Goal: Communication & Community: Share content

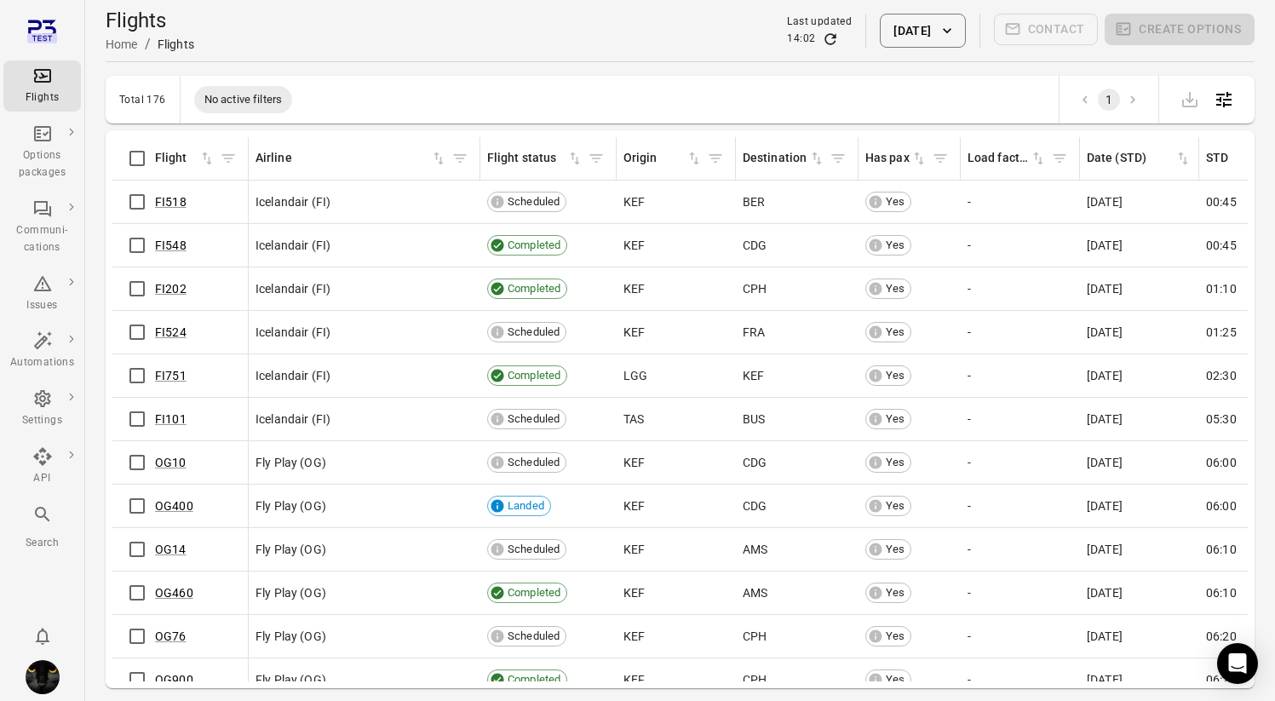
click at [32, 408] on icon "Main navigation" at bounding box center [42, 398] width 20 height 20
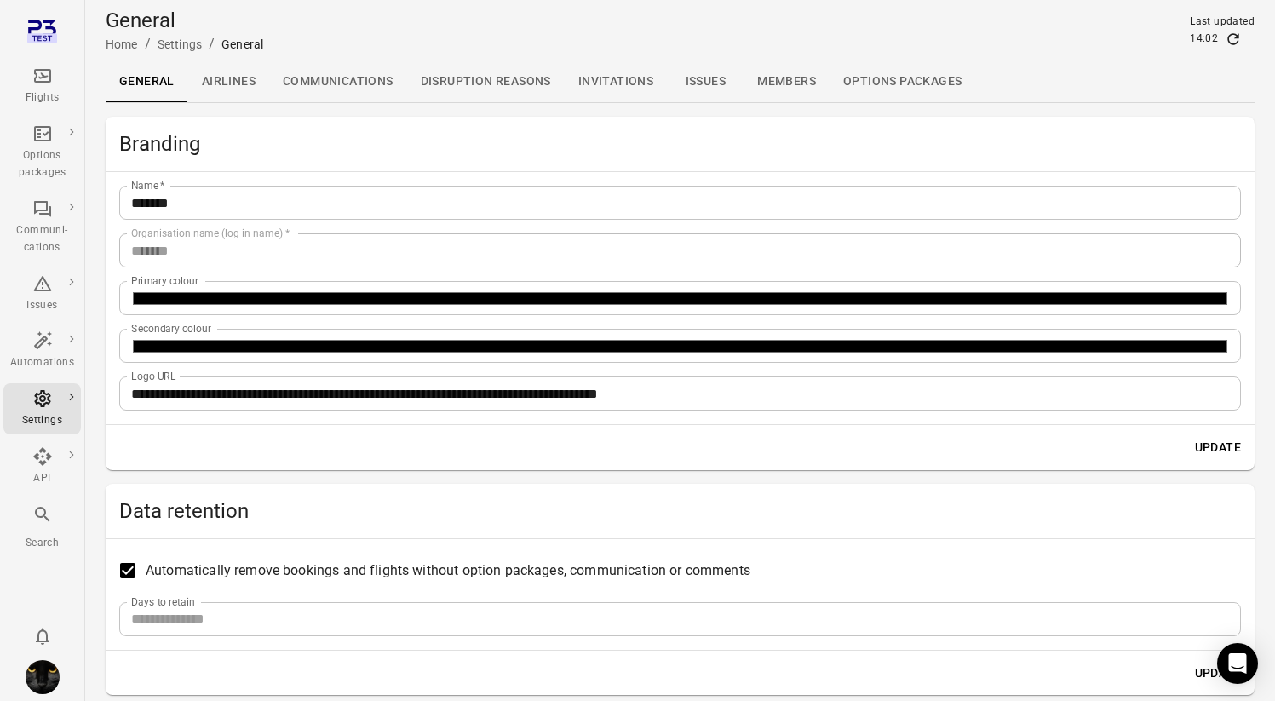
click at [359, 78] on link "Communications" at bounding box center [338, 81] width 138 height 41
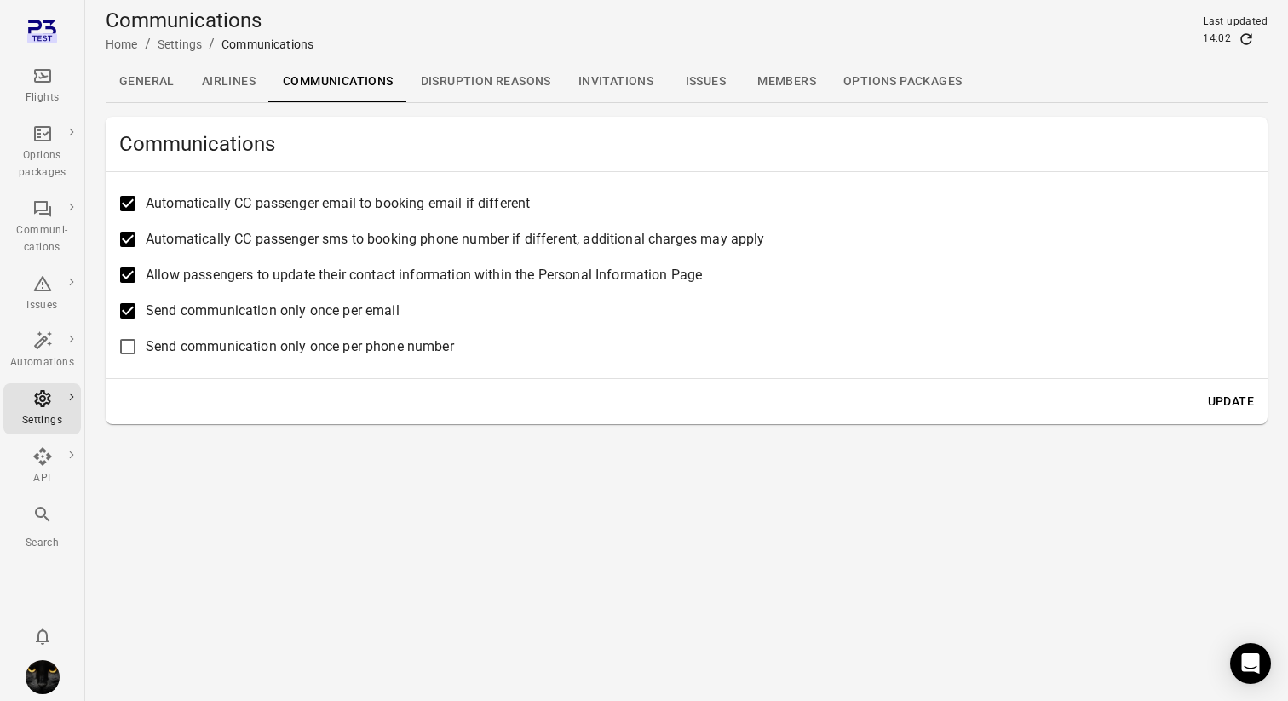
click at [298, 463] on main "Communications Home / Settings / Communications Last updated 14:02 General Airl…" at bounding box center [686, 350] width 1203 height 701
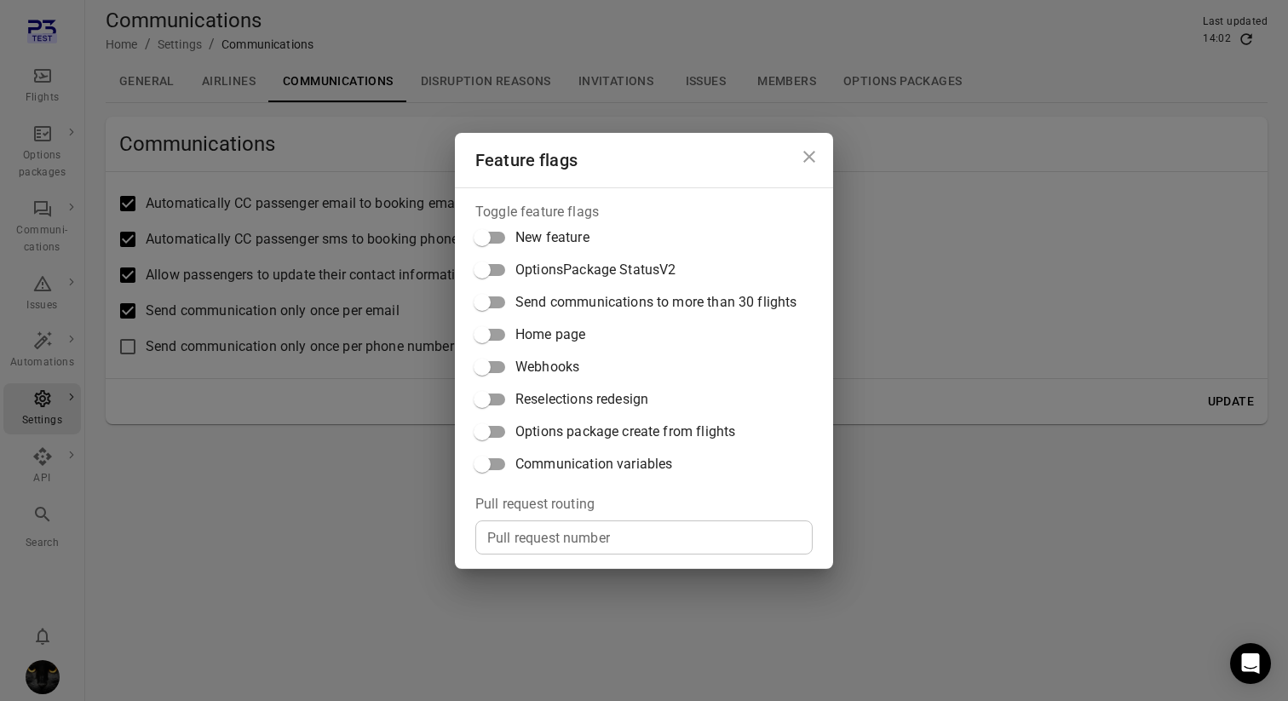
click at [552, 464] on span "Communication variables" at bounding box center [593, 464] width 157 height 20
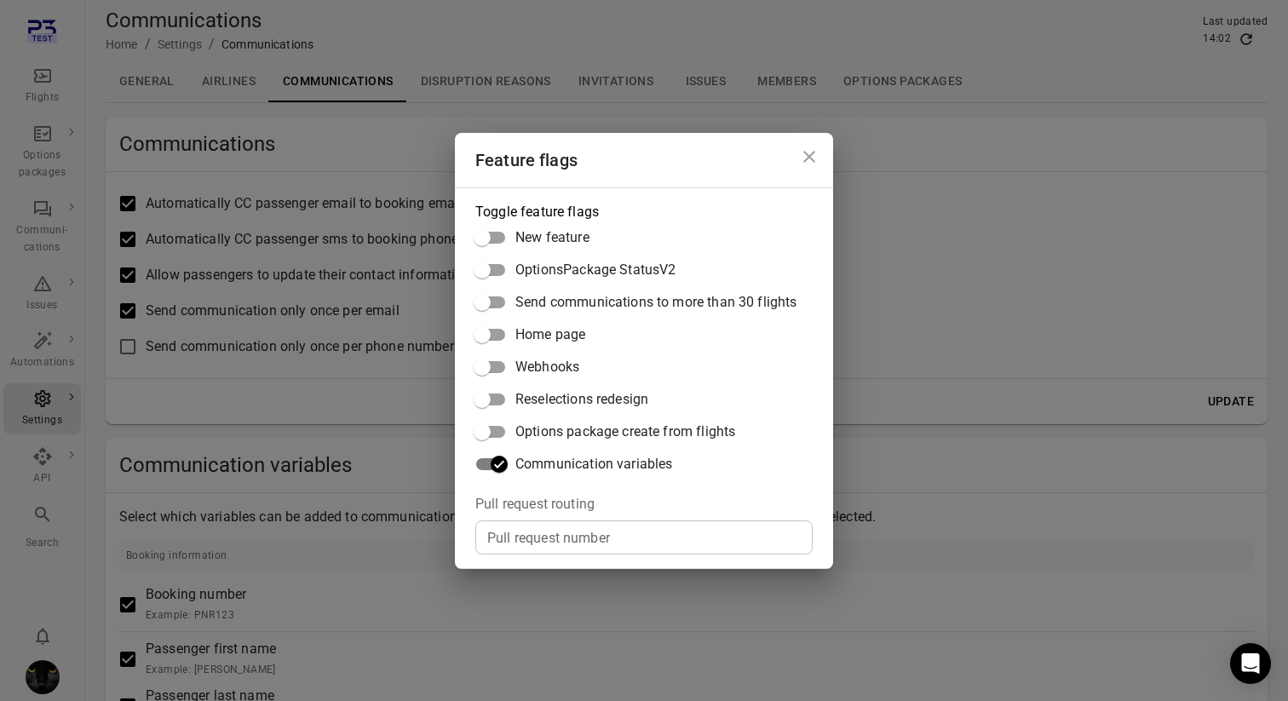
click at [977, 328] on div "Feature flags Toggle feature flags New feature OptionsPackage StatusV2 Send com…" at bounding box center [644, 350] width 1288 height 701
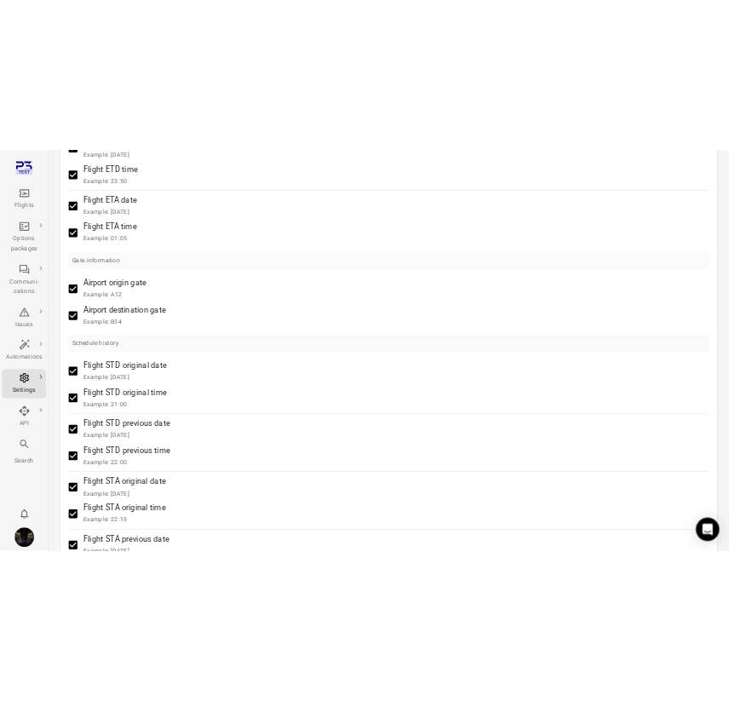
scroll to position [1695, 0]
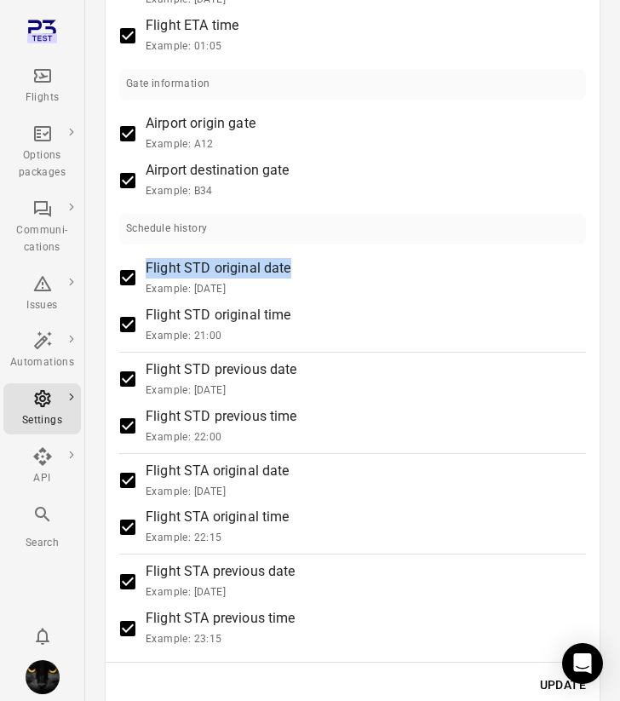
drag, startPoint x: 293, startPoint y: 271, endPoint x: 146, endPoint y: 269, distance: 146.5
click at [146, 269] on label "Flight STD original date Example: 17 Jun, 2028" at bounding box center [341, 278] width 462 height 40
copy span "Flight STD original date"
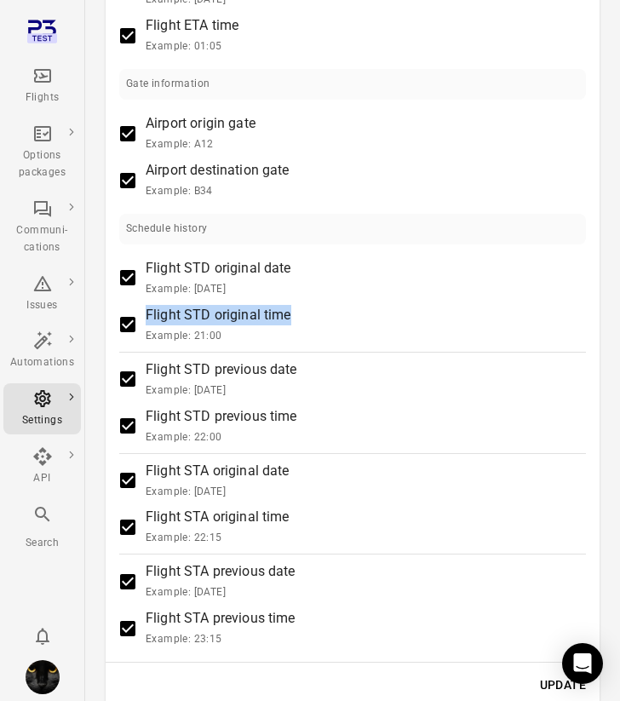
drag, startPoint x: 289, startPoint y: 313, endPoint x: 148, endPoint y: 317, distance: 140.6
click at [148, 317] on span "Flight STD original time Example: 21:00" at bounding box center [219, 325] width 146 height 40
copy span "Flight STD original time"
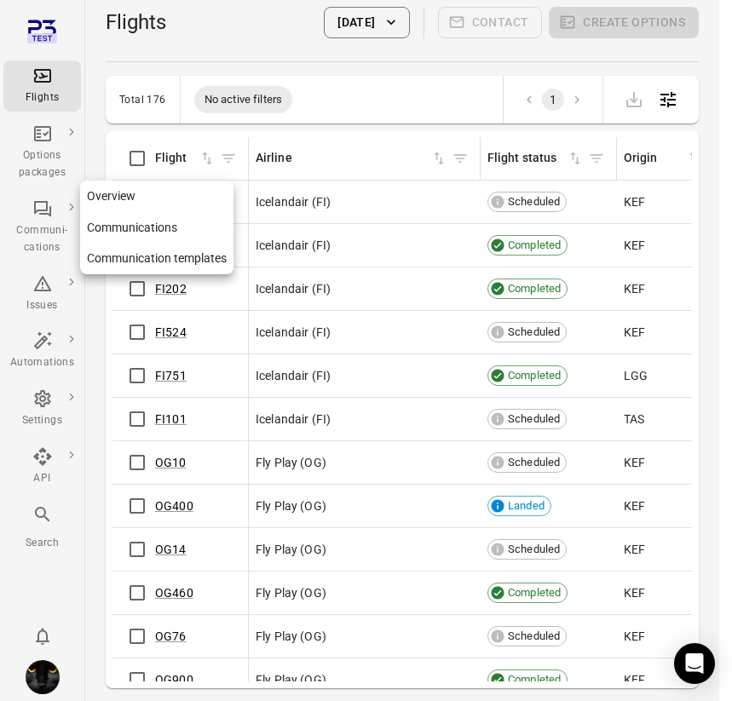
click at [102, 257] on link "Communication templates" at bounding box center [156, 259] width 153 height 32
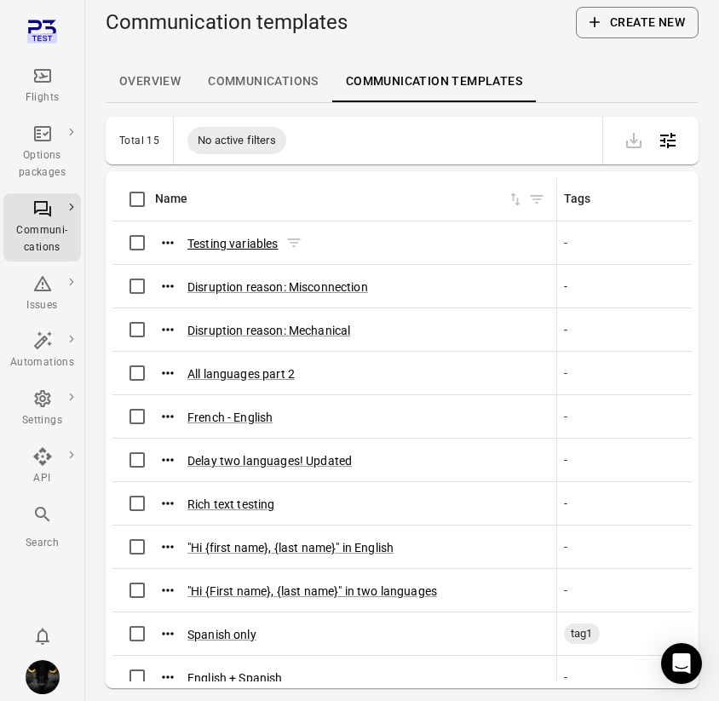
click at [252, 242] on button "Testing variables" at bounding box center [232, 243] width 91 height 17
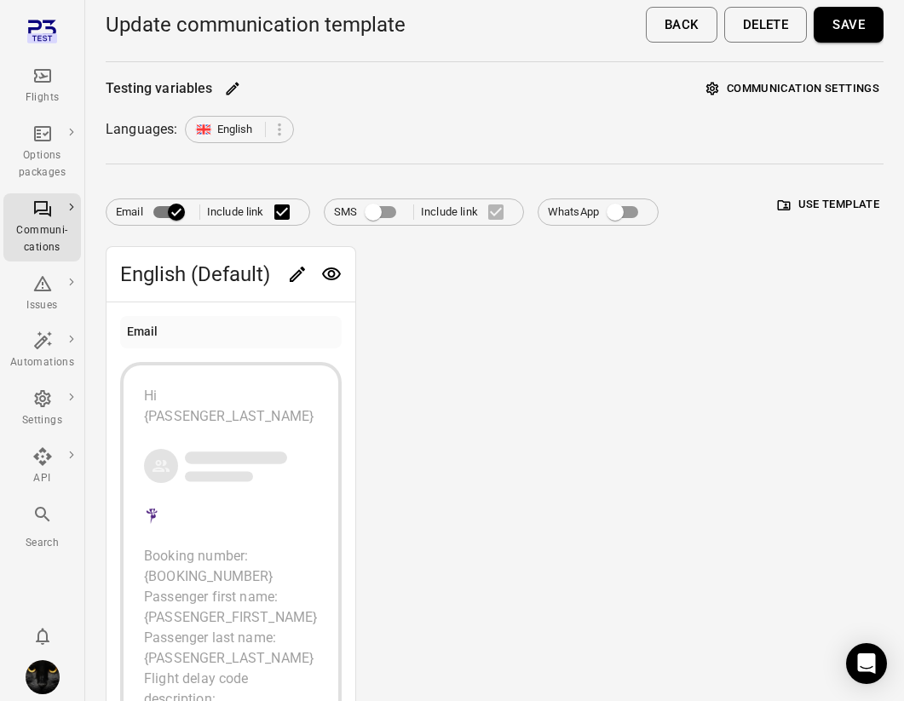
click at [294, 274] on icon "Edit" at bounding box center [297, 274] width 15 height 15
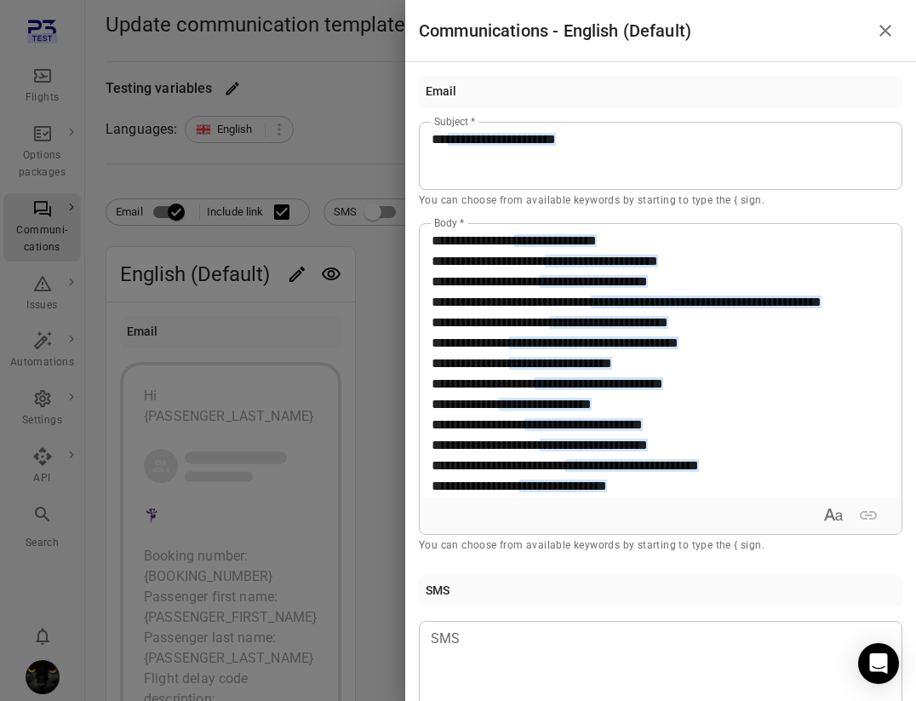
scroll to position [325, 0]
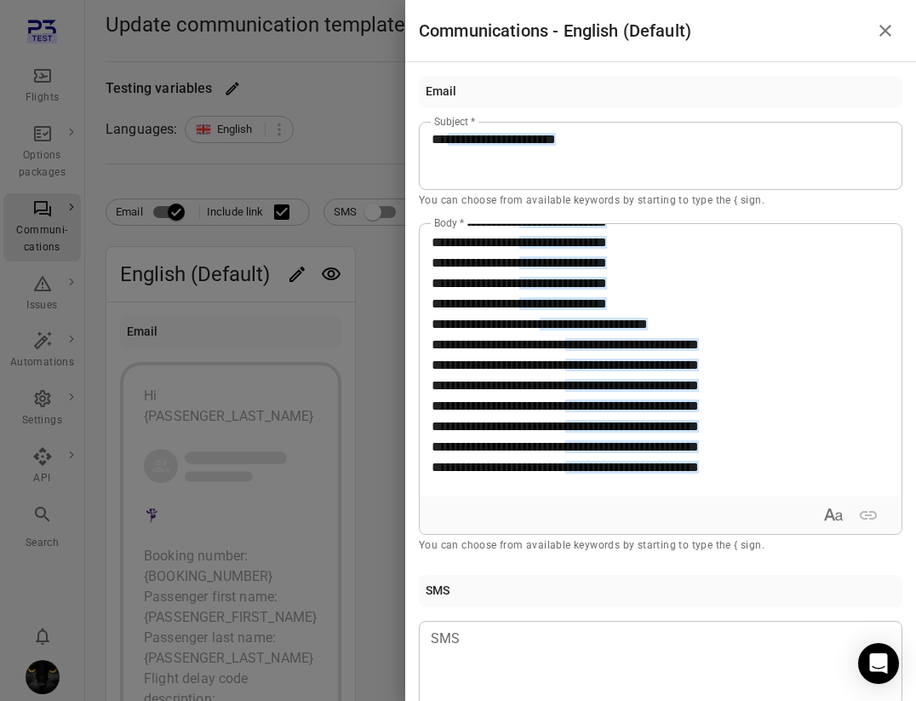
click at [430, 391] on div "**********" at bounding box center [654, 360] width 469 height 273
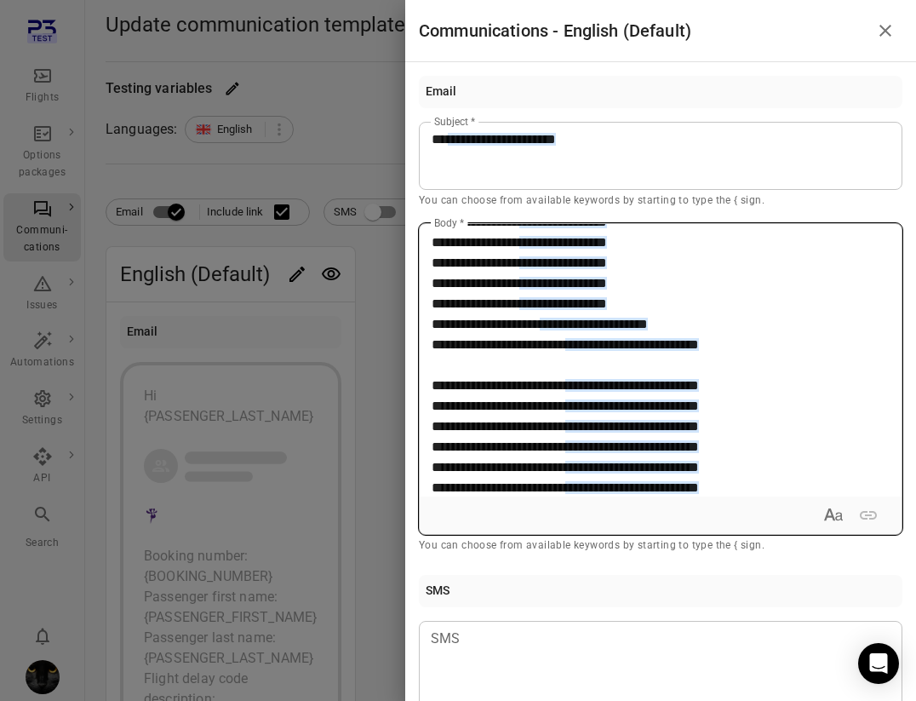
paste div
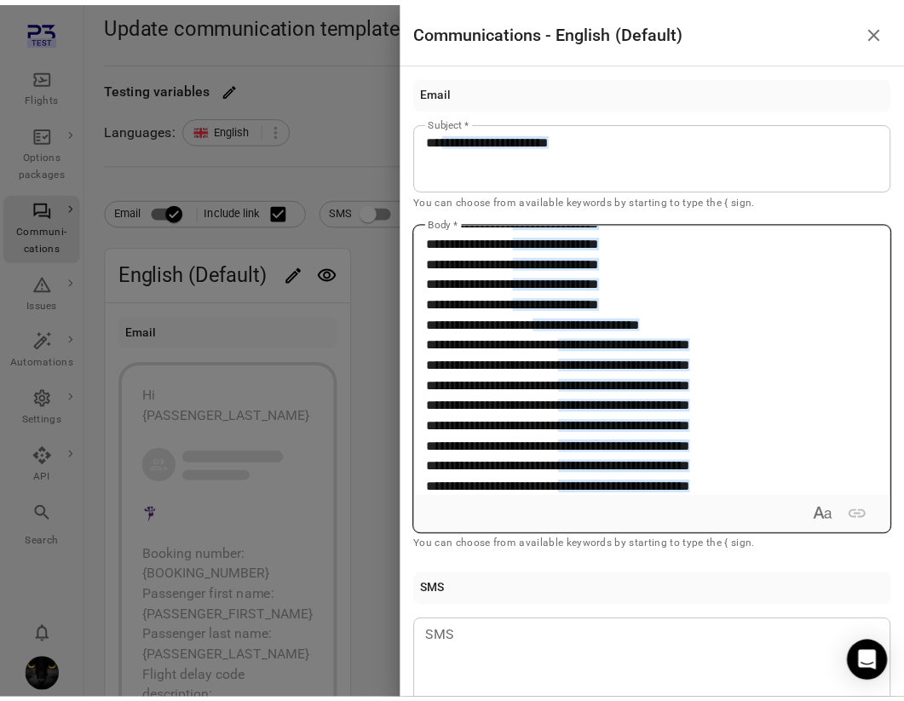
scroll to position [389, 0]
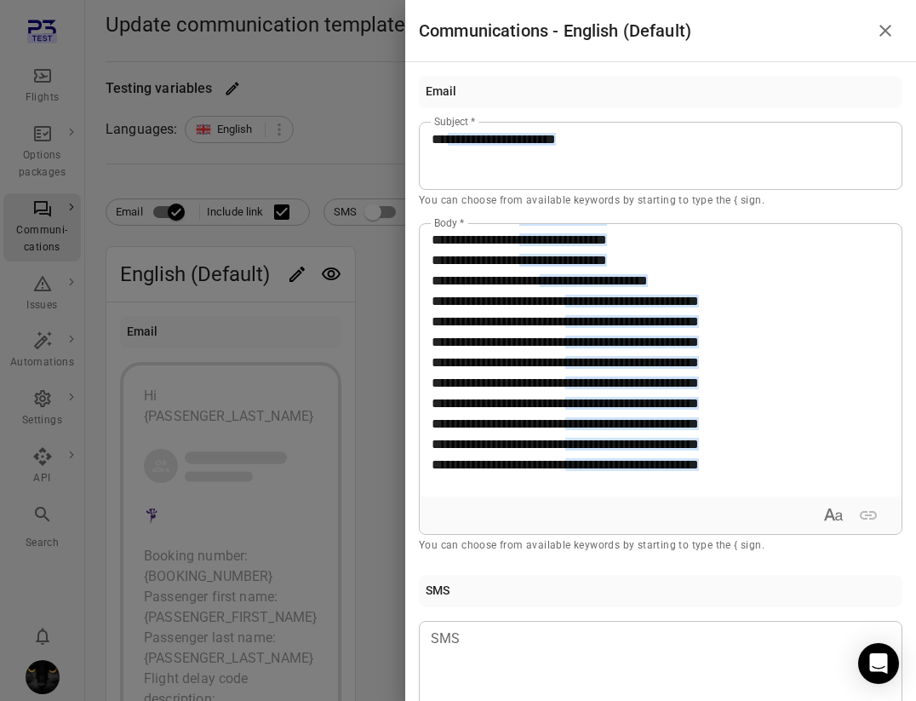
click at [370, 397] on div at bounding box center [458, 350] width 916 height 701
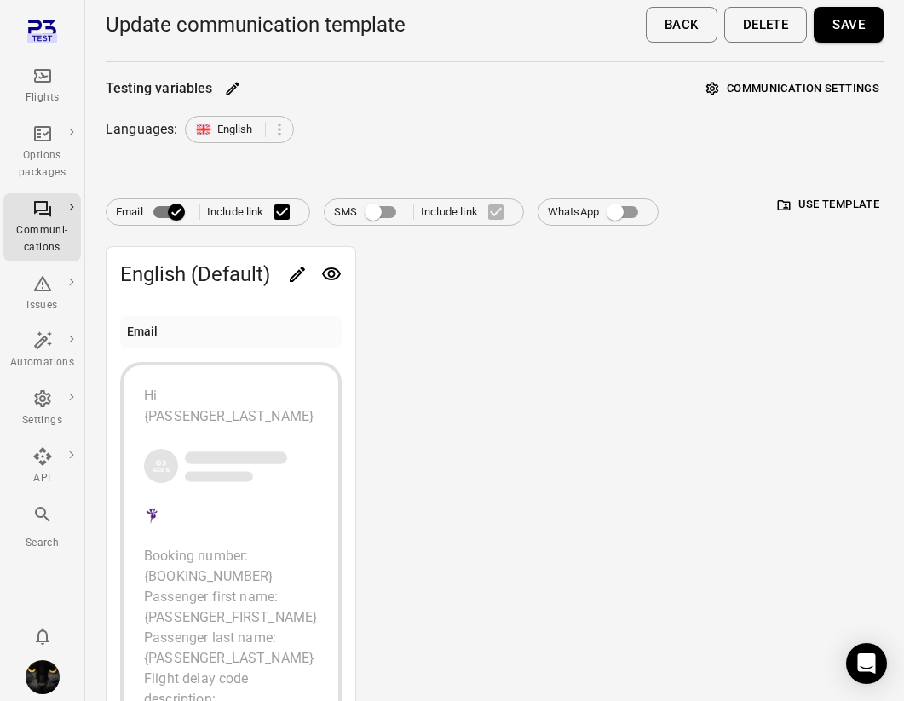
click at [718, 26] on button "Save" at bounding box center [848, 25] width 70 height 36
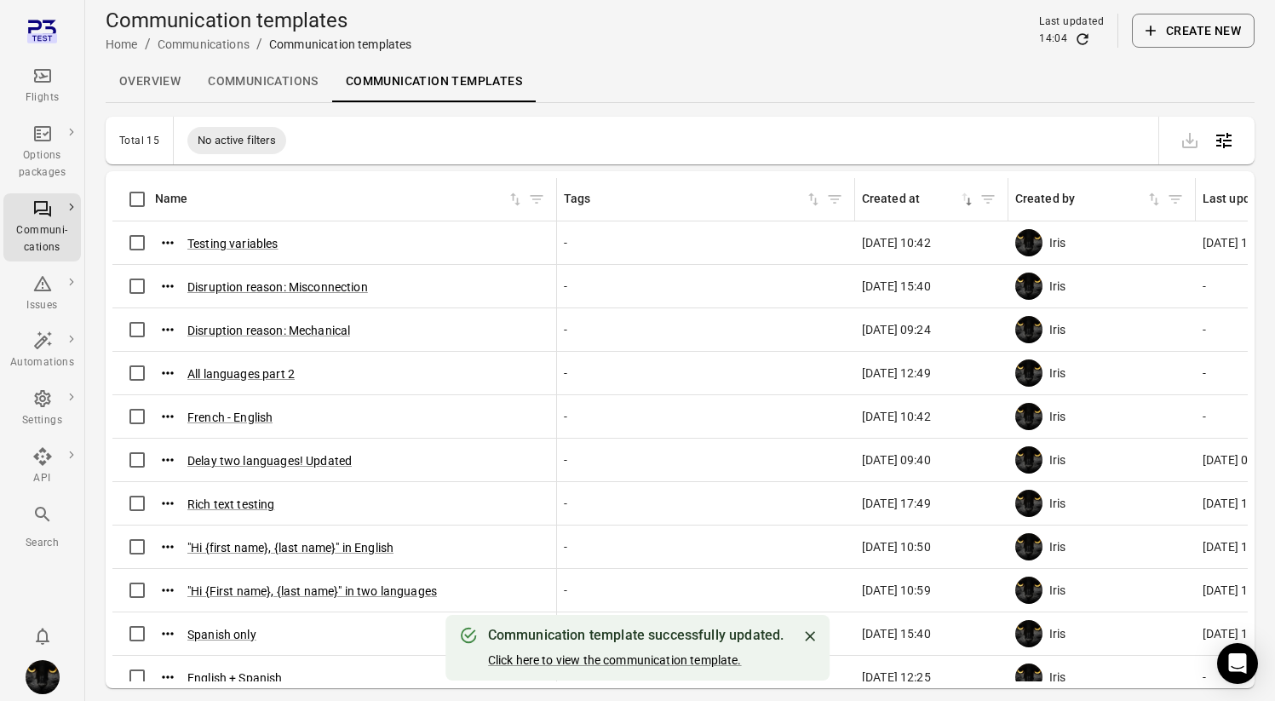
click at [38, 71] on icon "Main navigation" at bounding box center [42, 76] width 20 height 20
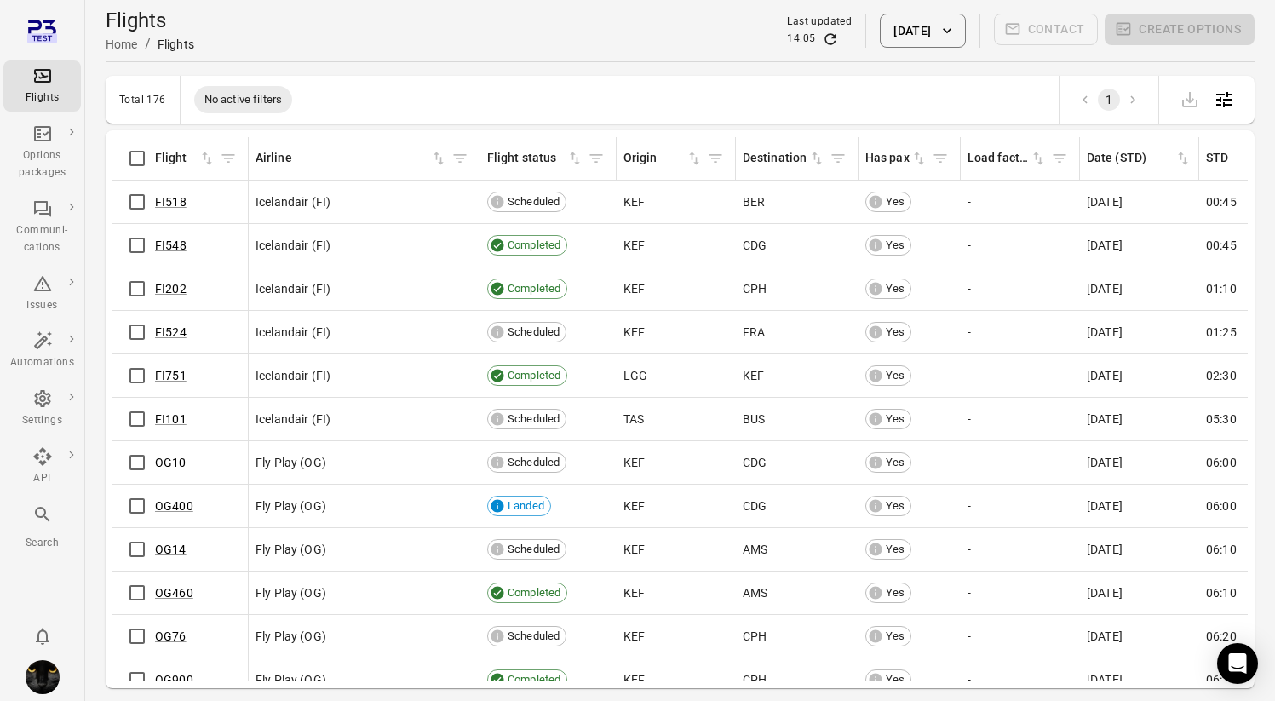
click at [718, 37] on button "[DATE]" at bounding box center [922, 31] width 85 height 34
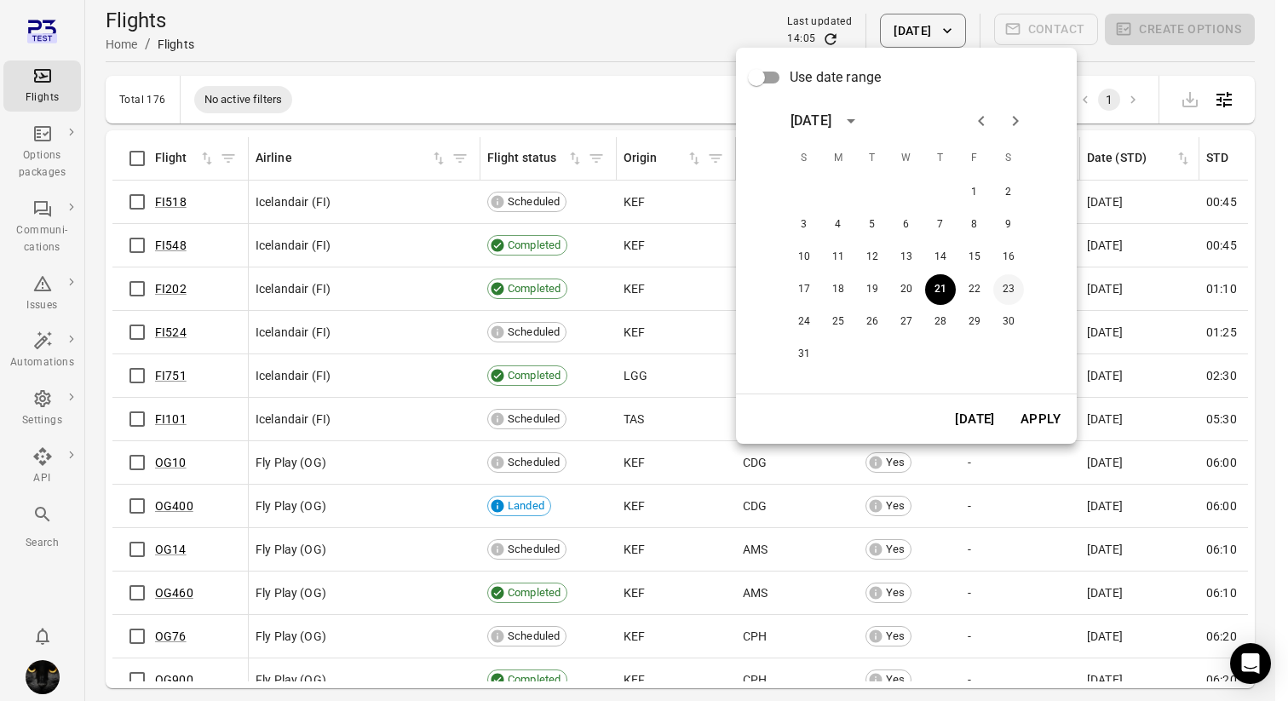
click at [718, 287] on button "23" at bounding box center [1008, 289] width 31 height 31
click at [718, 427] on button "Apply" at bounding box center [1040, 419] width 59 height 36
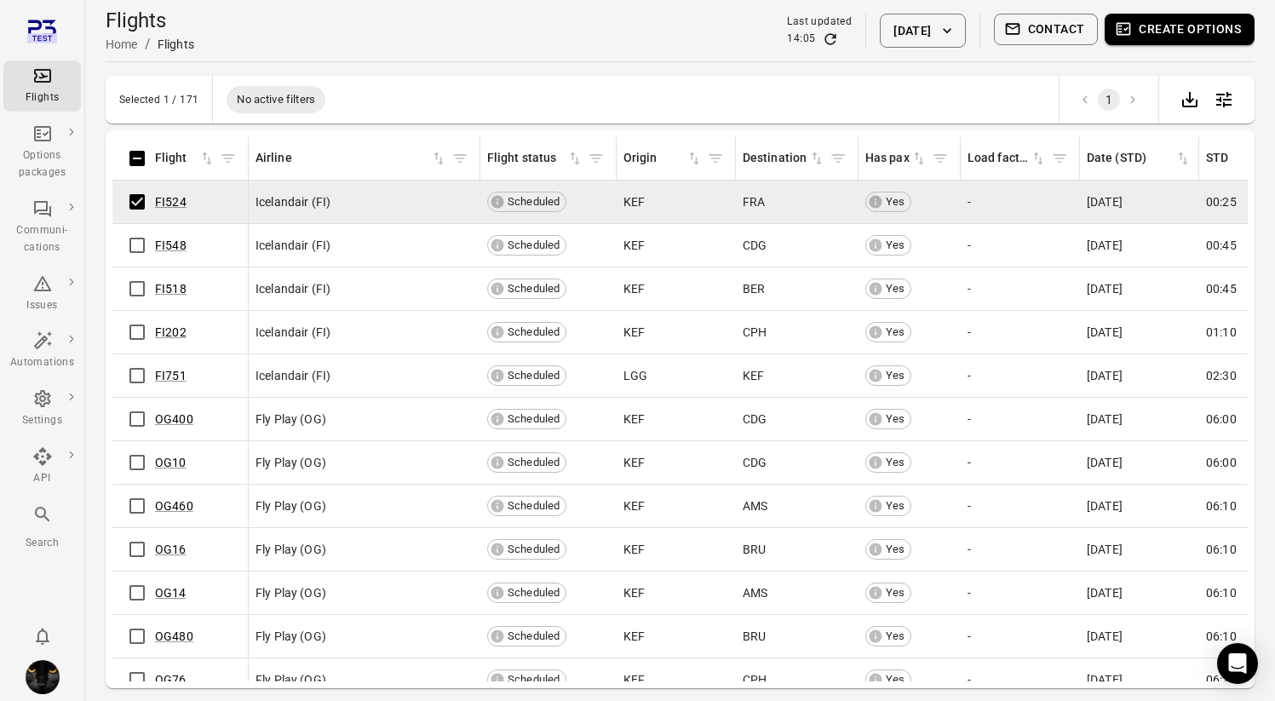
click at [718, 34] on button "Contact" at bounding box center [1046, 30] width 105 height 32
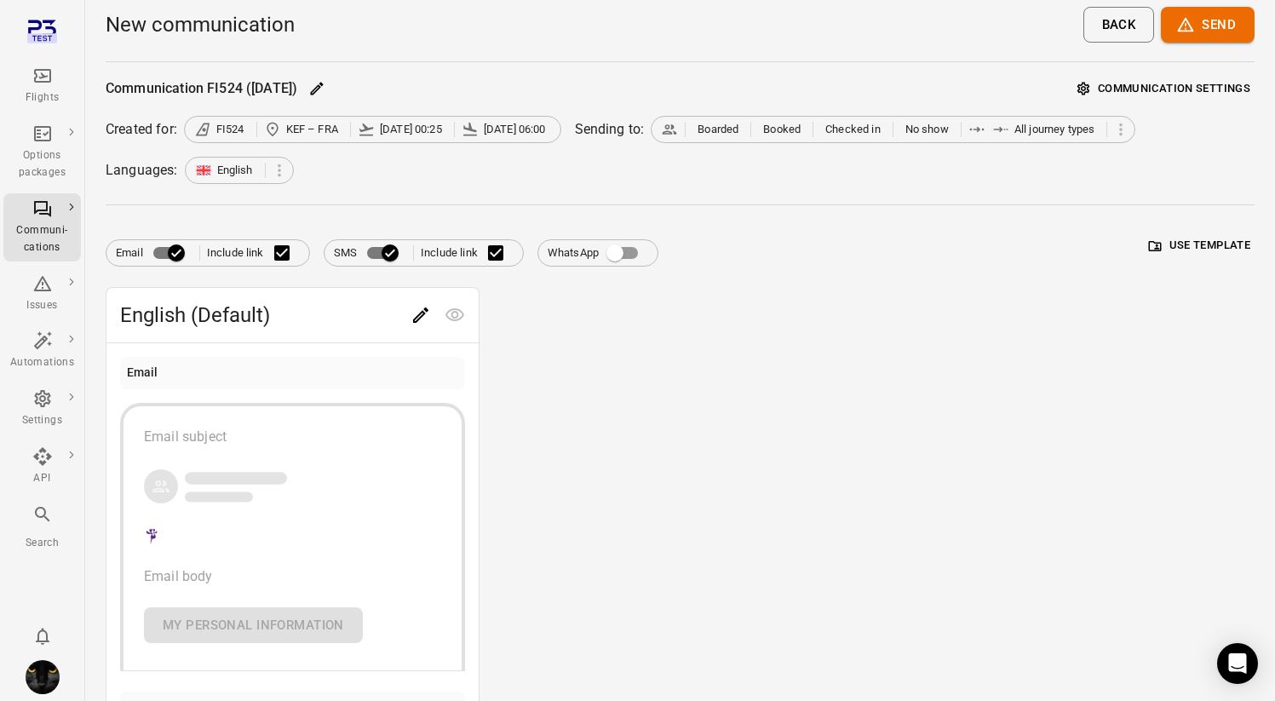
click at [718, 250] on button "Use template" at bounding box center [1200, 246] width 110 height 26
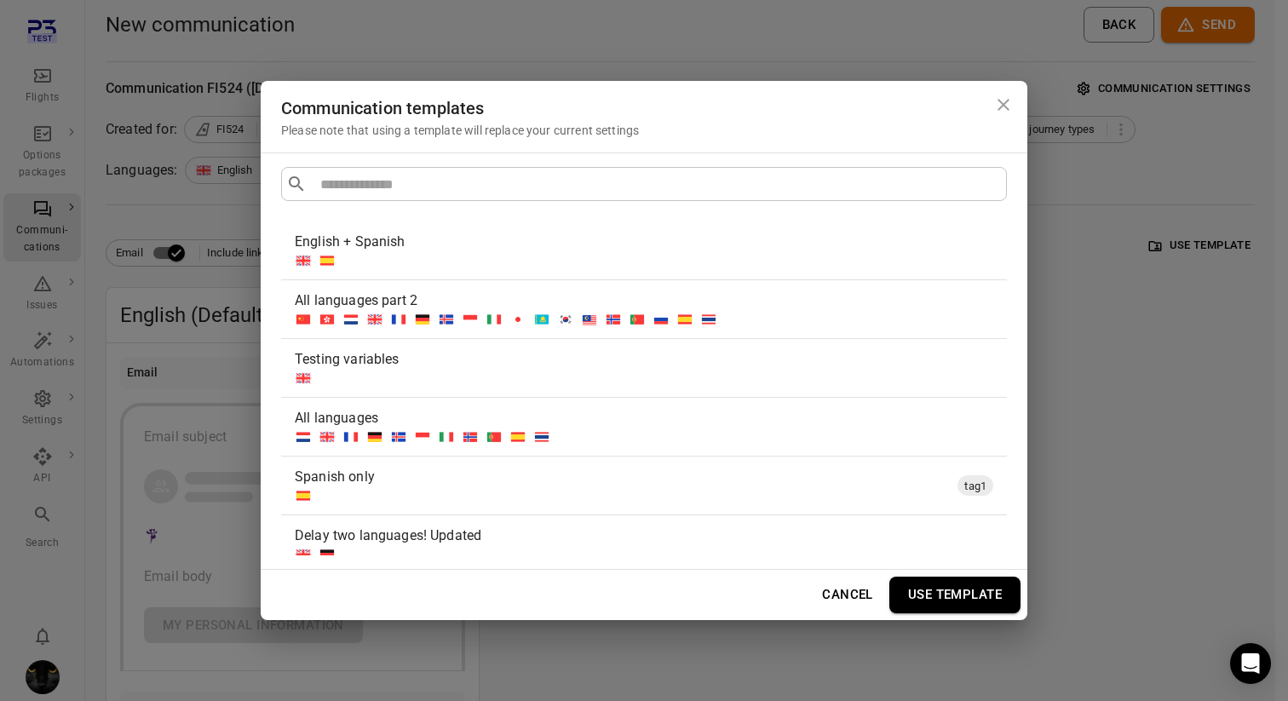
click at [629, 372] on div at bounding box center [641, 378] width 692 height 17
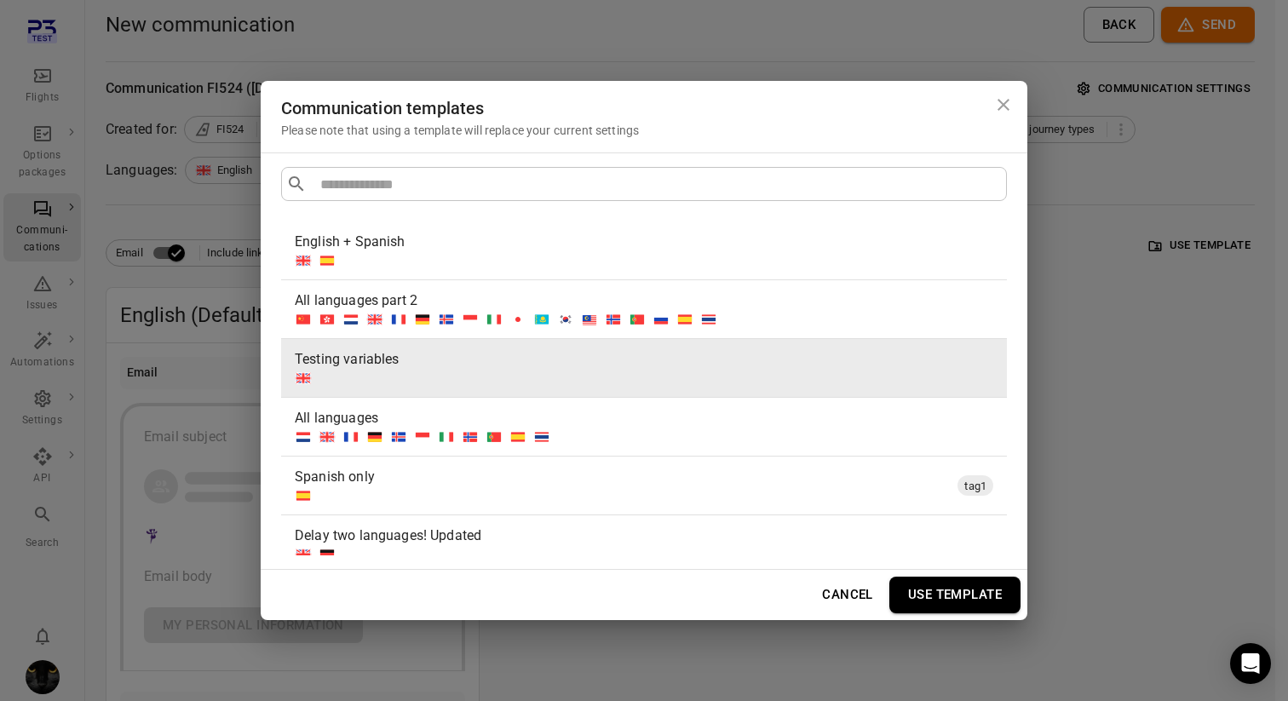
click at [718, 594] on button "Use template" at bounding box center [954, 595] width 131 height 36
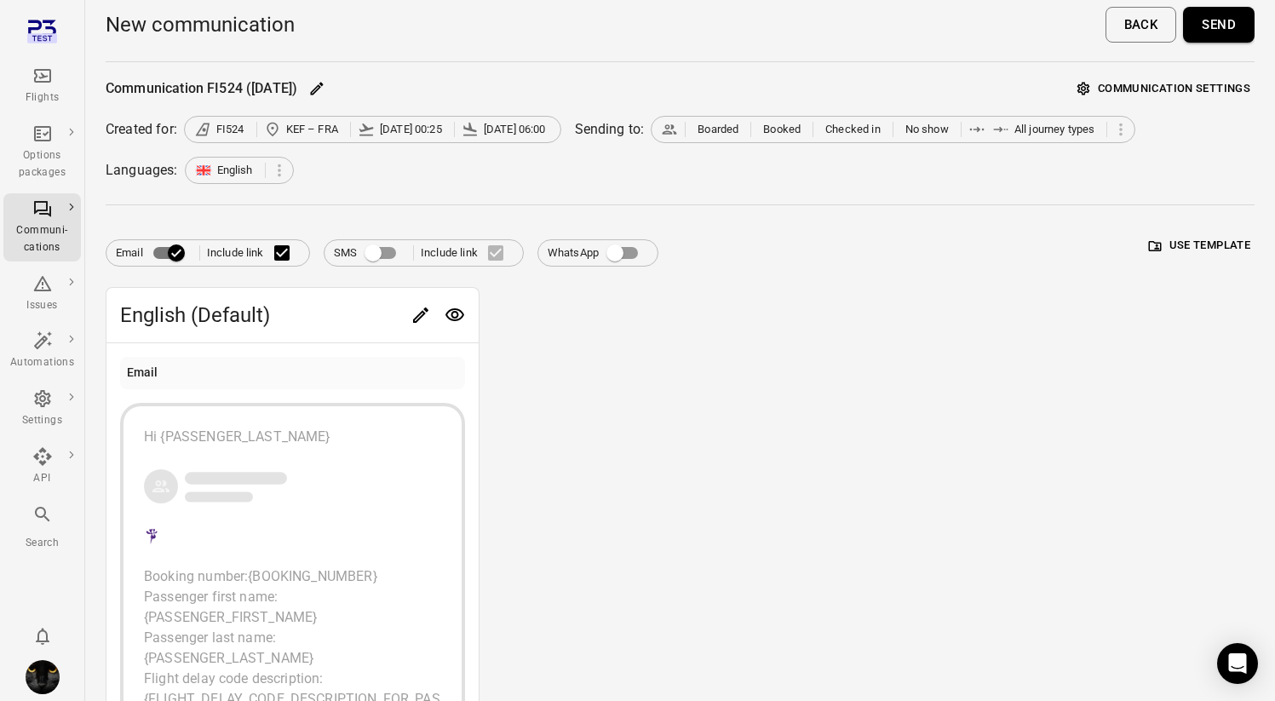
click at [718, 21] on button "Send" at bounding box center [1219, 25] width 72 height 36
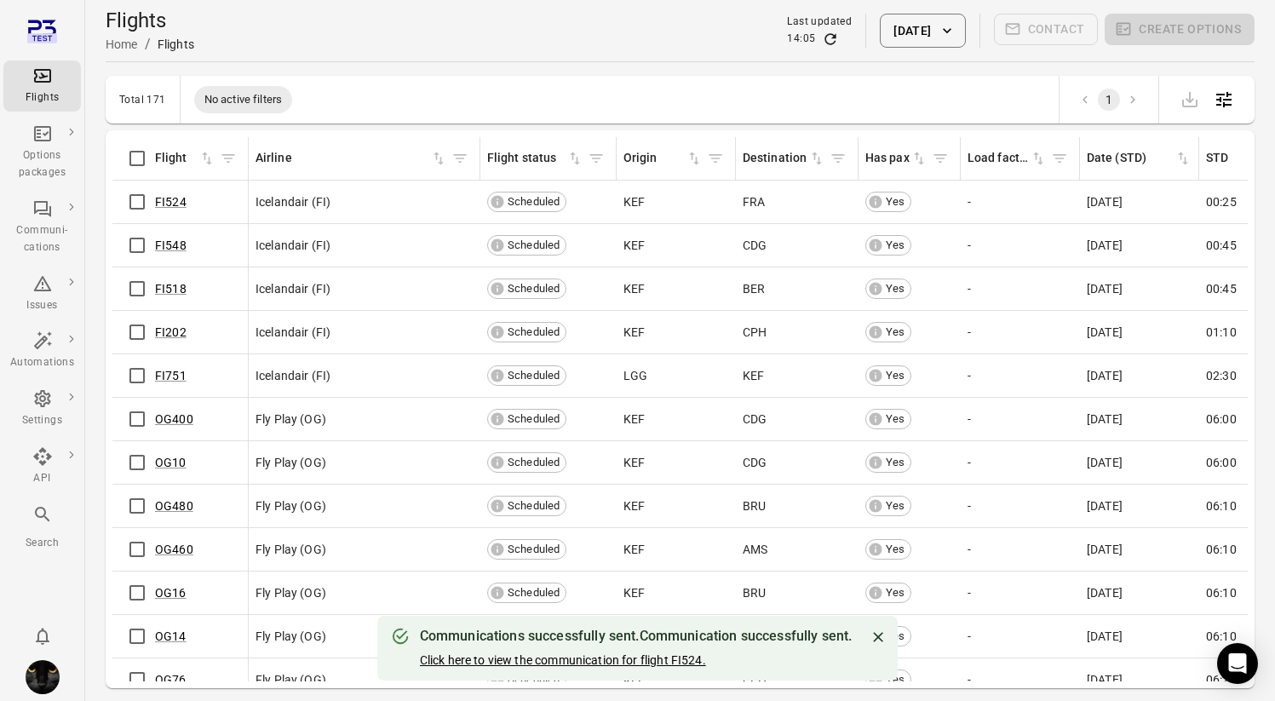
click at [522, 656] on link "Click here to view the communication for flight FI524." at bounding box center [563, 660] width 286 height 14
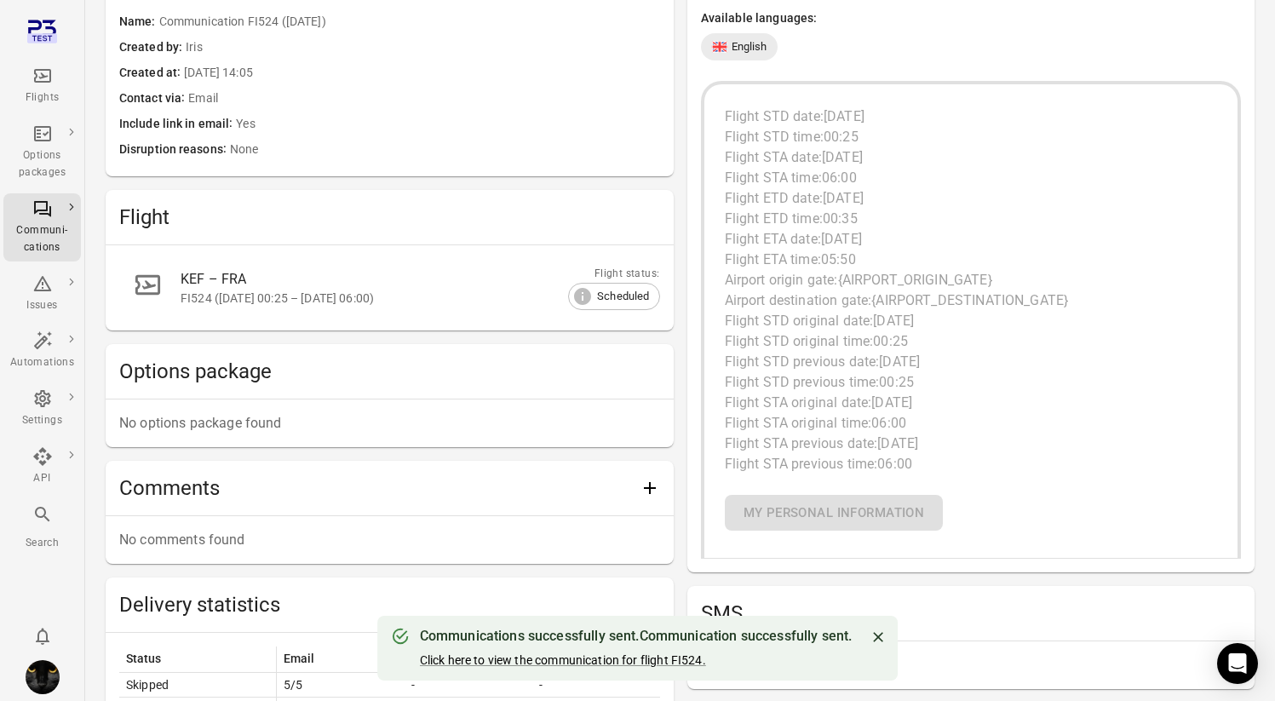
scroll to position [483, 0]
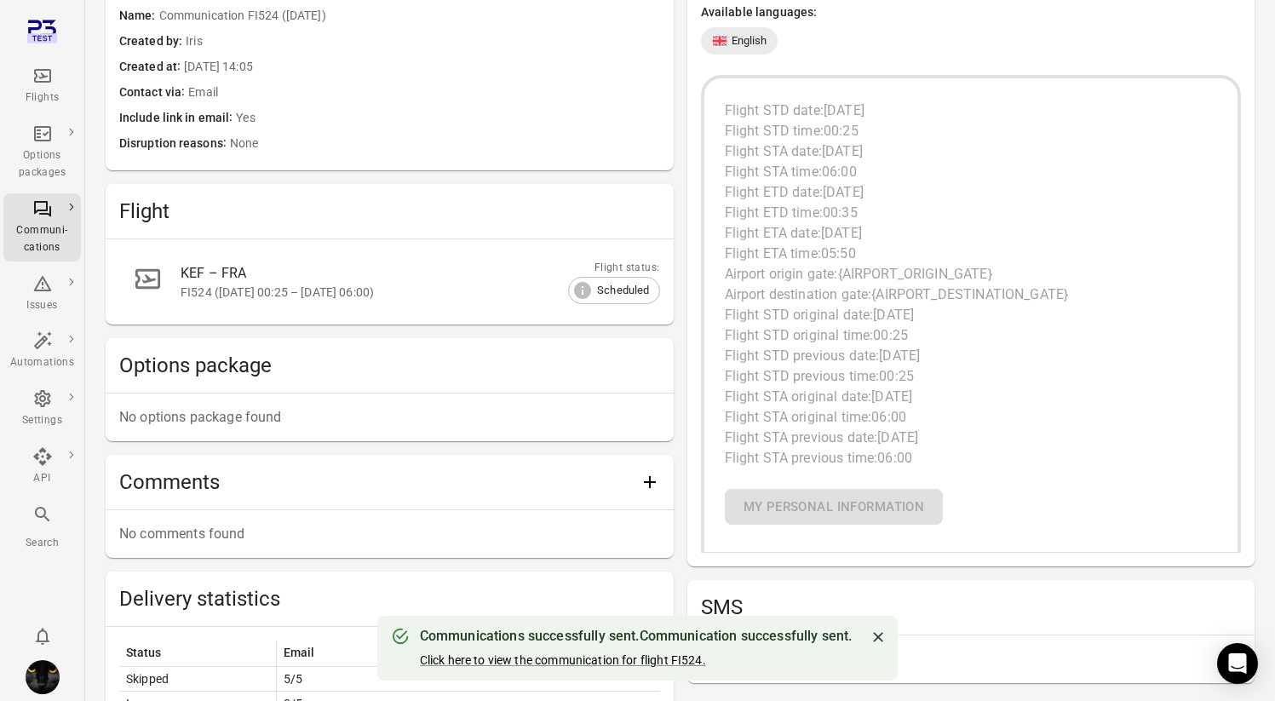
click at [718, 319] on span "Flight STD original date:" at bounding box center [799, 315] width 149 height 16
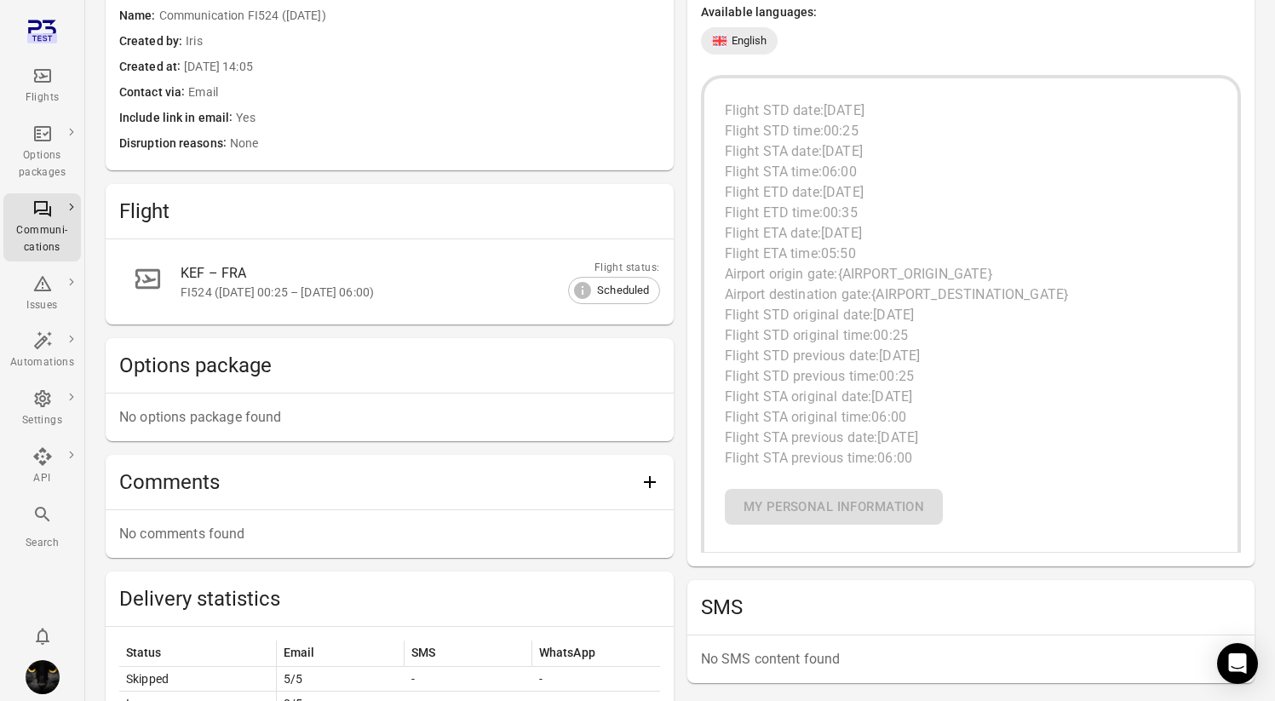
click at [718, 319] on span "Flight STD original date:" at bounding box center [799, 315] width 149 height 16
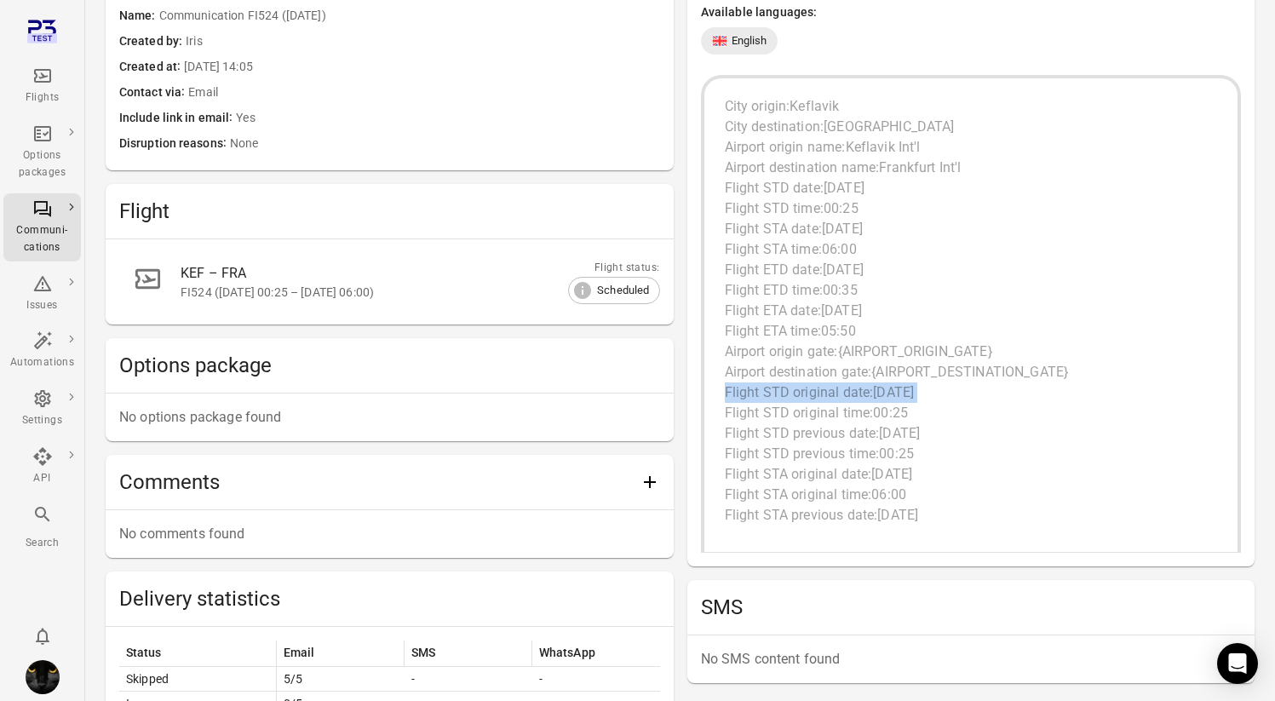
scroll to position [307, 0]
click at [718, 436] on span "23 Aug, 2025" at bounding box center [899, 431] width 41 height 16
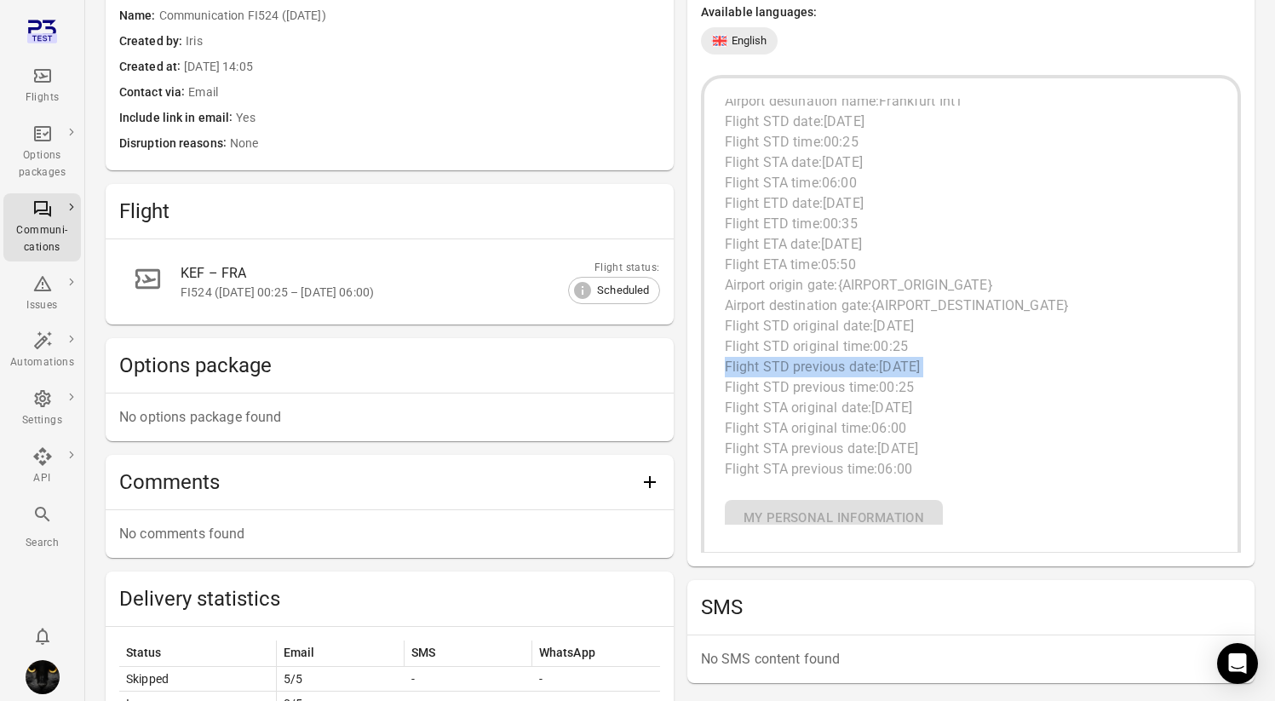
scroll to position [383, 0]
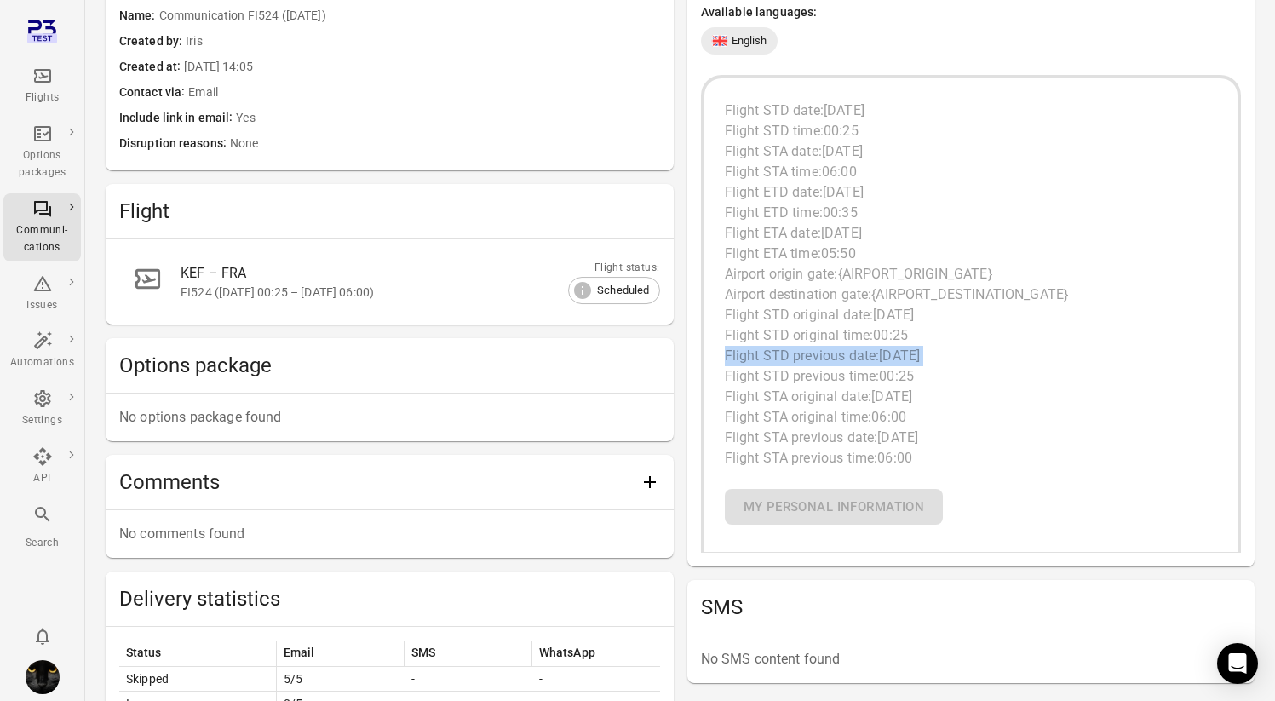
click at [718, 404] on span "23 Aug, 2025" at bounding box center [891, 396] width 41 height 16
click at [718, 418] on p "Booking number: {BOOKING_NUMBER} Passenger first name: {PASSENGER_FIRST_NAME} P…" at bounding box center [971, 161] width 493 height 613
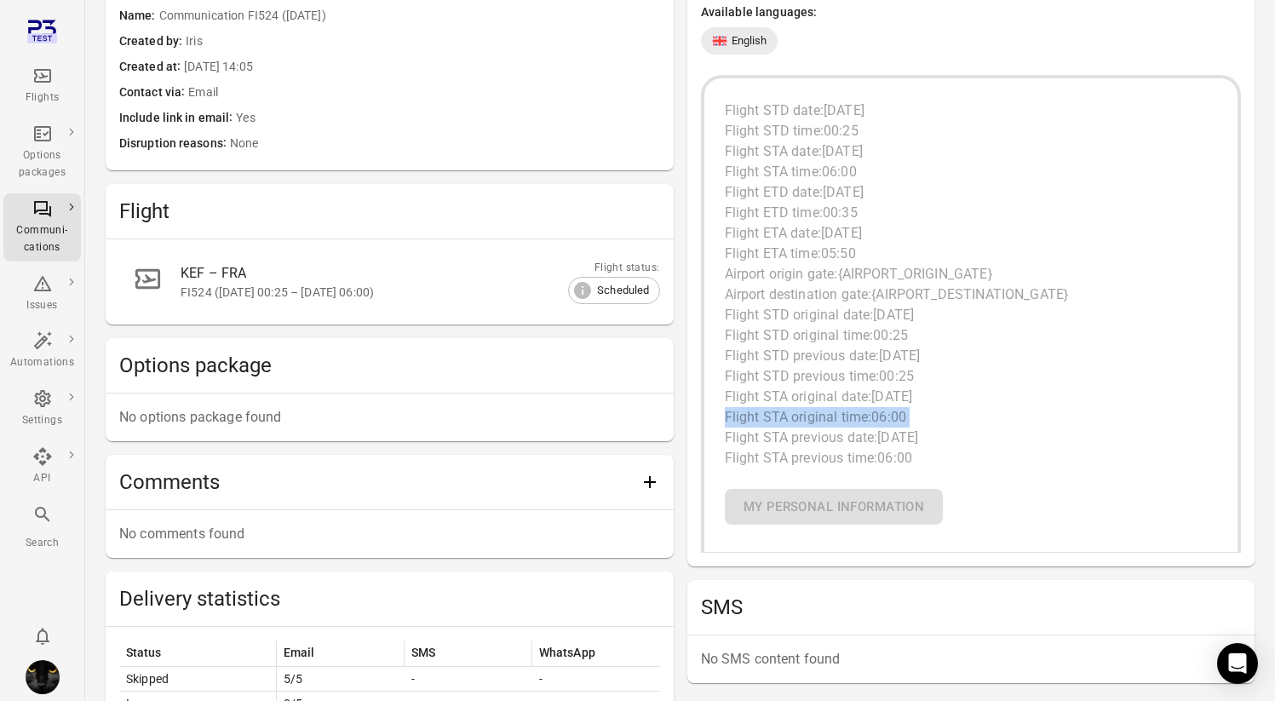
click at [718, 437] on span "23 Aug, 2025" at bounding box center [897, 437] width 41 height 16
click at [718, 458] on span "06:00" at bounding box center [894, 458] width 35 height 16
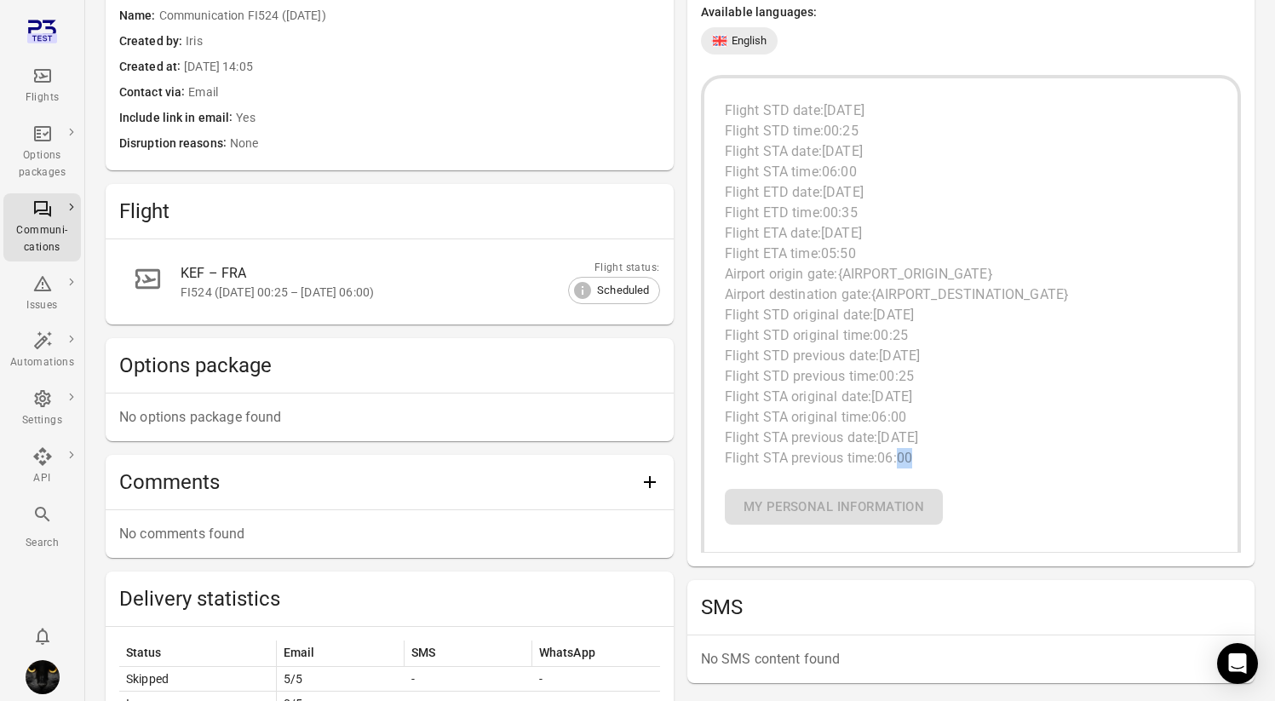
click at [718, 405] on p "Booking number: {BOOKING_NUMBER} Passenger first name: {PASSENGER_FIRST_NAME} P…" at bounding box center [971, 161] width 493 height 613
click at [718, 400] on span "23 Aug, 2025" at bounding box center [891, 396] width 41 height 16
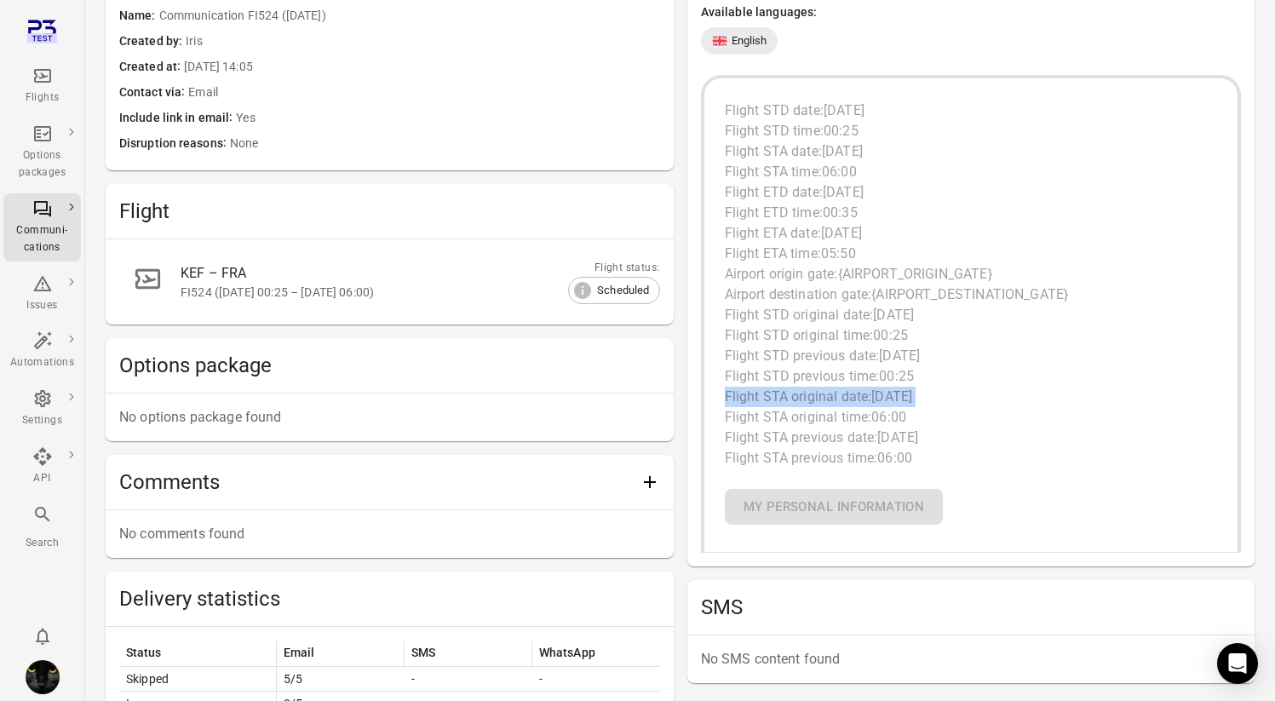
click at [718, 426] on p "Booking number: {BOOKING_NUMBER} Passenger first name: {PASSENGER_FIRST_NAME} P…" at bounding box center [971, 161] width 493 height 613
click at [718, 356] on span "23 Aug, 2025" at bounding box center [899, 355] width 41 height 16
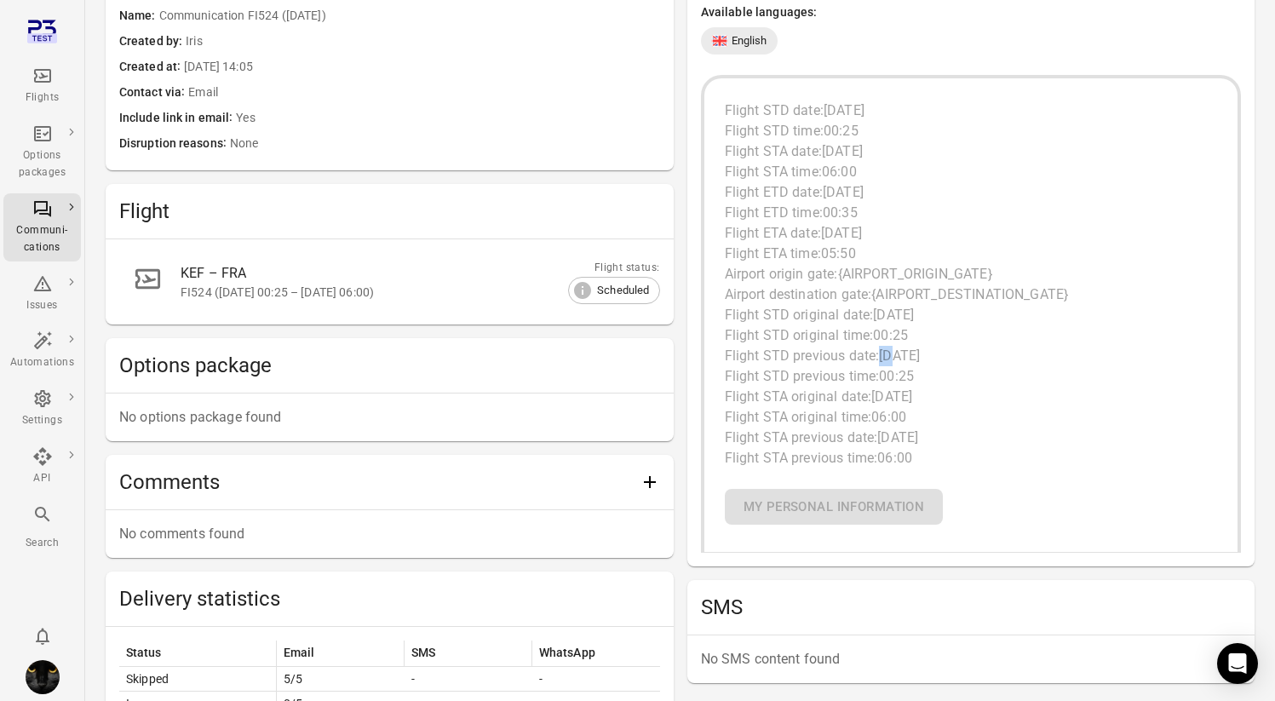
click at [718, 334] on p "Booking number: {BOOKING_NUMBER} Passenger first name: {PASSENGER_FIRST_NAME} P…" at bounding box center [971, 161] width 493 height 613
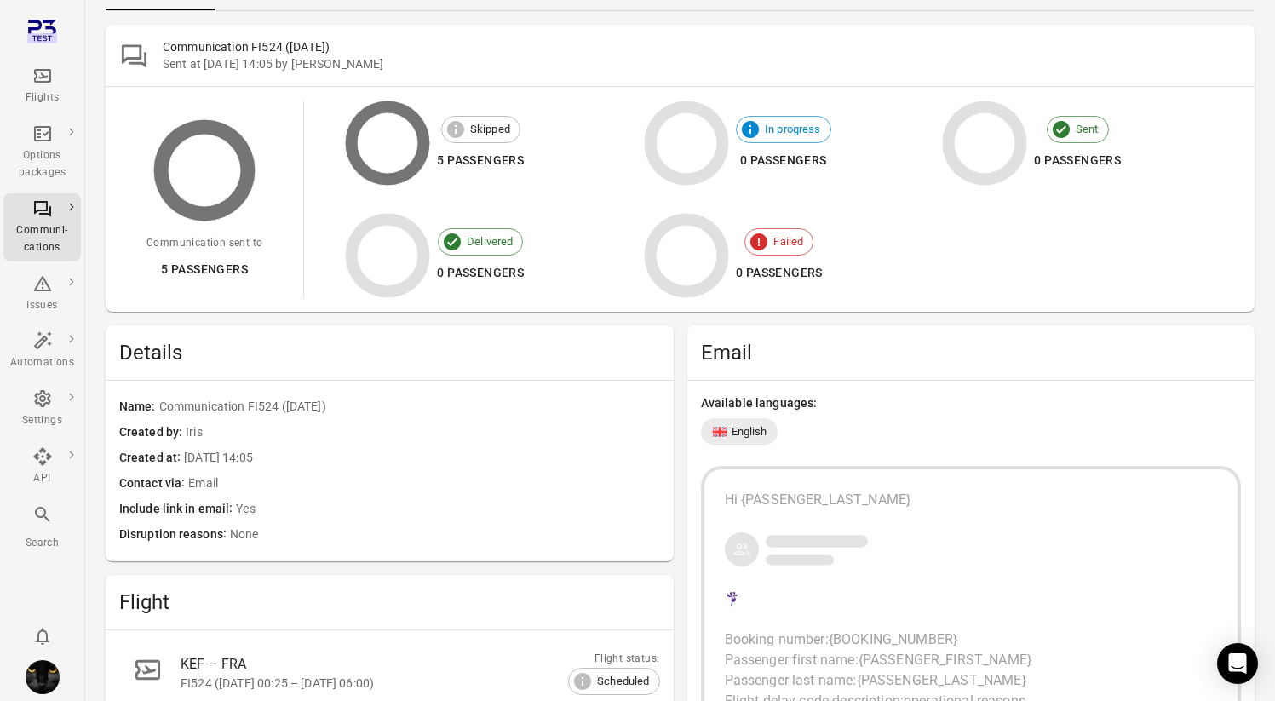
scroll to position [31, 0]
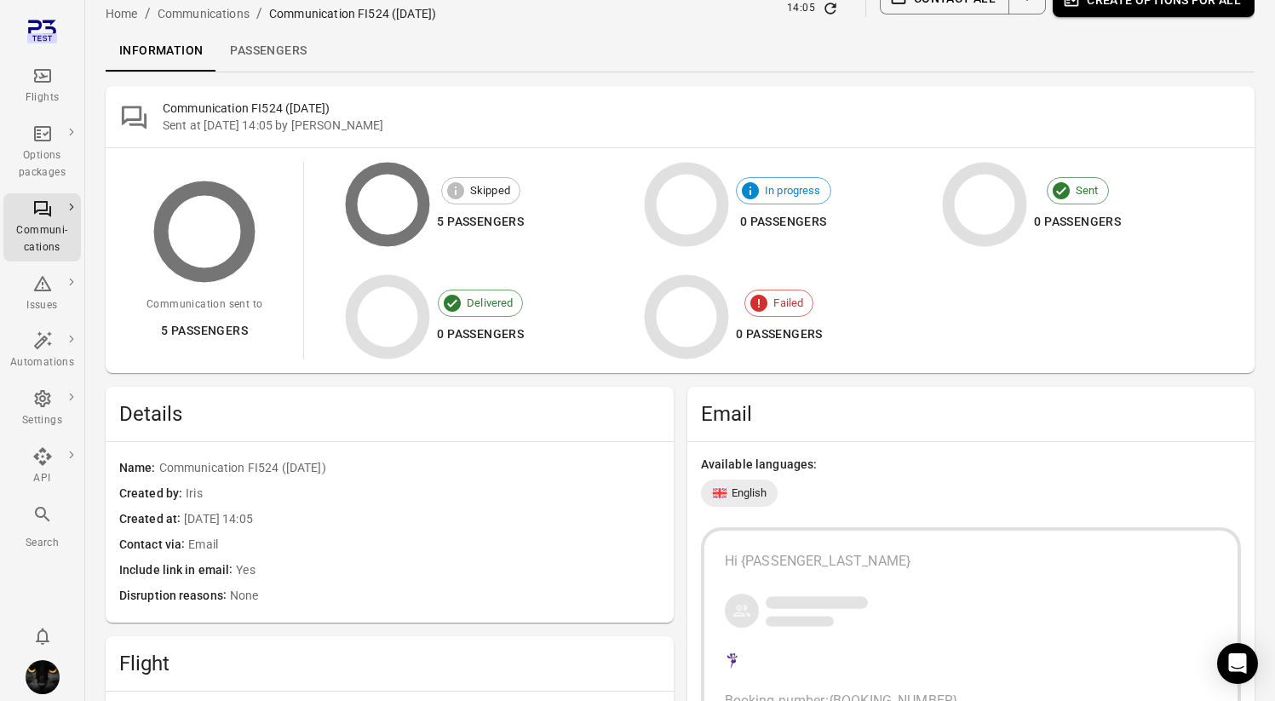
click at [244, 46] on link "Passengers" at bounding box center [268, 51] width 104 height 41
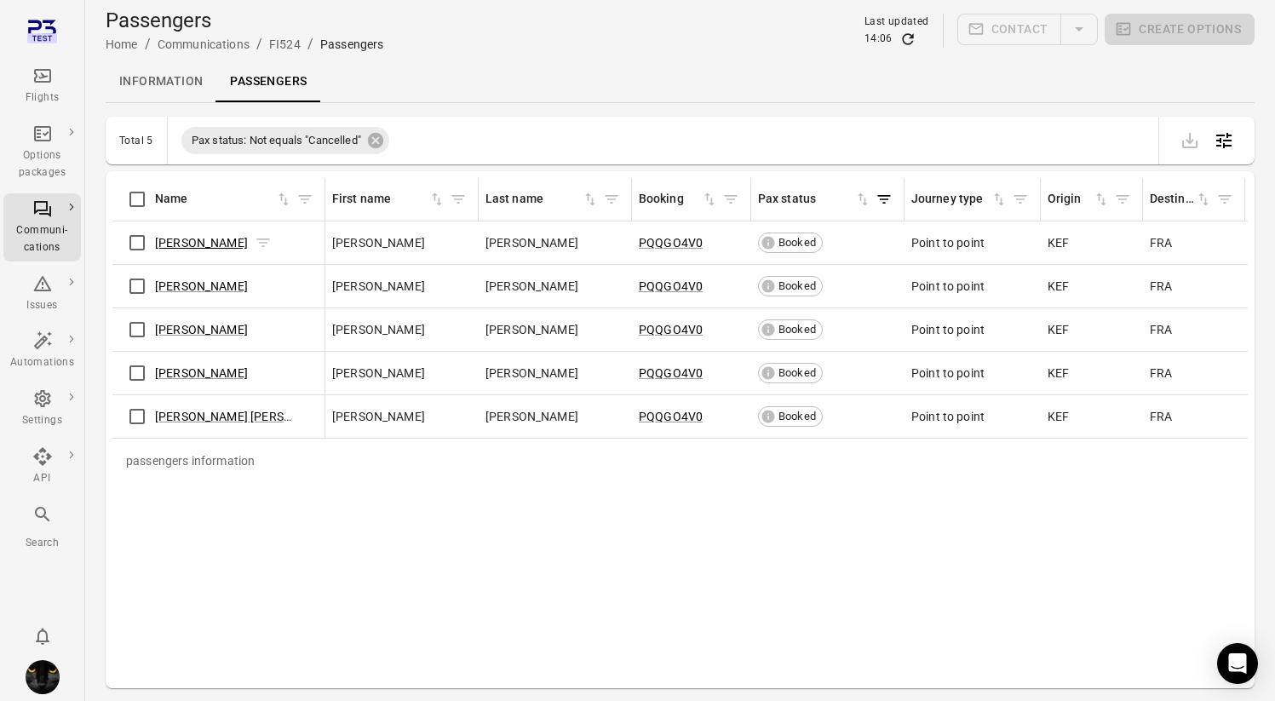
click at [194, 243] on link "Gwen Mcguire" at bounding box center [201, 243] width 93 height 14
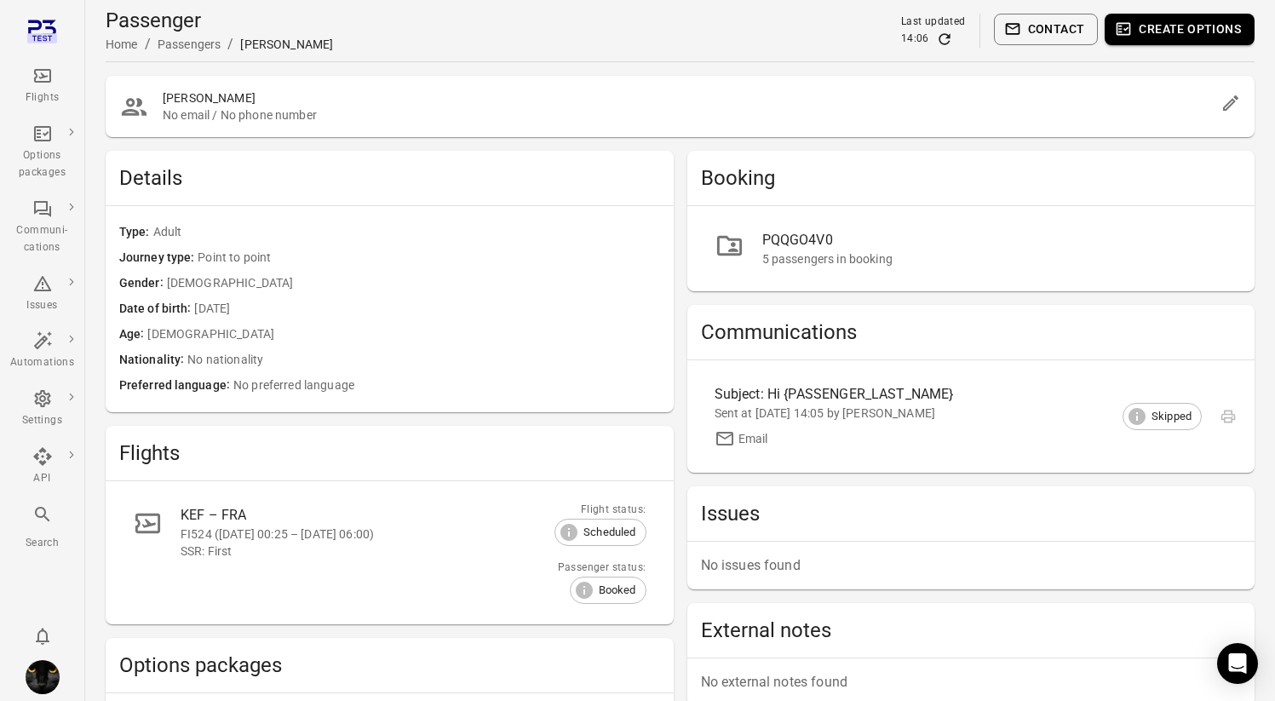
click at [718, 101] on icon "Edit" at bounding box center [1230, 102] width 15 height 15
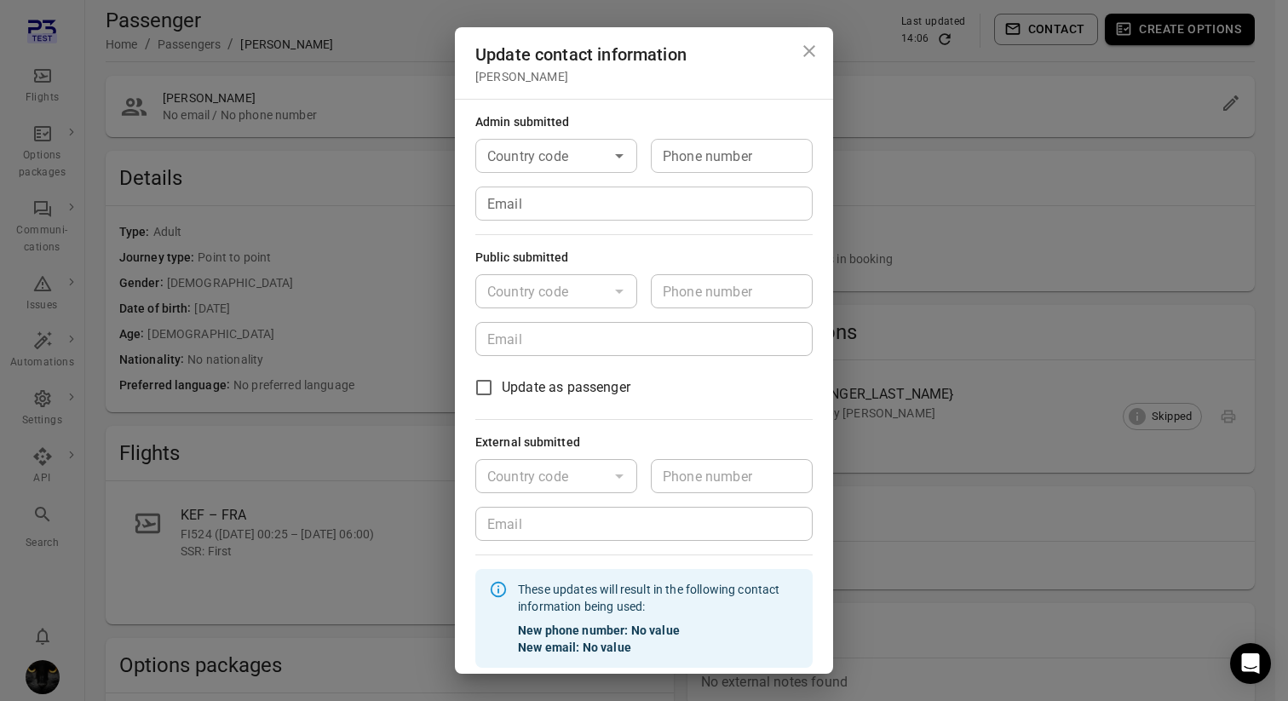
click at [609, 164] on icon "Open" at bounding box center [619, 156] width 20 height 20
click at [545, 194] on li "🇮🇸 Iceland (+354)" at bounding box center [553, 216] width 156 height 72
type input "*********"
click at [718, 152] on div "Phone number Phone number" at bounding box center [732, 156] width 162 height 34
type input "*******"
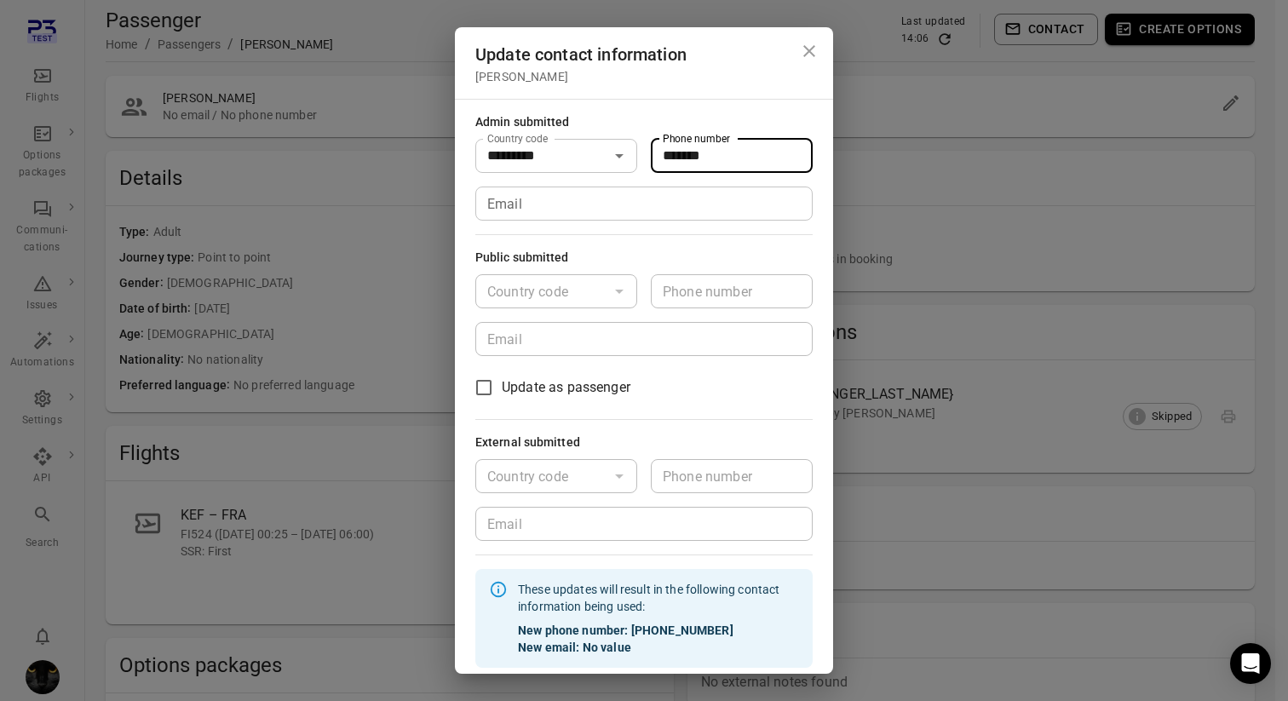
click at [606, 207] on input "Email" at bounding box center [643, 204] width 337 height 34
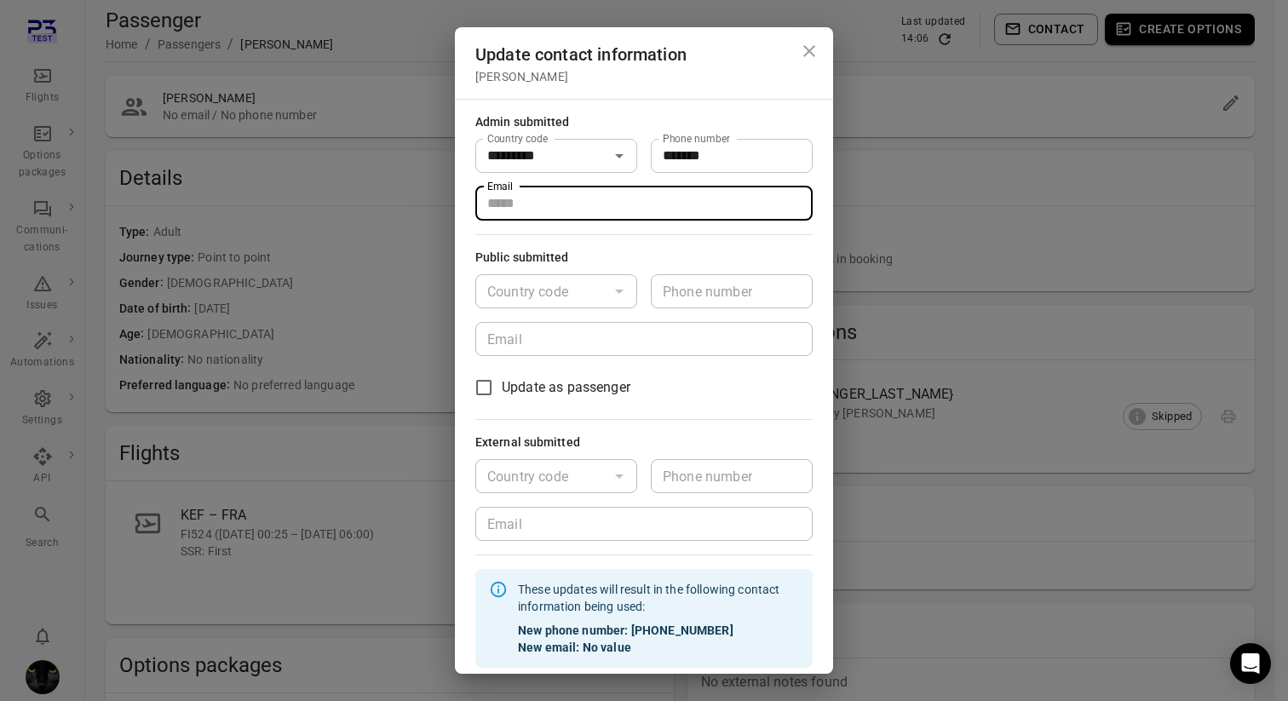
type input "**********"
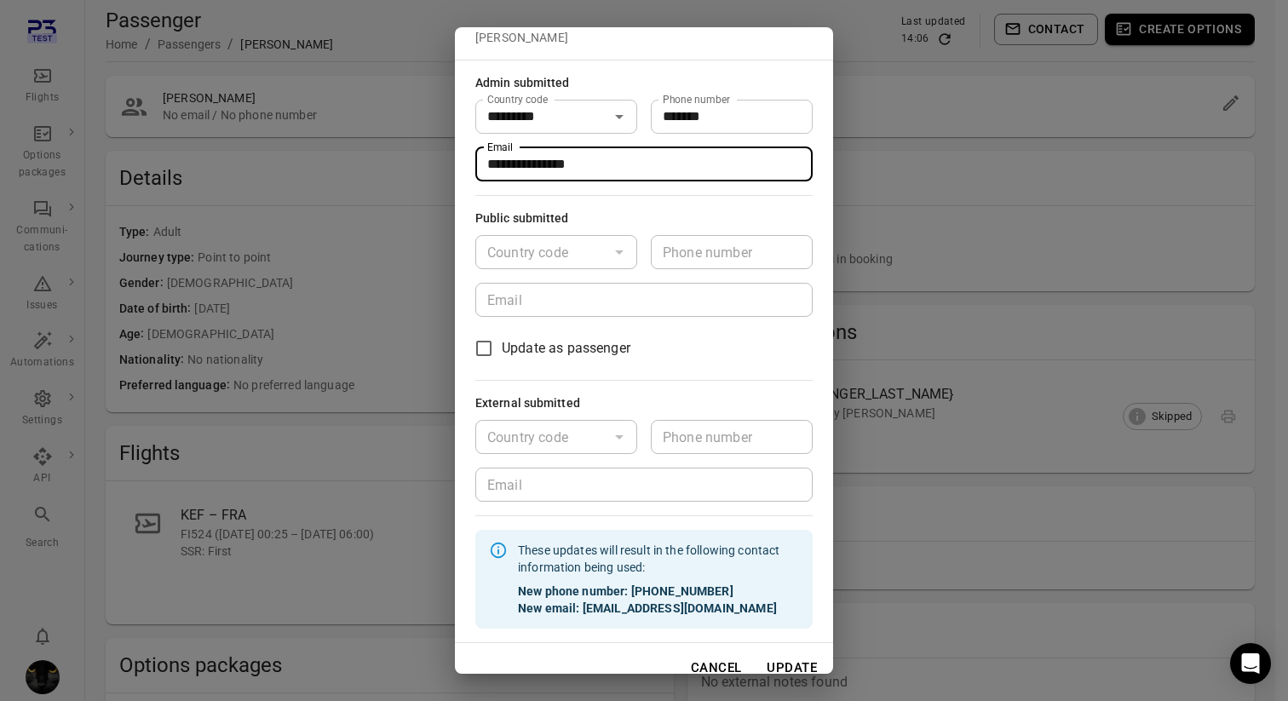
scroll to position [58, 0]
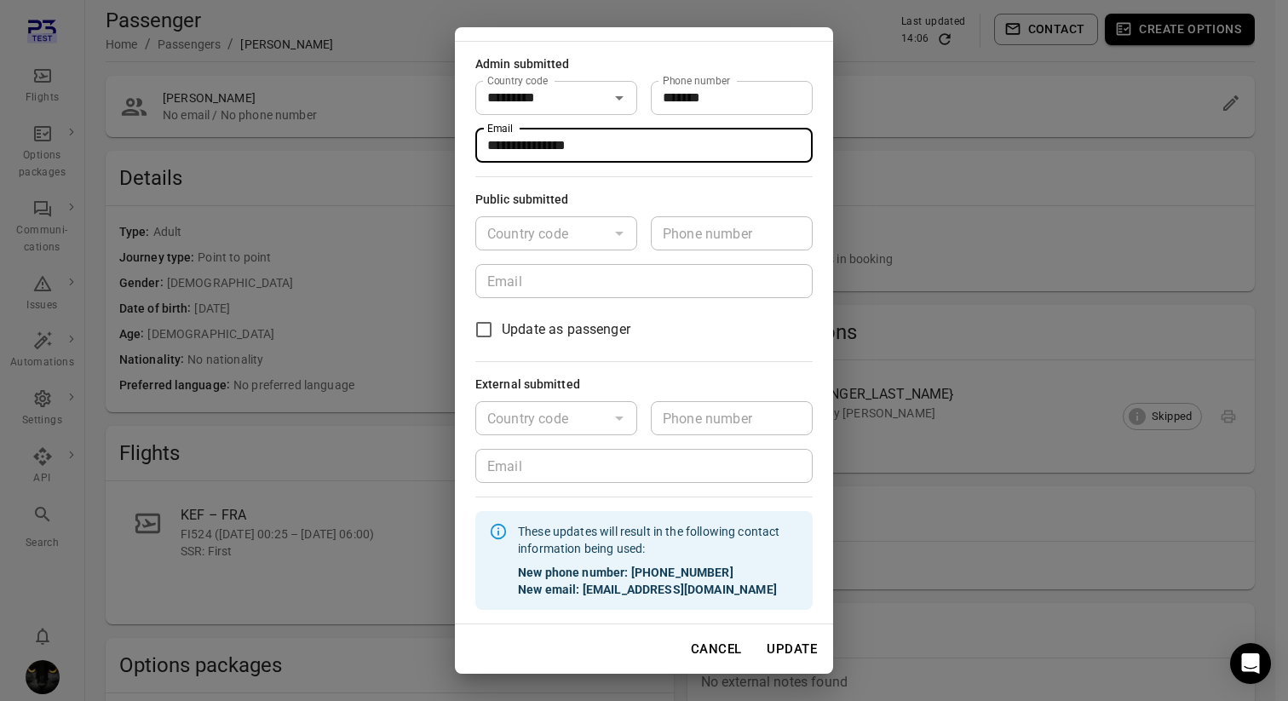
click at [718, 640] on button "Update" at bounding box center [791, 649] width 69 height 36
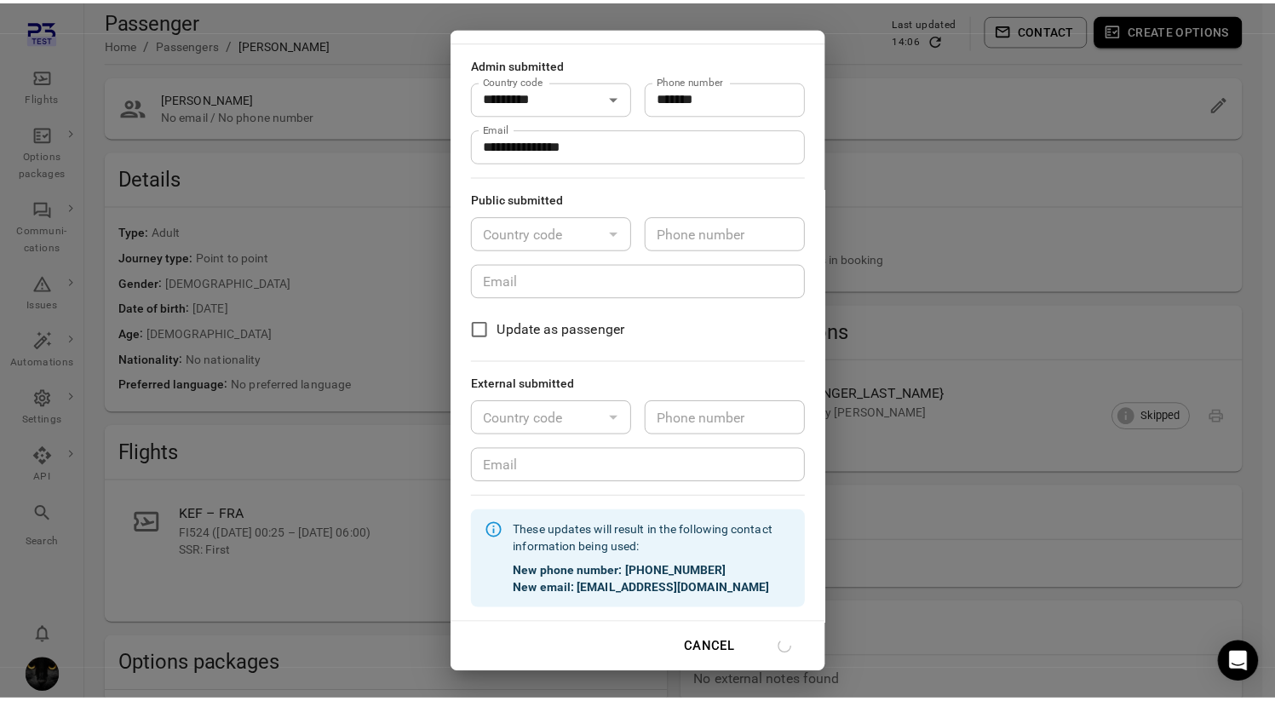
scroll to position [41, 0]
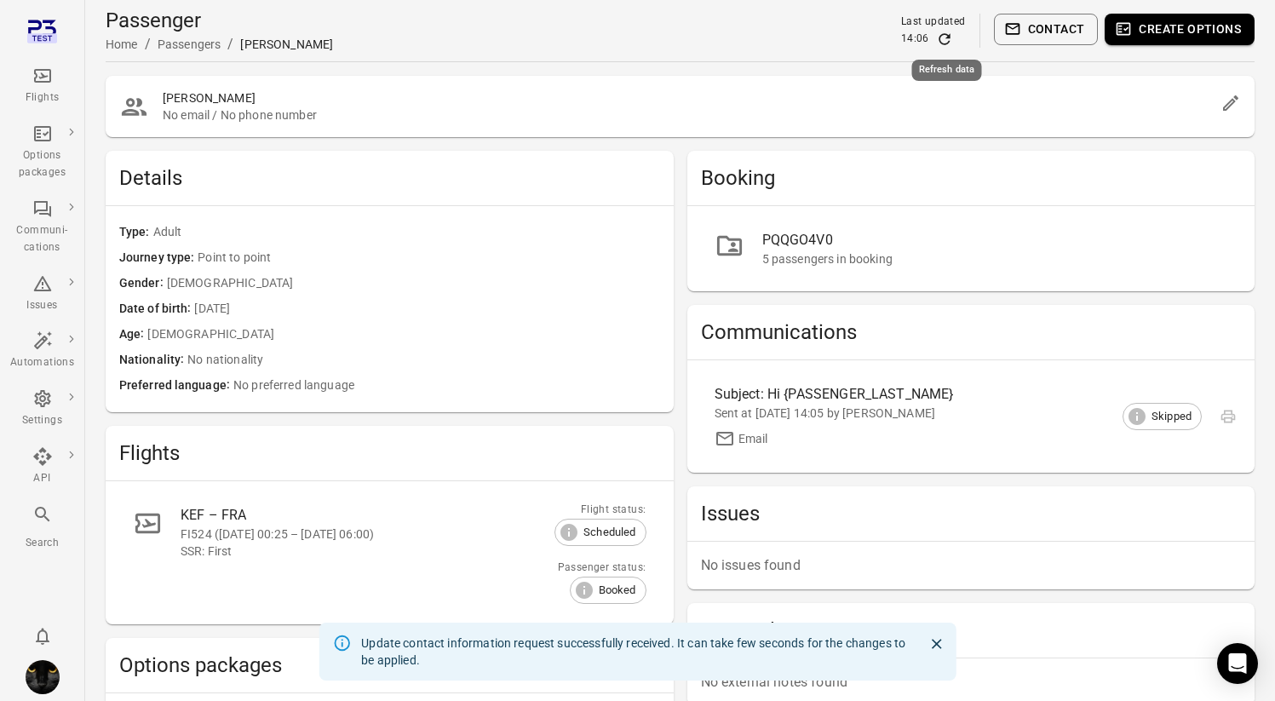
click at [718, 41] on icon "Refresh data" at bounding box center [944, 39] width 17 height 17
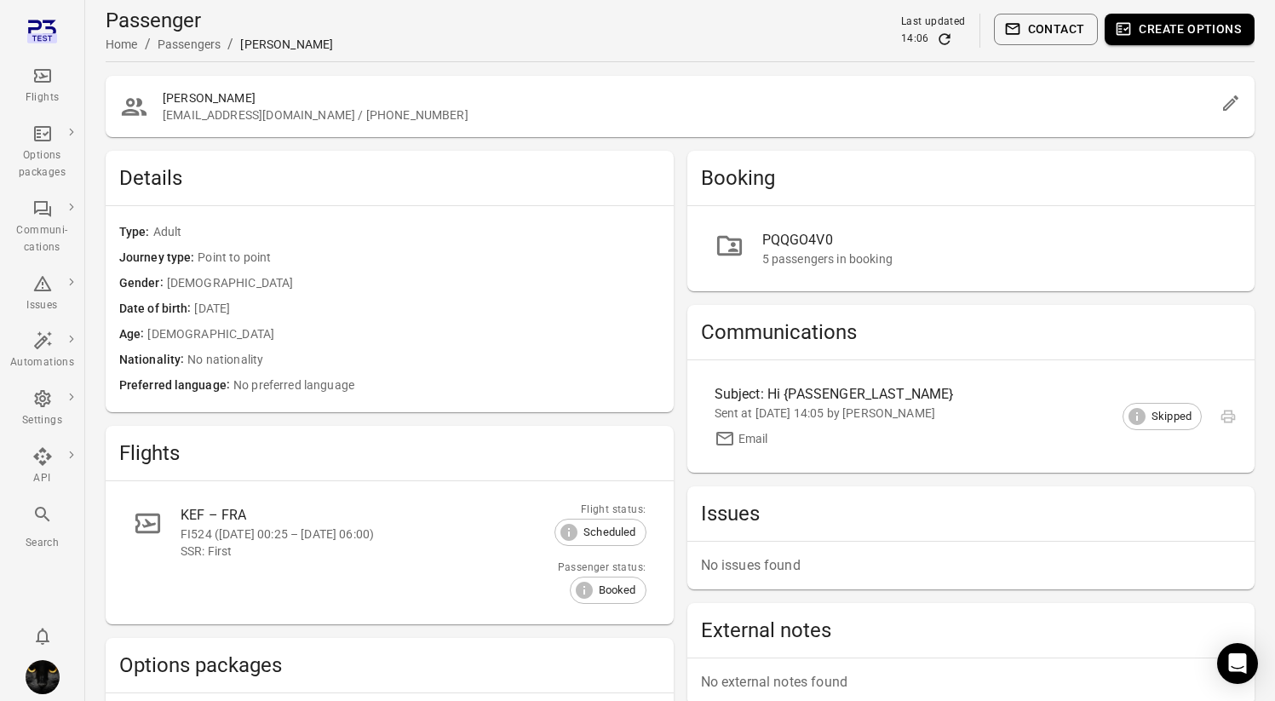
click at [718, 36] on button "Contact" at bounding box center [1046, 30] width 105 height 32
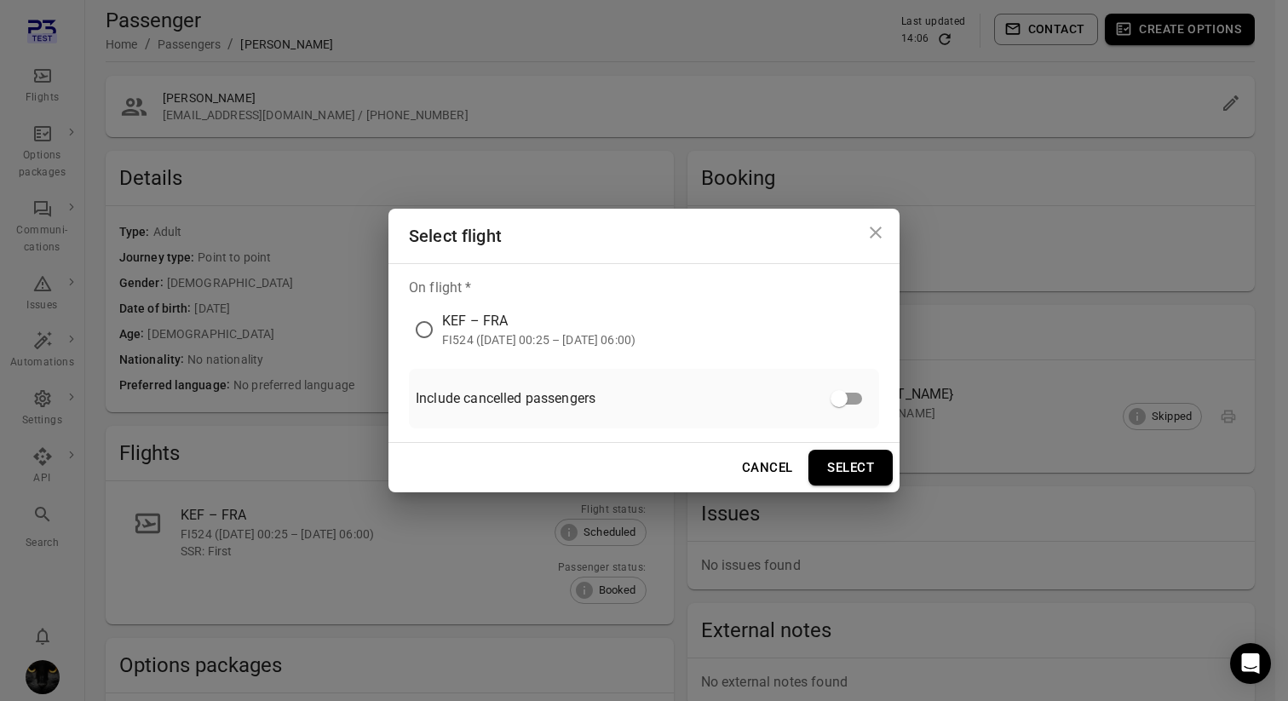
click at [635, 331] on div "FI524 (23 Aug 2025 00:25 – 23 Aug 2025 06:00)" at bounding box center [538, 339] width 193 height 17
click at [718, 469] on button "Select" at bounding box center [850, 468] width 84 height 36
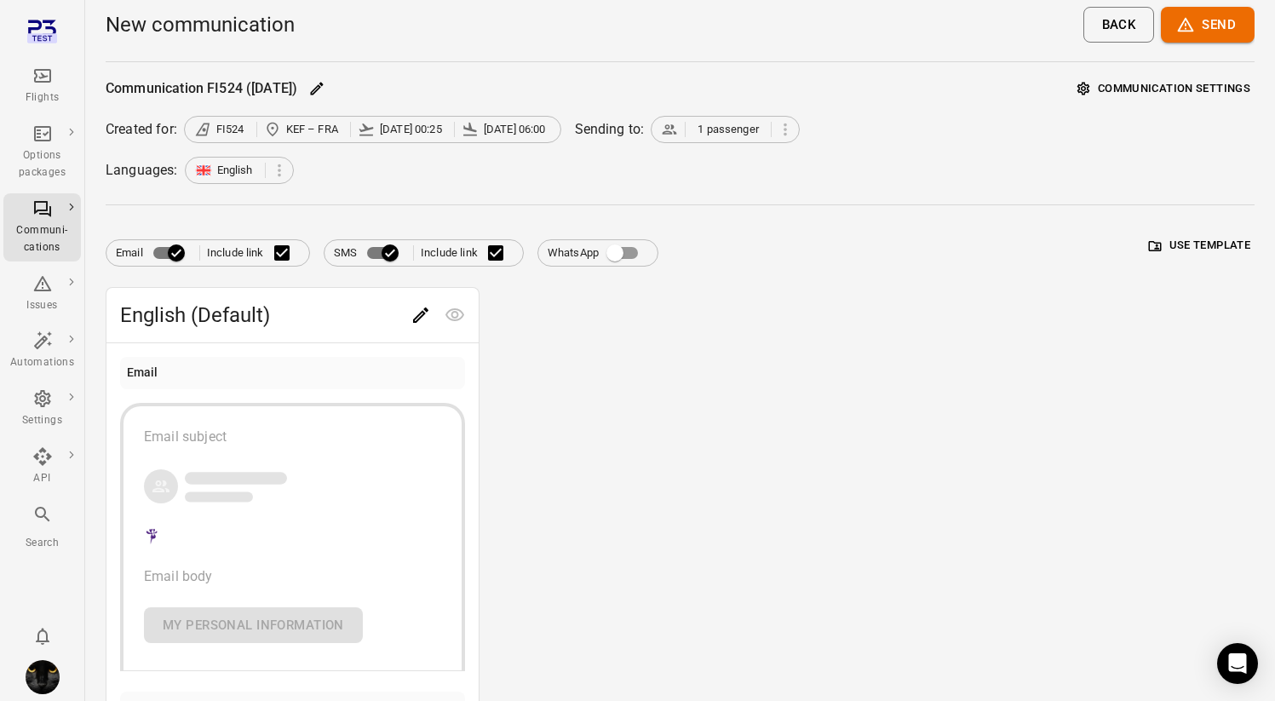
click at [718, 242] on button "Use template" at bounding box center [1200, 246] width 110 height 26
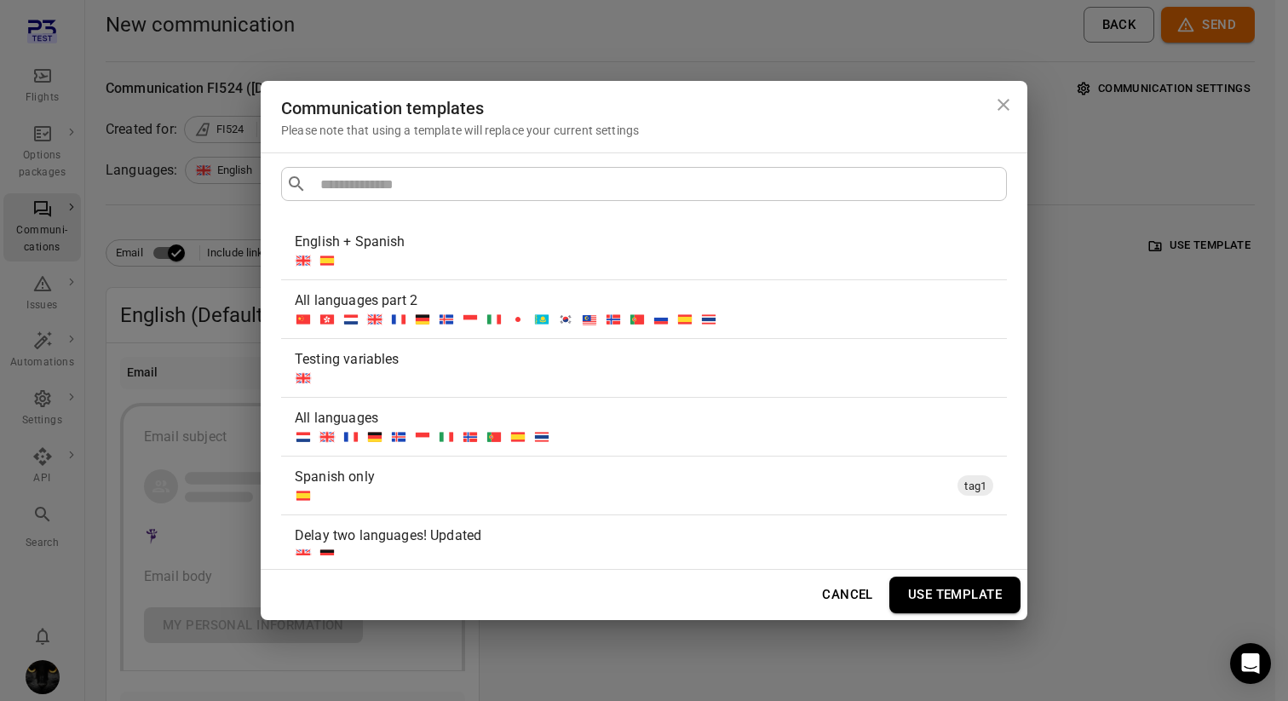
click at [644, 366] on div "Testing variables" at bounding box center [641, 359] width 692 height 20
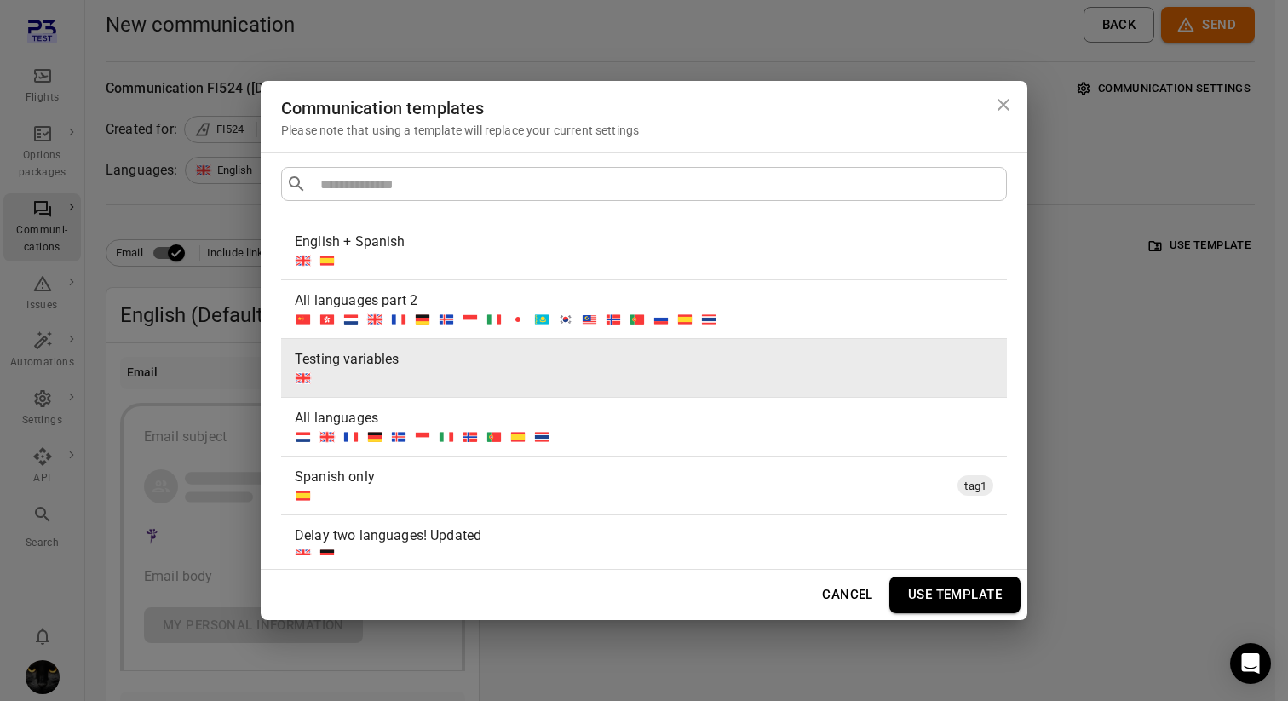
click at [718, 580] on button "Use template" at bounding box center [954, 595] width 131 height 36
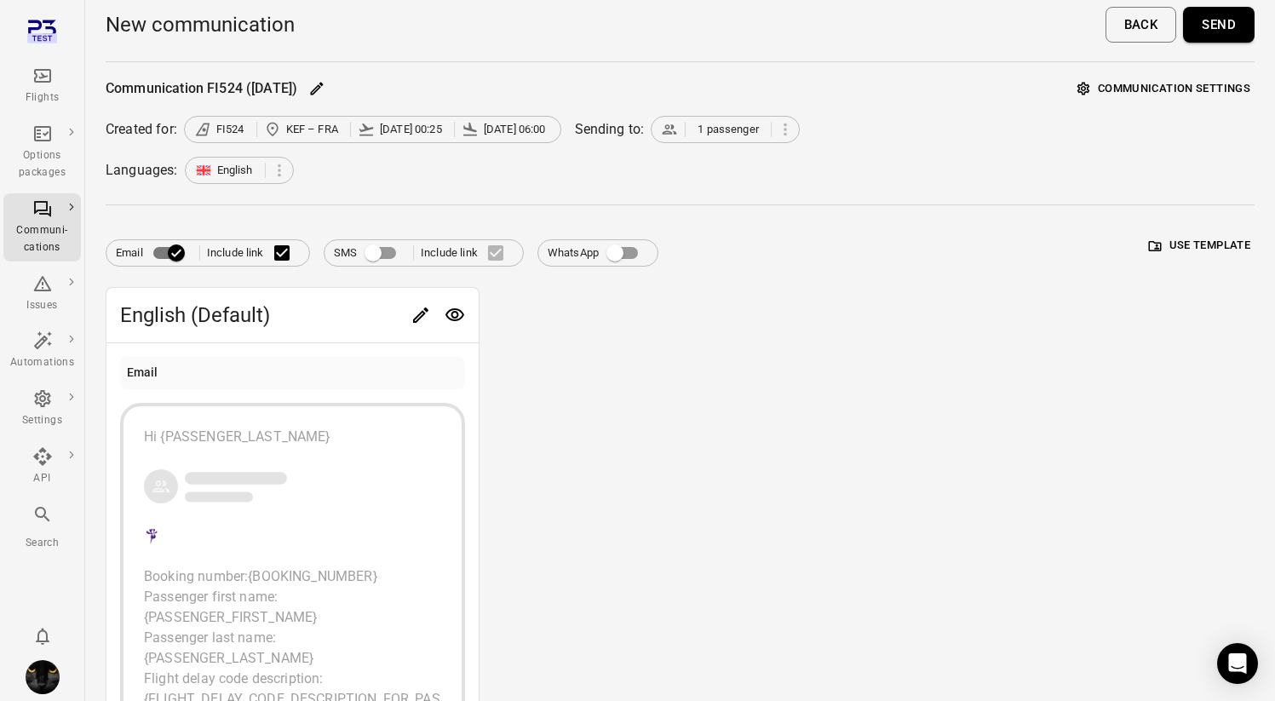
click at [718, 33] on button "Send" at bounding box center [1219, 25] width 72 height 36
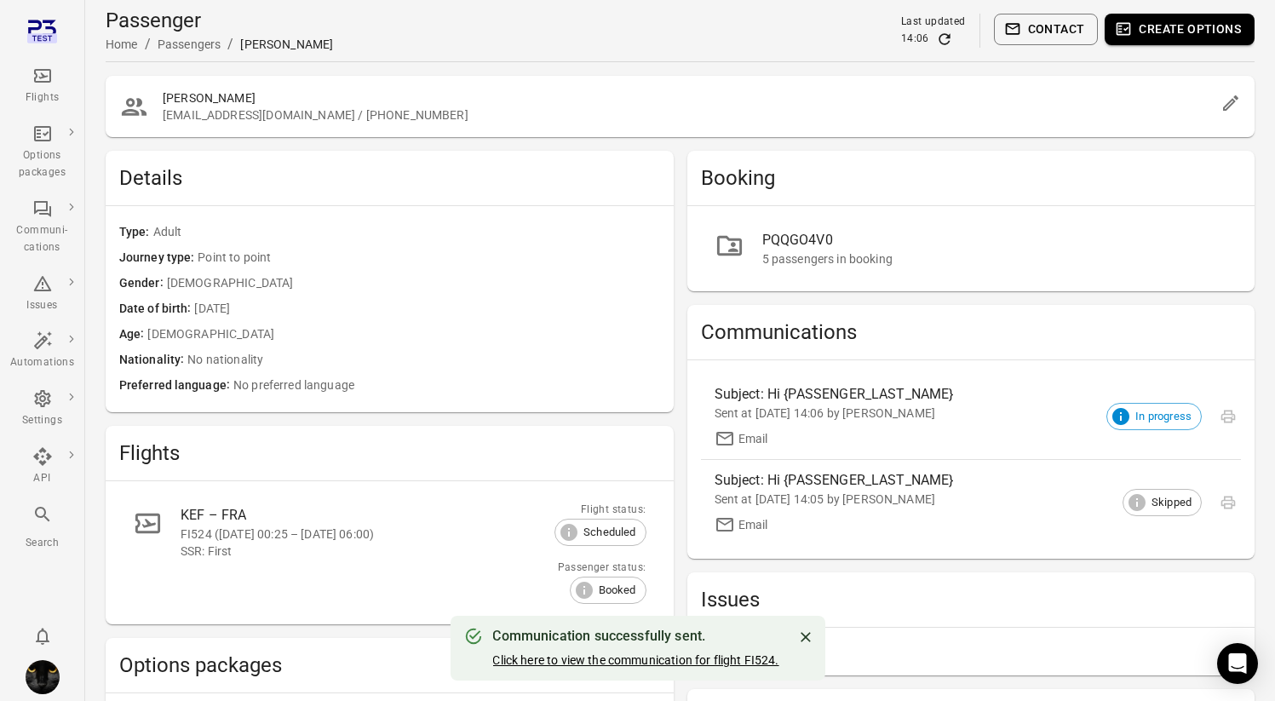
click at [640, 663] on link "Click here to view the communication for flight FI524." at bounding box center [635, 660] width 286 height 14
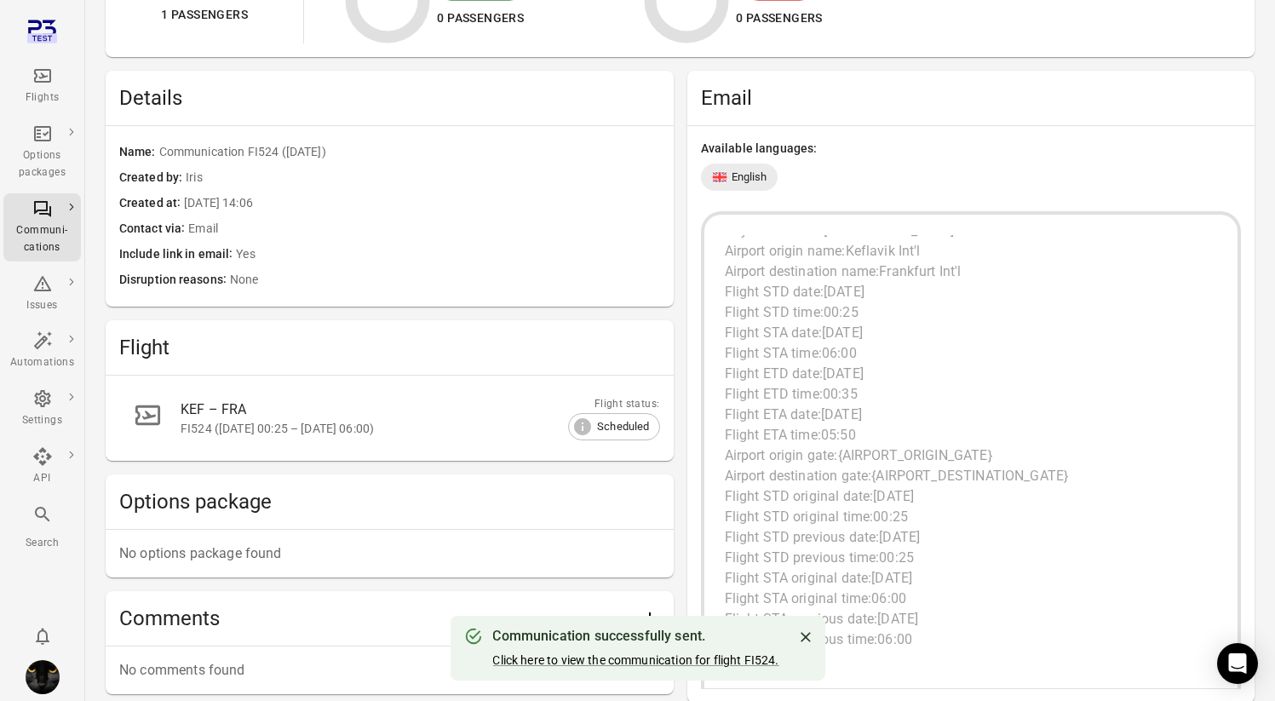
scroll to position [383, 0]
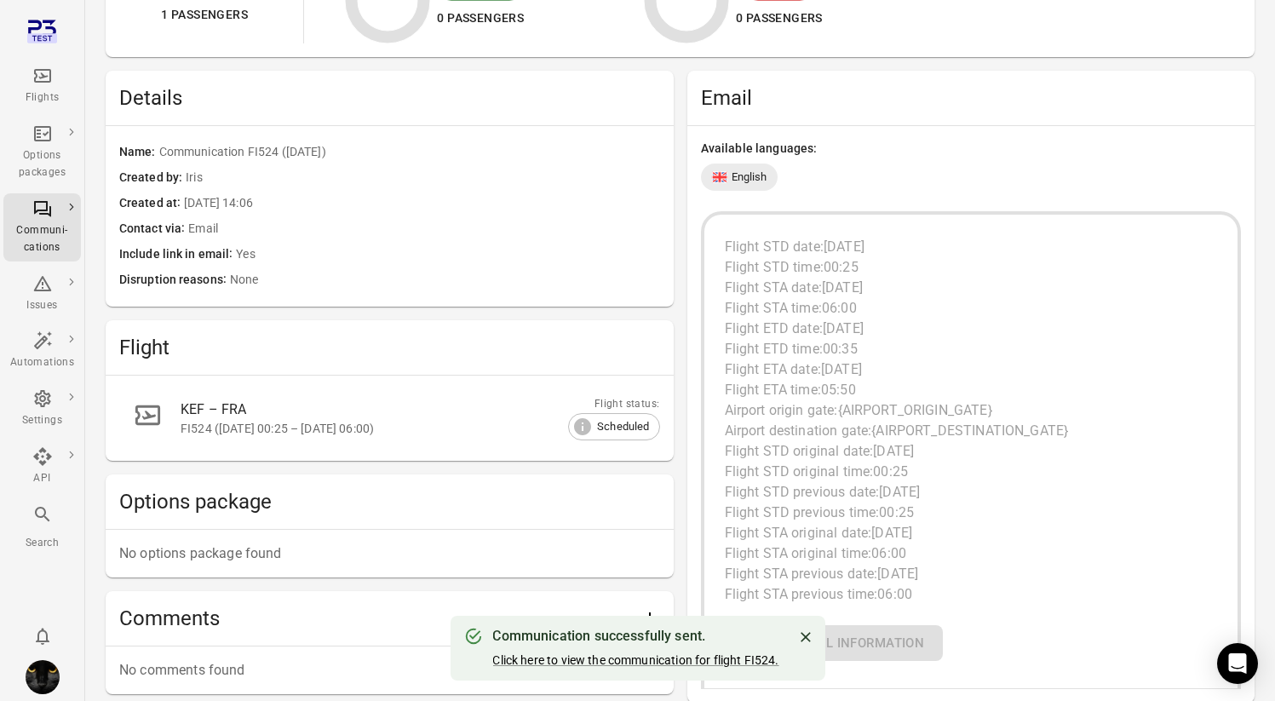
click at [718, 409] on span "Airport origin gate:" at bounding box center [781, 410] width 113 height 16
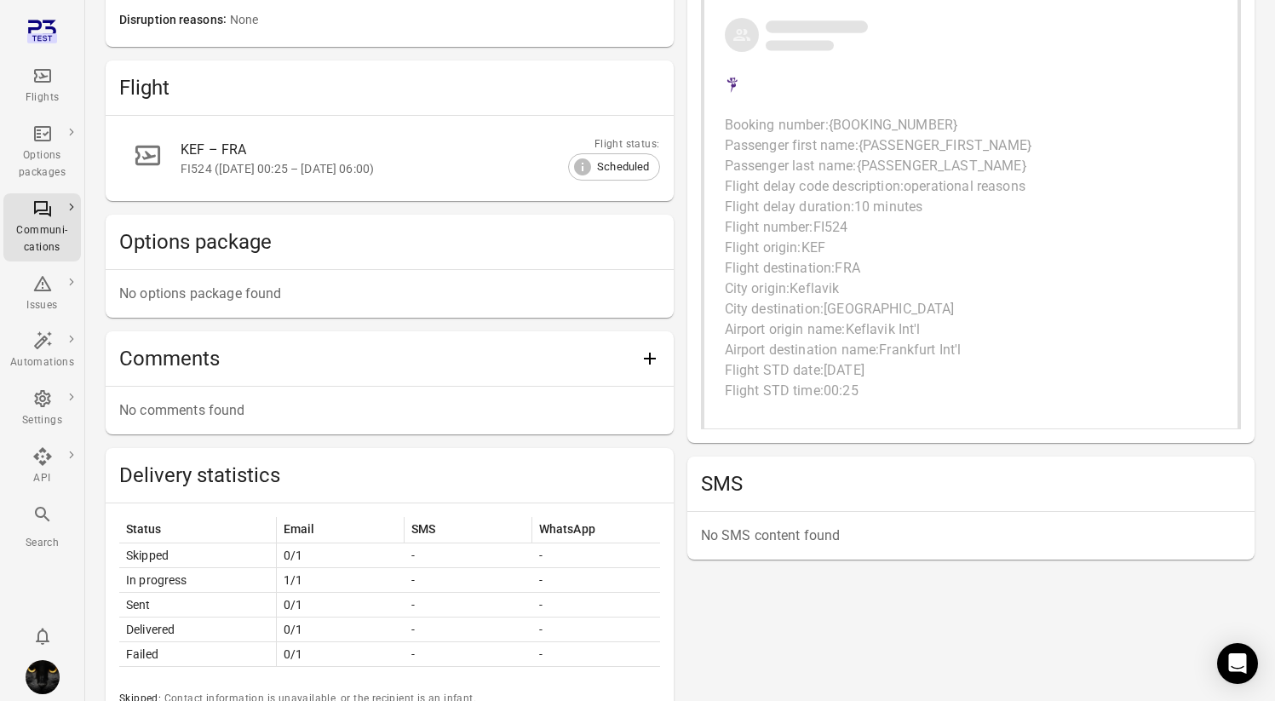
scroll to position [675, 0]
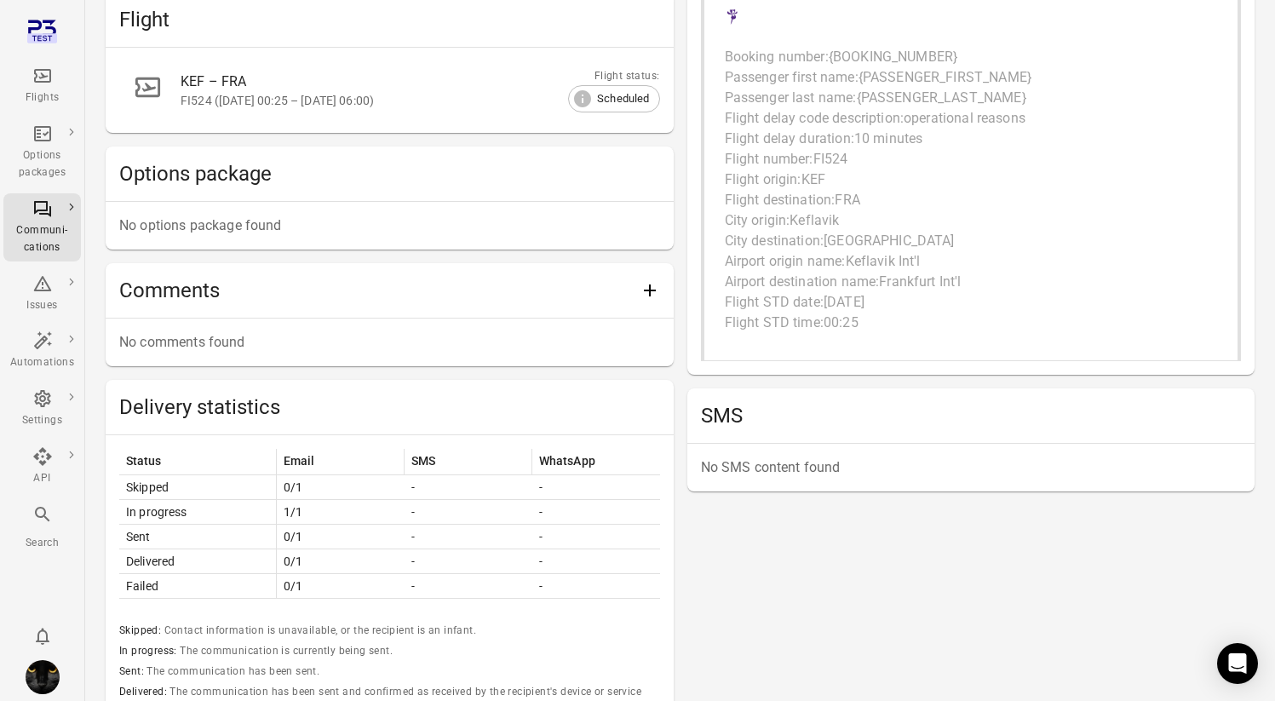
click at [215, 77] on div "KEF – FRA" at bounding box center [400, 82] width 439 height 20
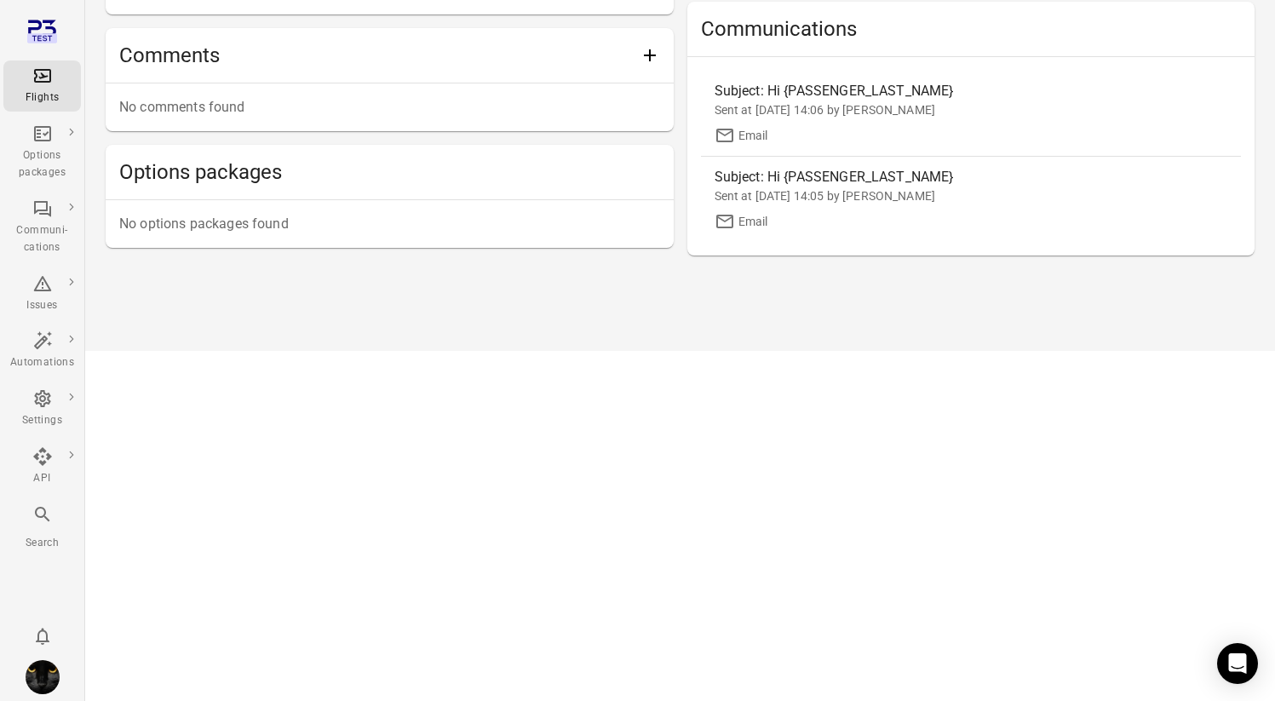
scroll to position [434, 0]
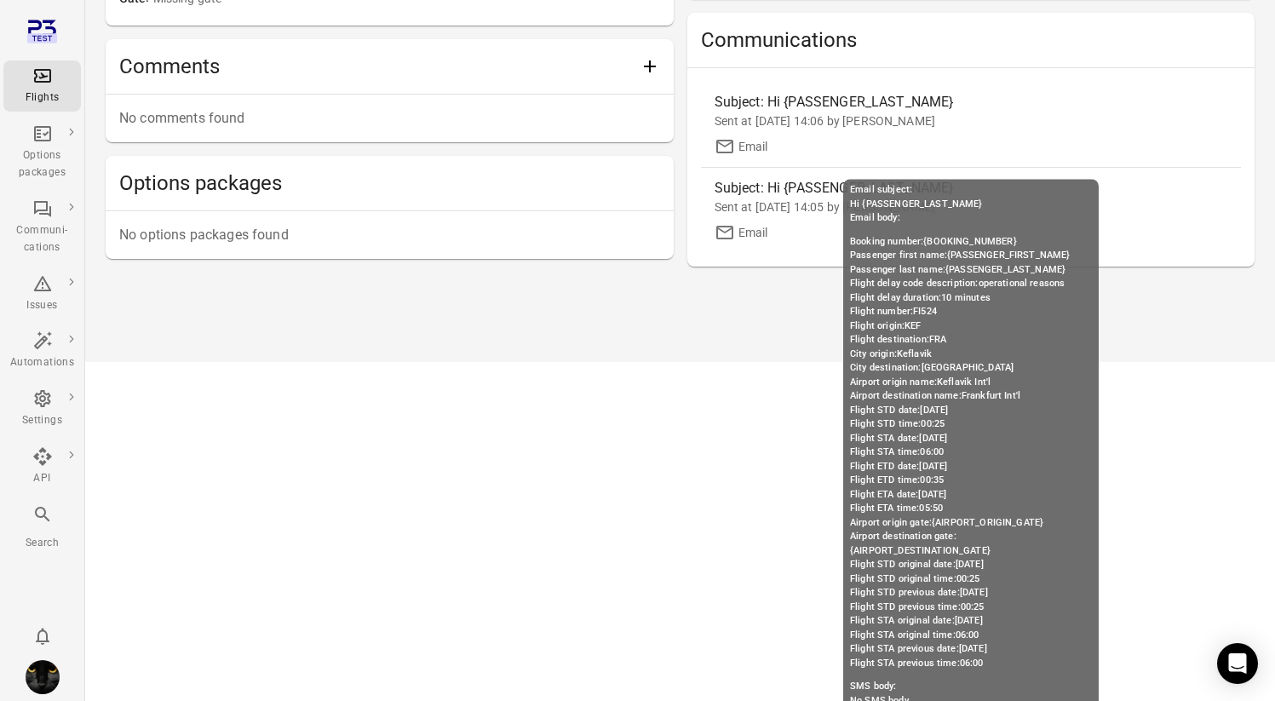
scroll to position [784, 0]
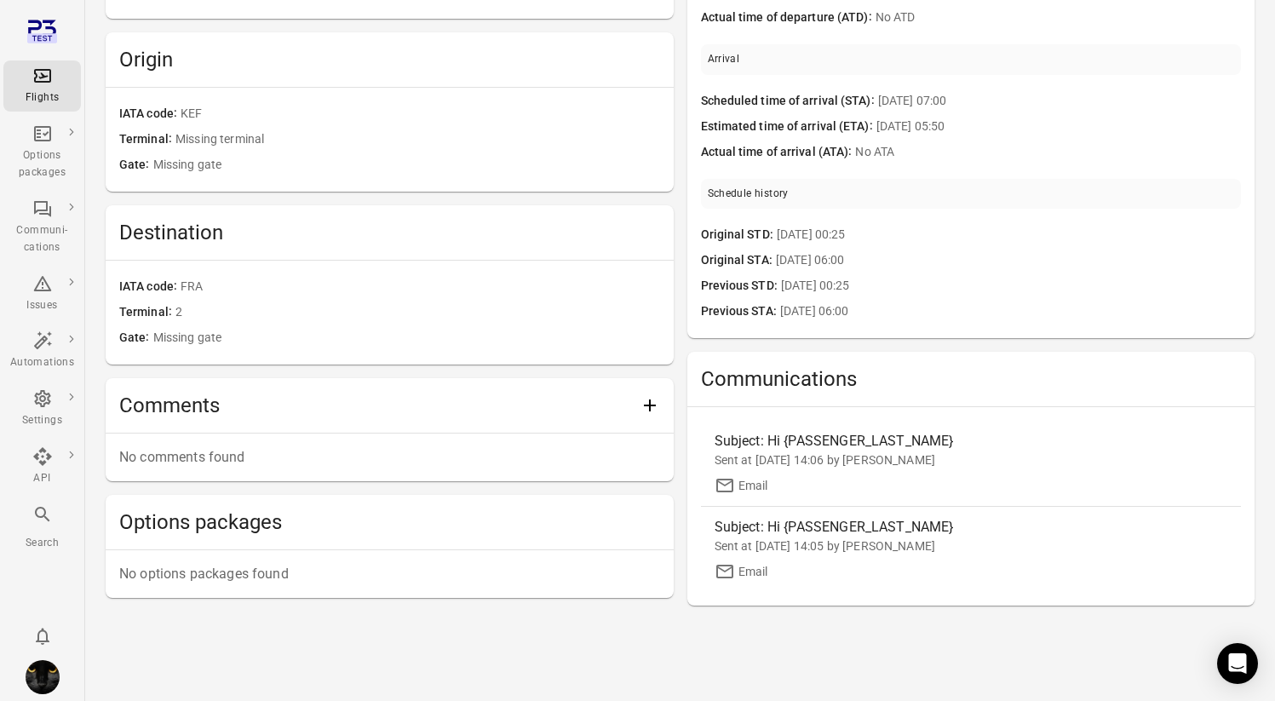
click at [546, 477] on div "No comments found" at bounding box center [390, 457] width 568 height 48
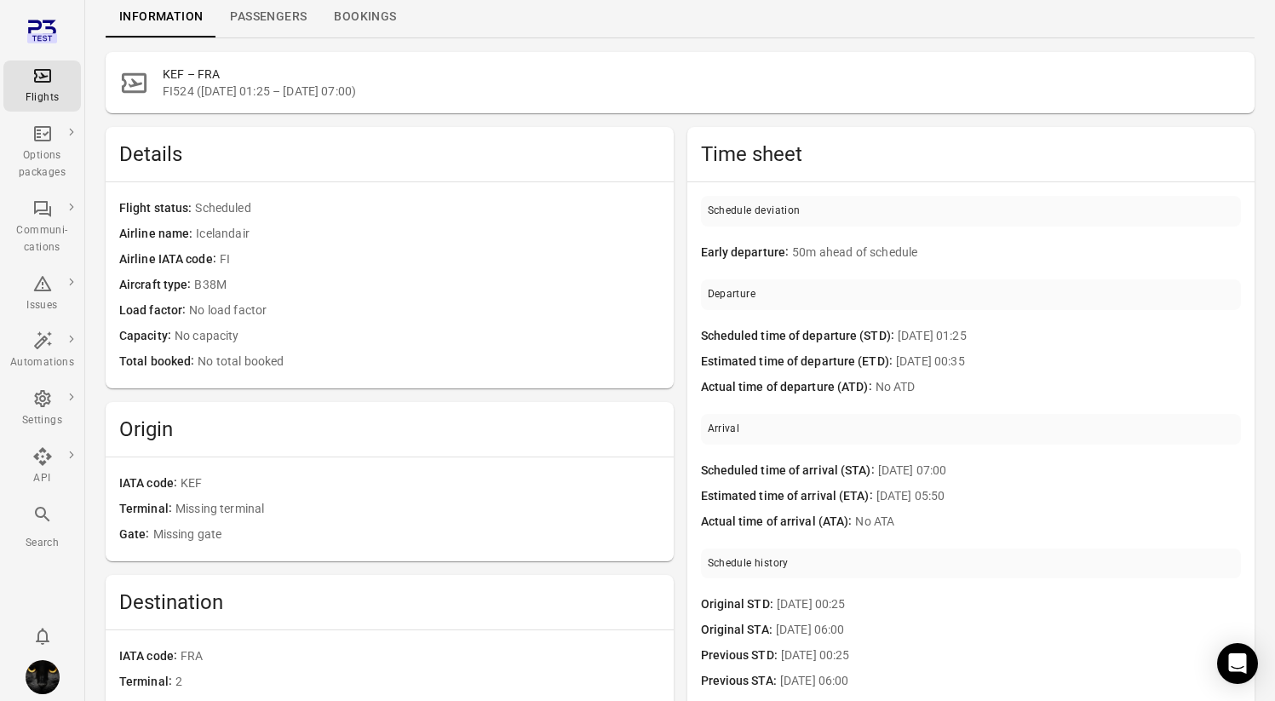
scroll to position [0, 0]
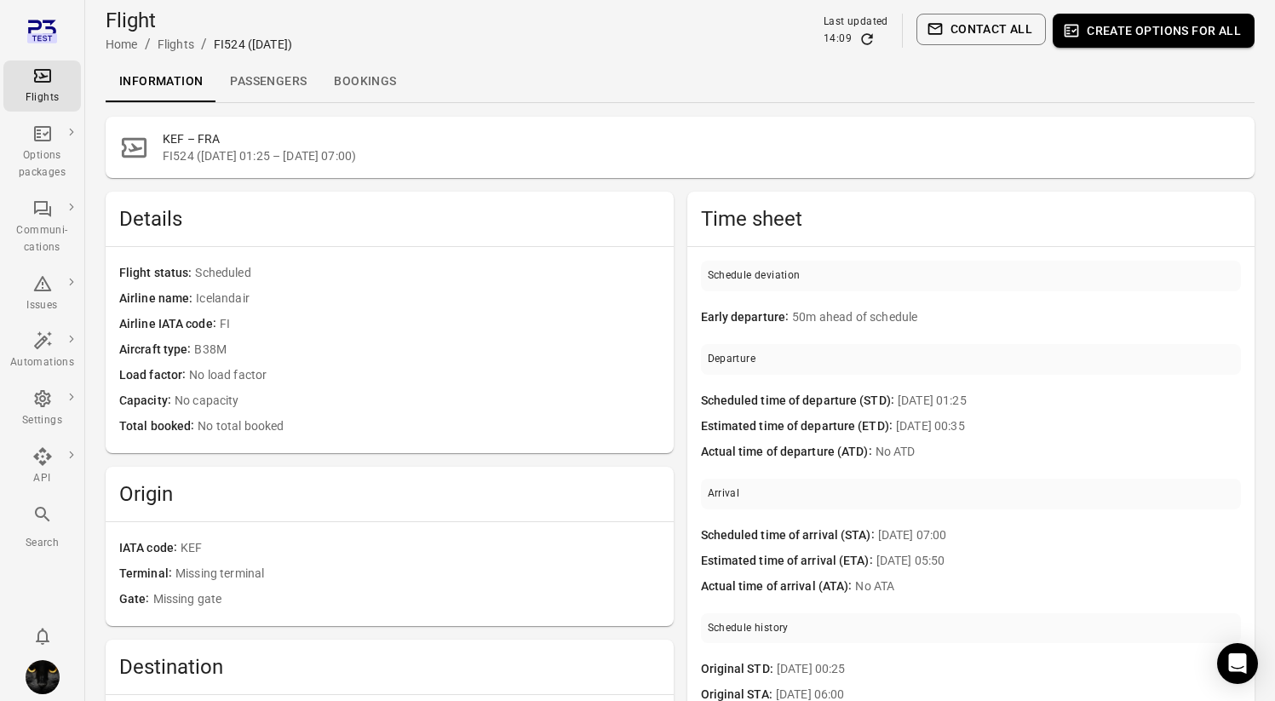
click at [971, 35] on button "Contact all" at bounding box center [980, 30] width 129 height 32
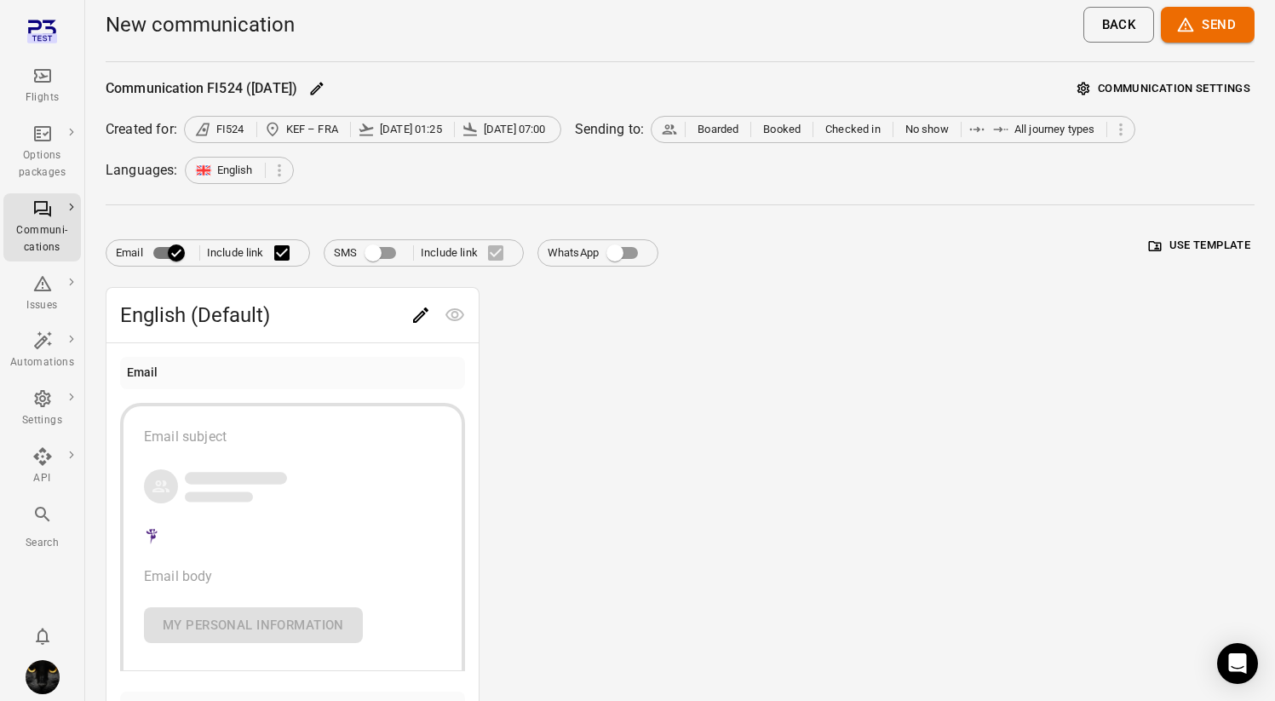
click at [1174, 248] on button "Use template" at bounding box center [1200, 246] width 110 height 26
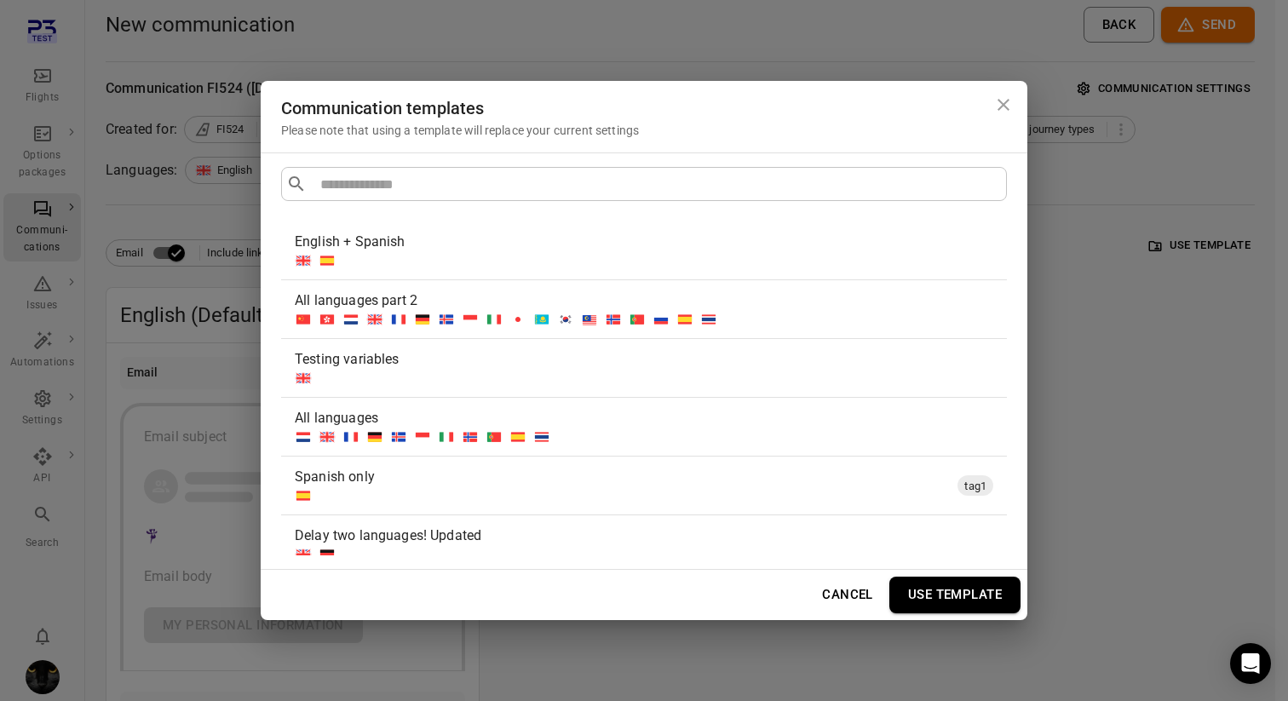
click at [484, 365] on div "Testing variables" at bounding box center [641, 359] width 692 height 20
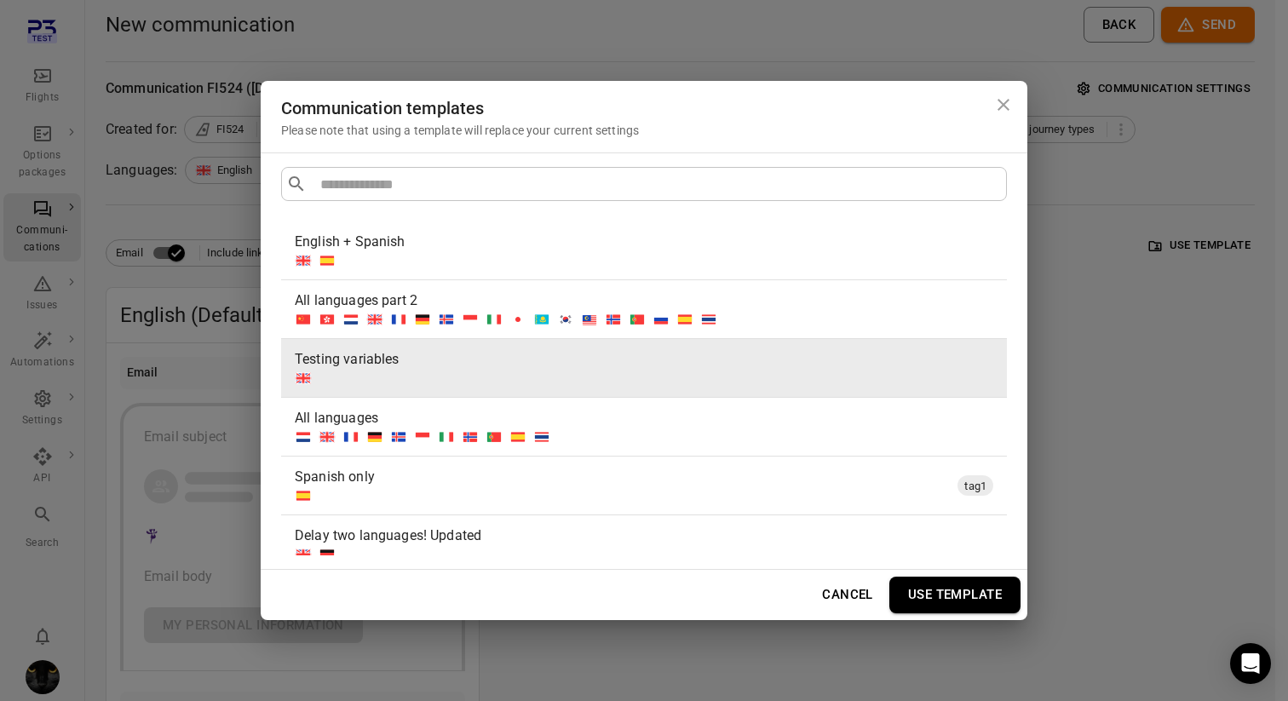
click at [948, 607] on button "Use template" at bounding box center [954, 595] width 131 height 36
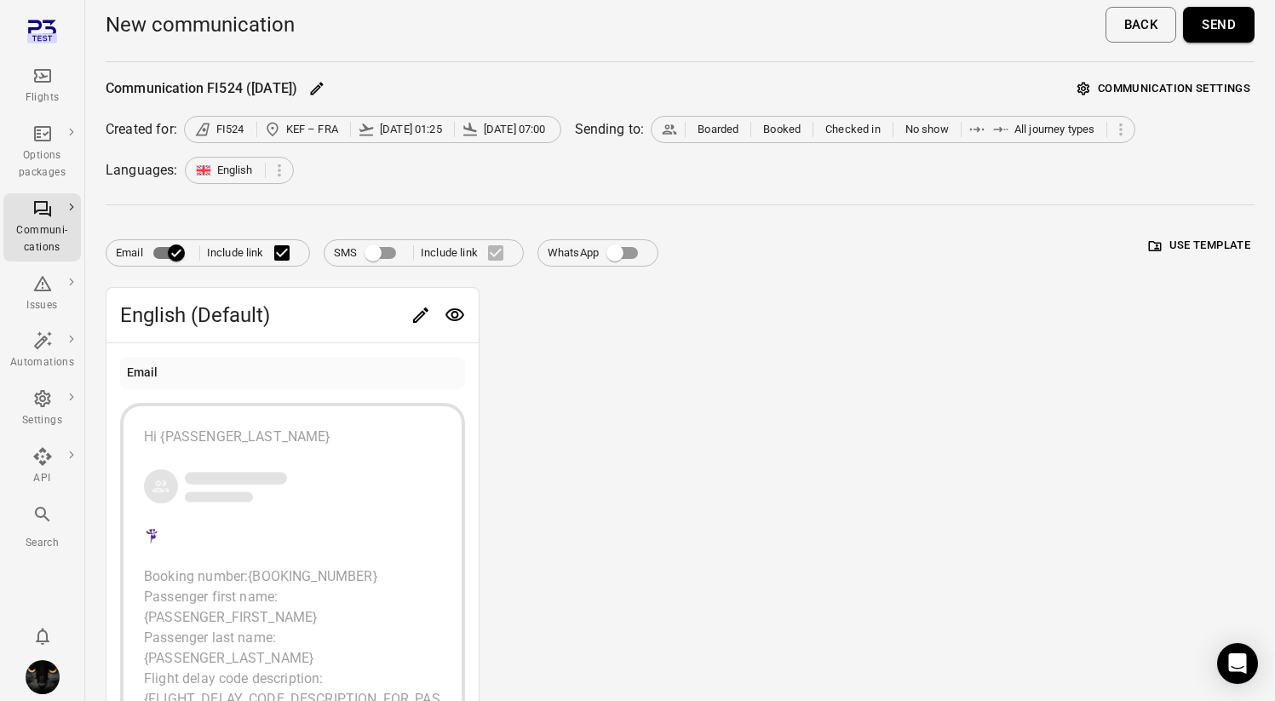
click at [1221, 15] on button "Send" at bounding box center [1219, 25] width 72 height 36
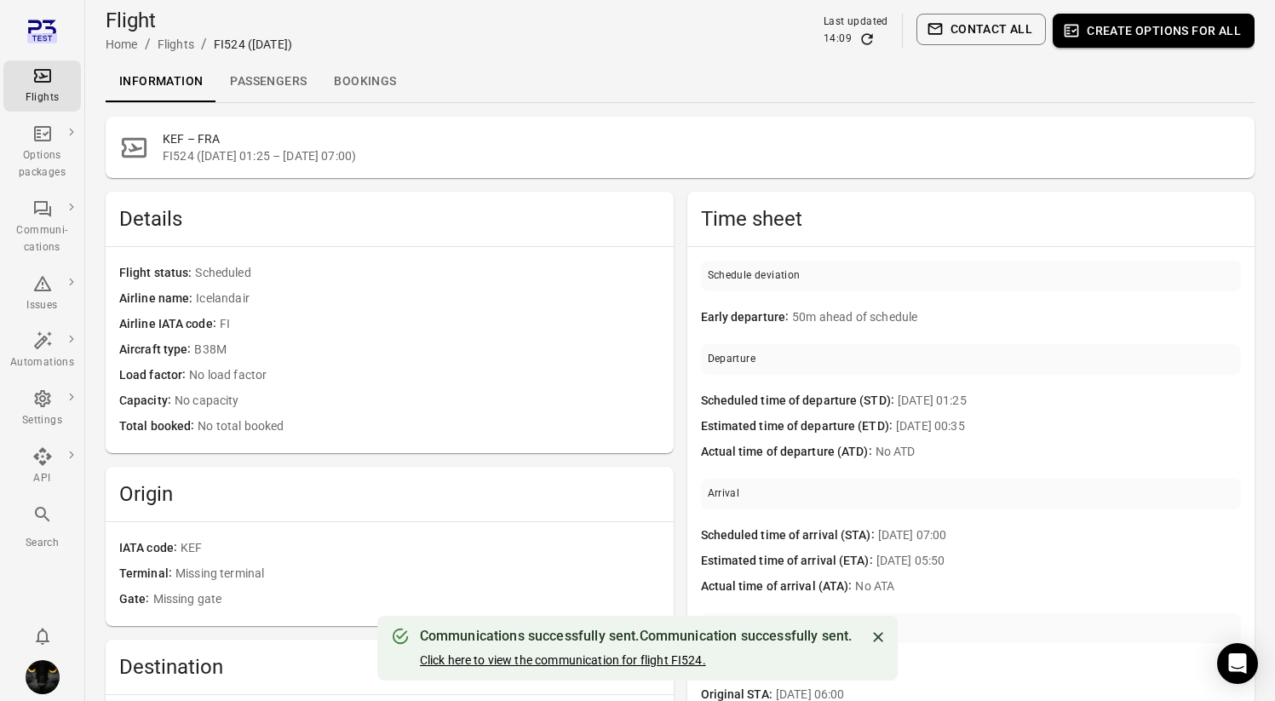
click at [586, 660] on link "Click here to view the communication for flight FI524." at bounding box center [563, 660] width 286 height 14
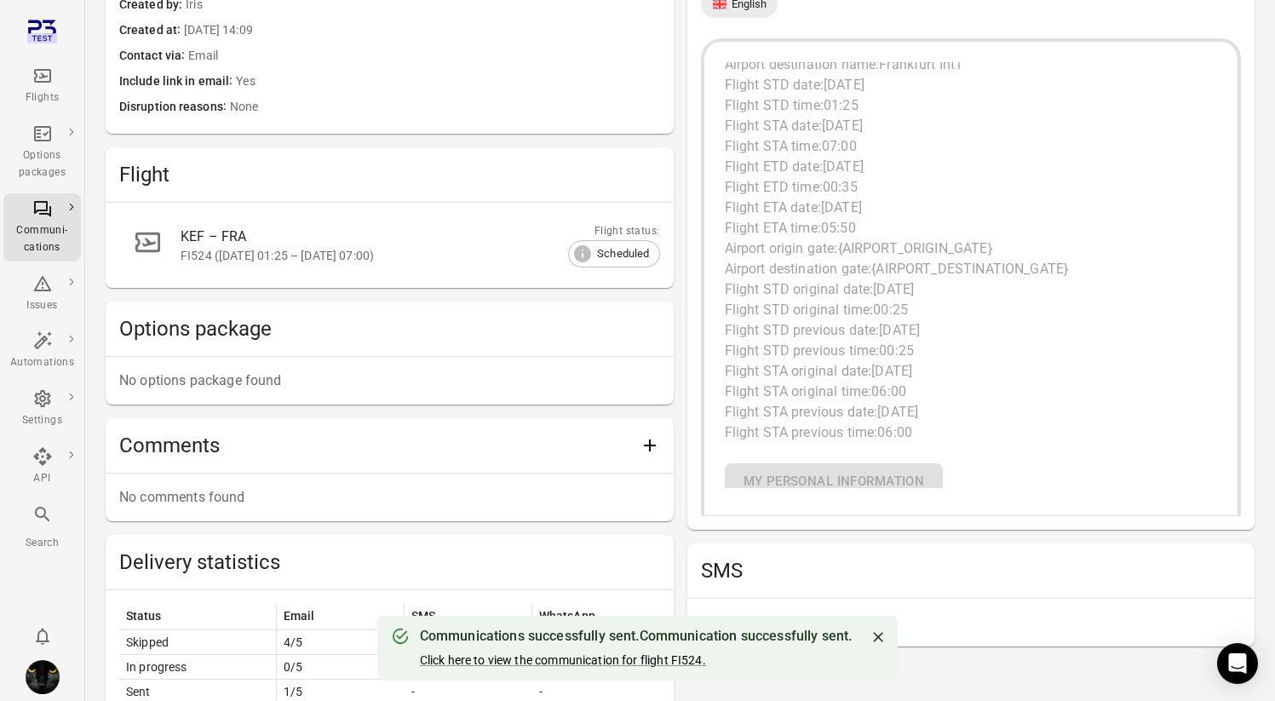
scroll to position [370, 0]
click at [818, 301] on p "Booking number: {BOOKING_NUMBER} Passenger first name: {PASSENGER_FIRST_NAME} P…" at bounding box center [971, 137] width 493 height 613
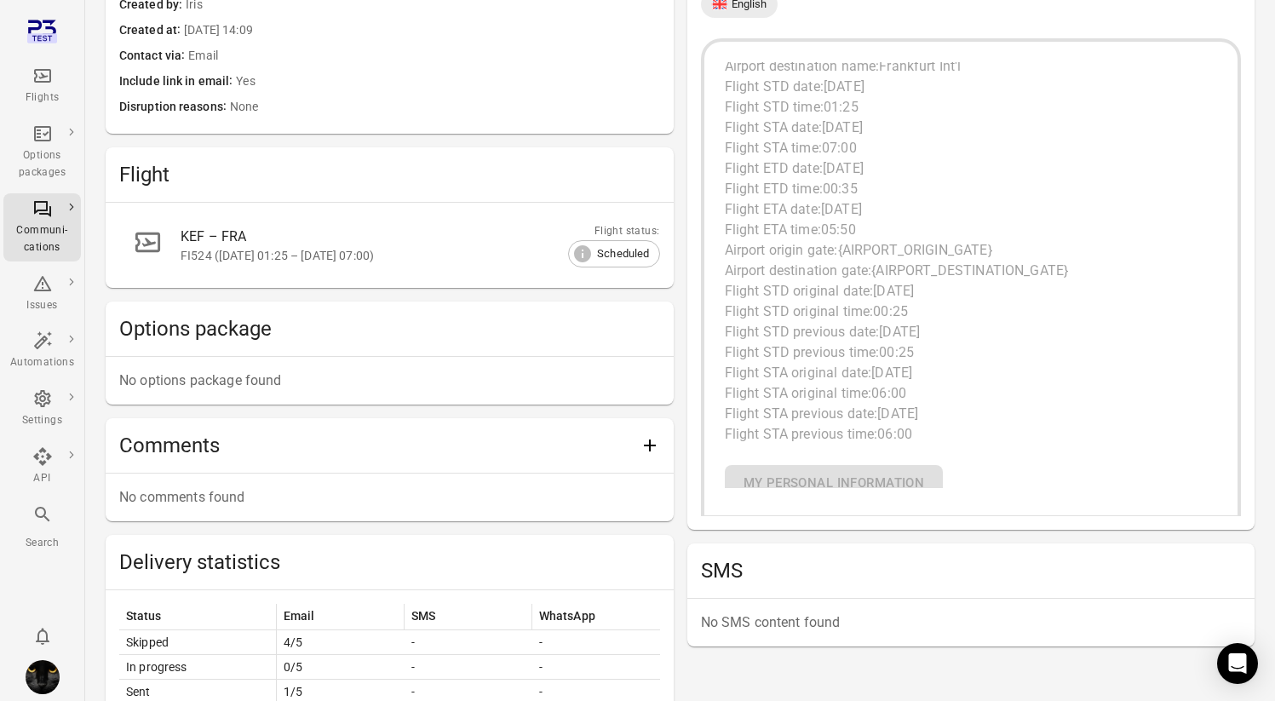
click at [818, 313] on span "Flight STD original time:" at bounding box center [799, 311] width 149 height 16
click at [818, 350] on span "Flight STD previous time:" at bounding box center [802, 352] width 155 height 16
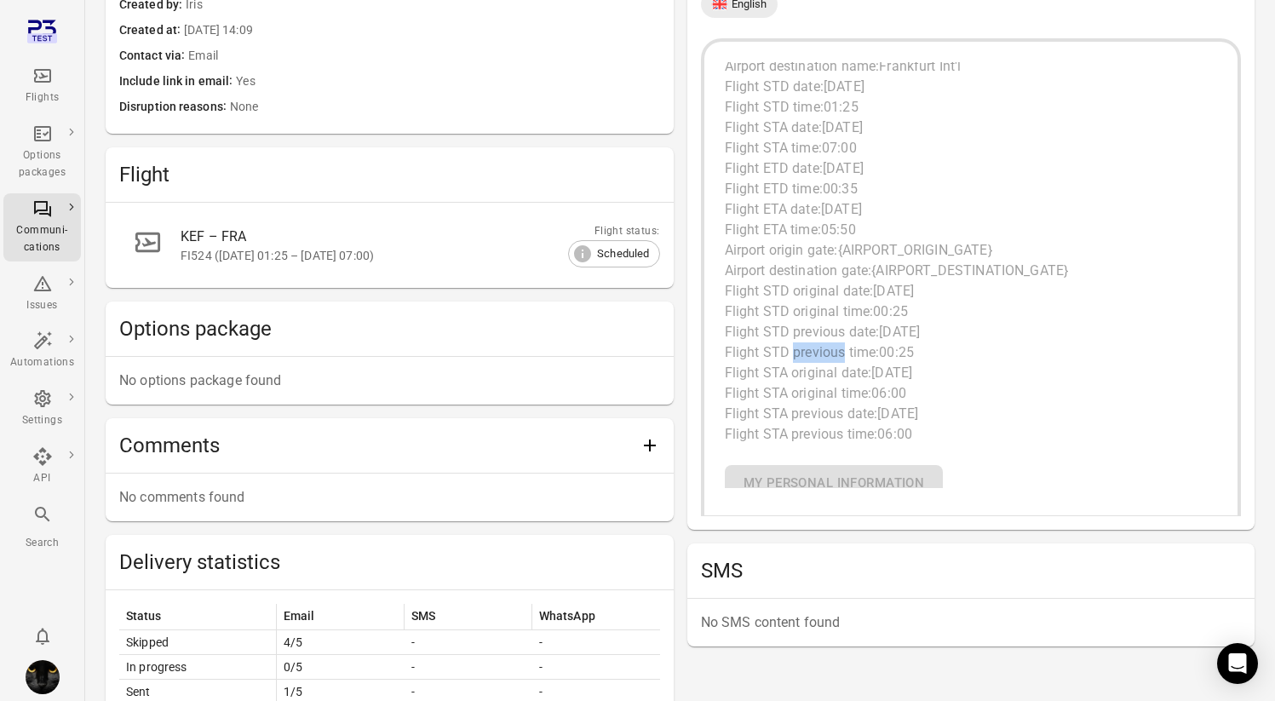
click at [818, 350] on span "Flight STD previous time:" at bounding box center [802, 352] width 155 height 16
click at [814, 393] on span "Flight STA original time:" at bounding box center [798, 393] width 147 height 16
click at [813, 441] on span "Flight STA previous time:" at bounding box center [801, 434] width 153 height 16
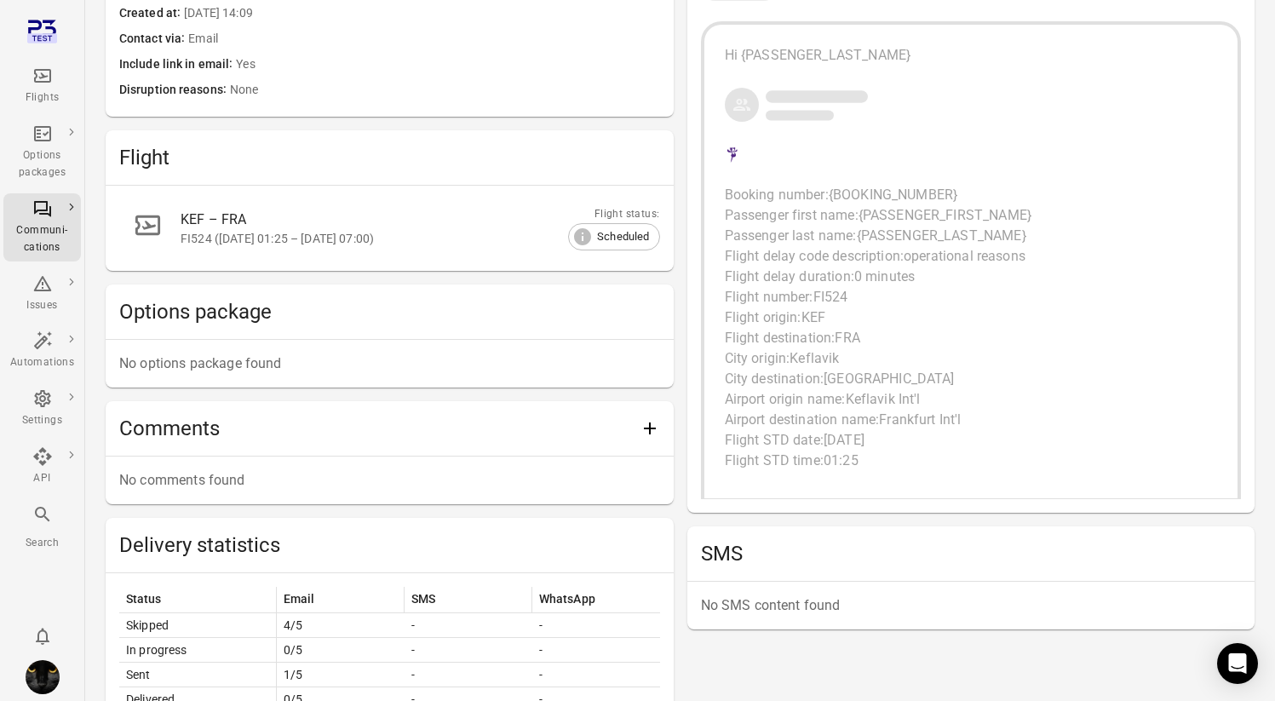
scroll to position [548, 0]
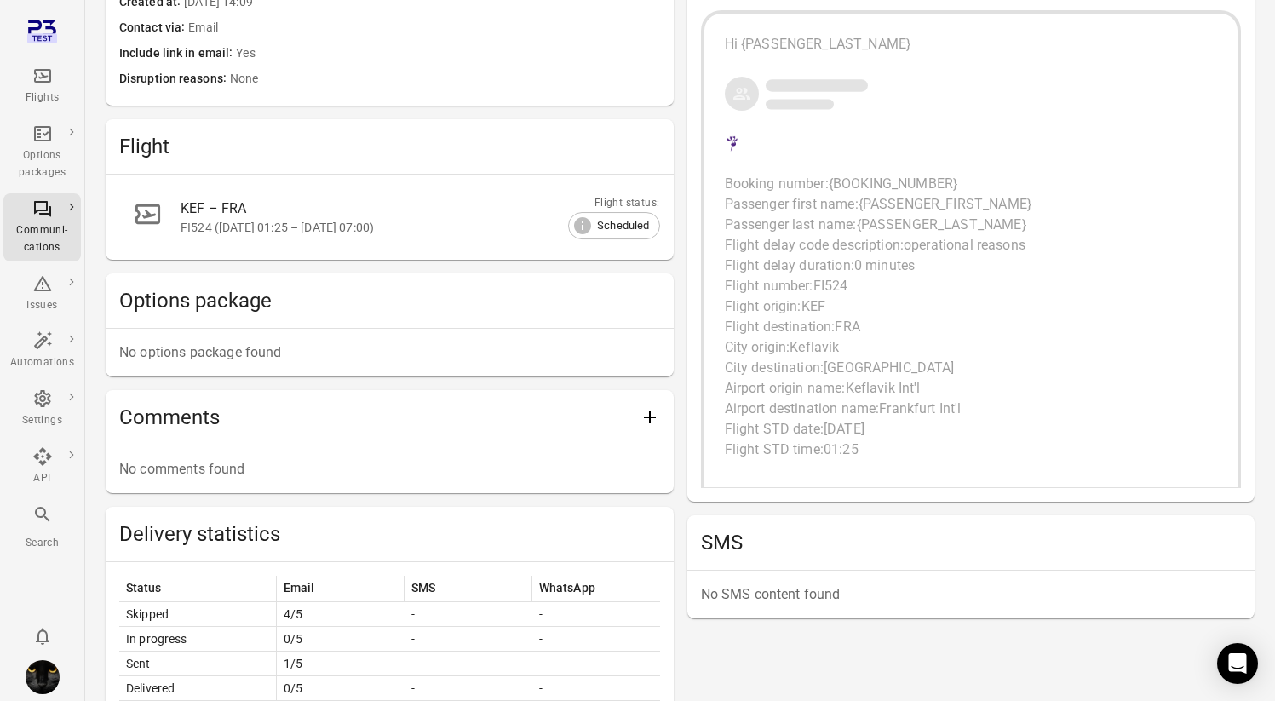
click at [257, 231] on div "FI524 (23 Aug 2025 01:25 – 23 Aug 2025 07:00)" at bounding box center [400, 227] width 439 height 17
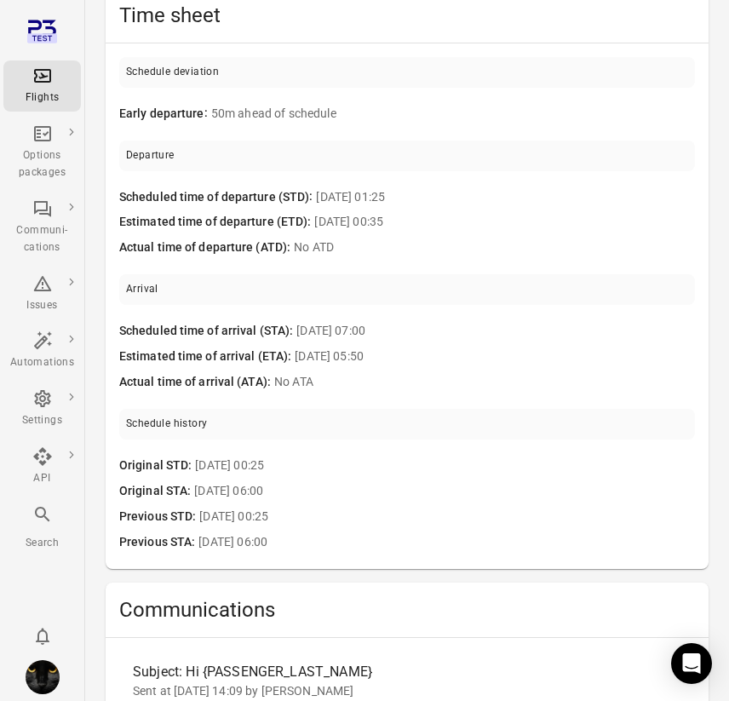
scroll to position [1084, 0]
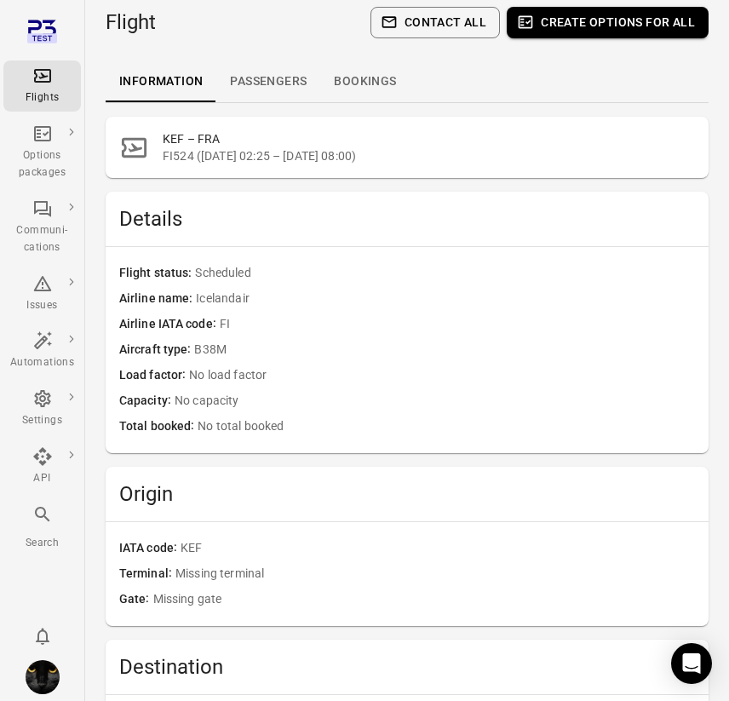
click at [259, 89] on link "Passengers" at bounding box center [268, 81] width 104 height 41
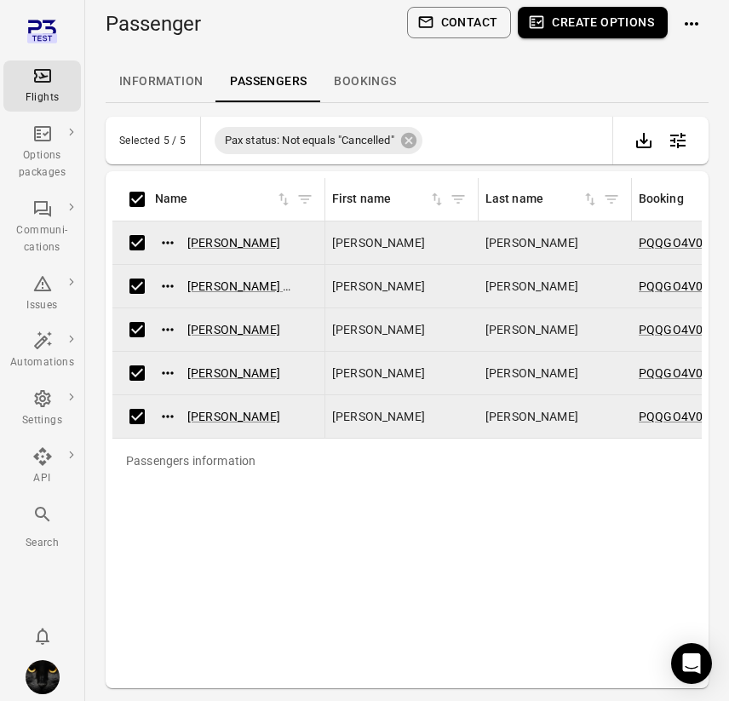
click at [493, 34] on button "Contact" at bounding box center [459, 23] width 105 height 32
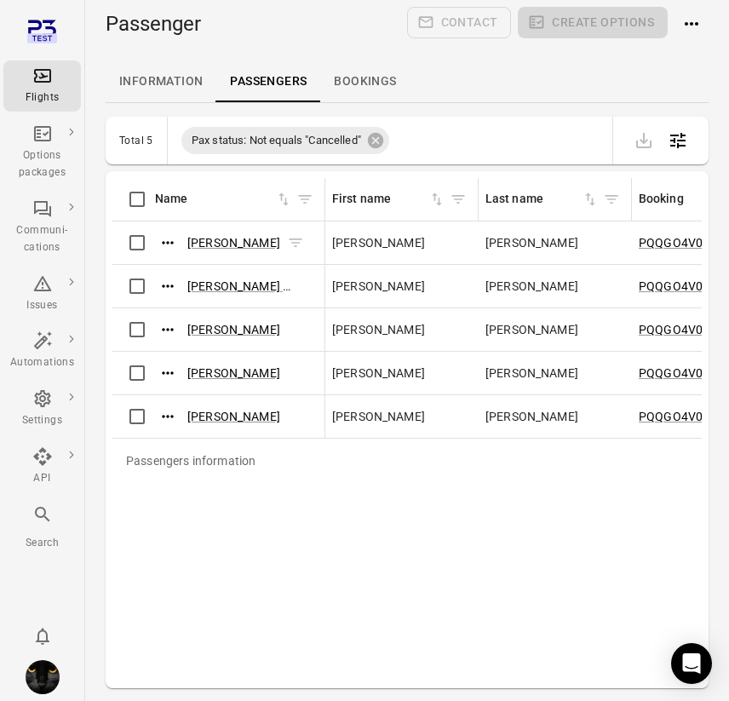
click at [176, 238] on button "Actions" at bounding box center [168, 243] width 26 height 26
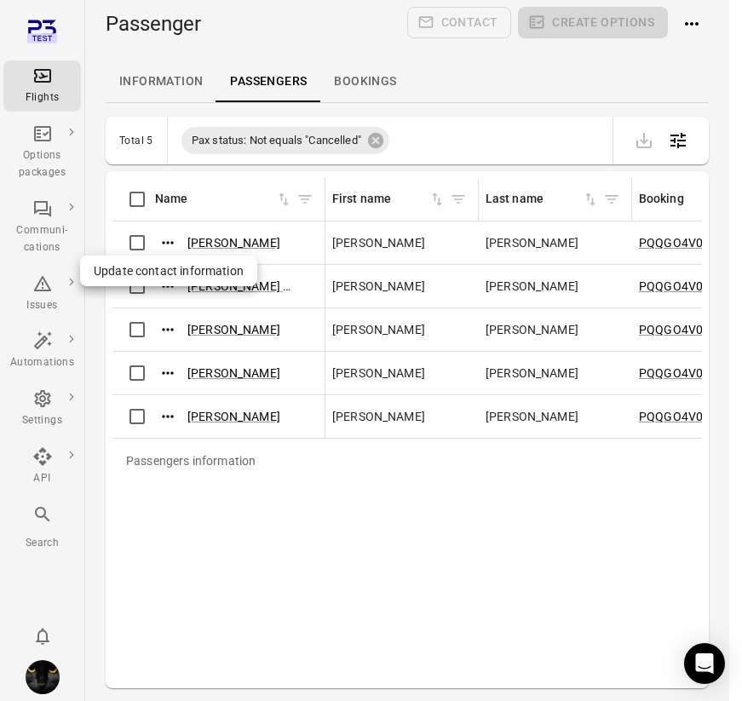
click at [172, 277] on span "Update contact information" at bounding box center [169, 270] width 150 height 17
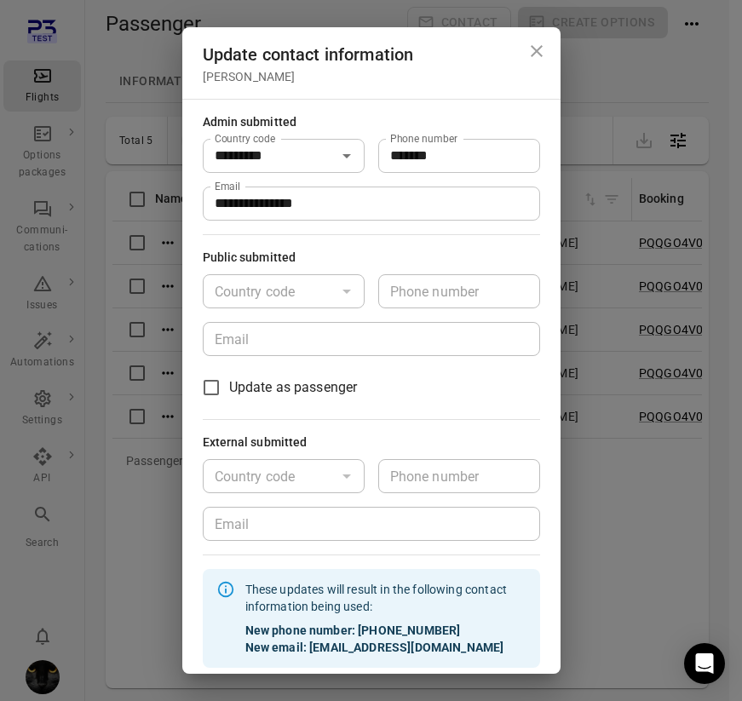
click at [526, 53] on icon "Close dialog" at bounding box center [536, 51] width 20 height 20
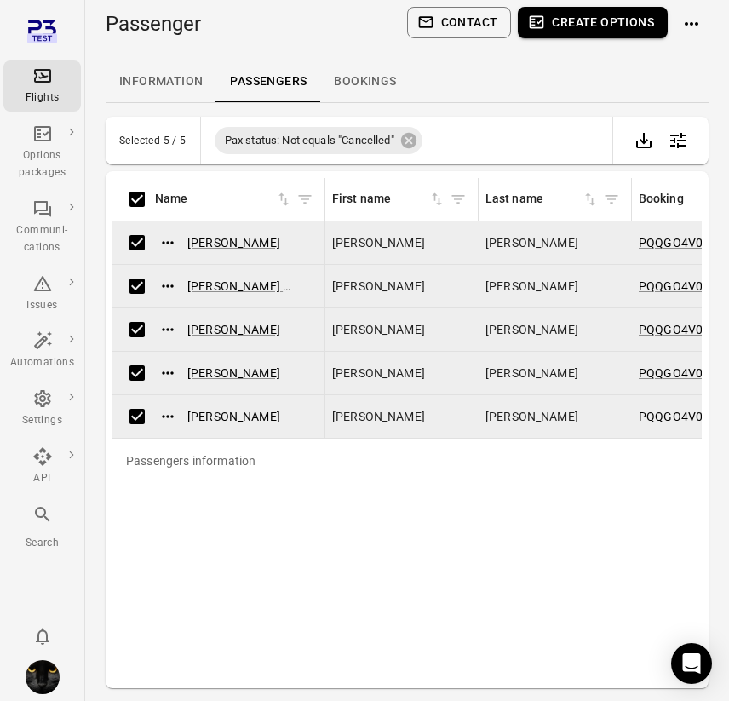
click at [444, 20] on button "Contact" at bounding box center [459, 23] width 105 height 32
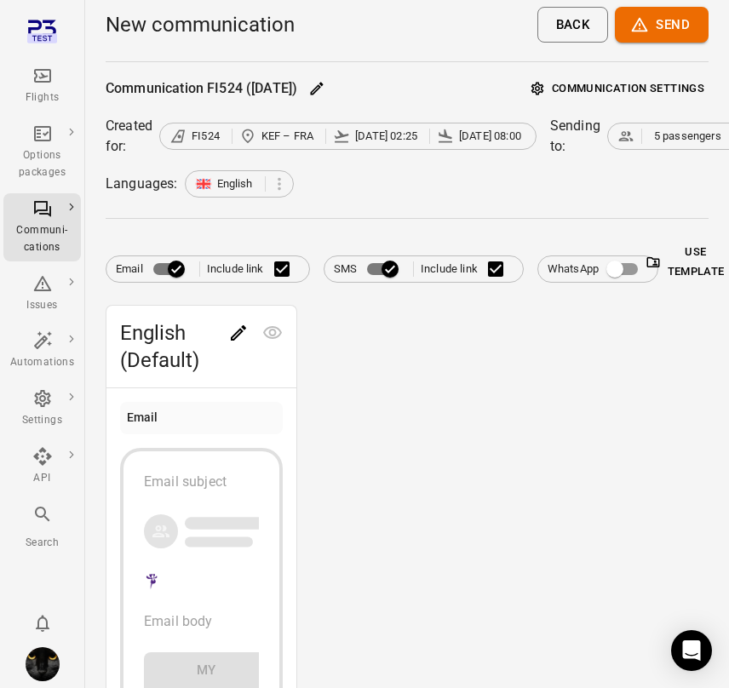
click at [694, 258] on button "Use template" at bounding box center [685, 262] width 55 height 46
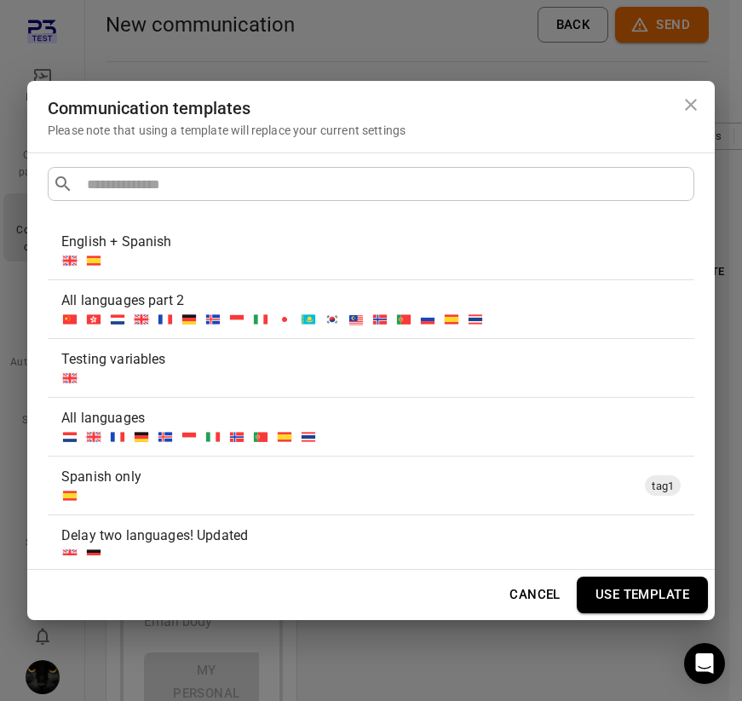
click at [287, 379] on div at bounding box center [367, 378] width 612 height 17
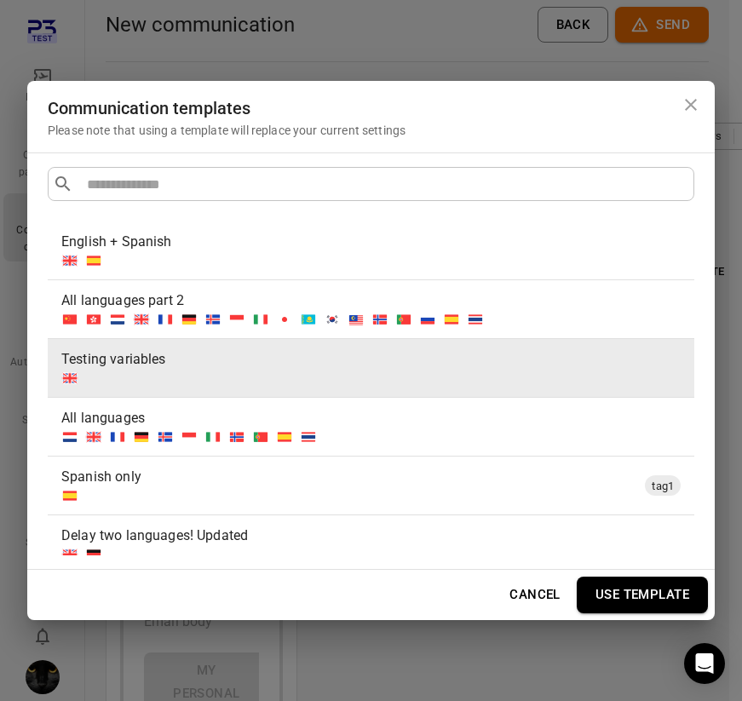
click at [640, 607] on button "Use template" at bounding box center [642, 595] width 131 height 36
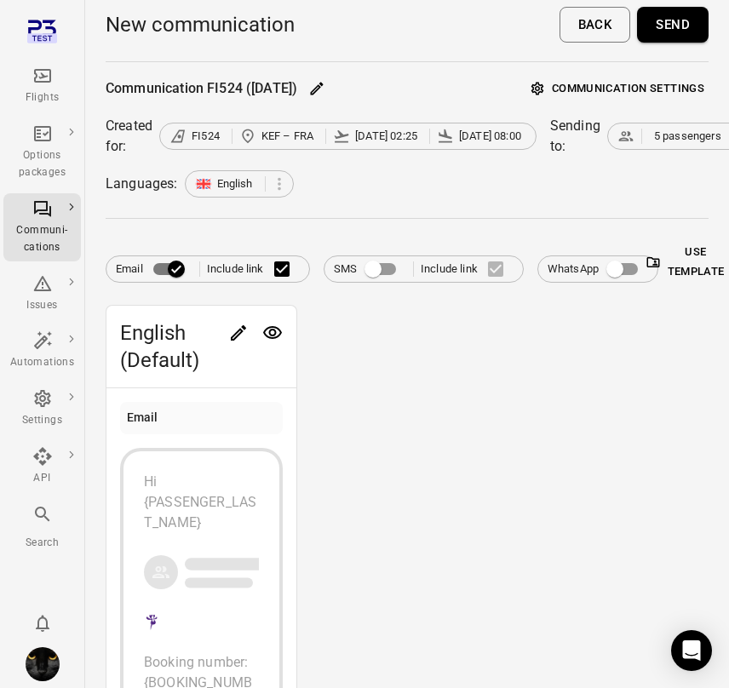
click at [674, 12] on button "Send" at bounding box center [673, 25] width 72 height 36
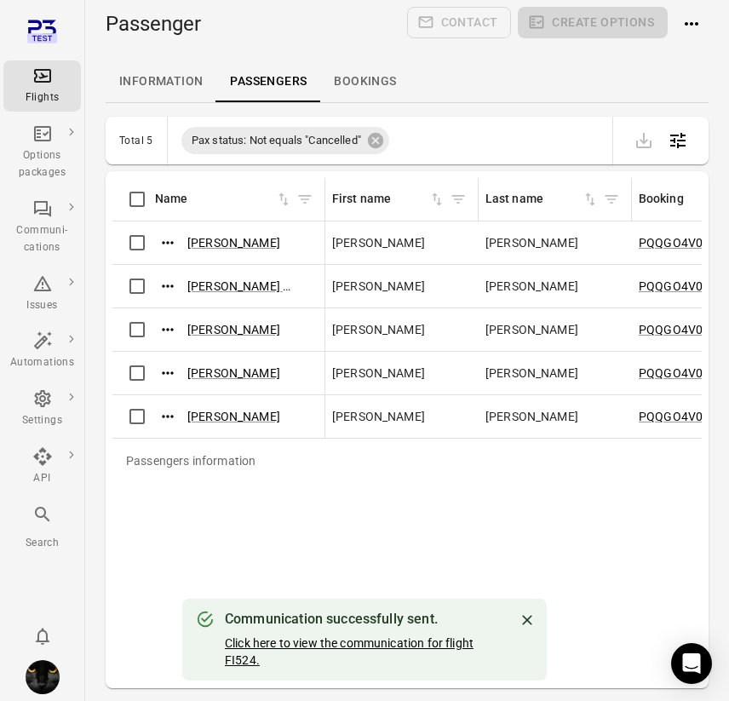
click at [396, 641] on link "Click here to view the communication for flight FI524." at bounding box center [349, 651] width 249 height 31
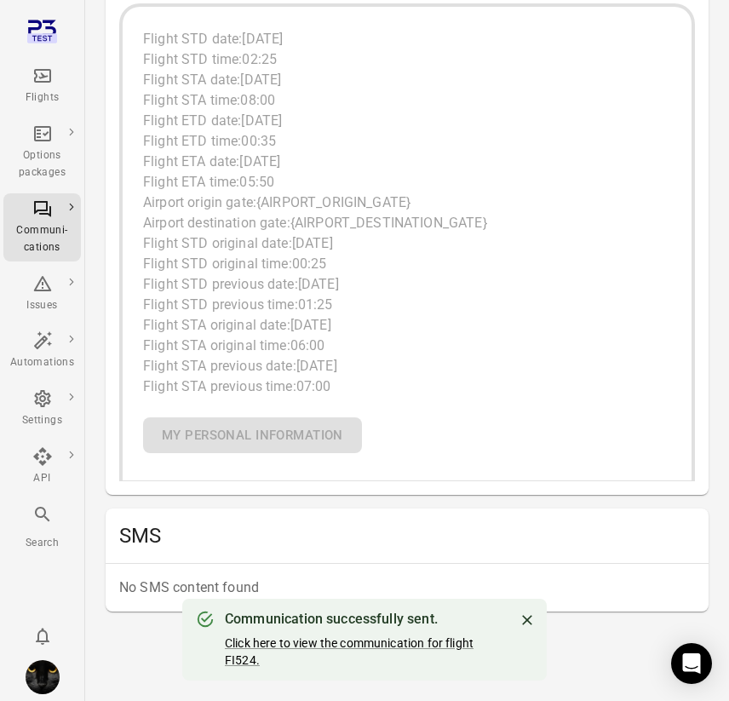
scroll to position [1924, 0]
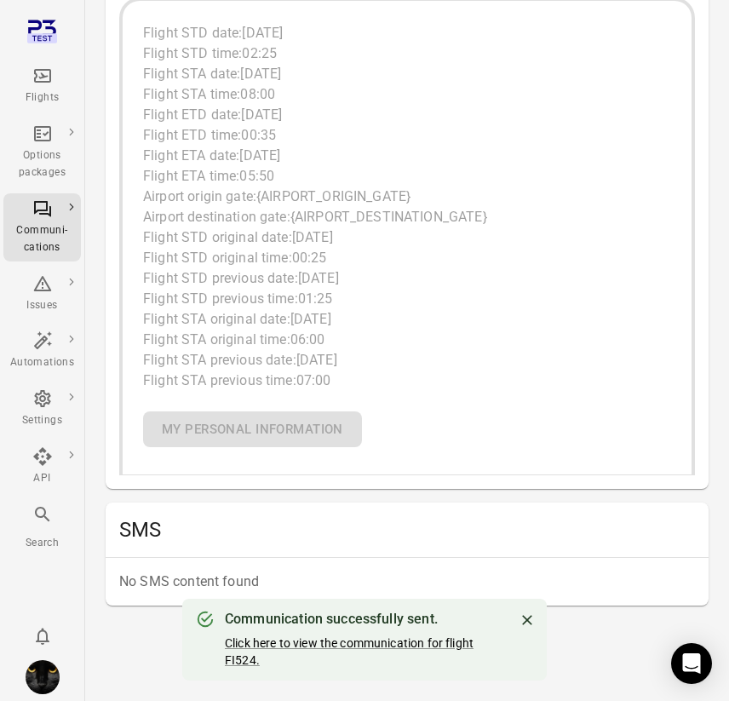
click at [530, 623] on icon "Close" at bounding box center [527, 619] width 17 height 17
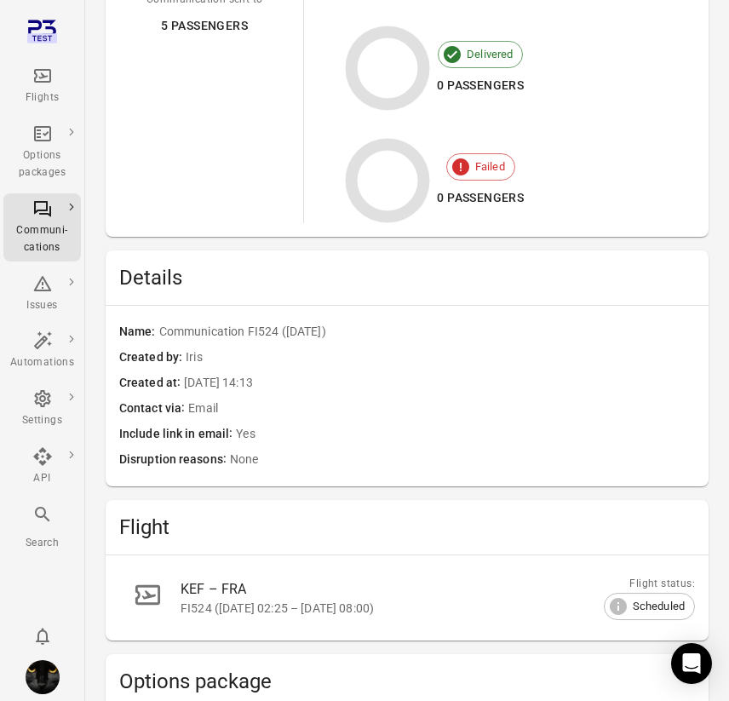
scroll to position [530, 0]
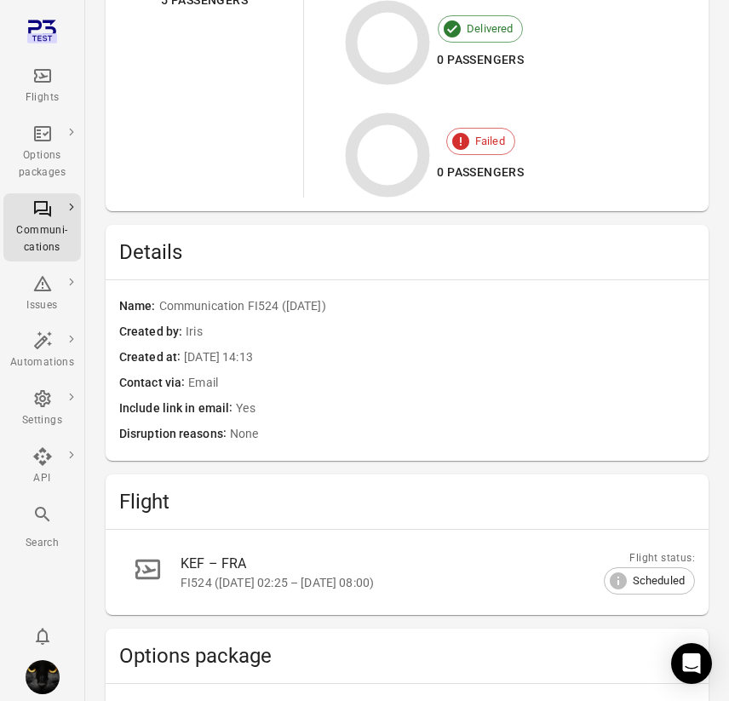
click at [423, 564] on div "KEF – FRA" at bounding box center [418, 564] width 474 height 20
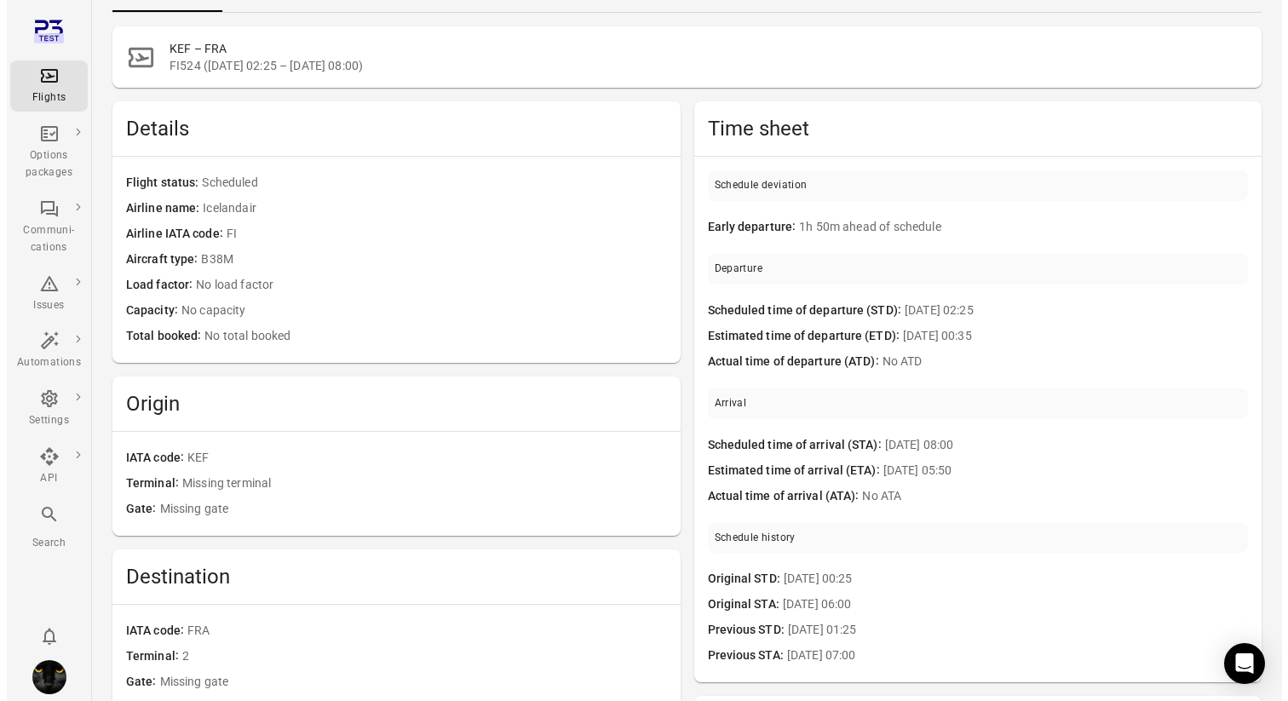
scroll to position [83, 0]
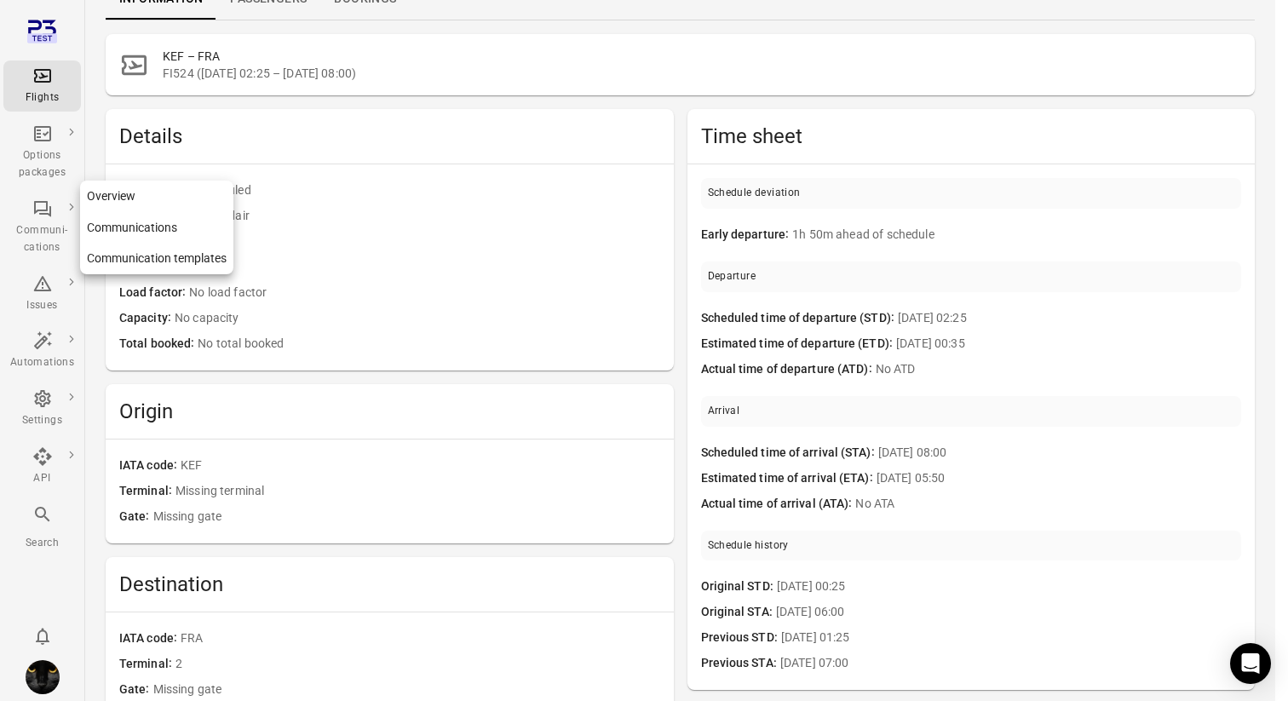
click at [41, 209] on icon "Main navigation" at bounding box center [42, 208] width 20 height 20
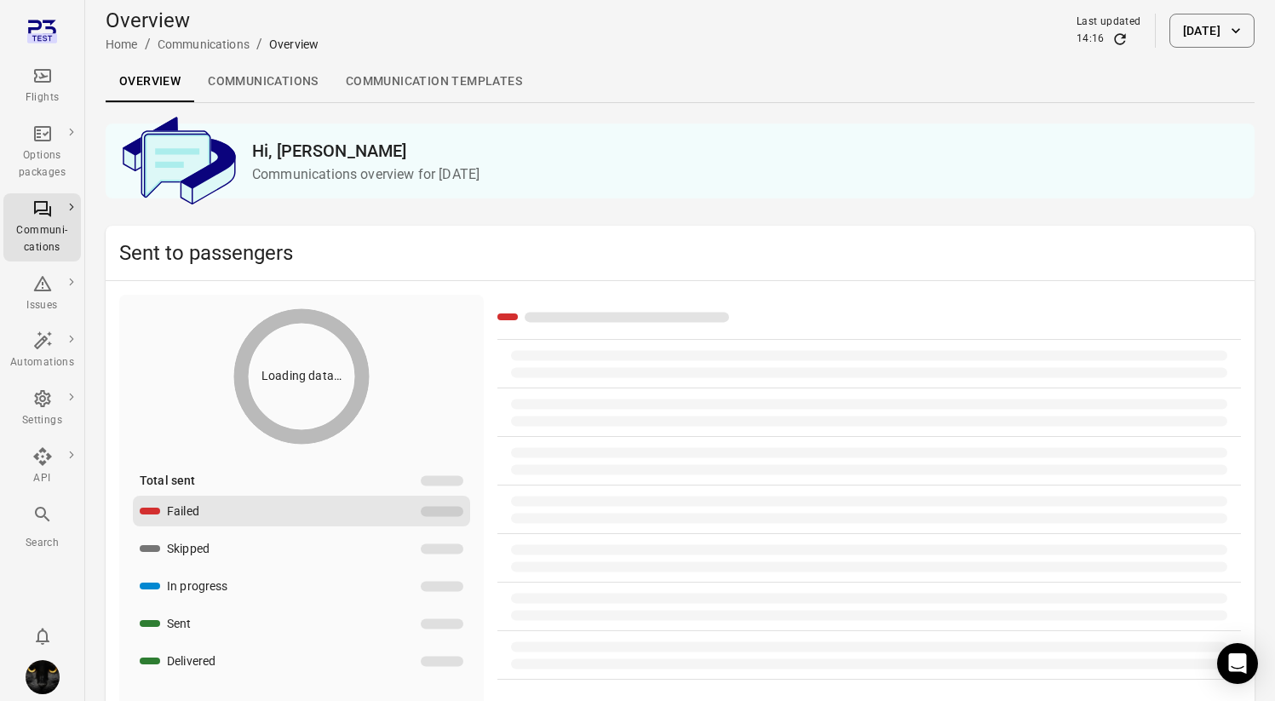
click at [240, 75] on link "Communications" at bounding box center [263, 81] width 138 height 41
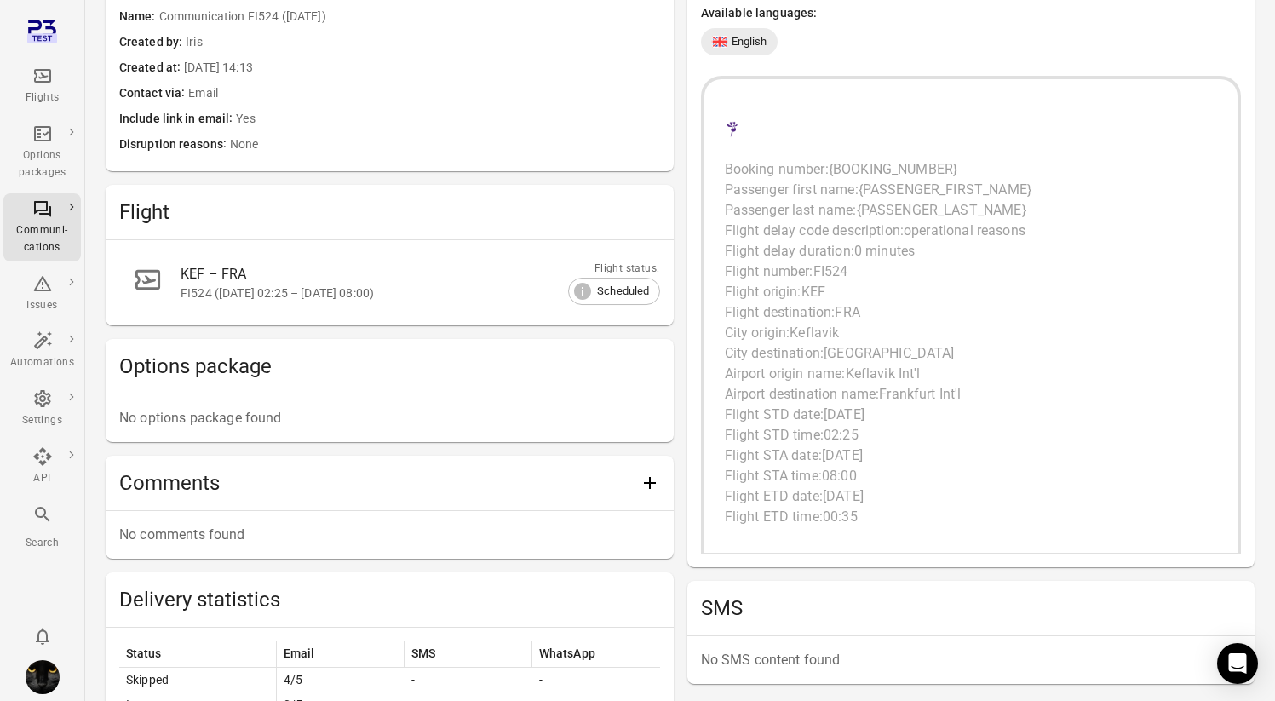
scroll to position [77, 0]
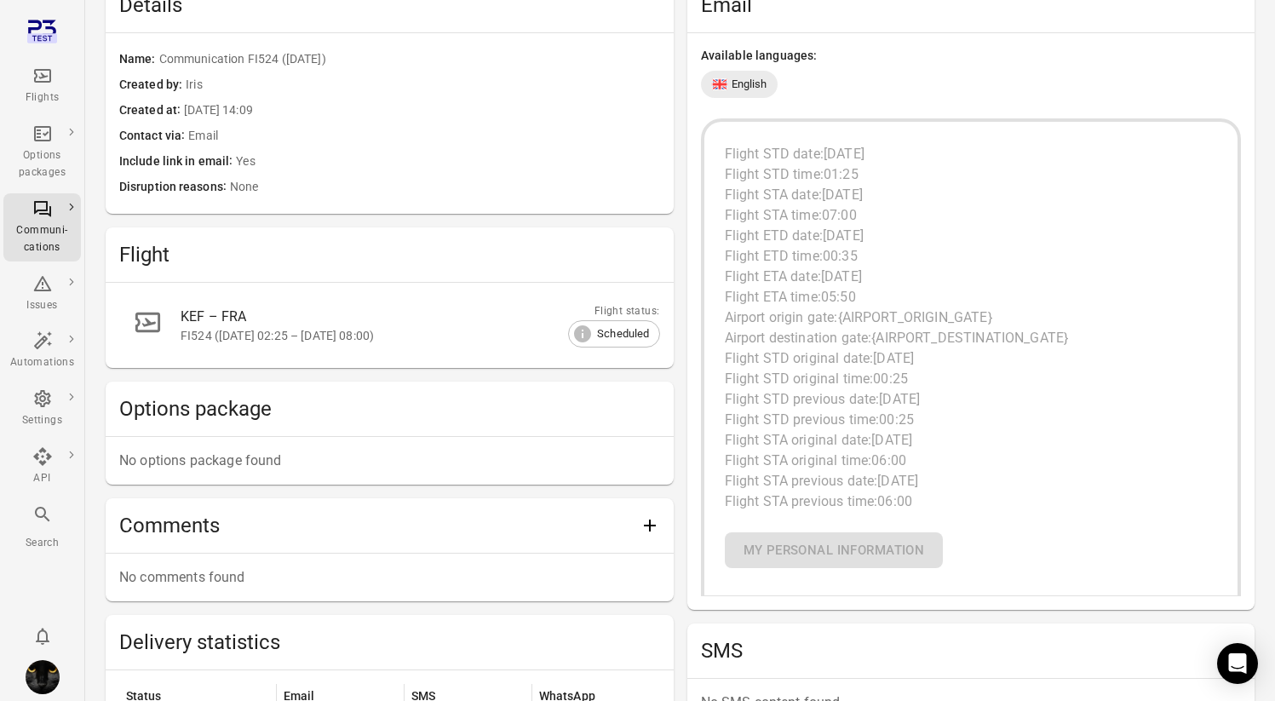
scroll to position [474, 0]
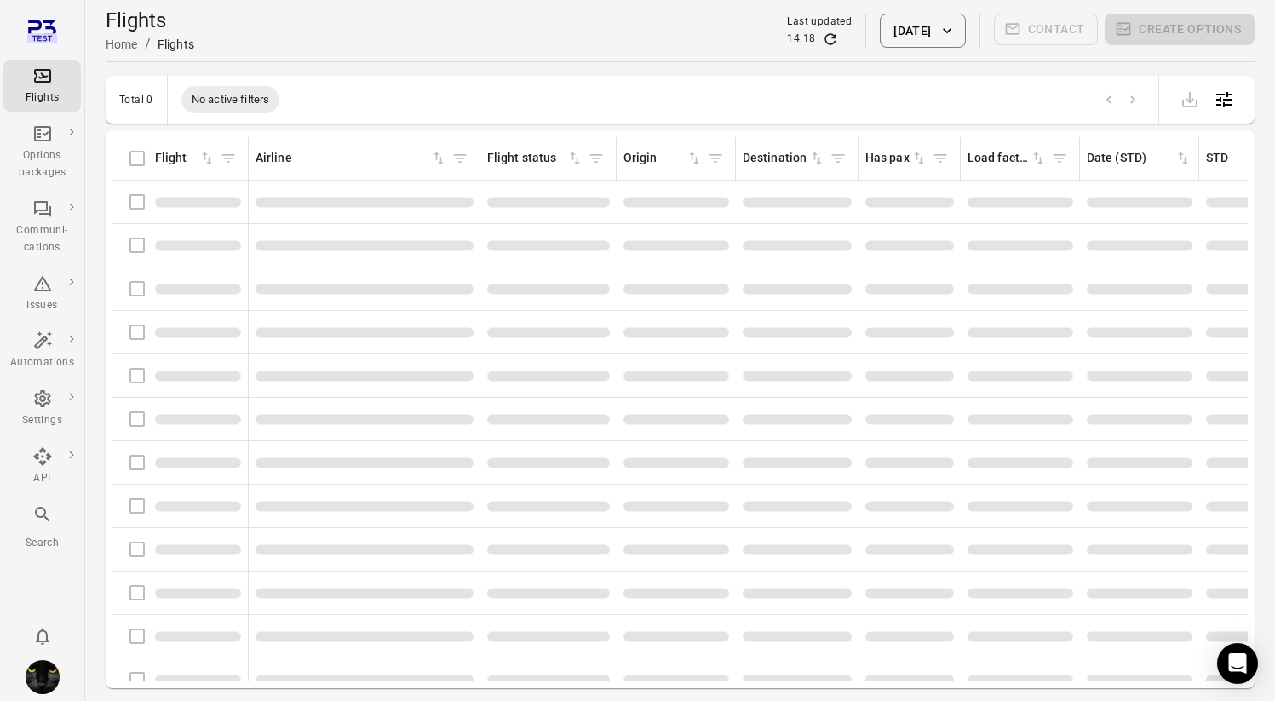
click at [89, 530] on main "Flights Home / Flights Last updated 14:18 [DATE] Contact Create options Total 0…" at bounding box center [680, 378] width 1190 height 756
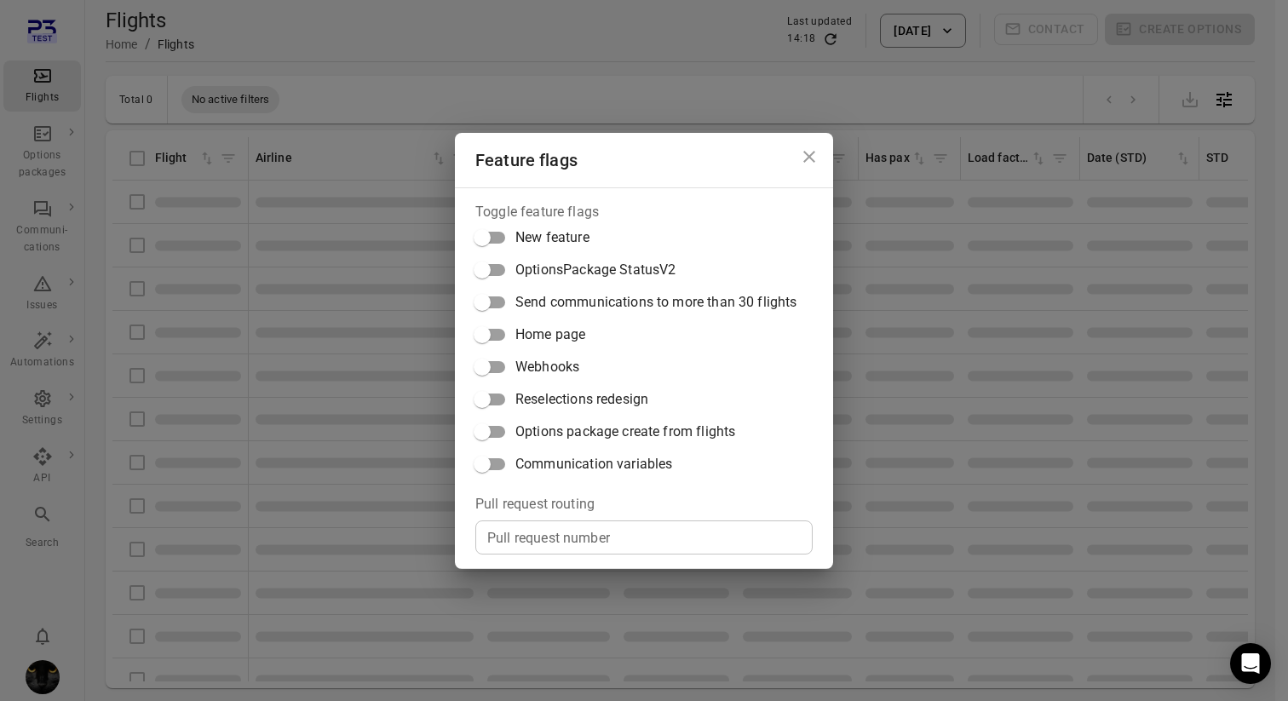
click at [542, 470] on span "Communication variables" at bounding box center [593, 464] width 157 height 20
click at [95, 256] on div "Feature flags Toggle feature flags New feature OptionsPackage StatusV2 Send com…" at bounding box center [644, 350] width 1288 height 701
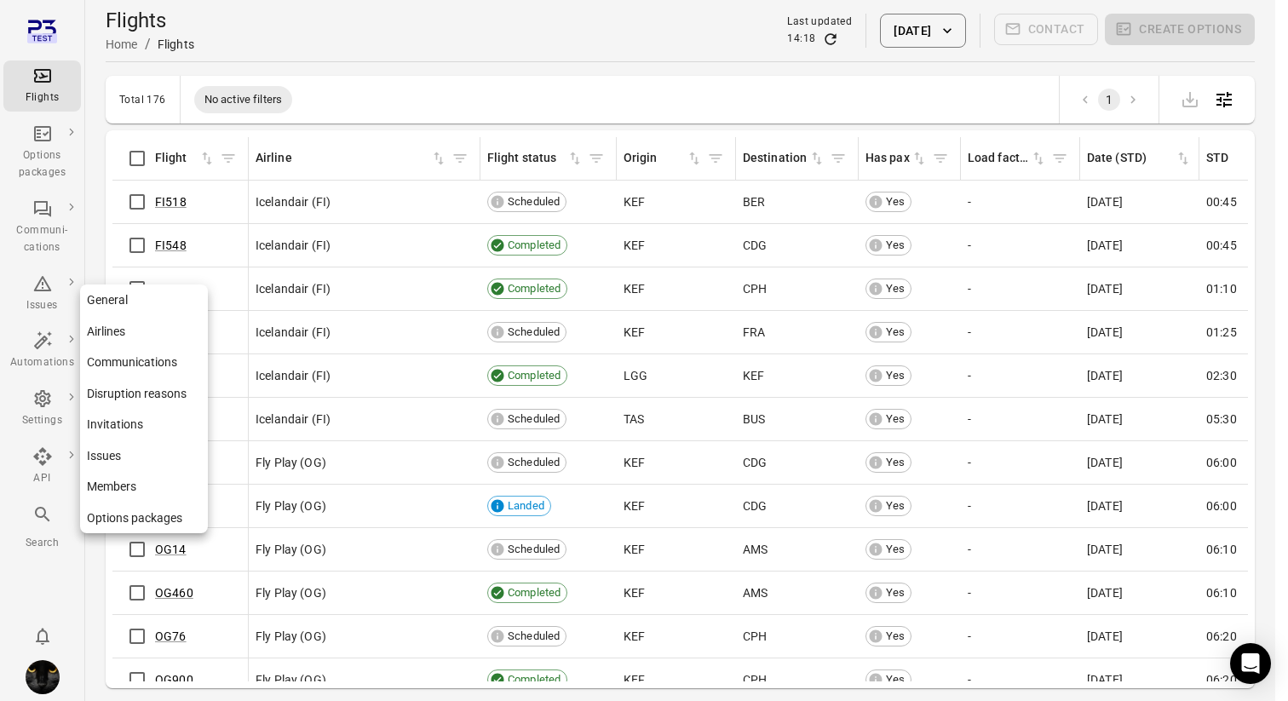
click at [55, 414] on div "Settings" at bounding box center [42, 420] width 64 height 17
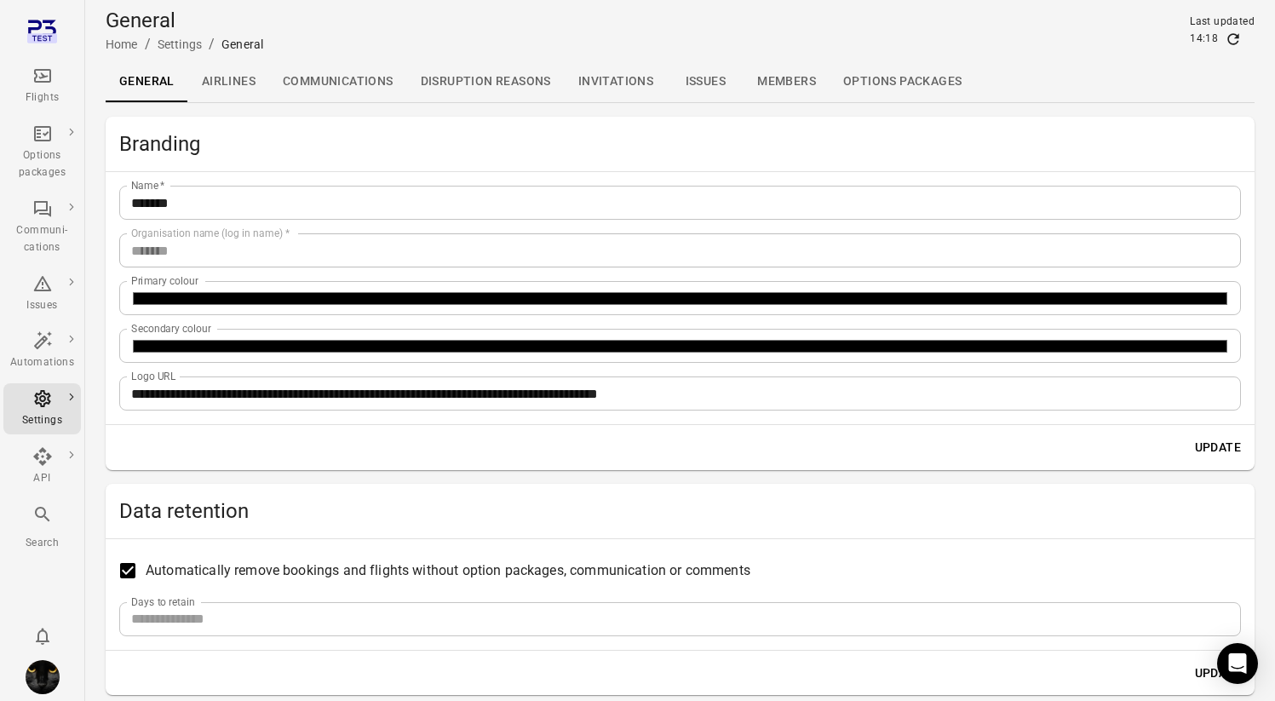
click at [330, 72] on link "Communications" at bounding box center [338, 81] width 138 height 41
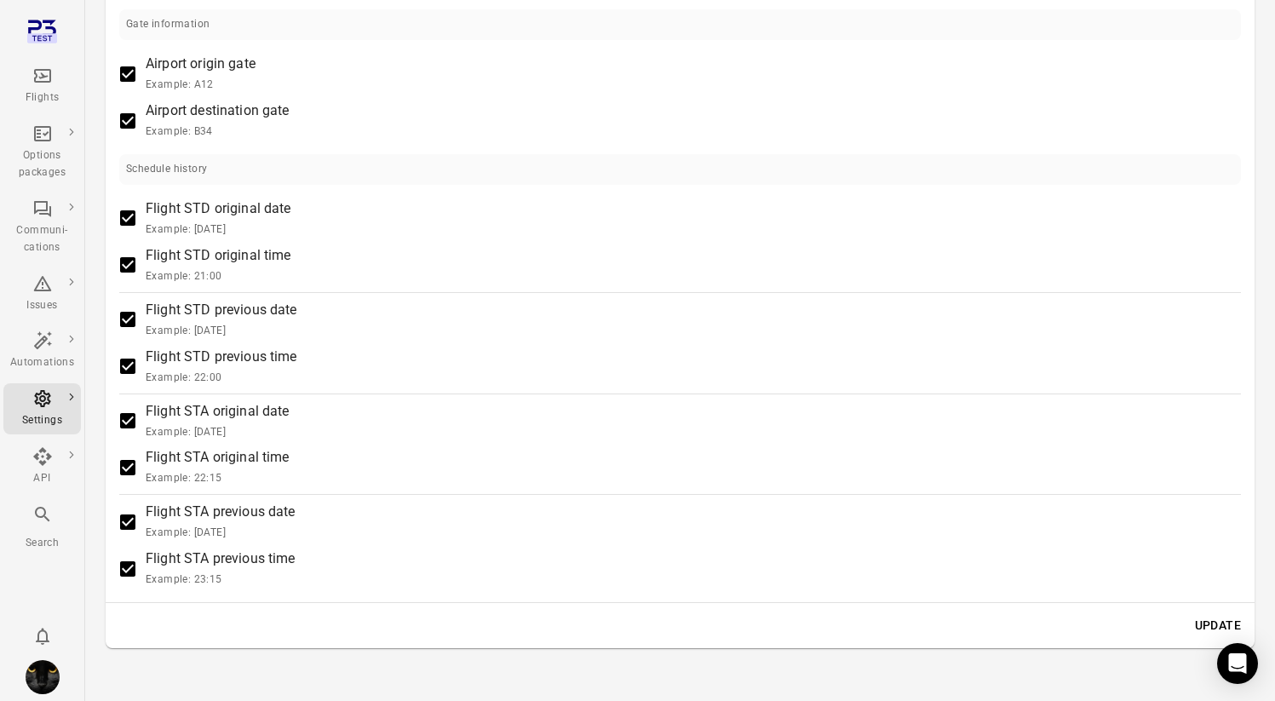
scroll to position [1739, 0]
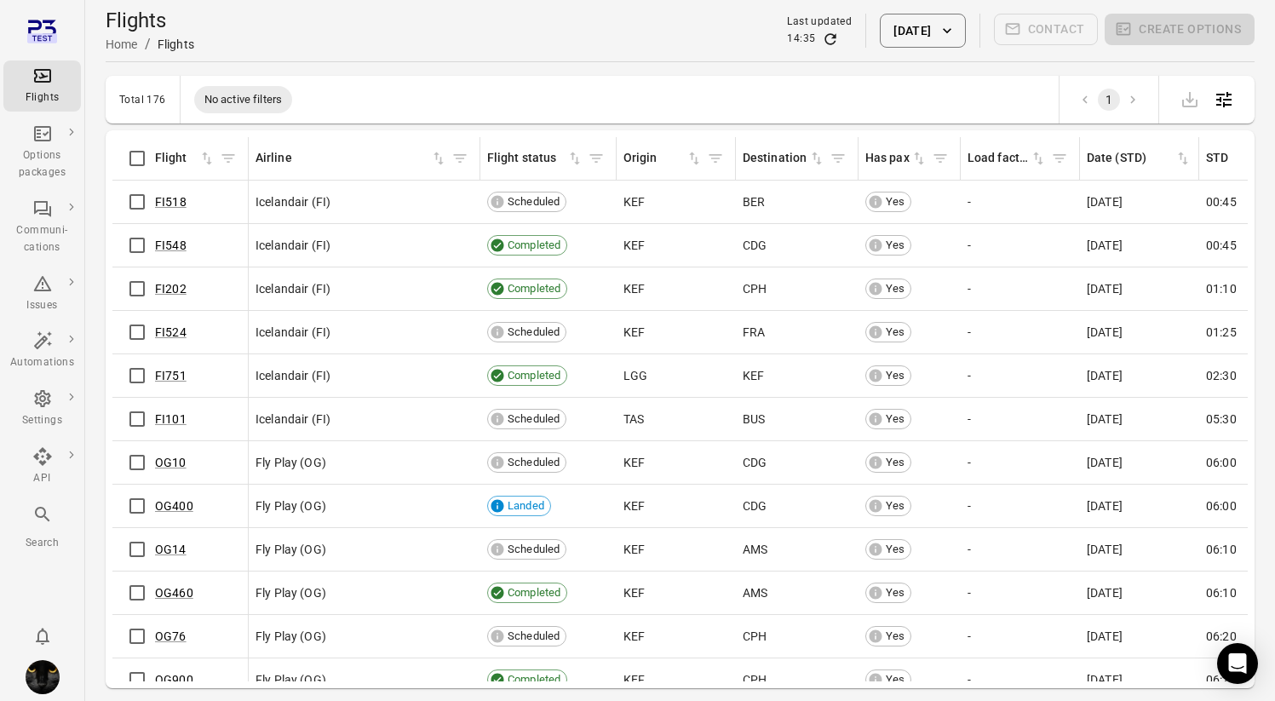
click at [582, 71] on main "Flights Home / Flights Last updated 14:35 21 Aug 2025 Contact Create options To…" at bounding box center [680, 378] width 1190 height 756
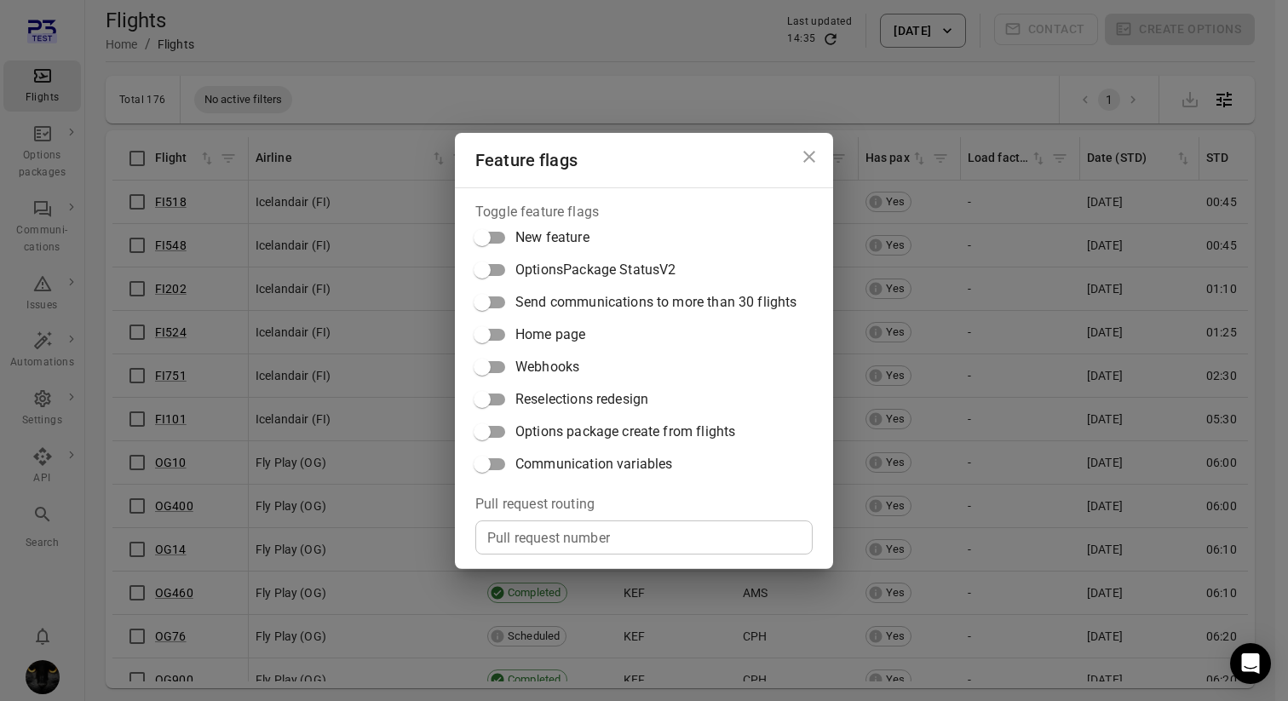
click at [589, 545] on div "Pull request number Pull request number" at bounding box center [643, 537] width 337 height 34
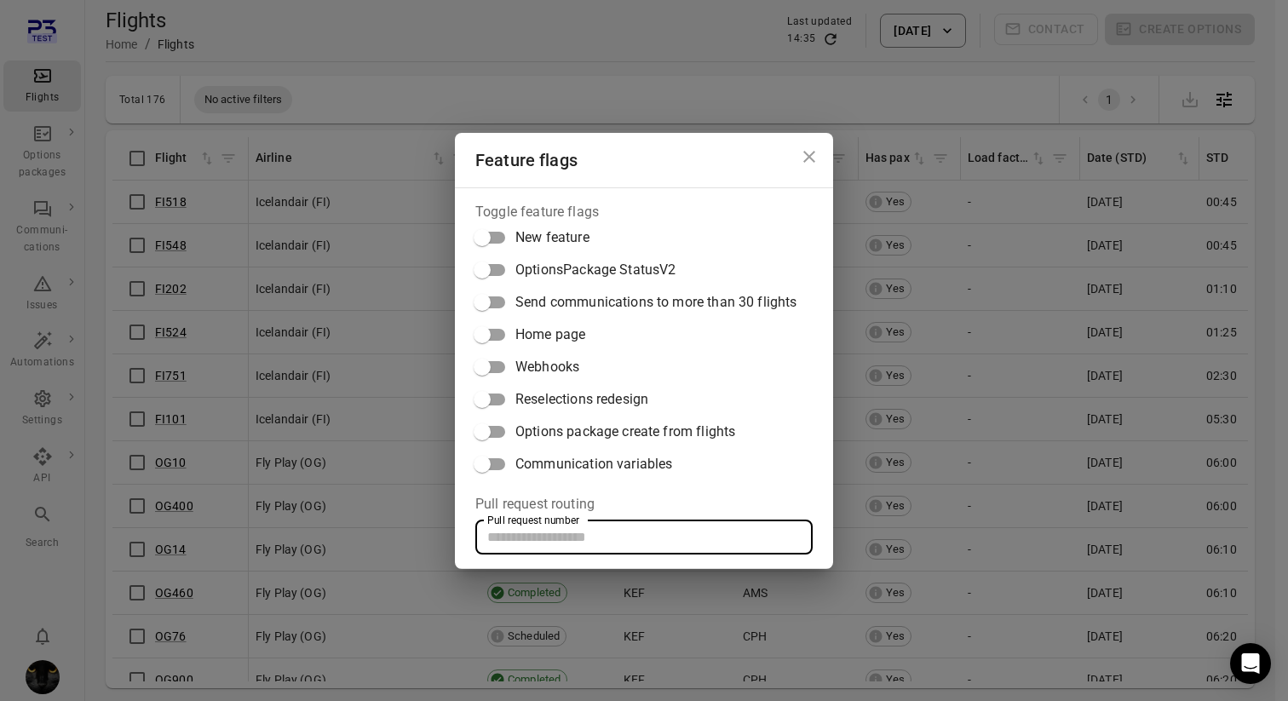
paste input "*****"
type input "*****"
click at [812, 152] on icon "Close dialog" at bounding box center [809, 157] width 12 height 12
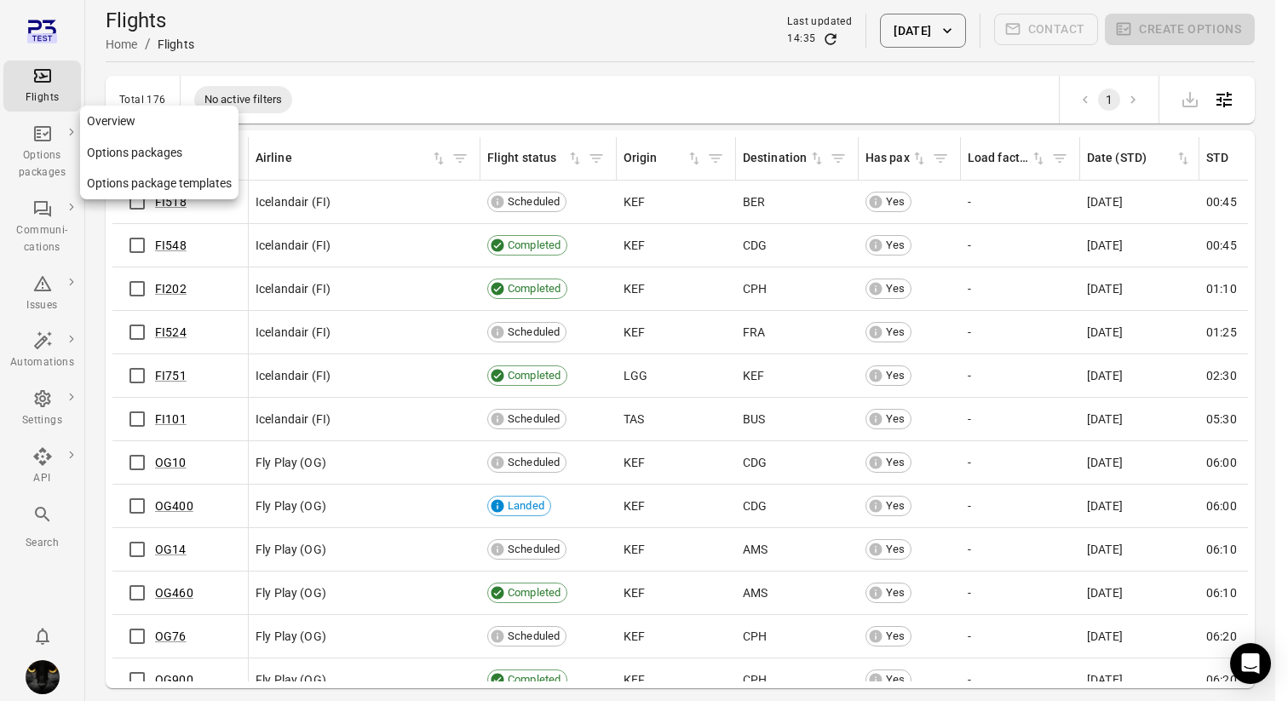
click at [38, 152] on div "Options packages" at bounding box center [42, 164] width 64 height 34
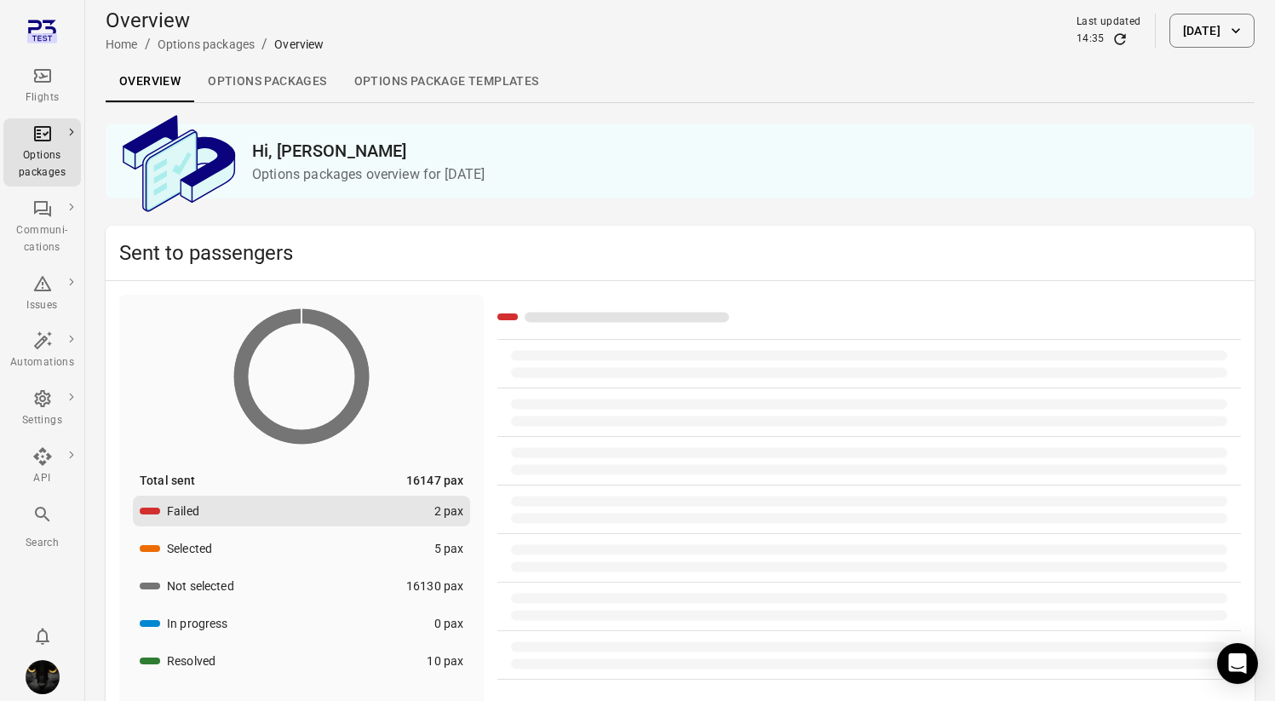
click at [47, 96] on div "Flights" at bounding box center [42, 97] width 64 height 17
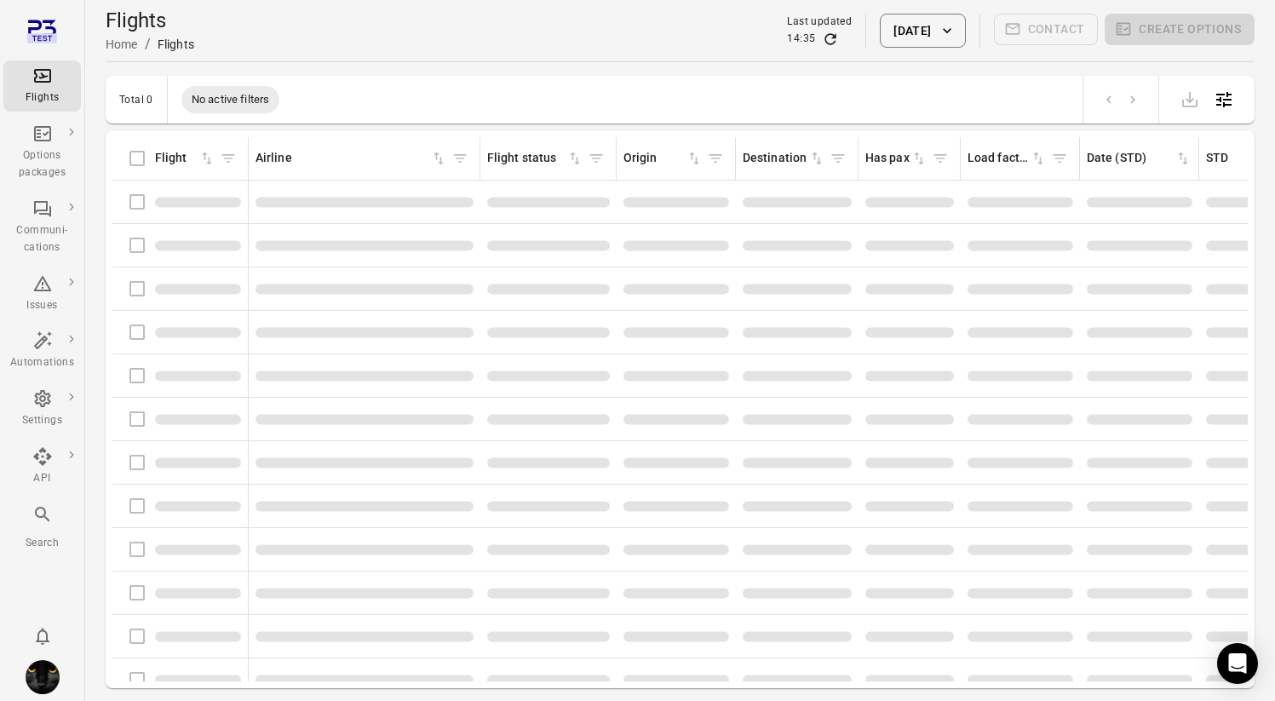
click at [436, 68] on main "Flights Home / Flights Last updated 14:35 21 Aug 2025 Contact Create options To…" at bounding box center [680, 378] width 1190 height 756
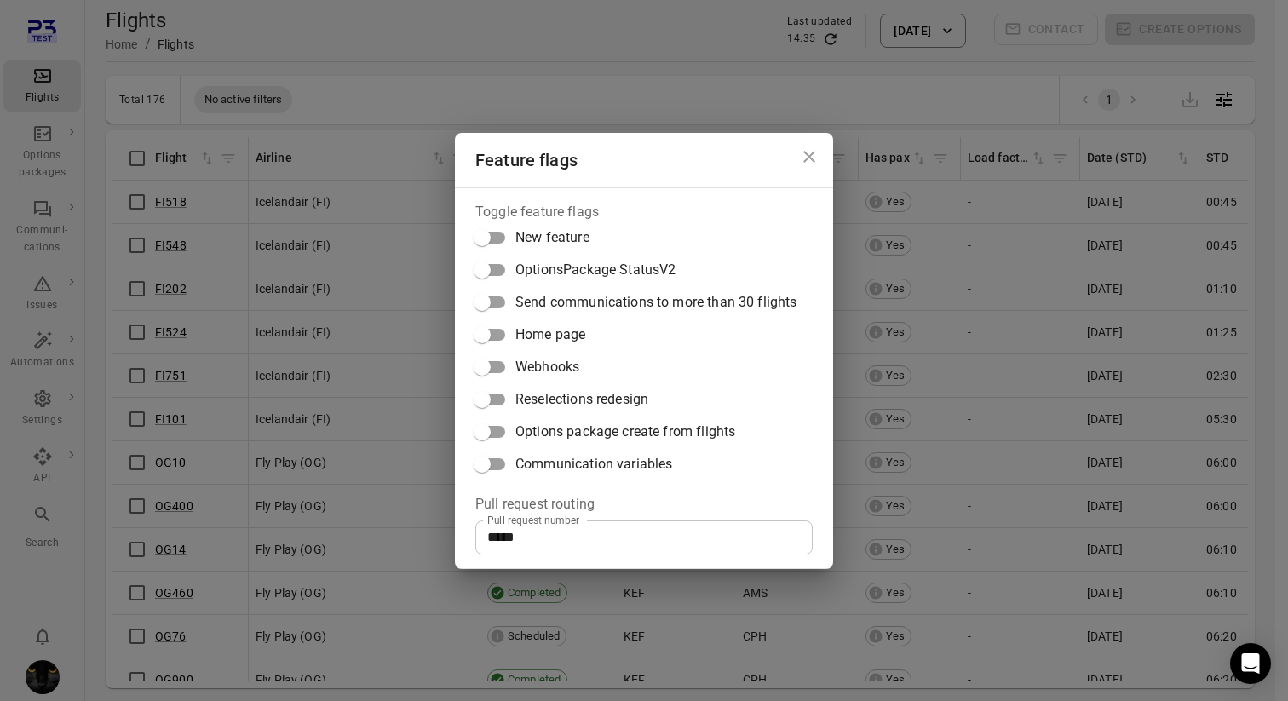
click at [439, 13] on div "Feature flags Toggle feature flags New feature OptionsPackage StatusV2 Send com…" at bounding box center [644, 350] width 1288 height 701
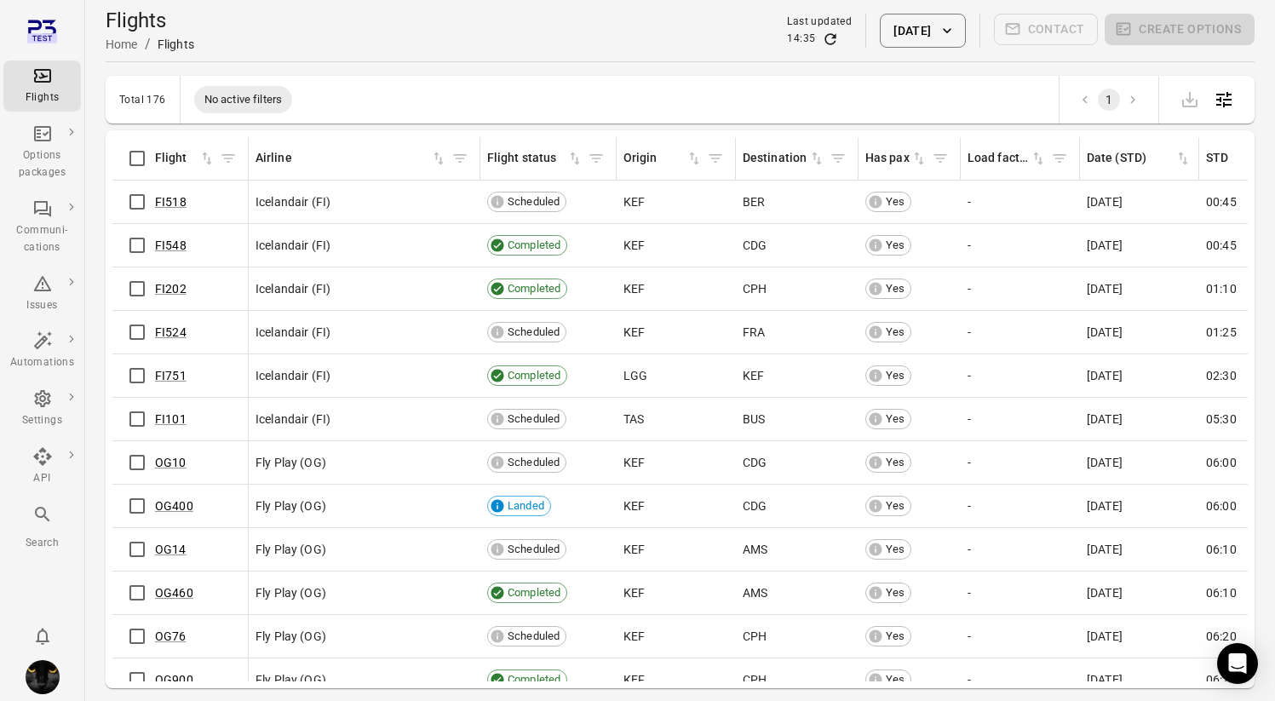
click at [351, 67] on main "Flights Home / Flights Last updated 14:35 21 Aug 2025 Contact Create options To…" at bounding box center [680, 378] width 1190 height 756
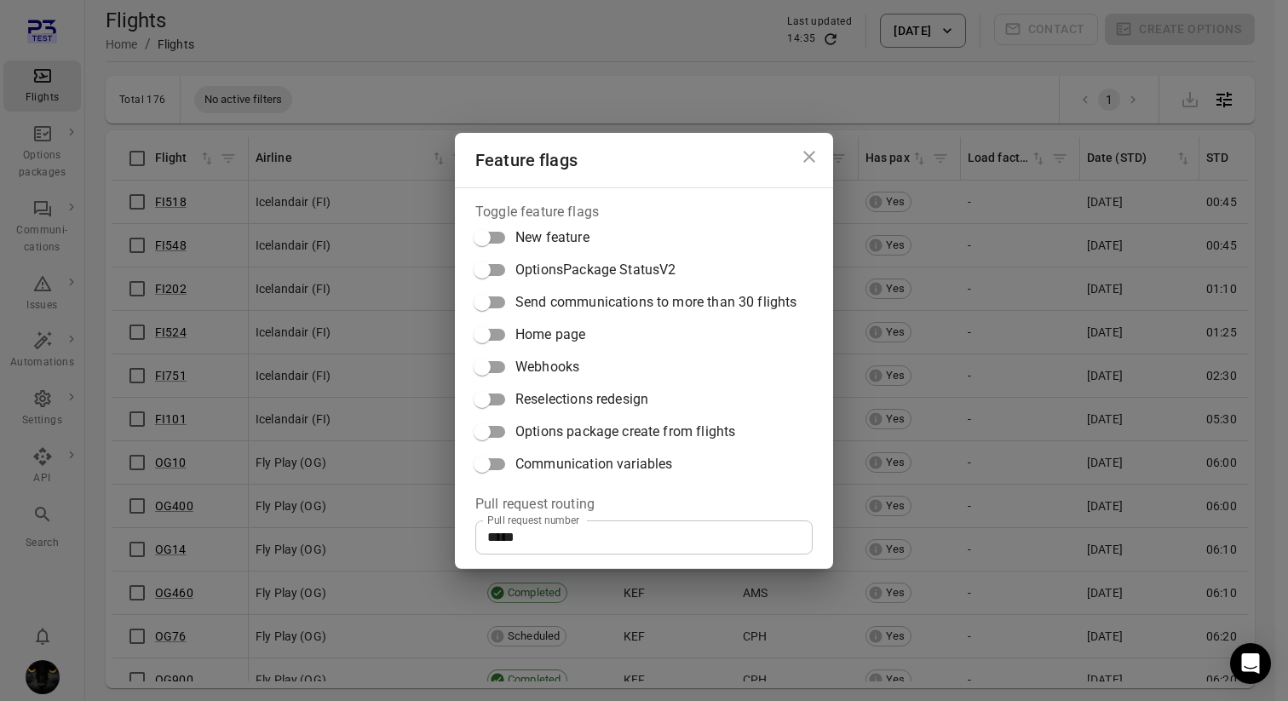
click at [569, 432] on span "Options package create from flights" at bounding box center [625, 432] width 220 height 20
click at [398, 32] on div "Feature flags Toggle feature flags New feature OptionsPackage StatusV2 Send com…" at bounding box center [644, 350] width 1288 height 701
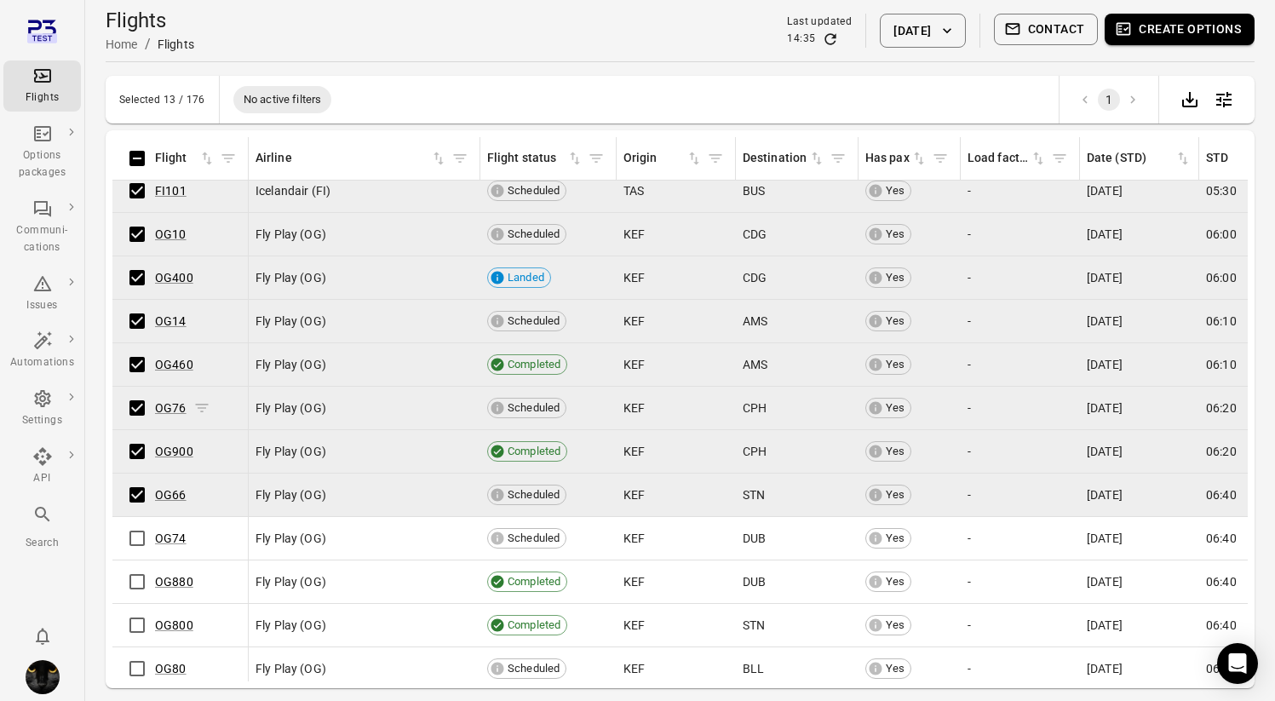
scroll to position [178, 0]
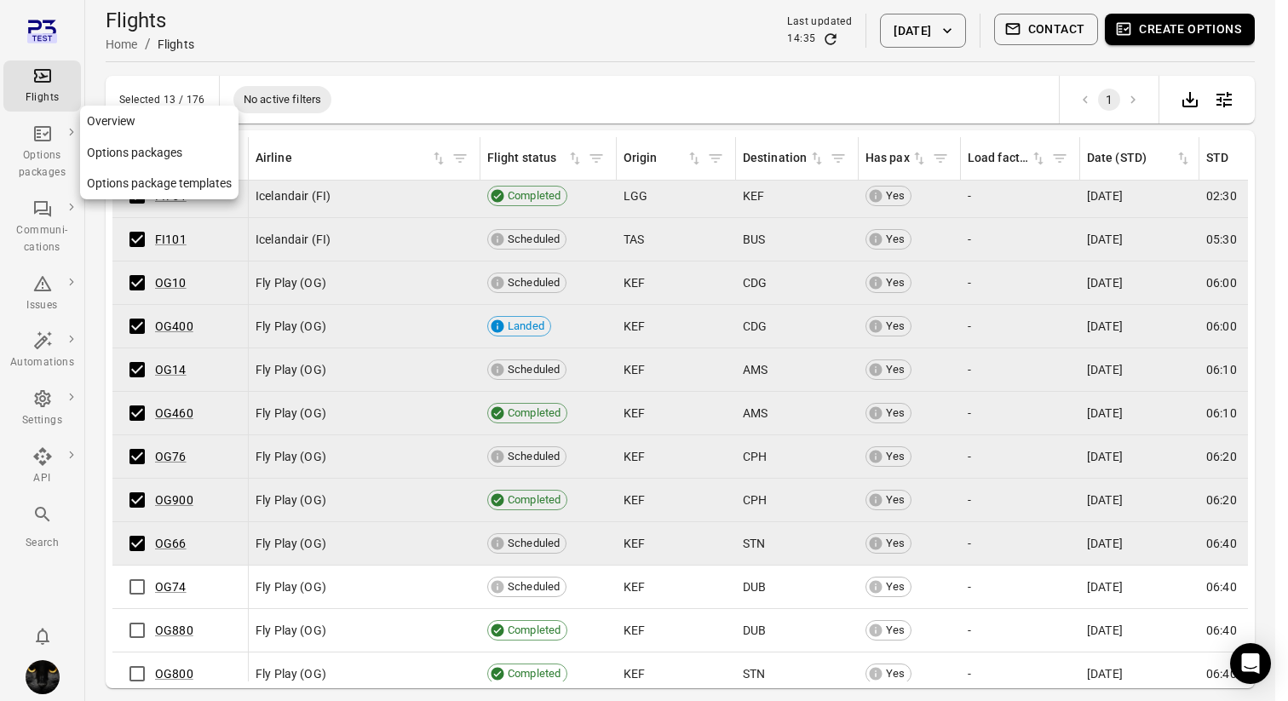
click at [46, 150] on div "Options packages" at bounding box center [42, 164] width 64 height 34
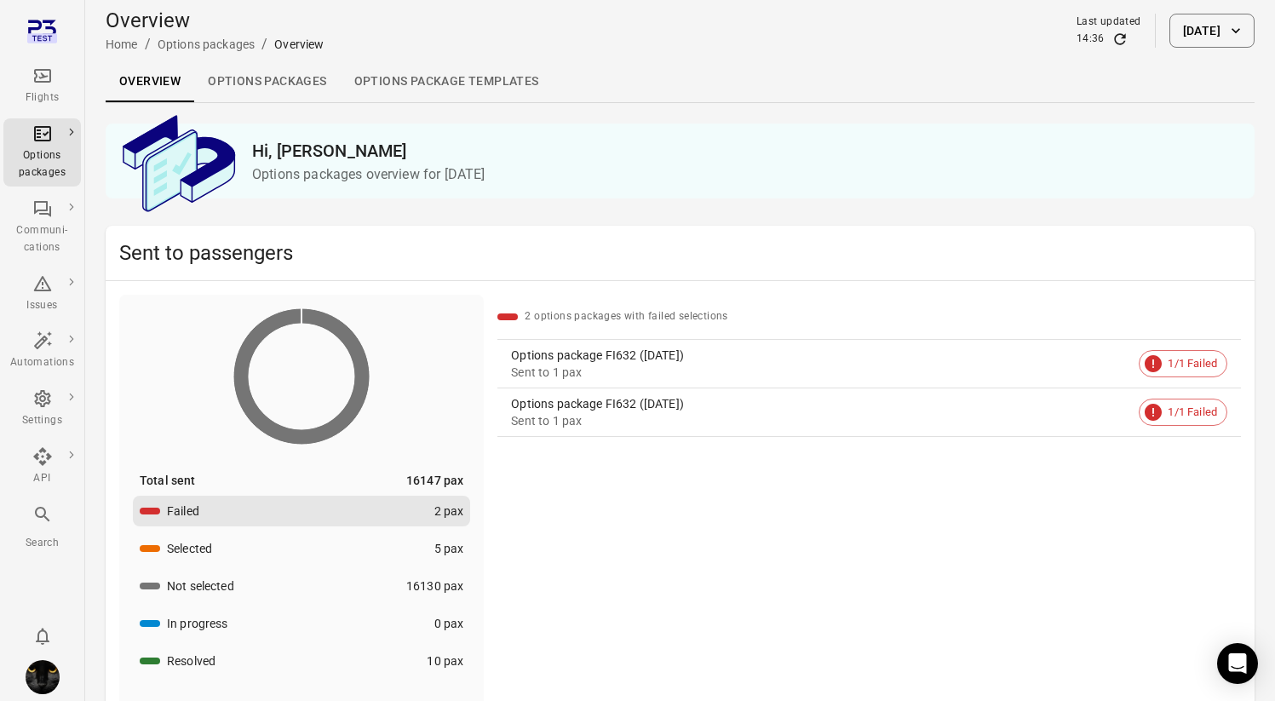
click at [273, 83] on link "Options packages" at bounding box center [267, 81] width 146 height 41
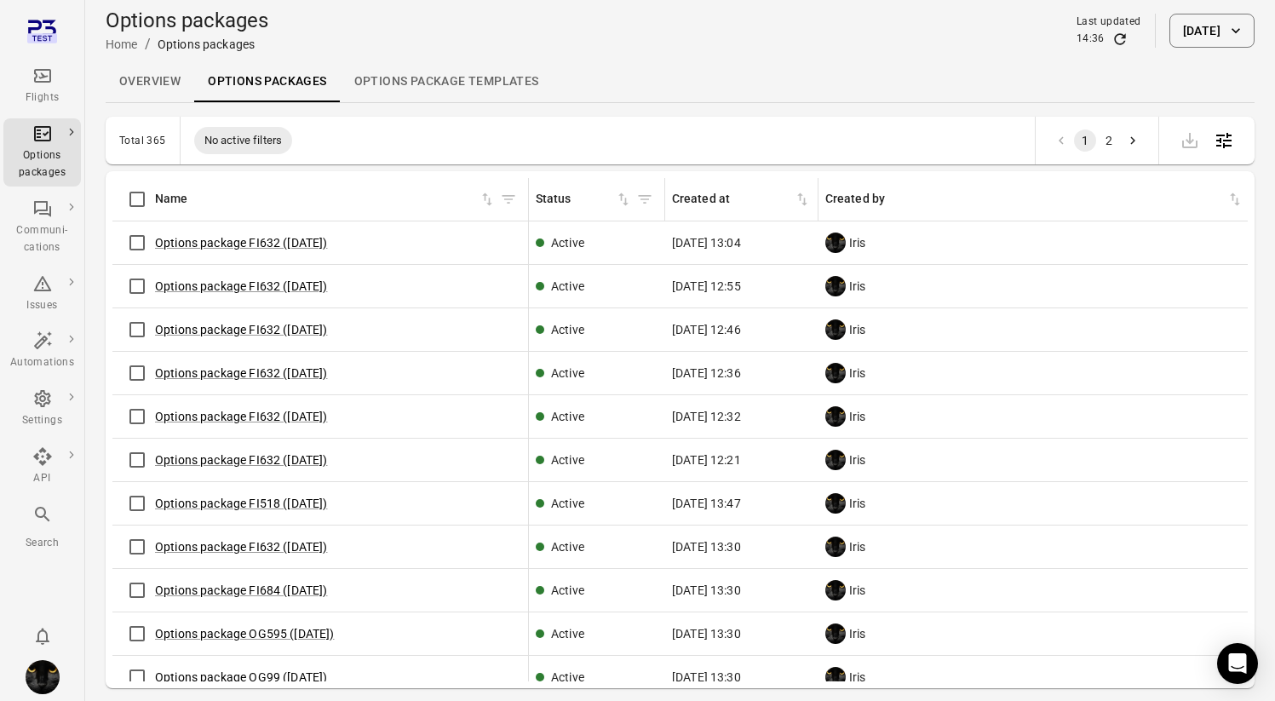
click at [36, 106] on div "Flights" at bounding box center [42, 97] width 64 height 17
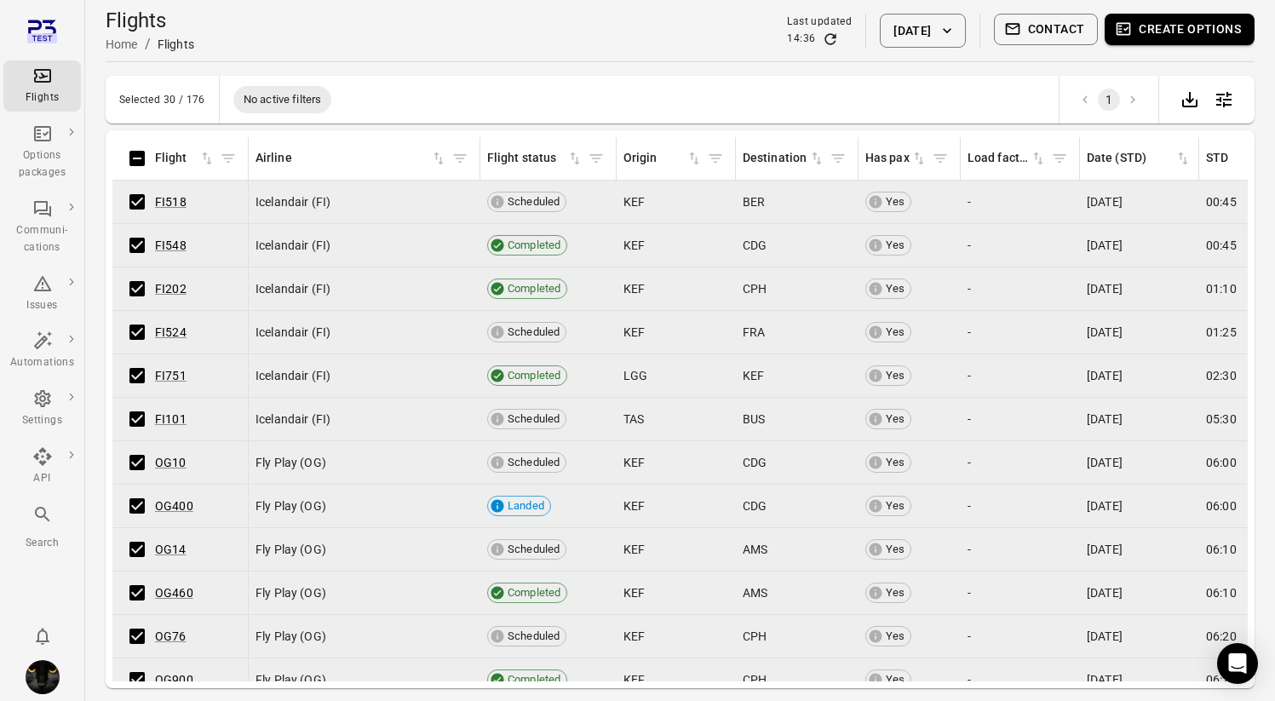
click at [1144, 34] on button "Create options" at bounding box center [1180, 30] width 150 height 32
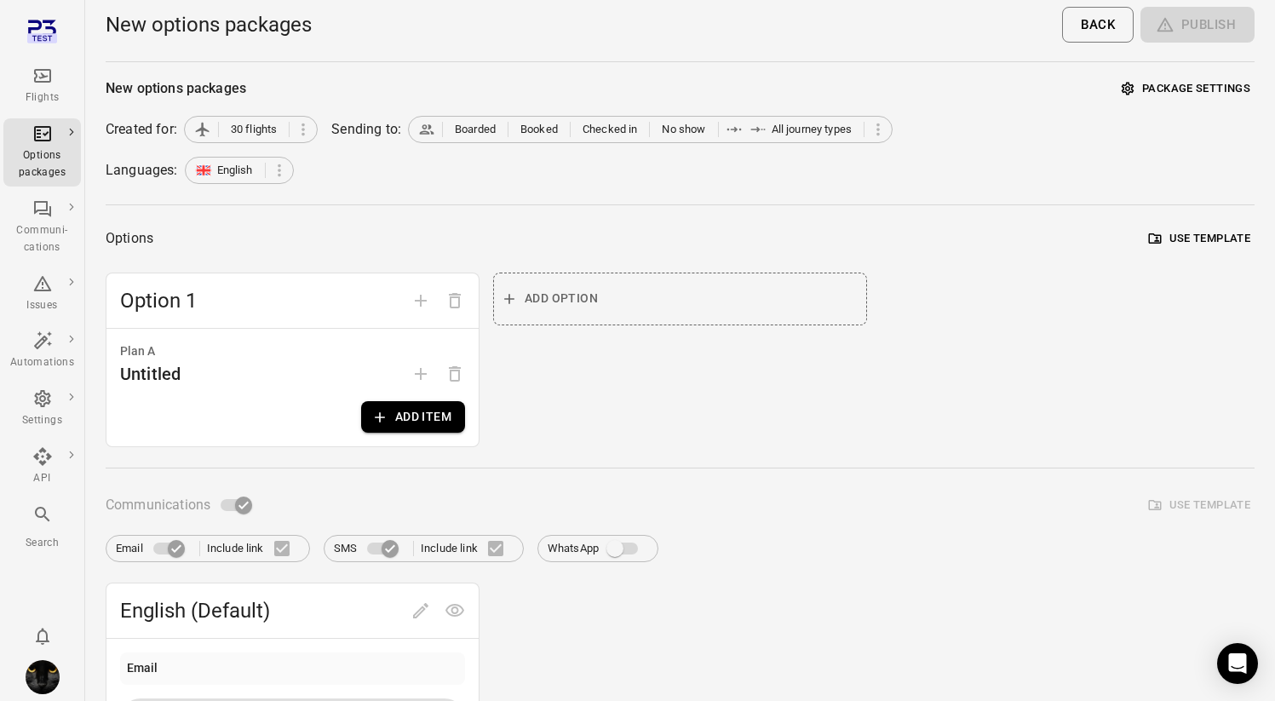
click at [428, 426] on button "Add item" at bounding box center [413, 417] width 104 height 32
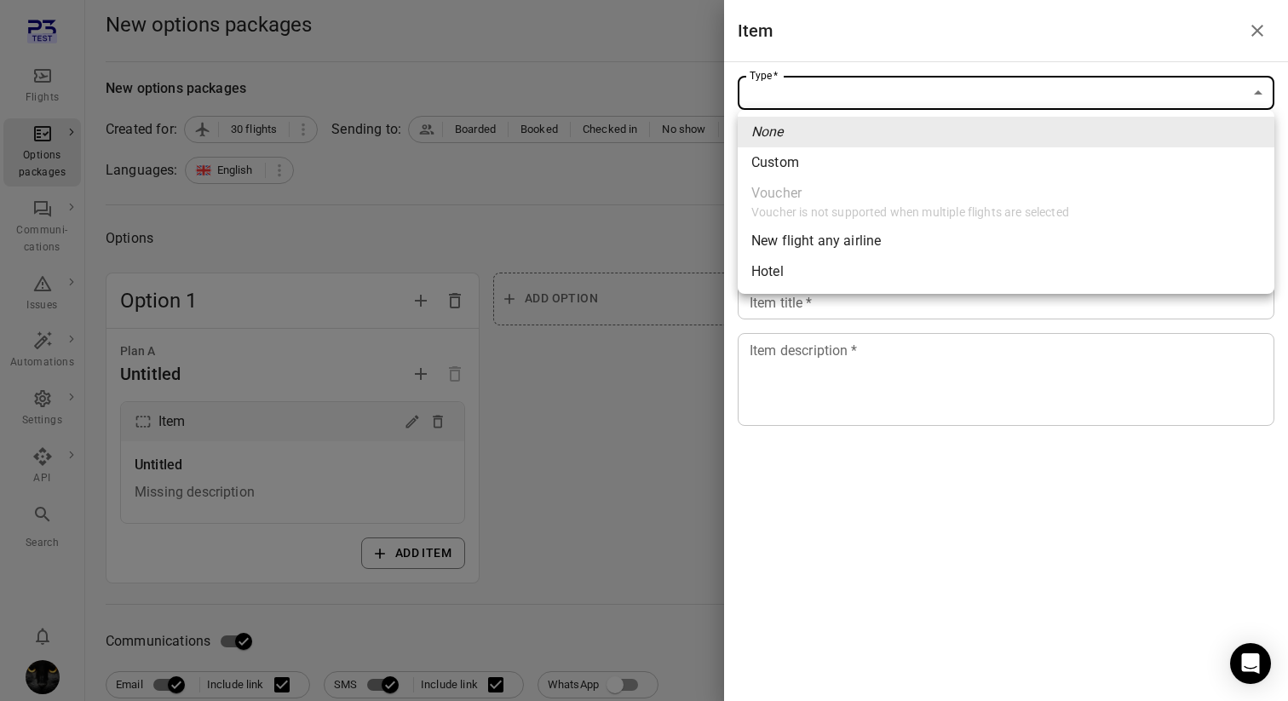
click at [904, 161] on span "Custom" at bounding box center [1005, 162] width 509 height 20
type input "******"
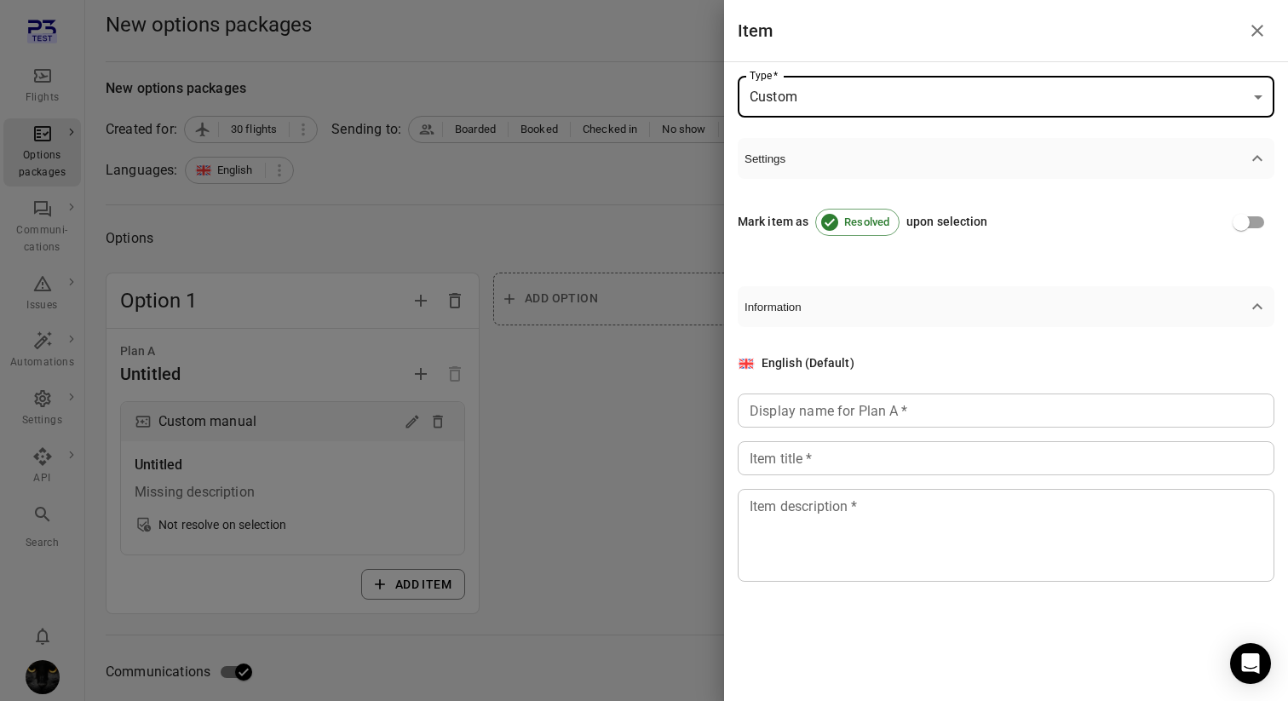
click at [837, 417] on div "Display name for Plan A   * Display name for Plan A   *" at bounding box center [1006, 410] width 537 height 34
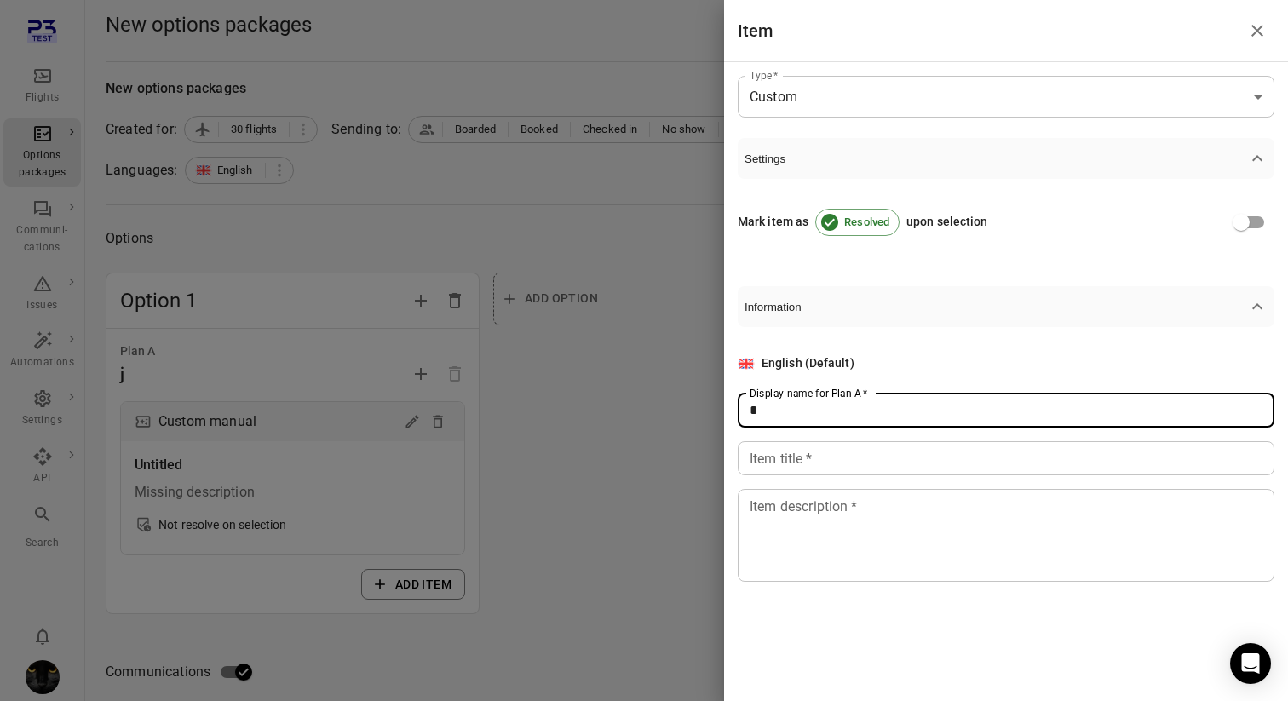
type input "*"
click at [834, 446] on input "Item title   *" at bounding box center [1006, 458] width 537 height 34
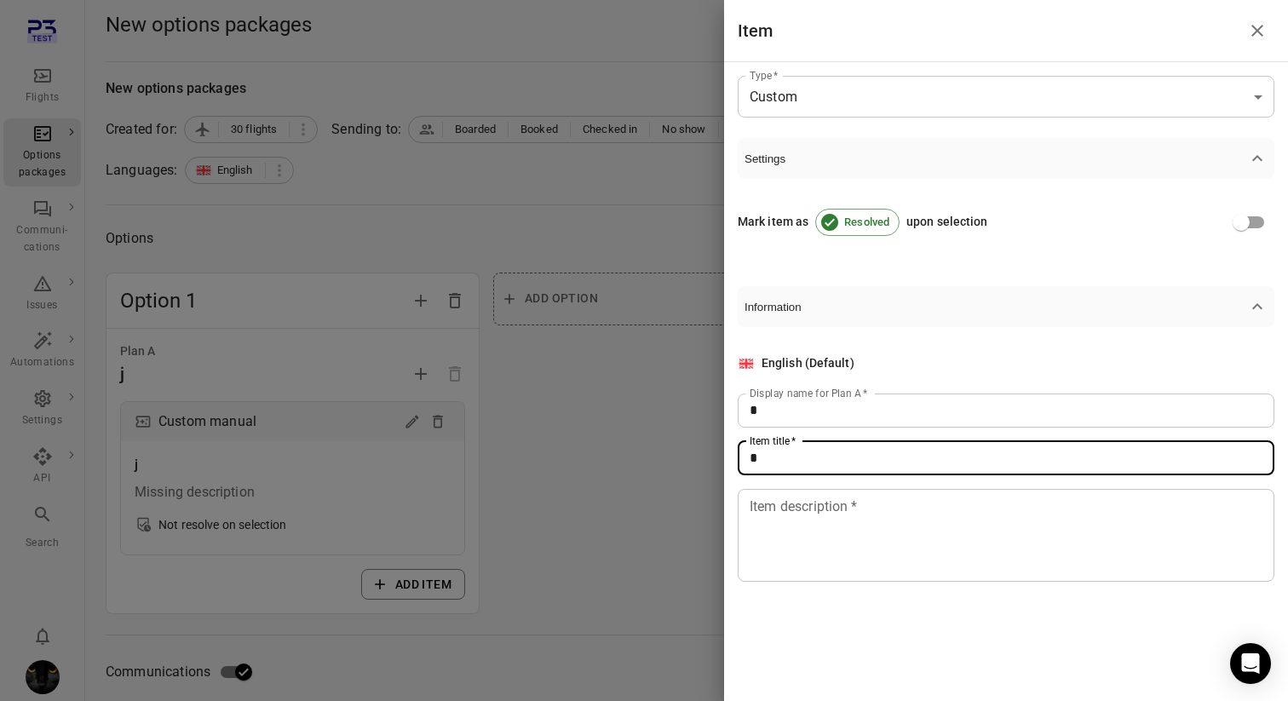
type input "*"
click at [824, 489] on div "* Item description   *" at bounding box center [1006, 535] width 537 height 93
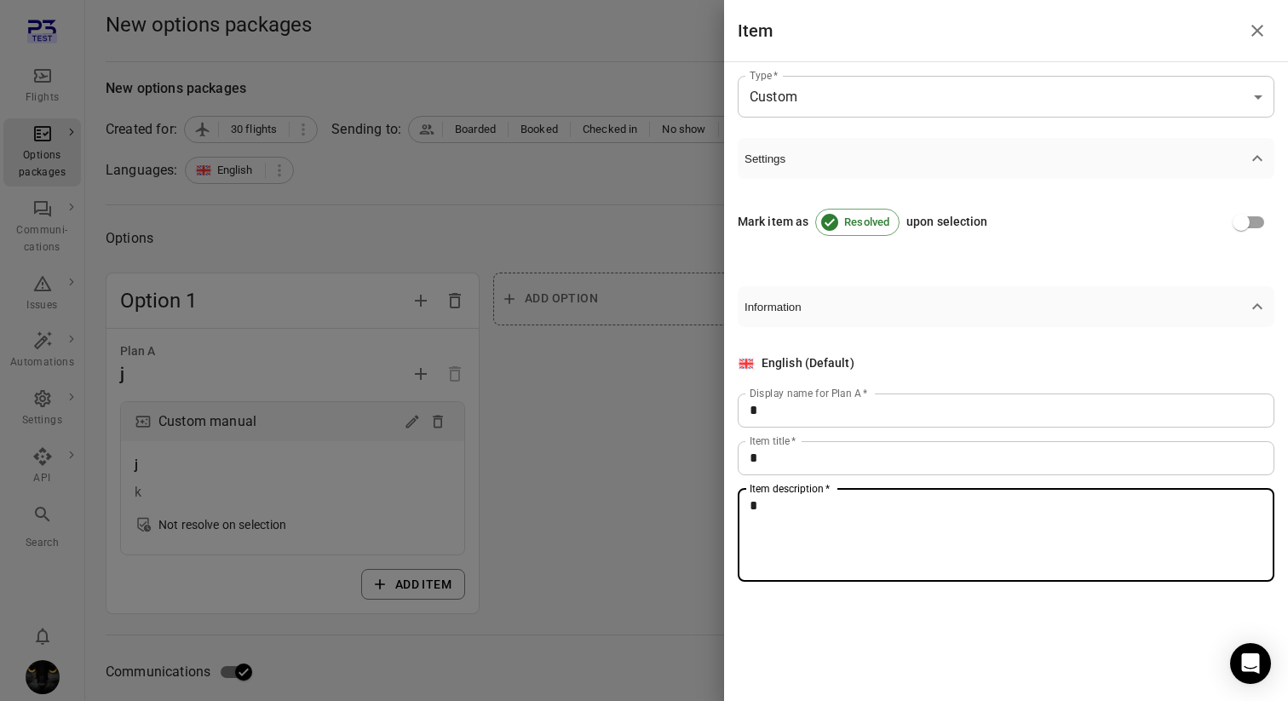
type textarea "*"
click at [584, 497] on div at bounding box center [644, 350] width 1288 height 701
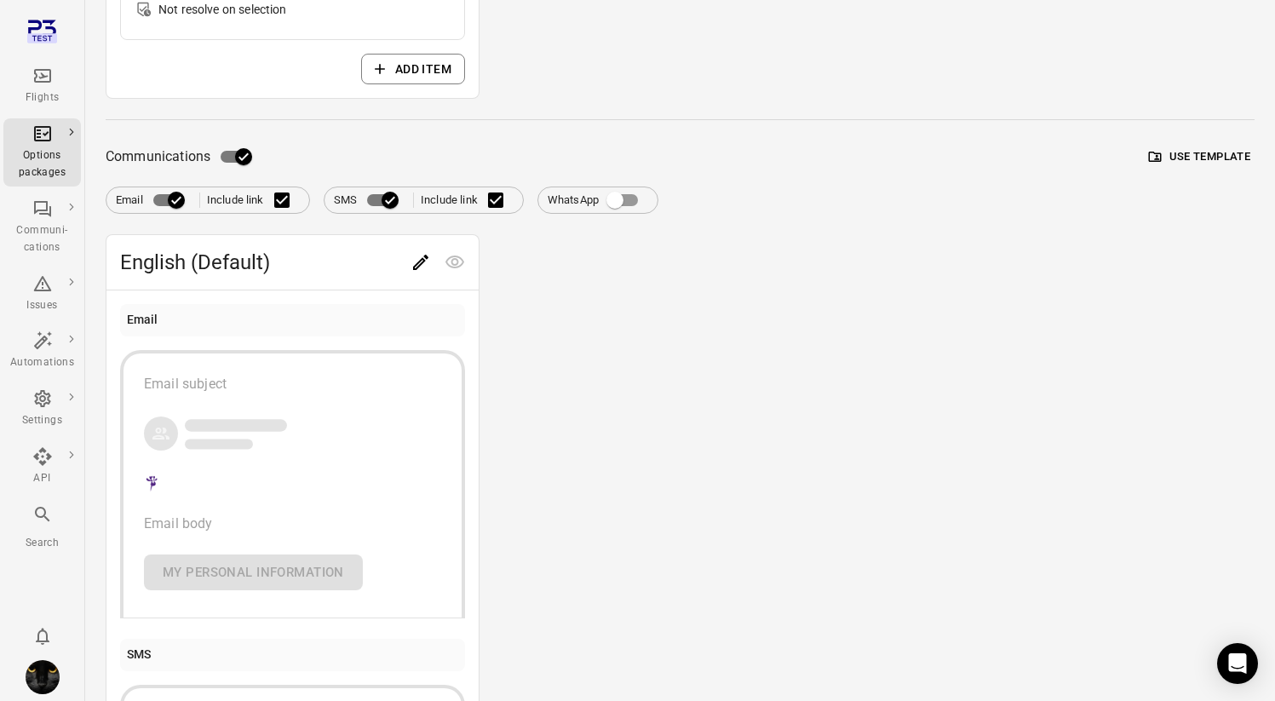
scroll to position [734, 0]
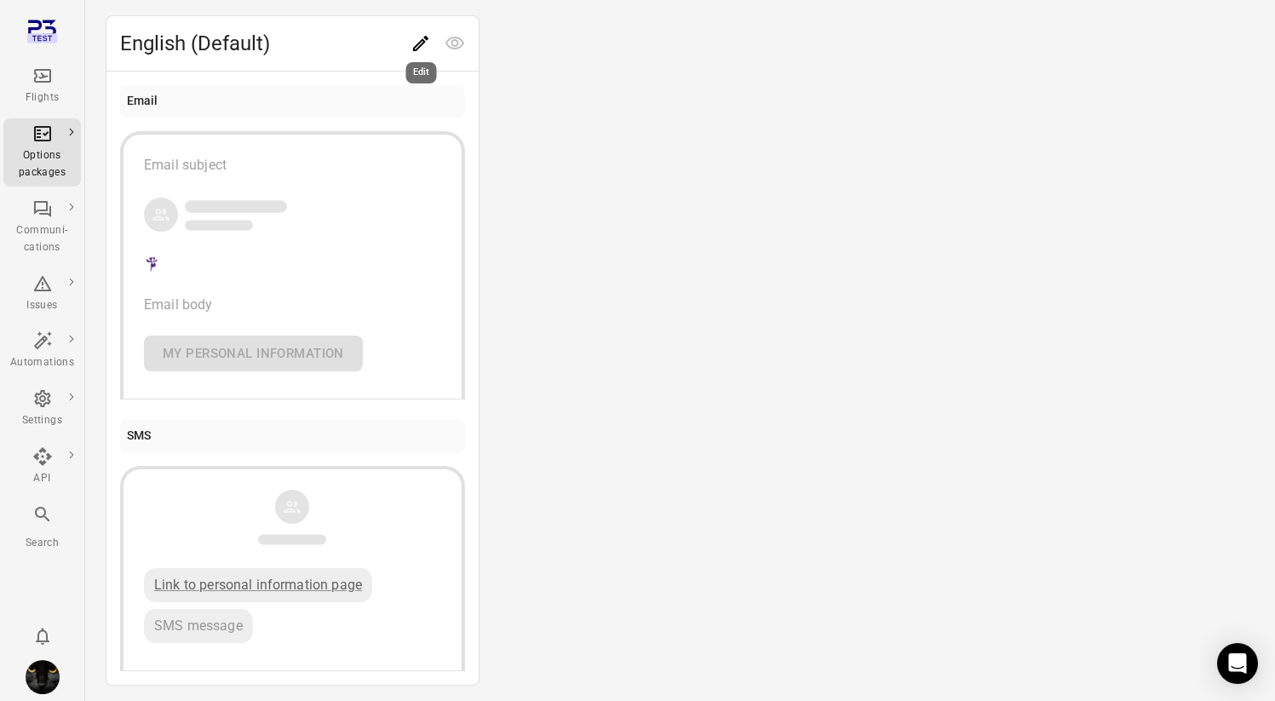
click at [417, 42] on icon "Edit" at bounding box center [421, 43] width 20 height 20
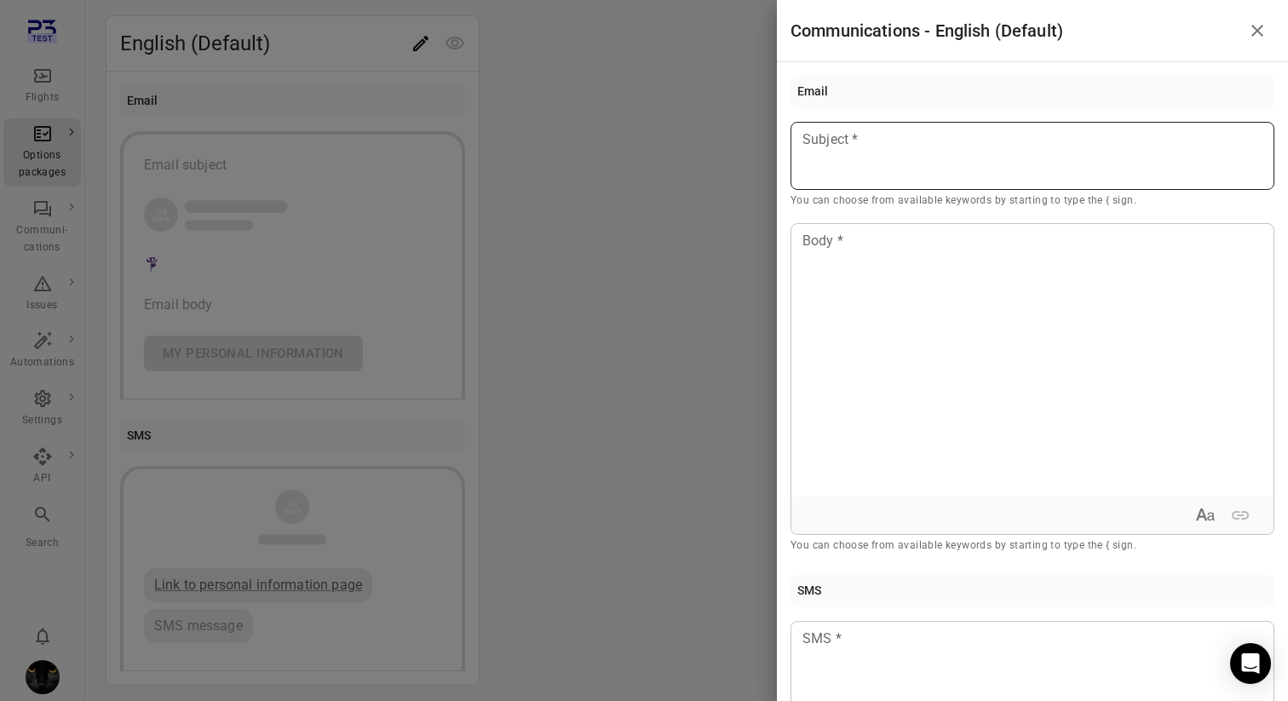
click at [891, 164] on div at bounding box center [1032, 156] width 484 height 68
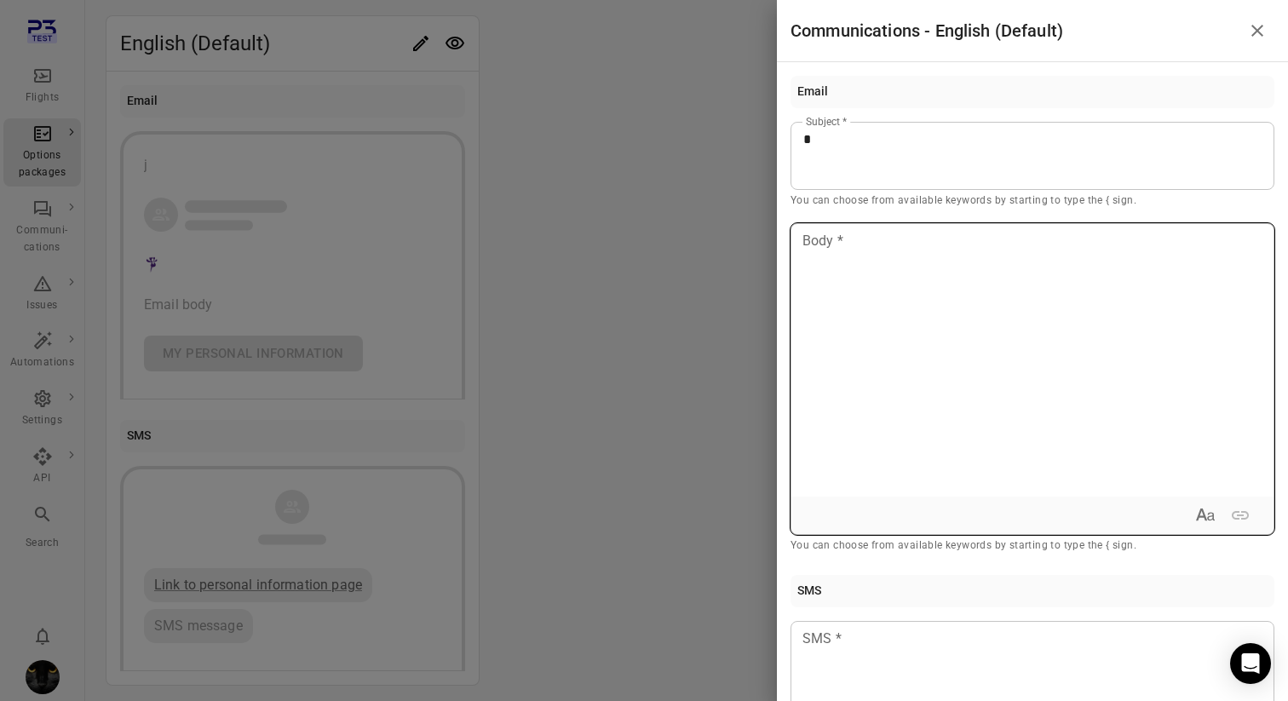
click at [852, 319] on div at bounding box center [1032, 360] width 482 height 273
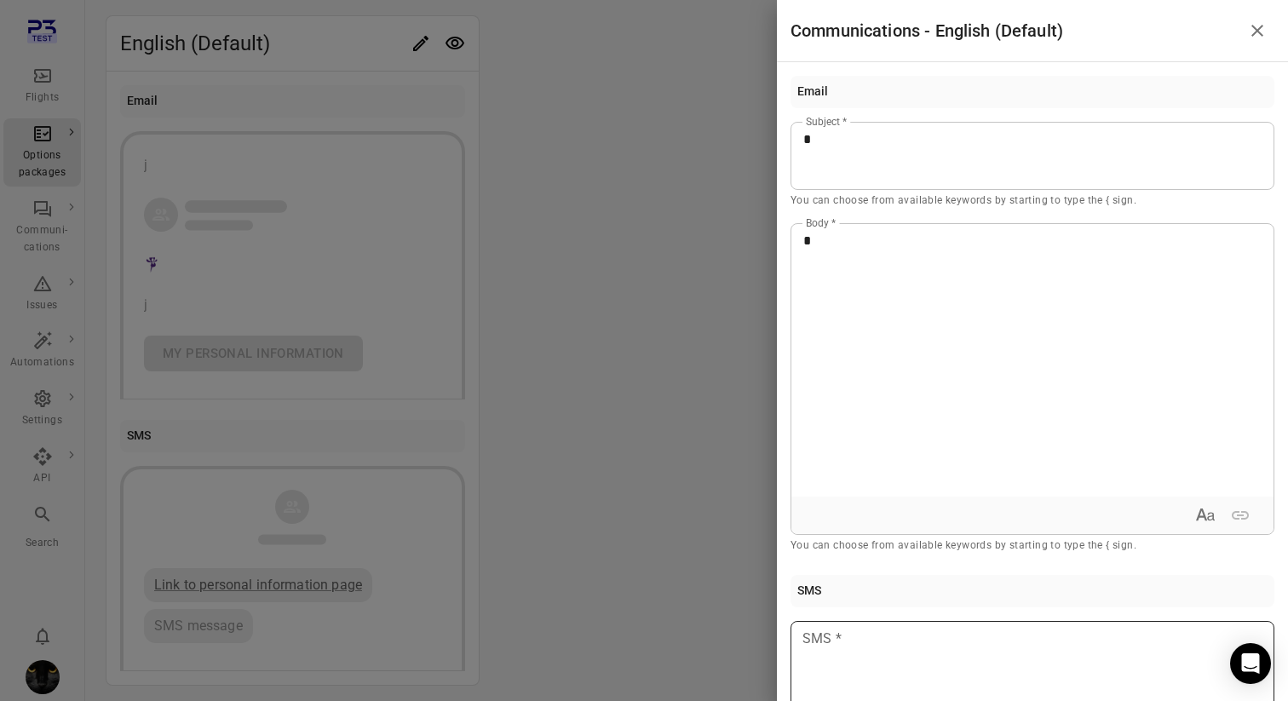
click at [837, 637] on p at bounding box center [1032, 639] width 458 height 20
click at [686, 482] on div at bounding box center [644, 350] width 1288 height 701
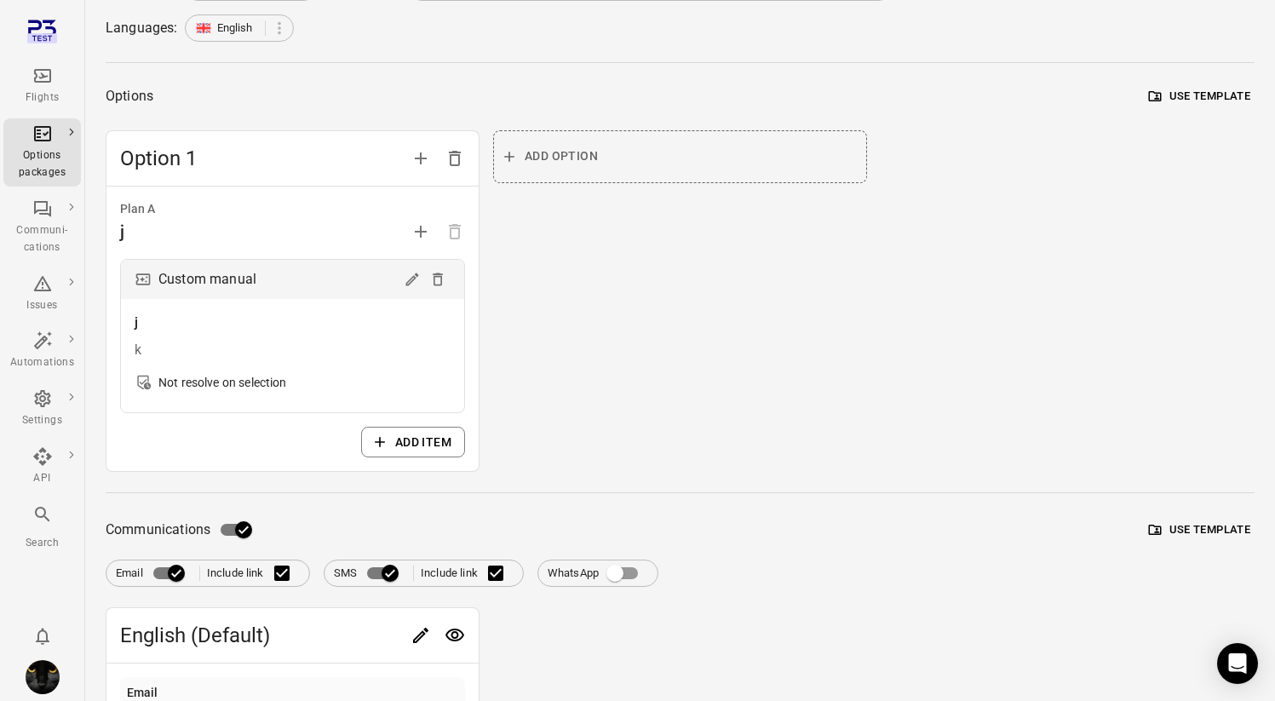
scroll to position [0, 0]
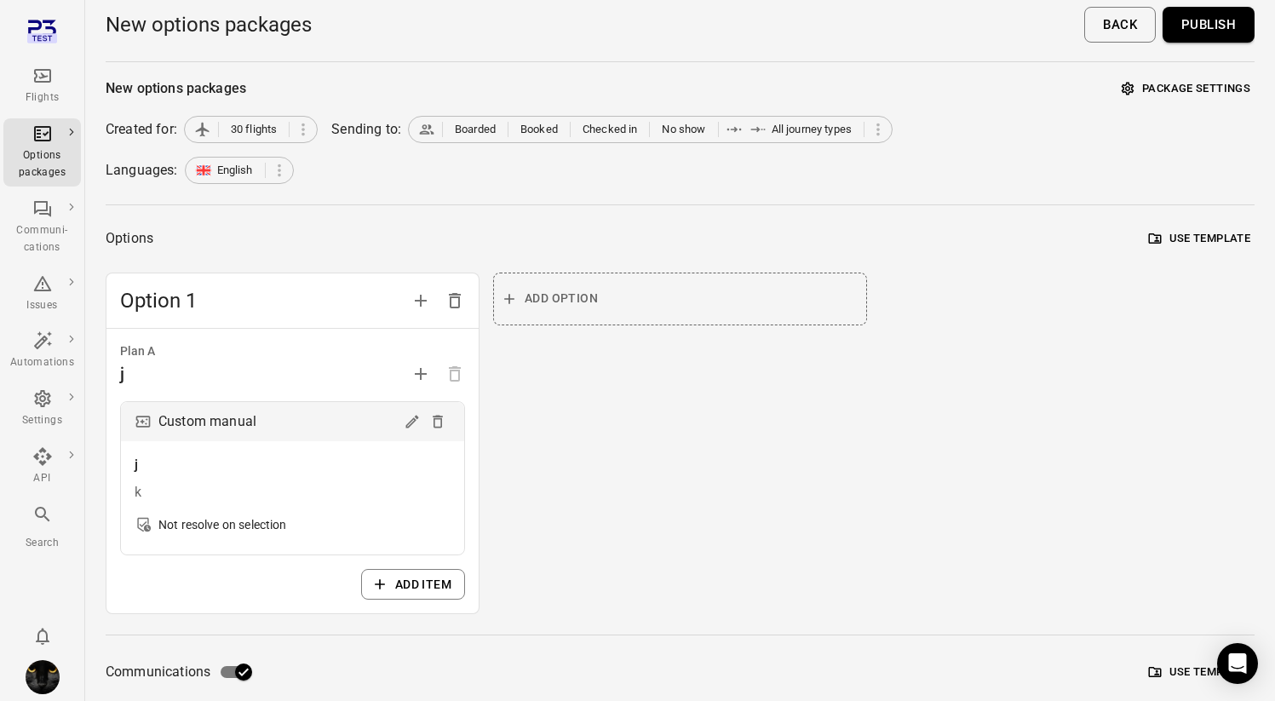
click at [1213, 23] on button "Publish" at bounding box center [1209, 25] width 92 height 36
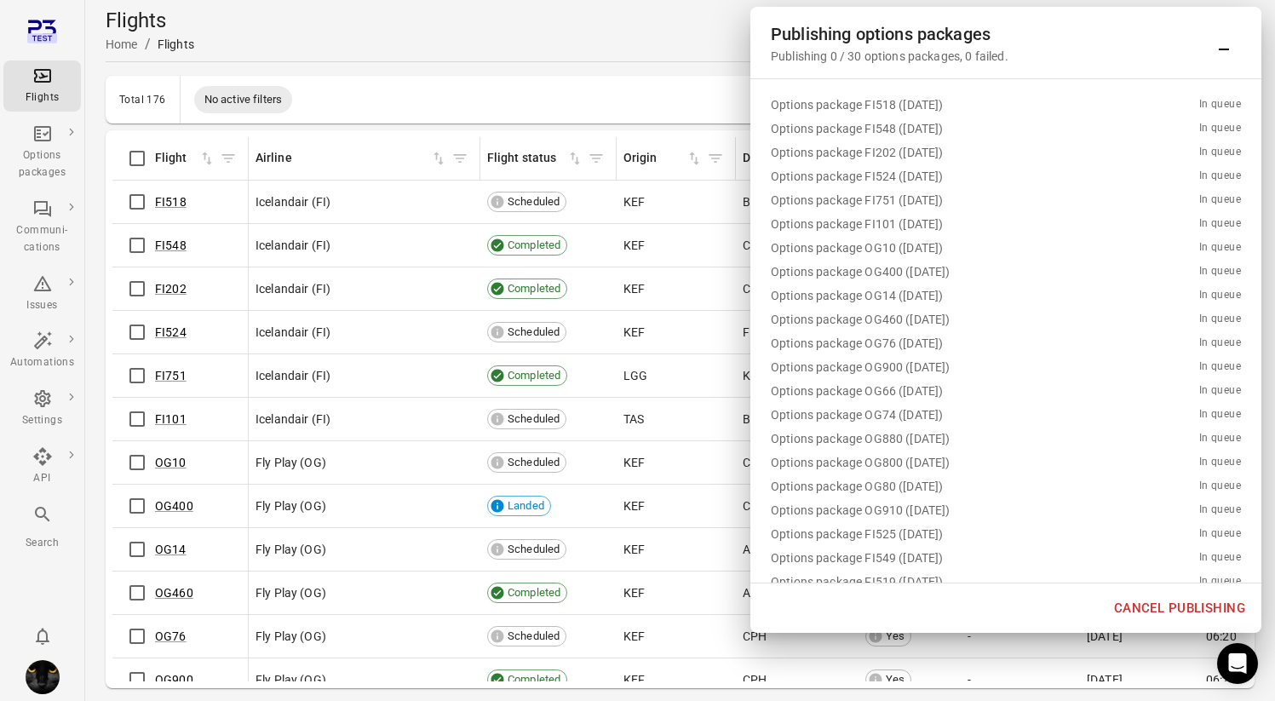
click at [1138, 596] on button "Cancel publishing" at bounding box center [1180, 608] width 150 height 36
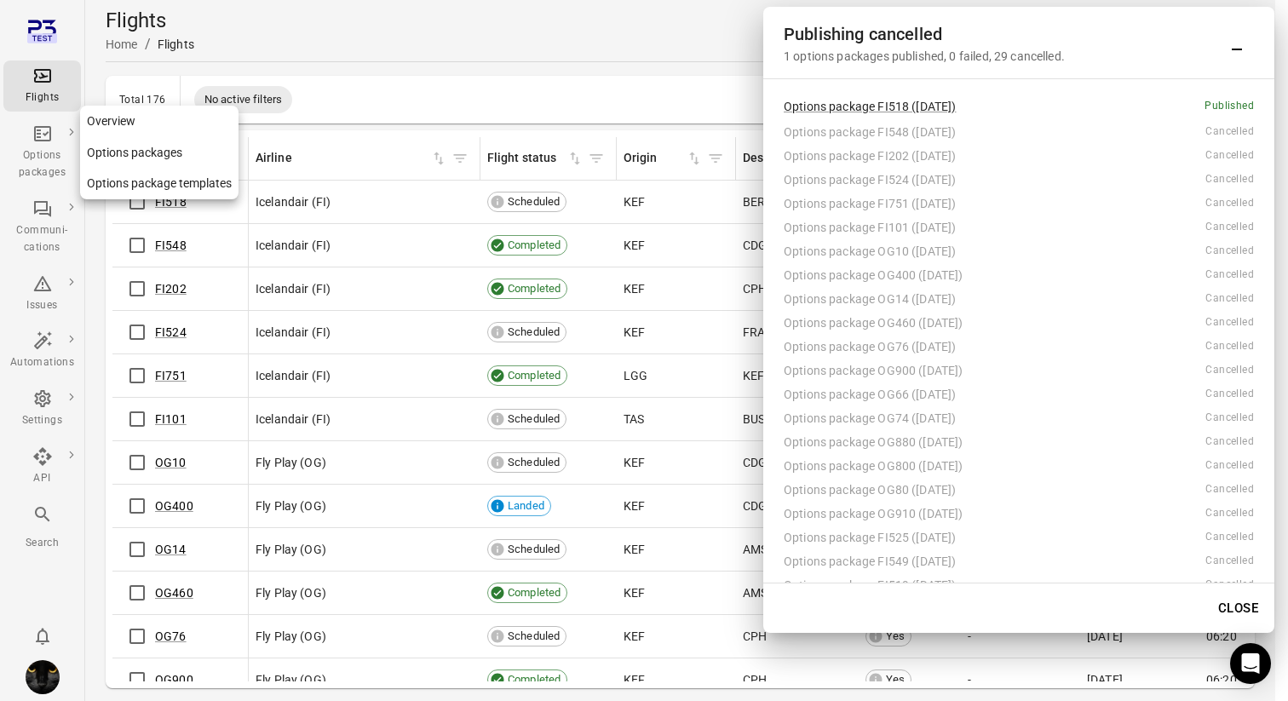
click at [44, 147] on div "Options packages" at bounding box center [42, 164] width 64 height 34
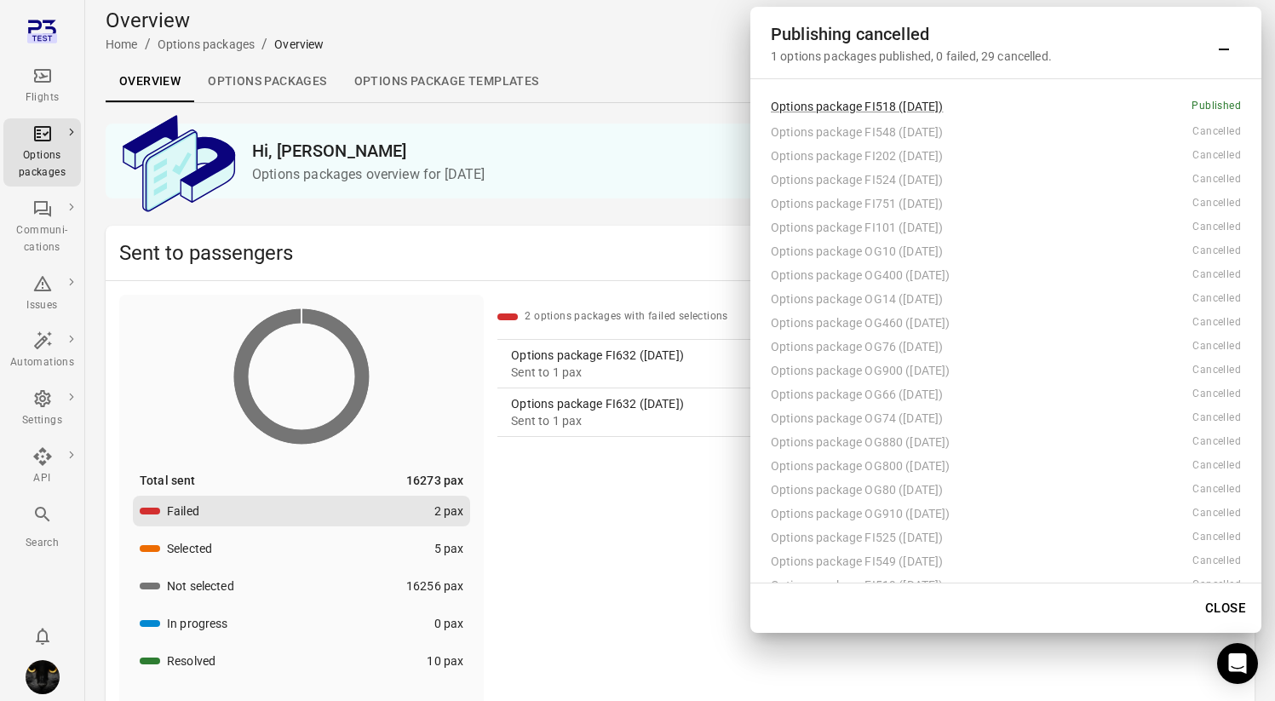
click at [305, 95] on link "Options packages" at bounding box center [267, 81] width 146 height 41
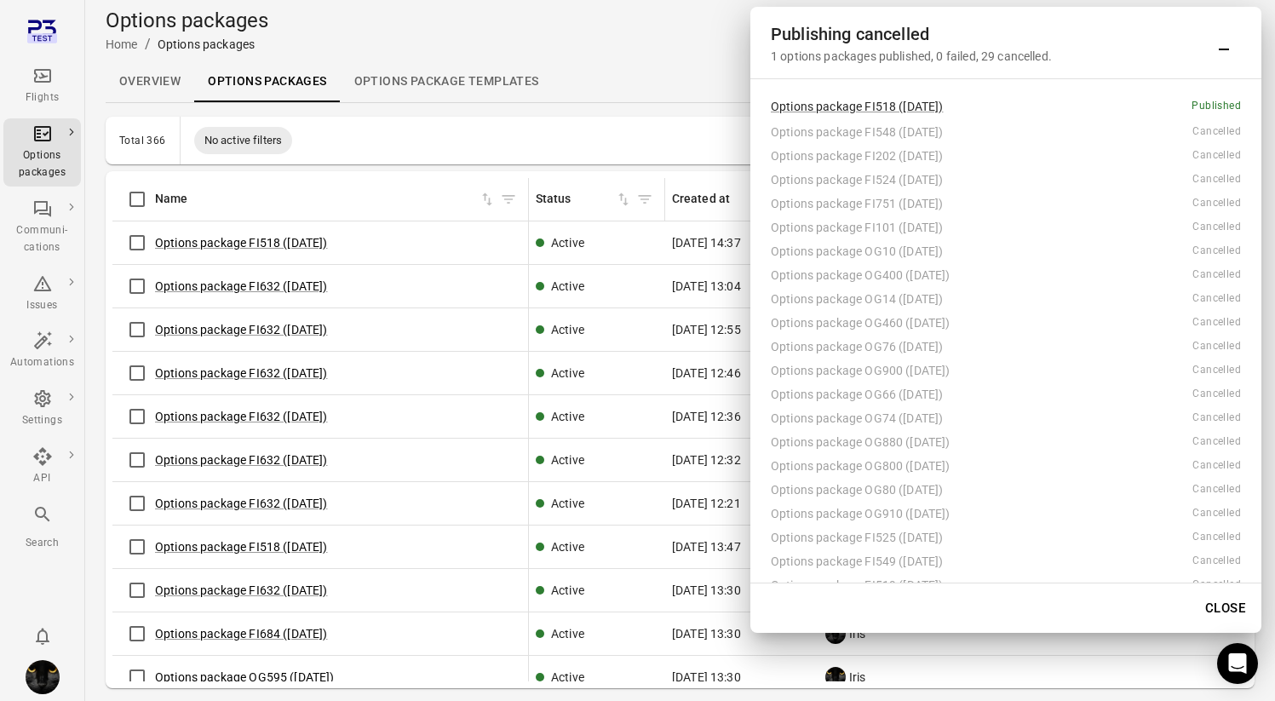
click at [1225, 57] on button "Minimize" at bounding box center [1224, 43] width 34 height 34
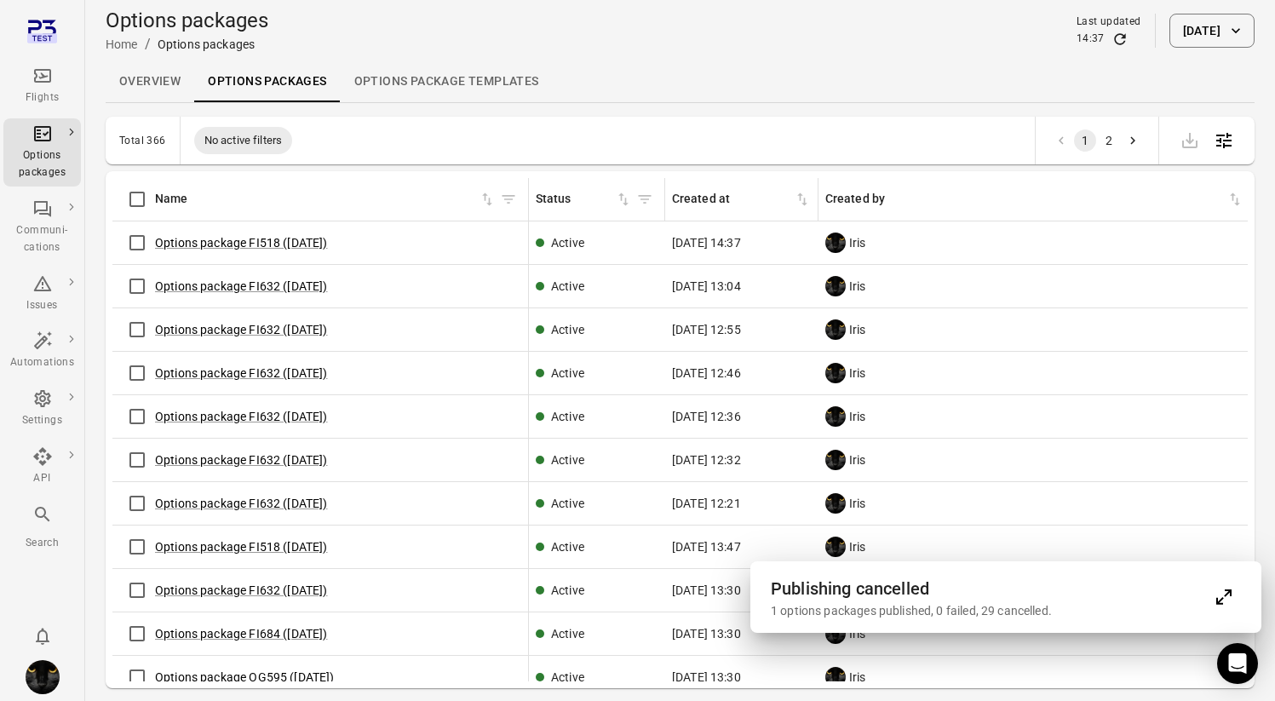
click at [1114, 43] on icon "Refresh data" at bounding box center [1119, 38] width 11 height 11
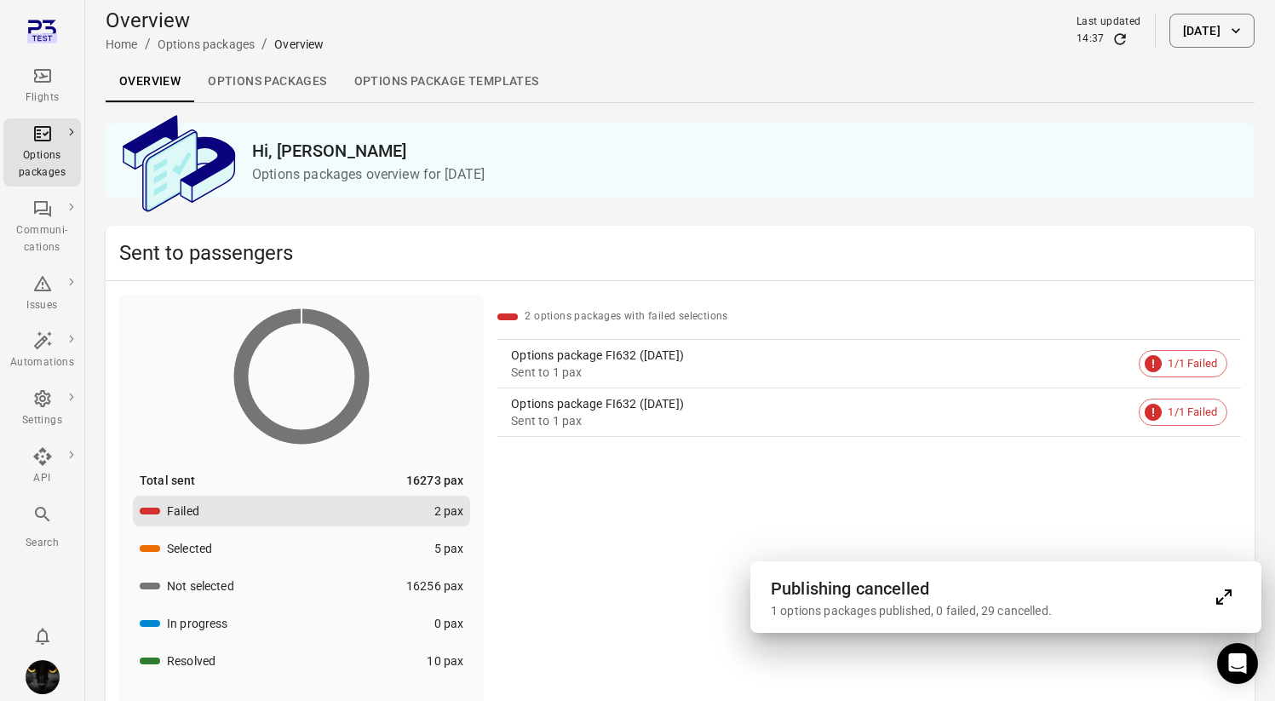
click at [257, 78] on link "Options packages" at bounding box center [267, 81] width 146 height 41
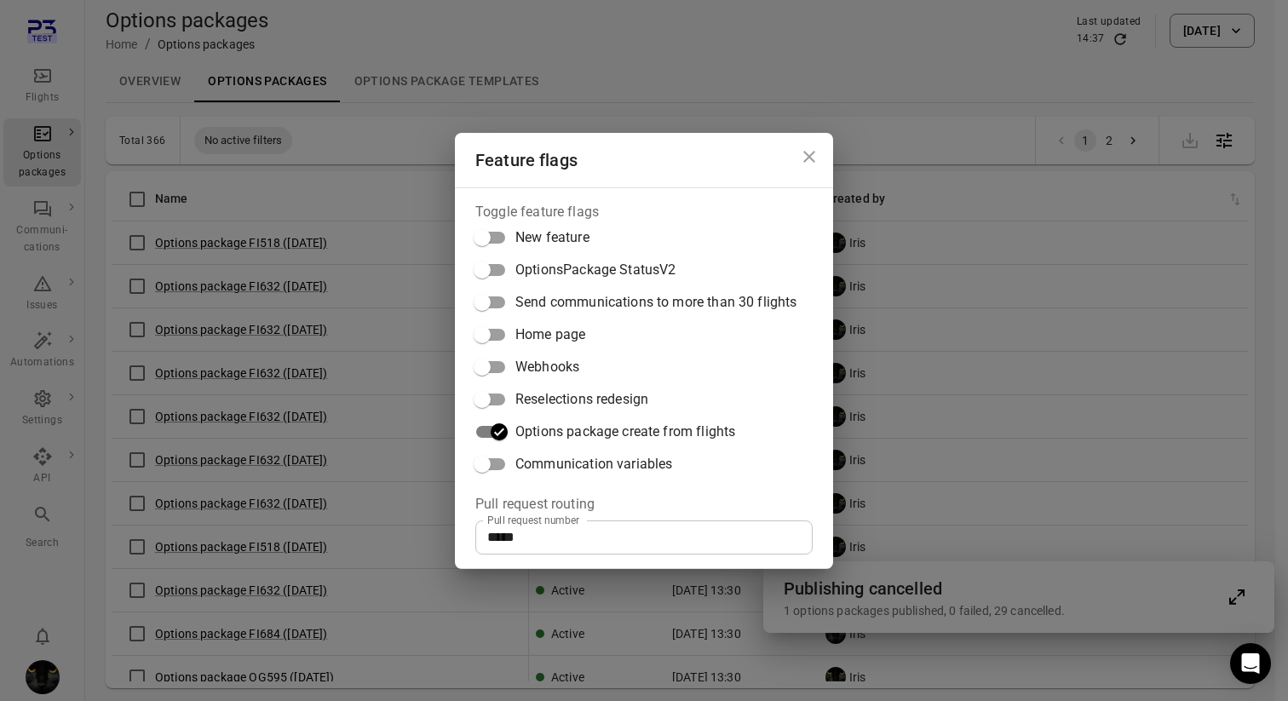
click at [302, 208] on div "Feature flags Toggle feature flags New feature OptionsPackage StatusV2 Send com…" at bounding box center [644, 350] width 1288 height 701
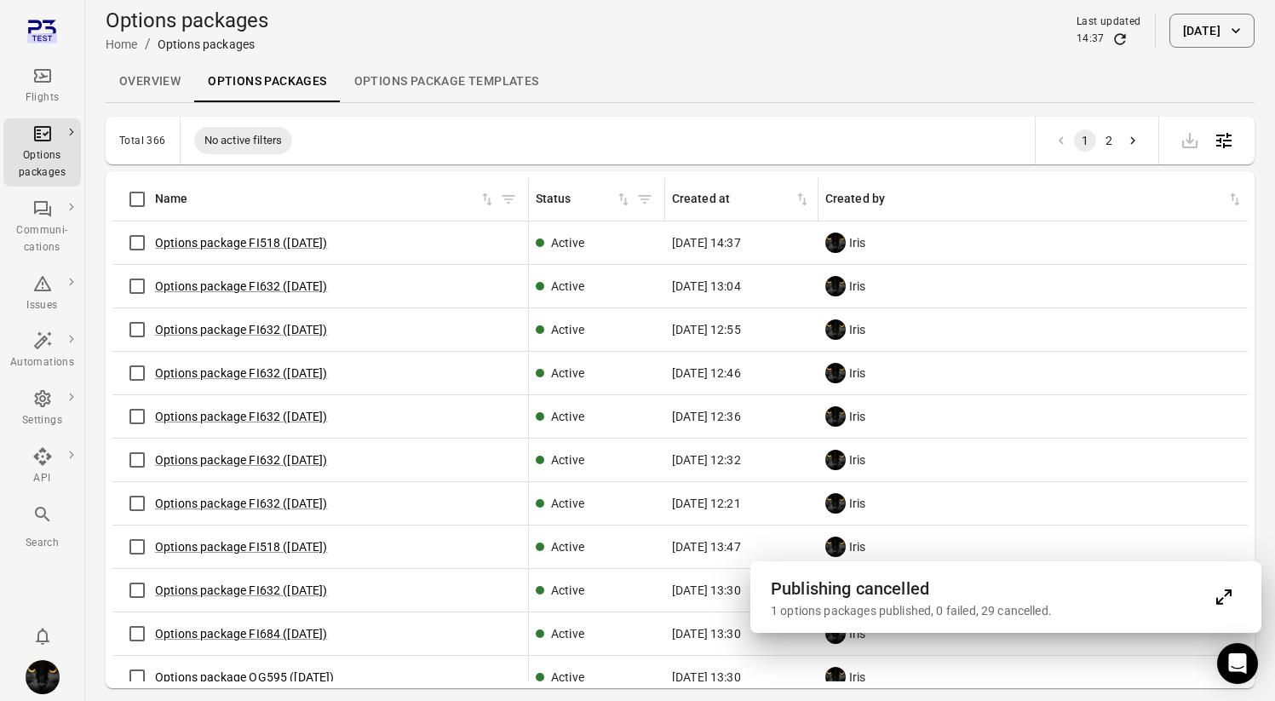
scroll to position [0, 1]
click at [865, 617] on div "1 options packages published, 0 failed, 29 cancelled." at bounding box center [989, 610] width 436 height 17
click at [1223, 605] on icon "Expand" at bounding box center [1224, 597] width 20 height 20
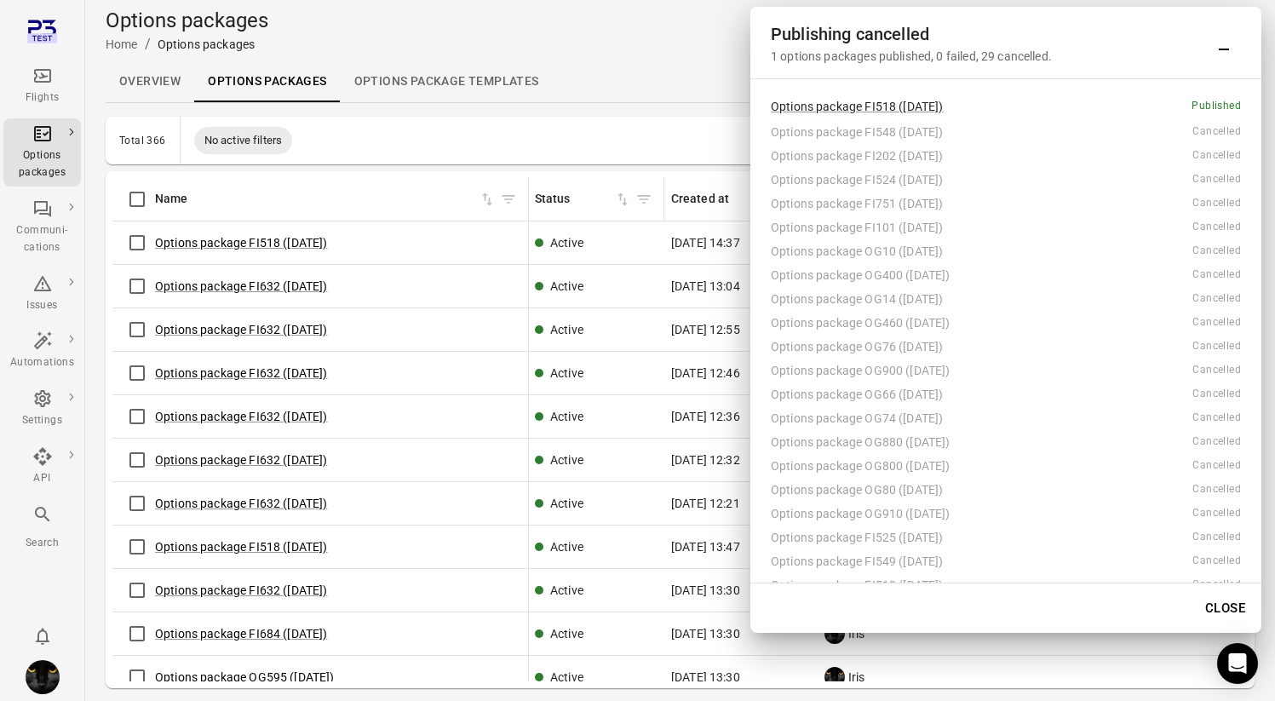
click at [1219, 601] on button "Close" at bounding box center [1225, 608] width 59 height 36
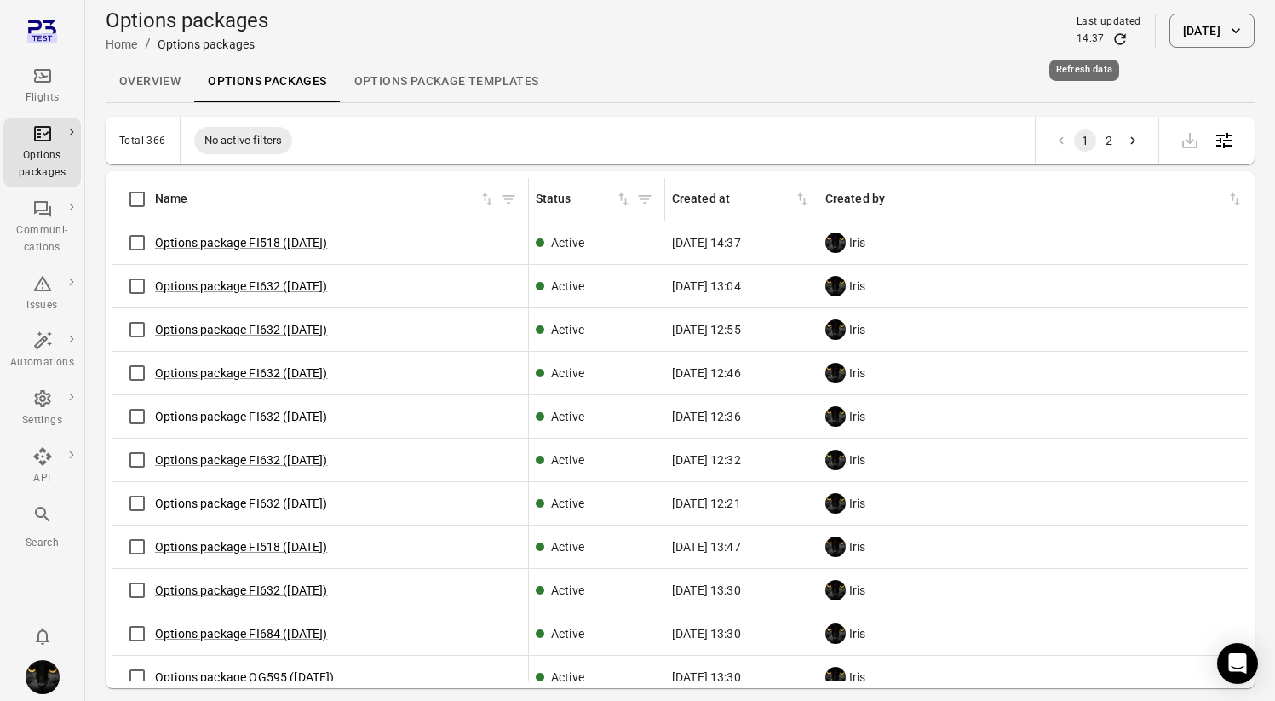
click at [1114, 34] on icon "Refresh data" at bounding box center [1119, 38] width 11 height 11
click at [461, 48] on div "Options packages Home / Options packages Last updated 14:37 [DATE]" at bounding box center [680, 31] width 1149 height 48
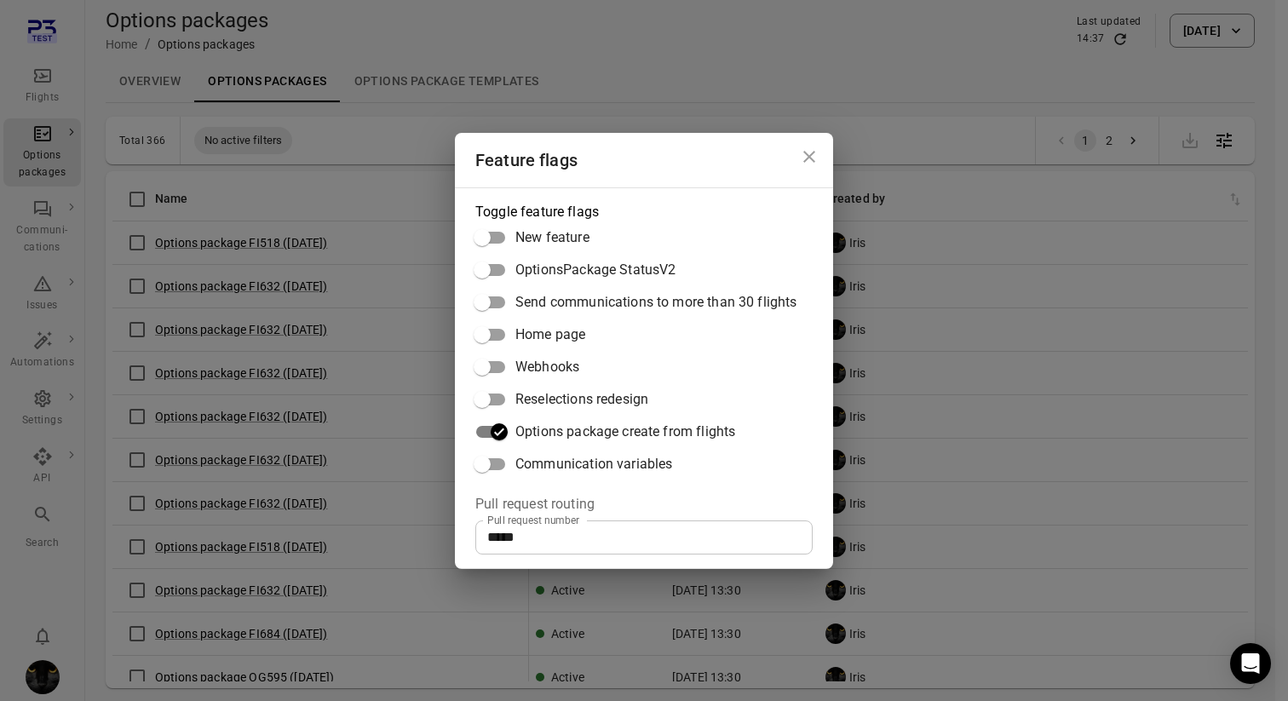
click at [388, 102] on div "Feature flags Toggle feature flags New feature OptionsPackage StatusV2 Send com…" at bounding box center [644, 350] width 1288 height 701
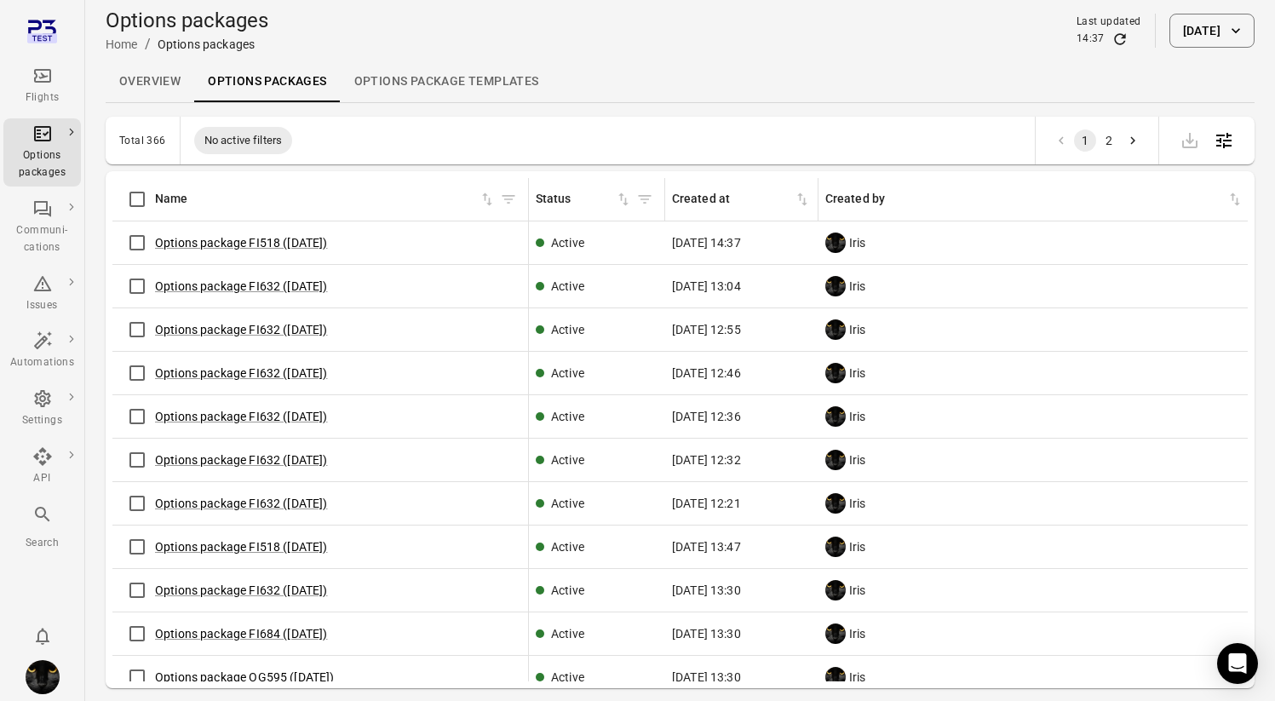
click at [43, 64] on link "Flights" at bounding box center [42, 85] width 78 height 51
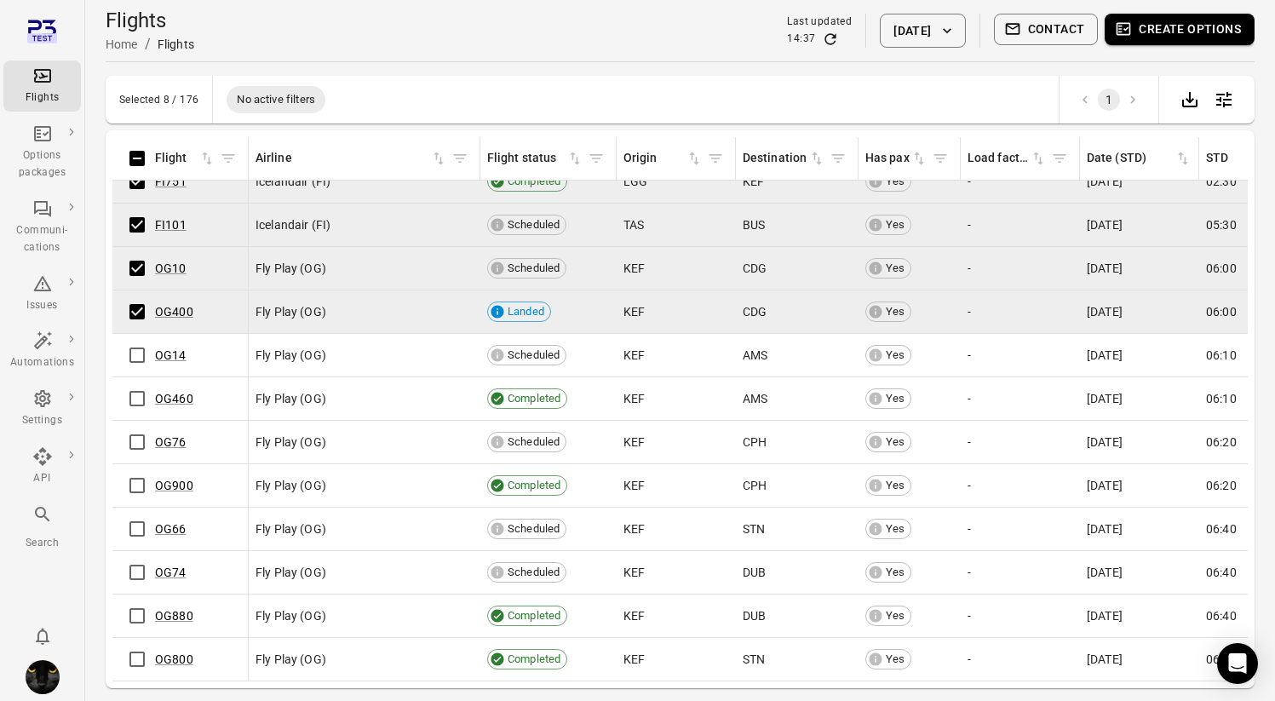
scroll to position [210, 0]
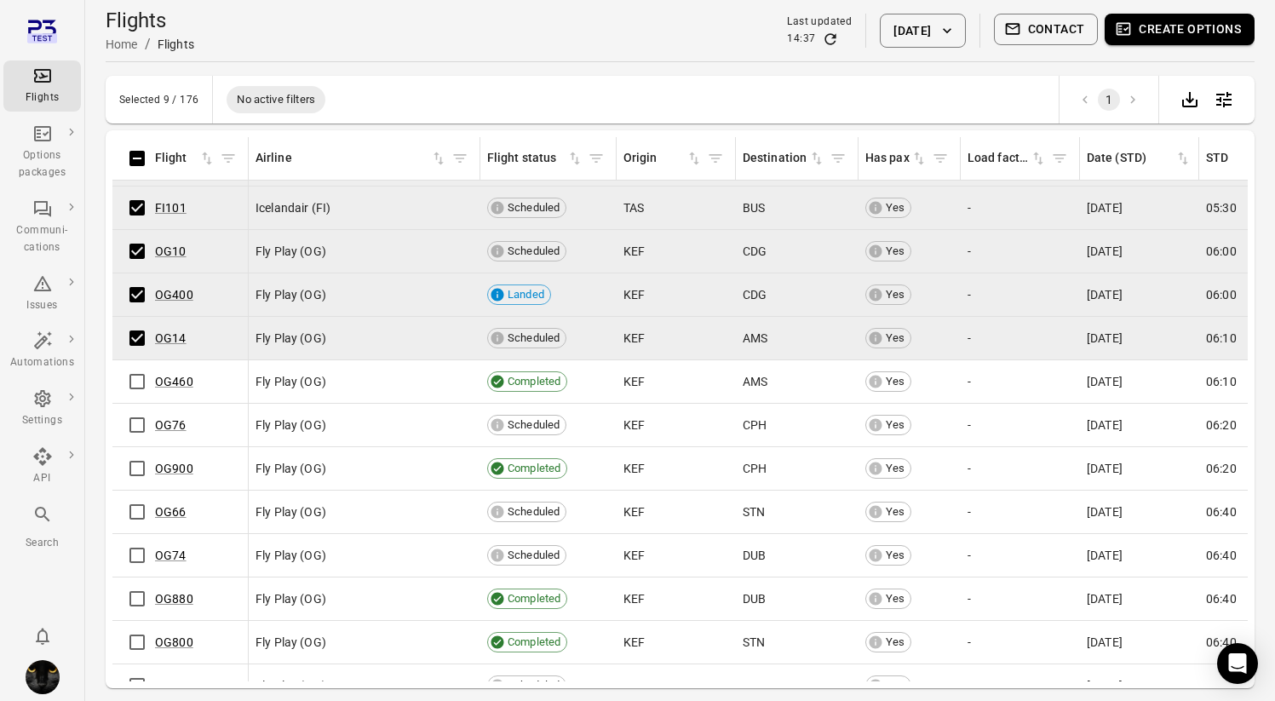
click at [133, 404] on td "OG76" at bounding box center [180, 425] width 136 height 43
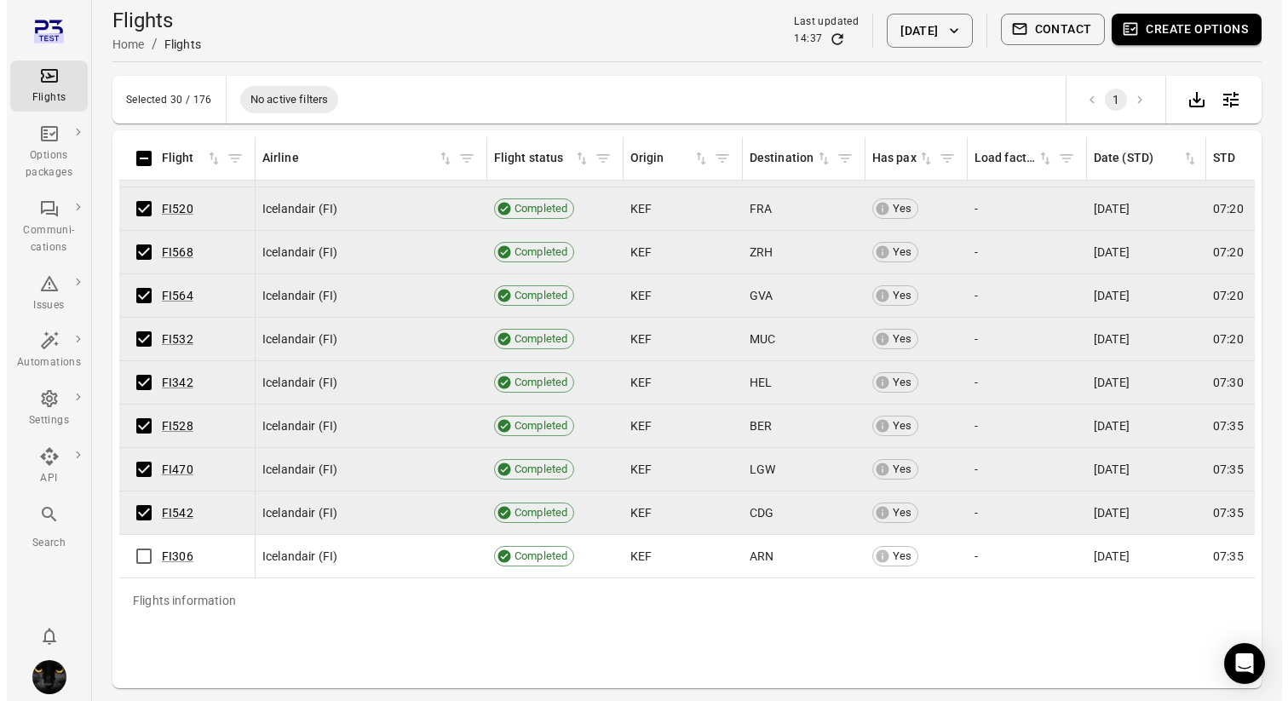
scroll to position [0, 0]
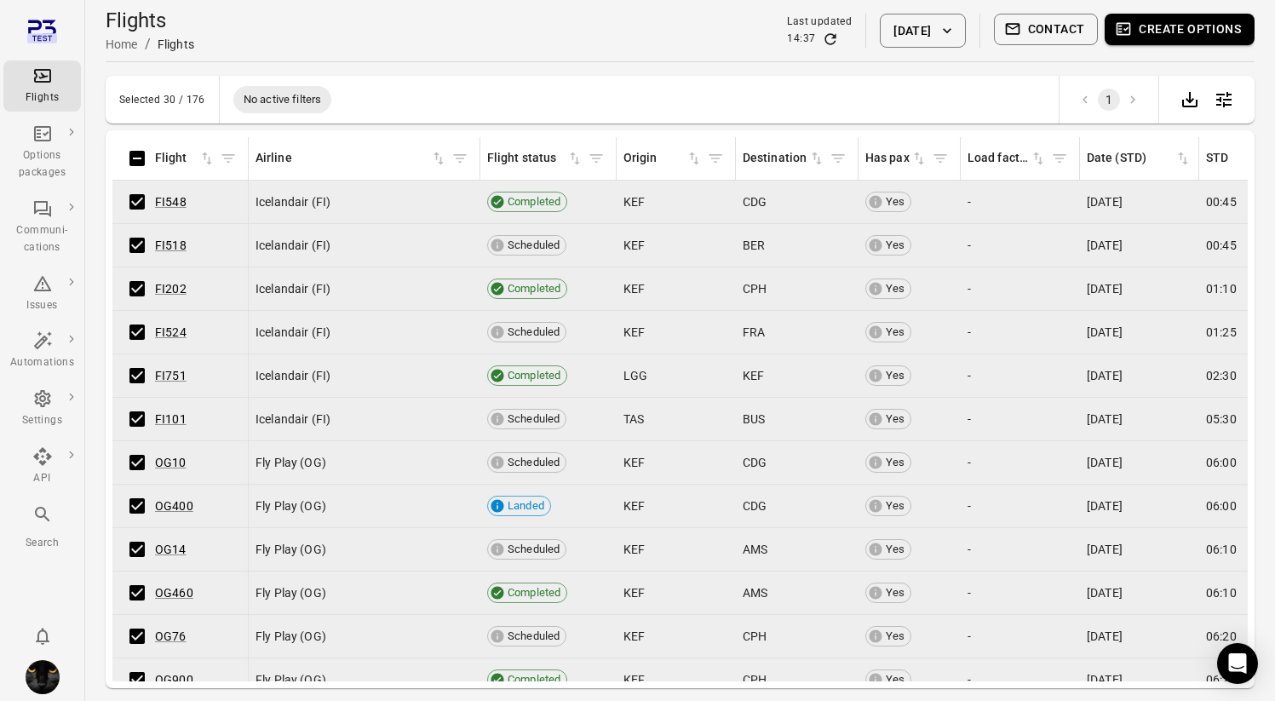
click at [1180, 23] on button "Create options" at bounding box center [1180, 30] width 150 height 32
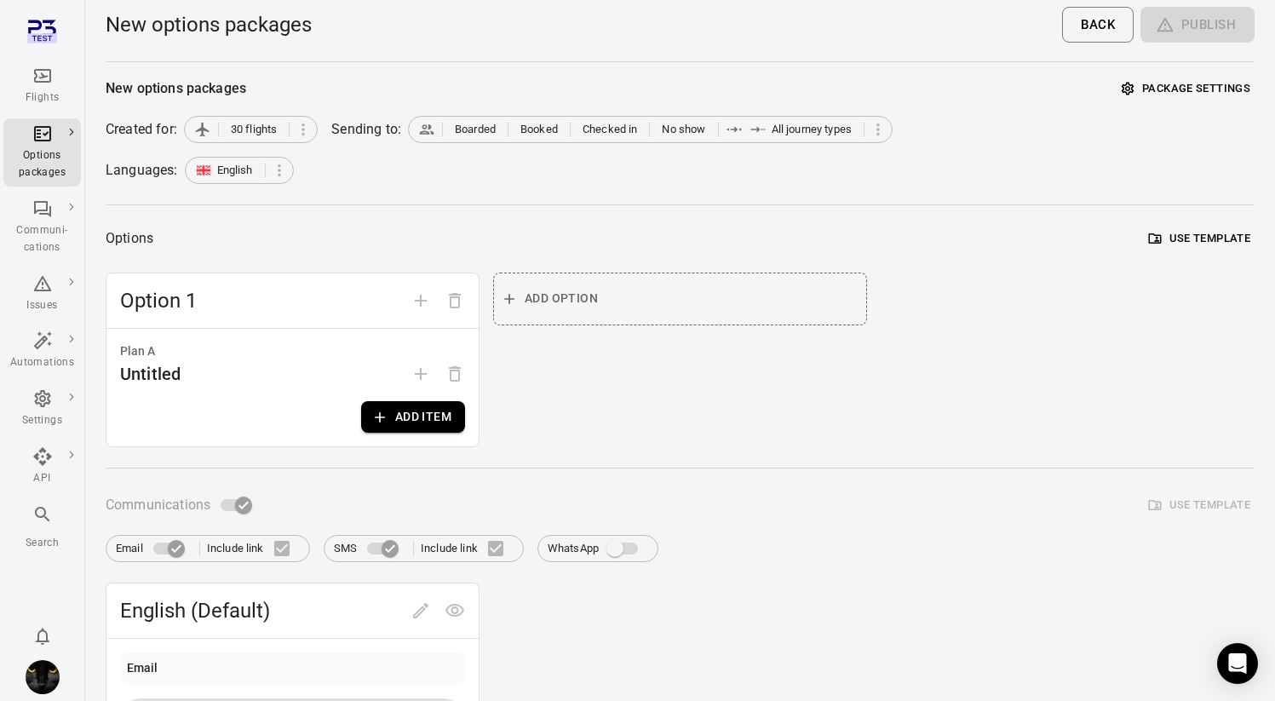
click at [411, 429] on button "Add item" at bounding box center [413, 417] width 104 height 32
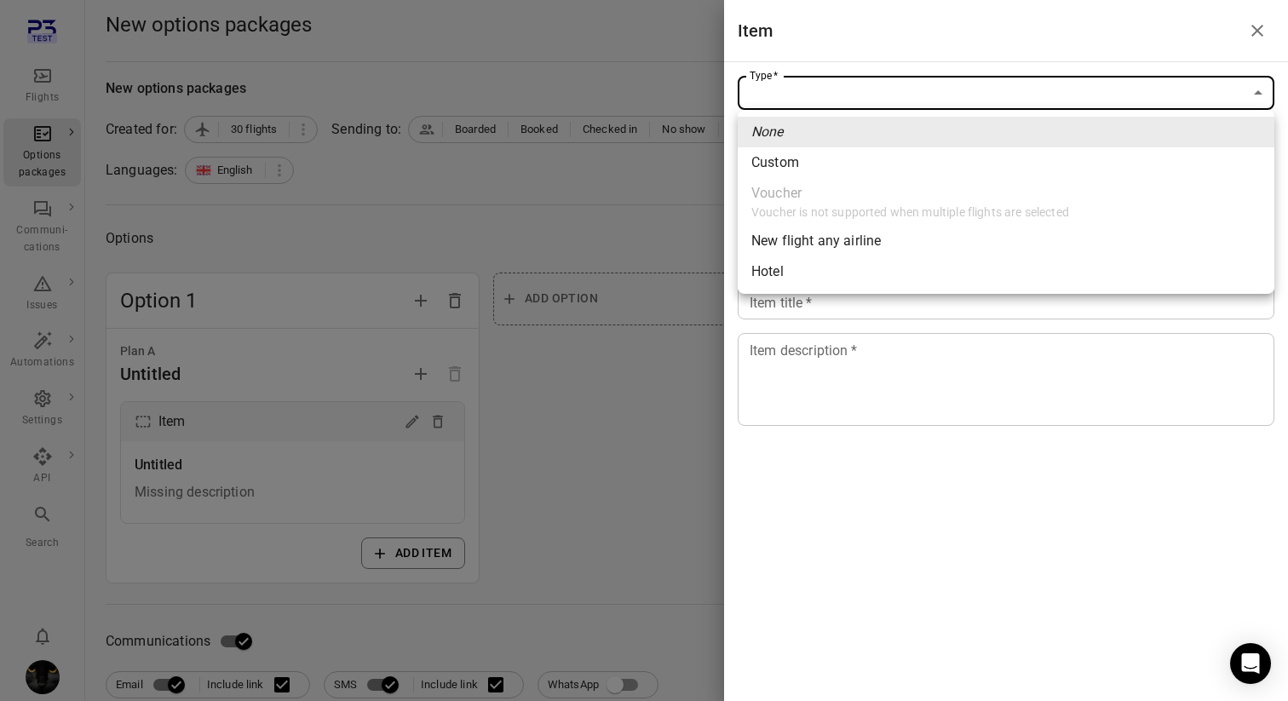
click at [876, 245] on span "New flight any airline" at bounding box center [1005, 241] width 509 height 20
type input "**********"
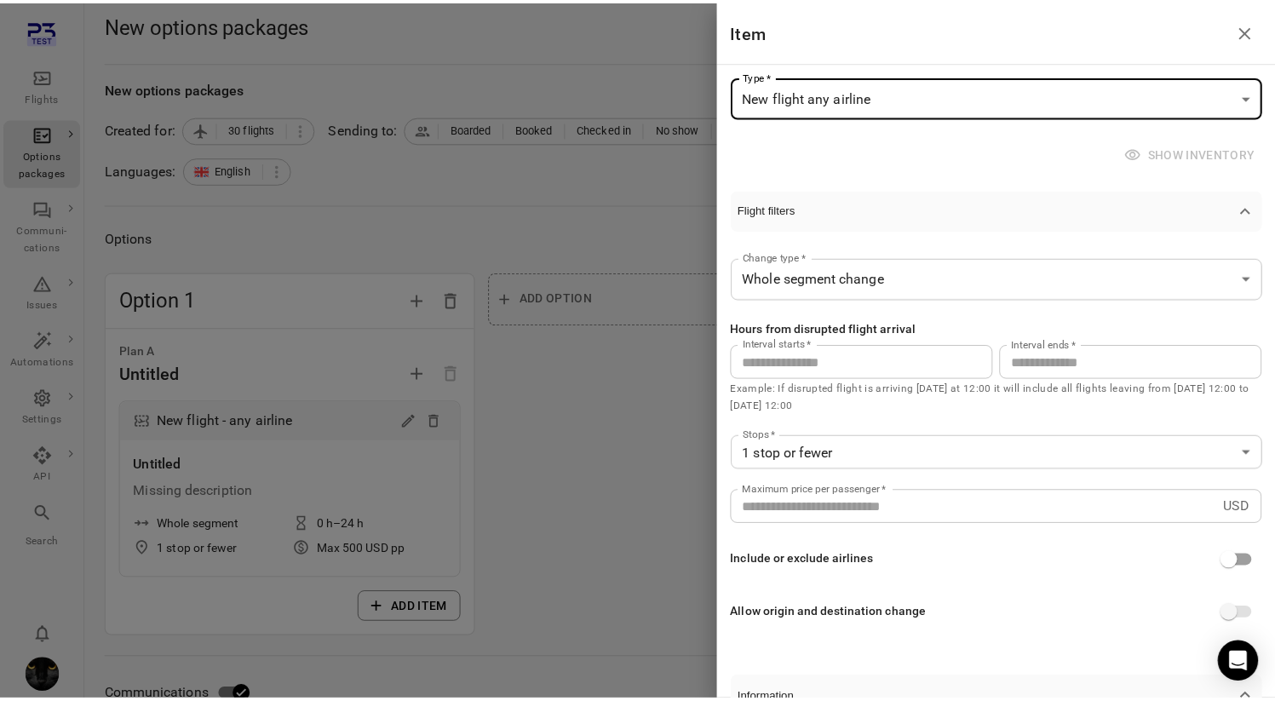
scroll to position [313, 0]
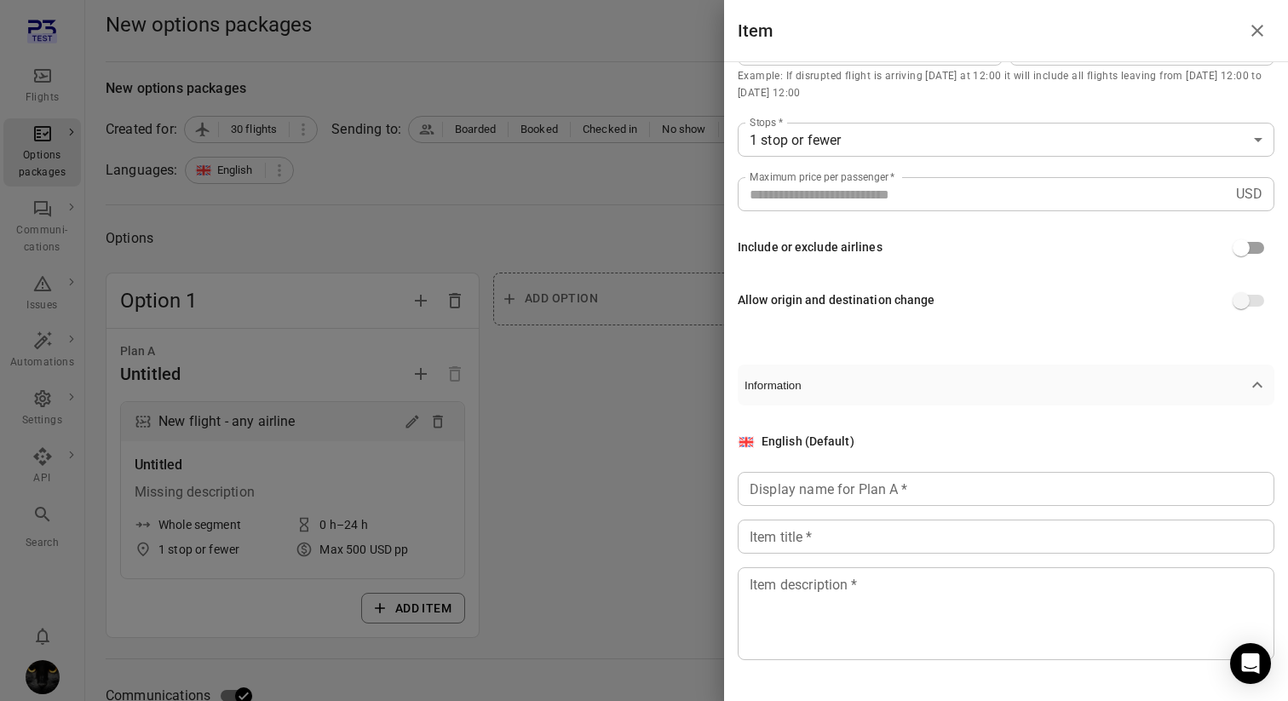
click at [837, 497] on div "Display name for Plan A   * Display name for Plan A   *" at bounding box center [1006, 489] width 537 height 34
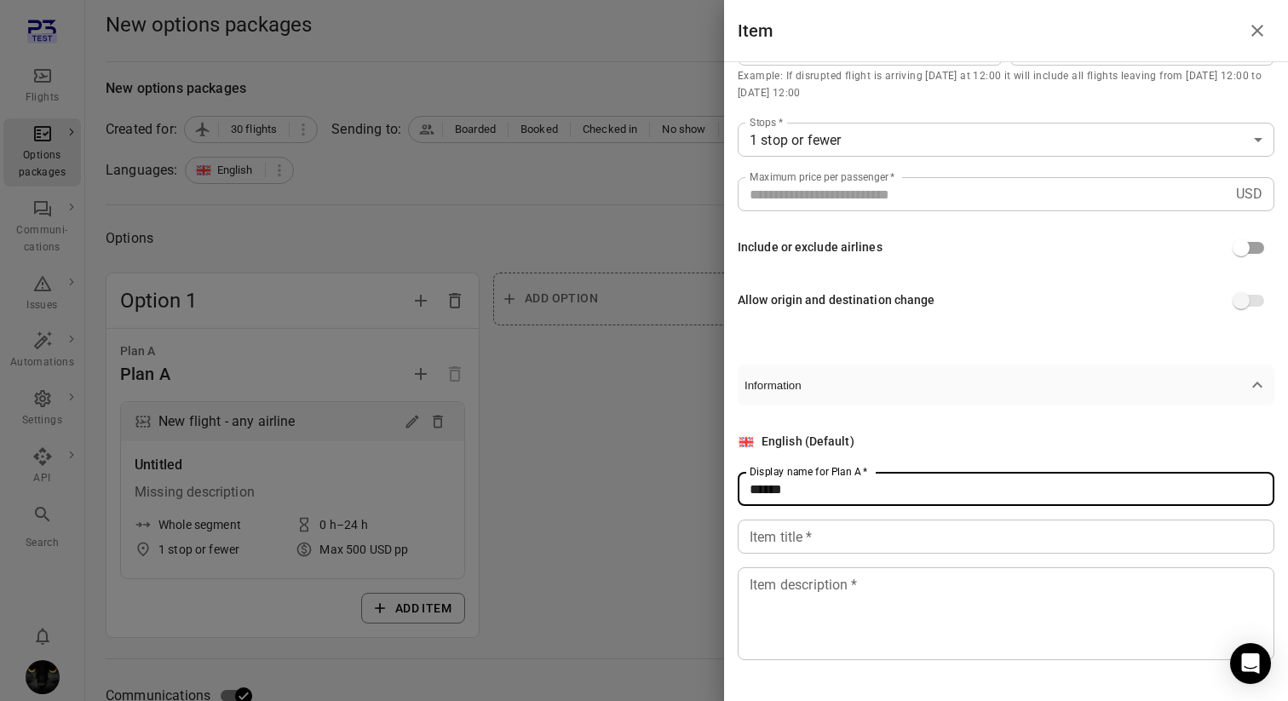
type input "******"
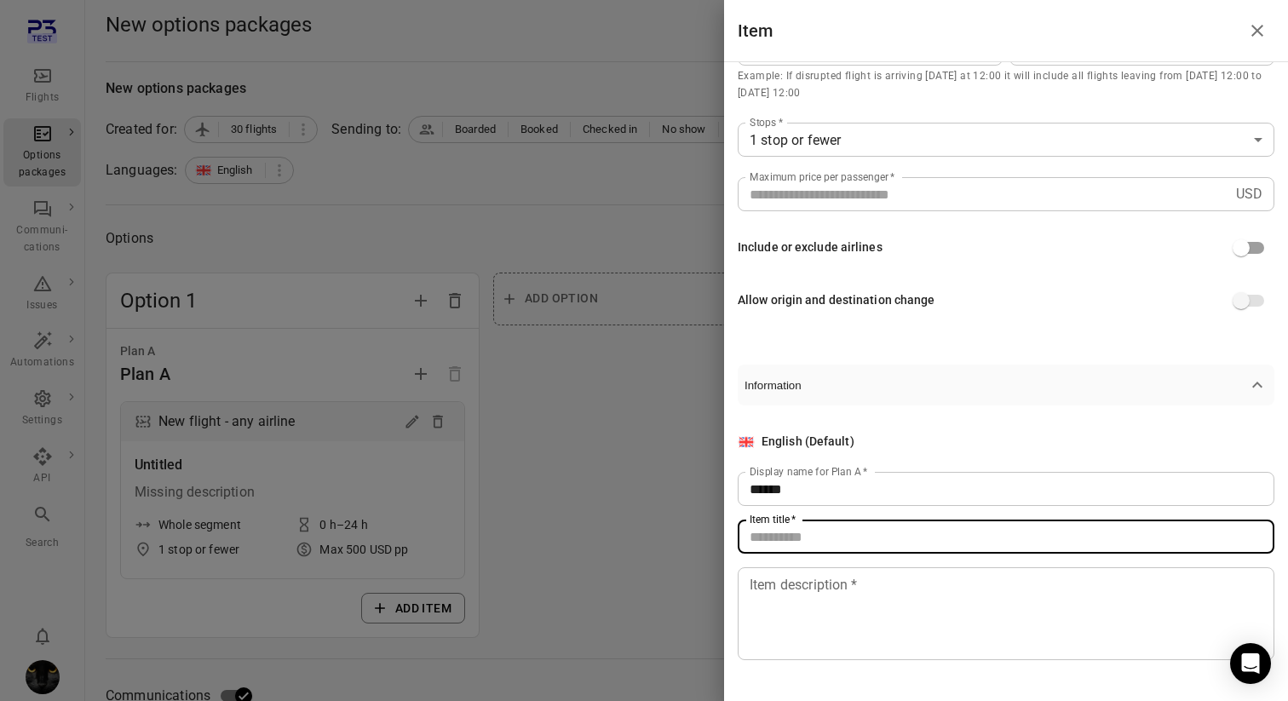
click at [826, 541] on input "Item title   *" at bounding box center [1006, 537] width 537 height 34
type input "**********"
click at [841, 559] on div "**********" at bounding box center [1006, 546] width 537 height 227
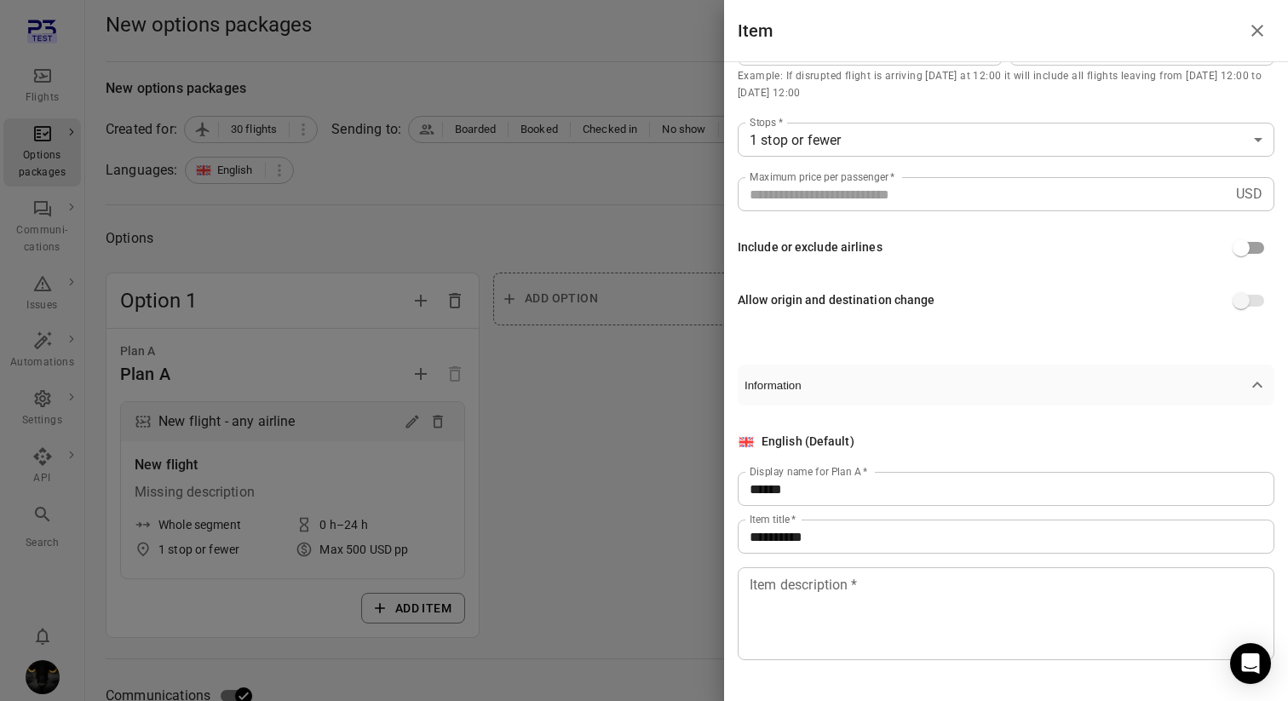
click at [802, 637] on textarea "Item description   *" at bounding box center [1005, 614] width 513 height 78
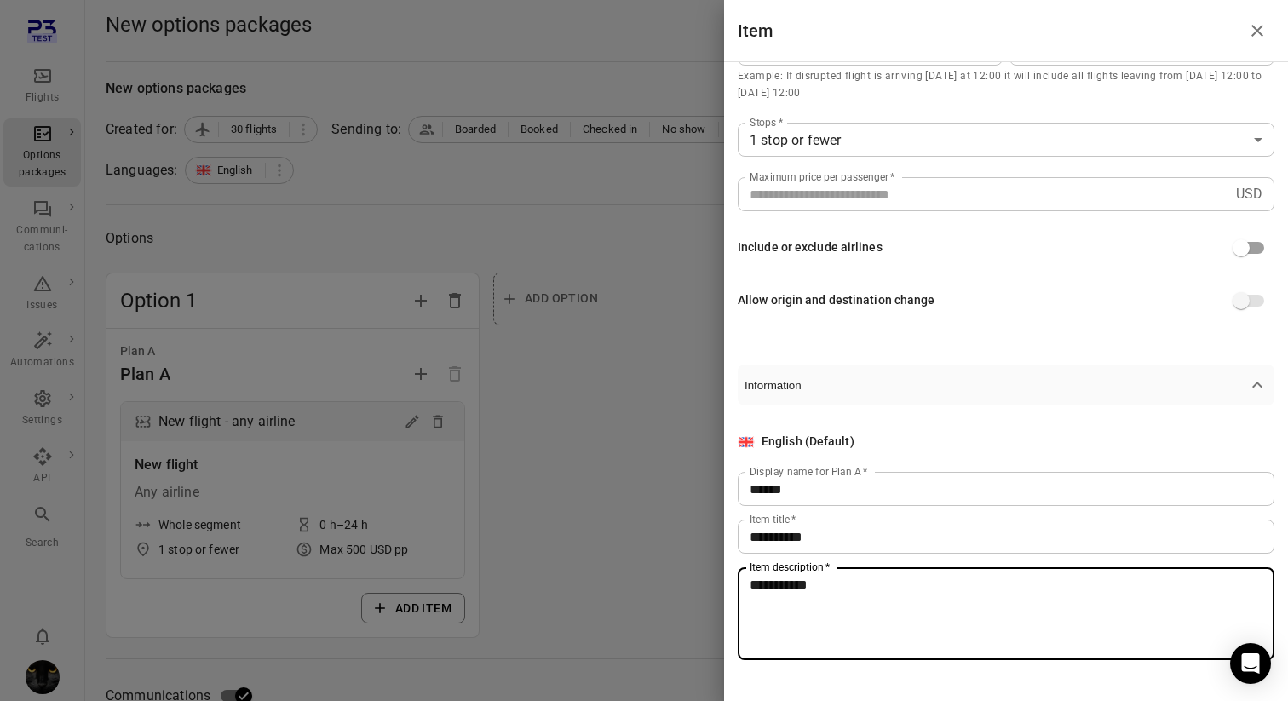
type textarea "**********"
click at [625, 553] on div at bounding box center [644, 350] width 1288 height 701
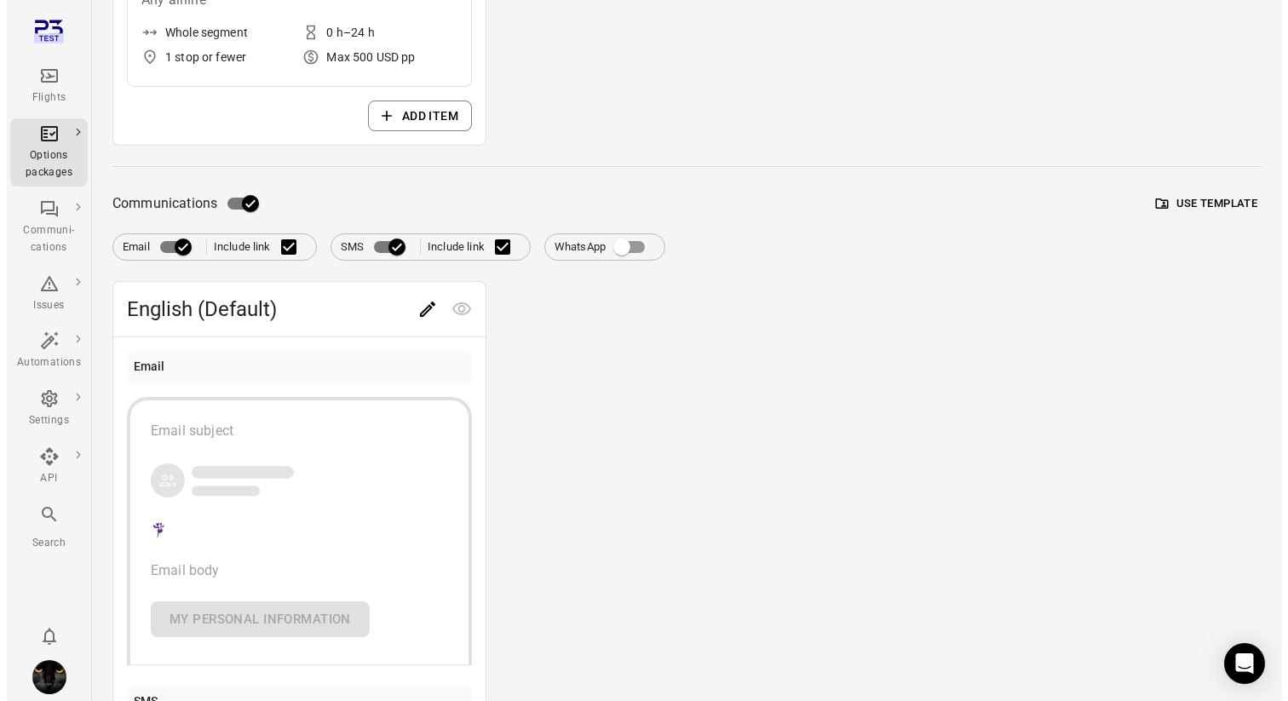
scroll to position [510, 0]
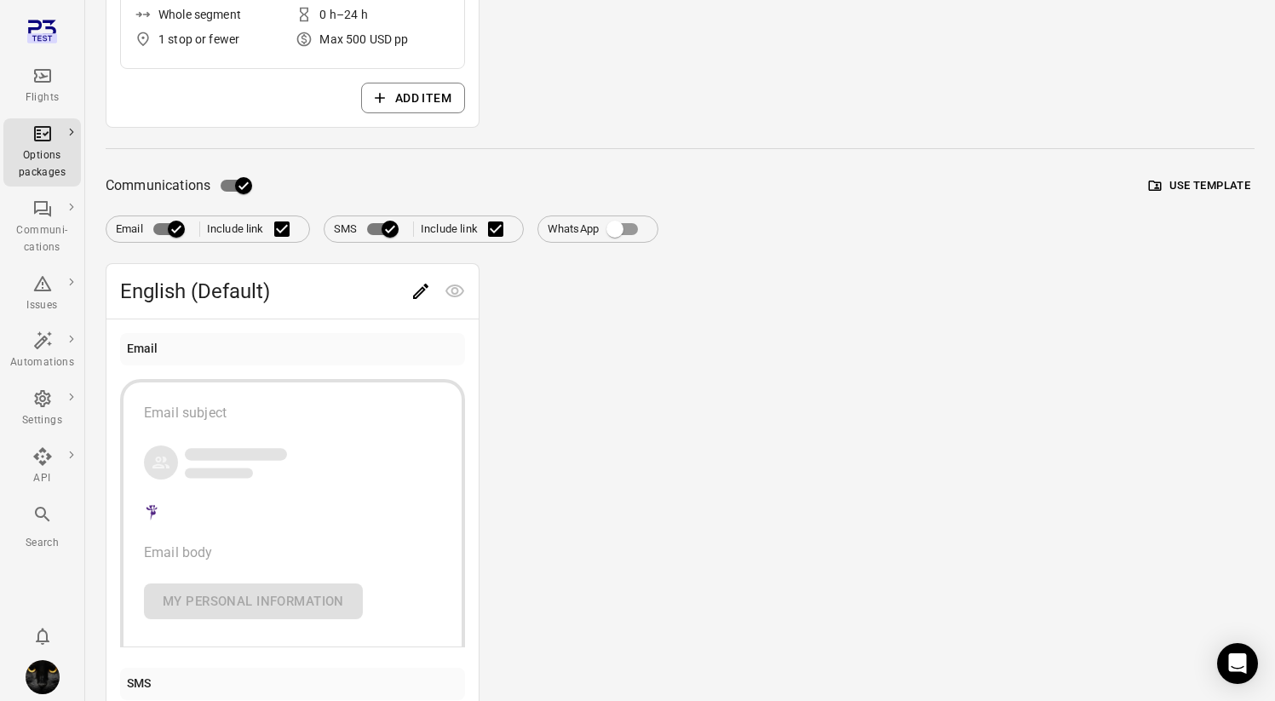
click at [1191, 179] on button "Use template" at bounding box center [1200, 186] width 110 height 26
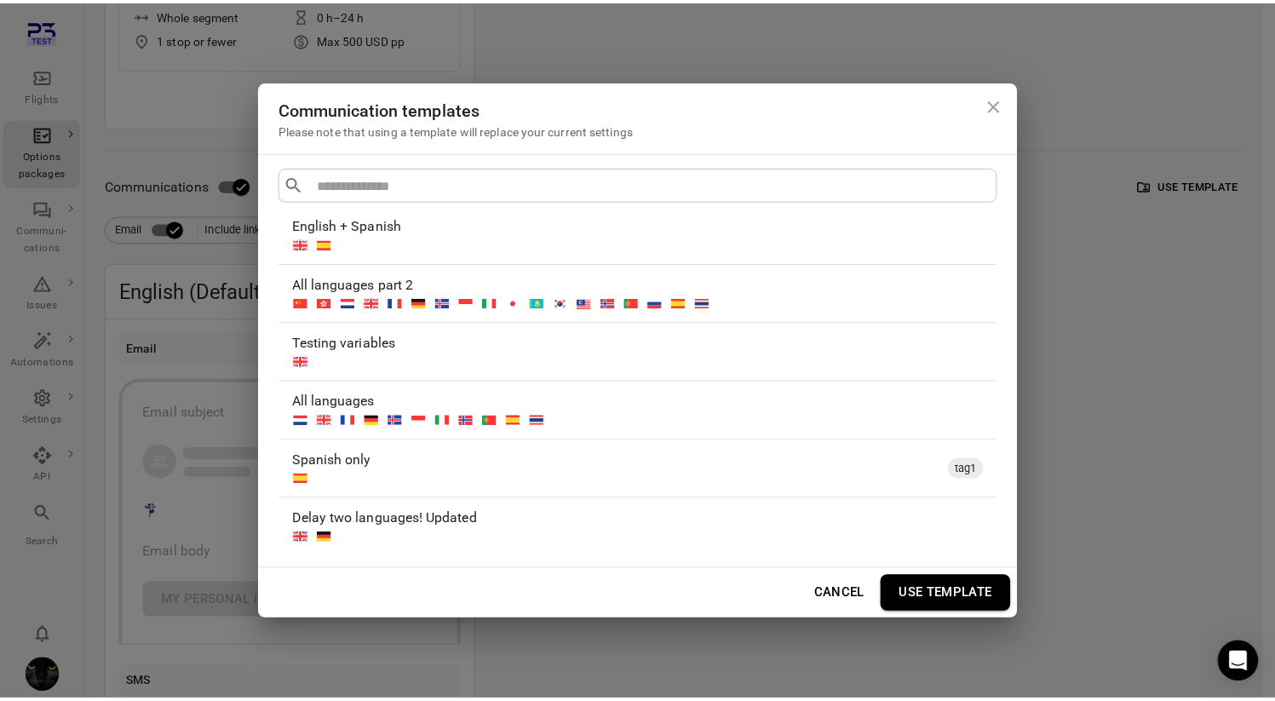
scroll to position [24, 0]
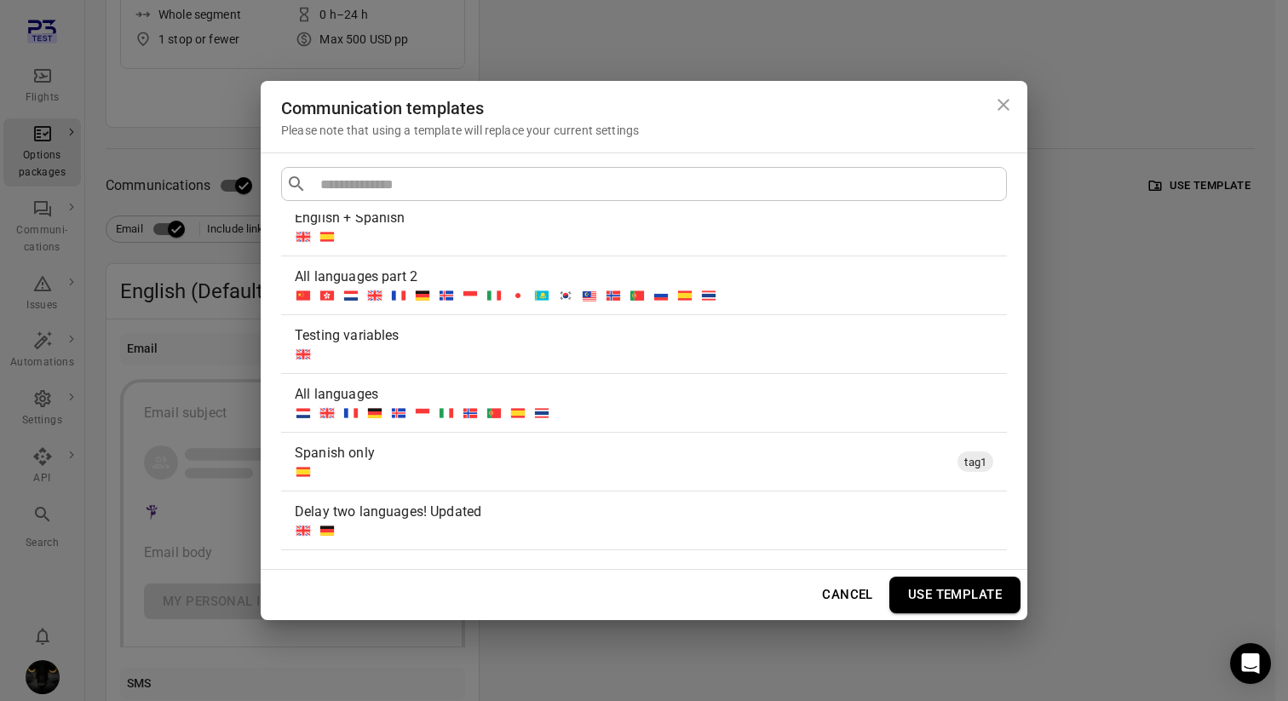
click at [696, 393] on div "All languages" at bounding box center [641, 394] width 692 height 20
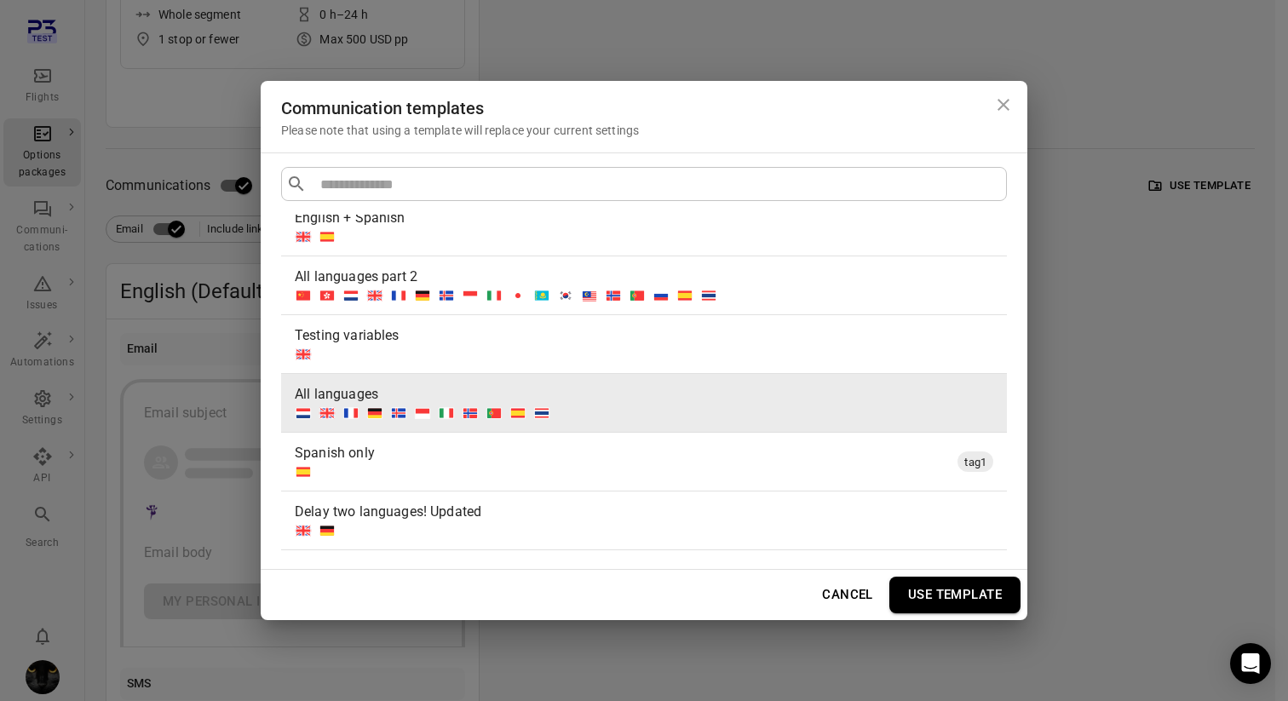
click at [644, 361] on div at bounding box center [641, 354] width 692 height 17
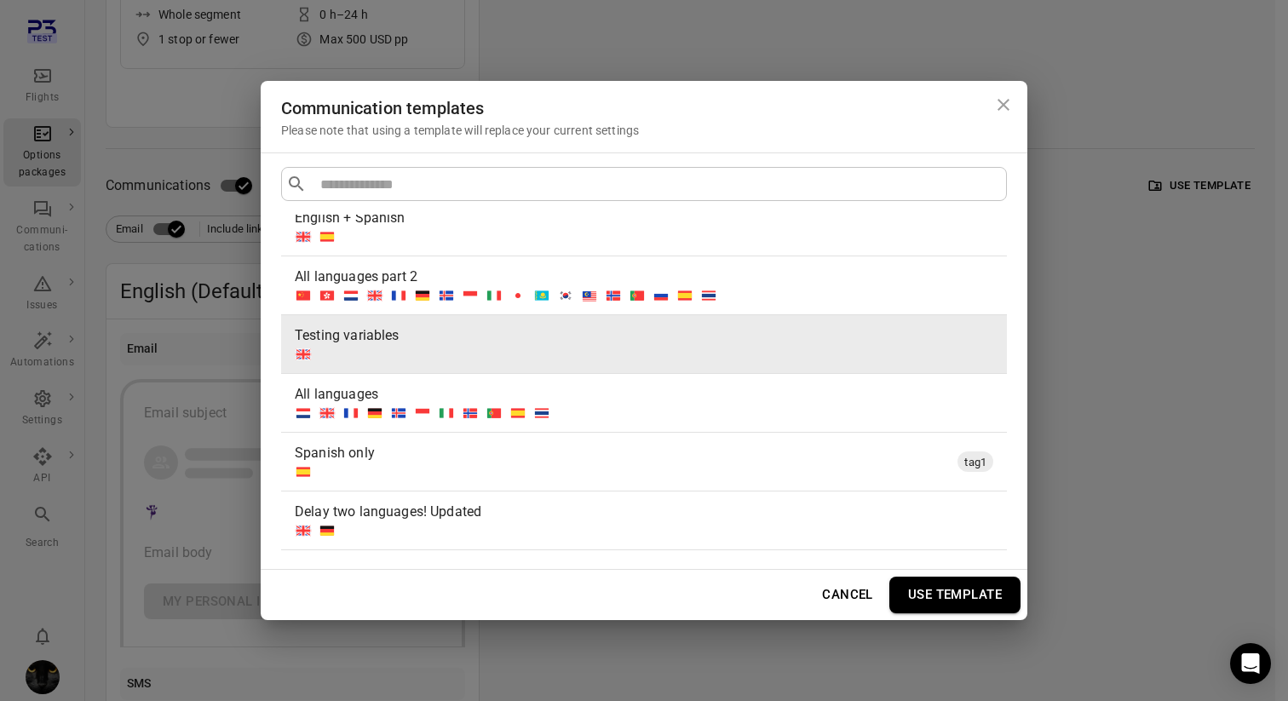
click at [943, 586] on button "Use template" at bounding box center [954, 595] width 131 height 36
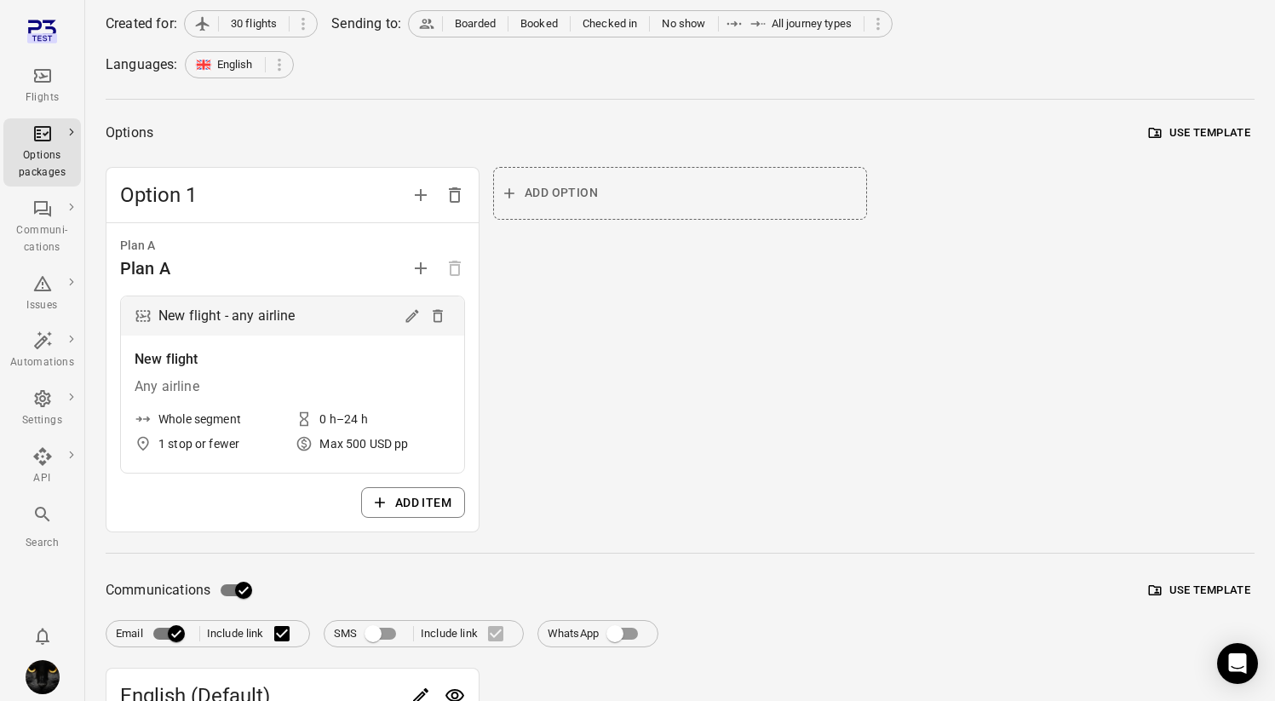
scroll to position [0, 0]
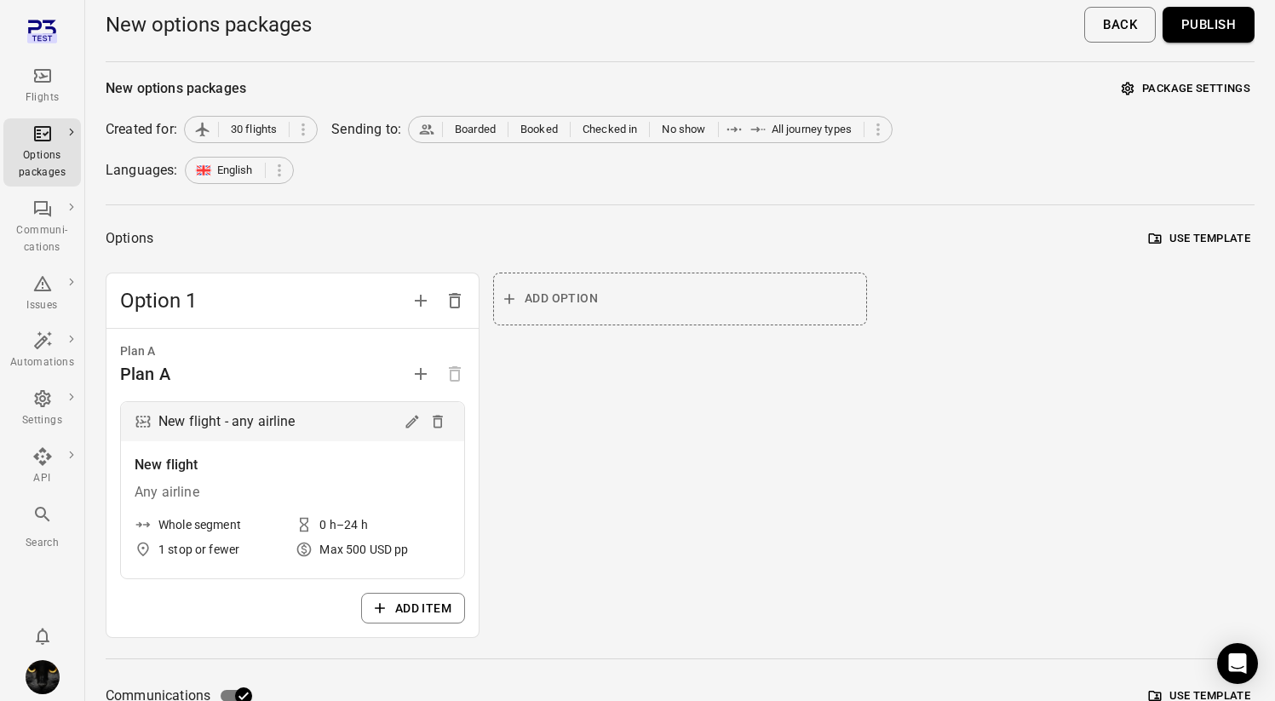
click at [1215, 33] on button "Publish" at bounding box center [1209, 25] width 92 height 36
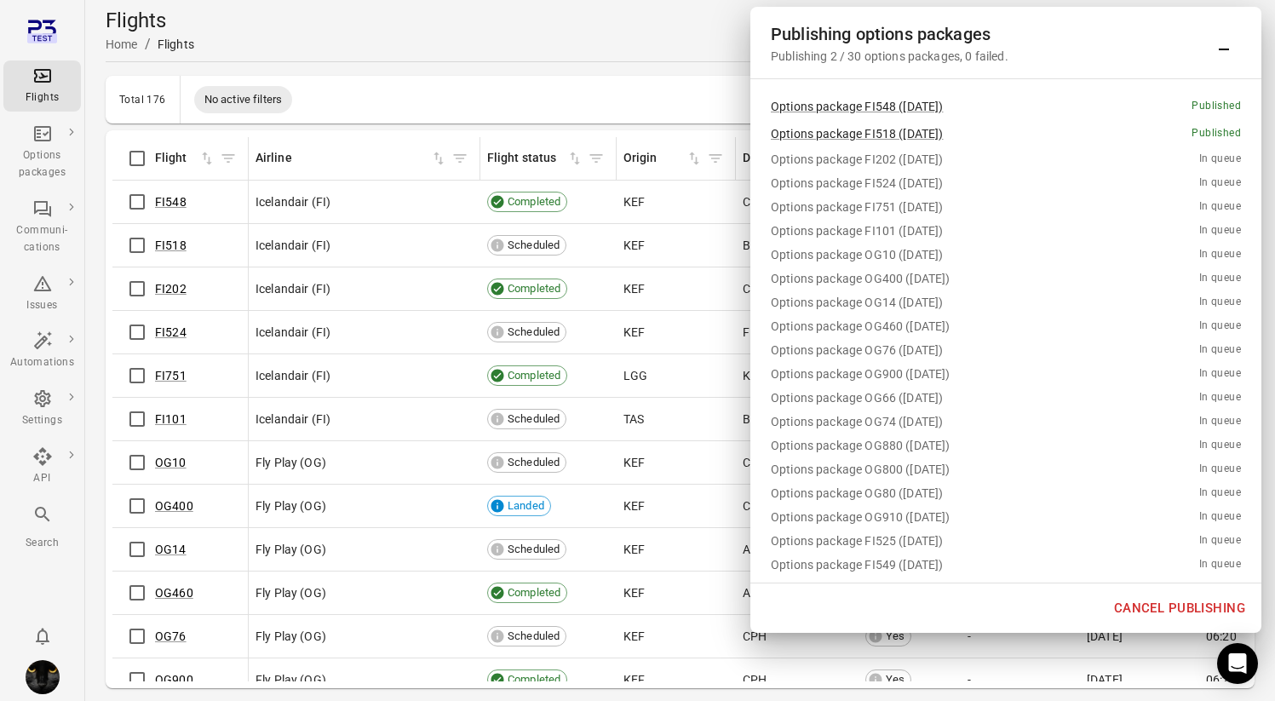
click at [1196, 605] on button "Cancel publishing" at bounding box center [1180, 608] width 150 height 36
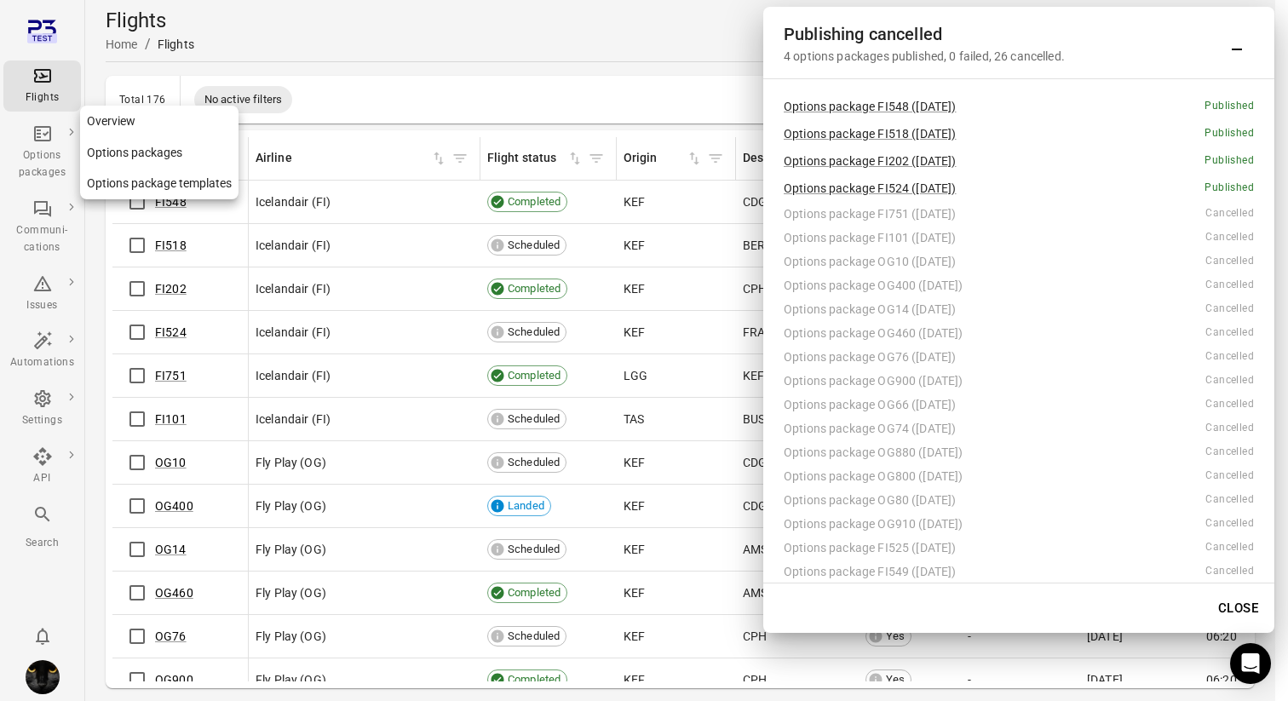
click at [52, 141] on div "Options packages" at bounding box center [42, 152] width 64 height 58
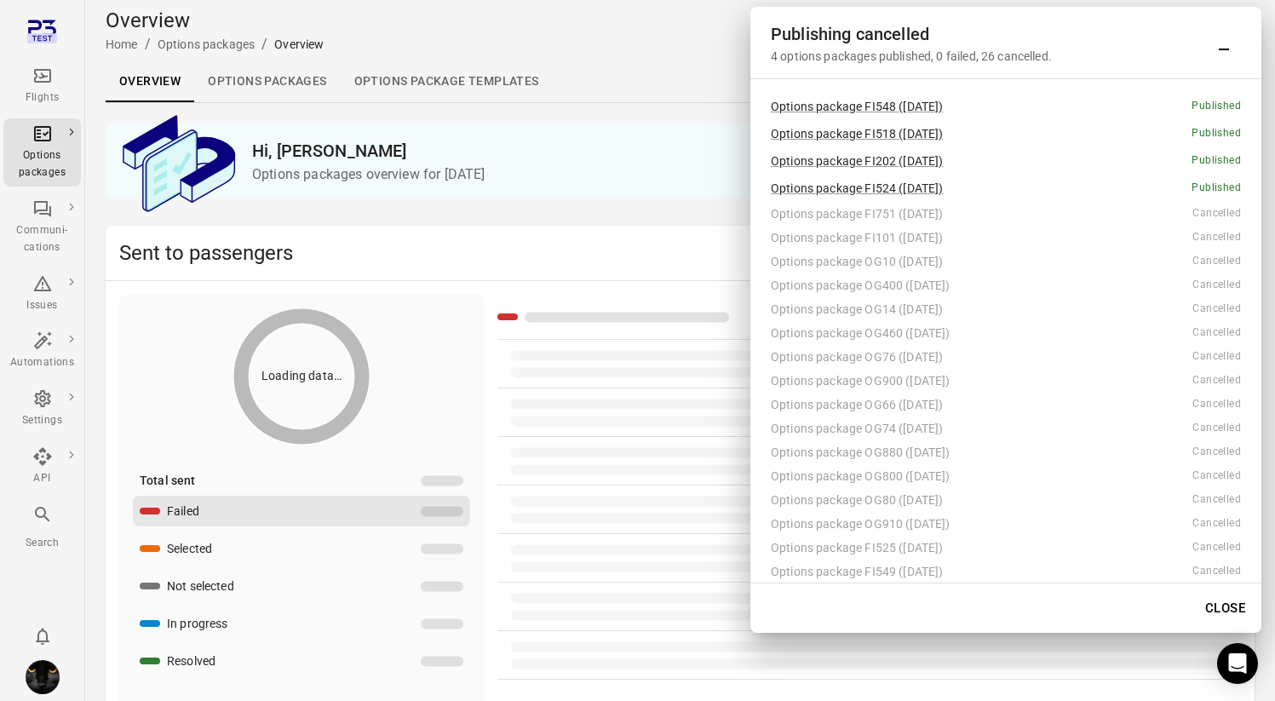
click at [296, 92] on link "Options packages" at bounding box center [267, 81] width 146 height 41
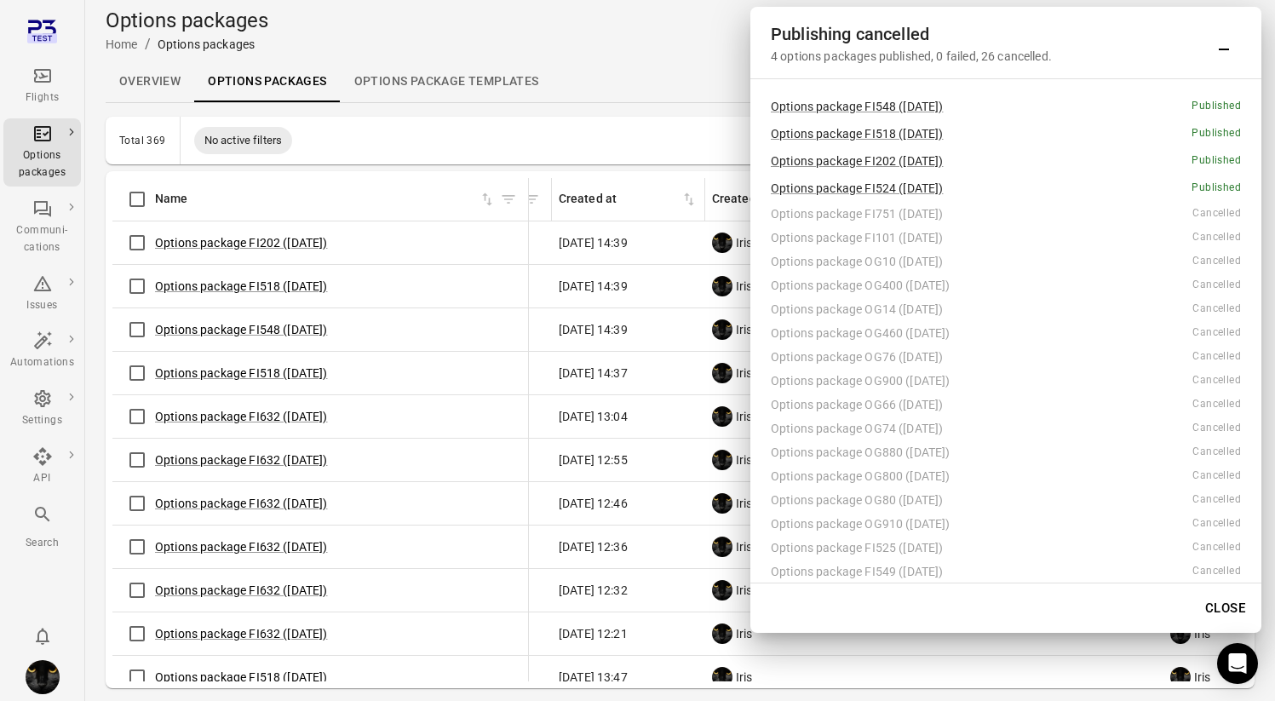
scroll to position [0, 122]
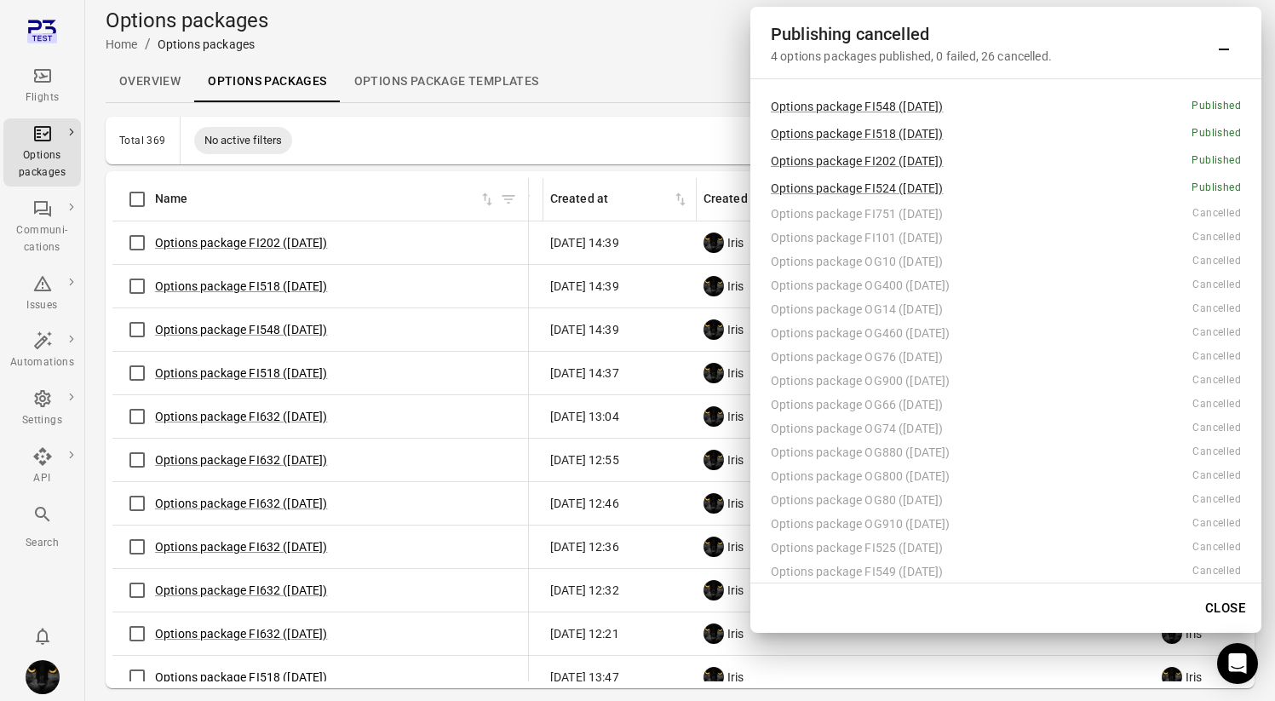
click at [1220, 44] on icon "Minimize" at bounding box center [1224, 42] width 20 height 20
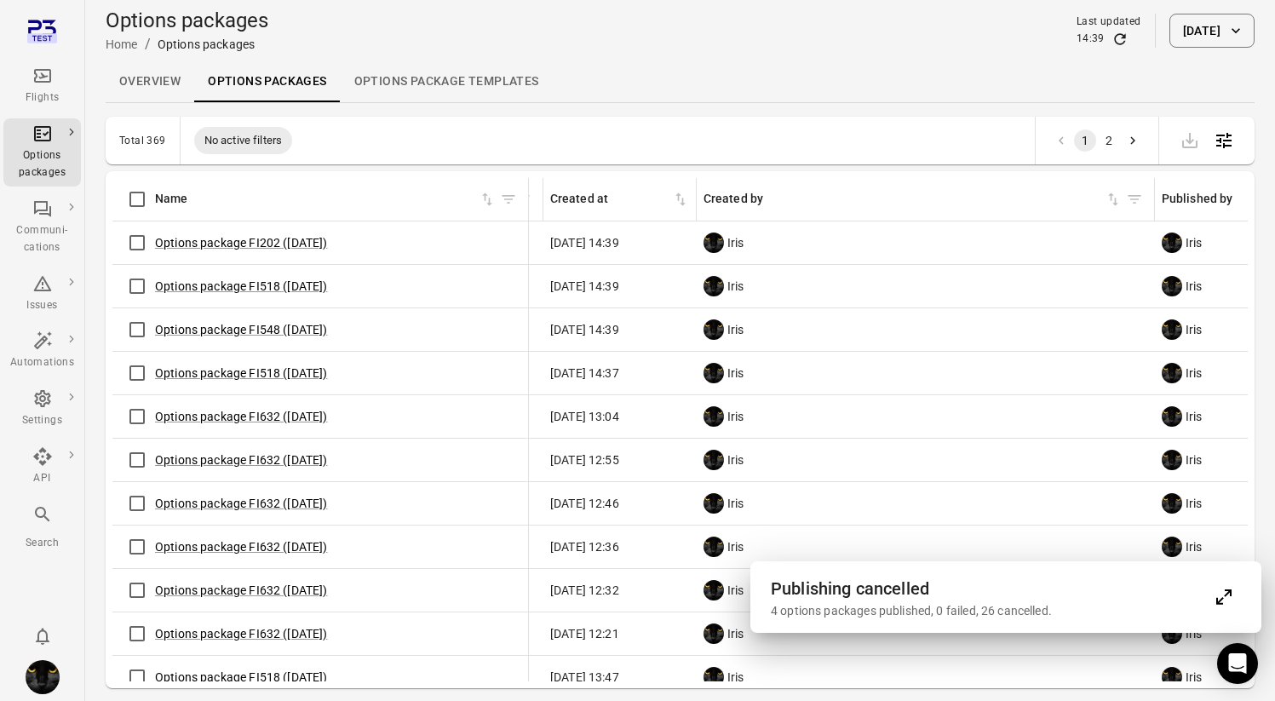
click at [1111, 38] on icon "Refresh data" at bounding box center [1119, 39] width 17 height 17
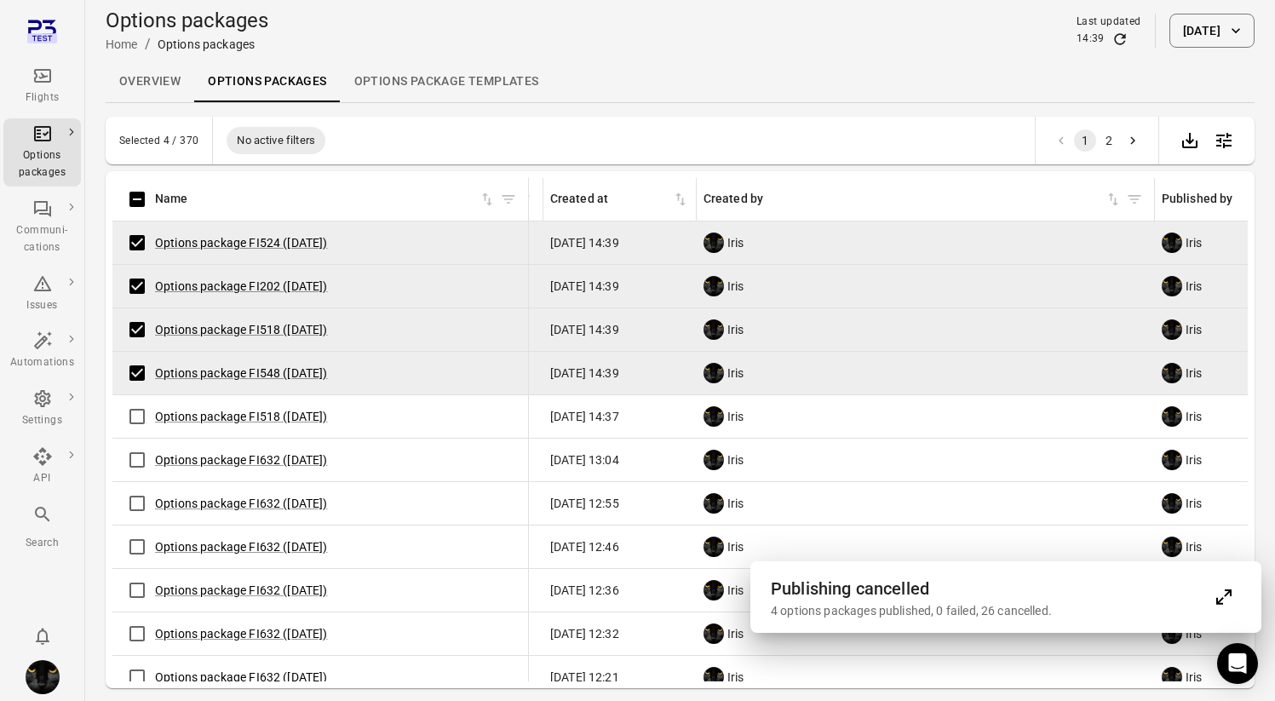
click at [1014, 604] on div "4 options packages published, 0 failed, 26 cancelled." at bounding box center [989, 610] width 436 height 17
click at [1229, 604] on icon "Expand" at bounding box center [1224, 597] width 20 height 20
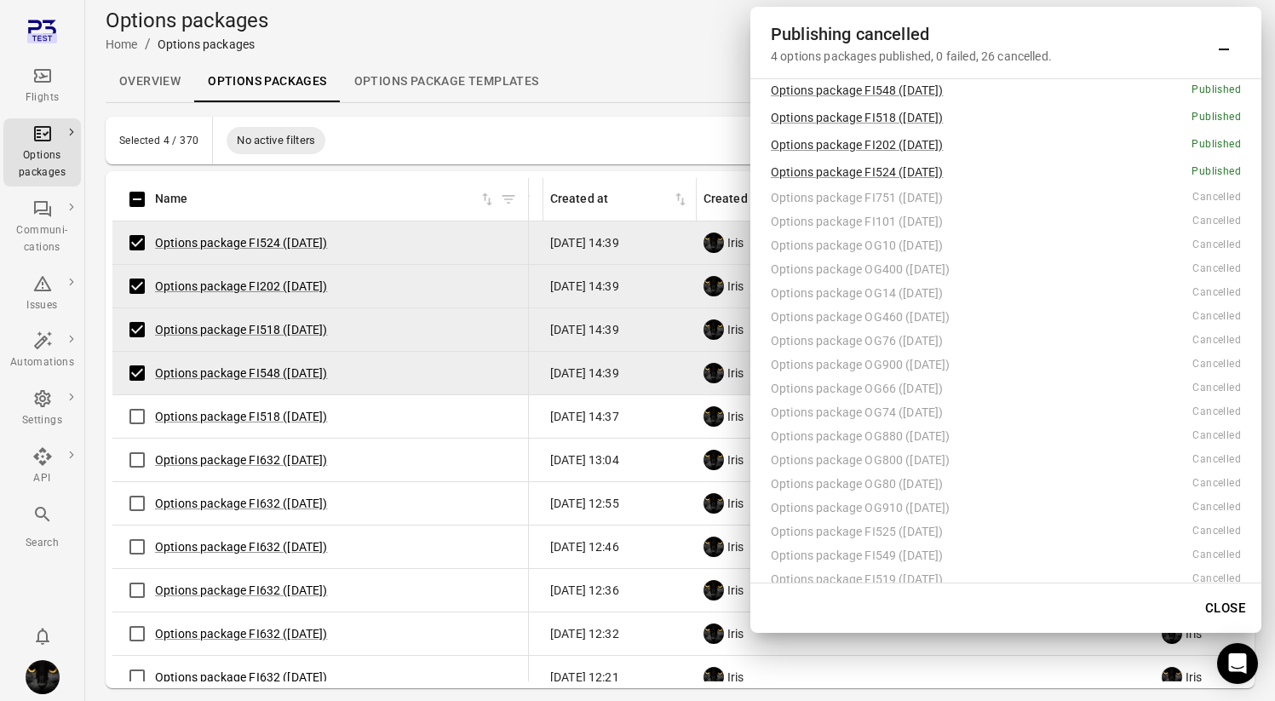
scroll to position [0, 0]
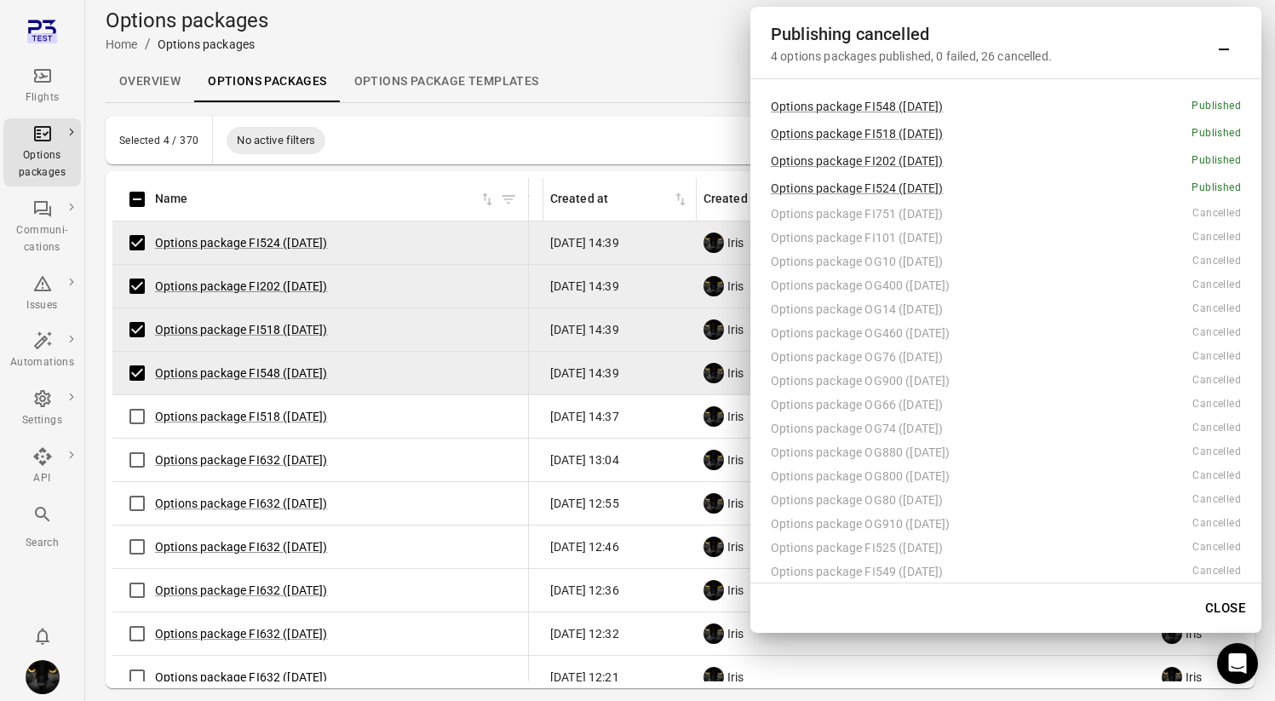
click at [576, 124] on div "Selected 4 / 370 No active filters 1 2" at bounding box center [680, 141] width 1149 height 48
click at [1241, 49] on div "Publishing cancelled 4 options packages published, 0 failed, 26 cancelled." at bounding box center [1005, 43] width 511 height 72
click at [1216, 48] on icon "Minimize" at bounding box center [1224, 42] width 20 height 20
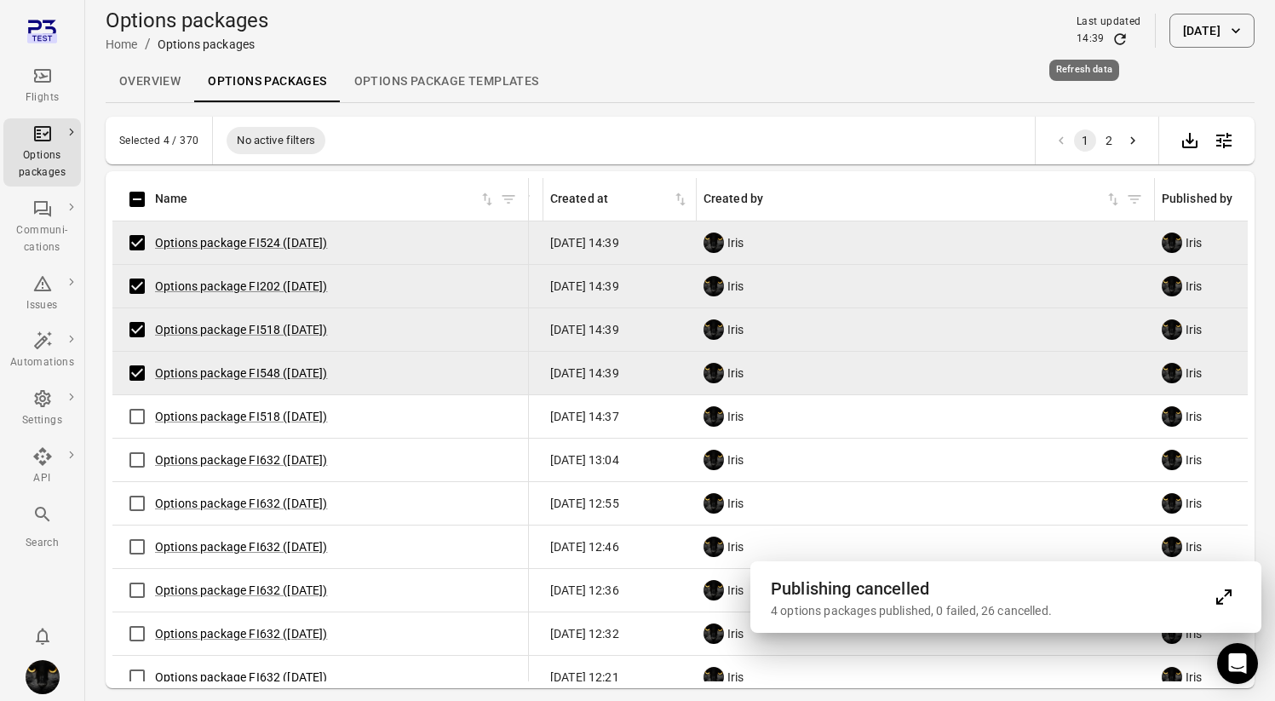
click at [1111, 38] on icon "Refresh data" at bounding box center [1119, 39] width 17 height 17
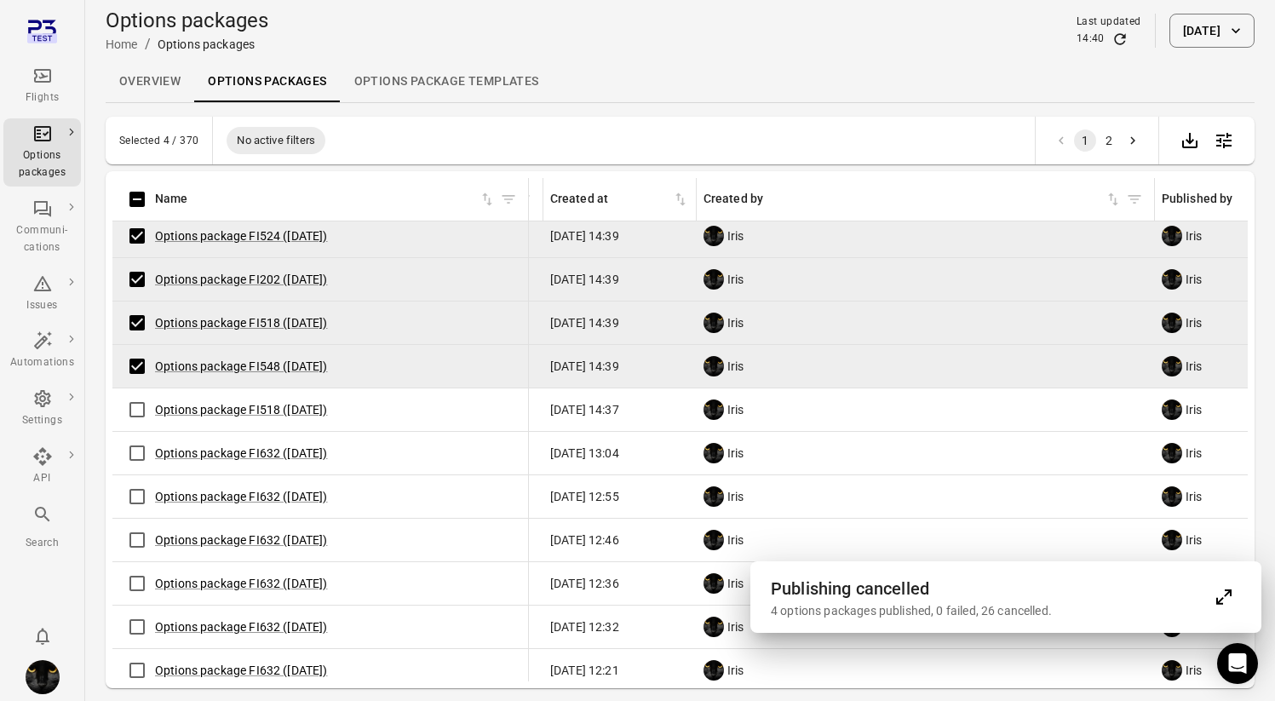
click at [635, 118] on div "Selected 4 / 370 No active filters 1 2" at bounding box center [680, 141] width 1149 height 48
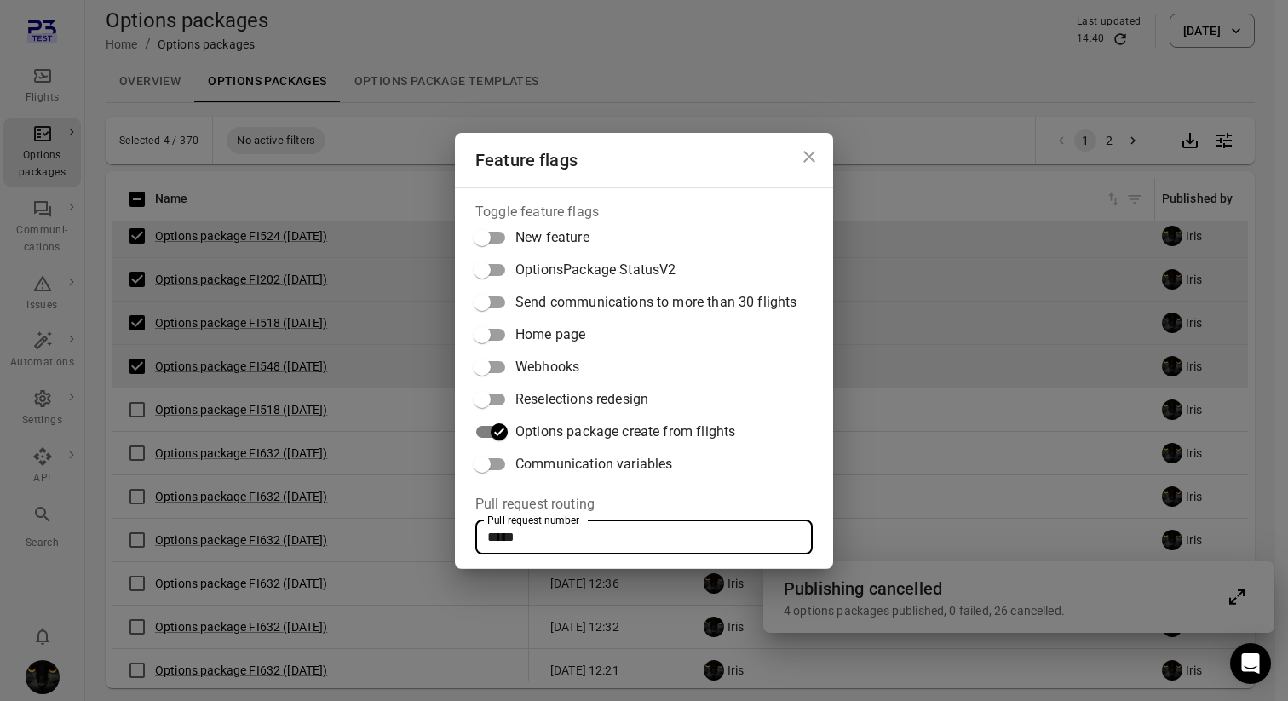
click at [548, 544] on input "*****" at bounding box center [643, 537] width 337 height 34
drag, startPoint x: 547, startPoint y: 544, endPoint x: 435, endPoint y: 545, distance: 111.6
click at [439, 543] on div "Feature flags Toggle feature flags New feature OptionsPackage StatusV2 Send com…" at bounding box center [644, 350] width 1288 height 701
type input "*"
click at [442, 46] on div "Feature flags Toggle feature flags New feature OptionsPackage StatusV2 Send com…" at bounding box center [644, 350] width 1288 height 701
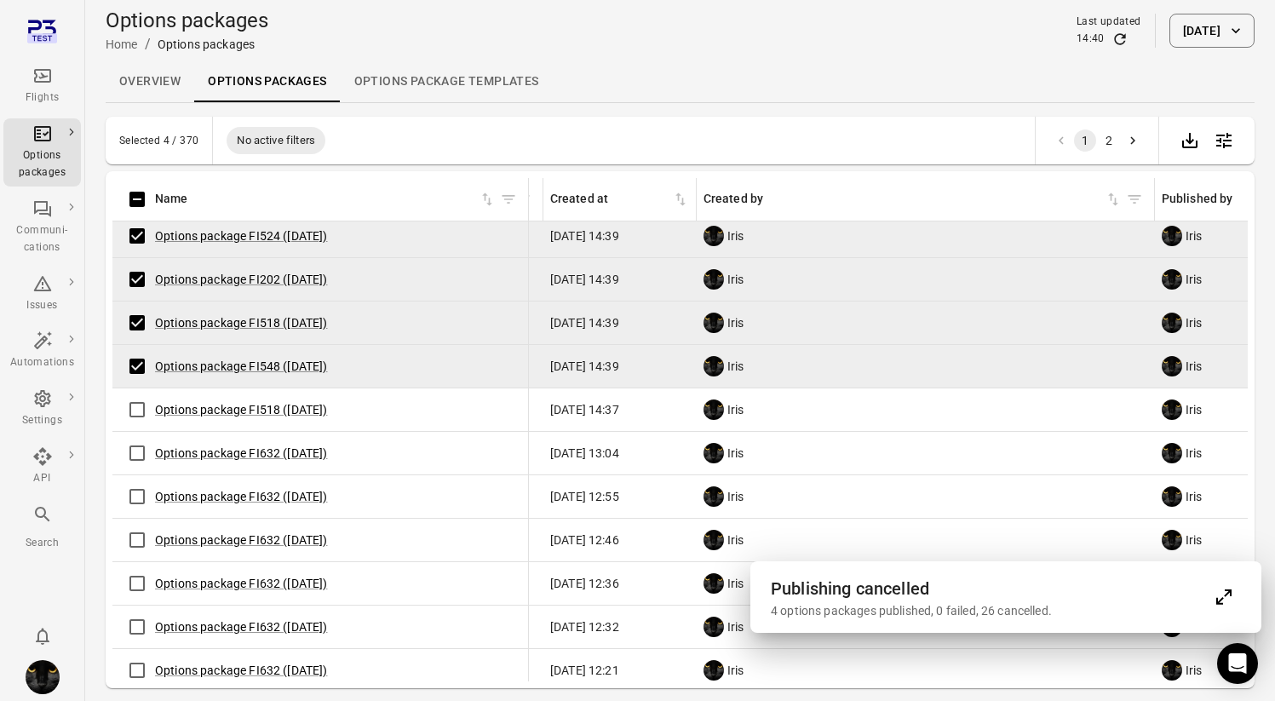
click at [48, 79] on icon "Main navigation" at bounding box center [42, 76] width 20 height 20
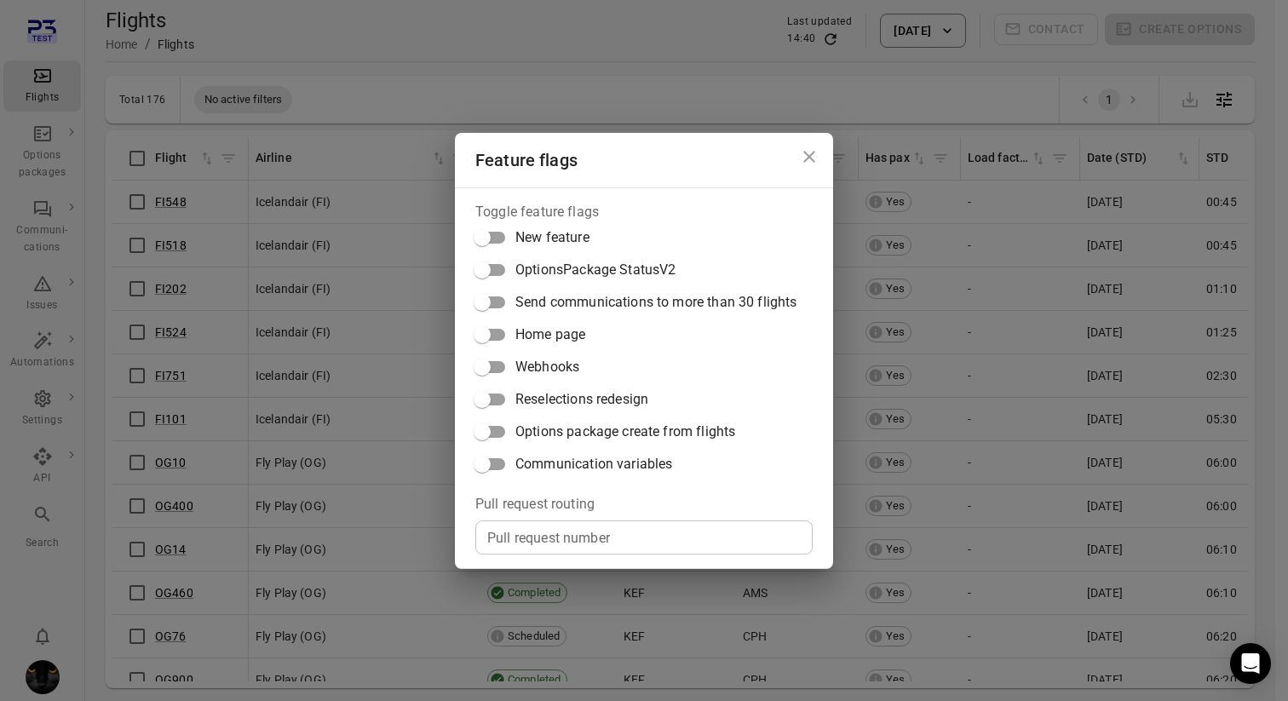
click at [337, 60] on div "Feature flags Toggle feature flags New feature OptionsPackage StatusV2 Send com…" at bounding box center [644, 350] width 1288 height 701
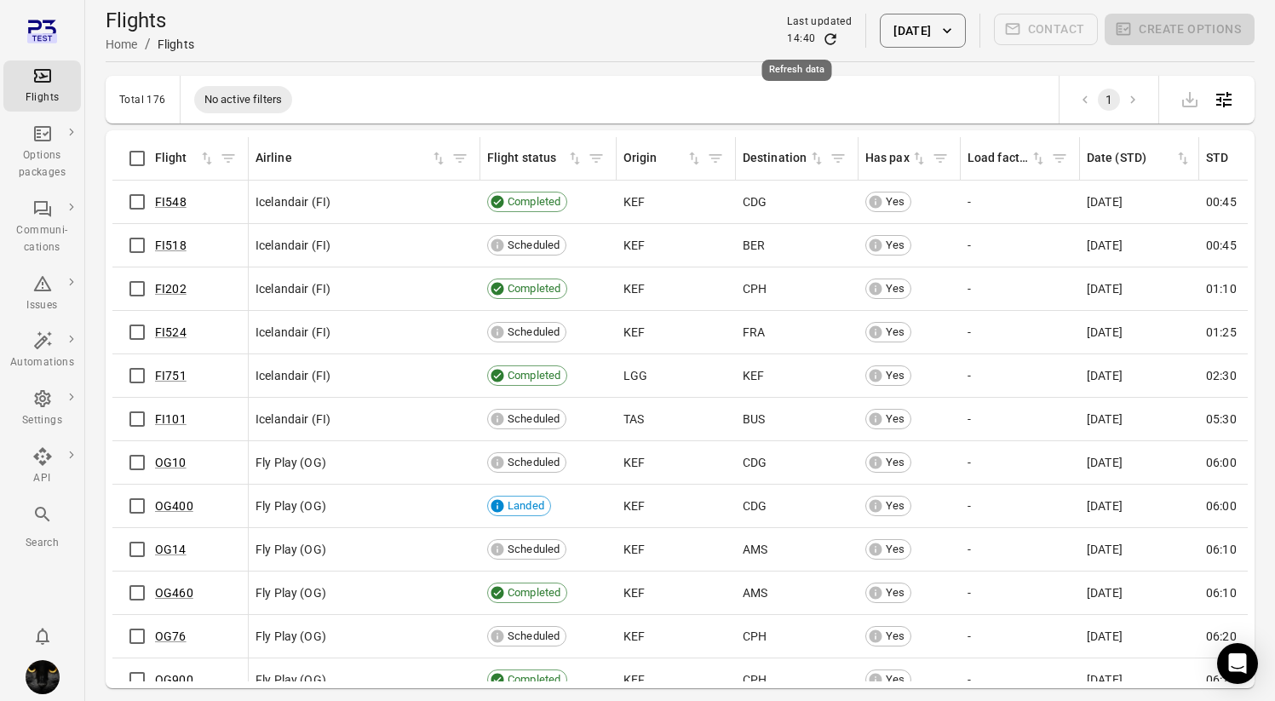
click at [822, 41] on icon "Refresh data" at bounding box center [830, 39] width 17 height 17
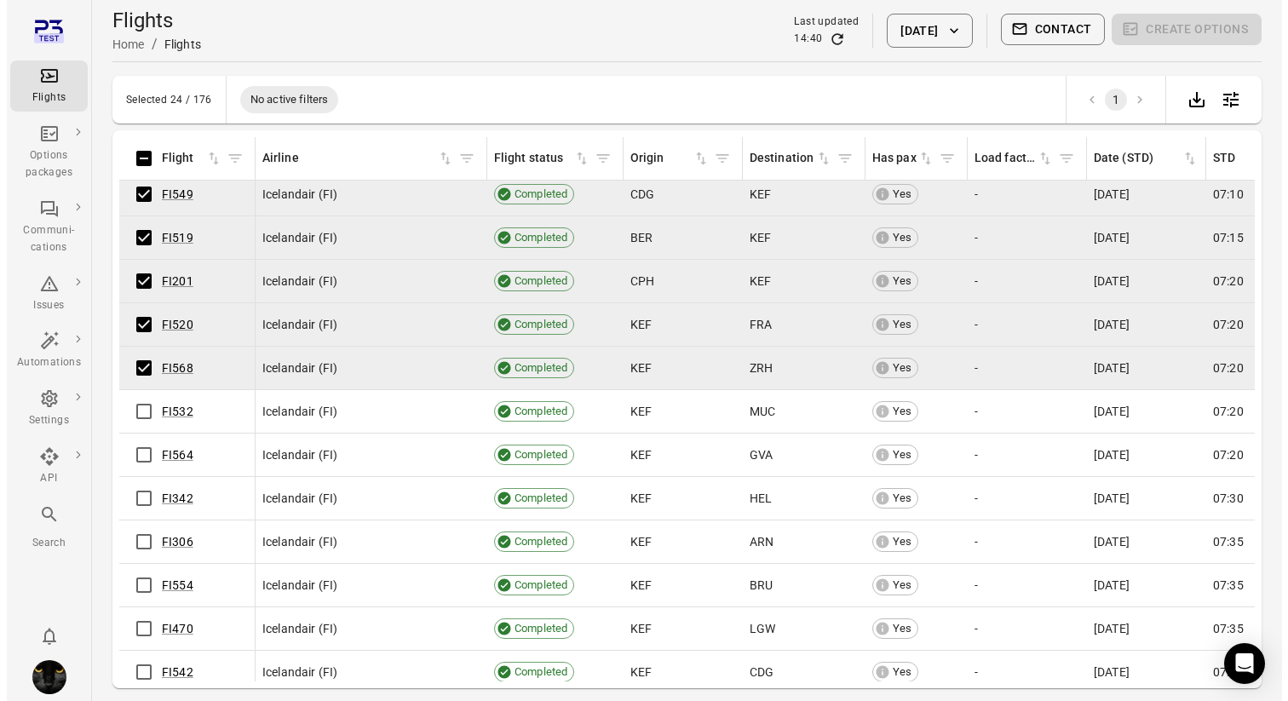
scroll to position [824, 0]
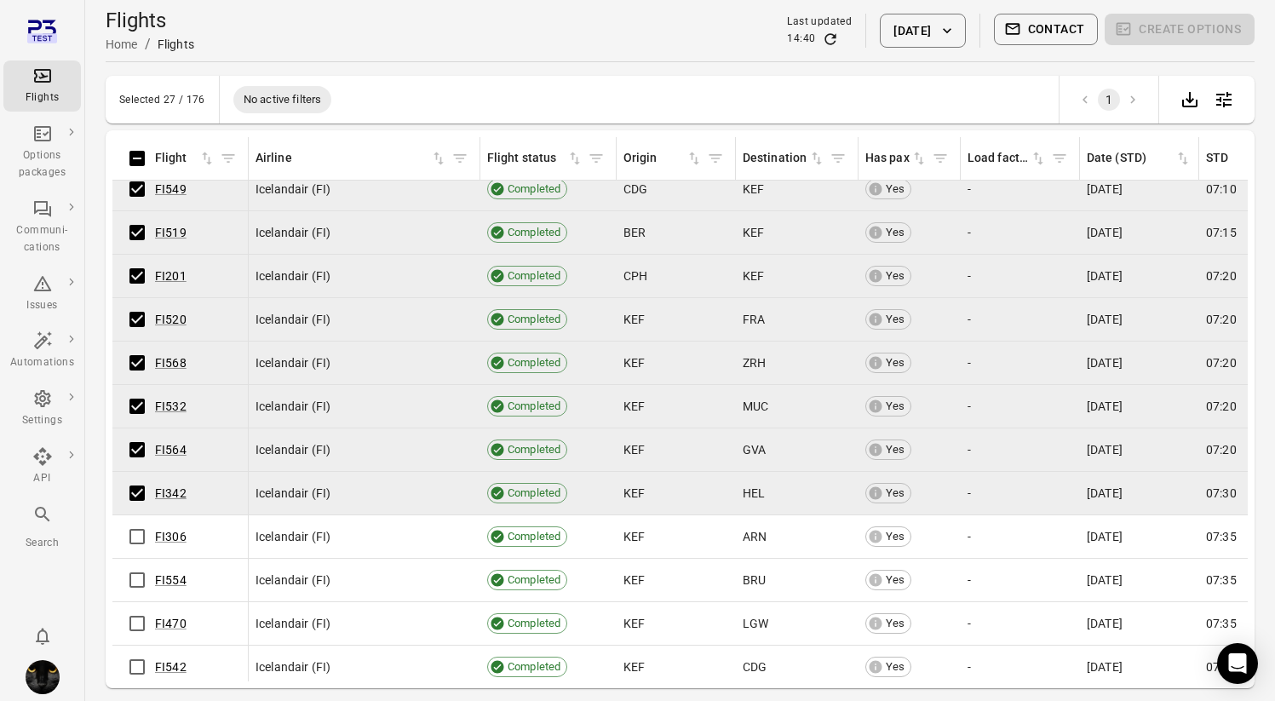
click at [135, 555] on td "FI306" at bounding box center [180, 536] width 136 height 43
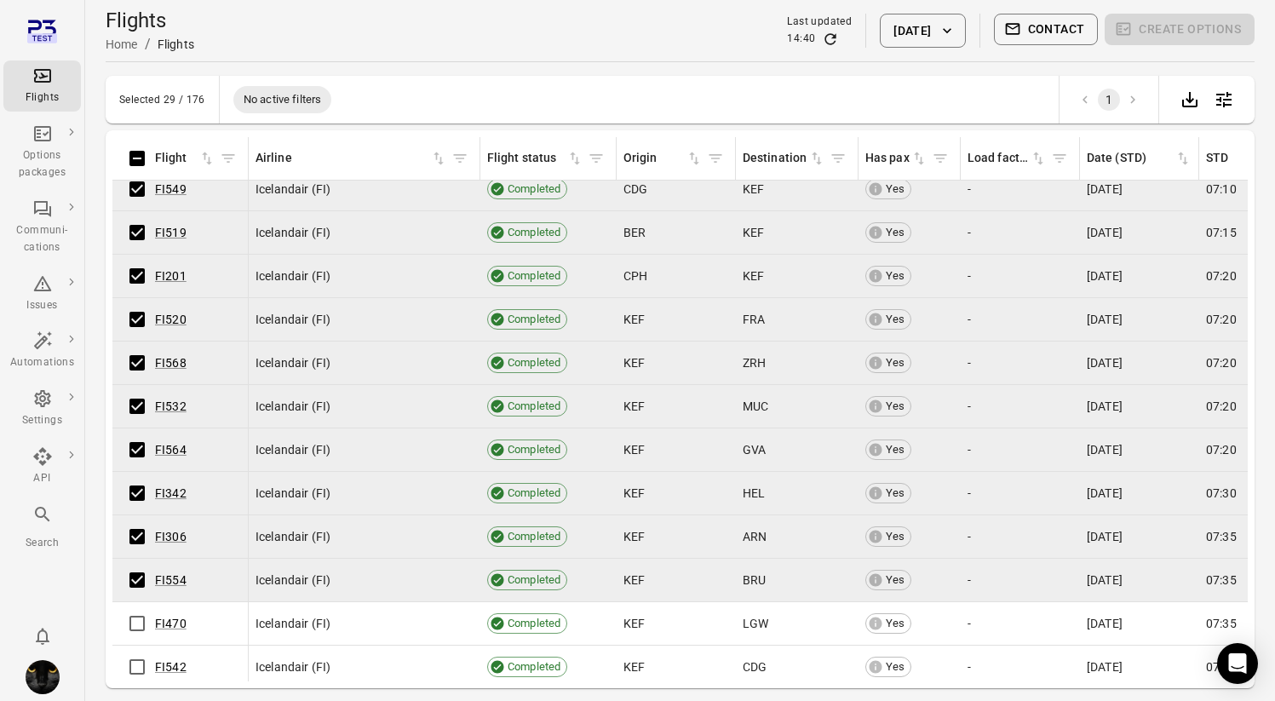
click at [418, 61] on hr at bounding box center [680, 61] width 1149 height 1
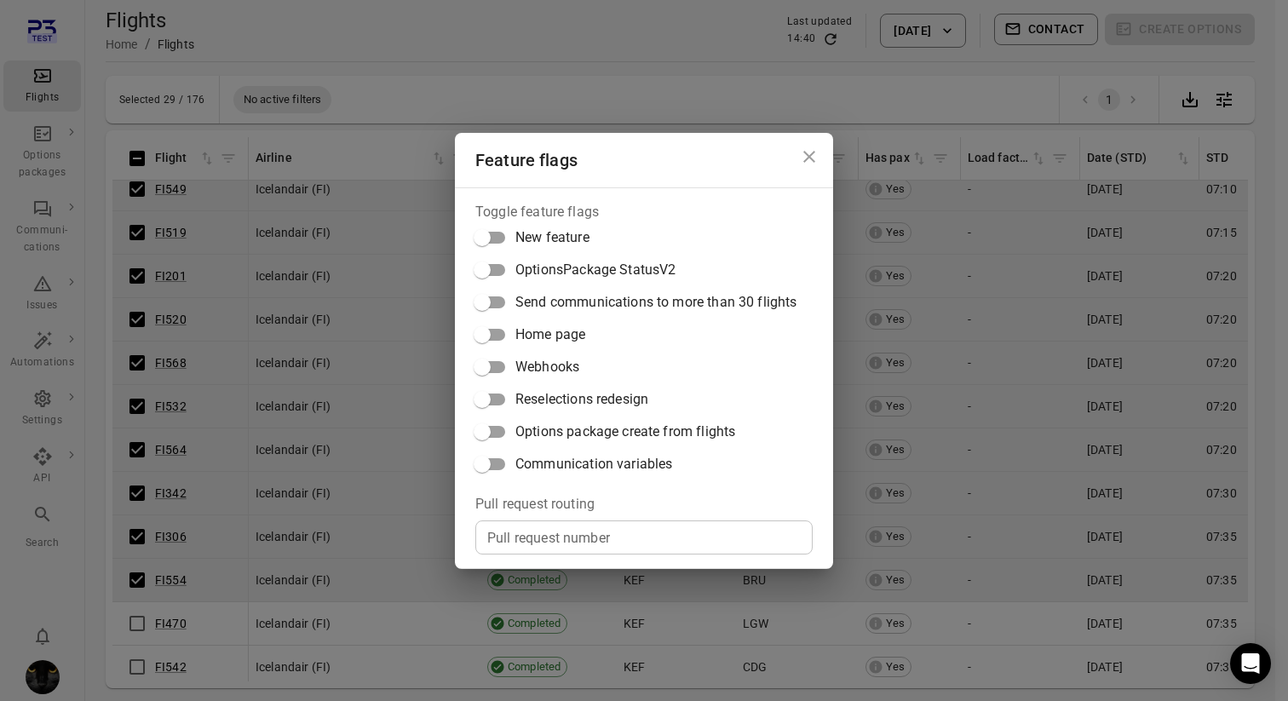
click at [621, 457] on span "Communication variables" at bounding box center [593, 464] width 157 height 20
click at [524, 428] on span "Options package create from flights" at bounding box center [625, 432] width 220 height 20
click at [520, 48] on div "Feature flags Toggle feature flags New feature OptionsPackage StatusV2 Send com…" at bounding box center [644, 350] width 1288 height 701
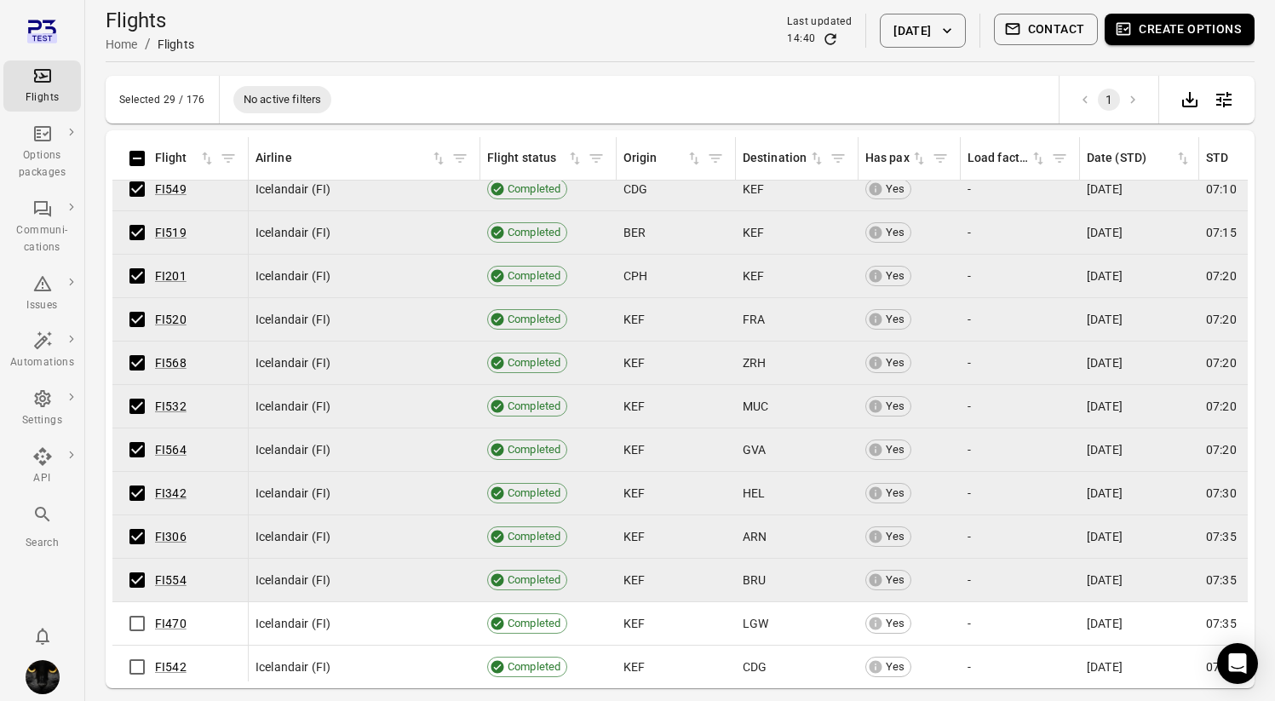
click at [1176, 24] on button "Create options" at bounding box center [1180, 30] width 150 height 32
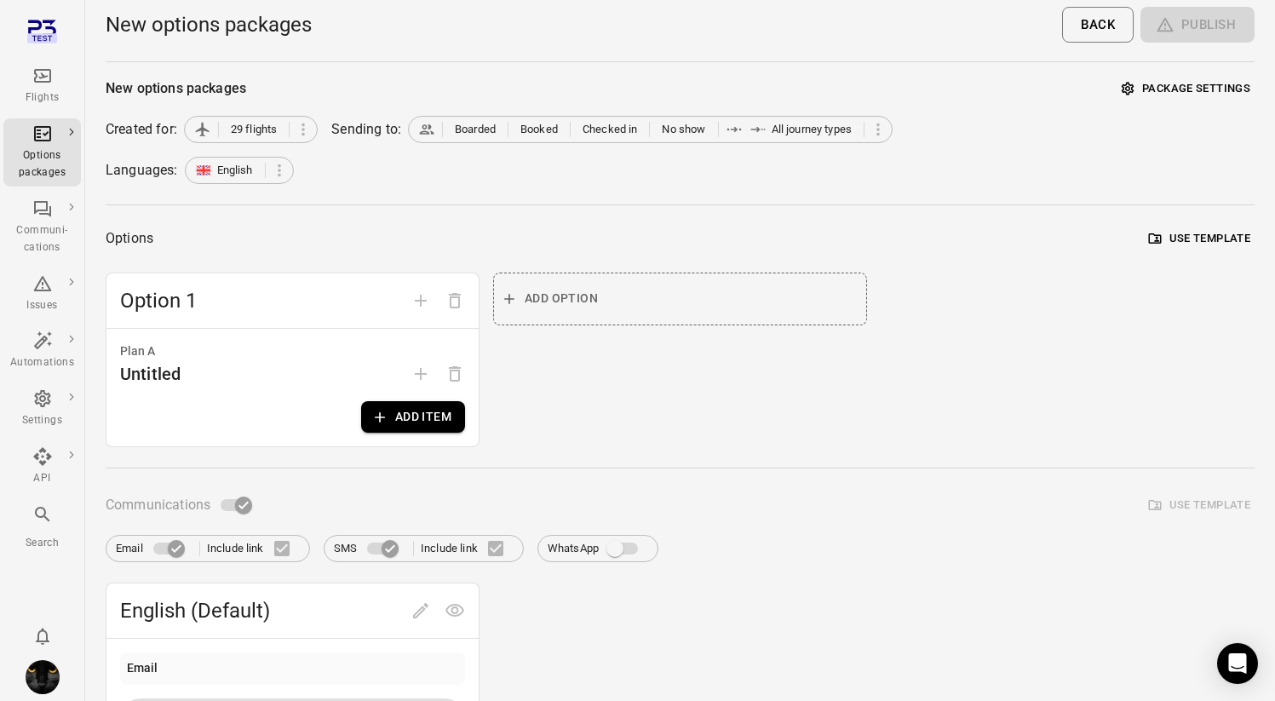
click at [436, 412] on button "Add item" at bounding box center [413, 417] width 104 height 32
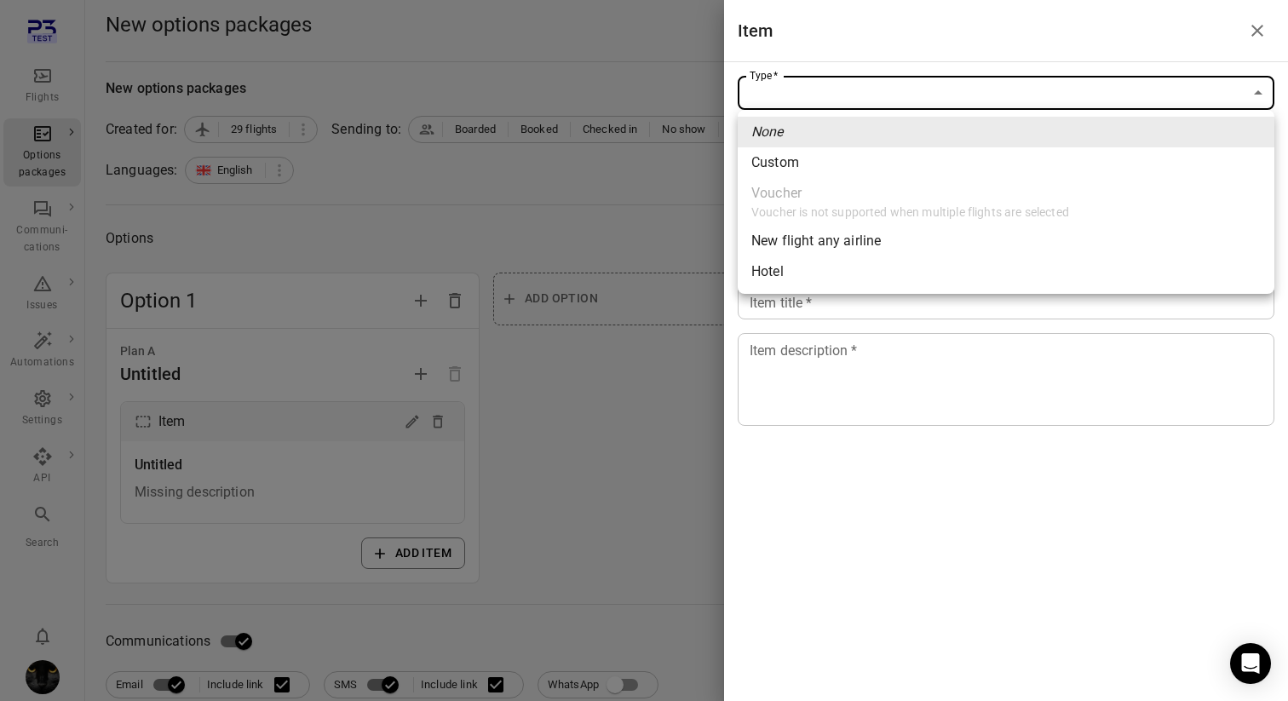
click at [893, 244] on span "New flight any airline" at bounding box center [1005, 241] width 509 height 20
type input "**********"
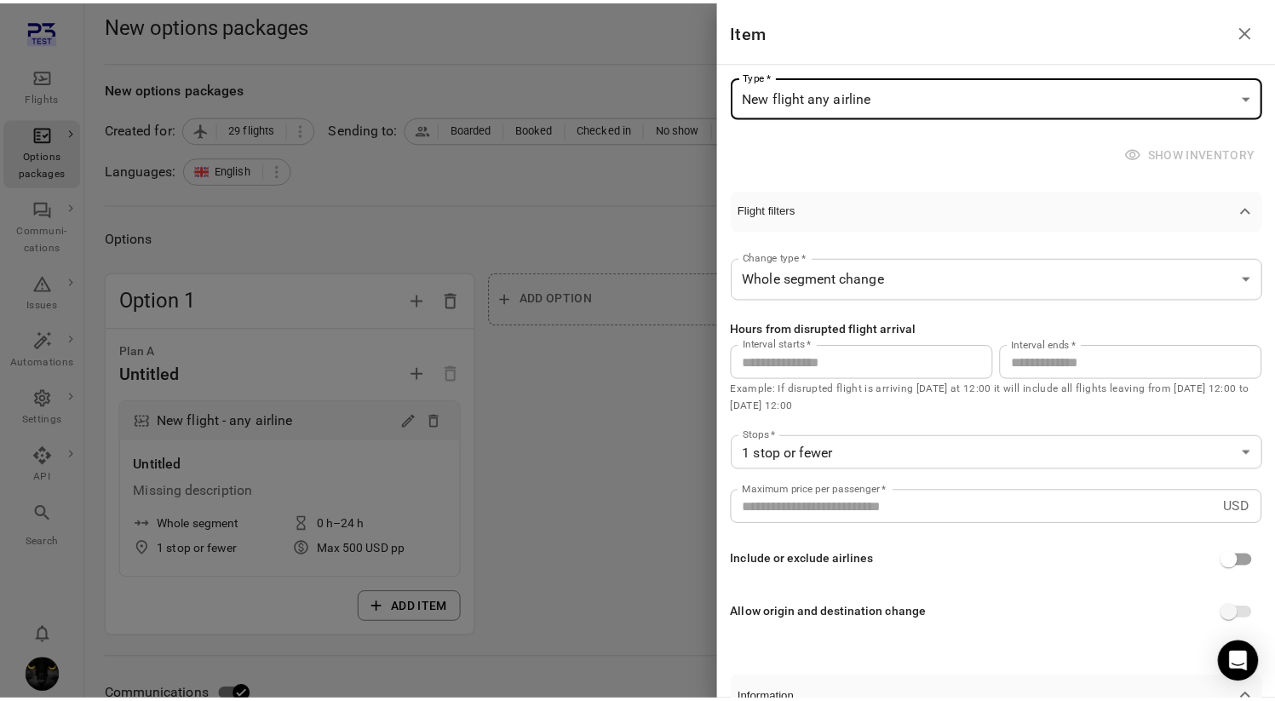
scroll to position [313, 0]
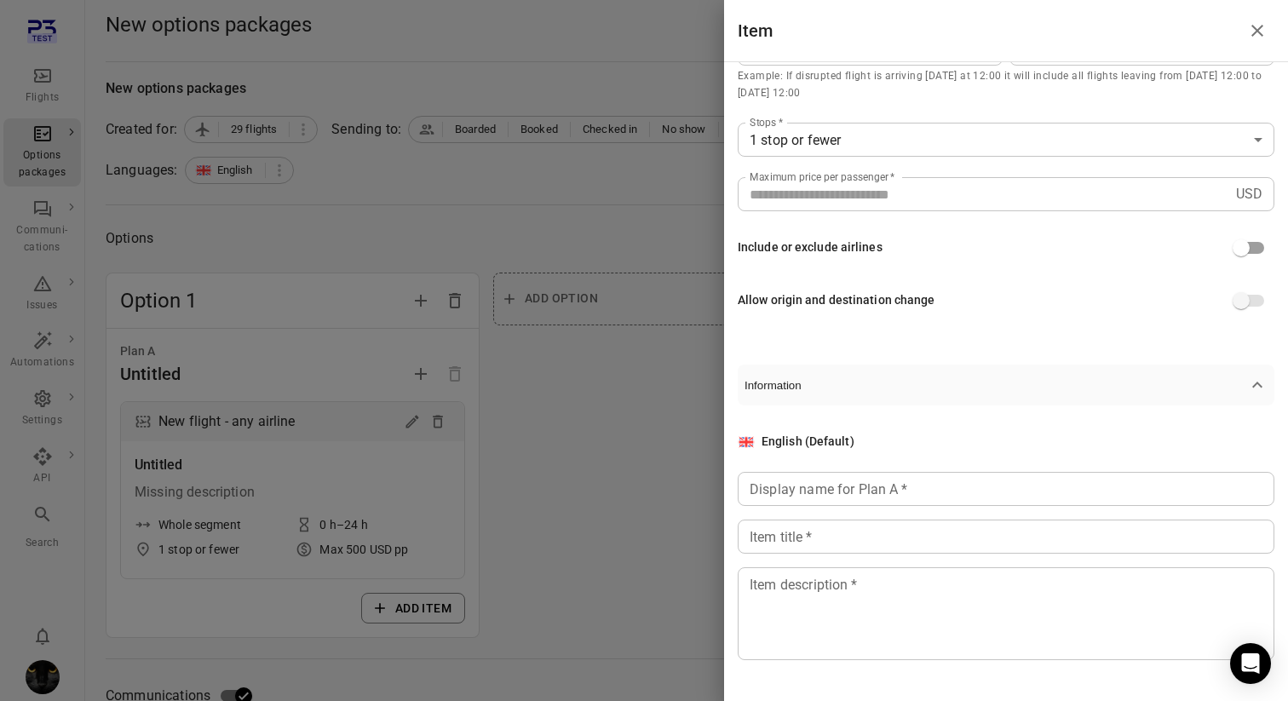
click at [823, 491] on div "Display name for Plan A   * Display name for Plan A   *" at bounding box center [1006, 489] width 537 height 34
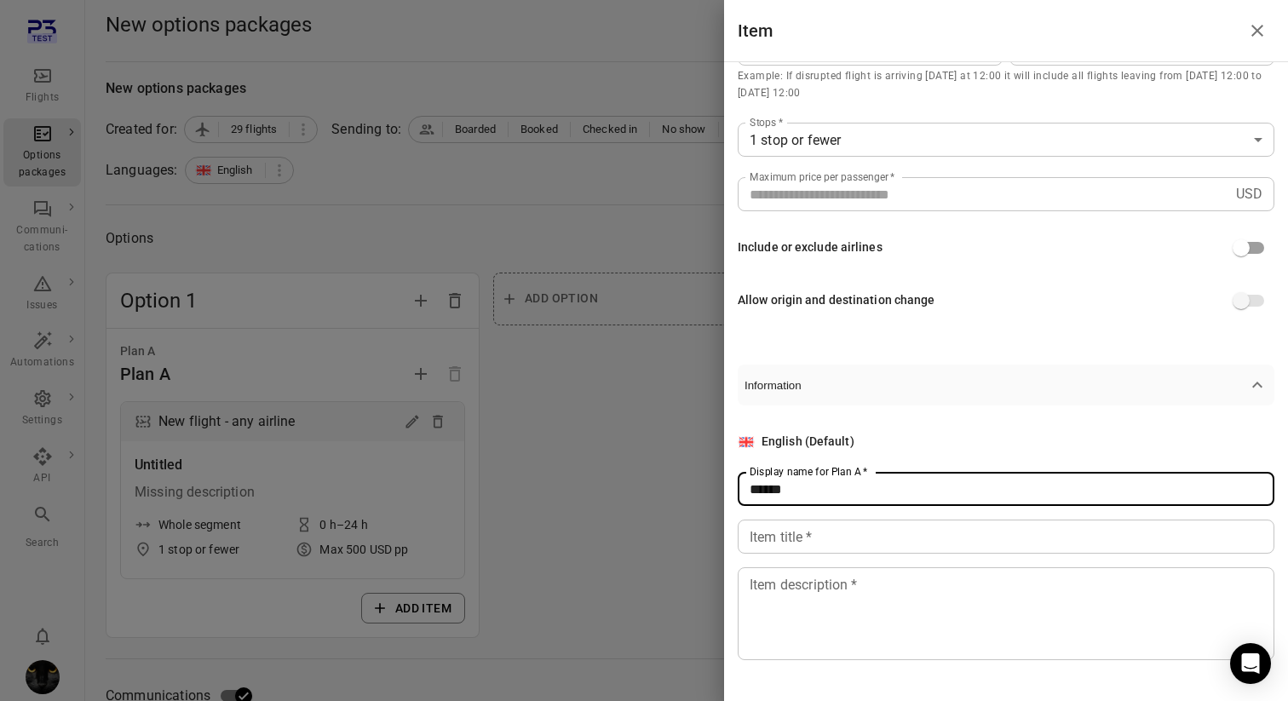
type input "******"
click at [818, 529] on input "Item title   *" at bounding box center [1006, 537] width 537 height 34
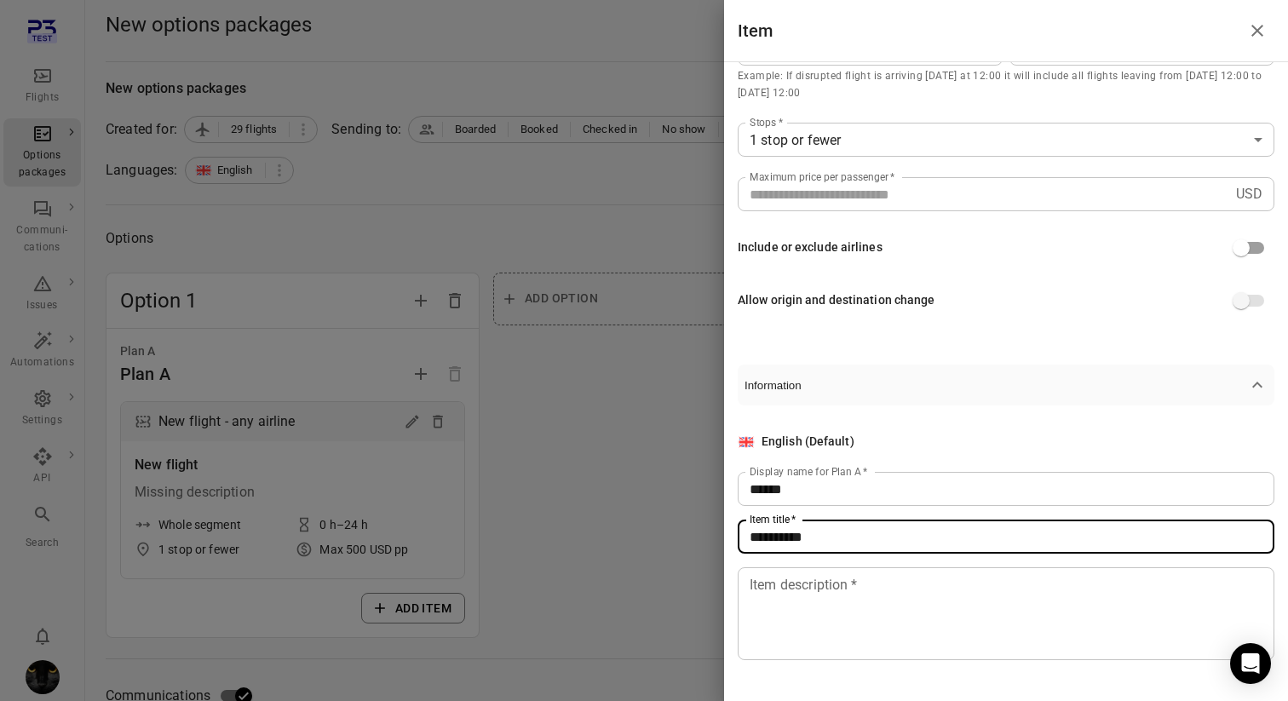
type input "**********"
click at [812, 583] on textarea "Item description   *" at bounding box center [1005, 614] width 513 height 78
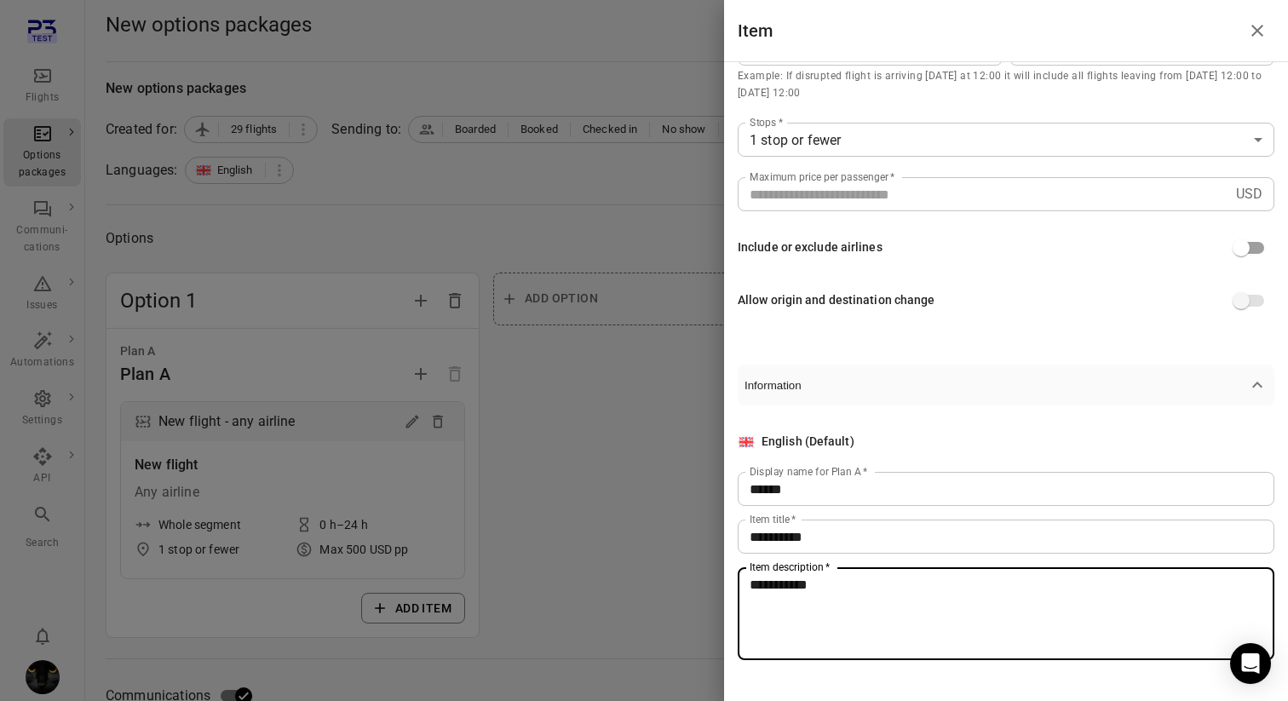
type textarea "**********"
click at [709, 491] on div at bounding box center [644, 350] width 1288 height 701
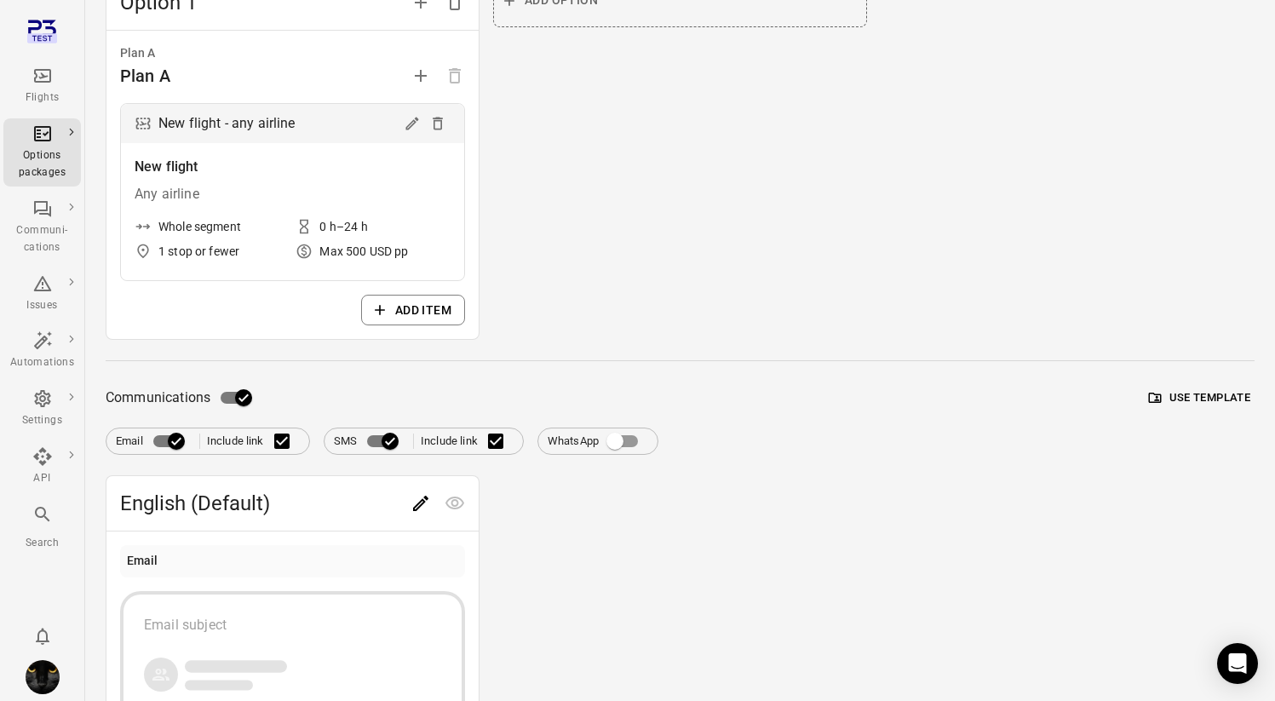
scroll to position [461, 0]
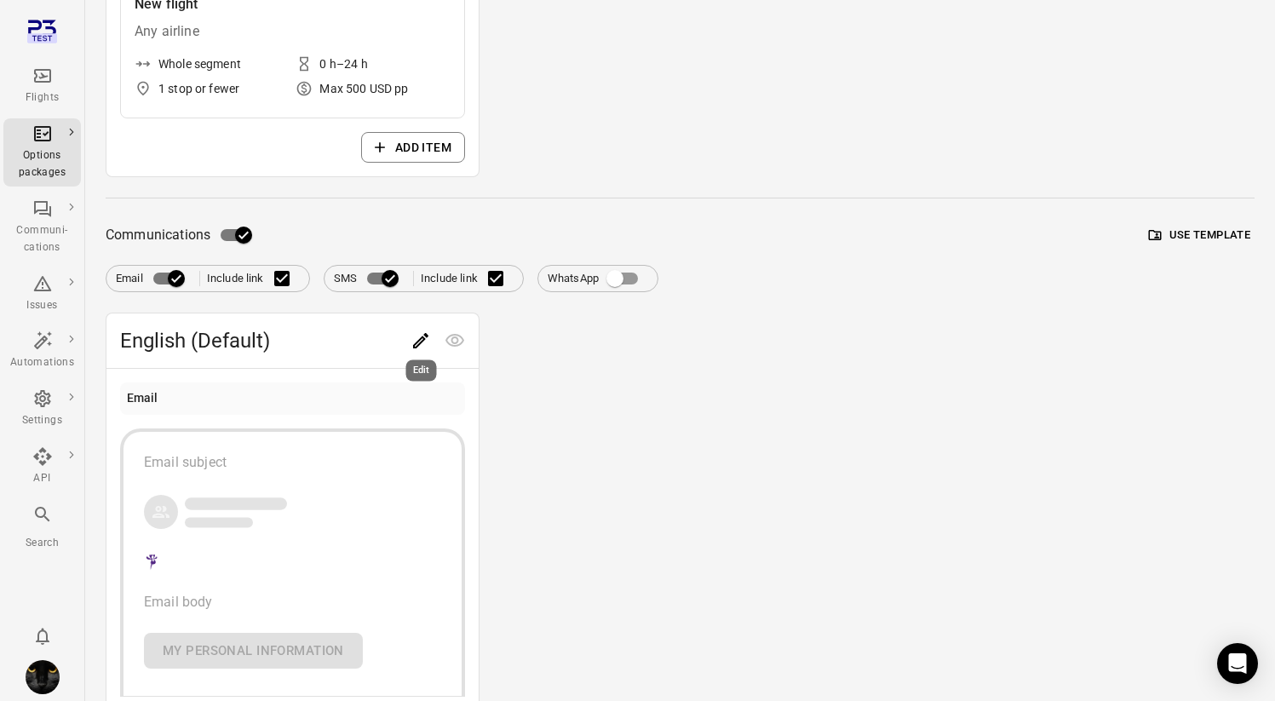
click at [418, 337] on icon "Edit" at bounding box center [421, 340] width 20 height 20
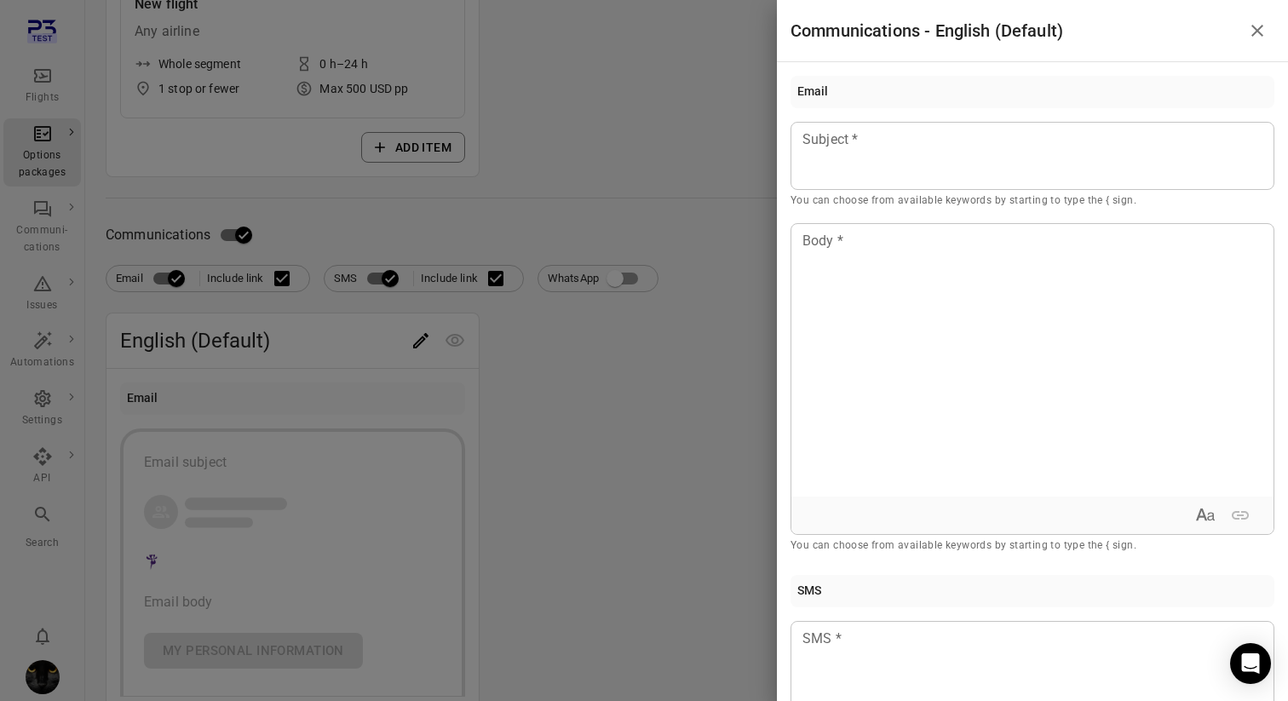
click at [584, 342] on div at bounding box center [644, 350] width 1288 height 701
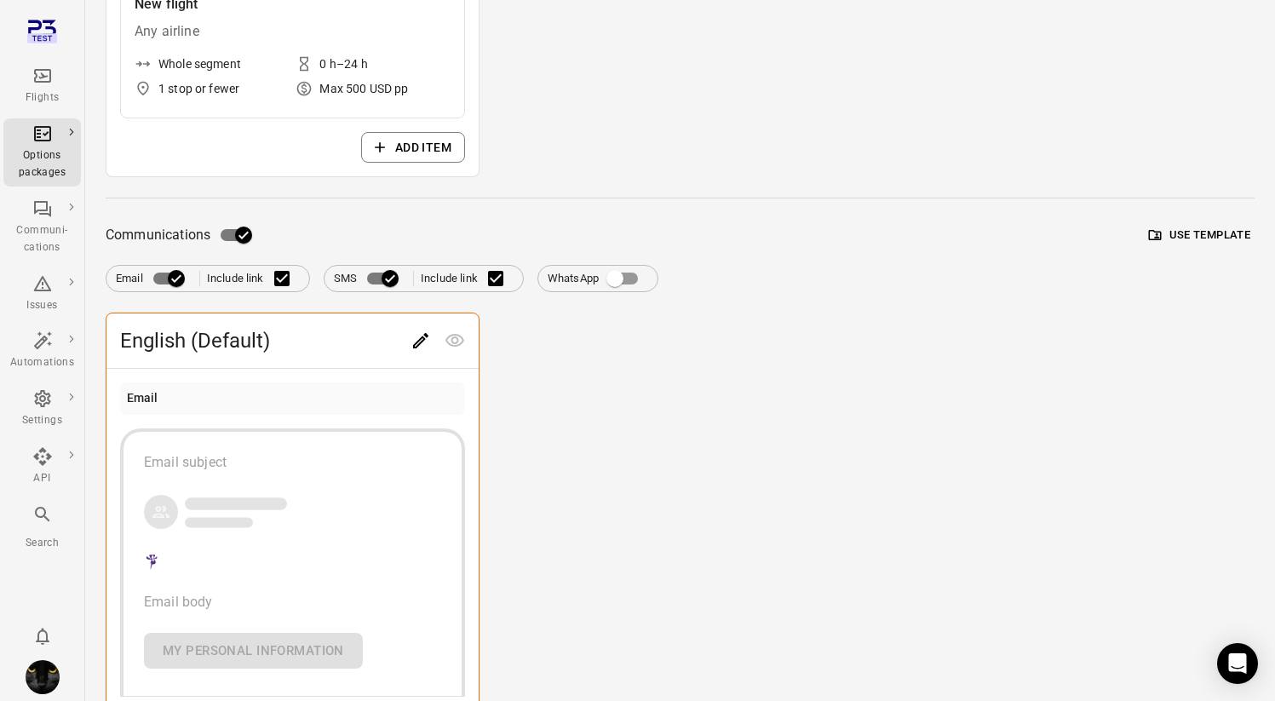
click at [1193, 229] on button "Use template" at bounding box center [1200, 235] width 110 height 26
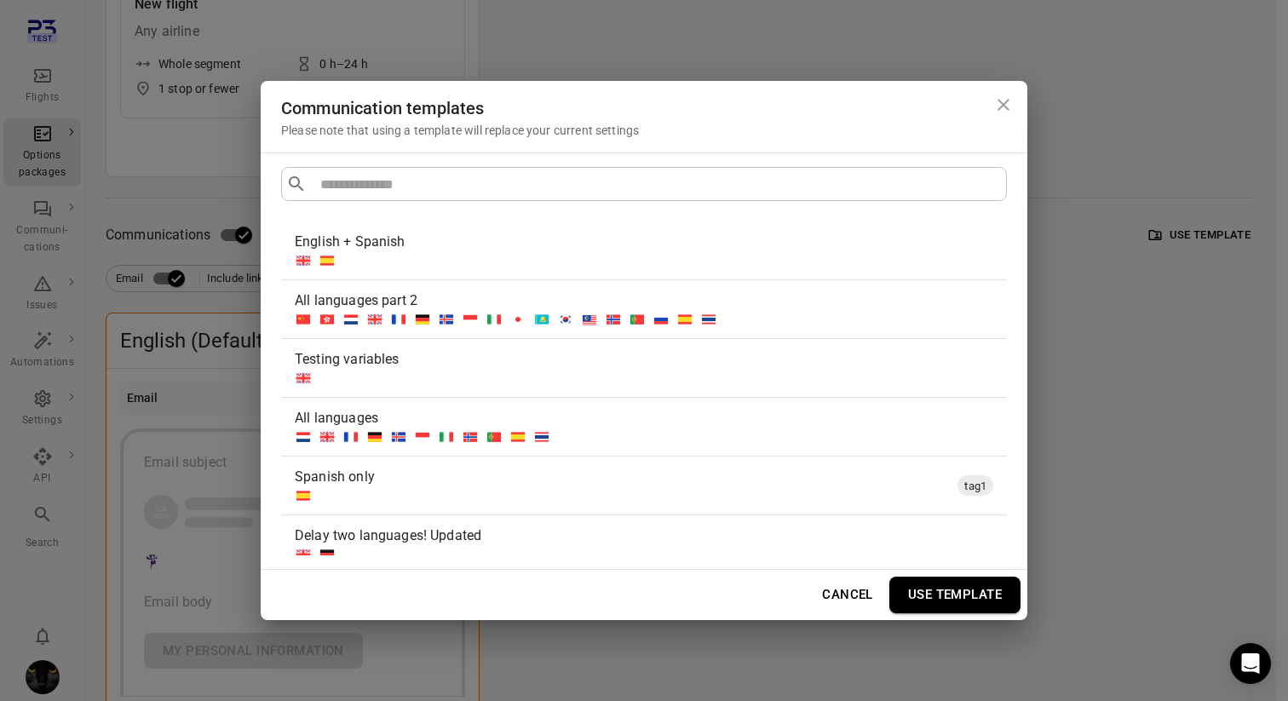
click at [704, 383] on div at bounding box center [641, 378] width 692 height 17
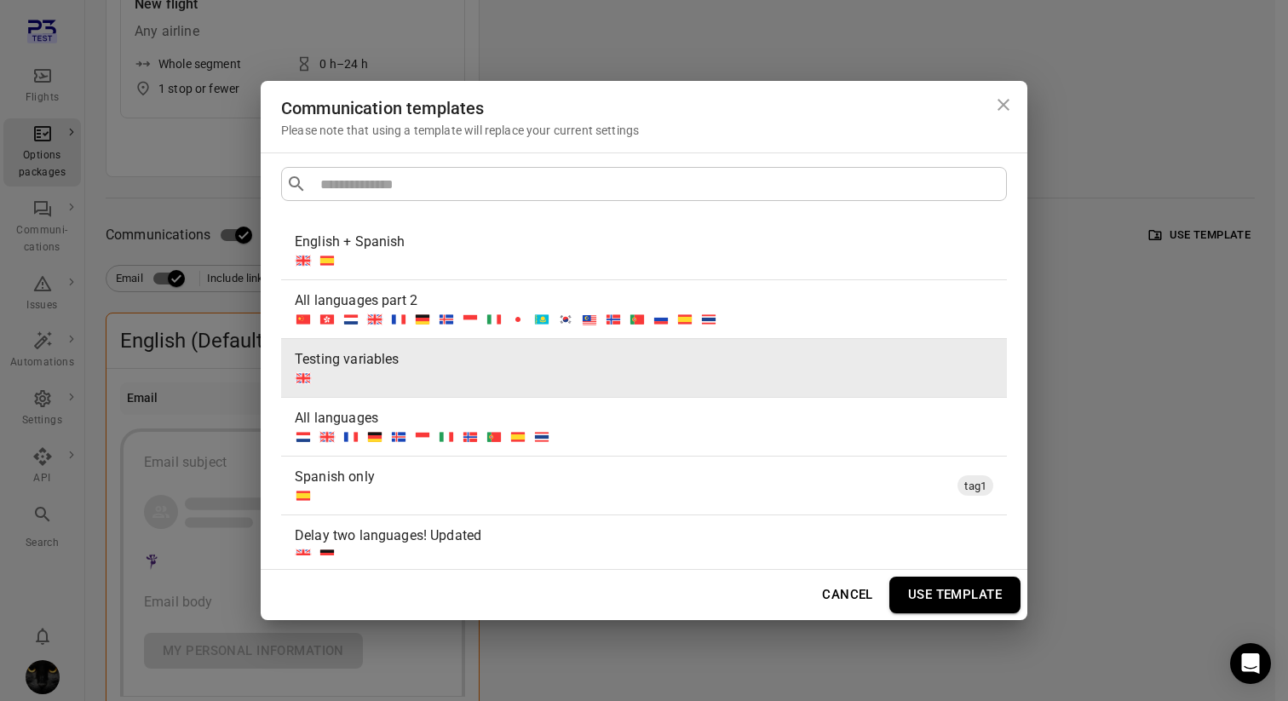
click at [927, 593] on button "Use template" at bounding box center [954, 595] width 131 height 36
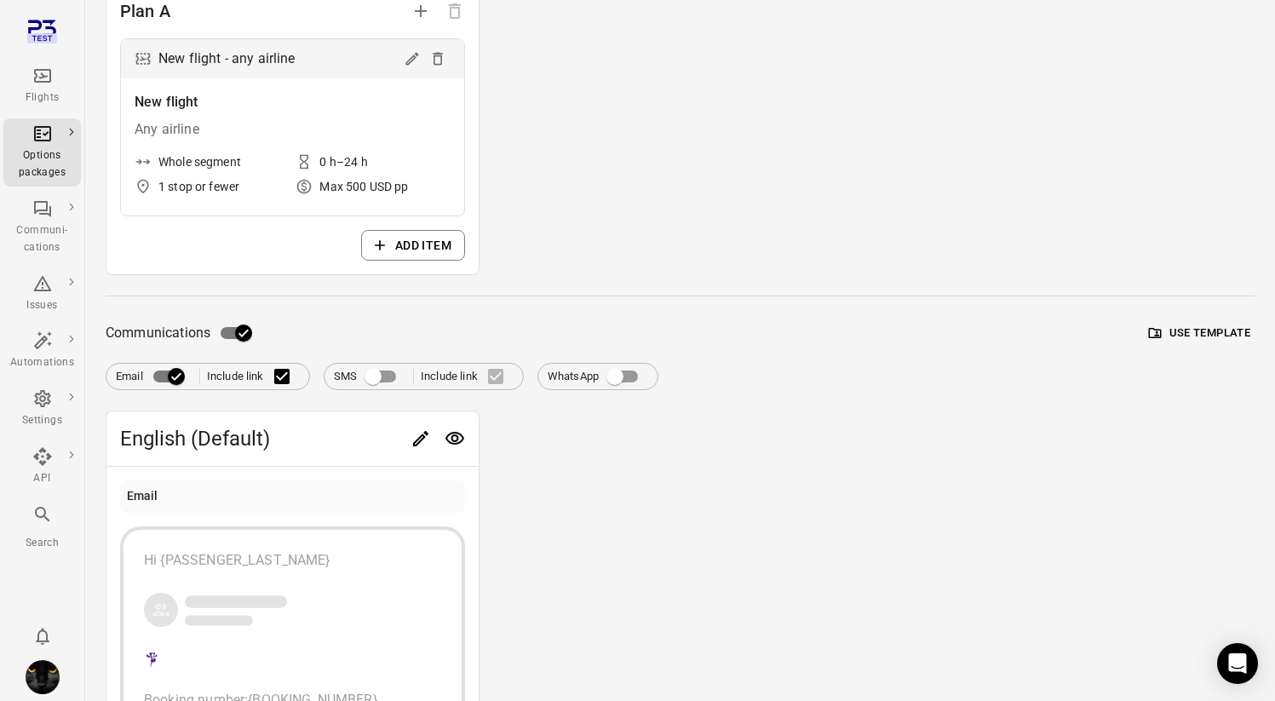
scroll to position [0, 0]
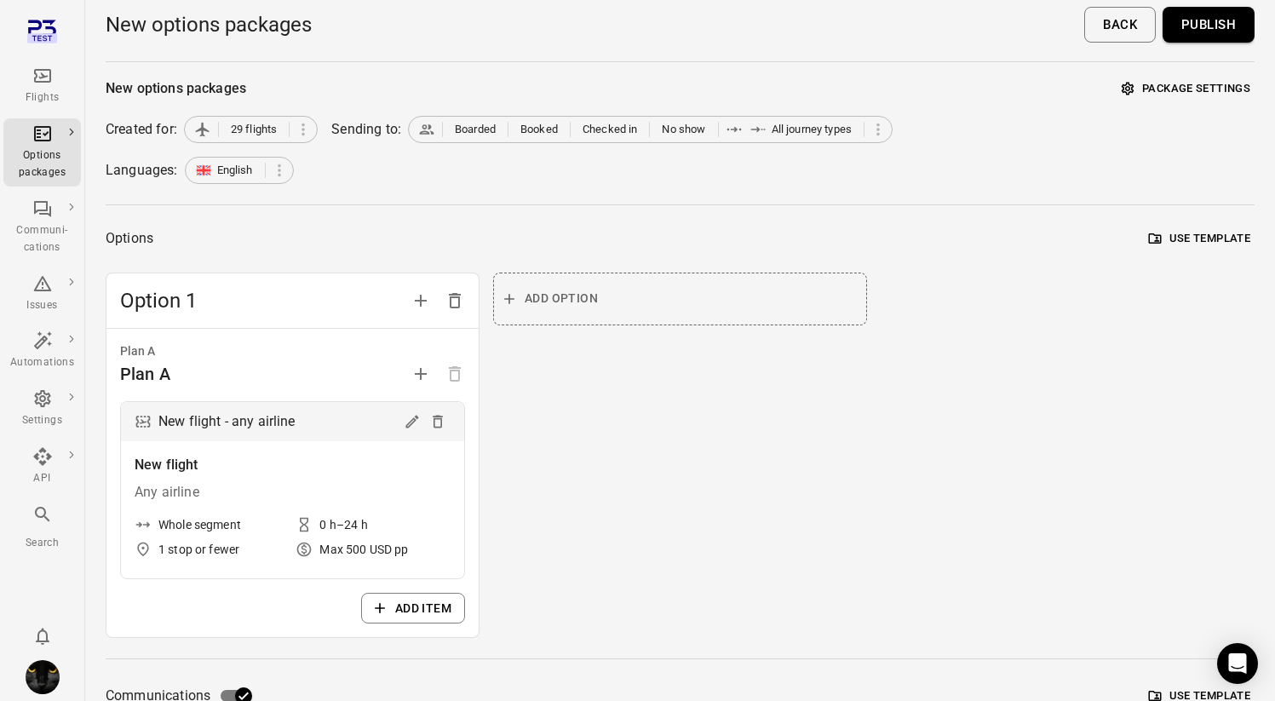
click at [1197, 34] on button "Publish" at bounding box center [1209, 25] width 92 height 36
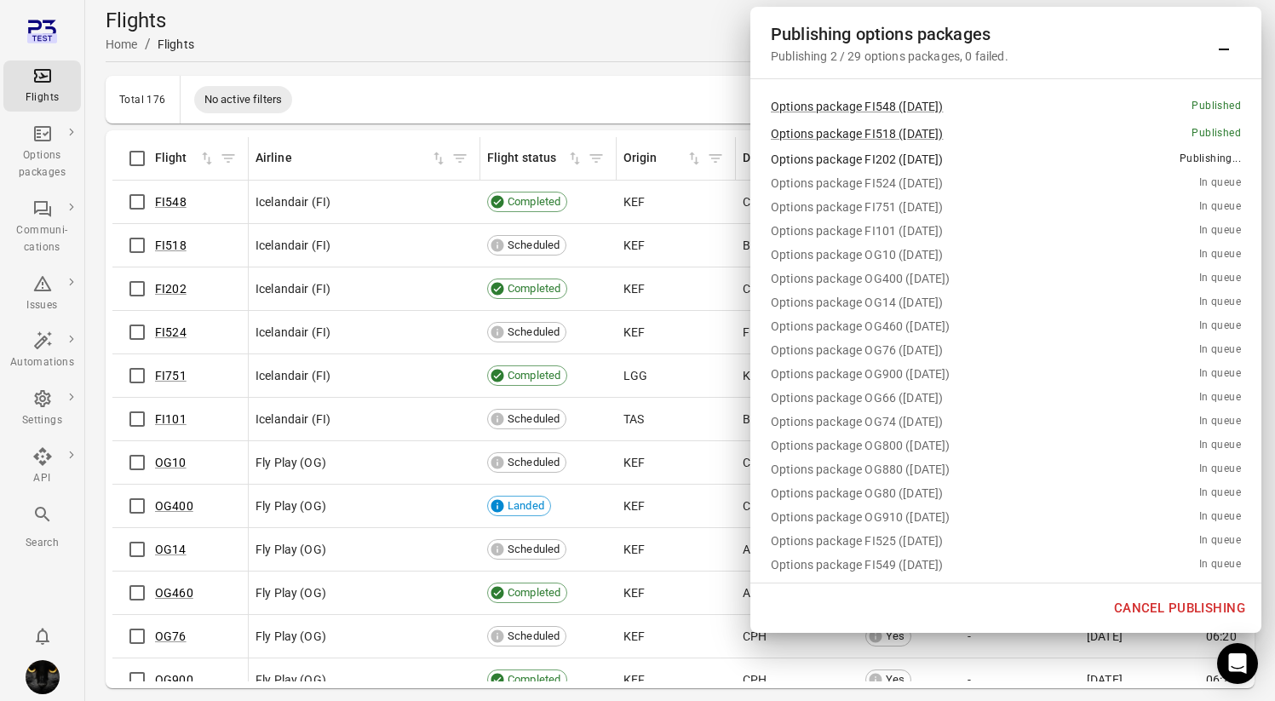
click at [1176, 608] on button "Cancel publishing" at bounding box center [1180, 608] width 150 height 36
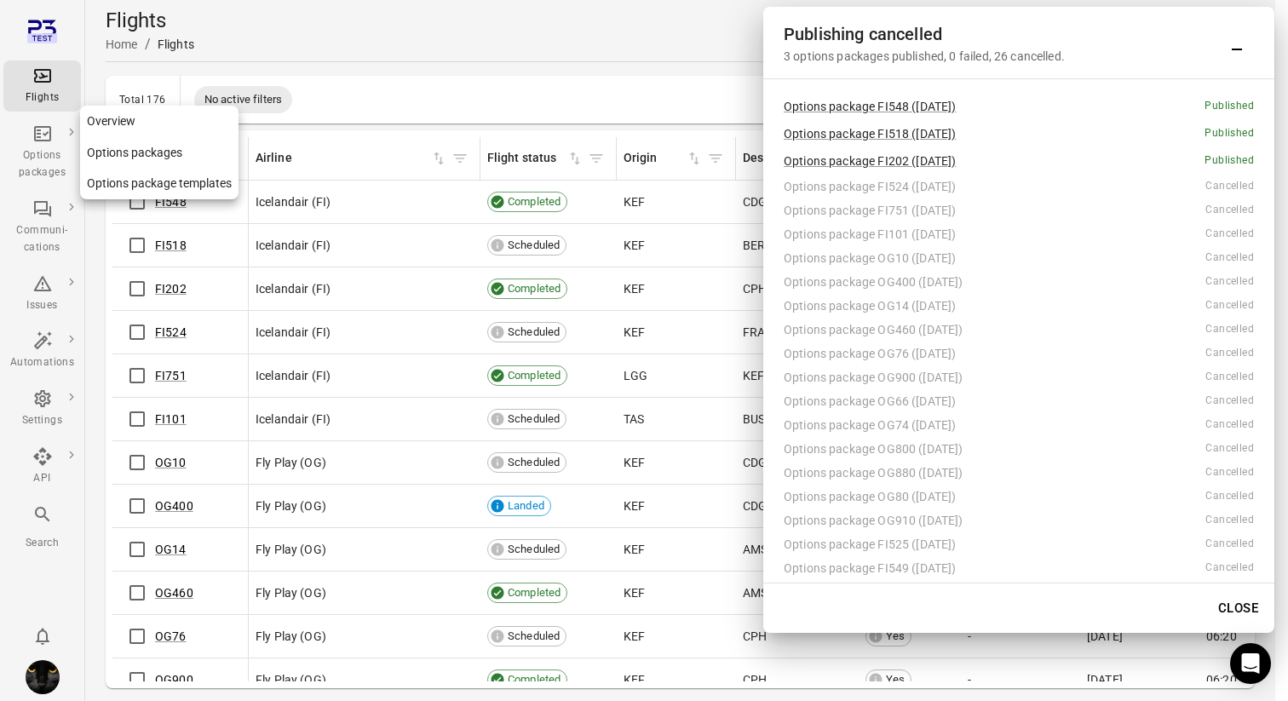
click at [42, 127] on icon "Main navigation" at bounding box center [42, 133] width 17 height 15
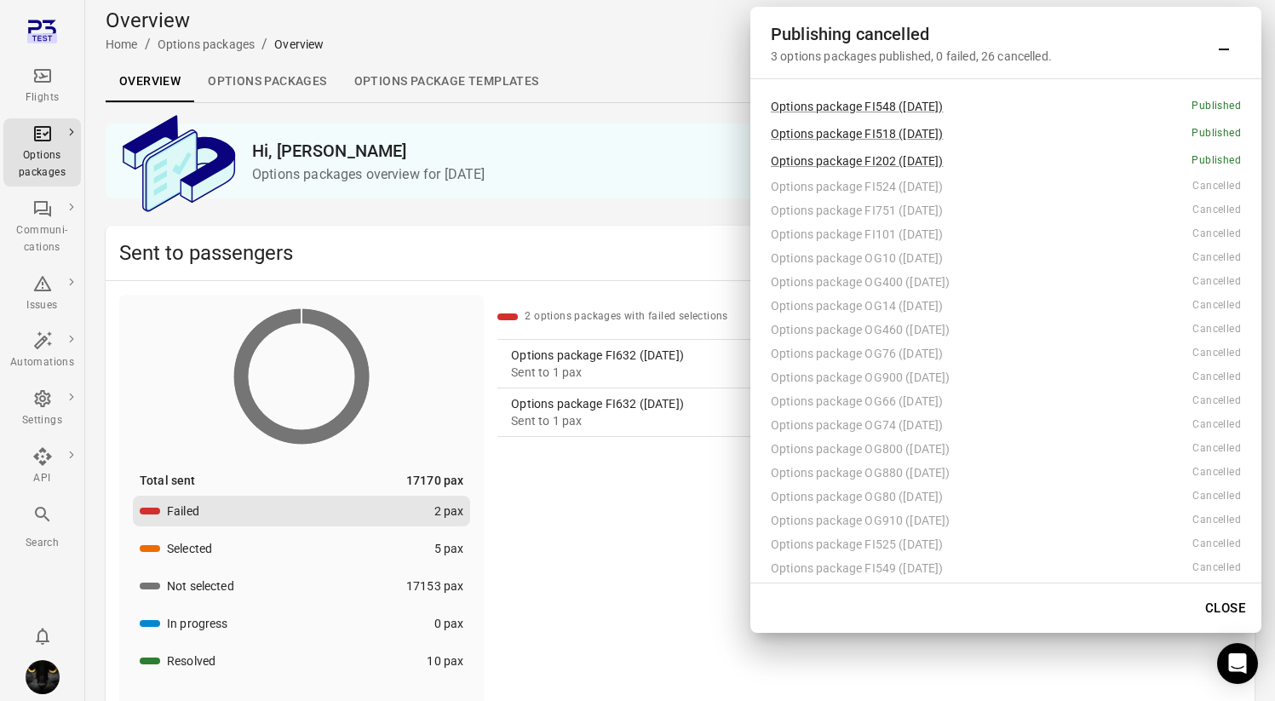
click at [264, 71] on link "Options packages" at bounding box center [267, 81] width 146 height 41
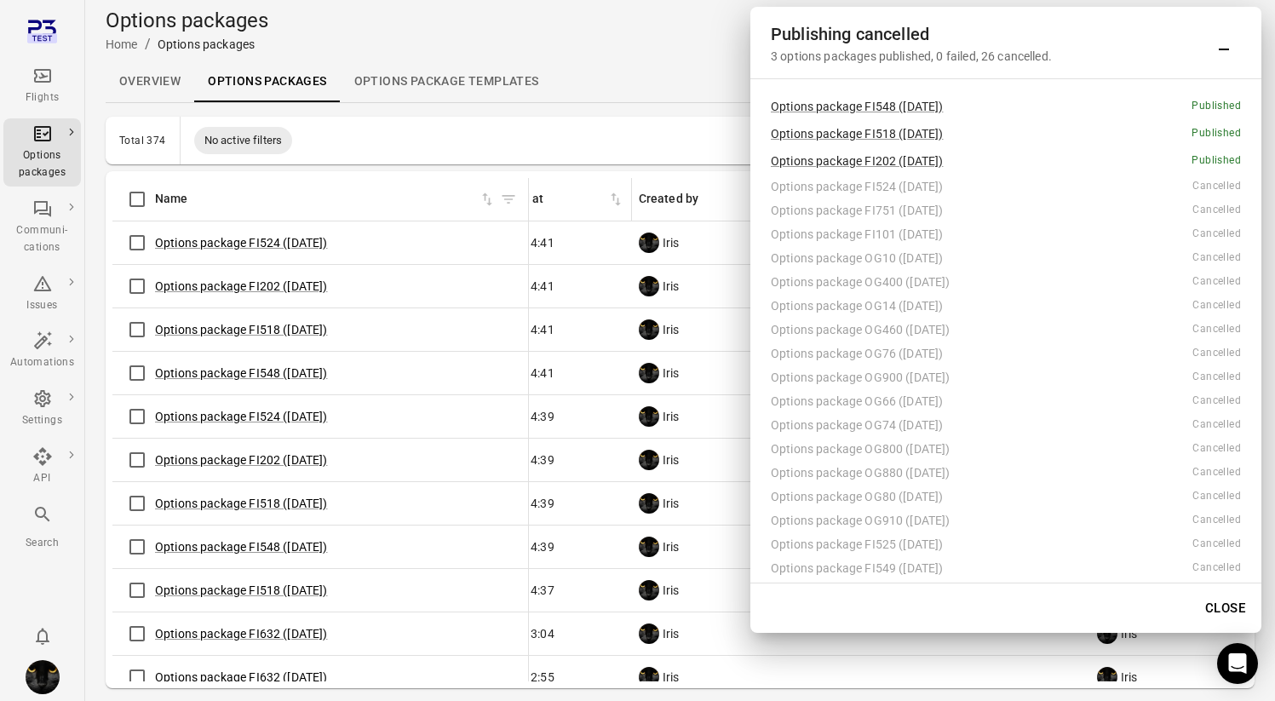
scroll to position [0, 146]
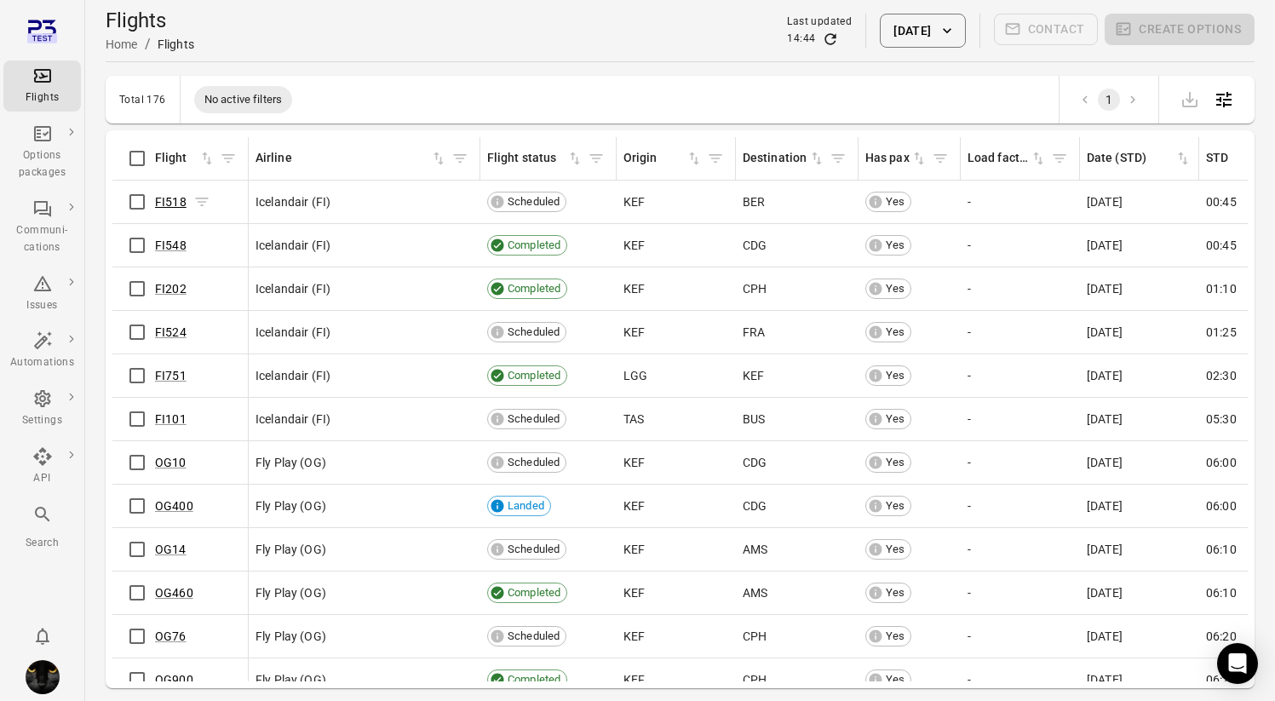
click at [174, 203] on link "FI518" at bounding box center [171, 202] width 32 height 14
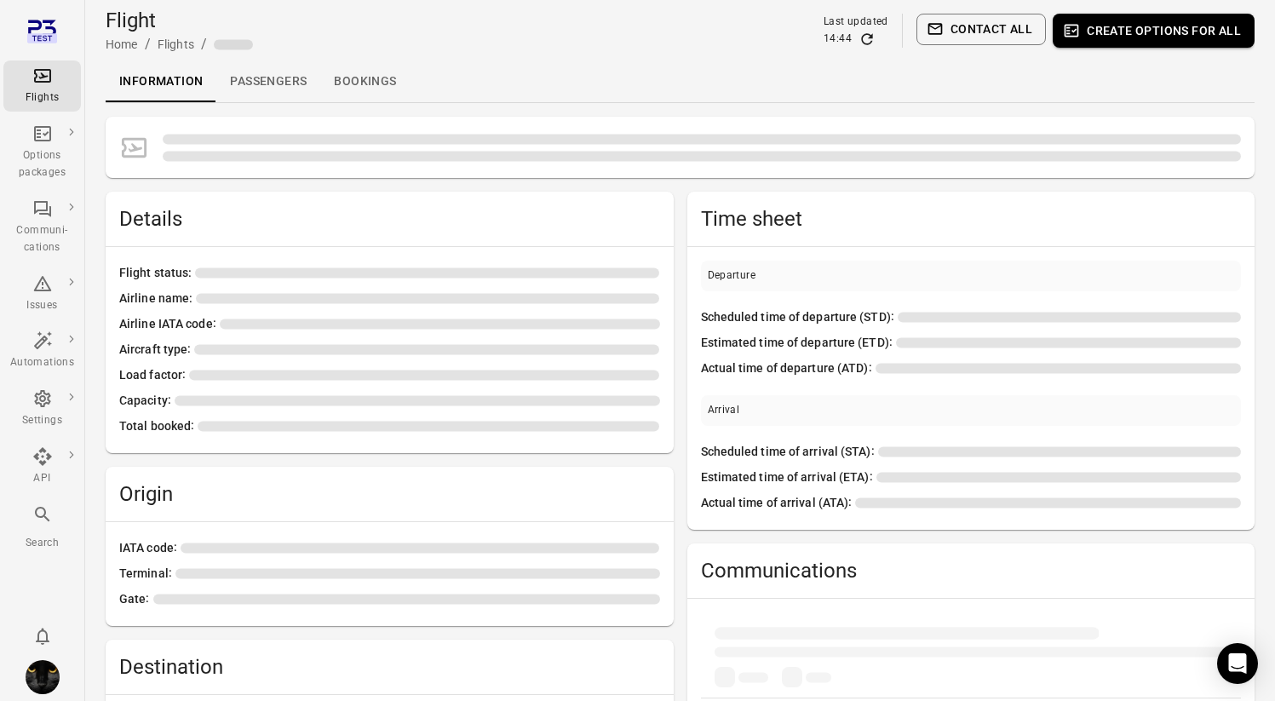
click at [261, 82] on link "Passengers" at bounding box center [268, 81] width 104 height 41
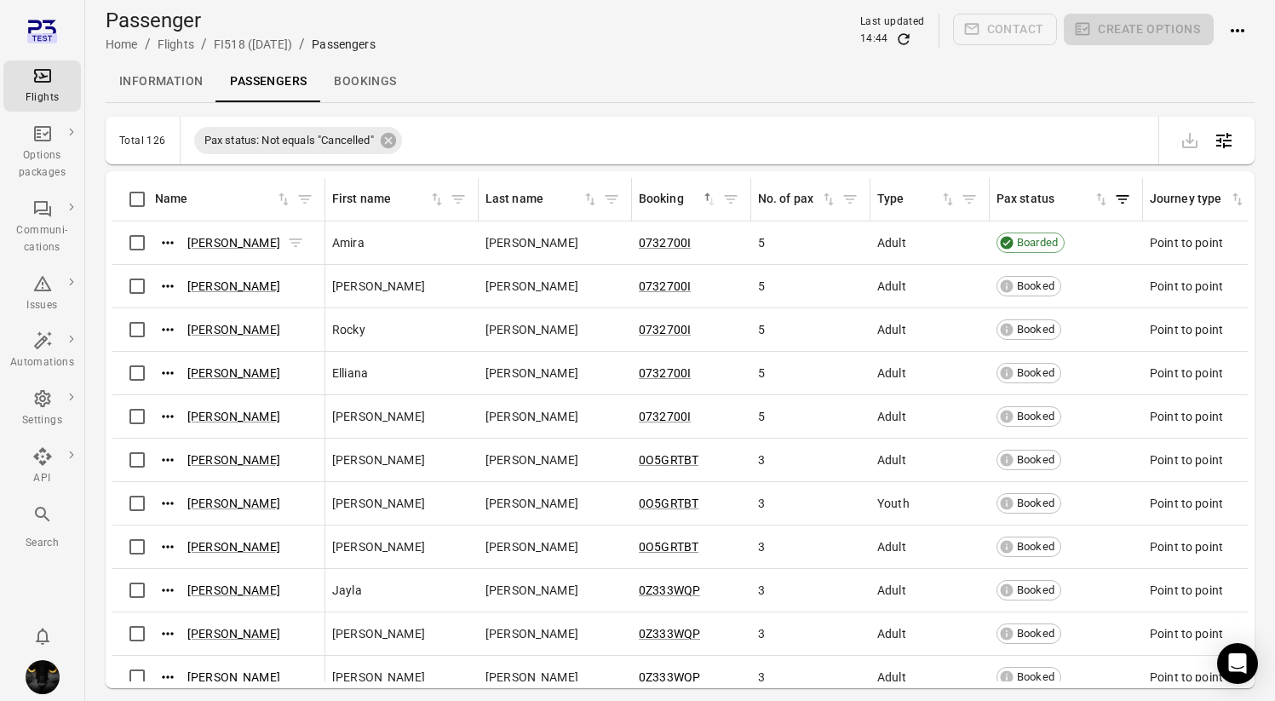
click at [165, 243] on icon "Actions" at bounding box center [167, 242] width 17 height 17
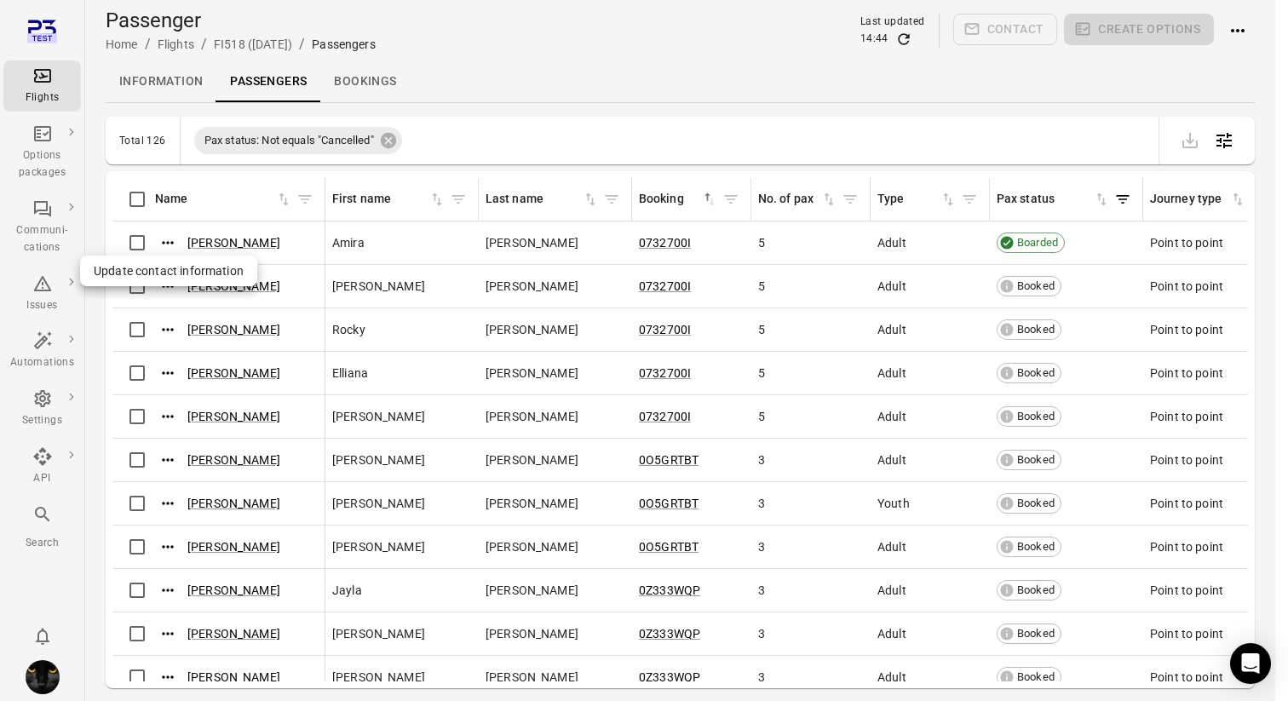
click at [224, 237] on div at bounding box center [644, 350] width 1288 height 701
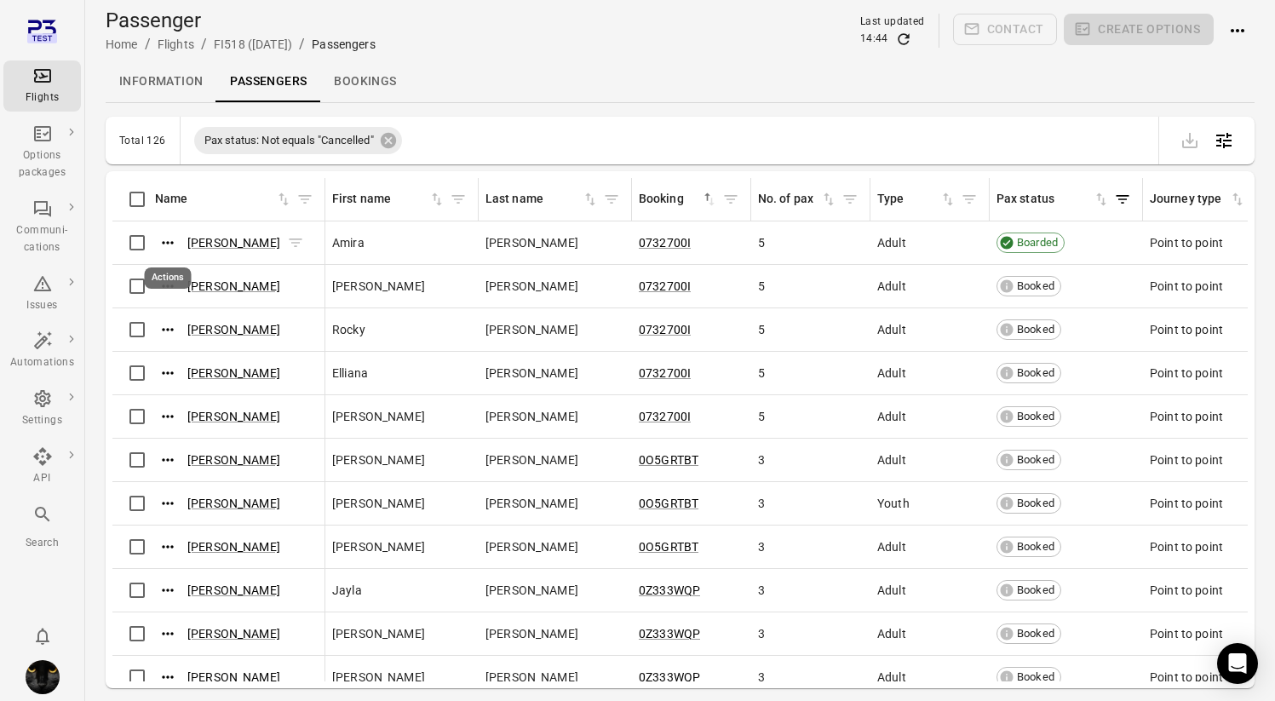
click at [169, 245] on icon "Actions" at bounding box center [167, 242] width 17 height 17
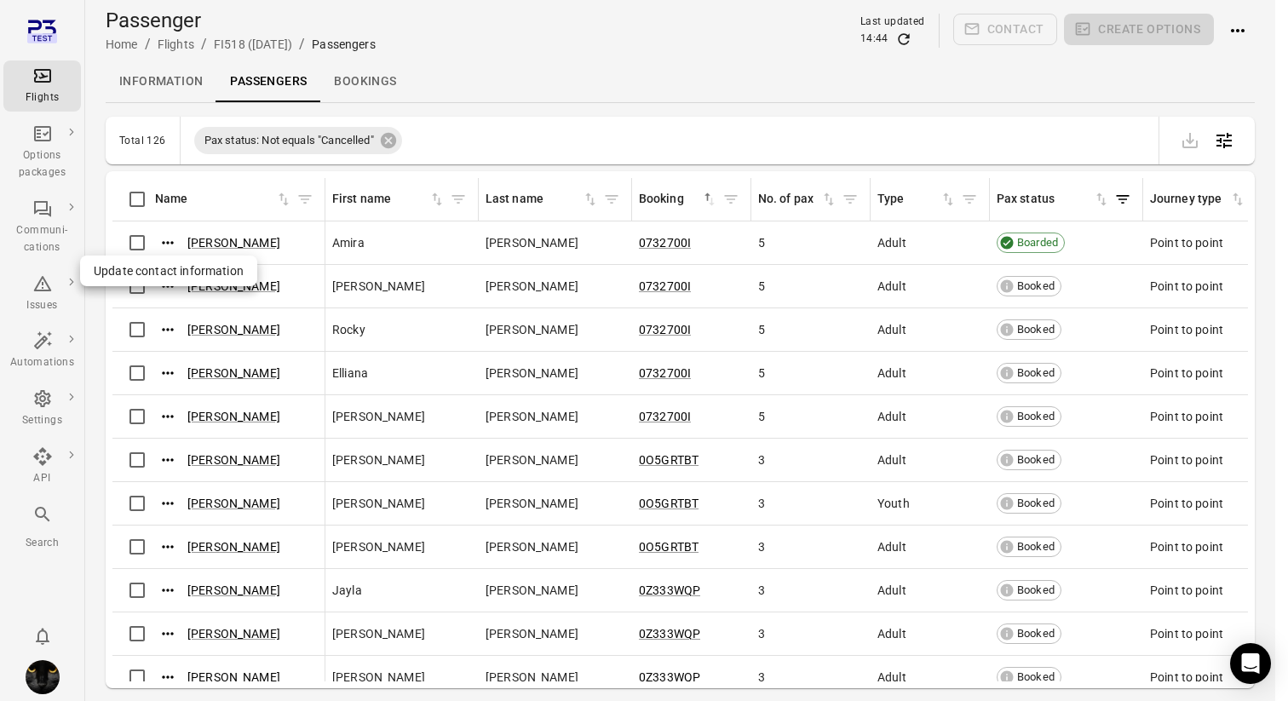
click at [169, 273] on span "Update contact information" at bounding box center [169, 270] width 150 height 17
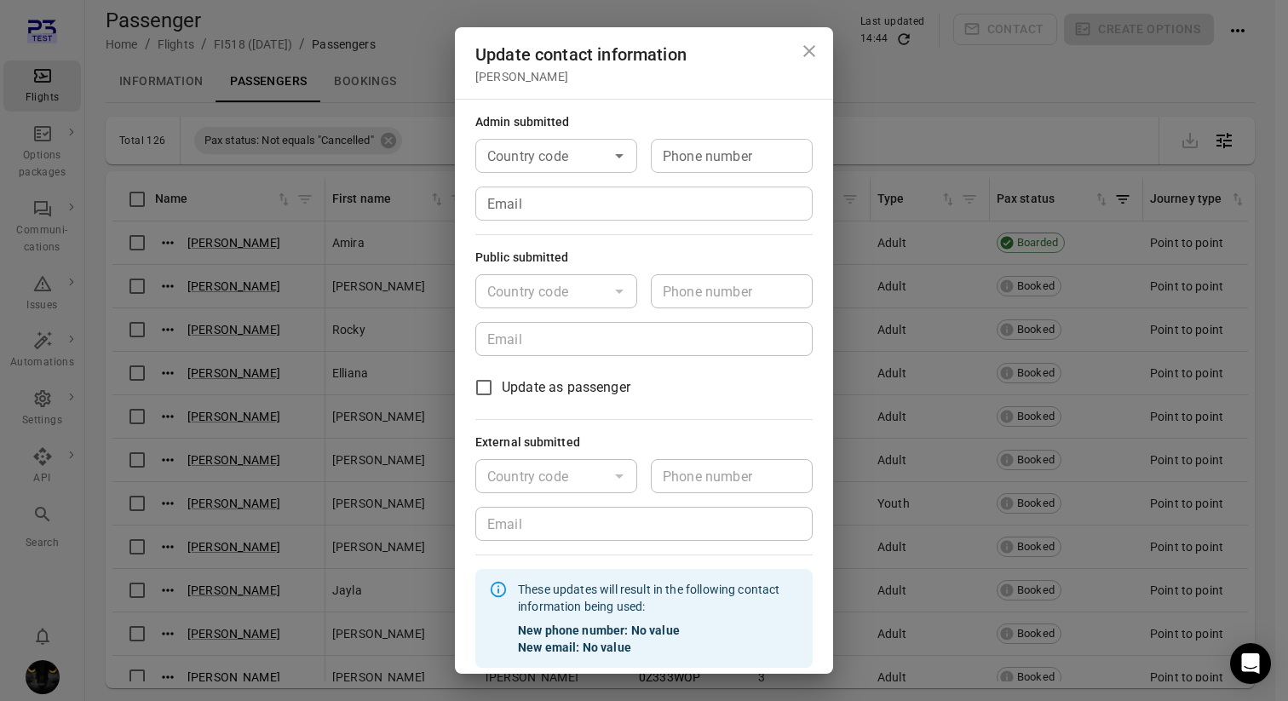
click at [536, 212] on input "Email" at bounding box center [643, 204] width 337 height 34
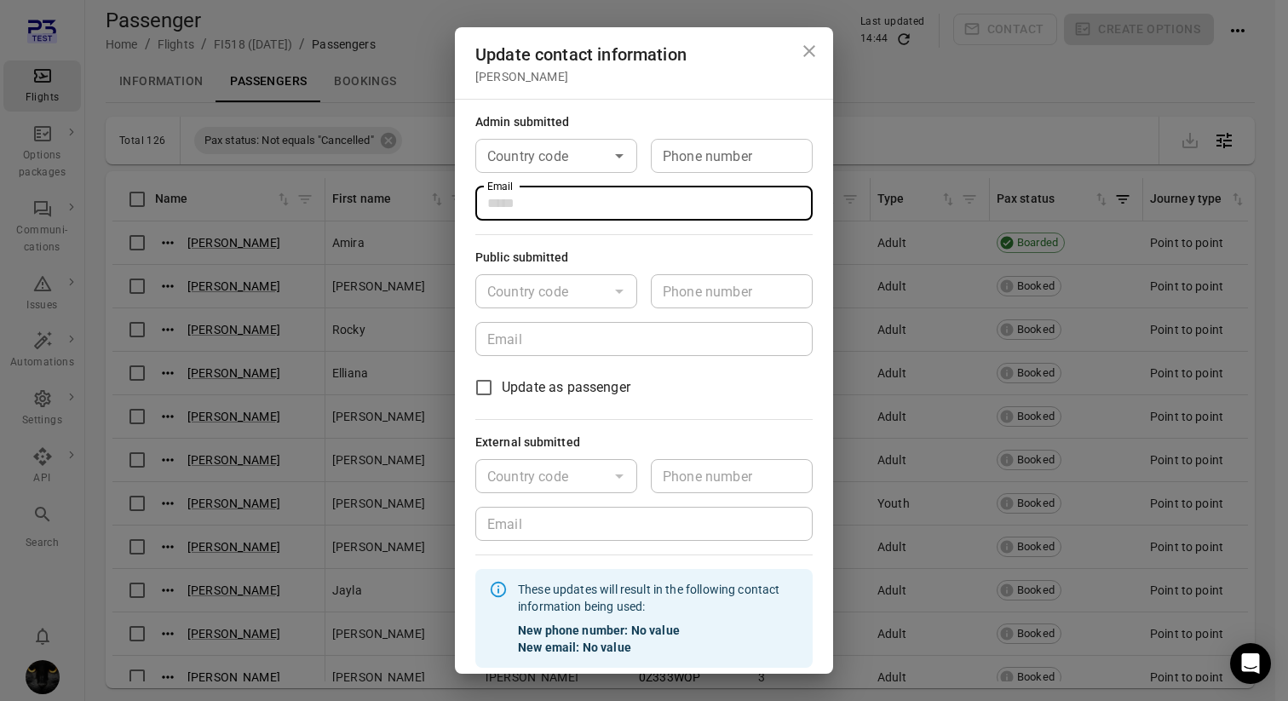
type input "**********"
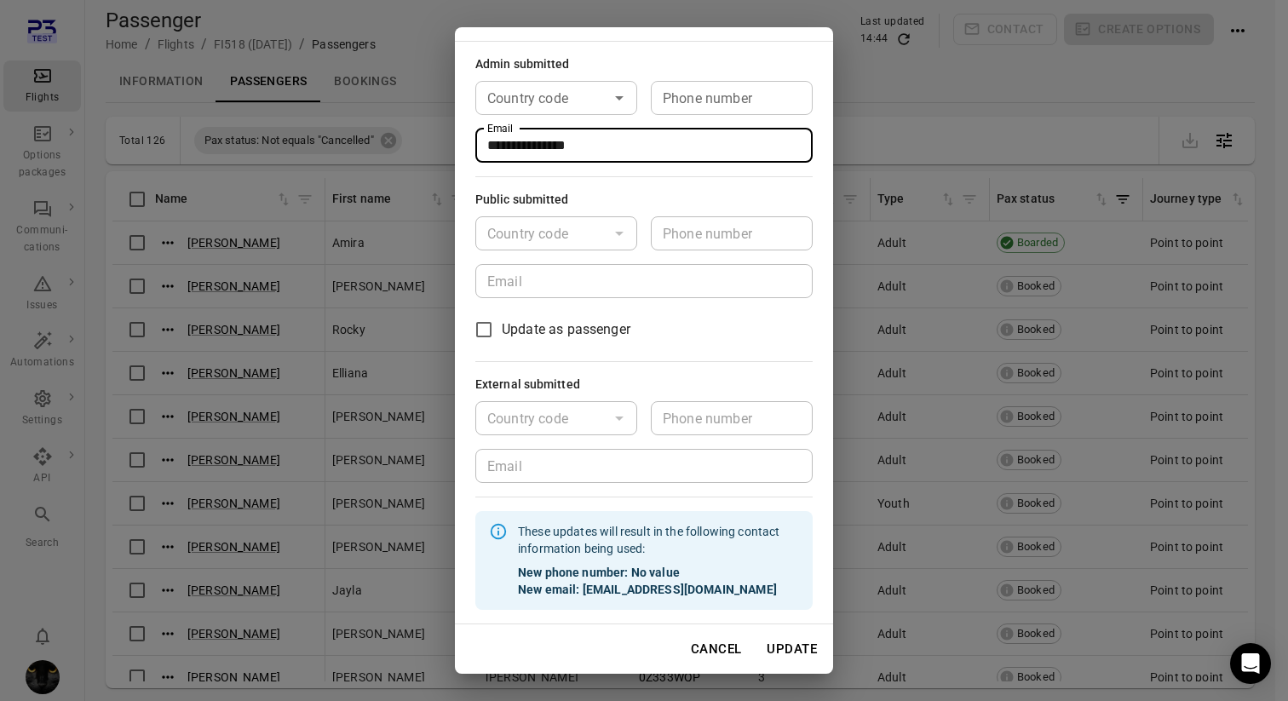
click at [801, 646] on button "Update" at bounding box center [791, 649] width 69 height 36
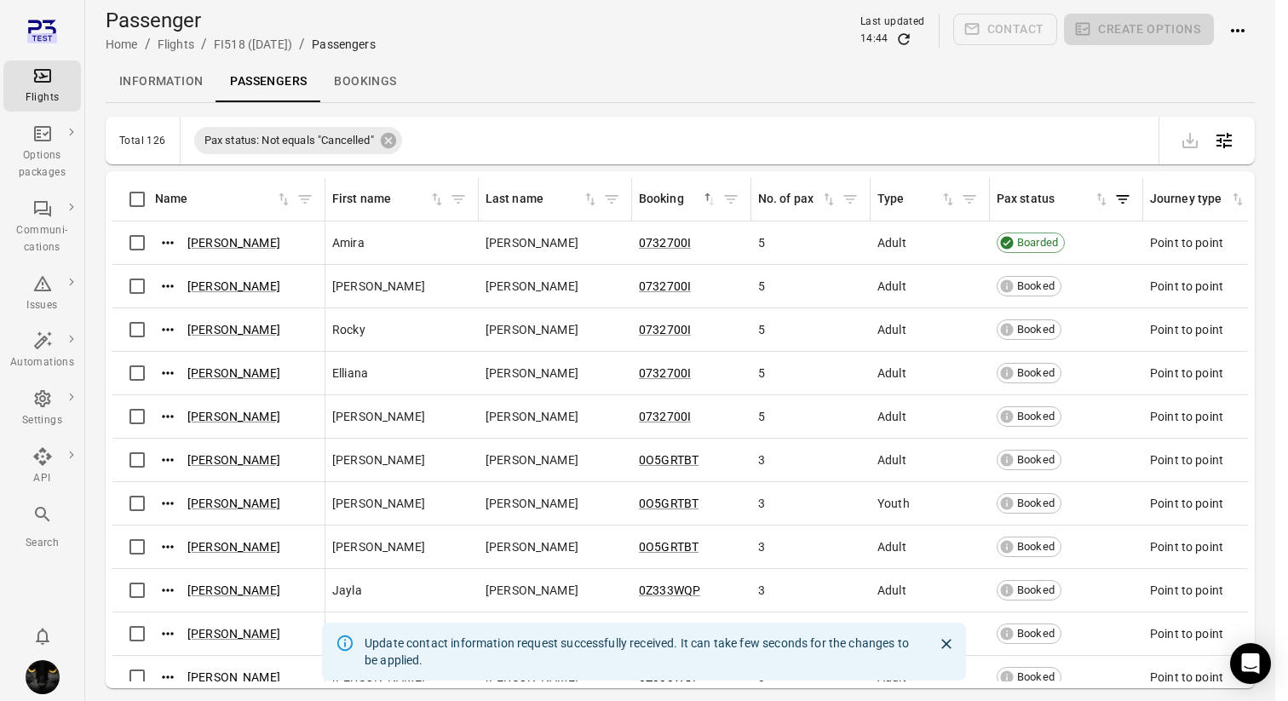
scroll to position [41, 0]
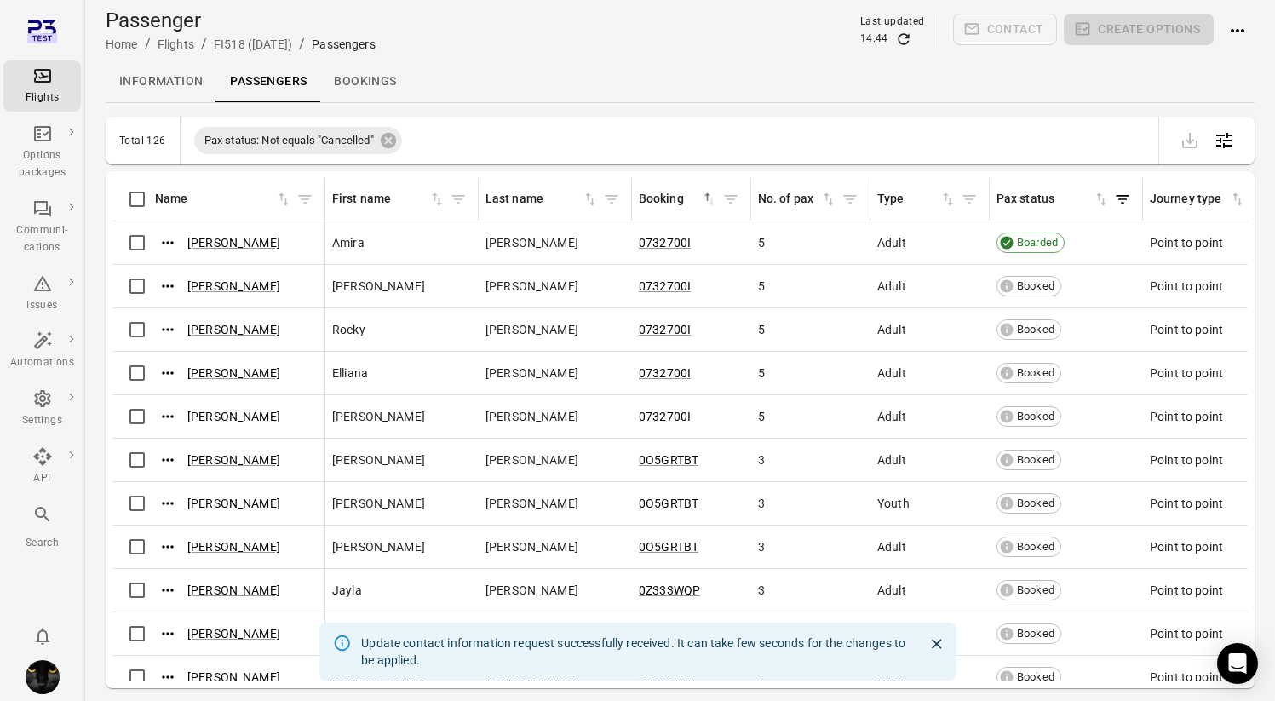
click at [51, 98] on div "Flights" at bounding box center [42, 97] width 64 height 17
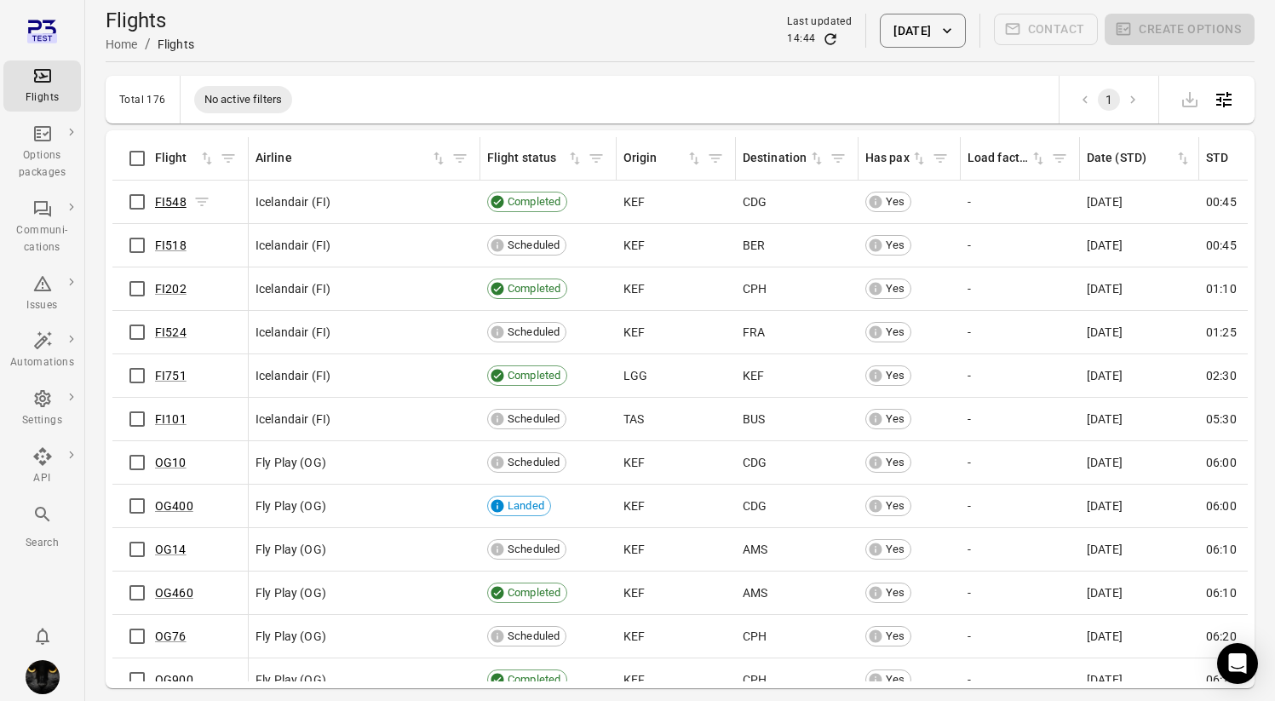
click at [169, 202] on link "FI548" at bounding box center [171, 202] width 32 height 14
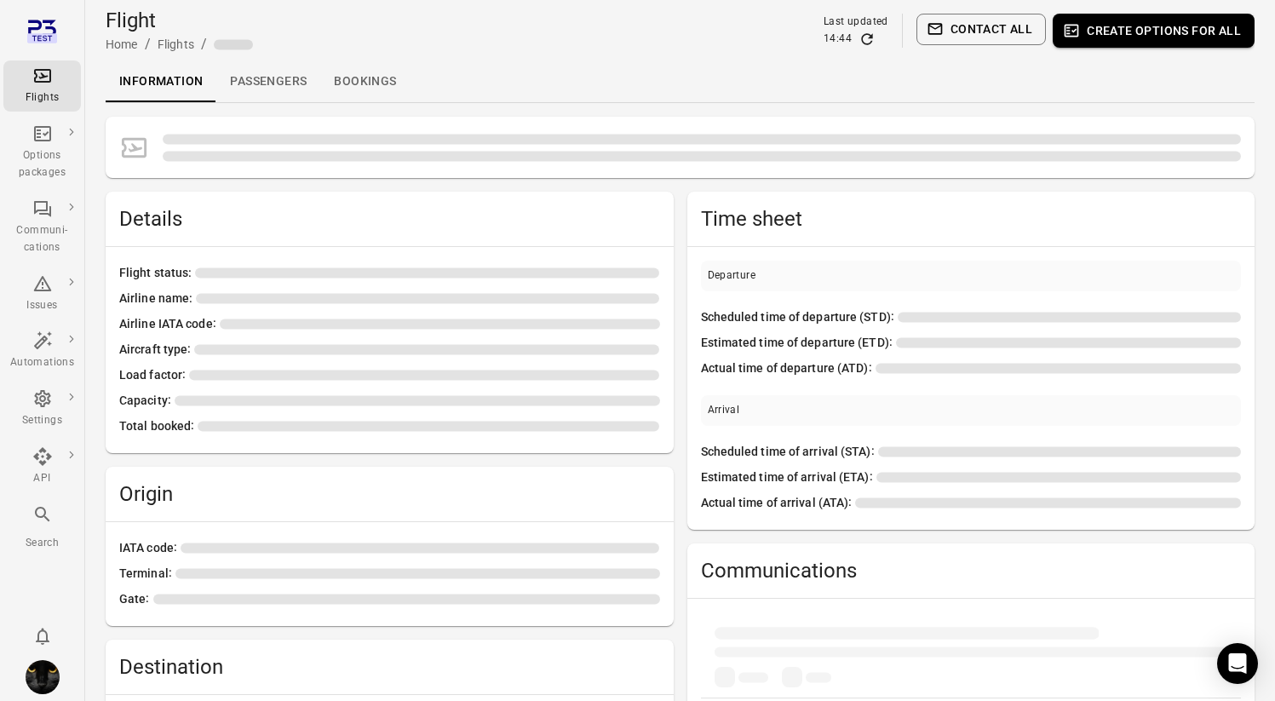
click at [231, 76] on link "Passengers" at bounding box center [268, 81] width 104 height 41
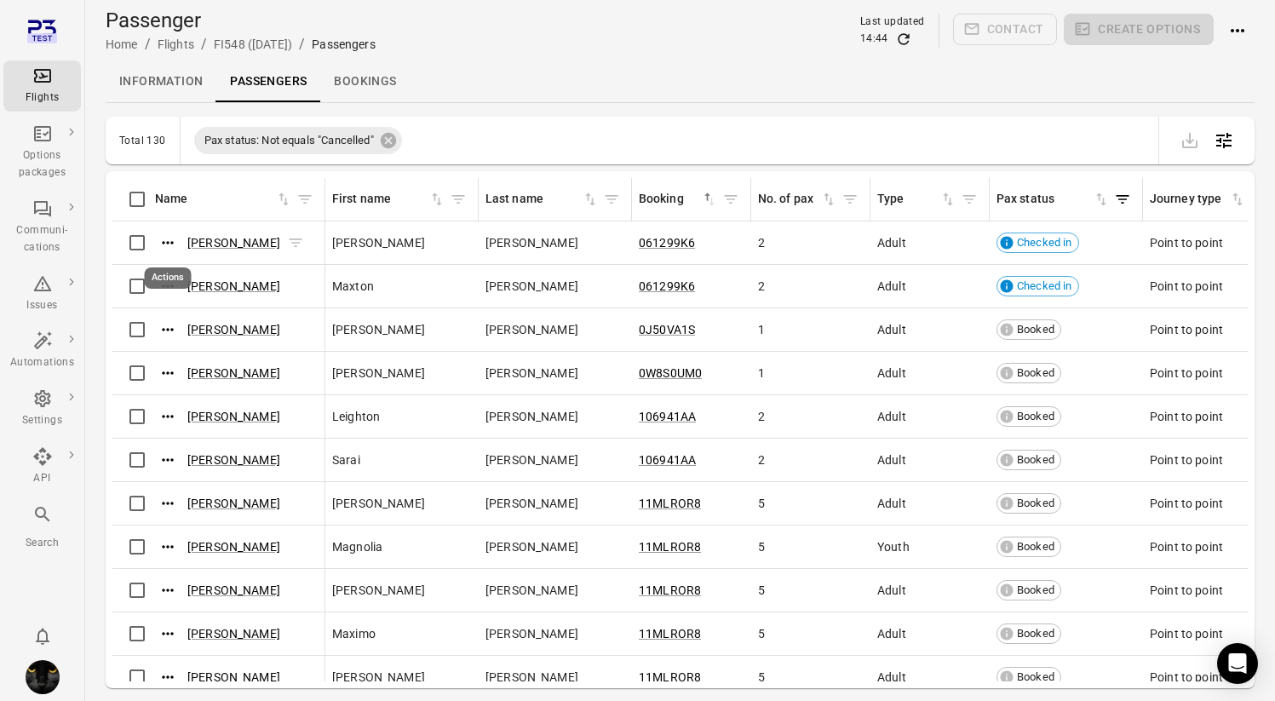
click at [166, 243] on icon "Actions" at bounding box center [167, 242] width 11 height 3
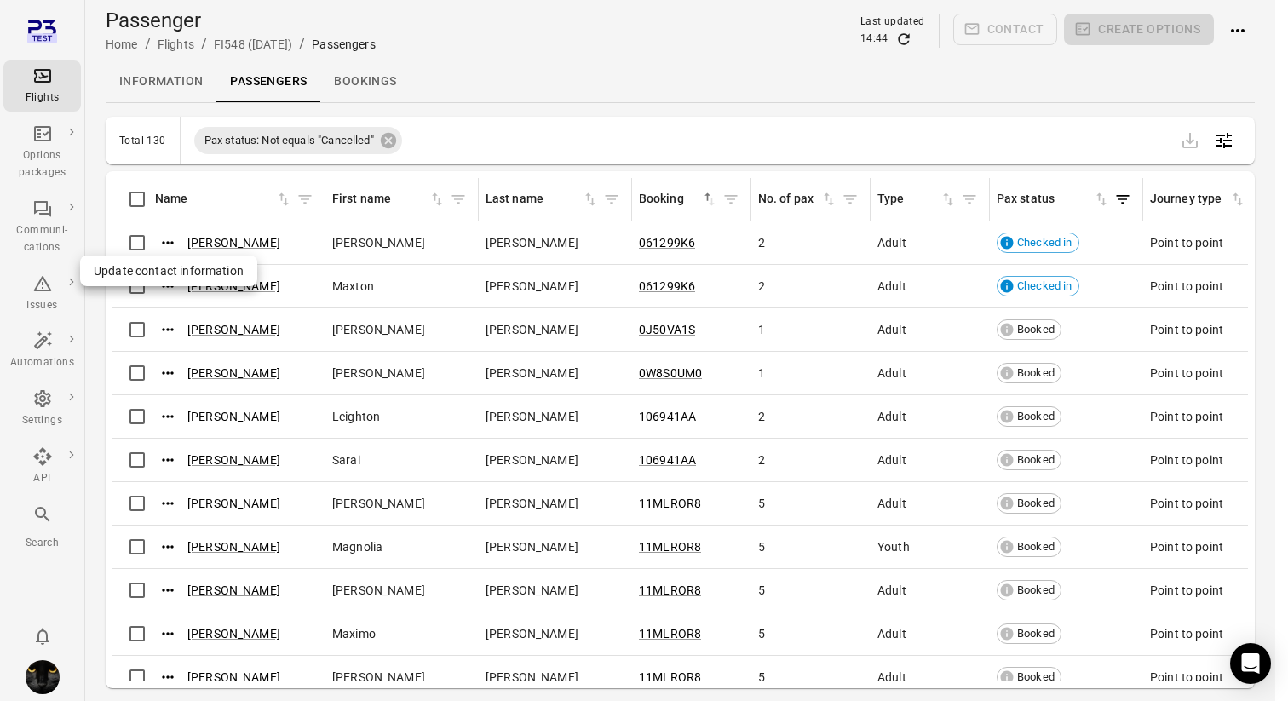
click at [169, 286] on div at bounding box center [644, 350] width 1288 height 701
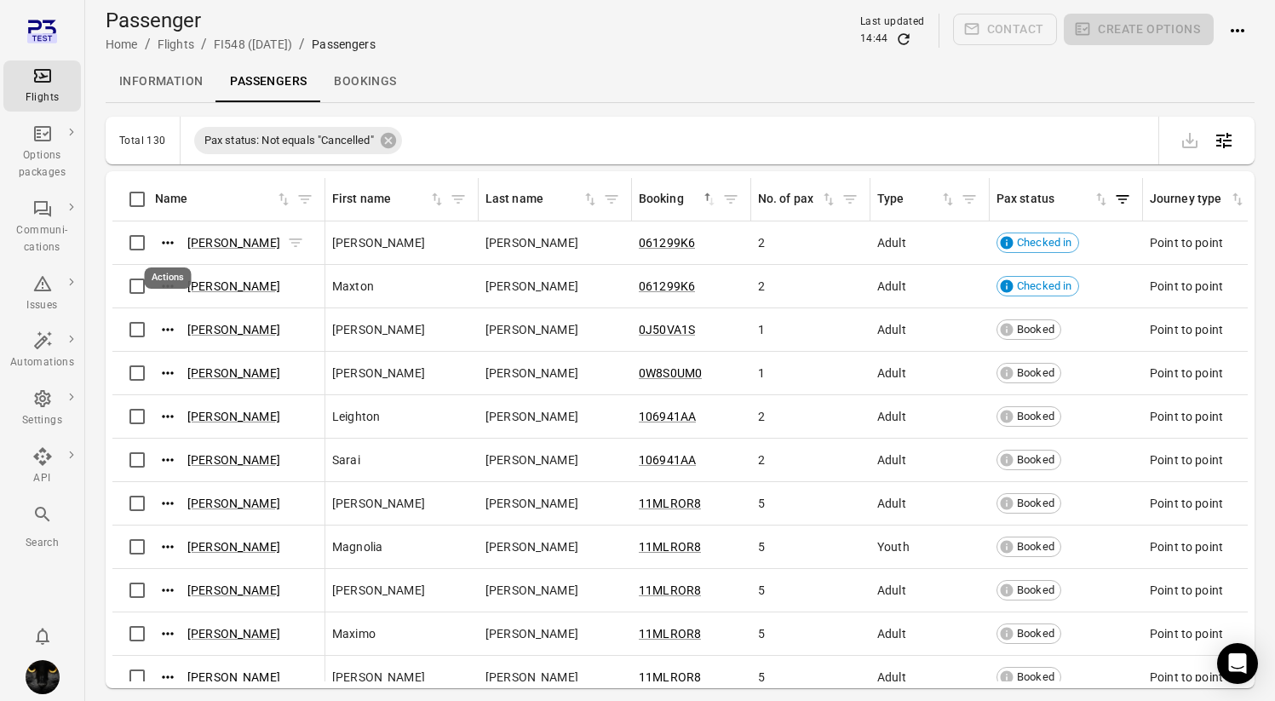
click at [169, 249] on icon "Actions" at bounding box center [167, 242] width 17 height 17
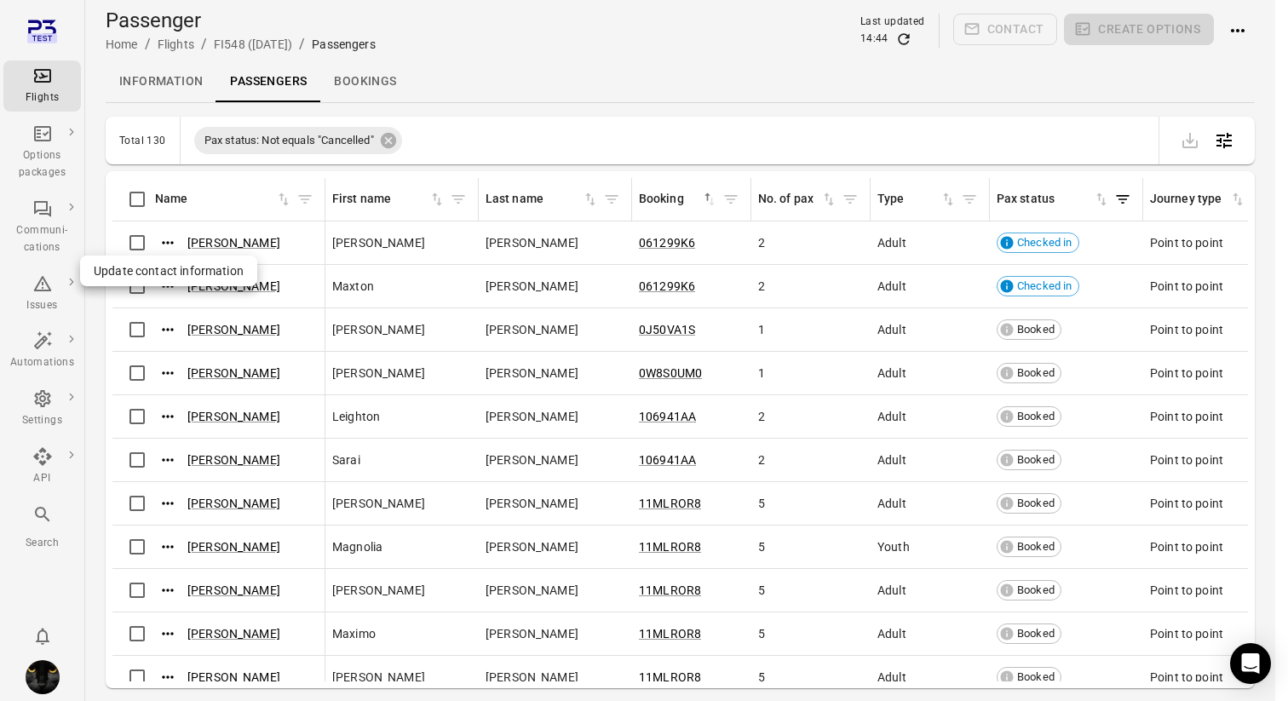
click at [171, 287] on div at bounding box center [644, 350] width 1288 height 701
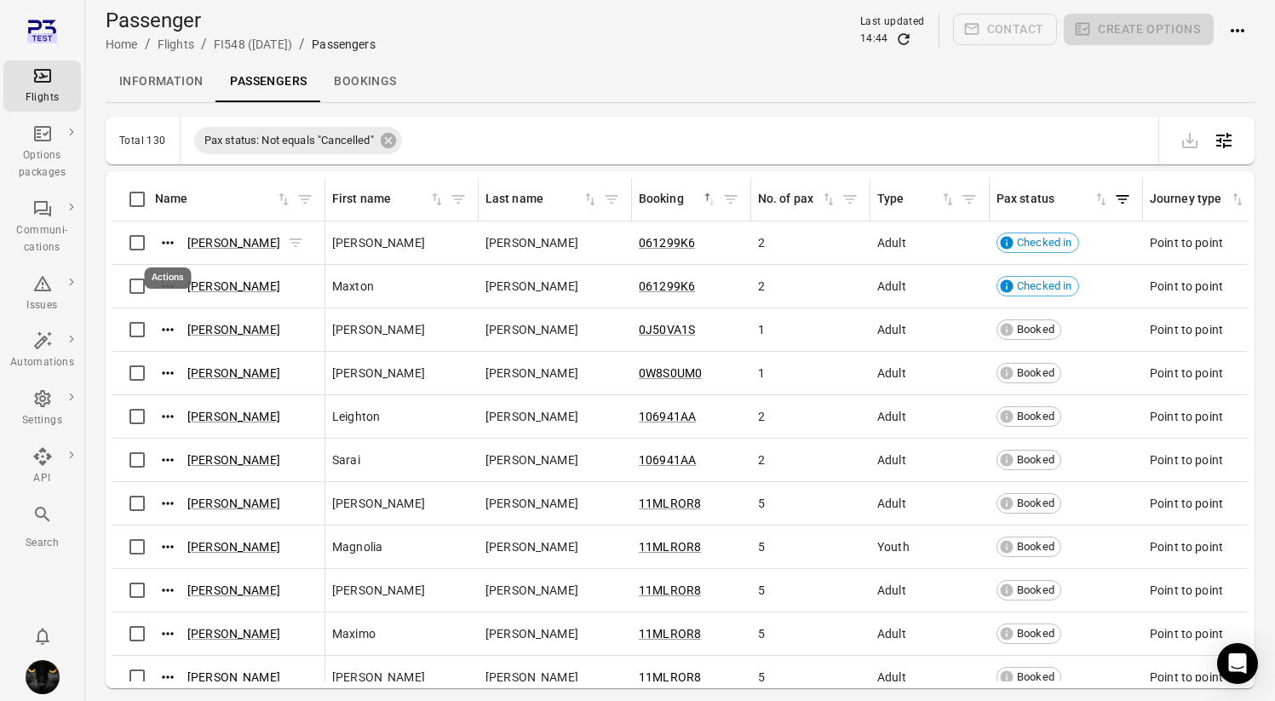
click at [168, 241] on icon "Actions" at bounding box center [167, 242] width 17 height 17
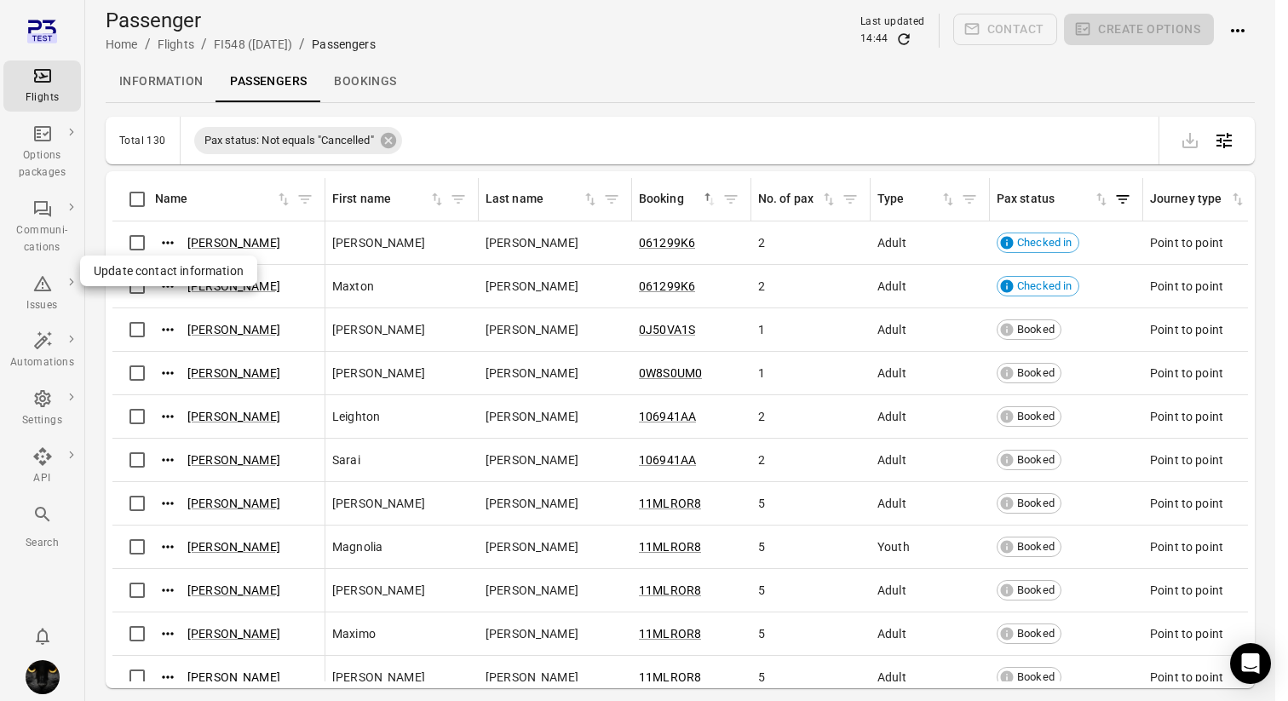
click at [169, 266] on span "Update contact information" at bounding box center [169, 270] width 150 height 17
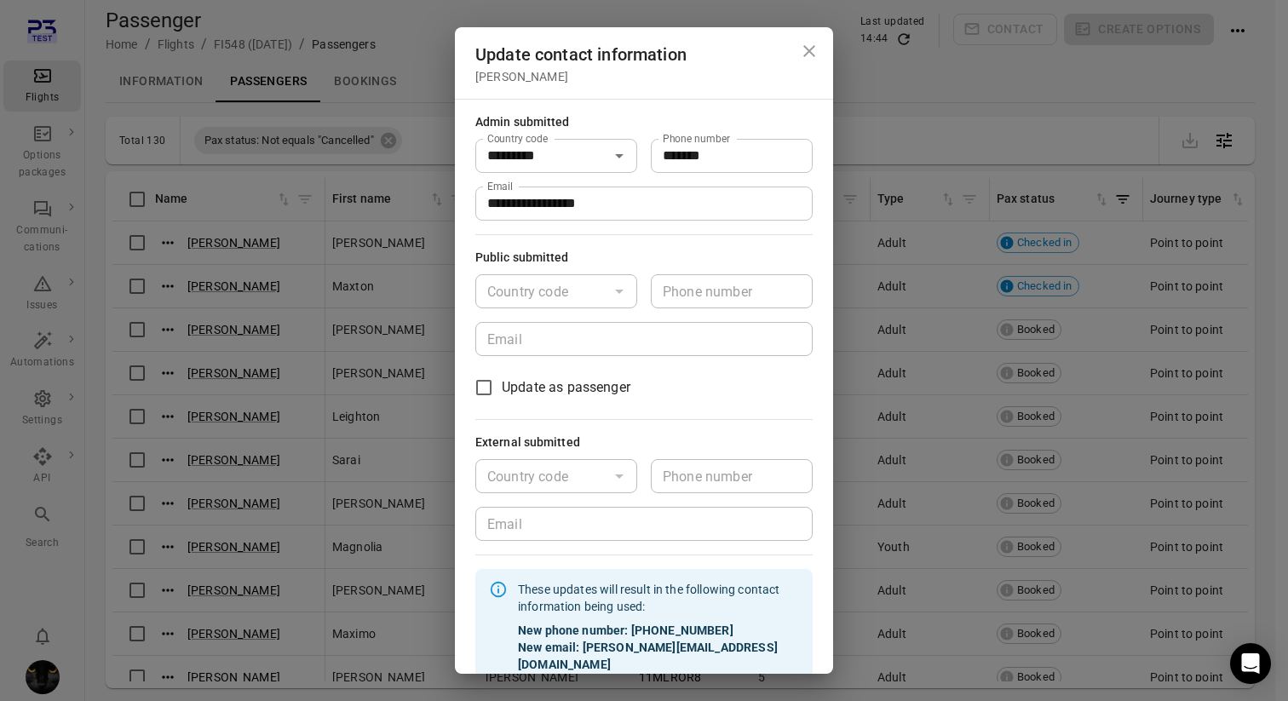
click at [159, 290] on div "**********" at bounding box center [644, 350] width 1288 height 701
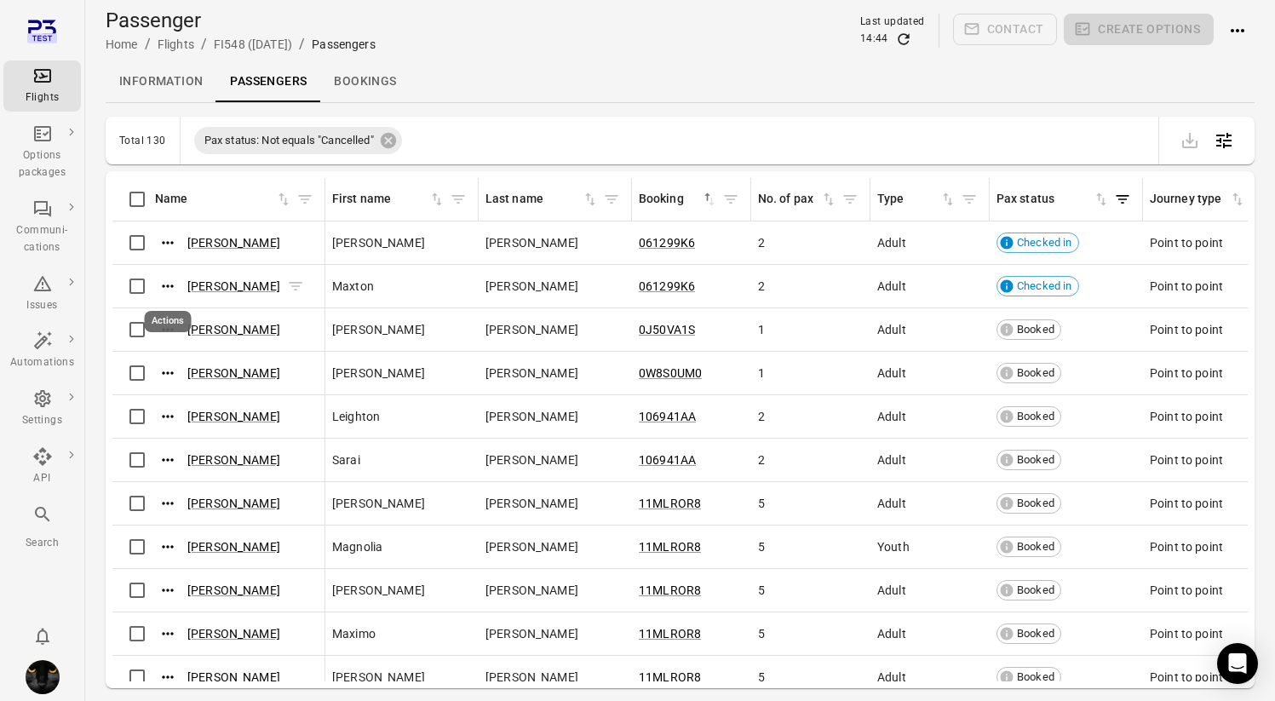
click at [170, 285] on icon "Actions" at bounding box center [167, 286] width 17 height 17
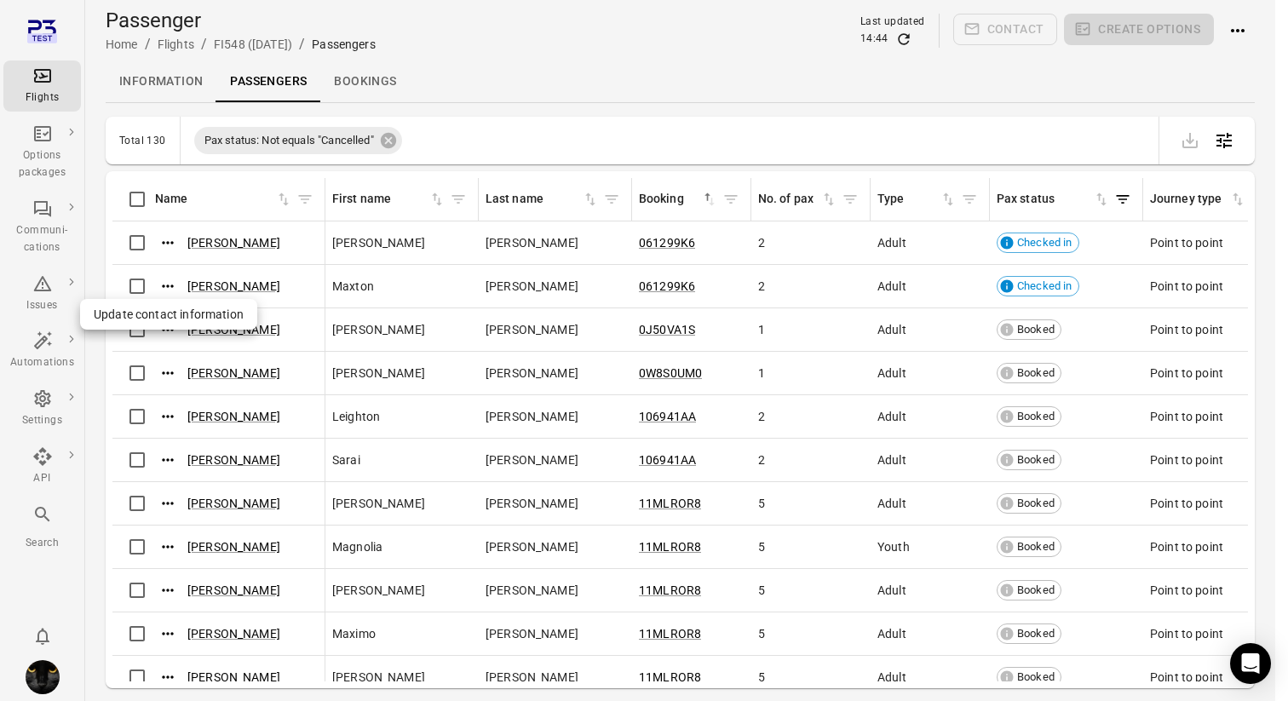
click at [169, 306] on span "Update contact information" at bounding box center [169, 314] width 150 height 17
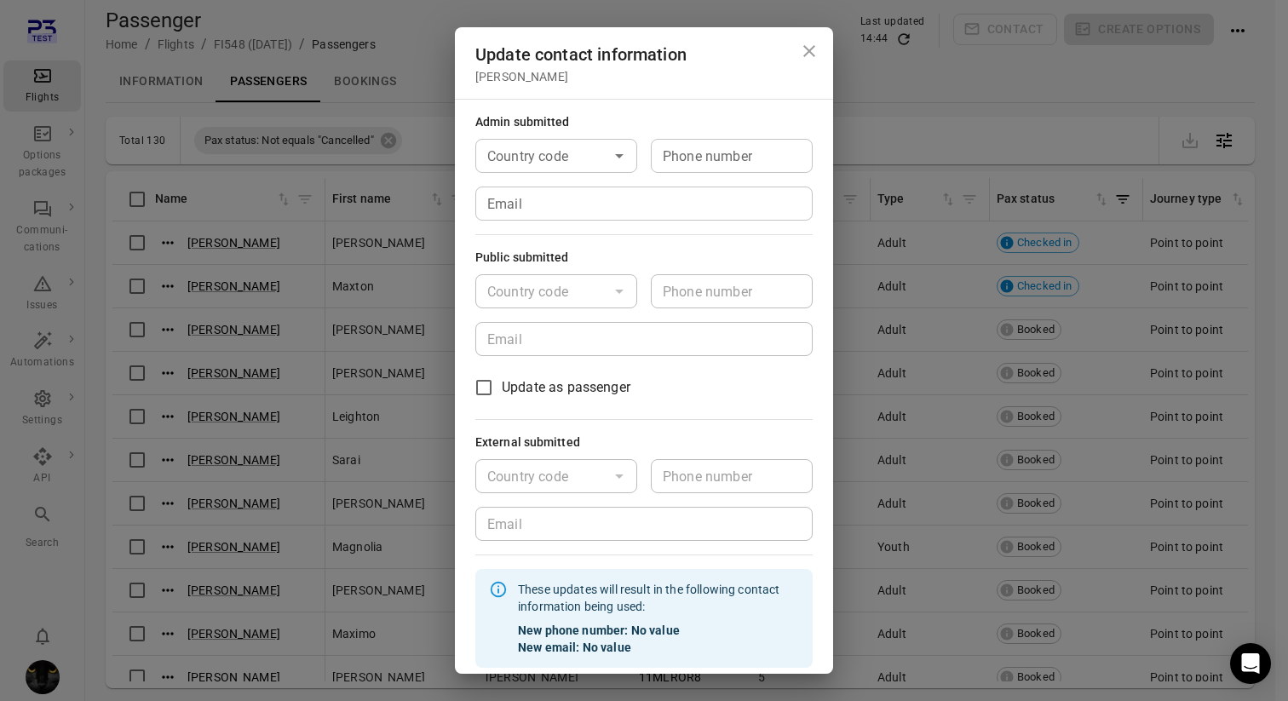
click at [571, 209] on input "Email" at bounding box center [643, 204] width 337 height 34
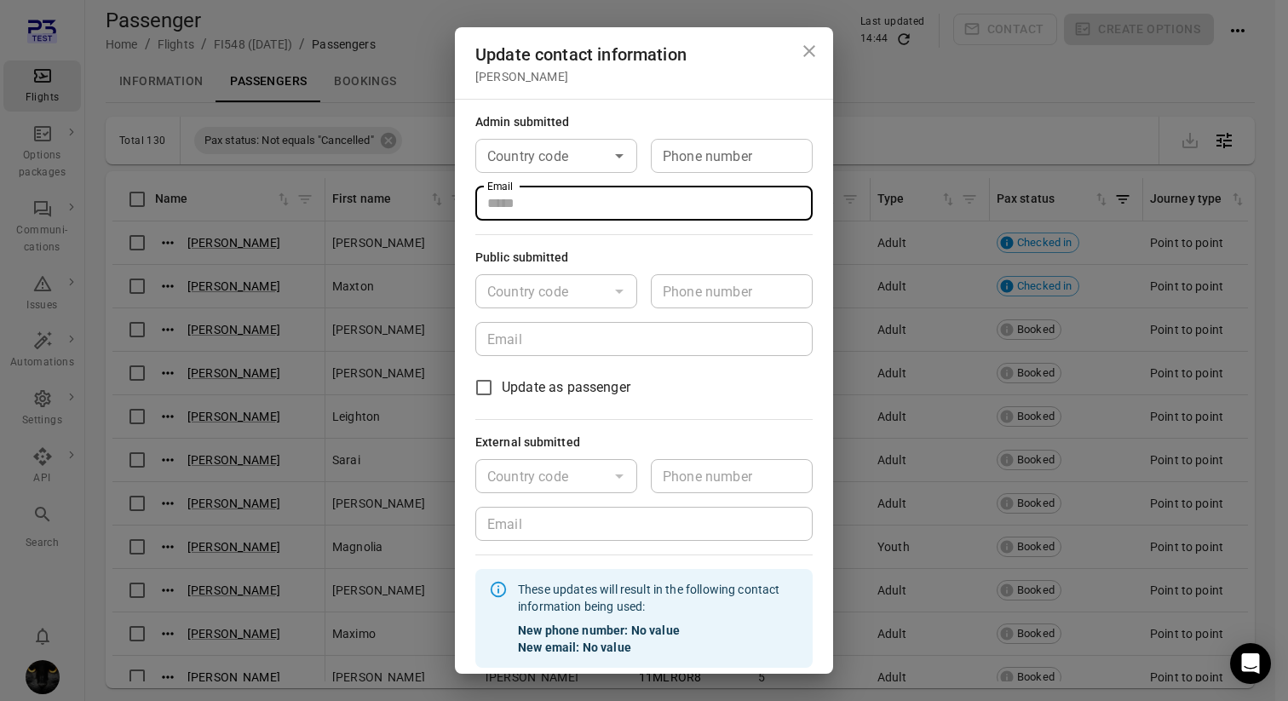
type input "**********"
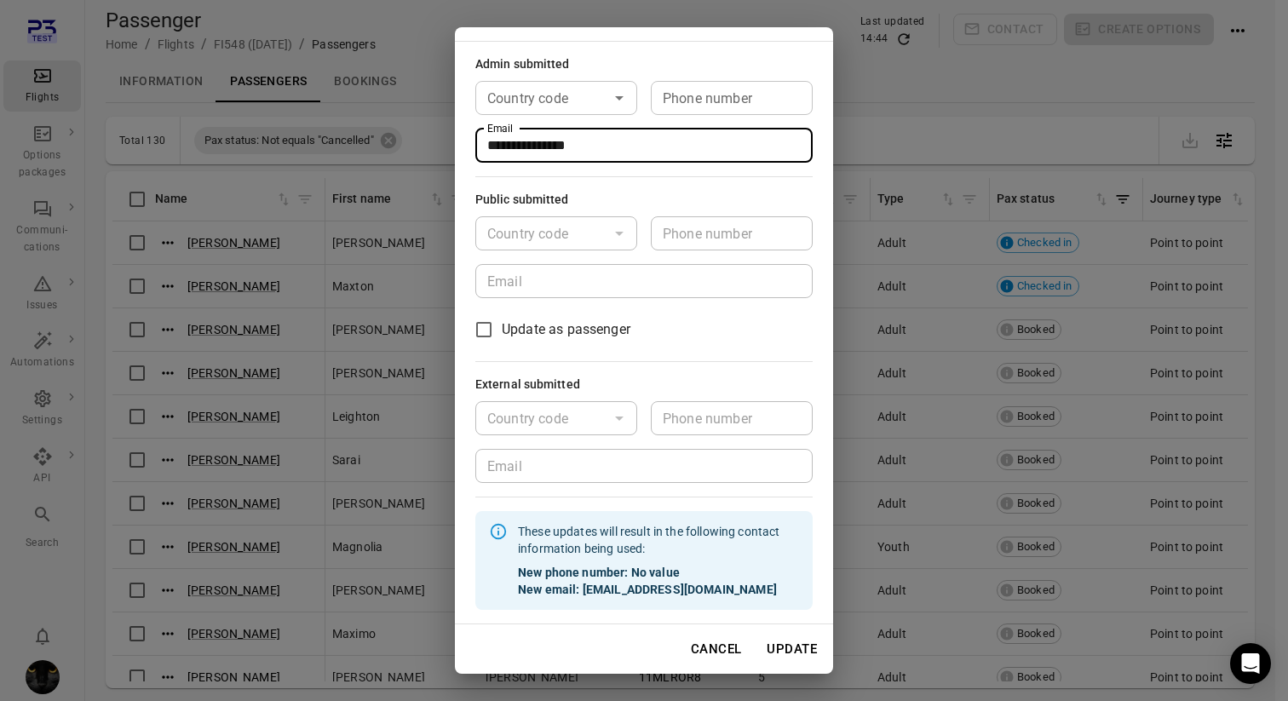
click at [801, 651] on button "Update" at bounding box center [791, 649] width 69 height 36
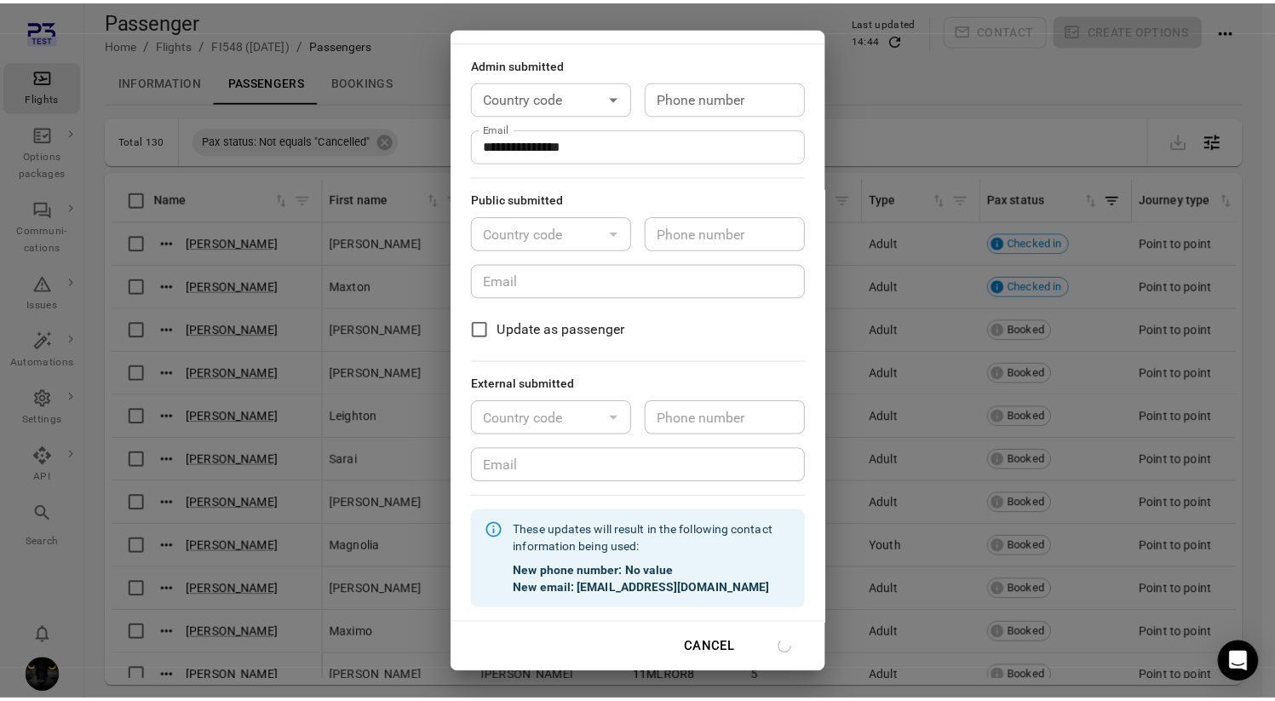
scroll to position [41, 0]
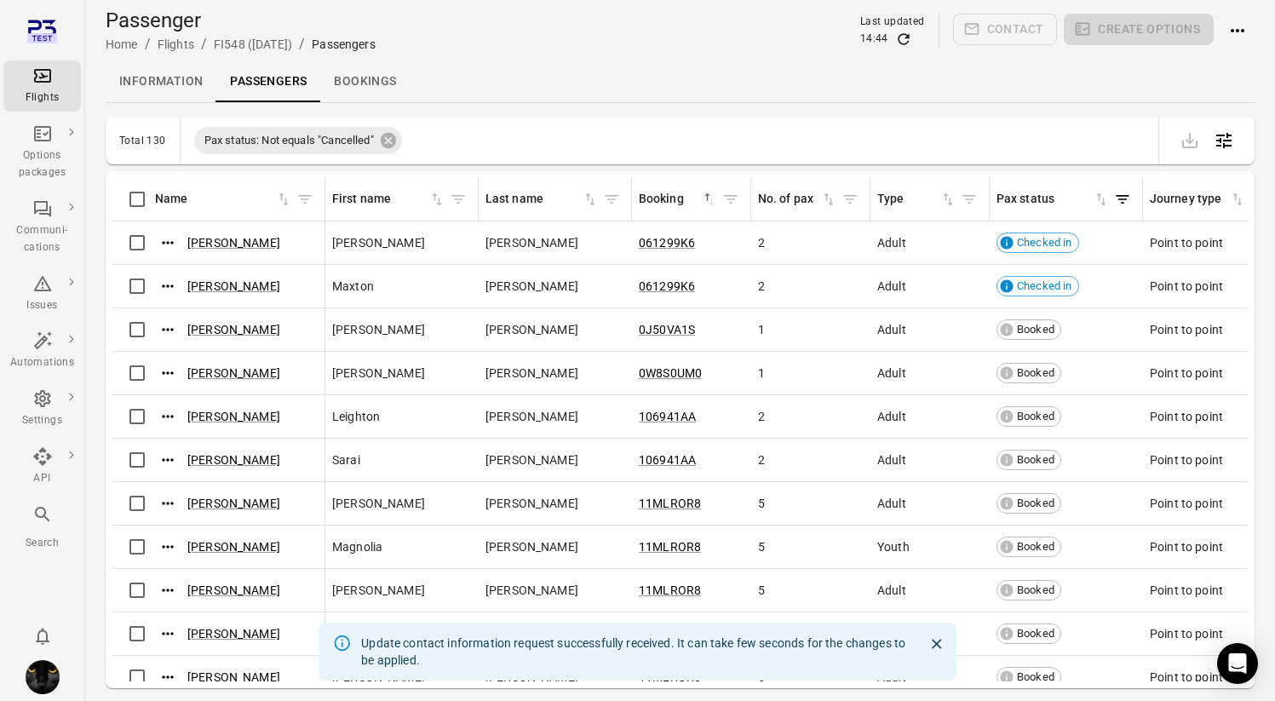
click at [41, 78] on icon "Main navigation" at bounding box center [42, 76] width 17 height 14
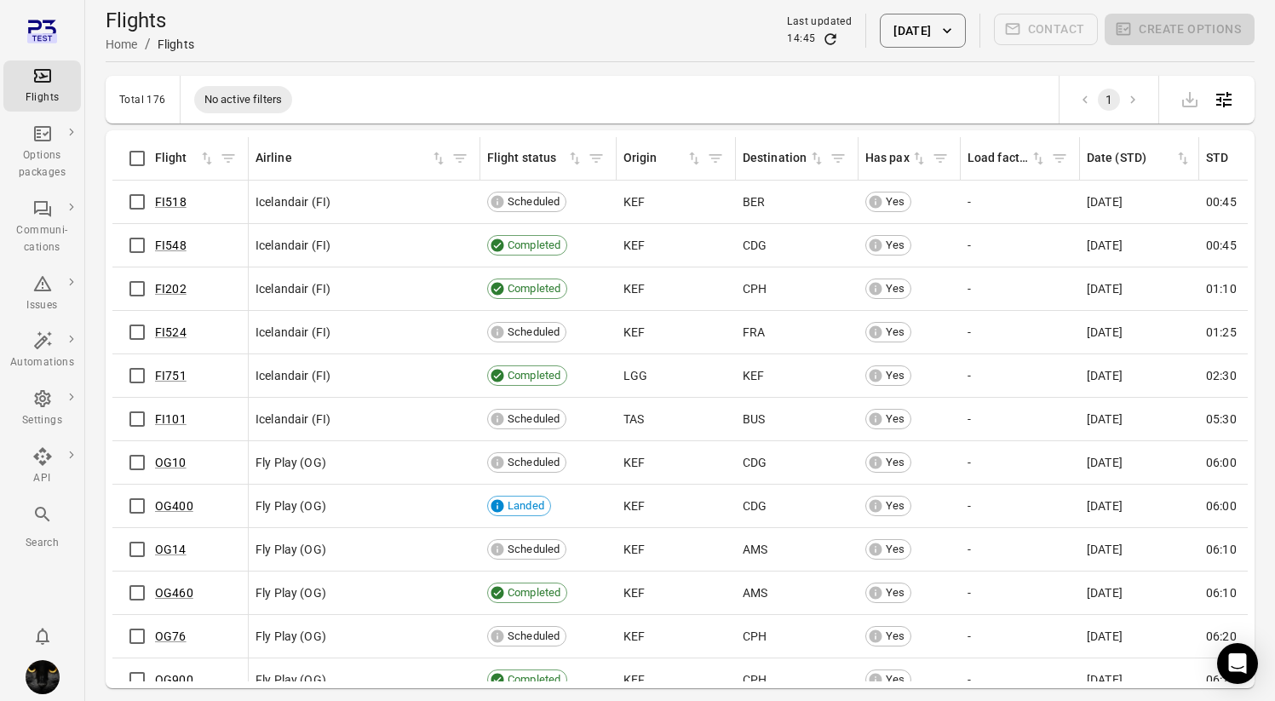
click at [882, 32] on button "21 Aug 2025" at bounding box center [922, 31] width 85 height 34
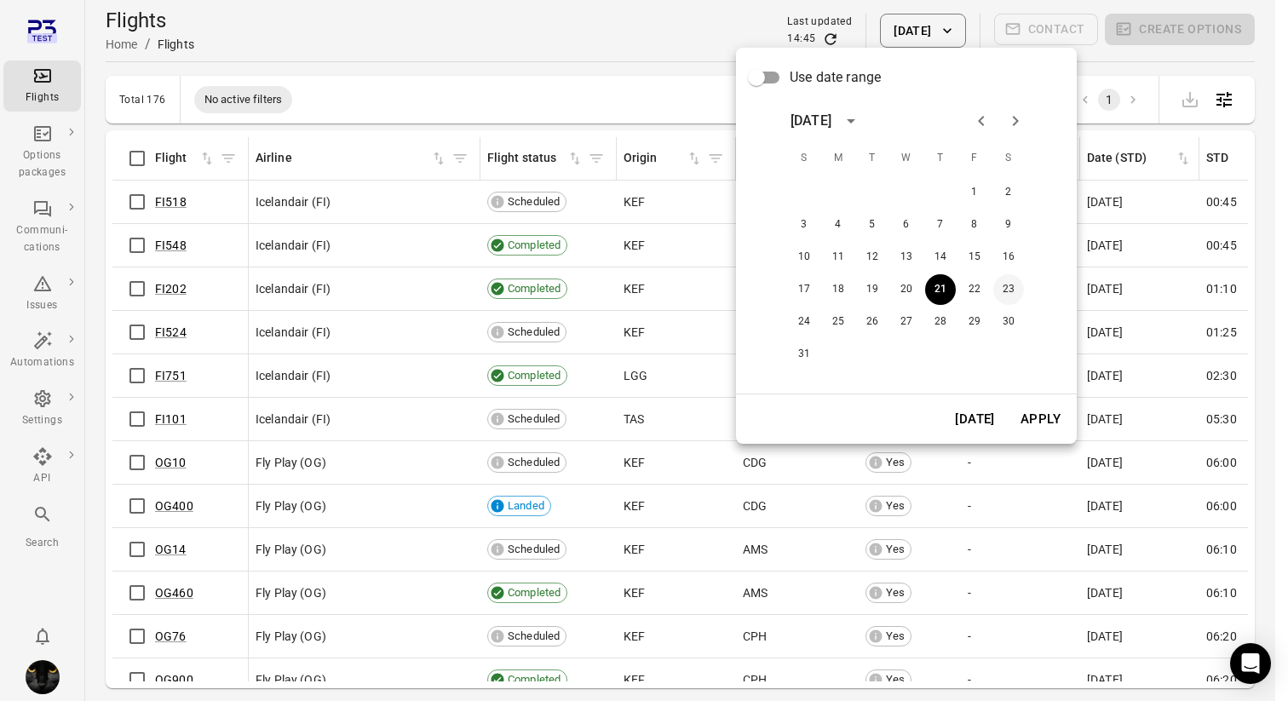
click at [1006, 279] on button "23" at bounding box center [1008, 289] width 31 height 31
click at [1036, 433] on button "Apply" at bounding box center [1040, 419] width 59 height 36
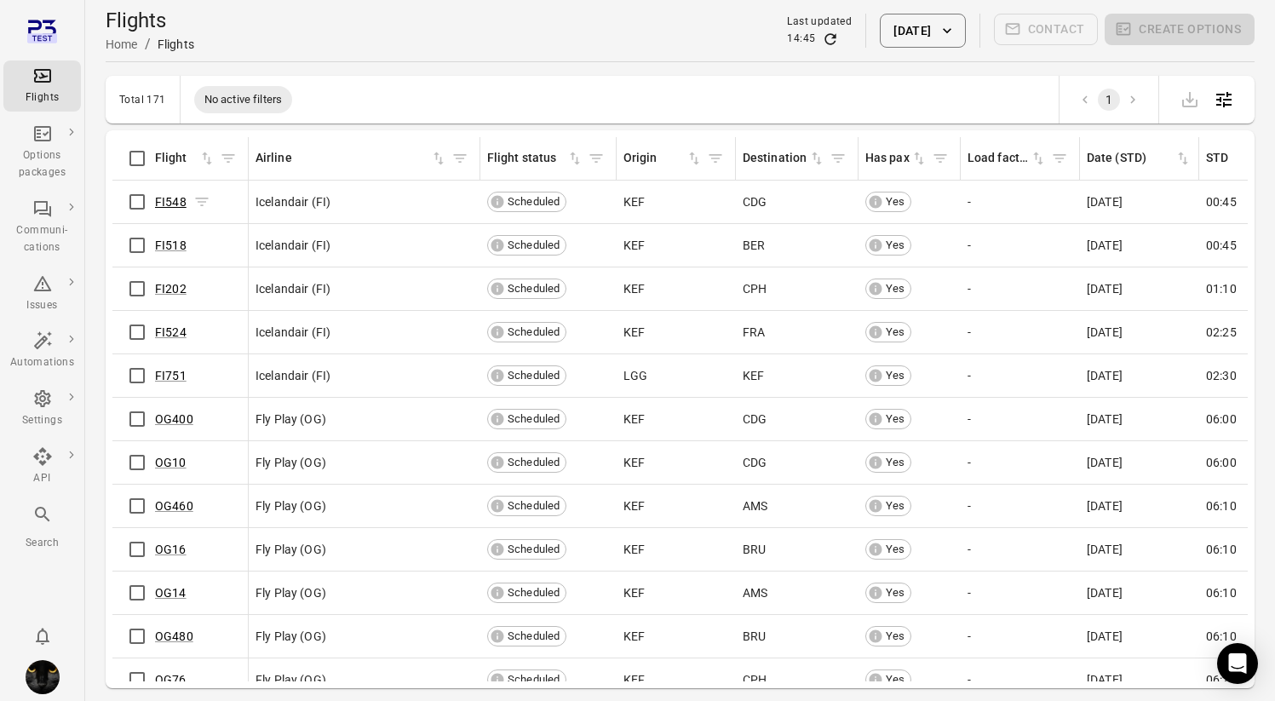
click at [165, 197] on link "FI548" at bounding box center [171, 202] width 32 height 14
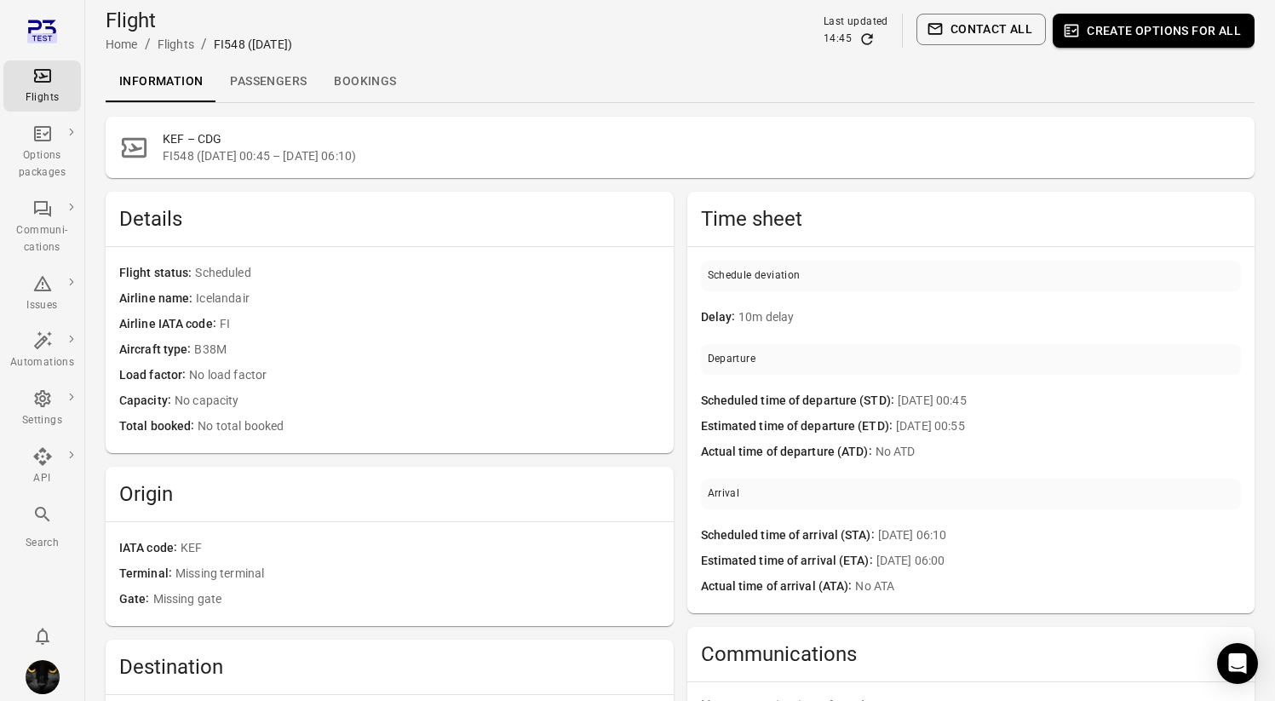
click at [232, 70] on link "Passengers" at bounding box center [268, 81] width 104 height 41
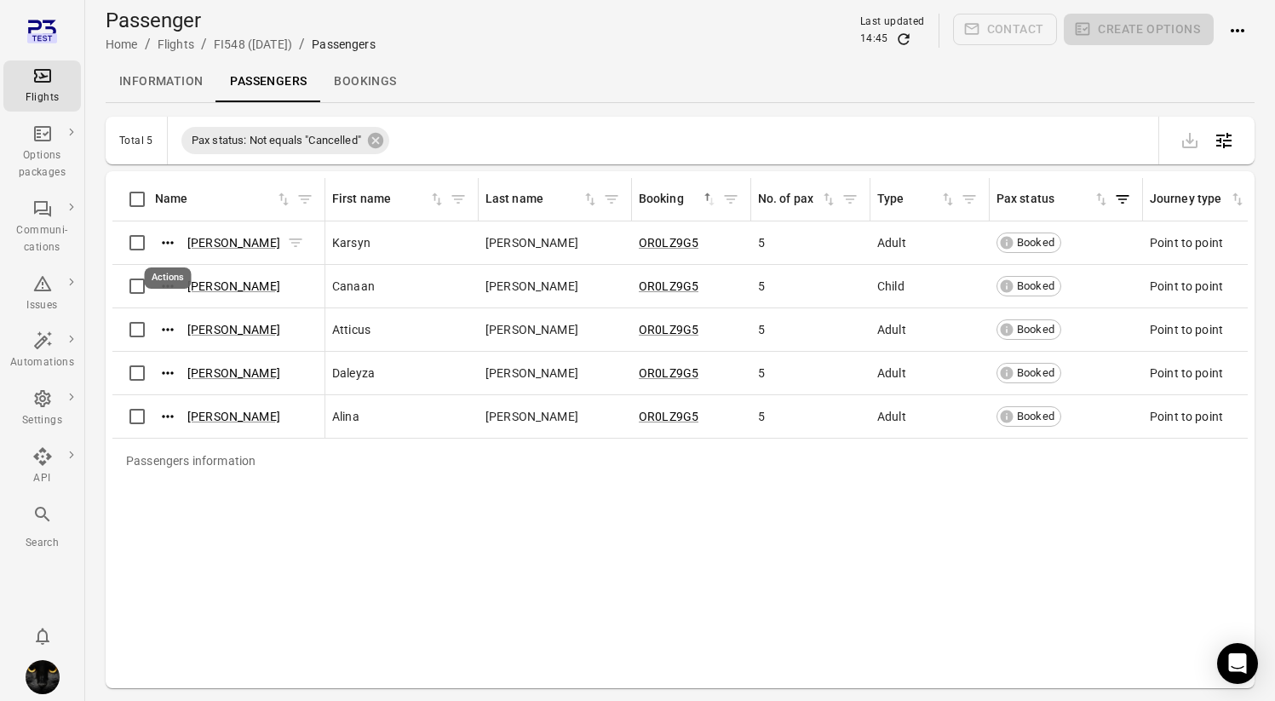
click at [166, 245] on icon "Actions" at bounding box center [167, 242] width 17 height 17
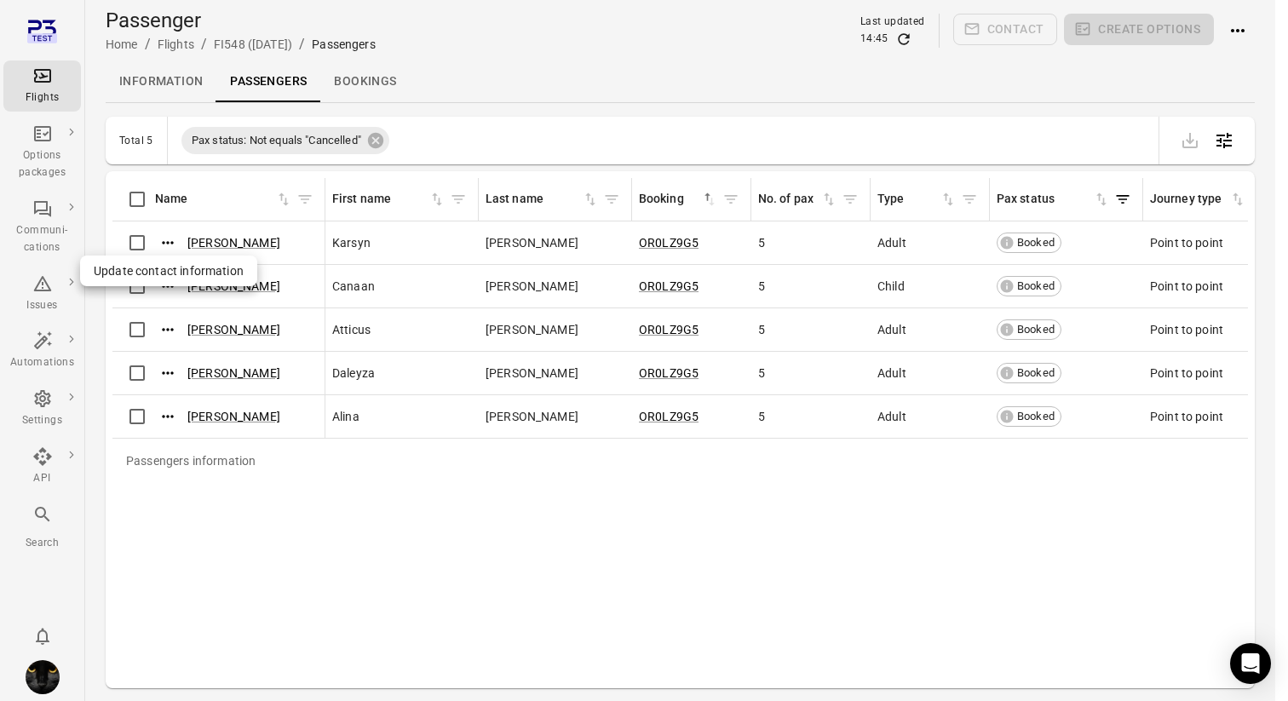
click at [170, 260] on div "Update contact information" at bounding box center [168, 271] width 177 height 31
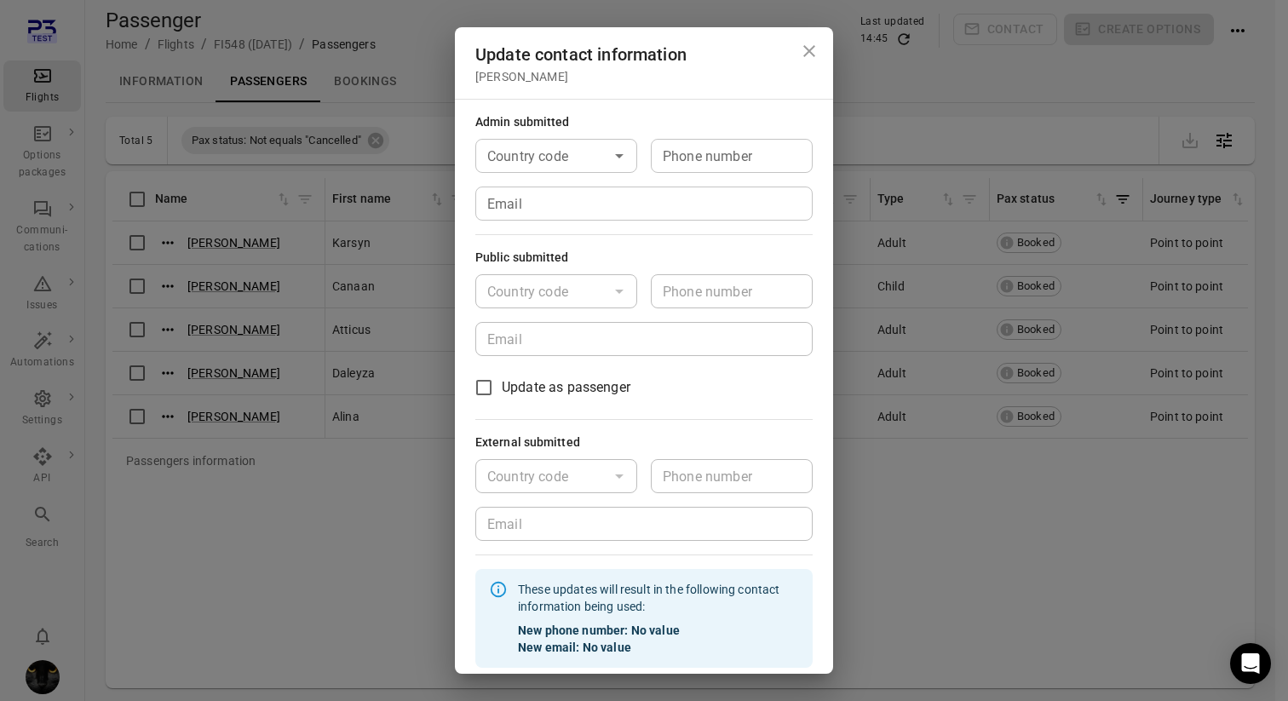
click at [548, 210] on input "Email" at bounding box center [643, 204] width 337 height 34
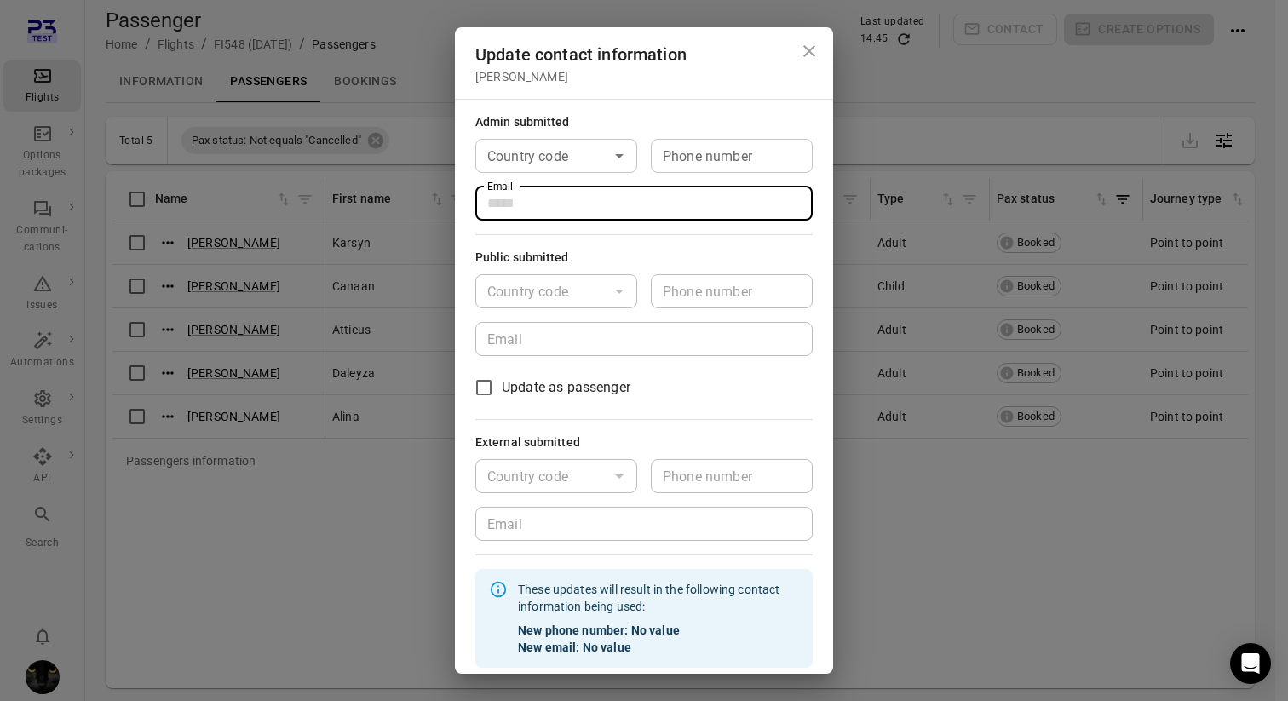
type input "**********"
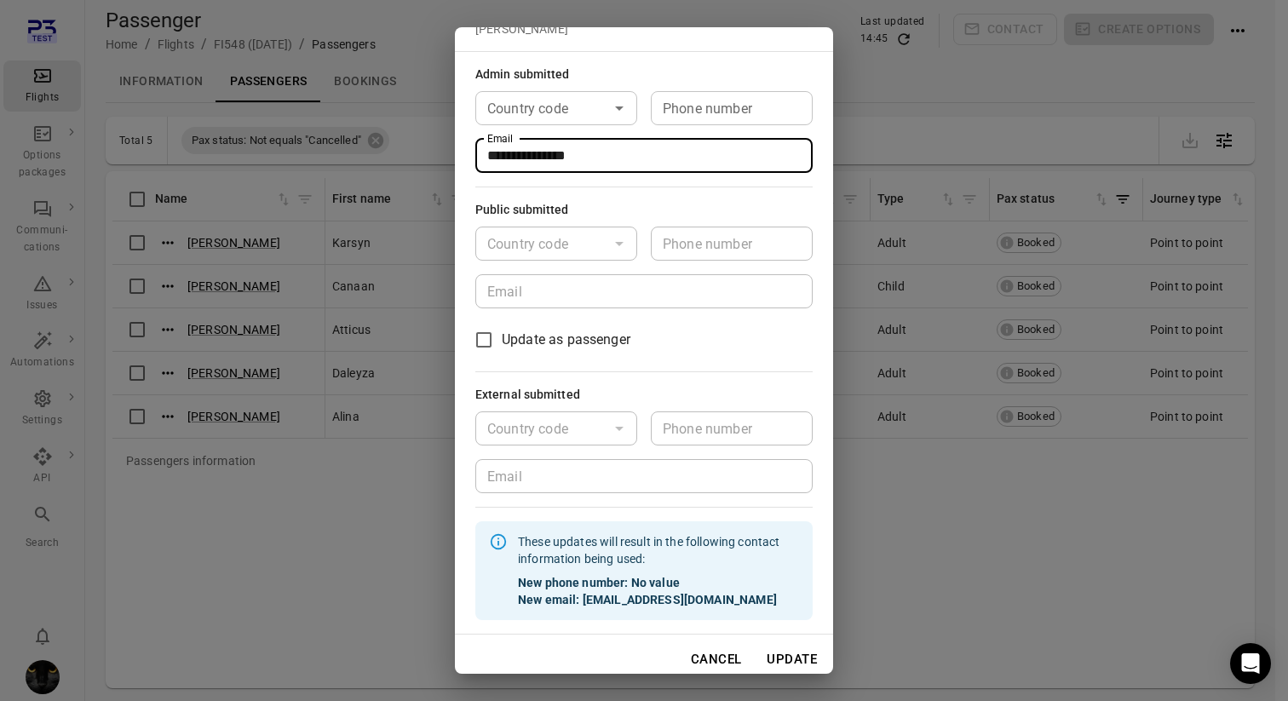
click at [784, 663] on button "Update" at bounding box center [791, 659] width 69 height 36
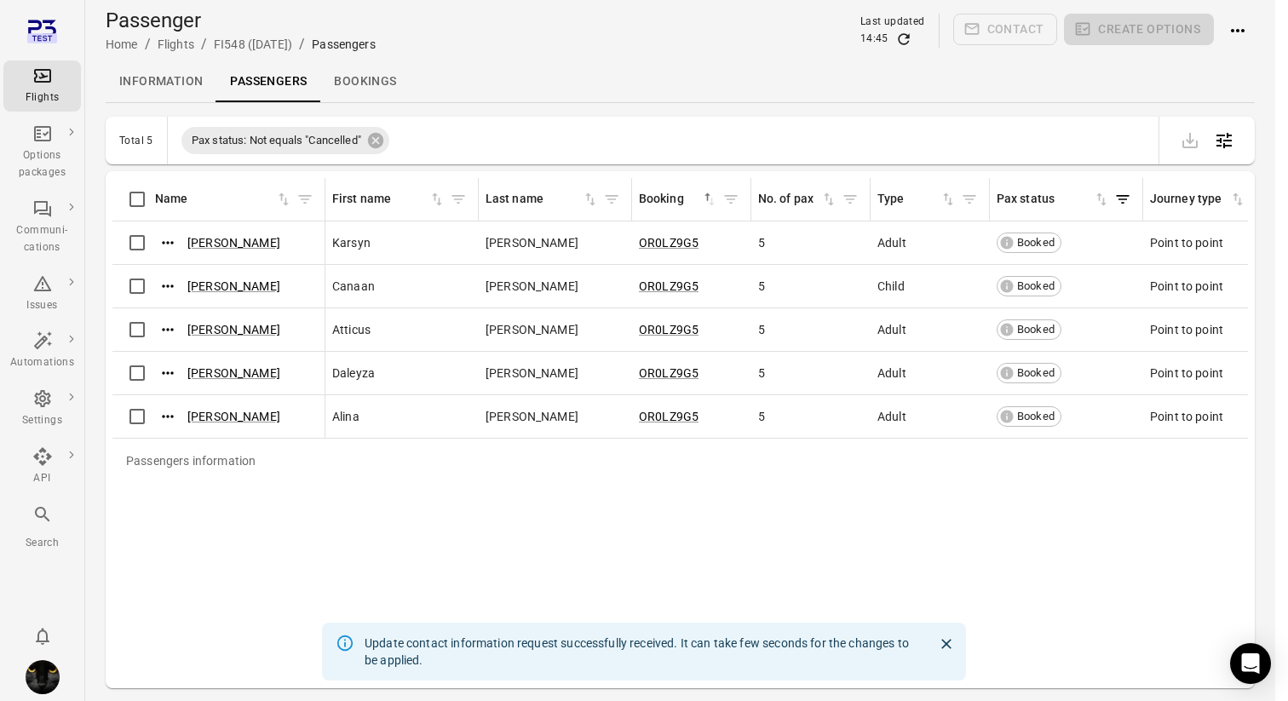
scroll to position [41, 0]
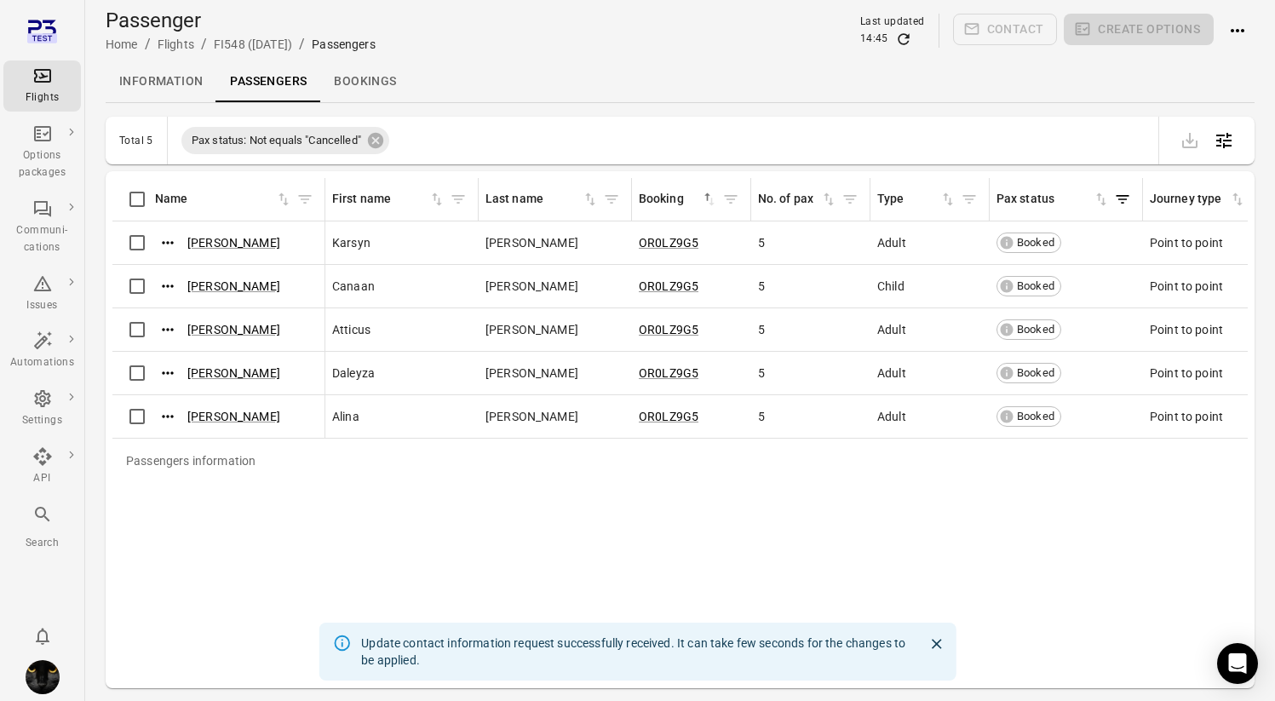
click at [41, 82] on icon "Main navigation" at bounding box center [42, 76] width 17 height 14
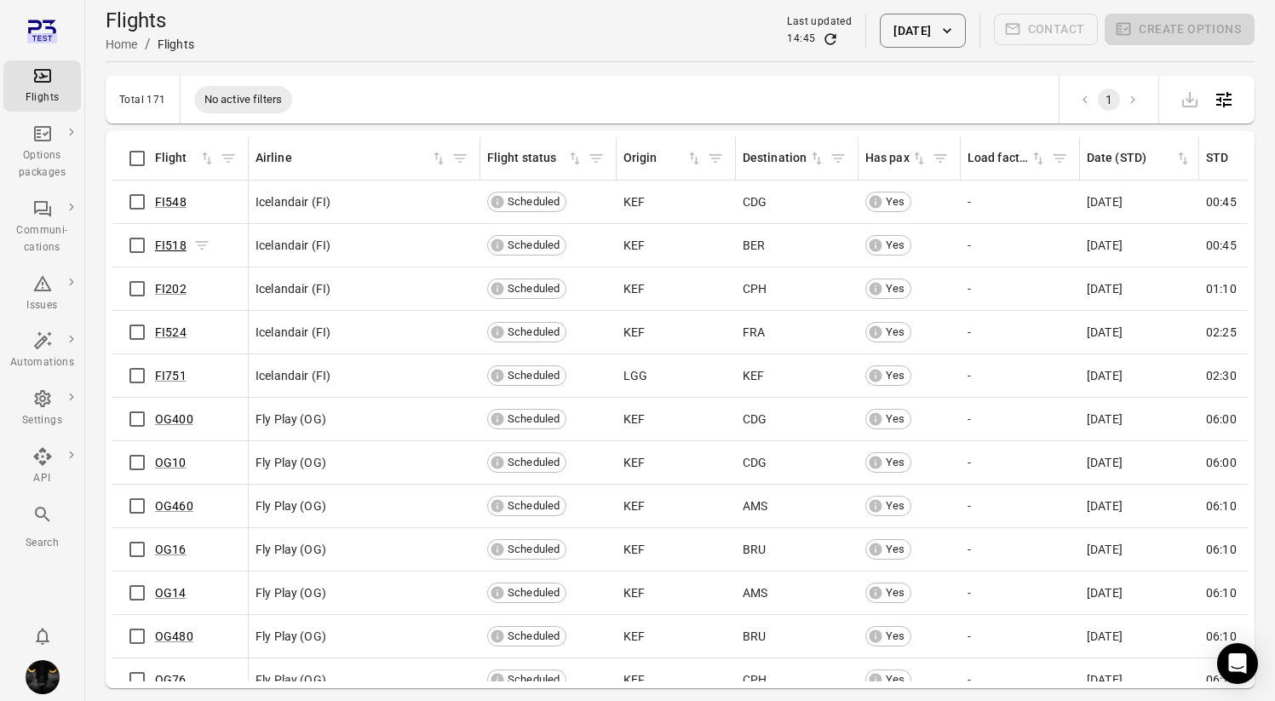
click at [167, 240] on link "FI518" at bounding box center [171, 245] width 32 height 14
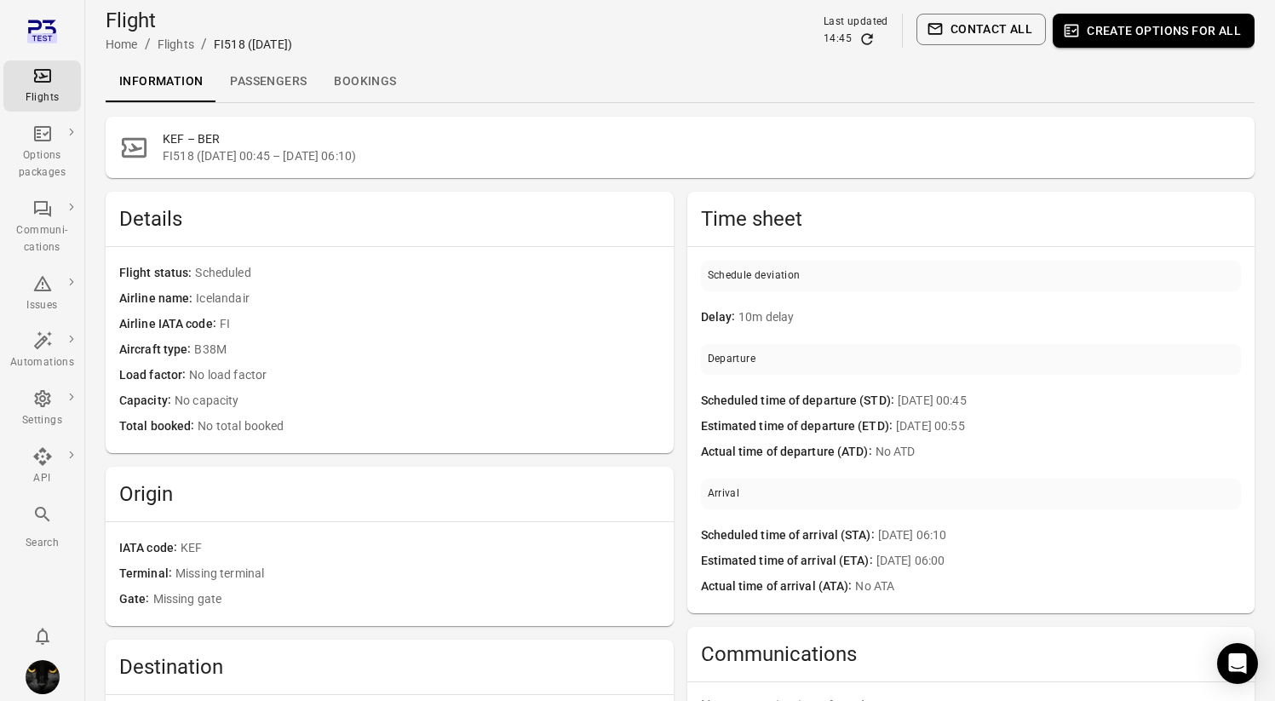
click at [296, 80] on link "Passengers" at bounding box center [268, 81] width 104 height 41
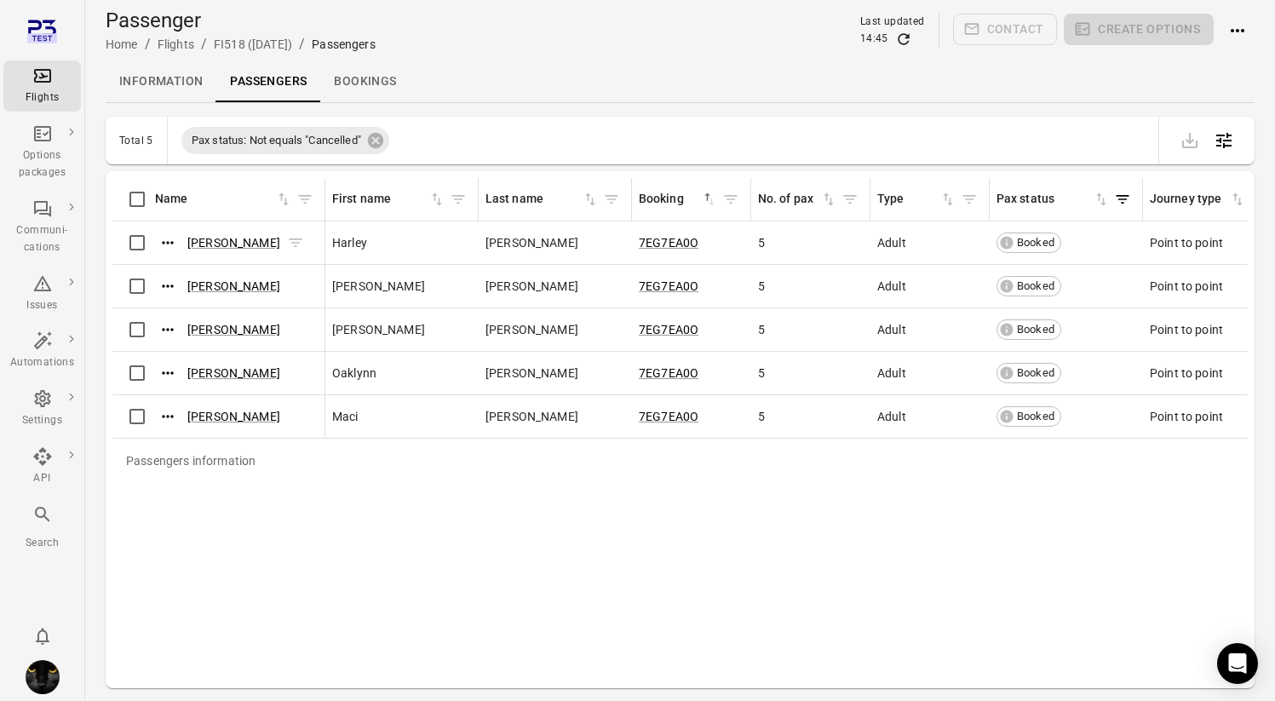
click at [172, 239] on icon "Actions" at bounding box center [167, 242] width 17 height 17
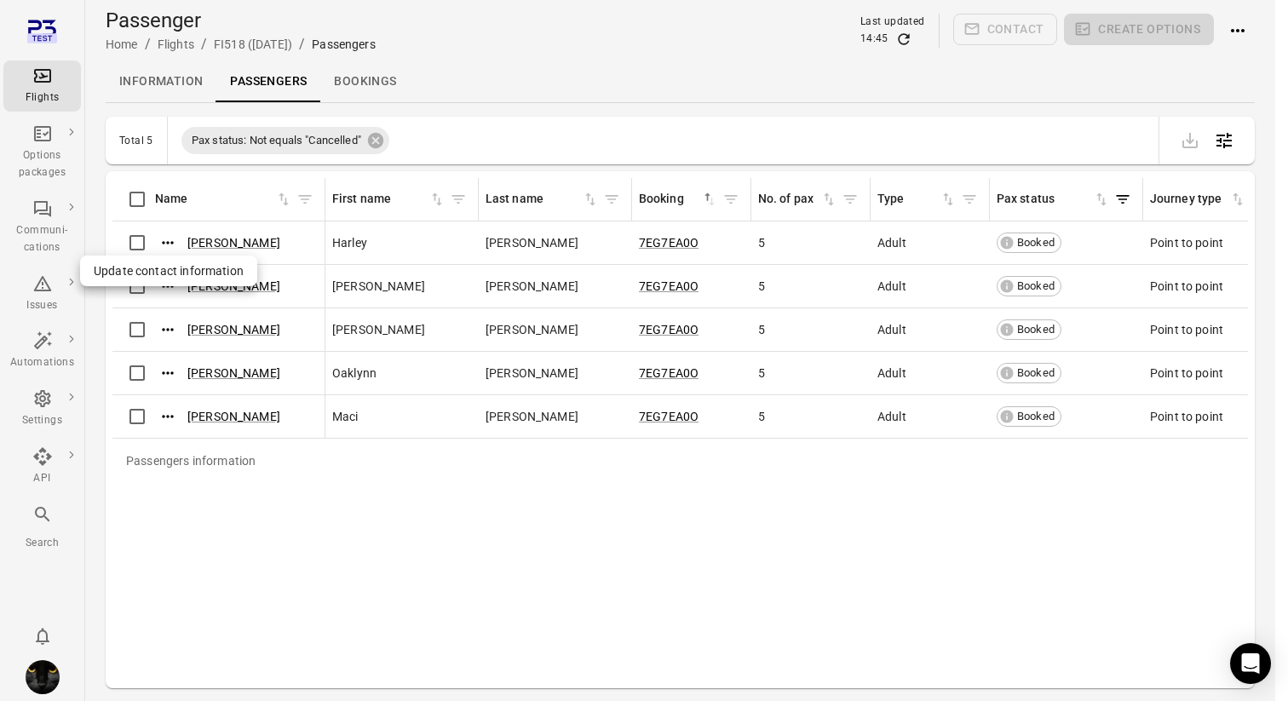
click at [176, 270] on span "Update contact information" at bounding box center [169, 270] width 150 height 17
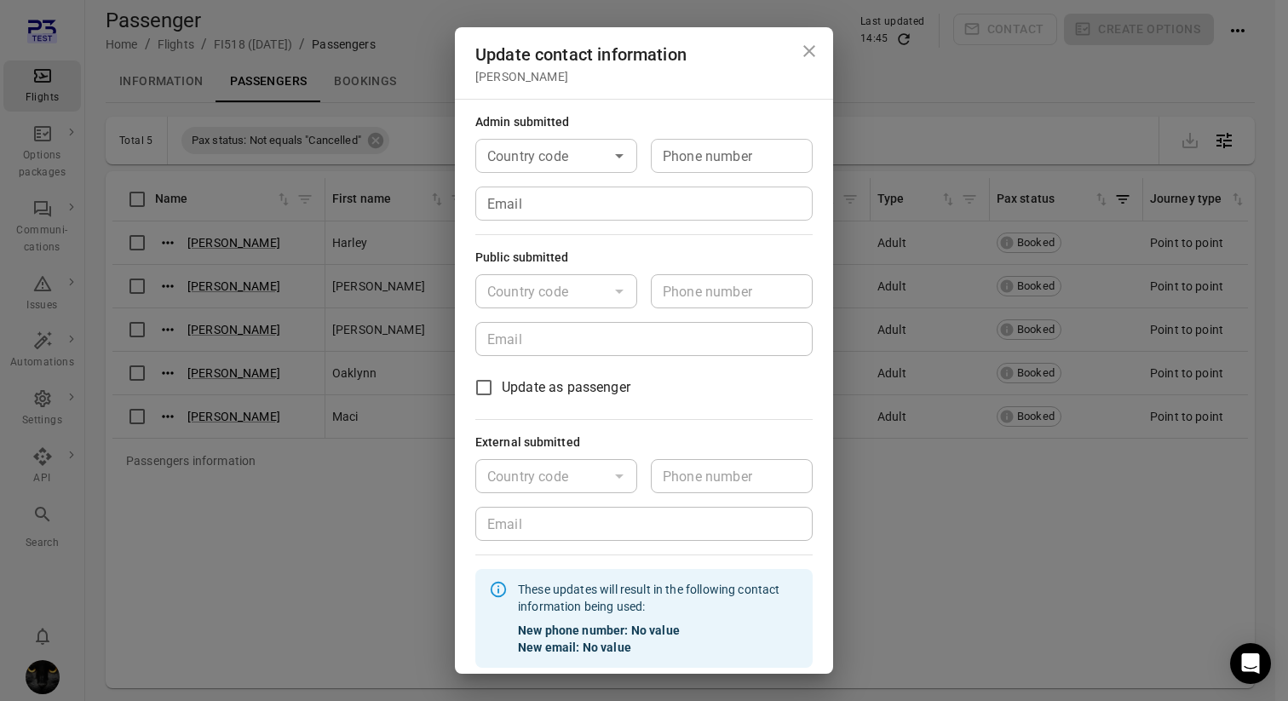
click at [543, 207] on input "Email" at bounding box center [643, 204] width 337 height 34
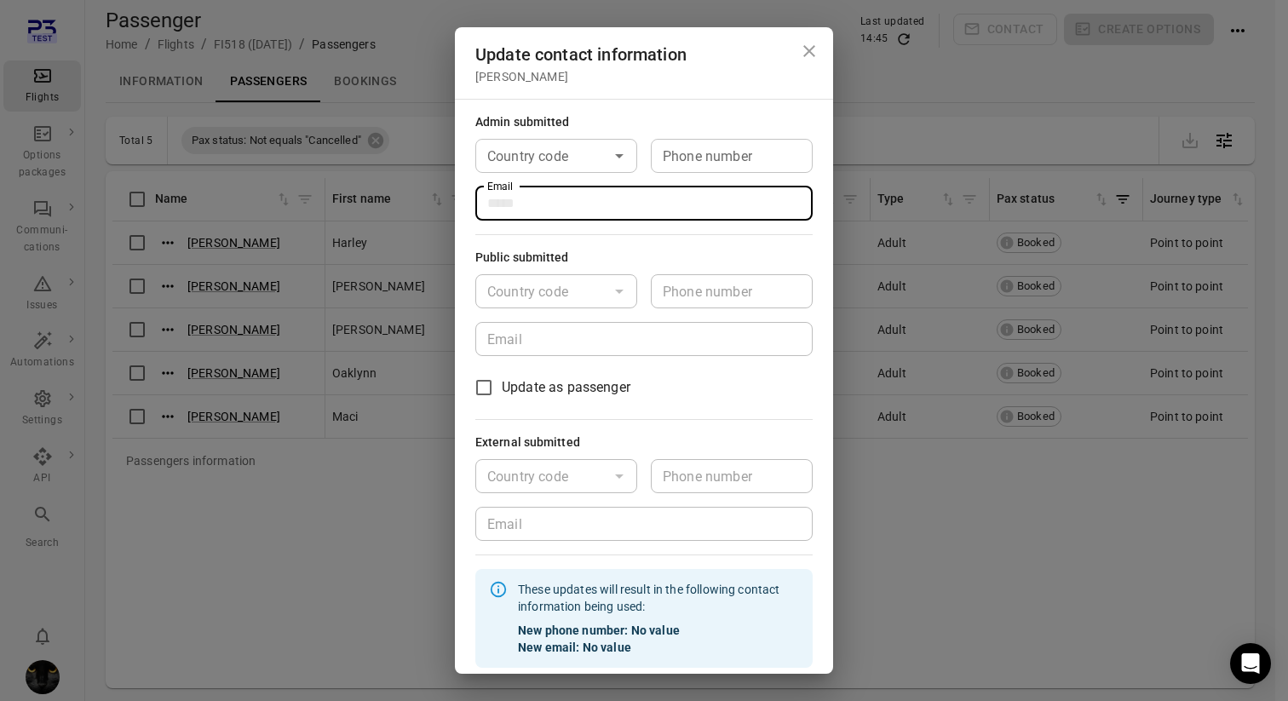
type input "**********"
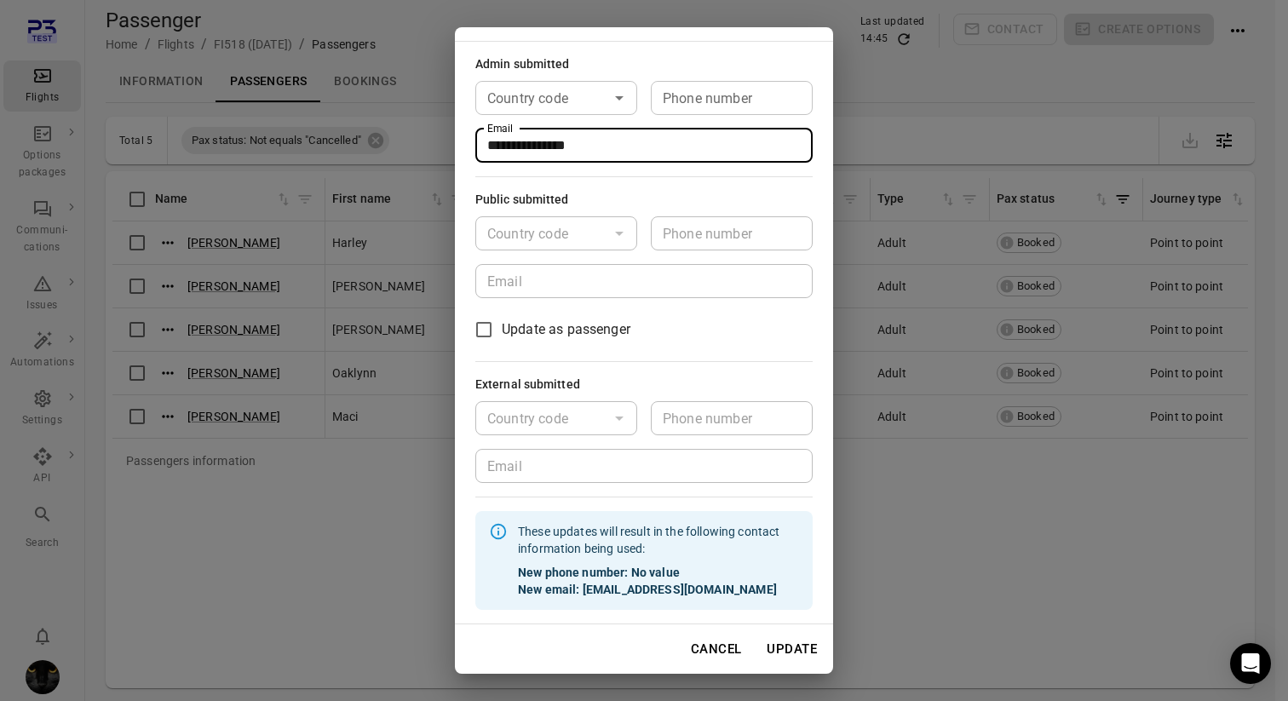
click at [774, 635] on button "Update" at bounding box center [791, 649] width 69 height 36
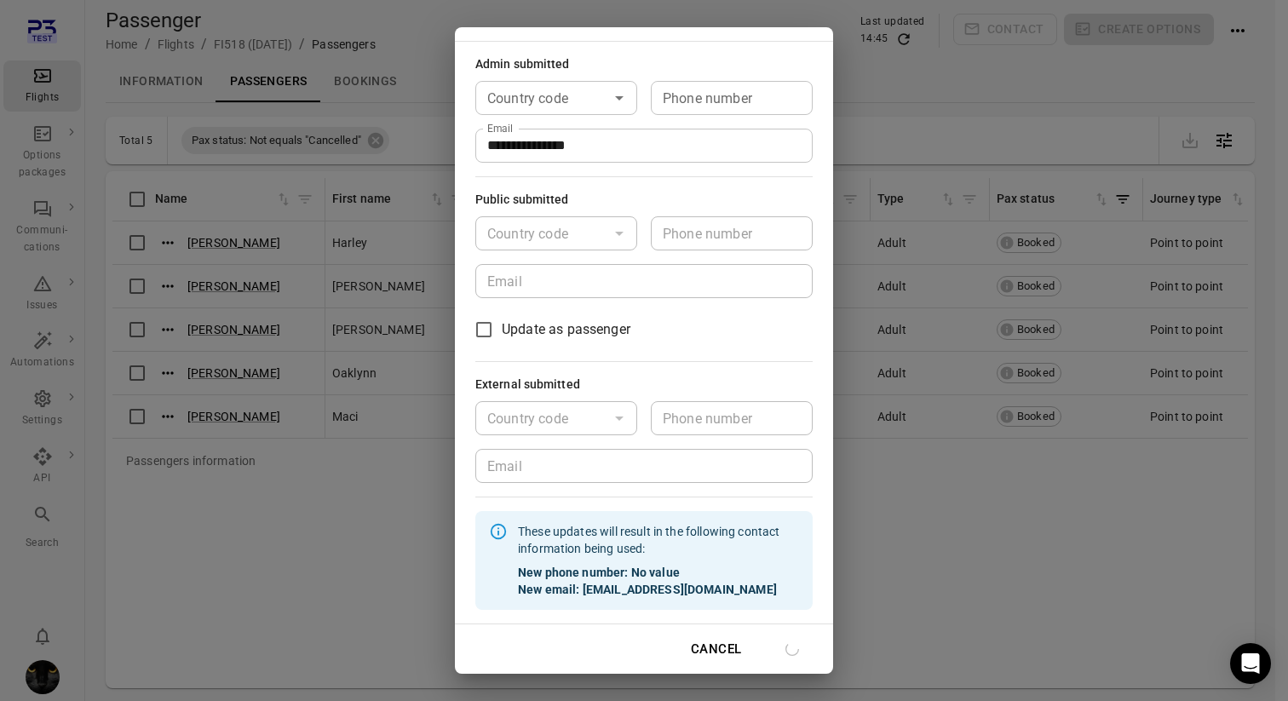
scroll to position [41, 0]
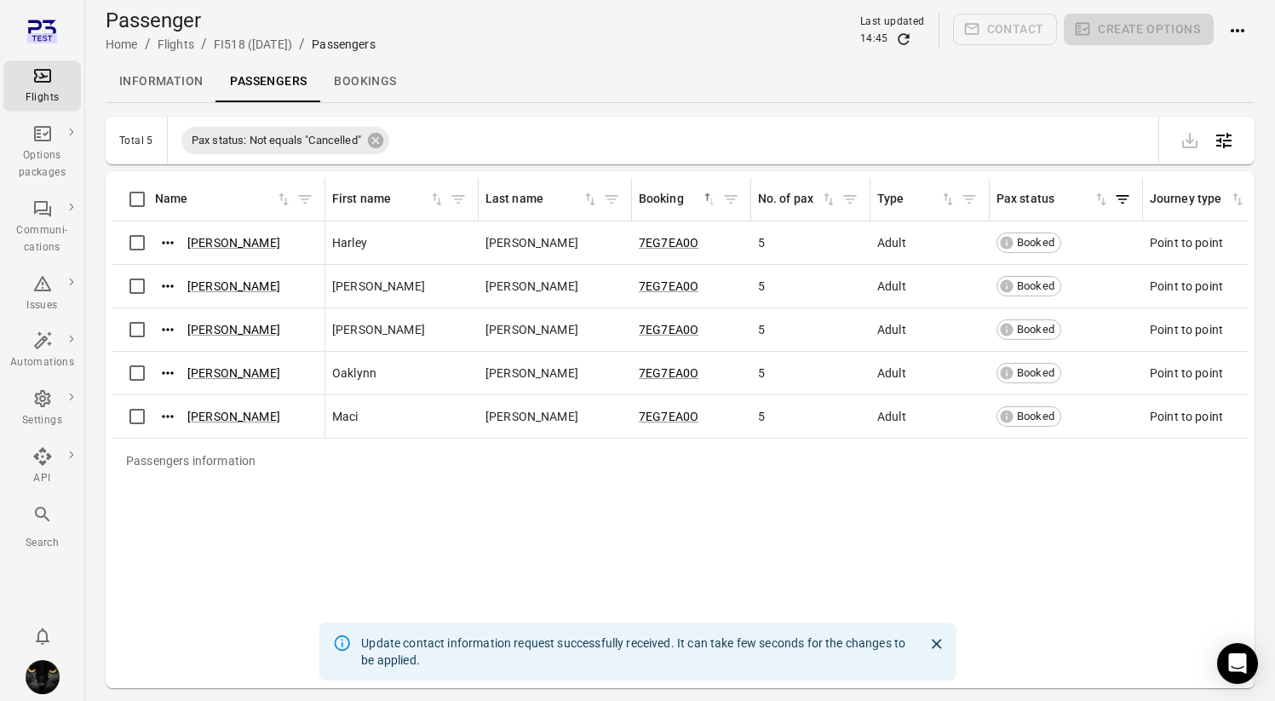
click at [39, 89] on div "Flights" at bounding box center [42, 86] width 64 height 41
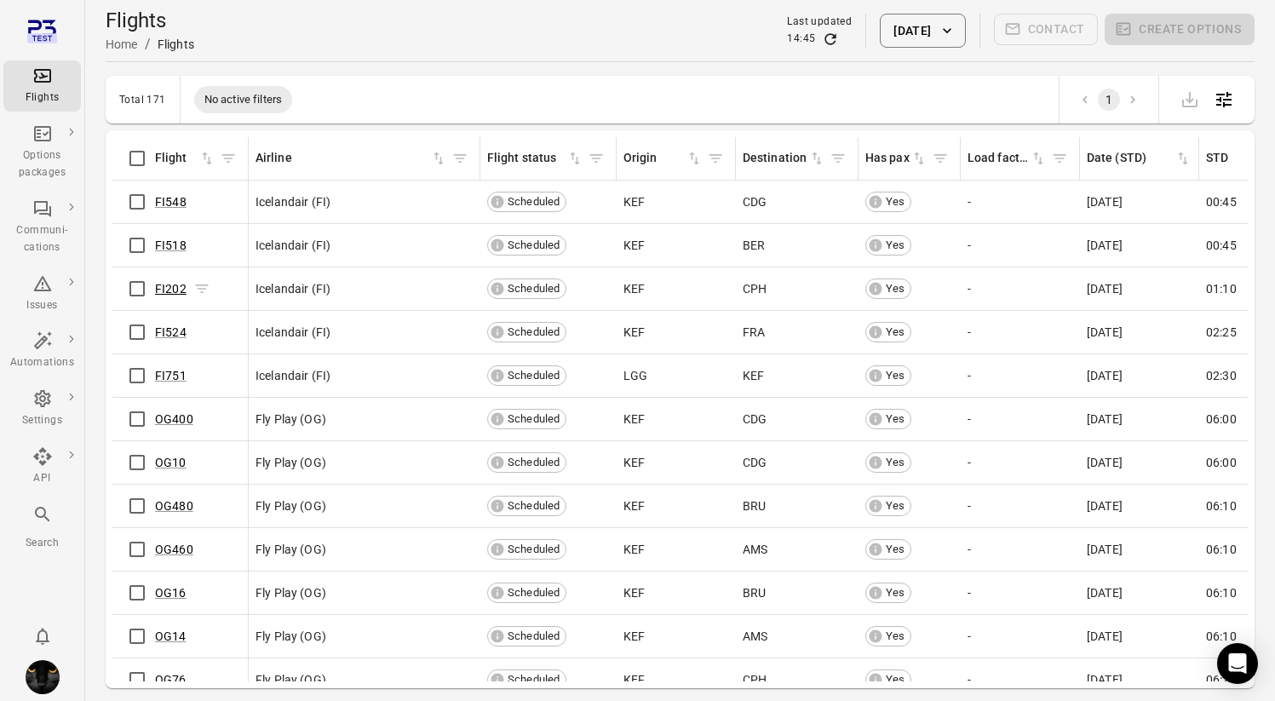
click at [164, 289] on link "FI202" at bounding box center [171, 289] width 32 height 14
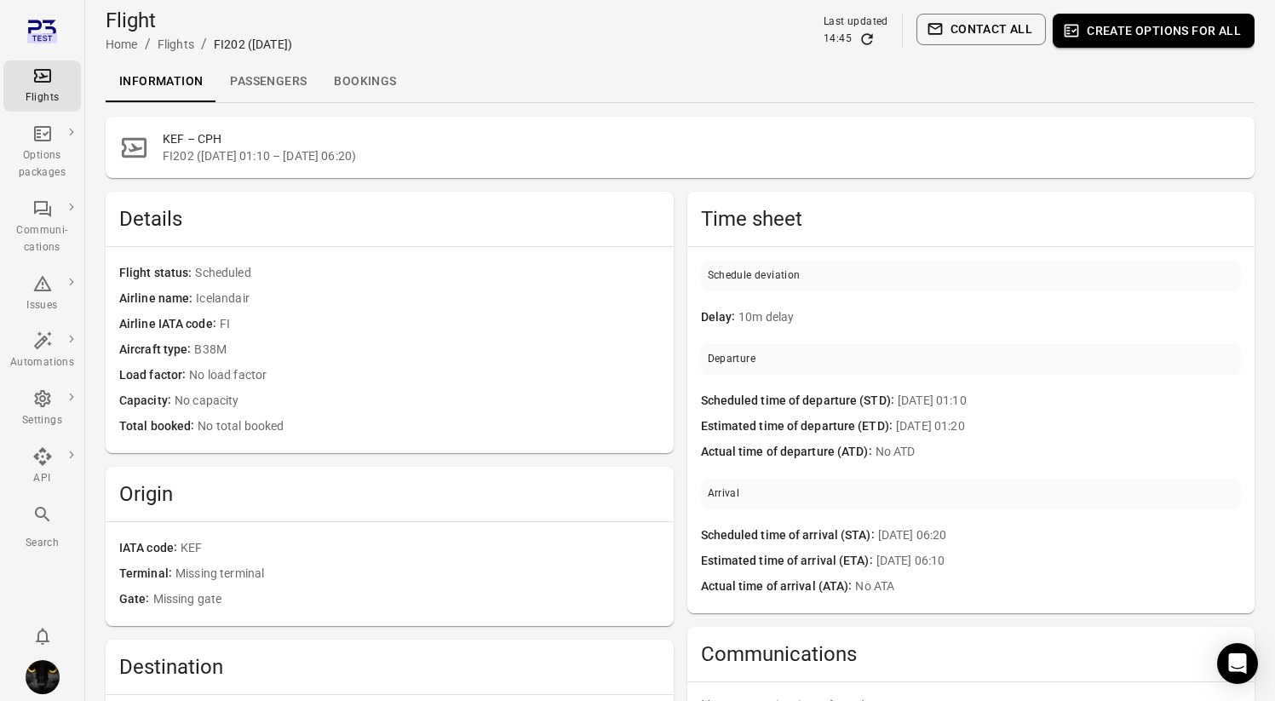
click at [289, 82] on link "Passengers" at bounding box center [268, 81] width 104 height 41
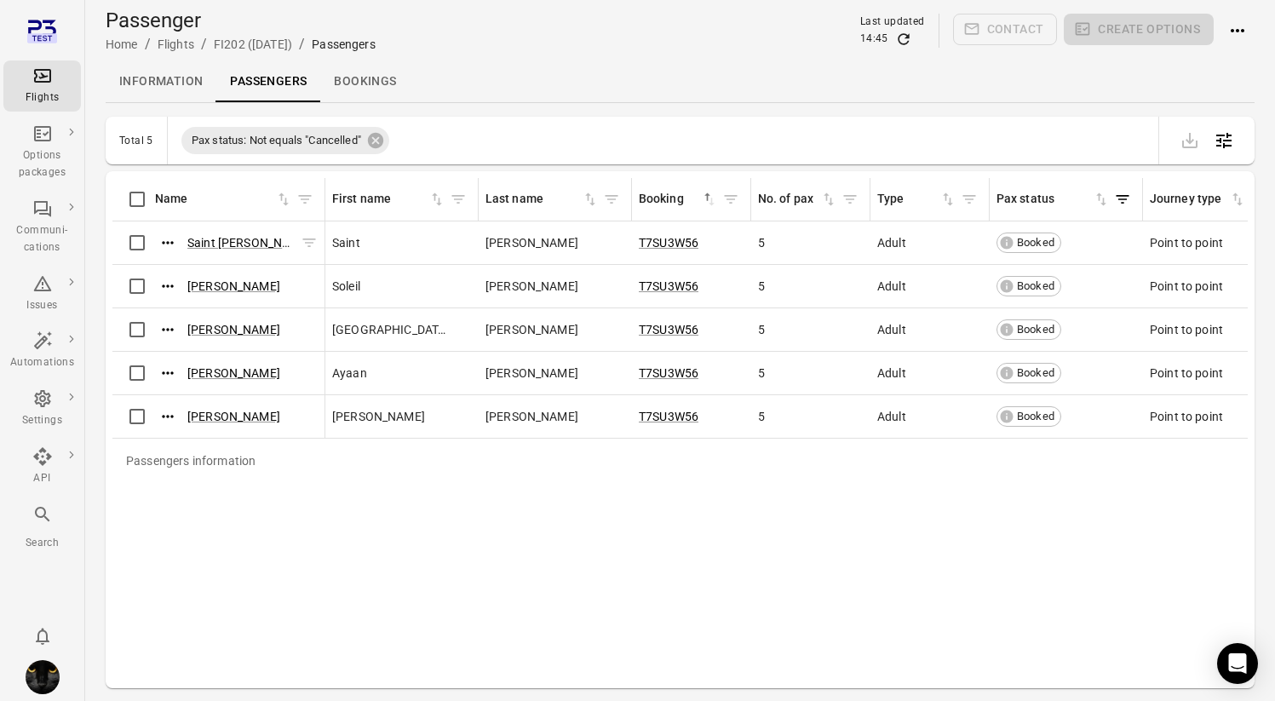
click at [156, 245] on button "Actions" at bounding box center [168, 243] width 26 height 26
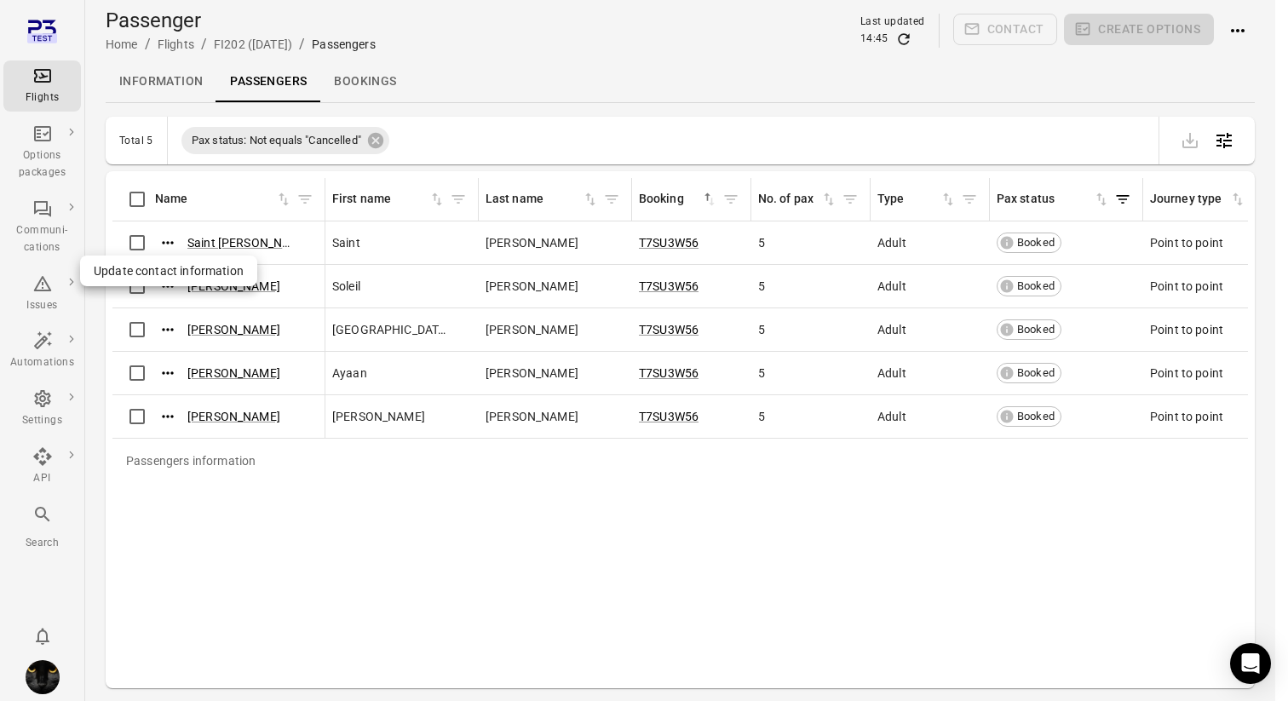
click at [175, 275] on span "Update contact information" at bounding box center [169, 270] width 150 height 17
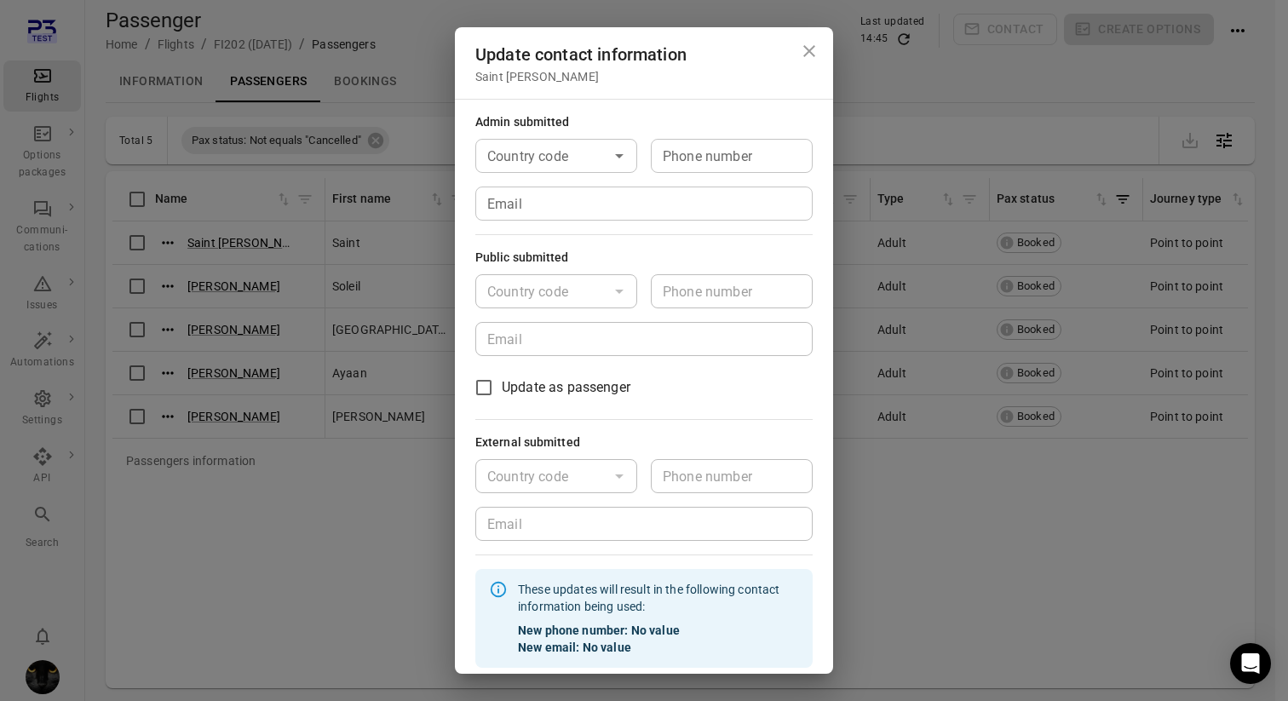
click at [584, 204] on input "Email" at bounding box center [643, 204] width 337 height 34
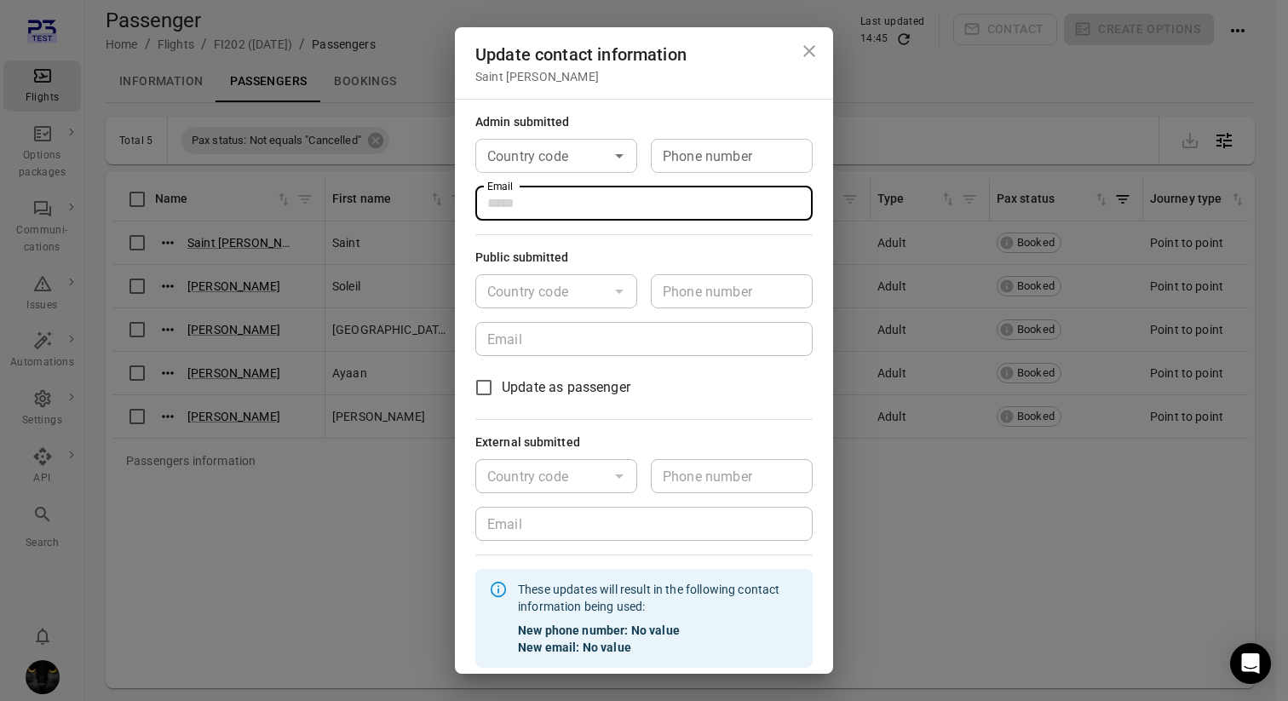
type input "**********"
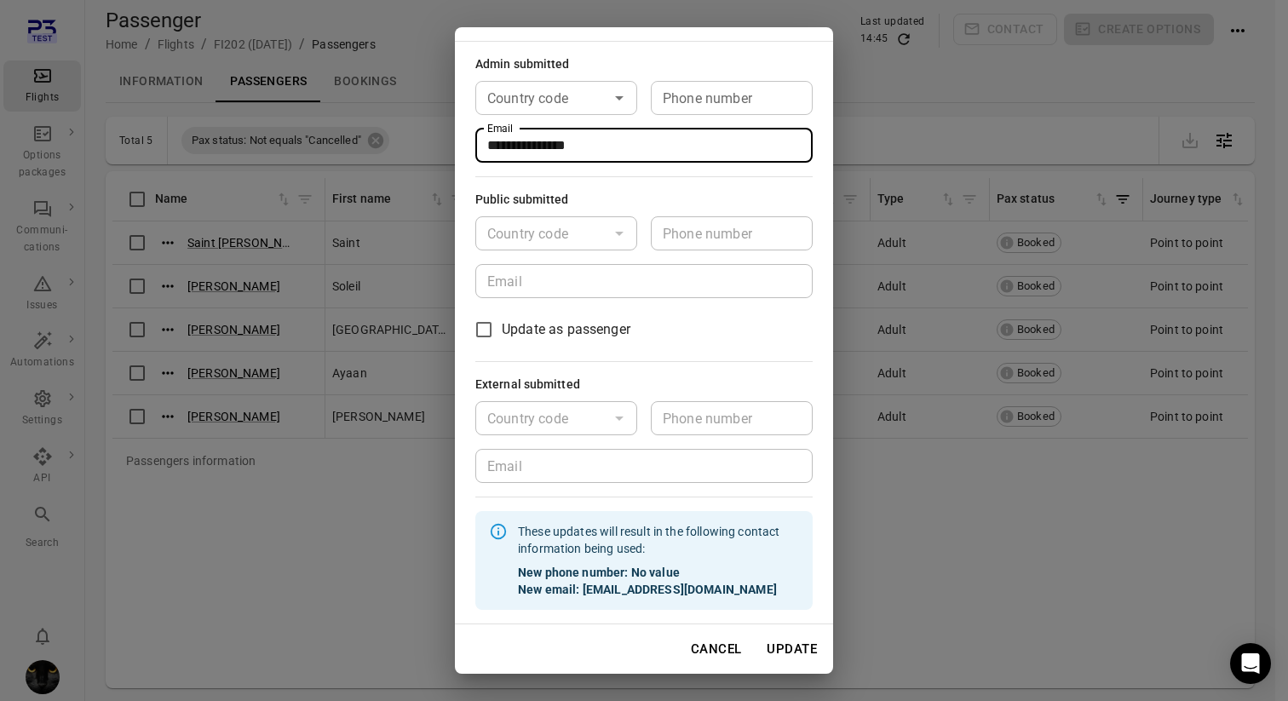
click at [778, 655] on button "Update" at bounding box center [791, 649] width 69 height 36
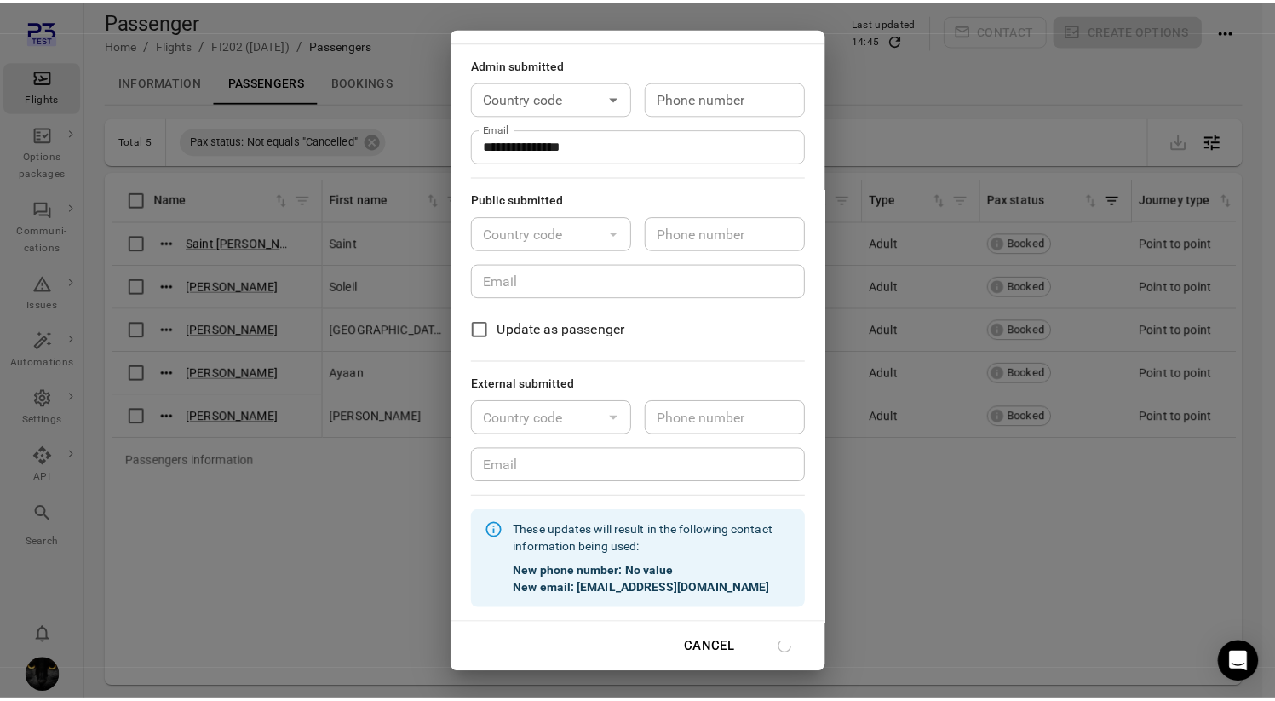
scroll to position [41, 0]
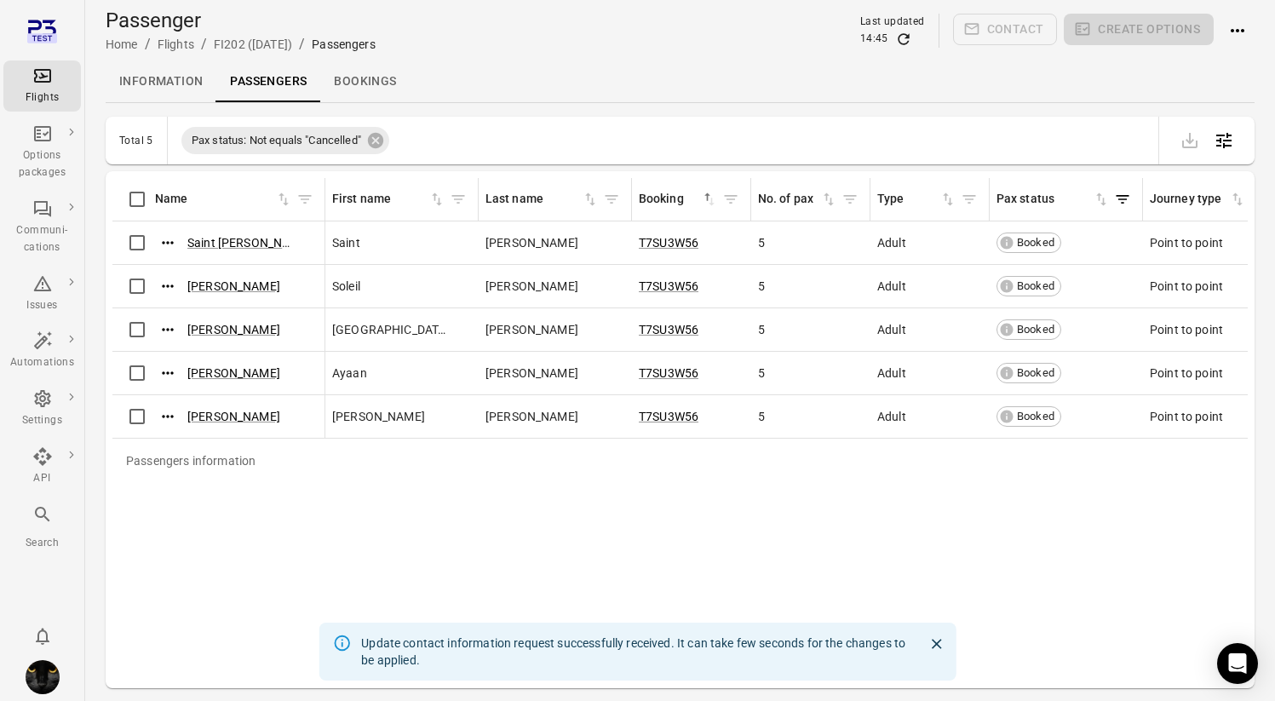
click at [74, 88] on link "Flights" at bounding box center [42, 85] width 78 height 51
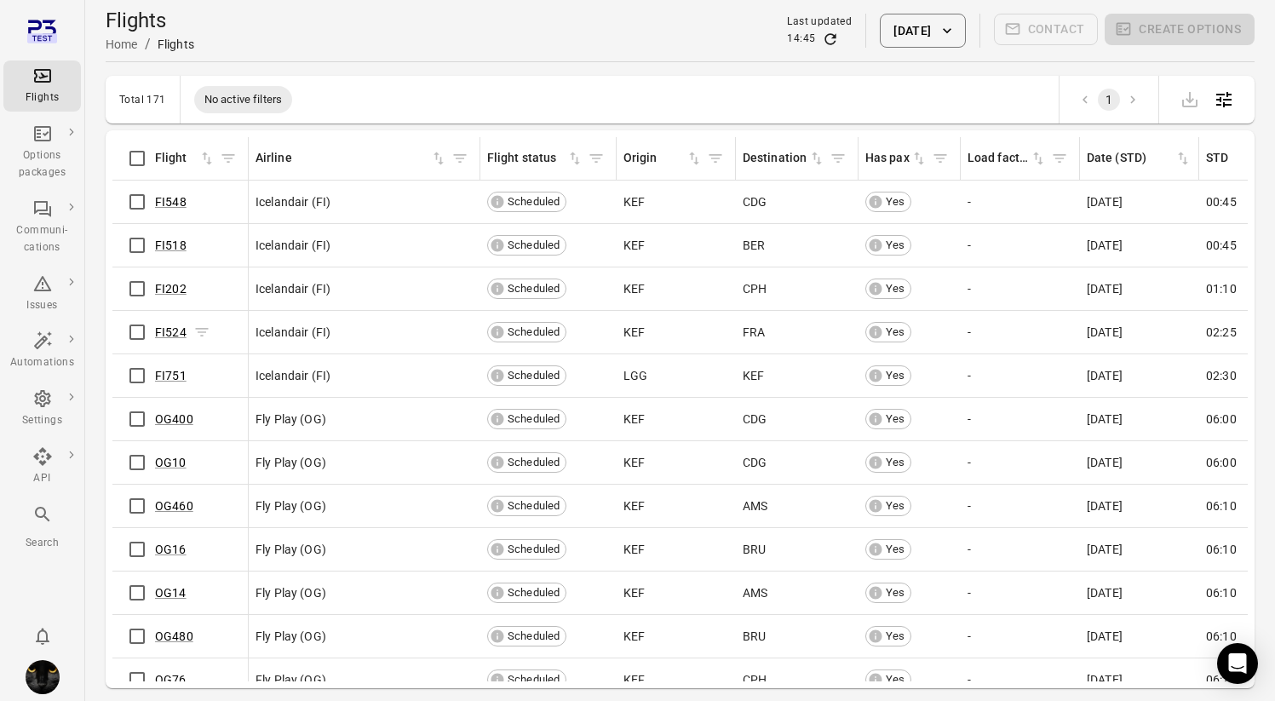
click at [173, 324] on span "FI524" at bounding box center [171, 332] width 32 height 17
click at [172, 337] on link "FI524" at bounding box center [171, 332] width 32 height 14
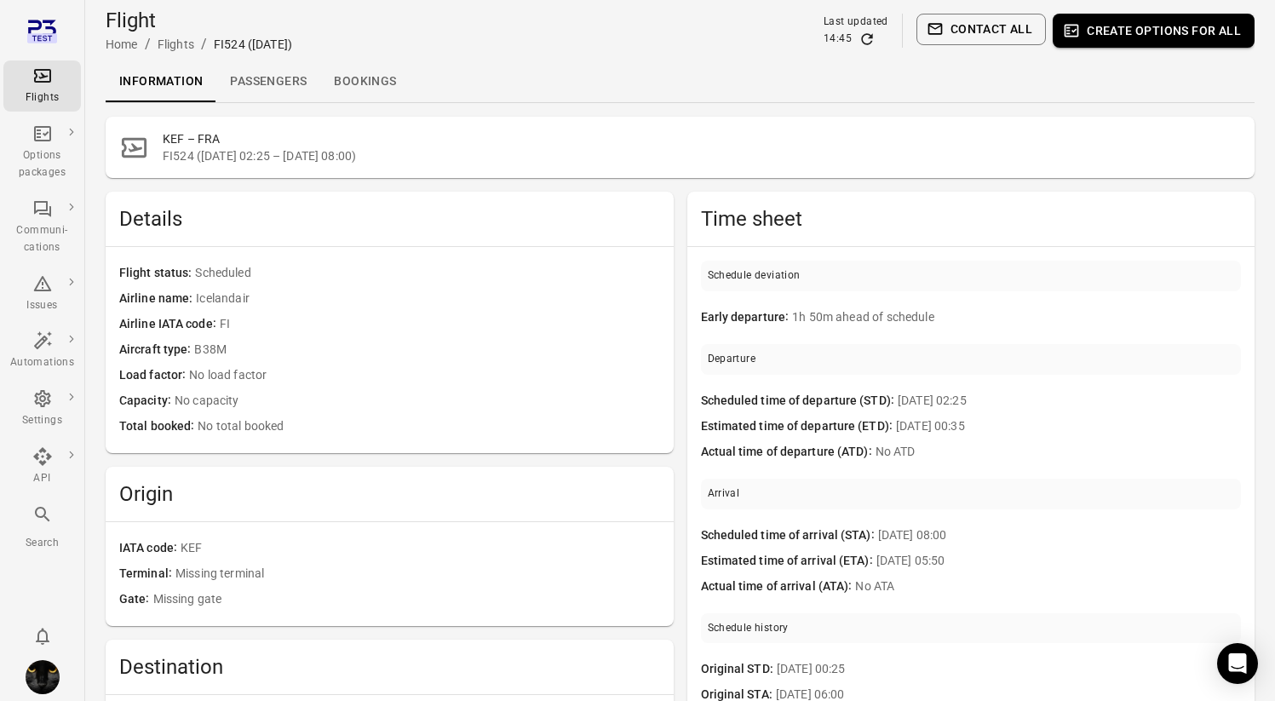
click at [251, 89] on link "Passengers" at bounding box center [268, 81] width 104 height 41
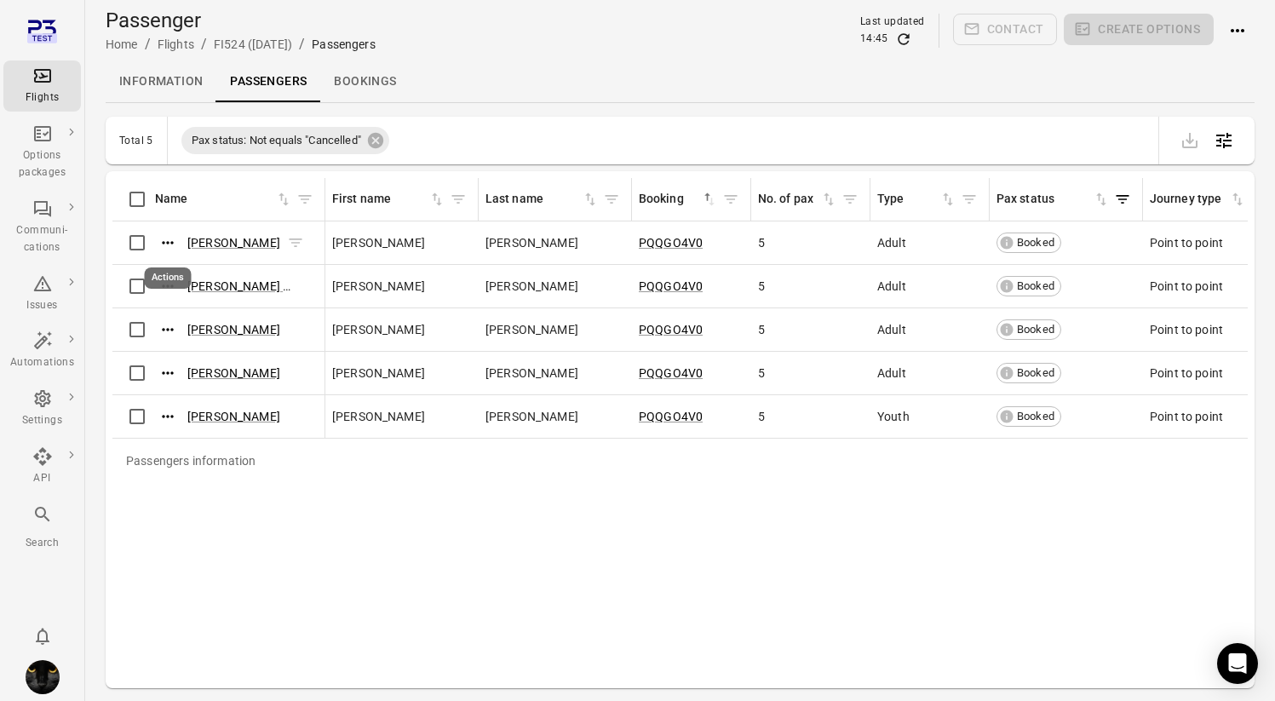
click at [174, 243] on icon "Actions" at bounding box center [167, 242] width 17 height 17
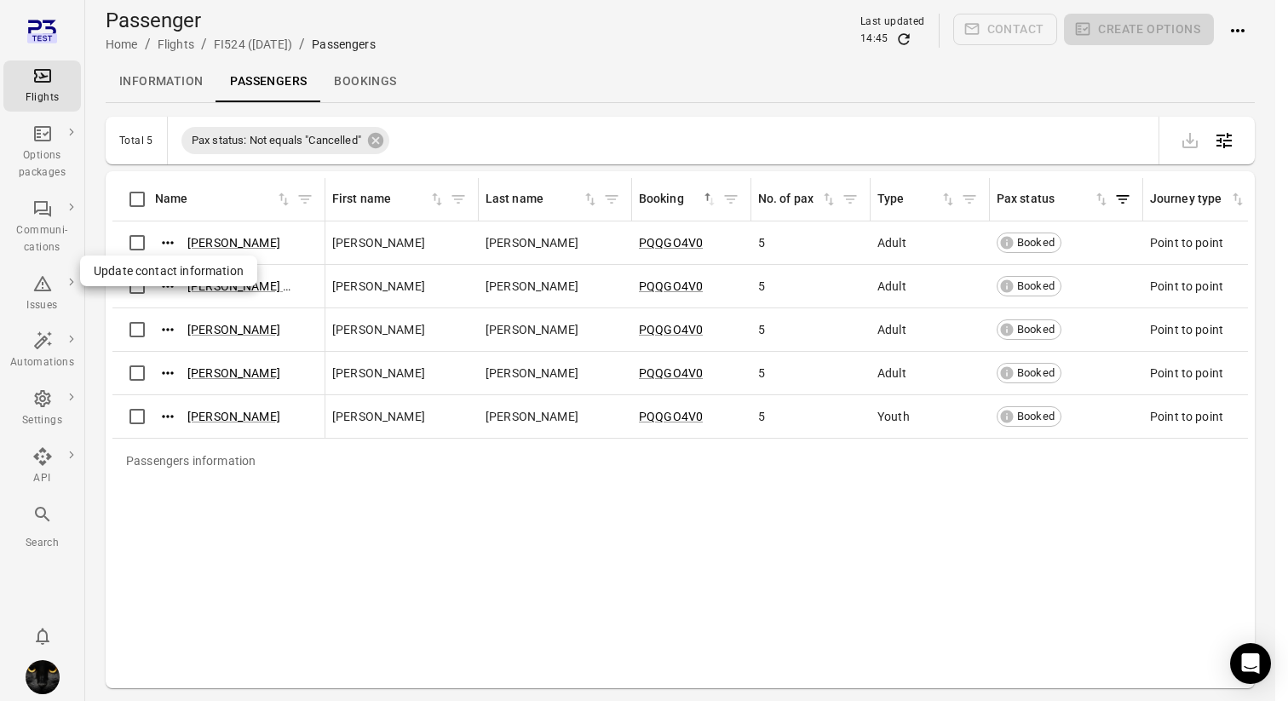
click at [194, 275] on span "Update contact information" at bounding box center [169, 270] width 150 height 17
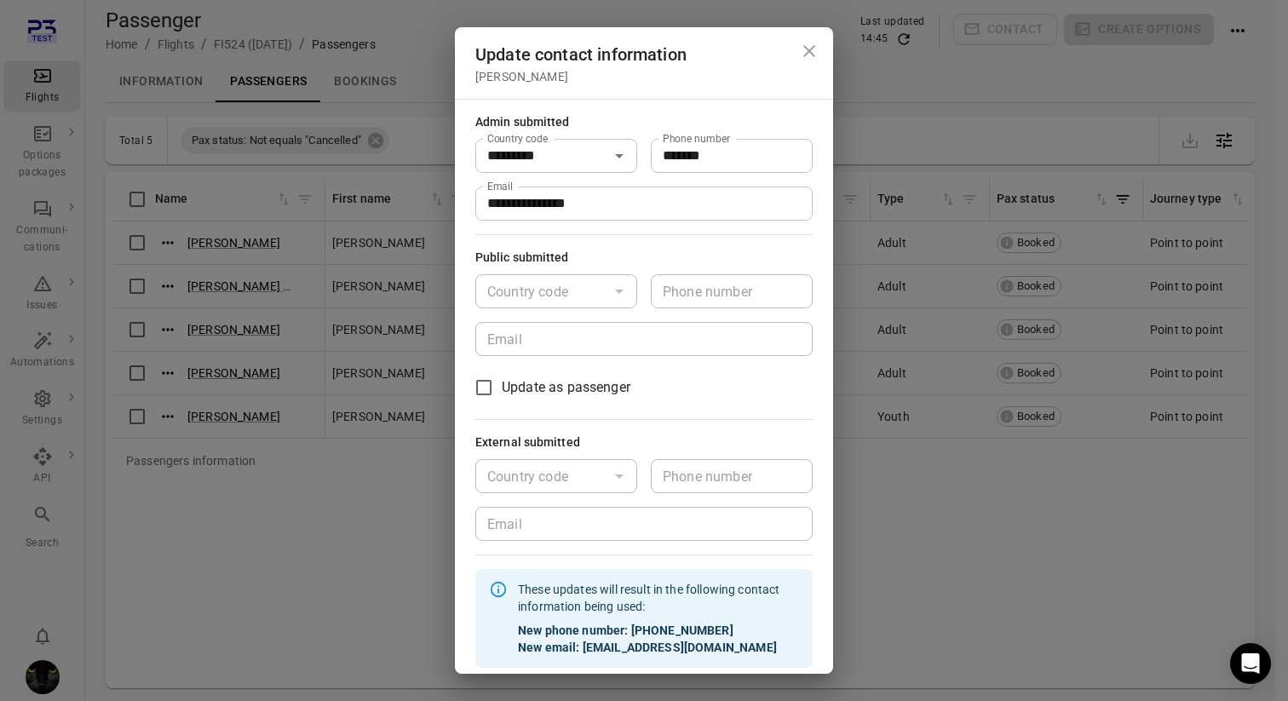
click at [349, 493] on div "**********" at bounding box center [644, 350] width 1288 height 701
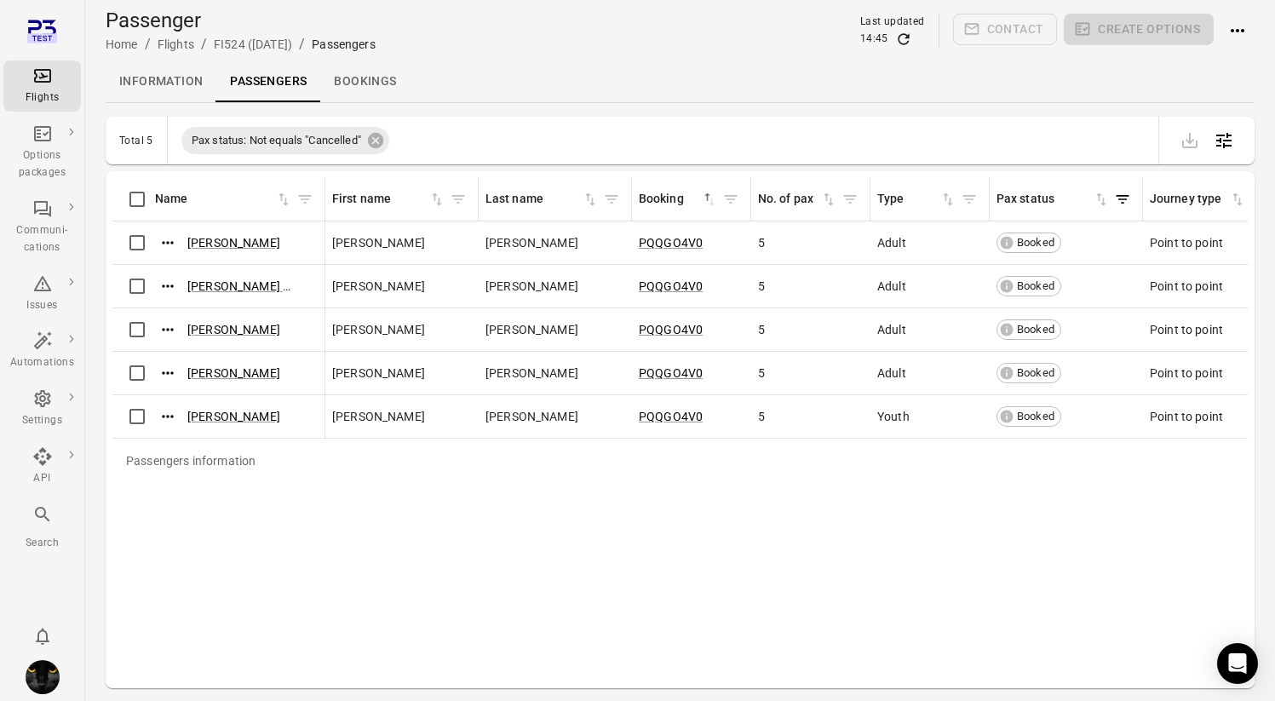
click at [37, 75] on icon "Main navigation" at bounding box center [42, 76] width 17 height 14
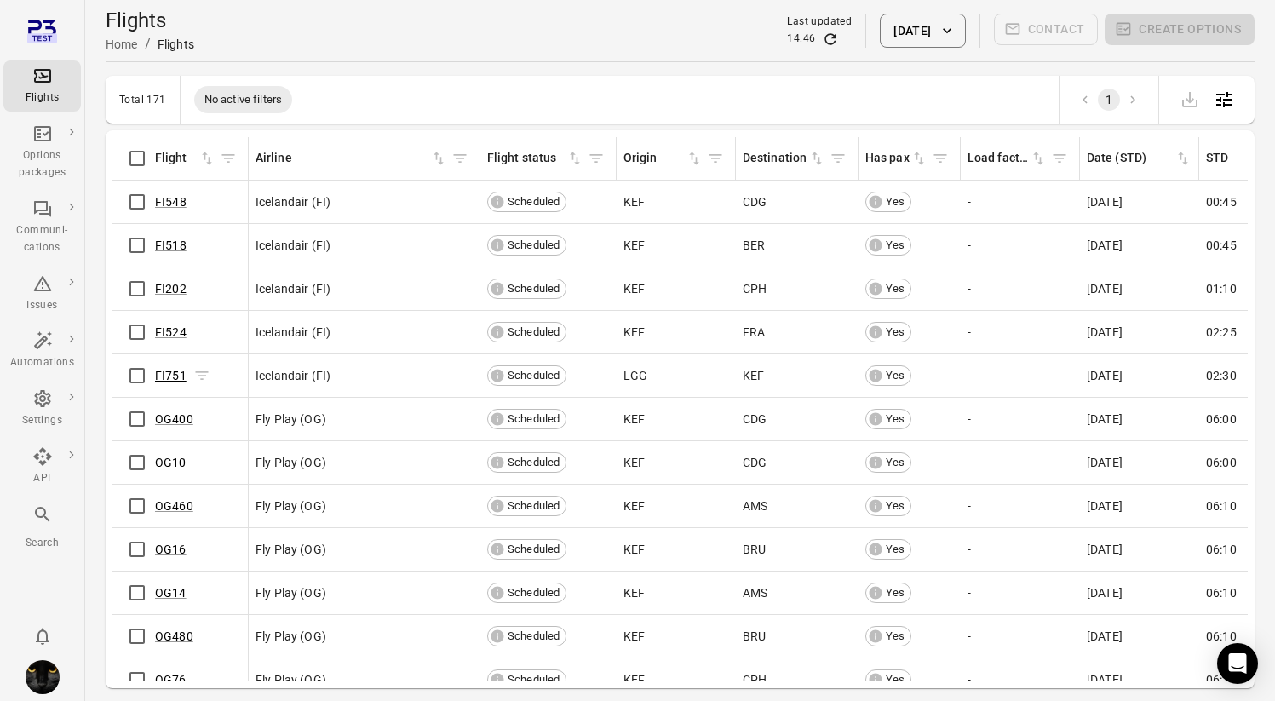
click at [180, 376] on link "FI751" at bounding box center [171, 376] width 32 height 14
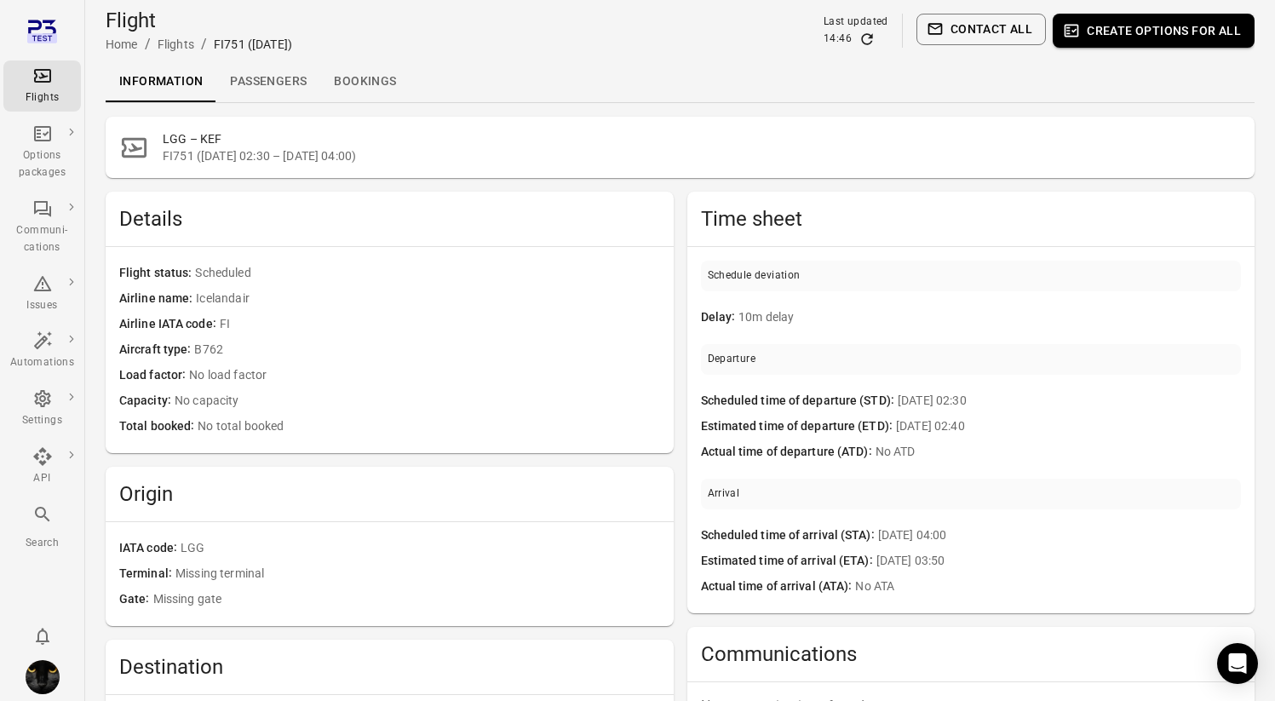
click at [275, 83] on link "Passengers" at bounding box center [268, 81] width 104 height 41
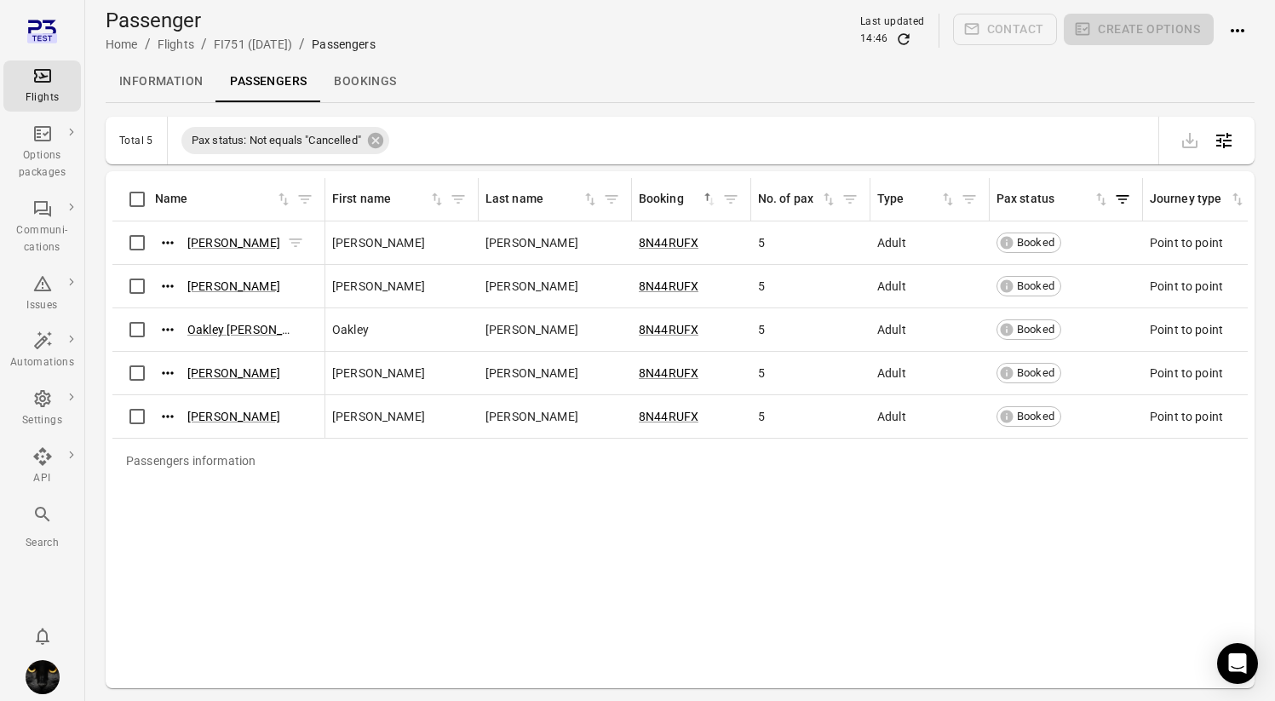
click at [166, 239] on icon "Actions" at bounding box center [167, 242] width 17 height 17
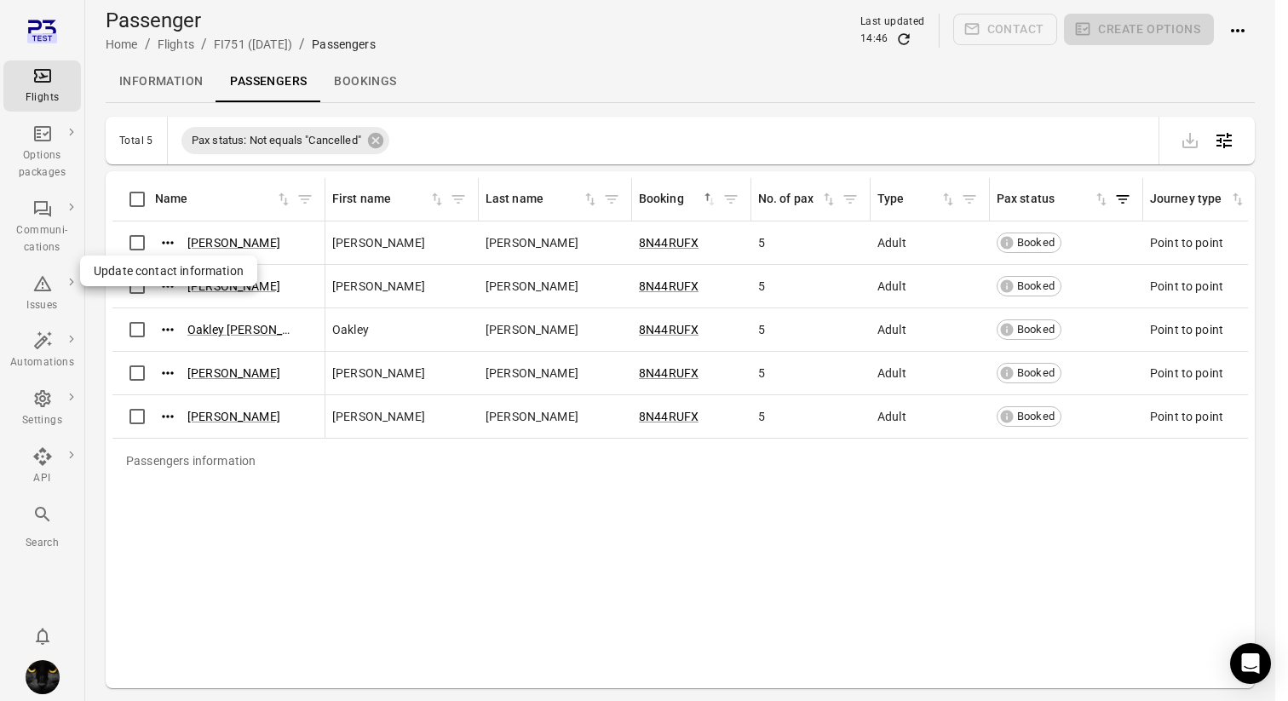
click at [176, 269] on span "Update contact information" at bounding box center [169, 270] width 150 height 17
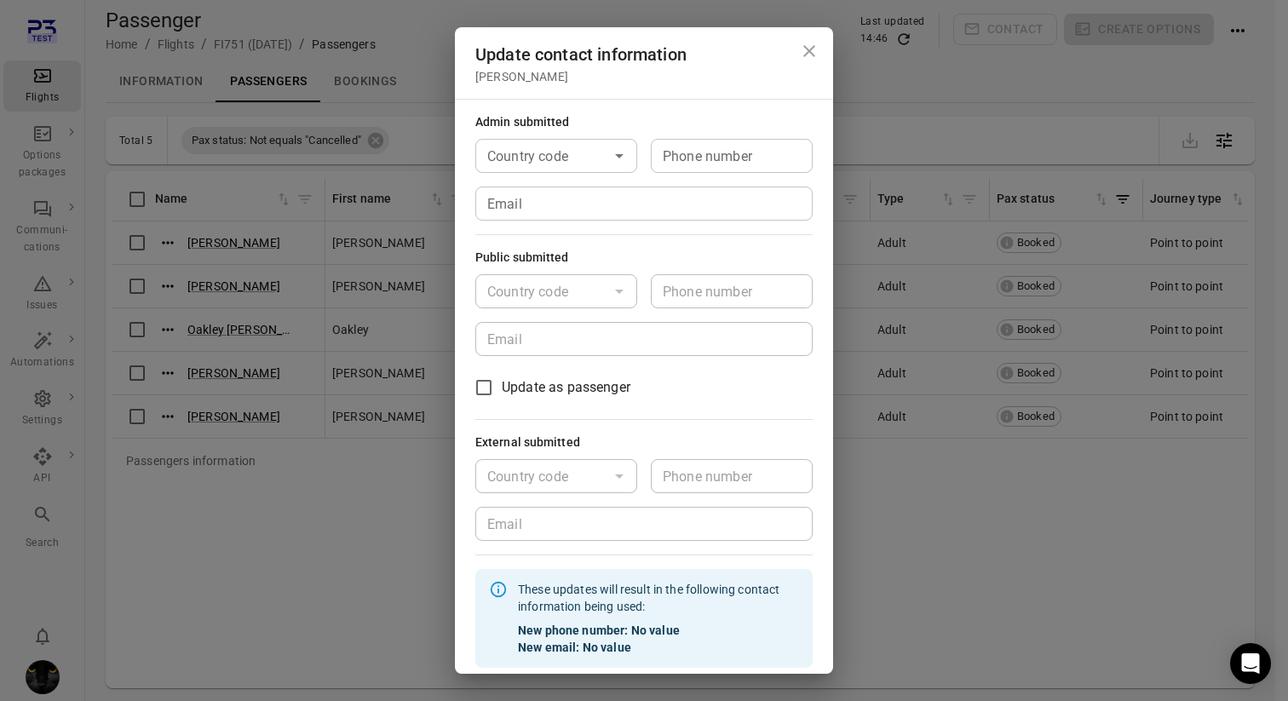
click at [538, 216] on input "Email" at bounding box center [643, 204] width 337 height 34
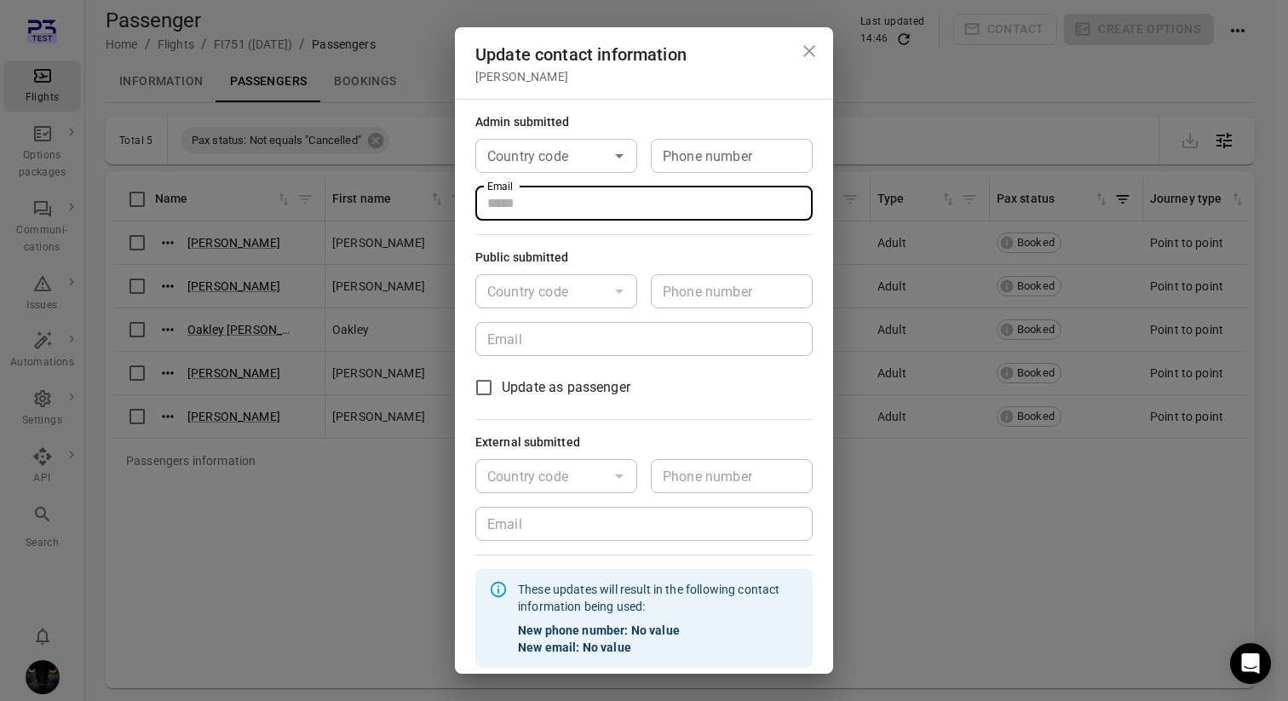
type input "**********"
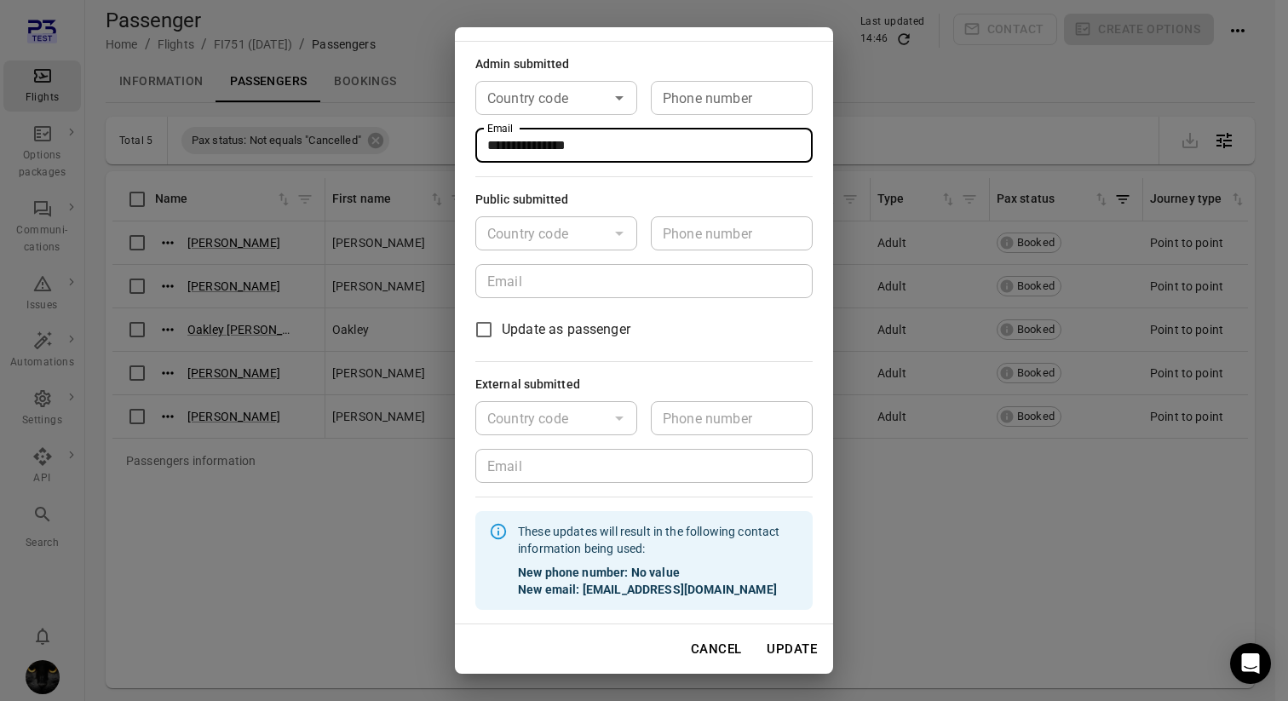
click at [794, 649] on button "Update" at bounding box center [791, 649] width 69 height 36
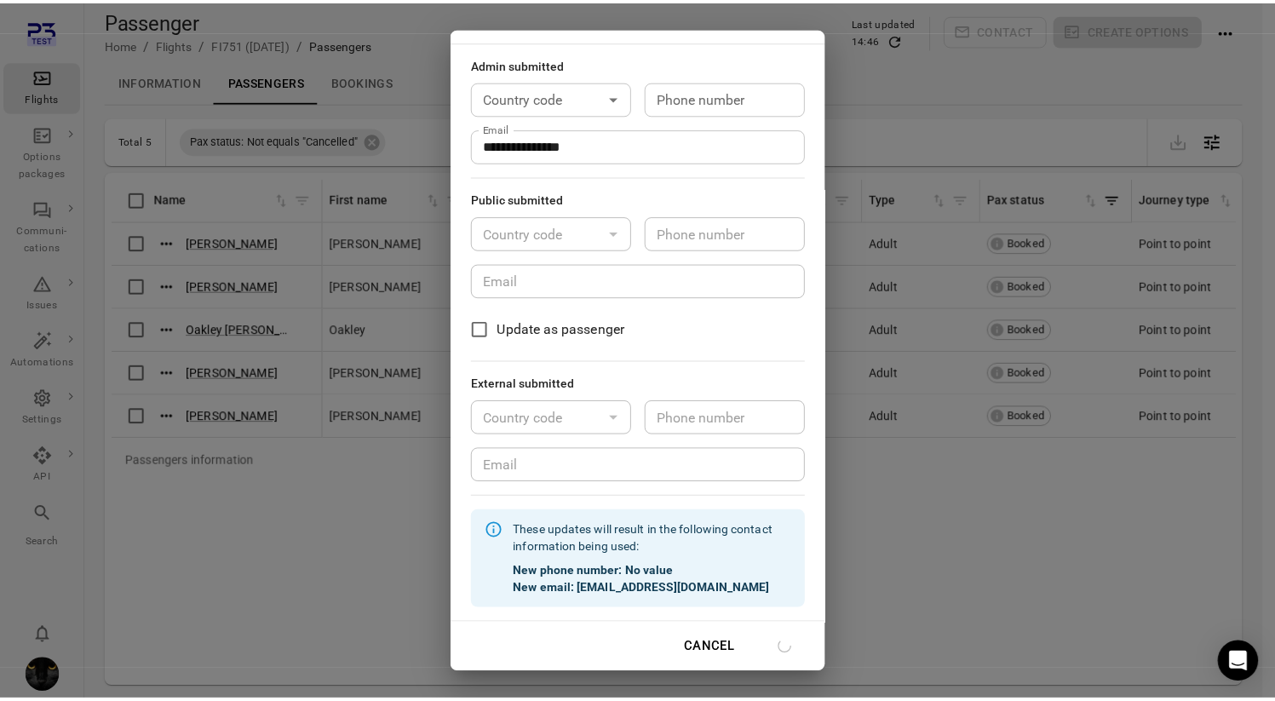
scroll to position [41, 0]
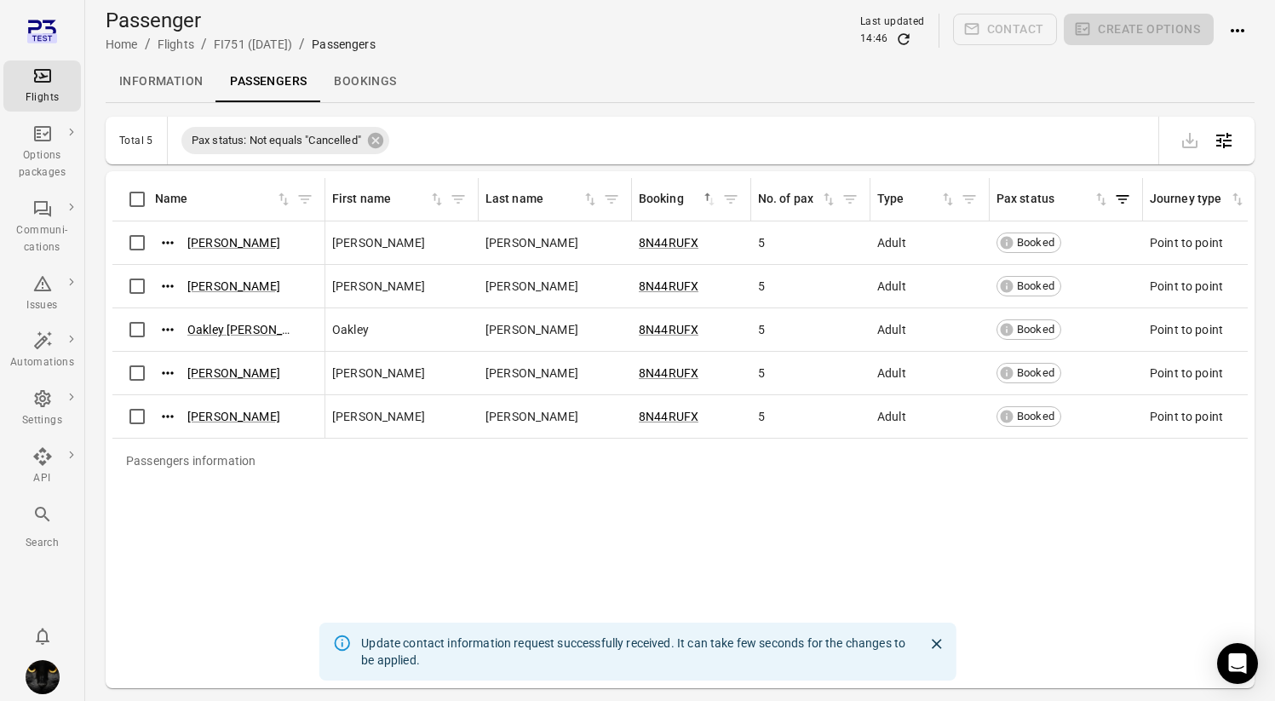
click at [43, 88] on div "Flights" at bounding box center [42, 86] width 64 height 41
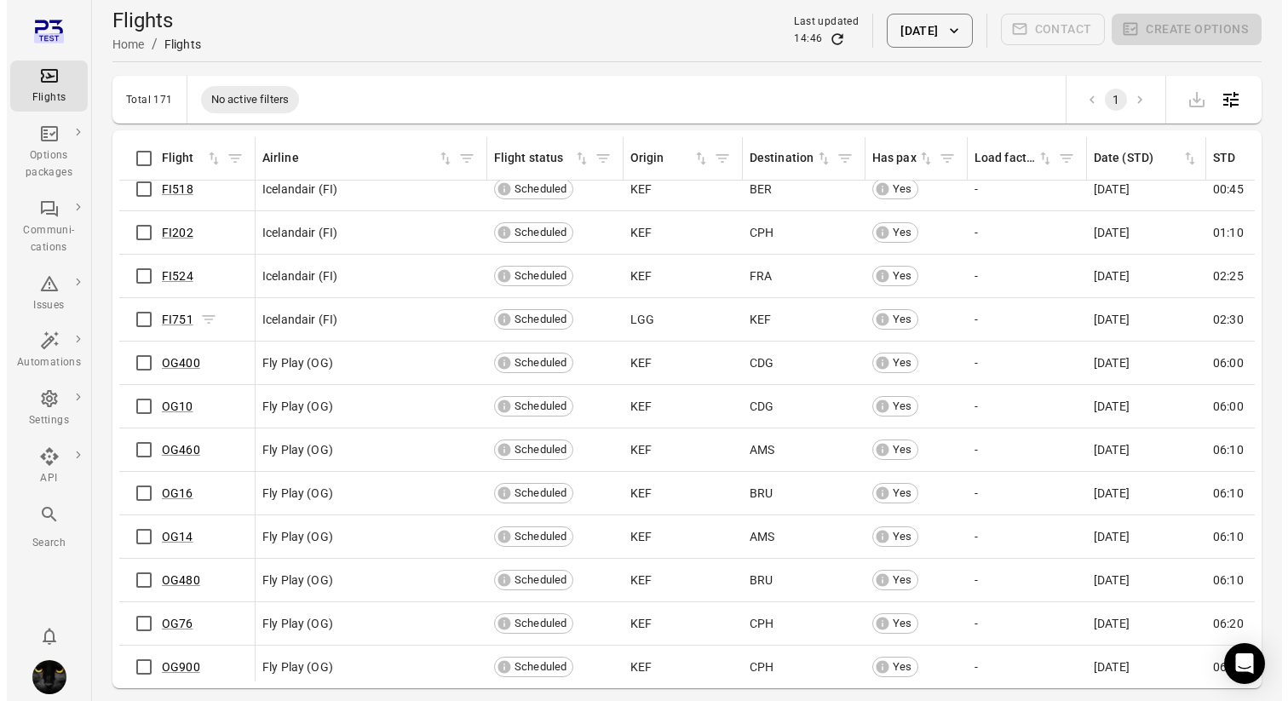
scroll to position [76, 0]
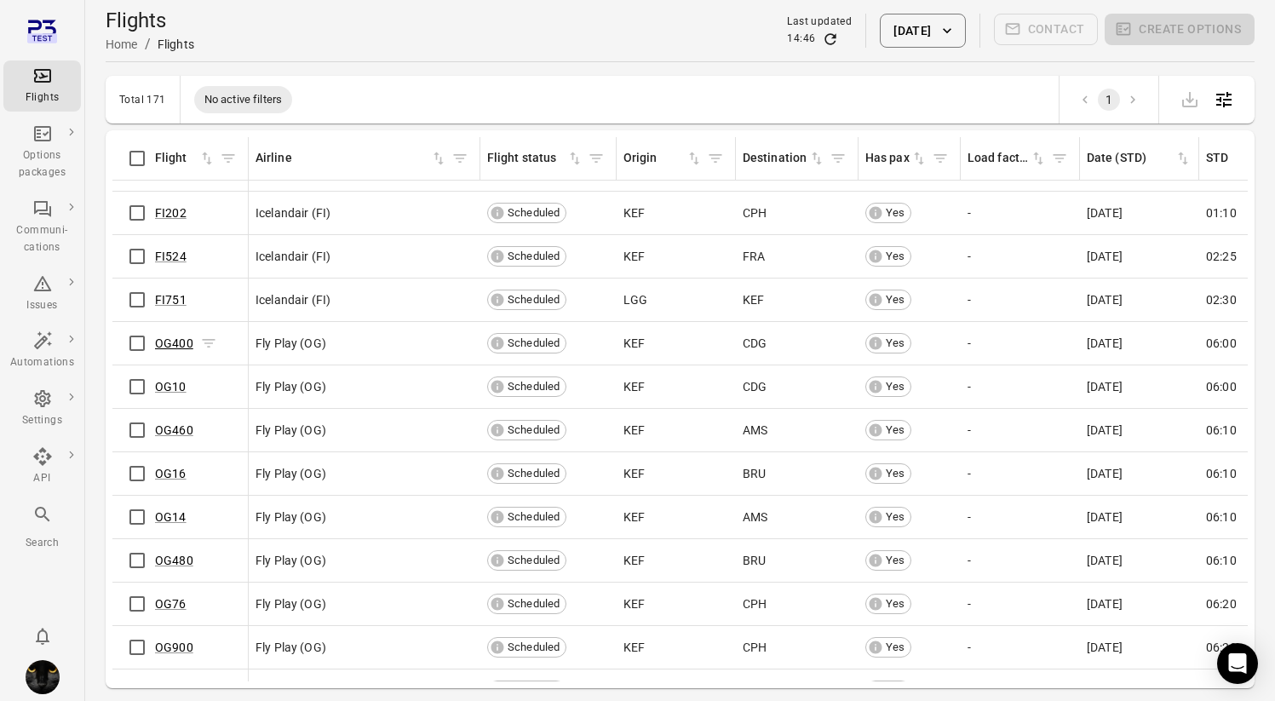
click at [163, 341] on link "OG400" at bounding box center [174, 343] width 38 height 14
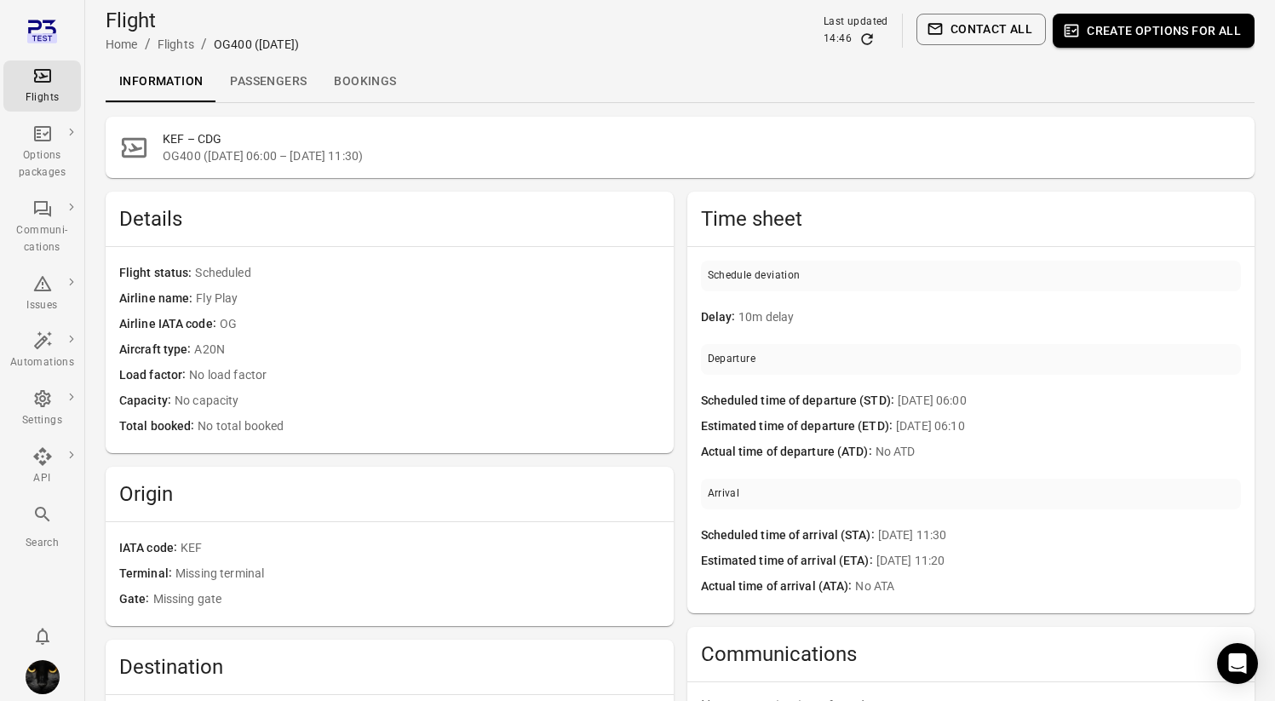
click at [265, 78] on link "Passengers" at bounding box center [268, 81] width 104 height 41
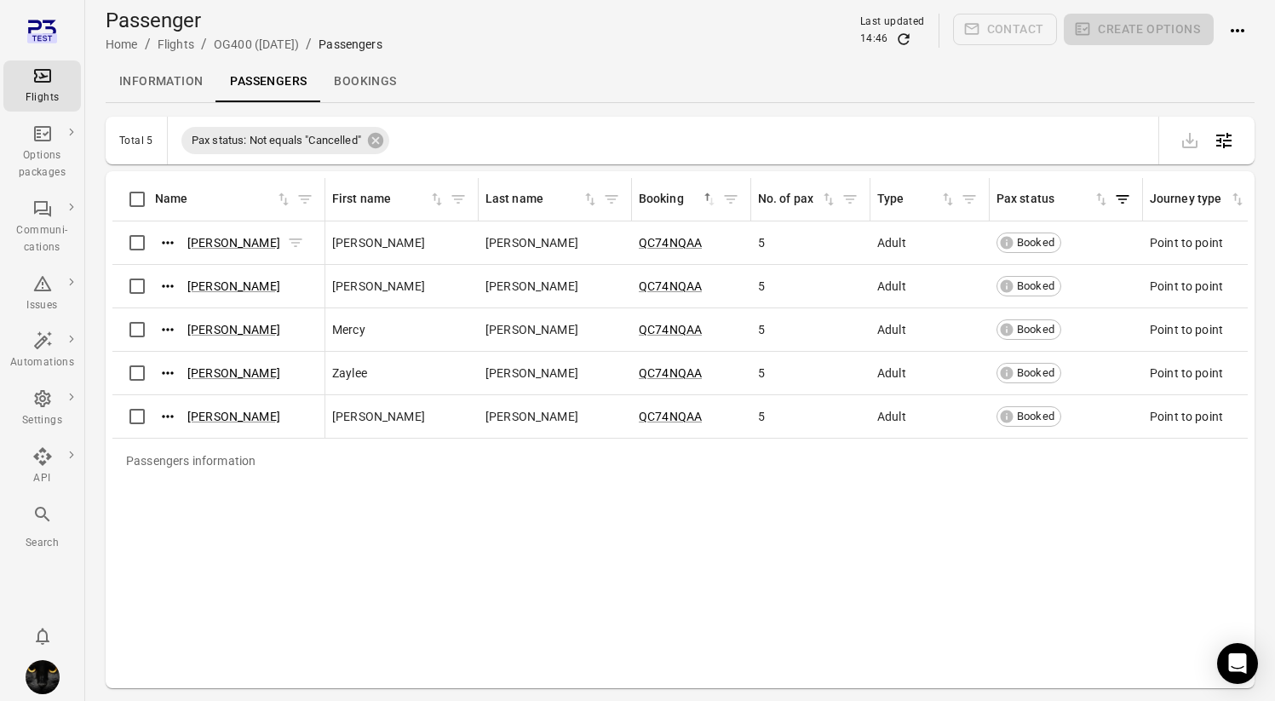
click at [164, 244] on icon "Actions" at bounding box center [167, 242] width 17 height 17
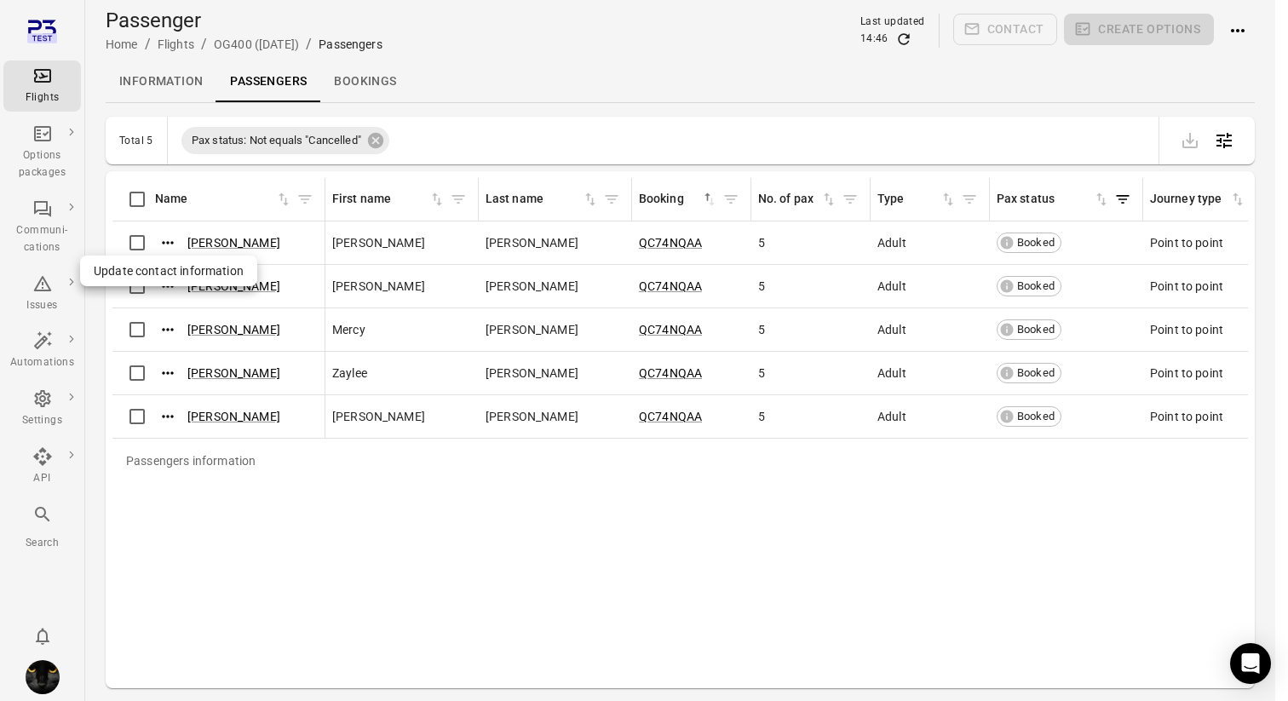
click at [169, 273] on span "Update contact information" at bounding box center [169, 270] width 150 height 17
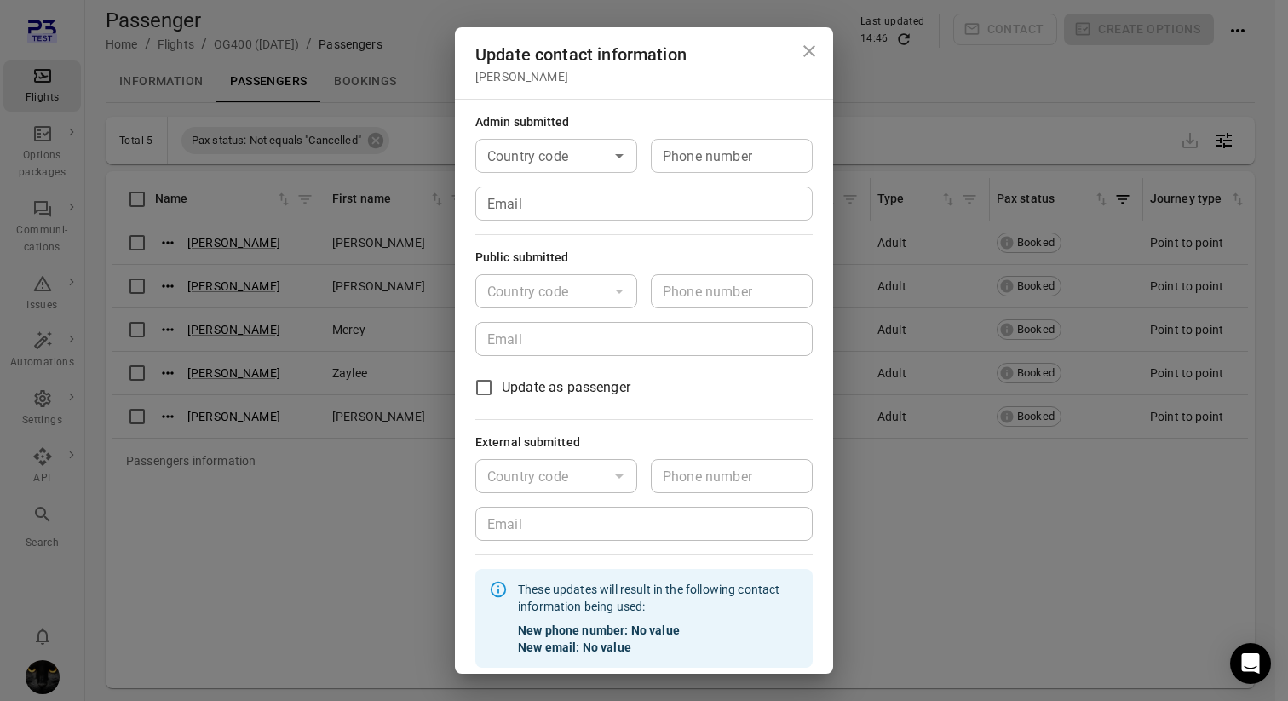
click at [541, 215] on input "Email" at bounding box center [643, 204] width 337 height 34
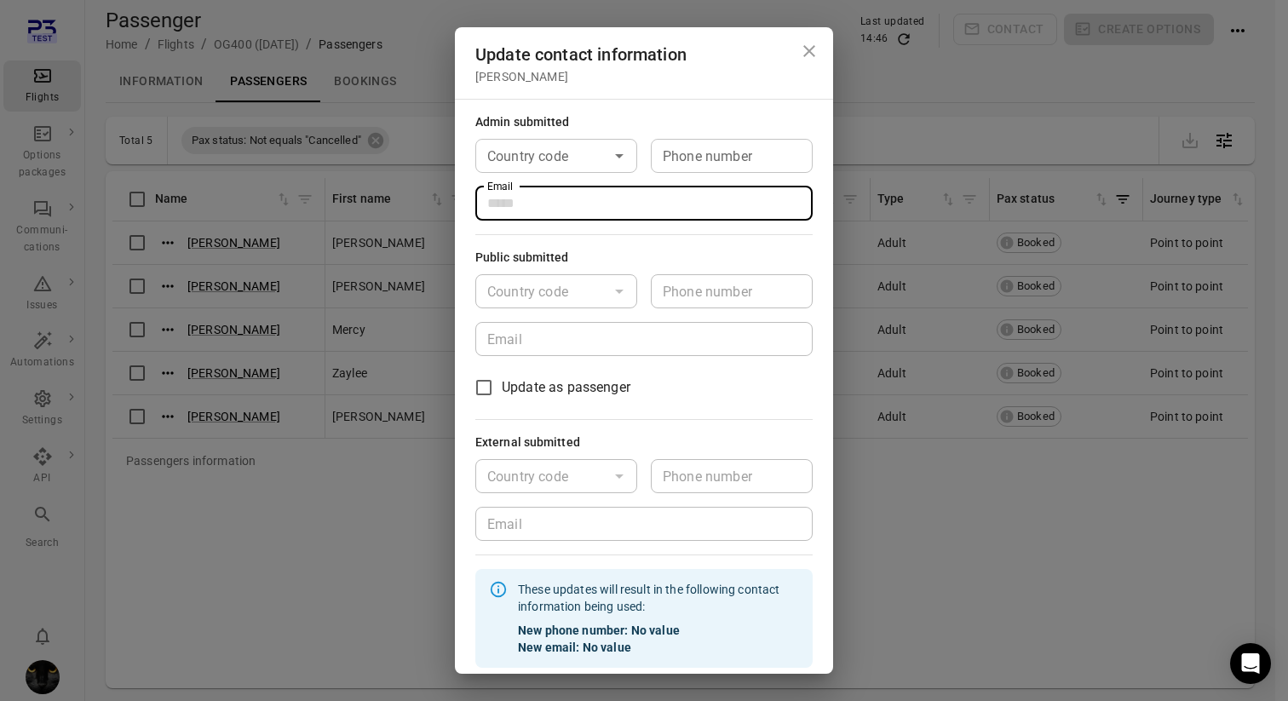
type input "**********"
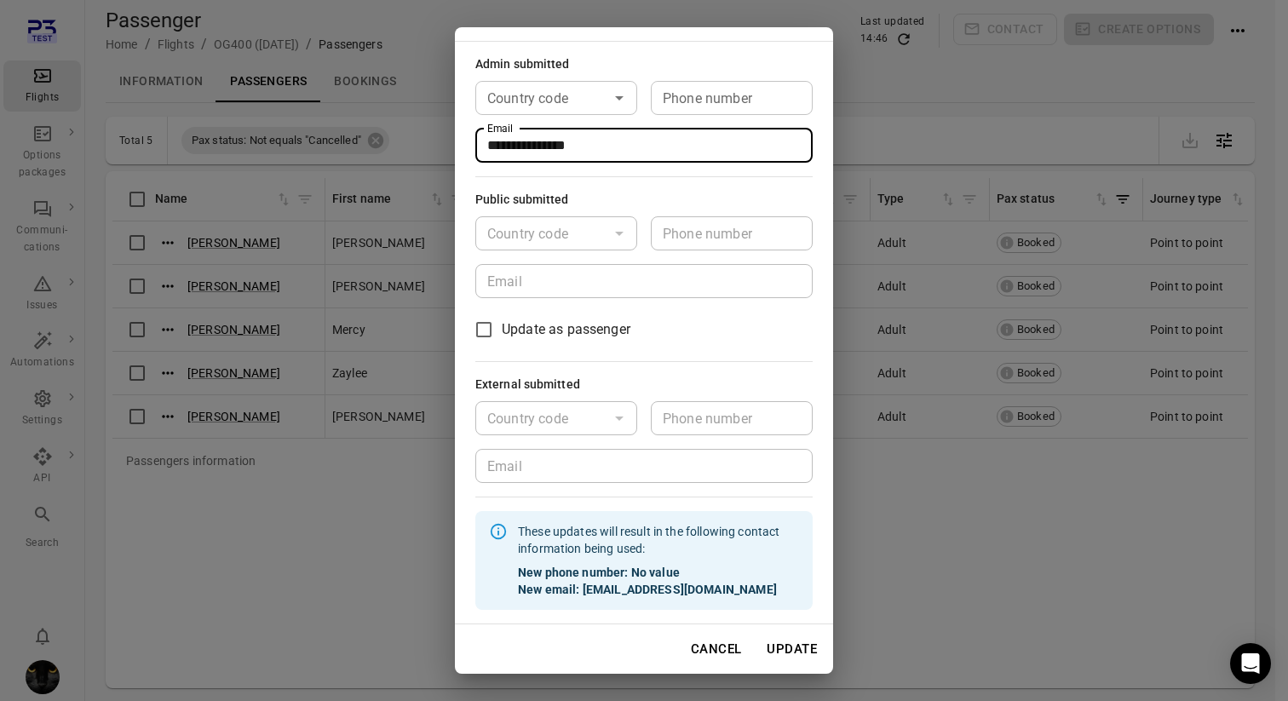
click at [772, 644] on button "Update" at bounding box center [791, 649] width 69 height 36
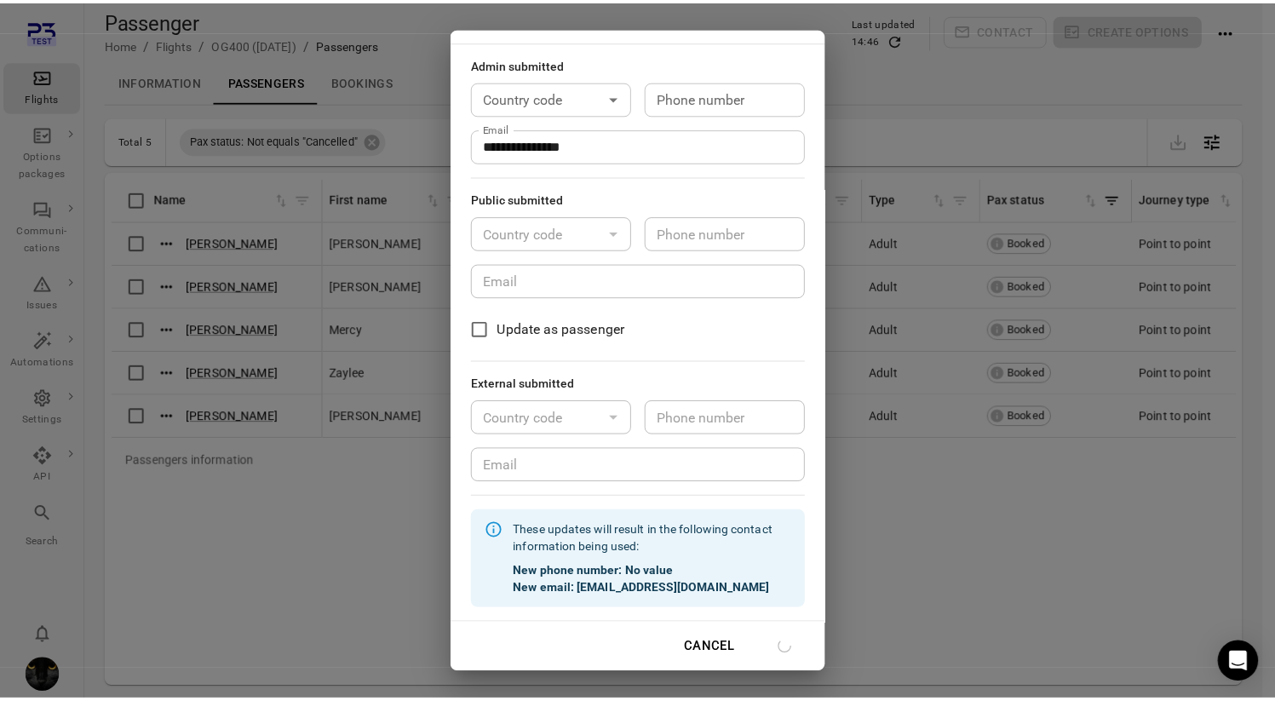
scroll to position [41, 0]
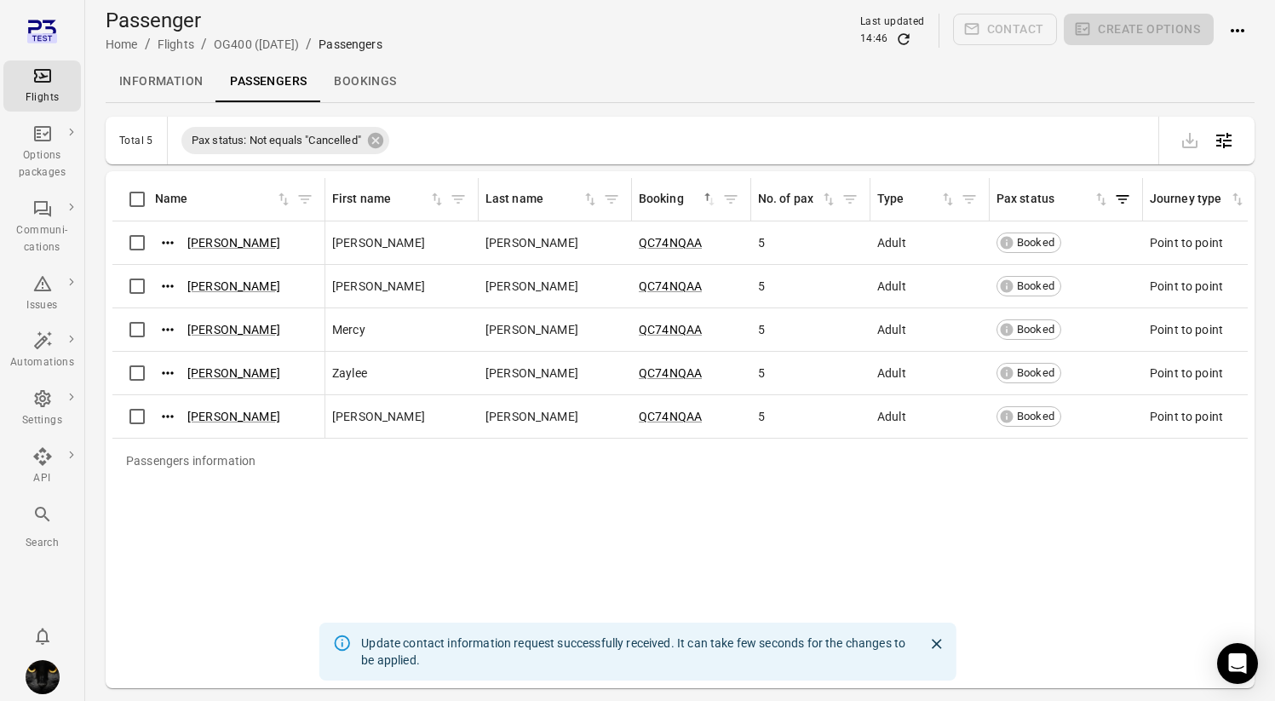
click at [59, 77] on div "Flights" at bounding box center [42, 86] width 64 height 41
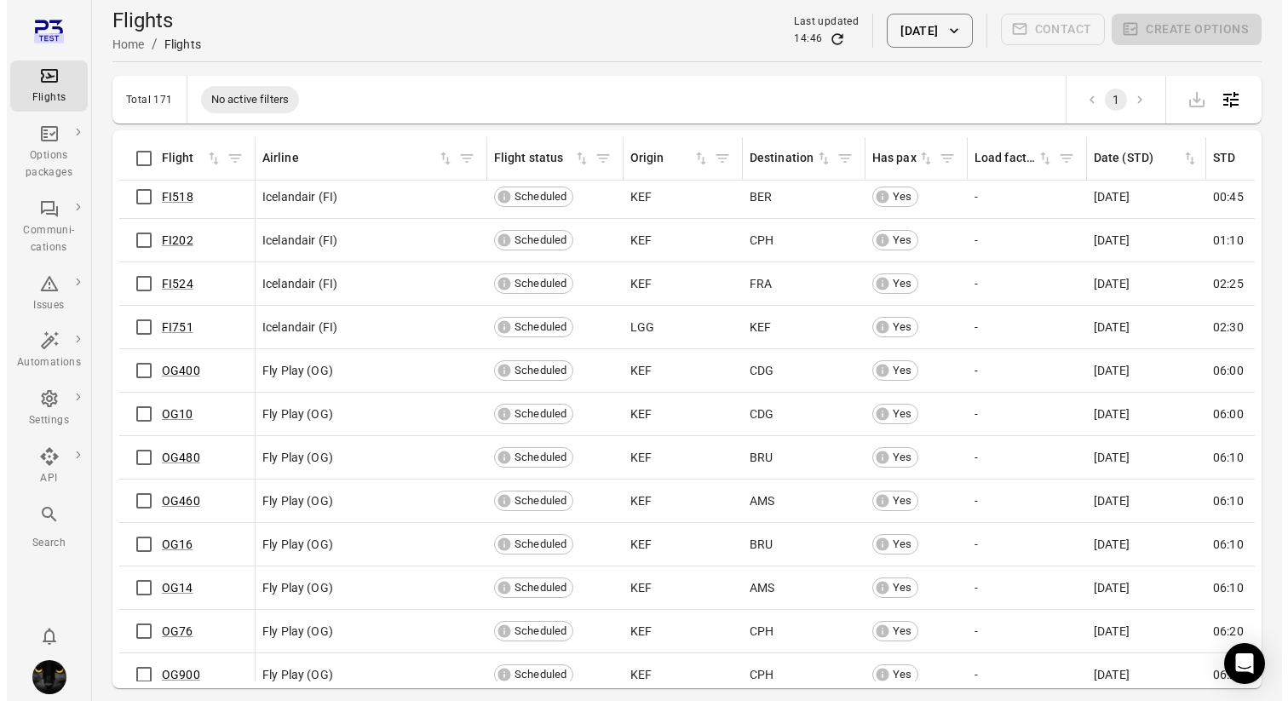
scroll to position [61, 0]
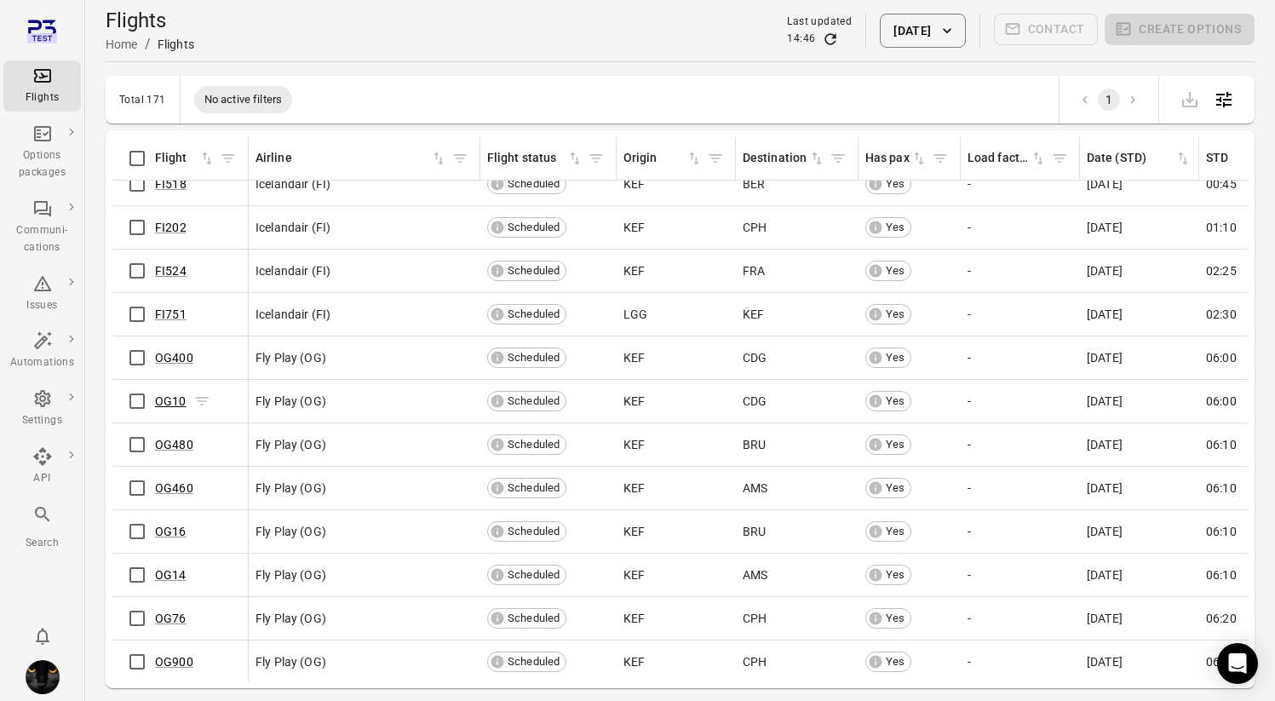
click at [169, 400] on link "OG10" at bounding box center [171, 401] width 32 height 14
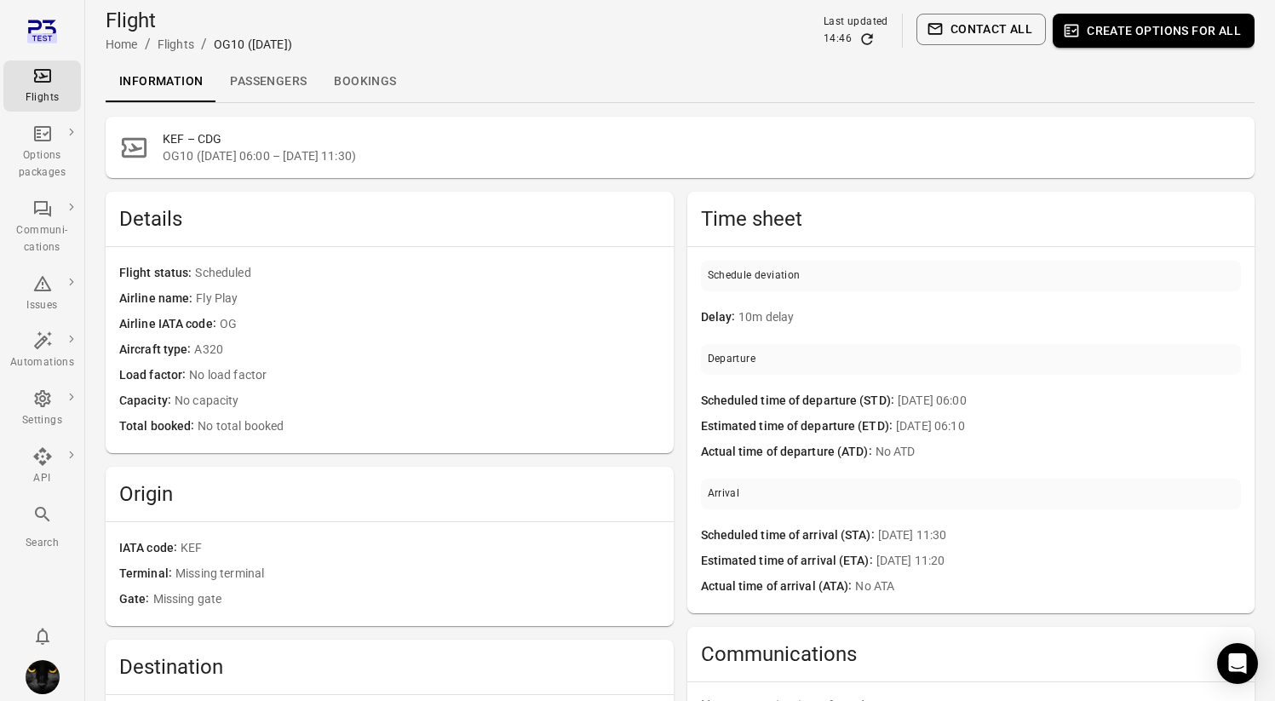
click at [285, 78] on link "Passengers" at bounding box center [268, 81] width 104 height 41
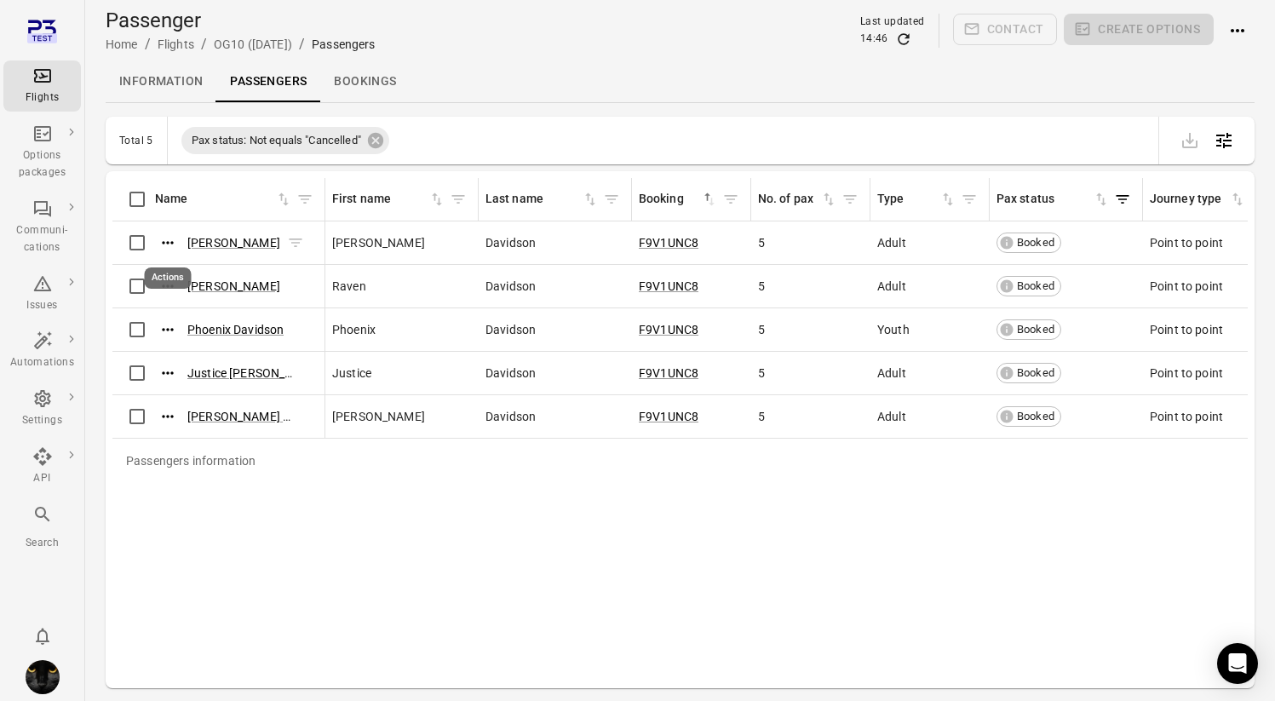
click at [169, 246] on icon "Actions" at bounding box center [167, 242] width 17 height 17
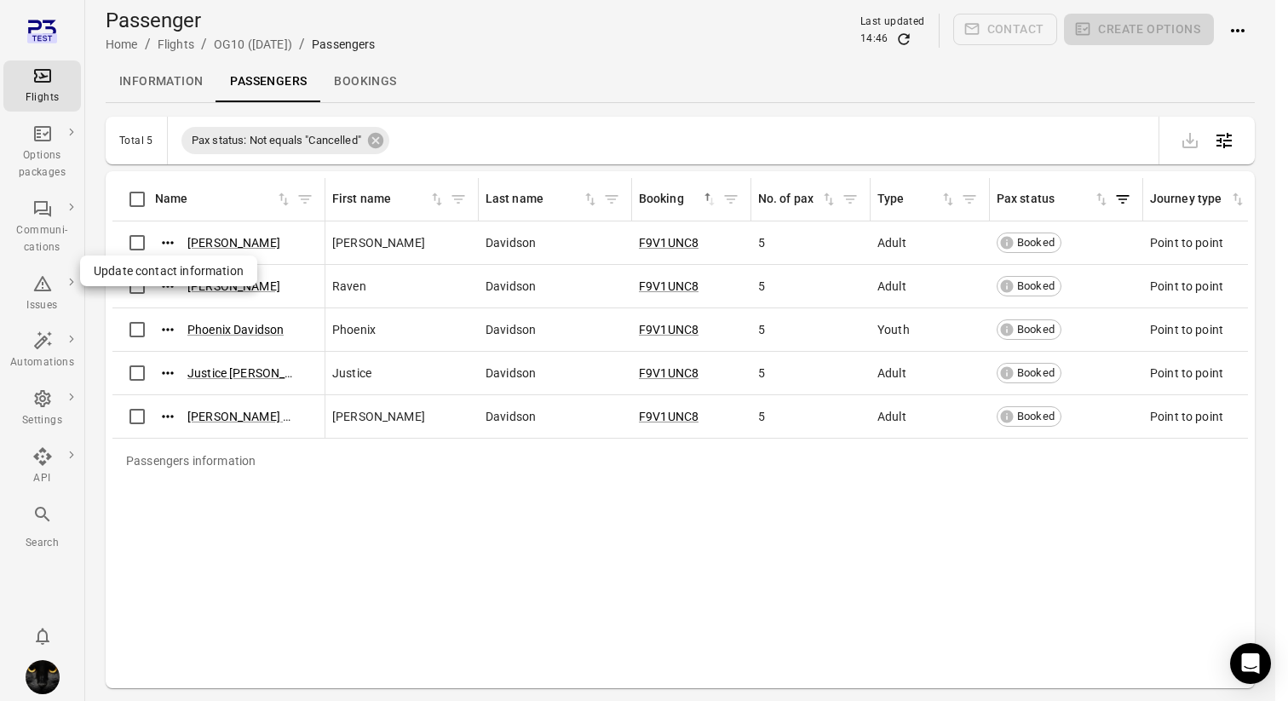
click at [183, 273] on span "Update contact information" at bounding box center [169, 270] width 150 height 17
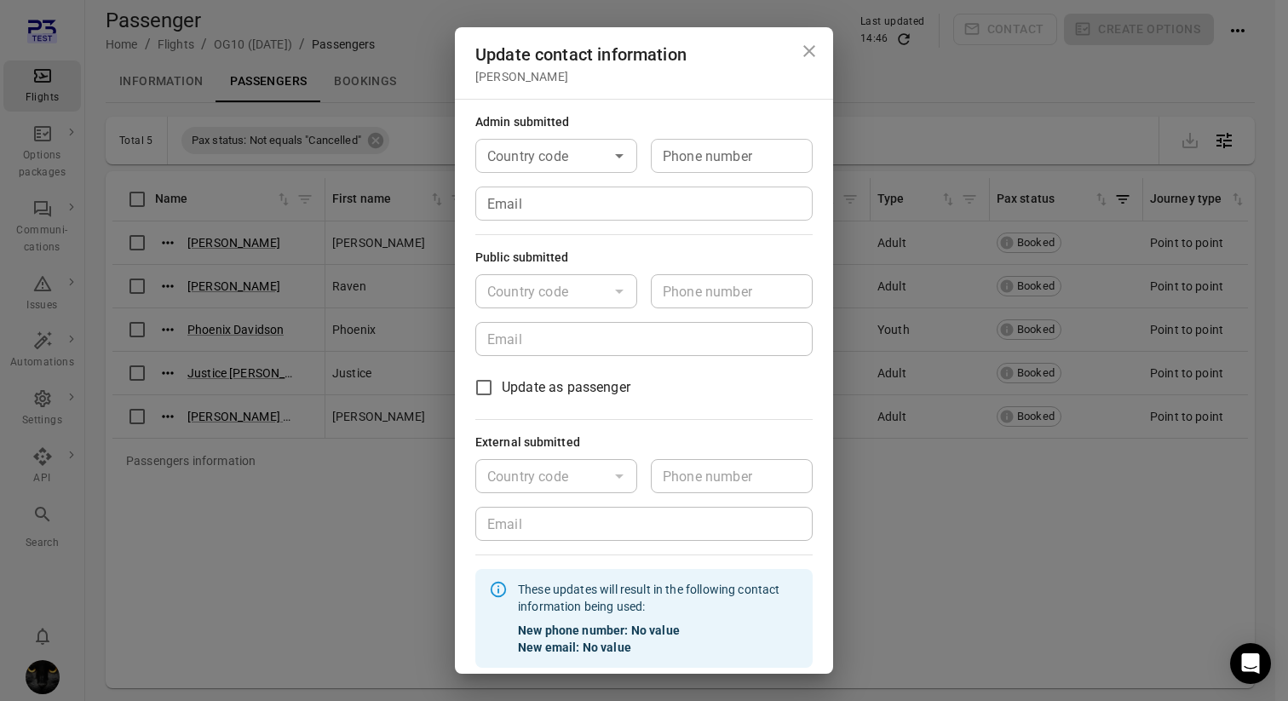
click at [549, 214] on input "Email" at bounding box center [643, 204] width 337 height 34
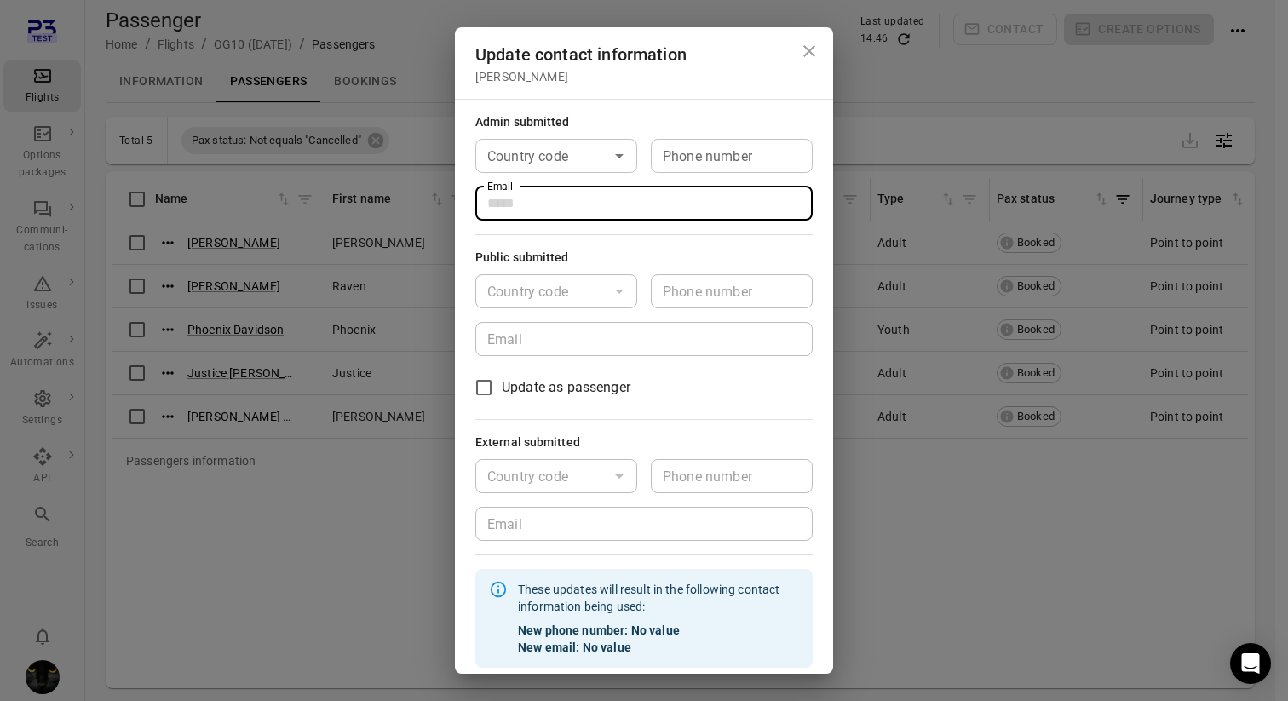
type input "**********"
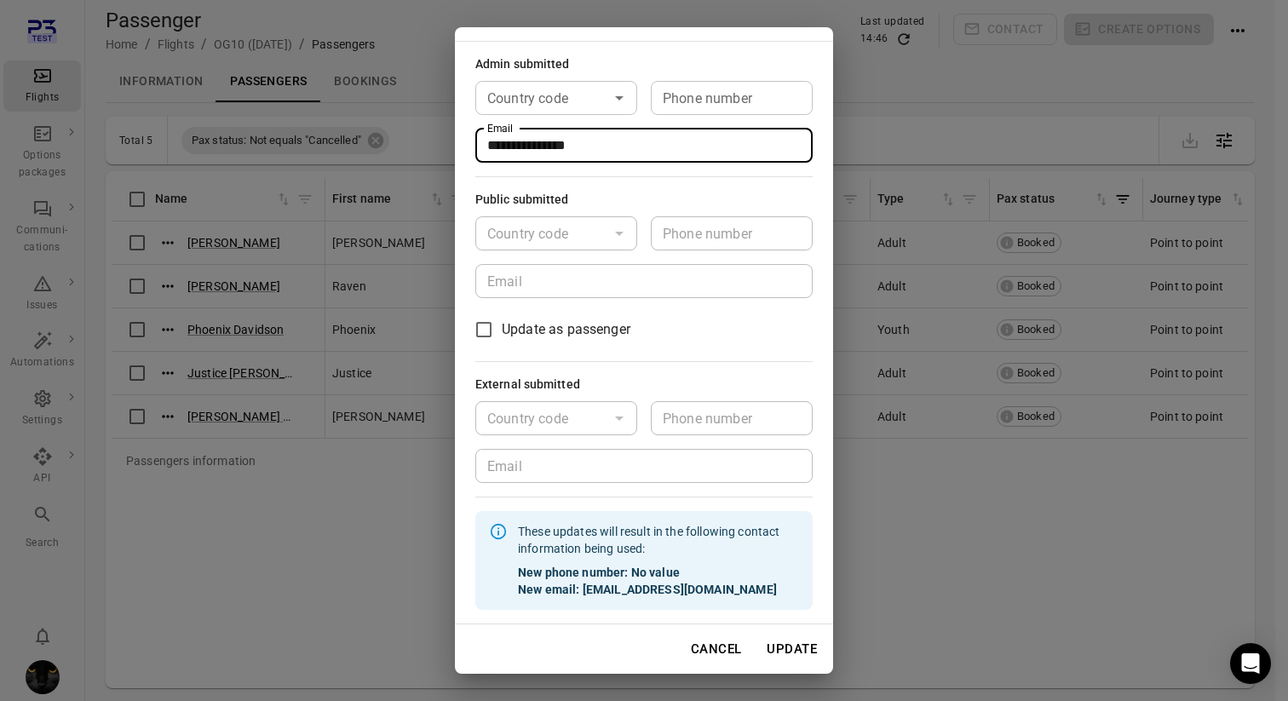
click at [780, 646] on button "Update" at bounding box center [791, 649] width 69 height 36
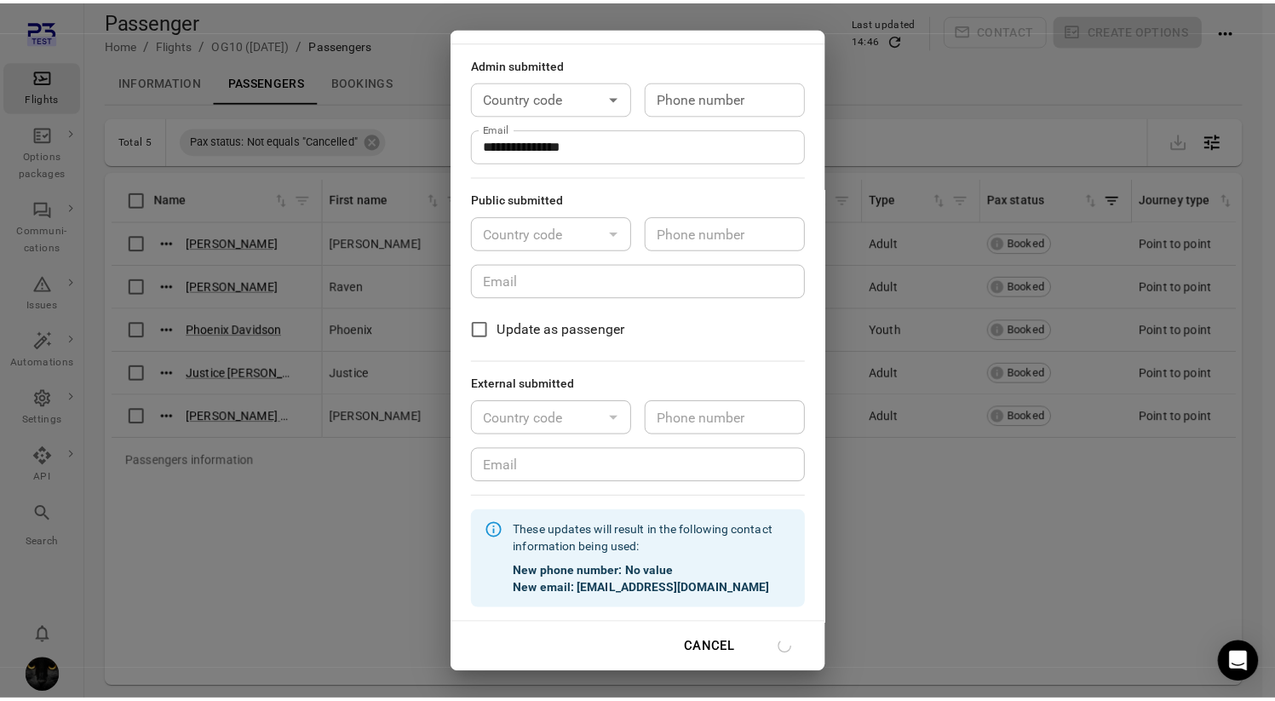
scroll to position [41, 0]
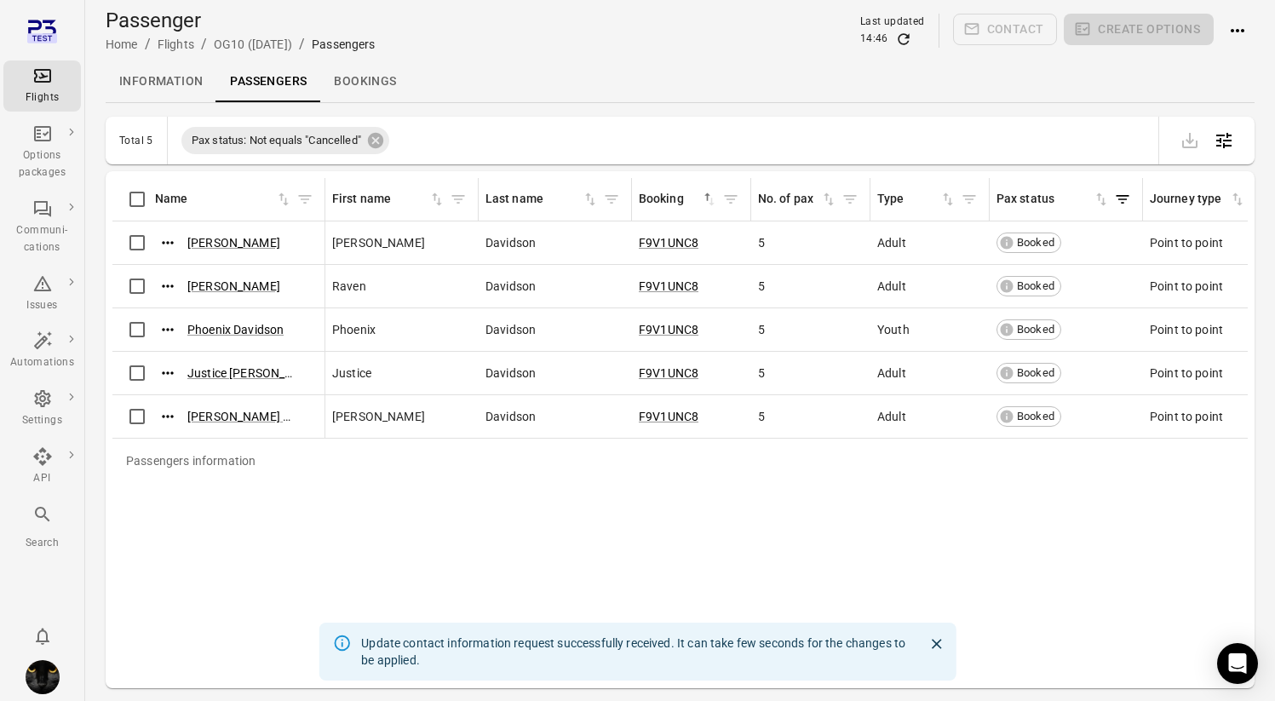
click at [38, 76] on icon "Main navigation" at bounding box center [42, 76] width 20 height 20
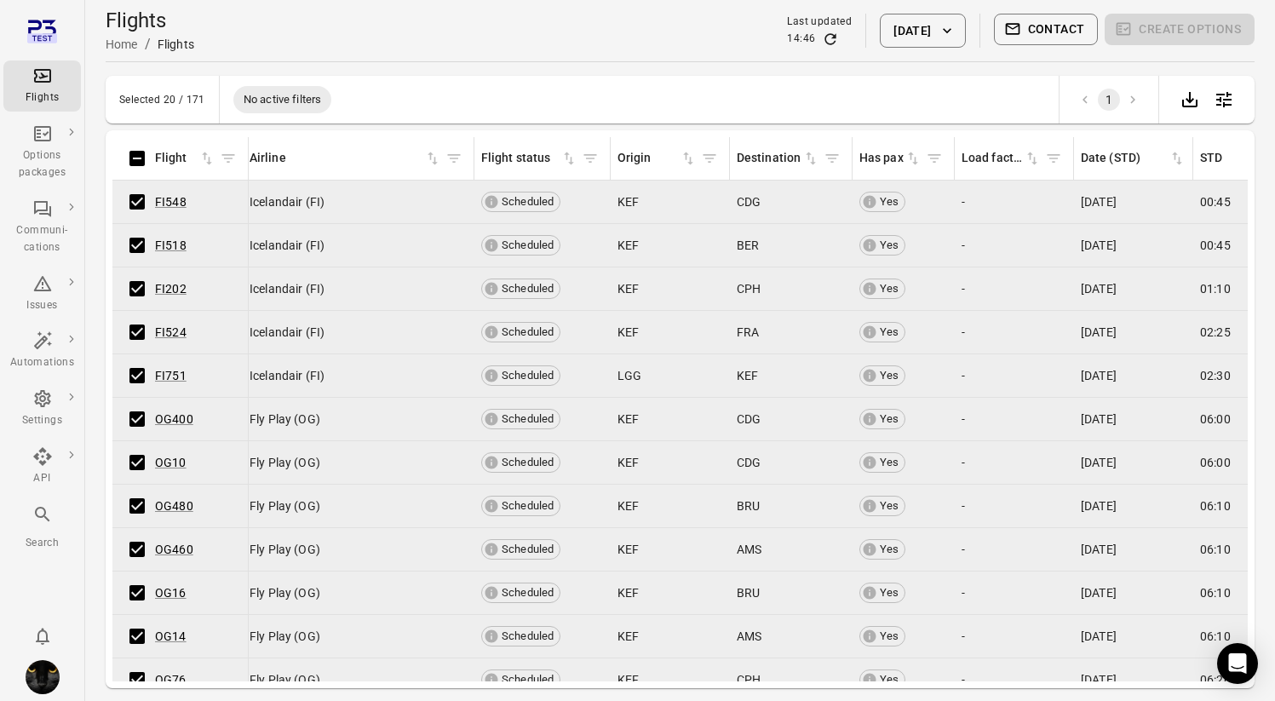
click at [681, 49] on div "Flights Home / Flights Last updated 14:46 23 Aug 2025 Contact Create options" at bounding box center [680, 31] width 1149 height 48
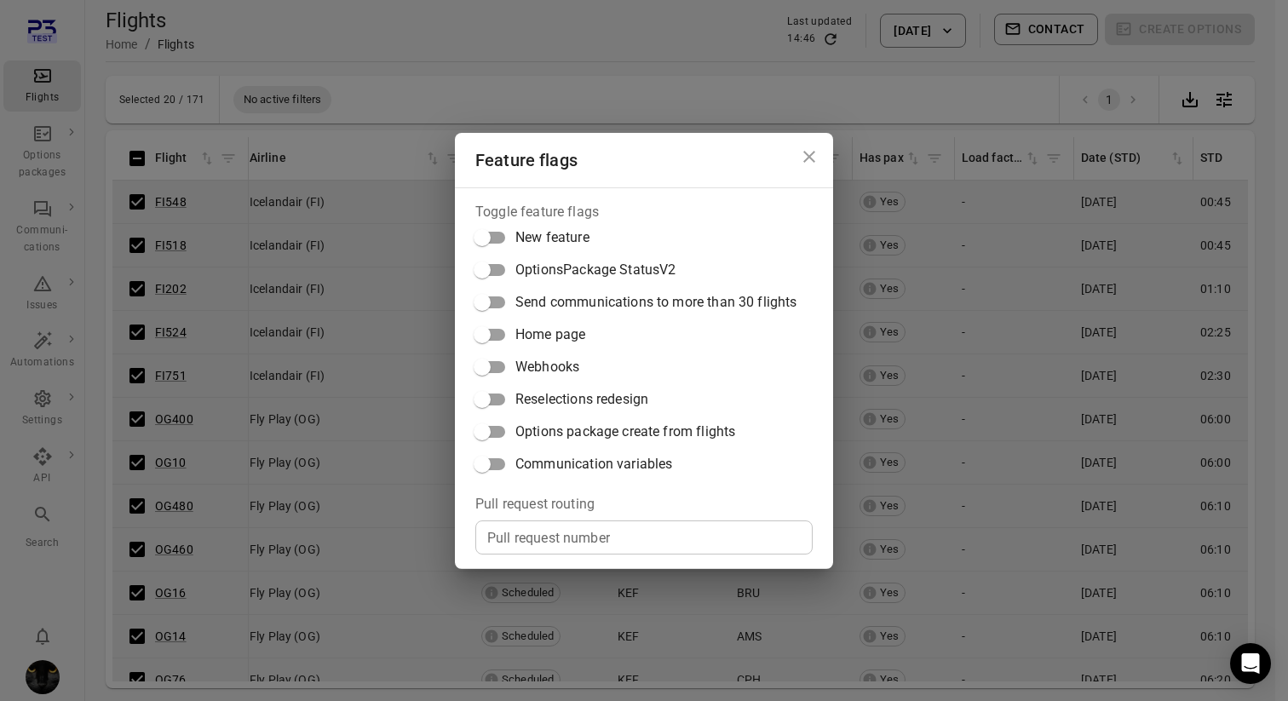
click at [543, 520] on input "Pull request number" at bounding box center [643, 537] width 337 height 34
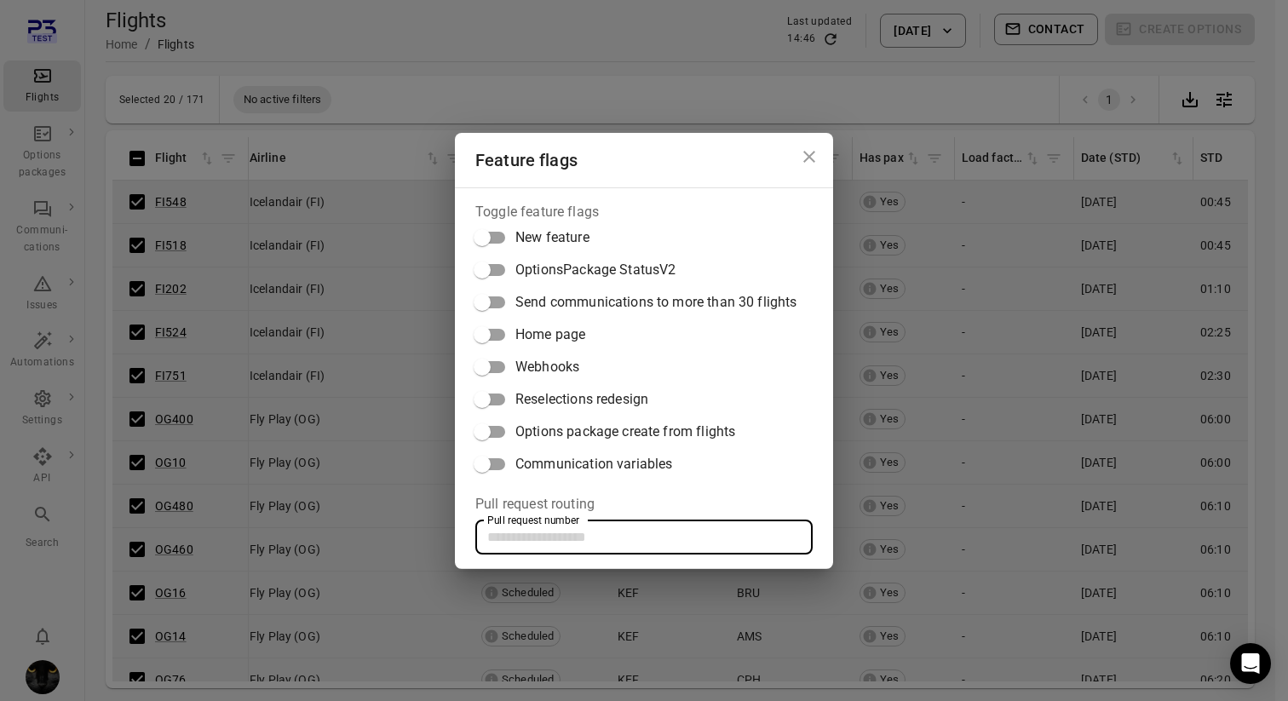
paste input "*****"
type input "*****"
click at [570, 423] on span "Options package create from flights" at bounding box center [625, 432] width 220 height 20
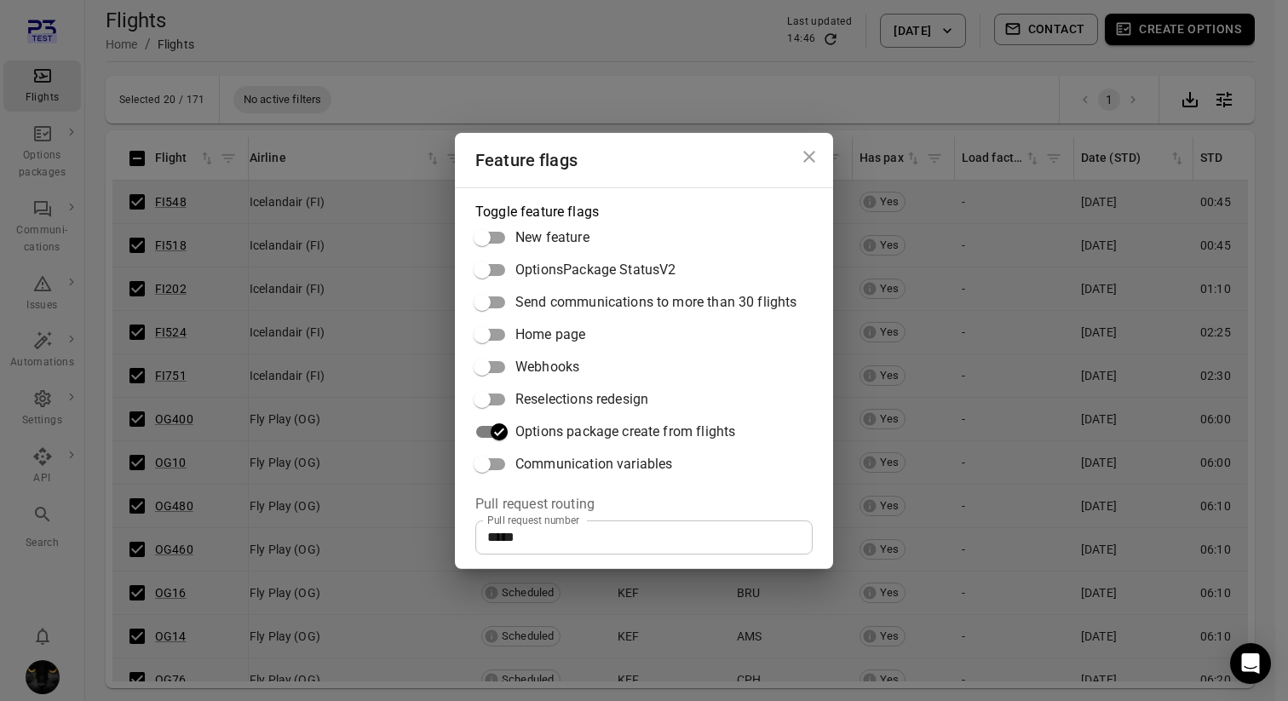
click at [580, 69] on div "Feature flags Toggle feature flags New feature OptionsPackage StatusV2 Send com…" at bounding box center [644, 350] width 1288 height 701
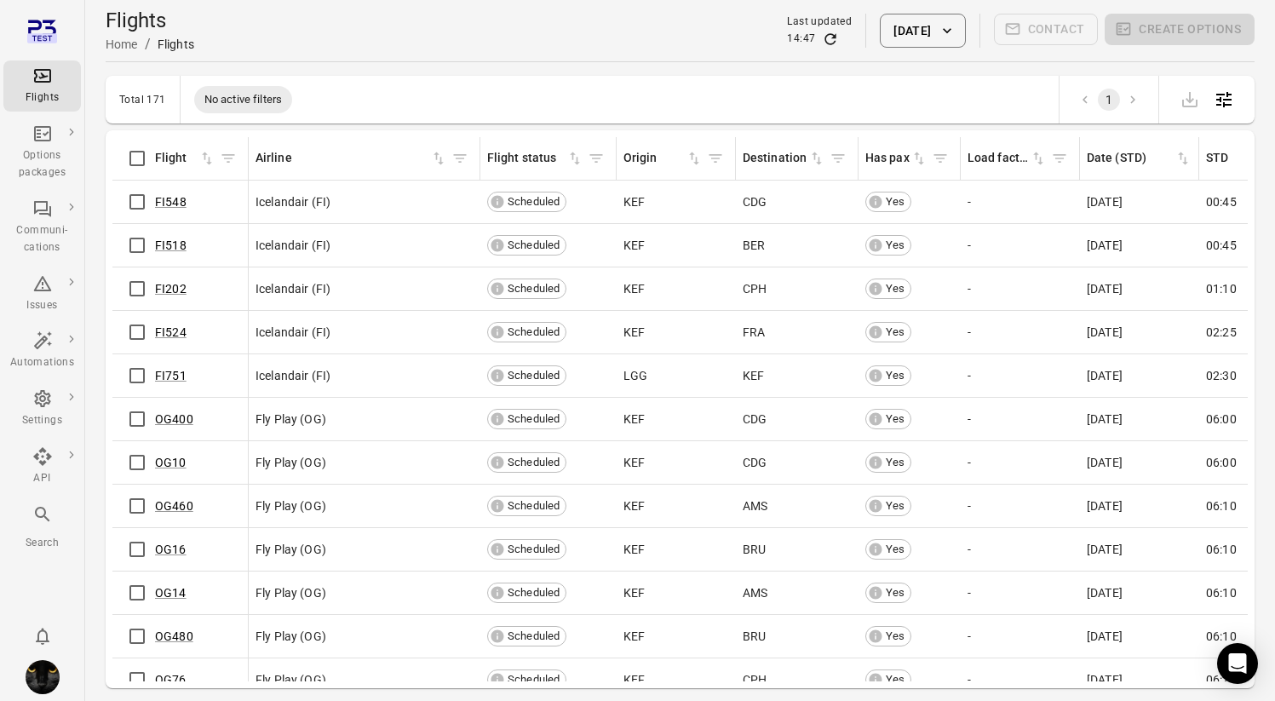
click at [382, 76] on div "Total 171 No active filters 1" at bounding box center [680, 100] width 1149 height 48
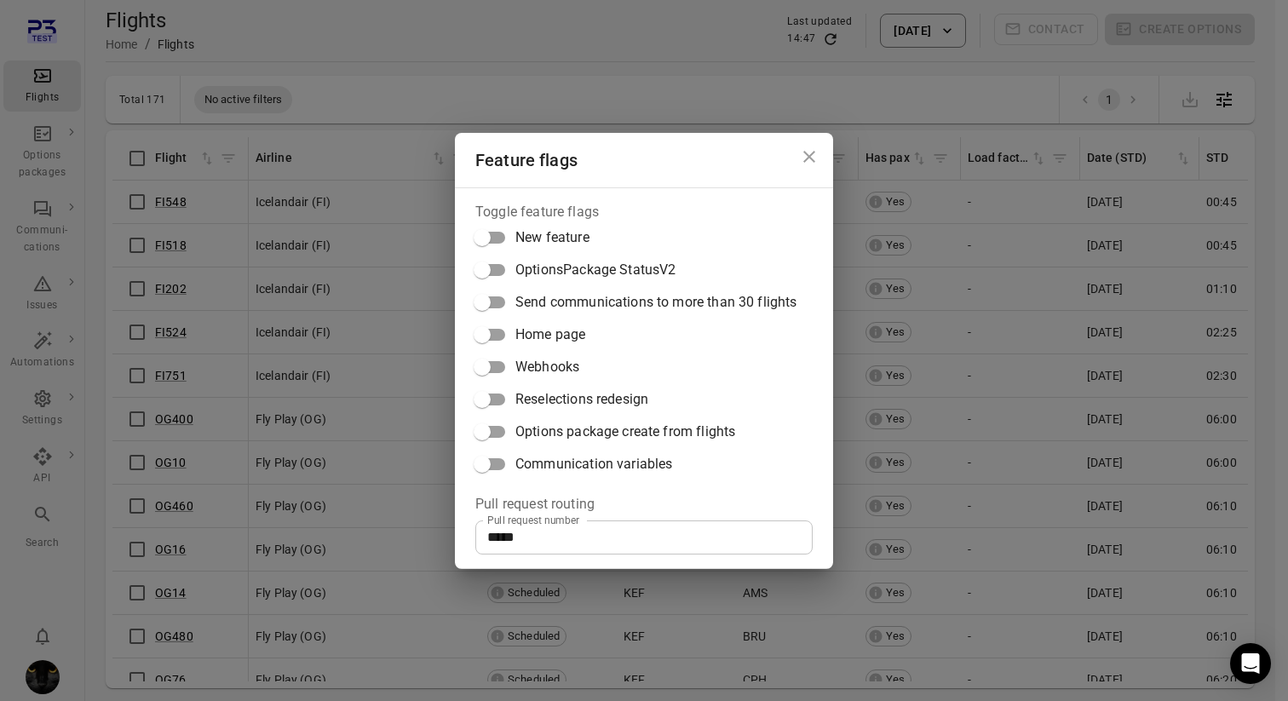
click at [560, 435] on span "Options package create from flights" at bounding box center [625, 432] width 220 height 20
click at [460, 37] on div "Feature flags Toggle feature flags New feature OptionsPackage StatusV2 Send com…" at bounding box center [644, 350] width 1288 height 701
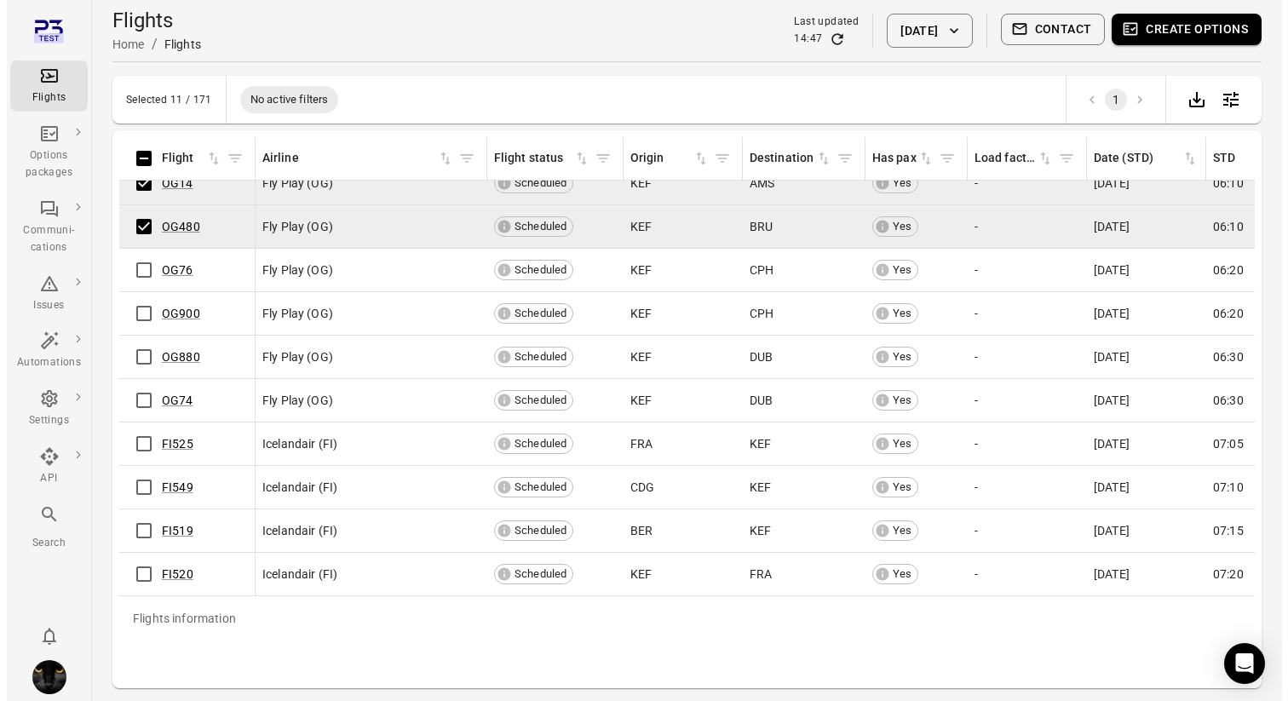
scroll to position [445, 0]
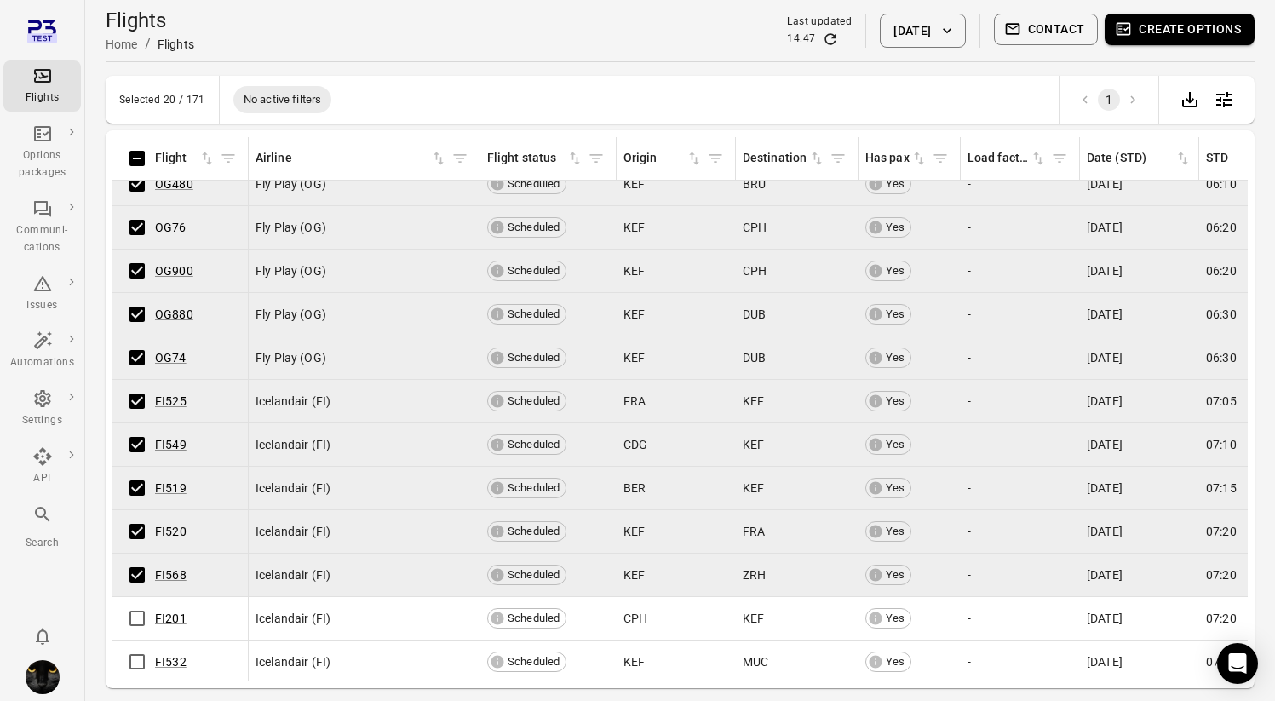
click at [1158, 39] on button "Create options" at bounding box center [1180, 30] width 150 height 32
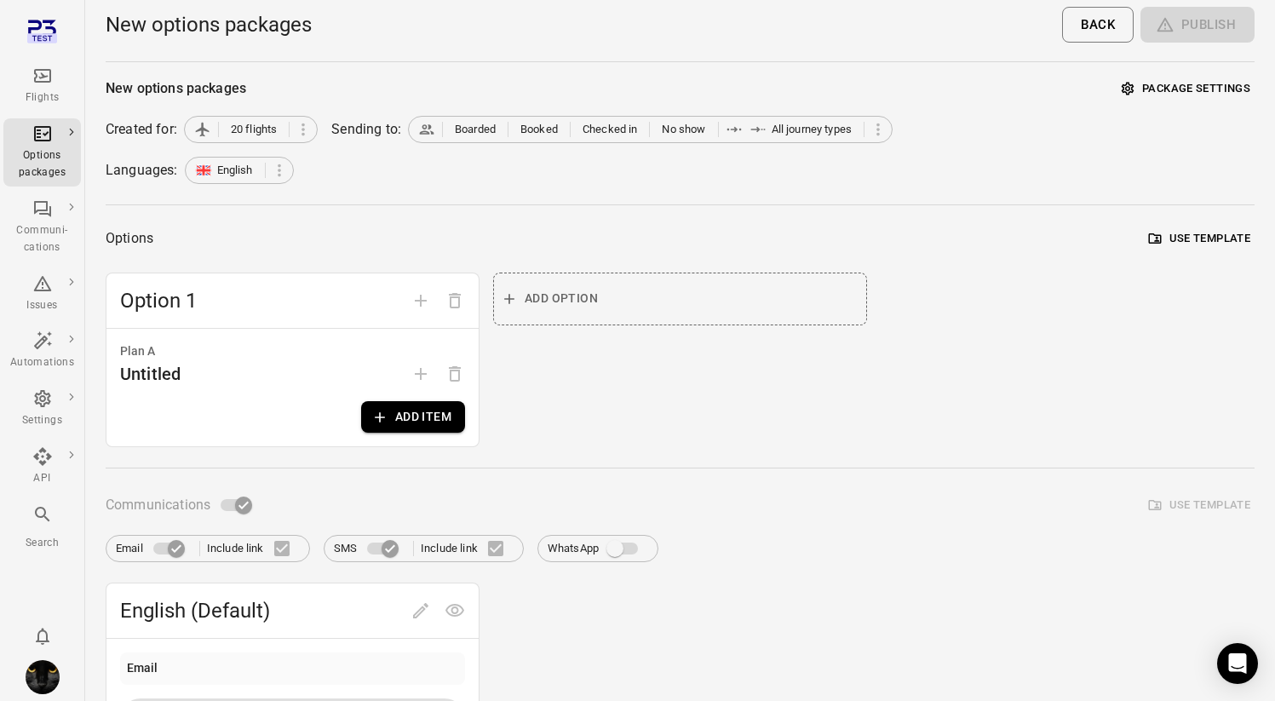
click at [417, 422] on button "Add item" at bounding box center [413, 417] width 104 height 32
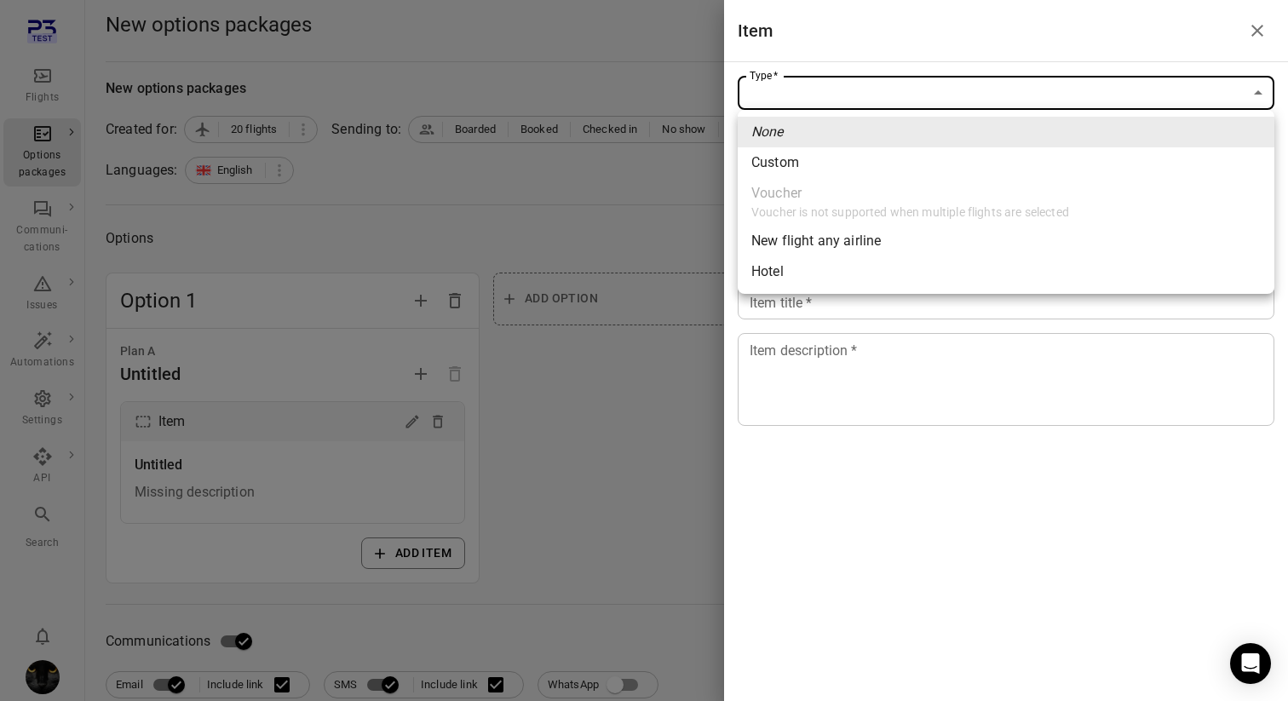
click at [1000, 249] on span "New flight any airline" at bounding box center [1005, 241] width 509 height 20
type input "**********"
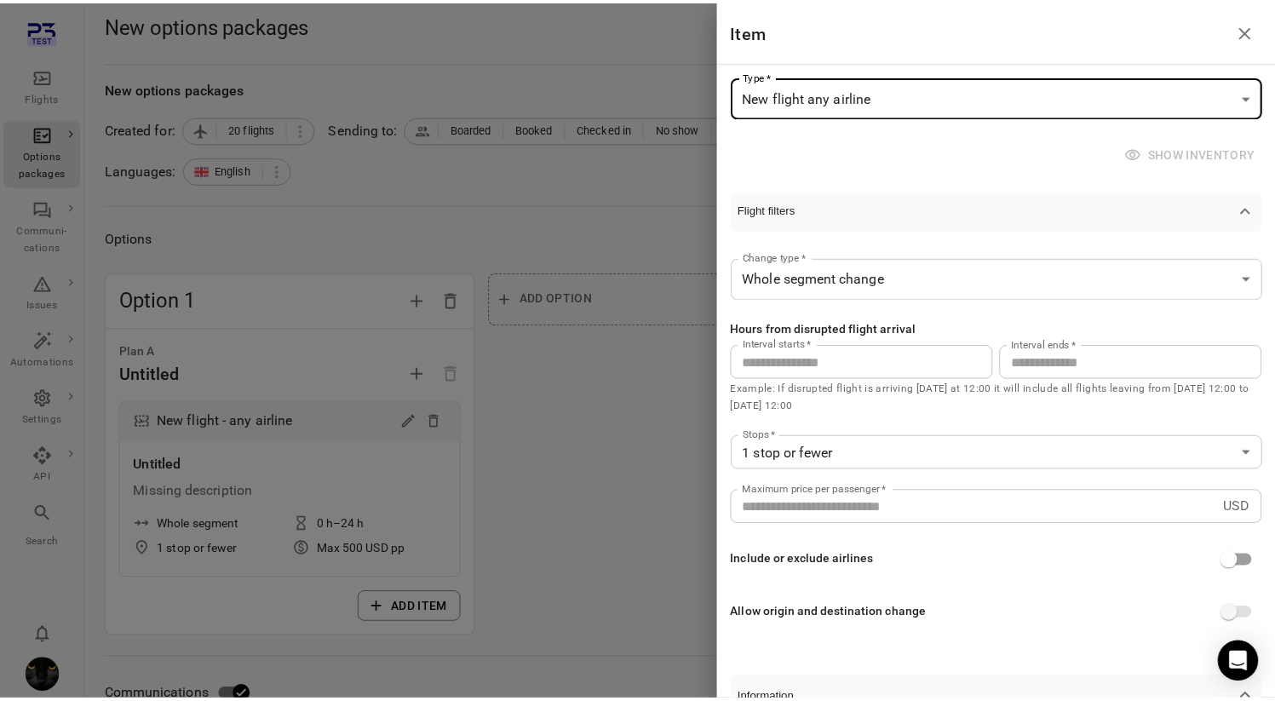
scroll to position [313, 0]
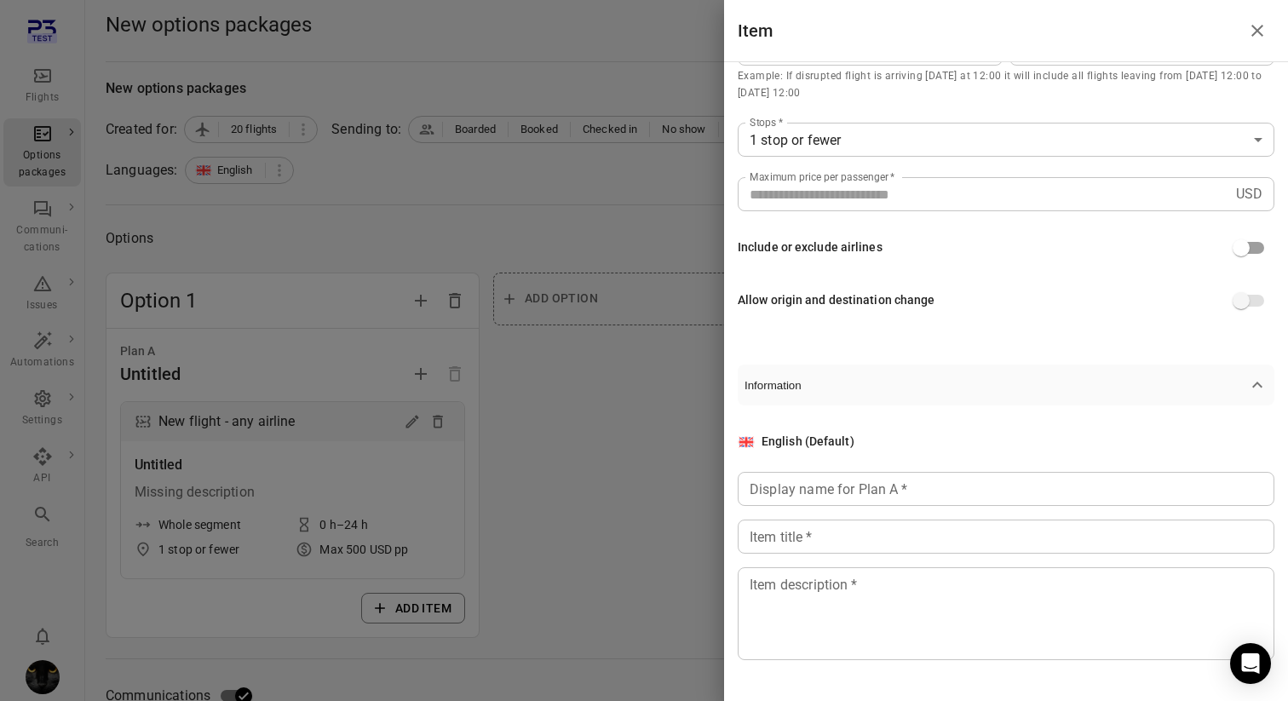
click at [818, 492] on div "Display name for Plan A   * Display name for Plan A   *" at bounding box center [1006, 489] width 537 height 34
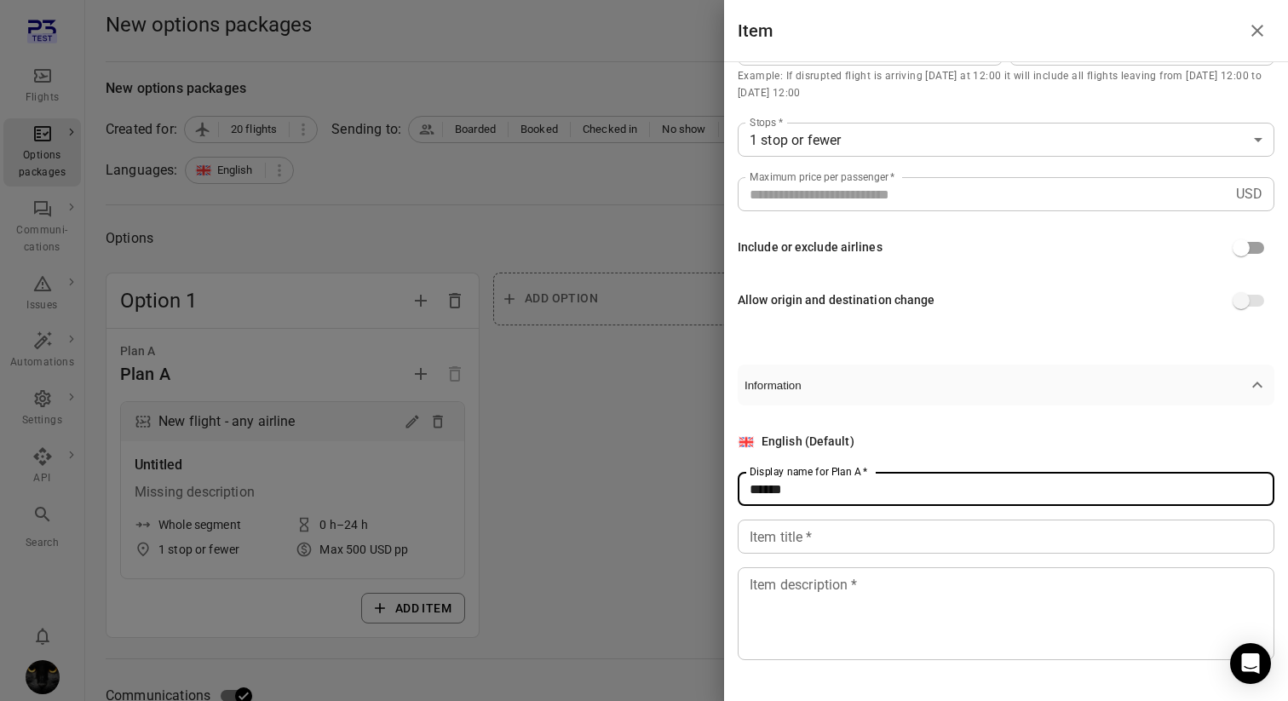
type input "******"
click at [780, 539] on div "Item title   * Item title   *" at bounding box center [1006, 537] width 537 height 34
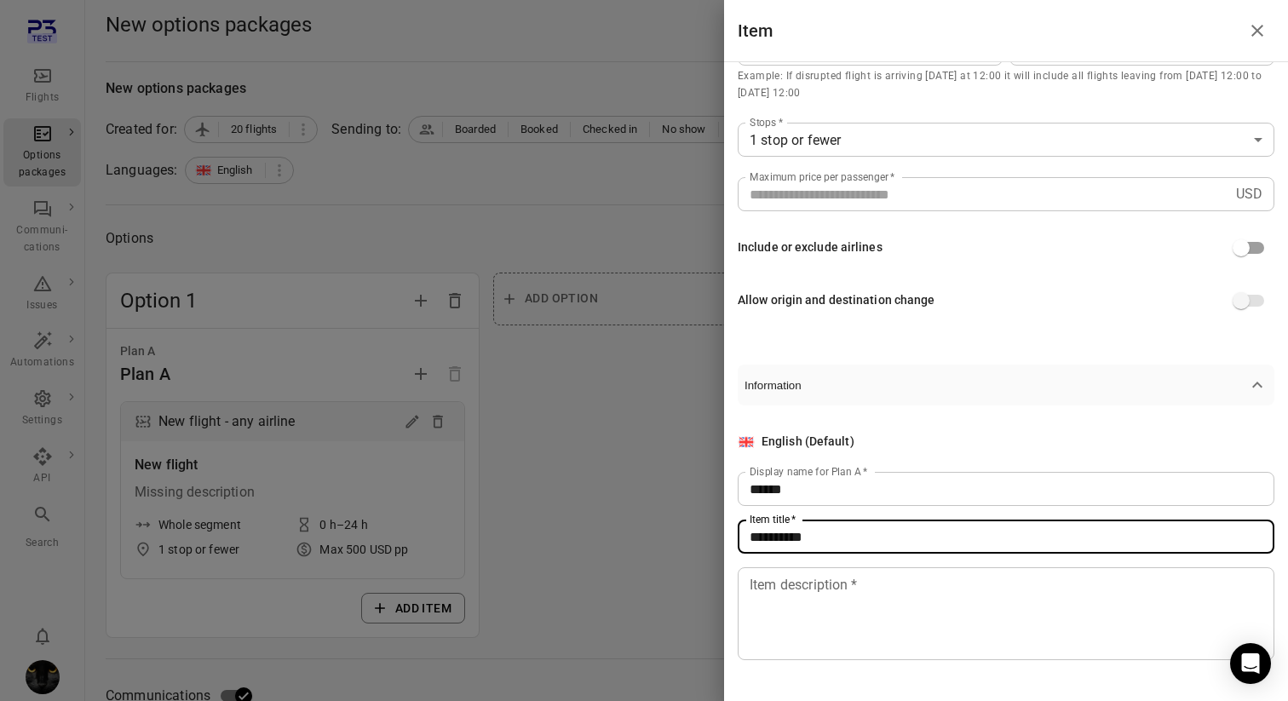
type input "**********"
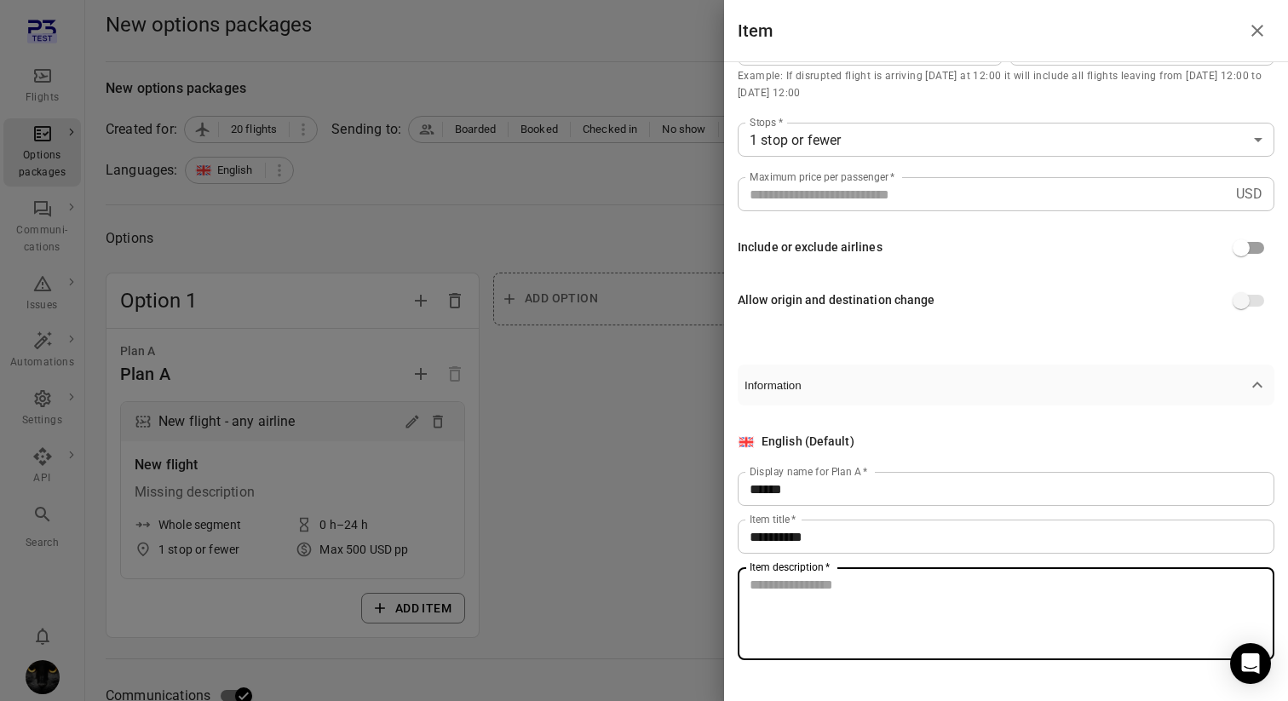
click at [760, 589] on textarea "Item description   *" at bounding box center [1005, 614] width 513 height 78
type textarea "**********"
click at [610, 565] on div at bounding box center [644, 350] width 1288 height 701
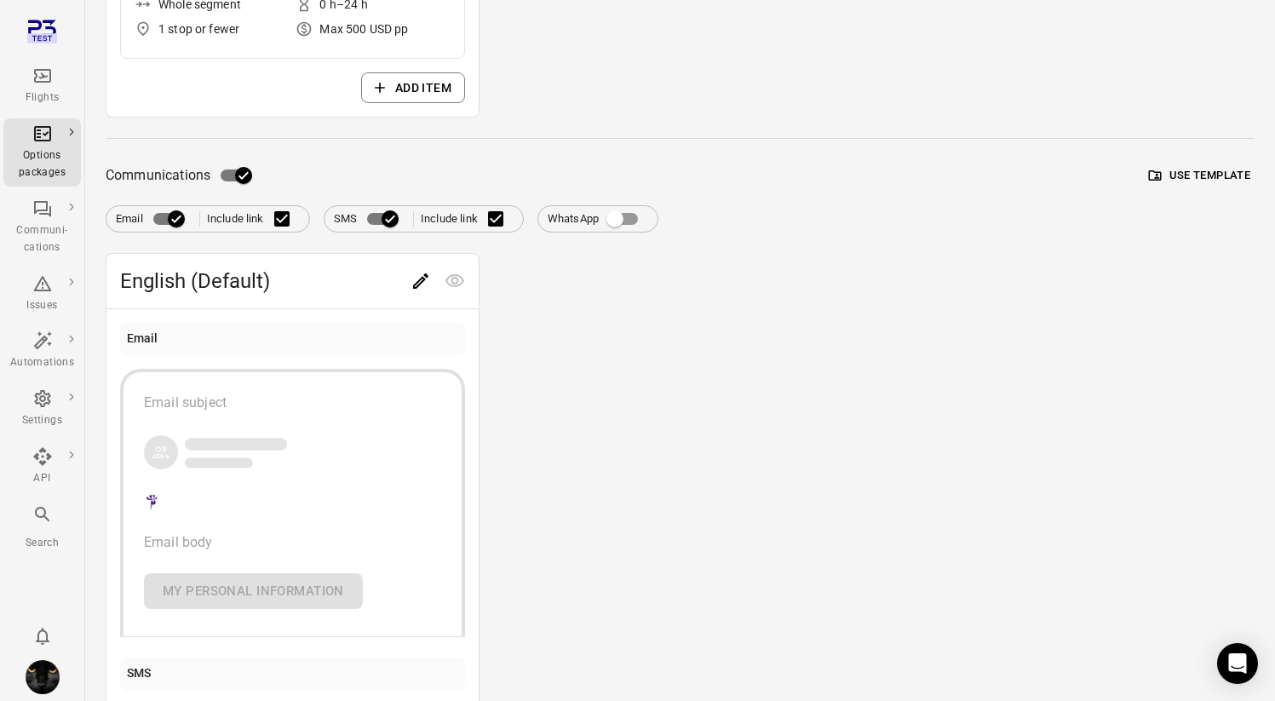
scroll to position [543, 0]
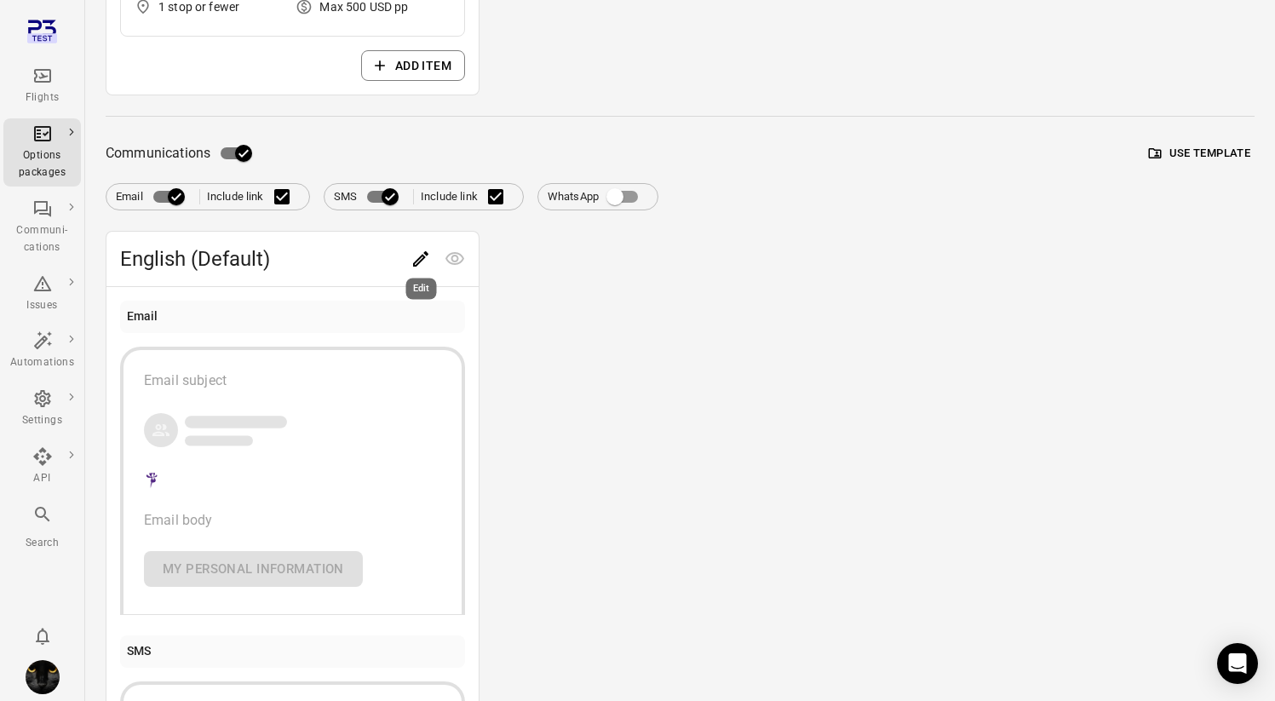
click at [428, 252] on icon "Edit" at bounding box center [421, 259] width 20 height 20
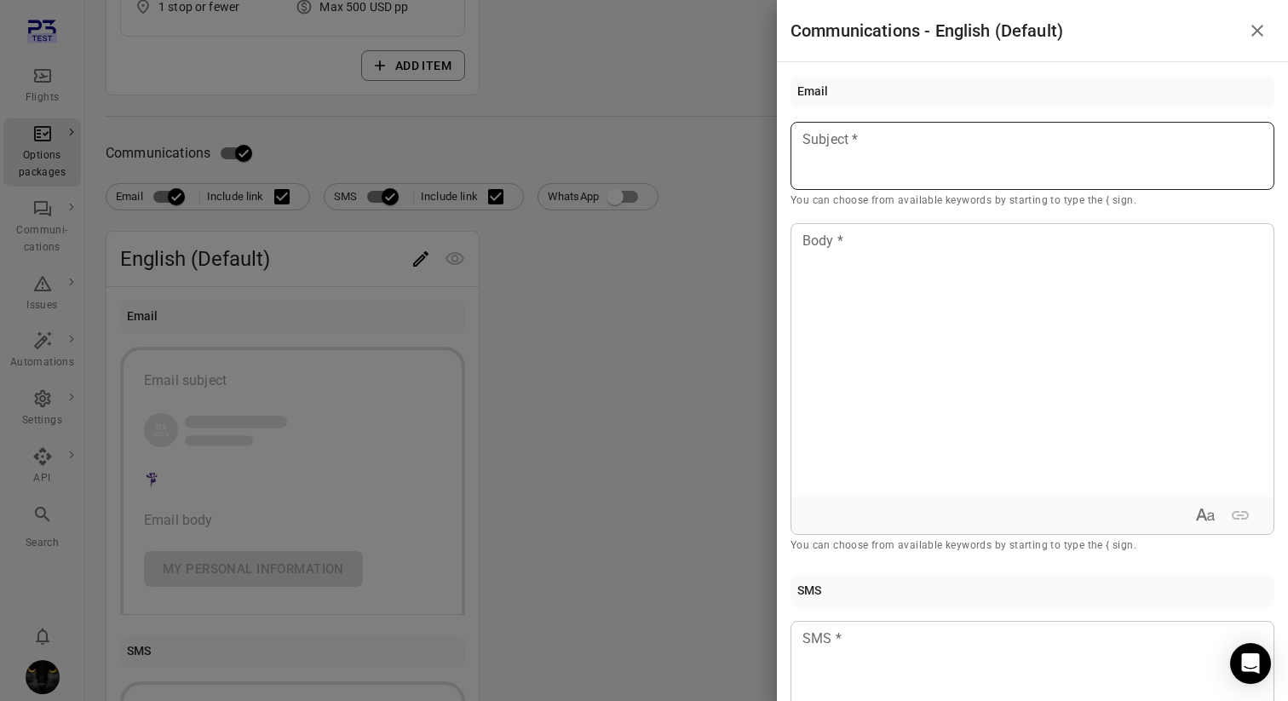
click at [904, 152] on div at bounding box center [1032, 156] width 484 height 68
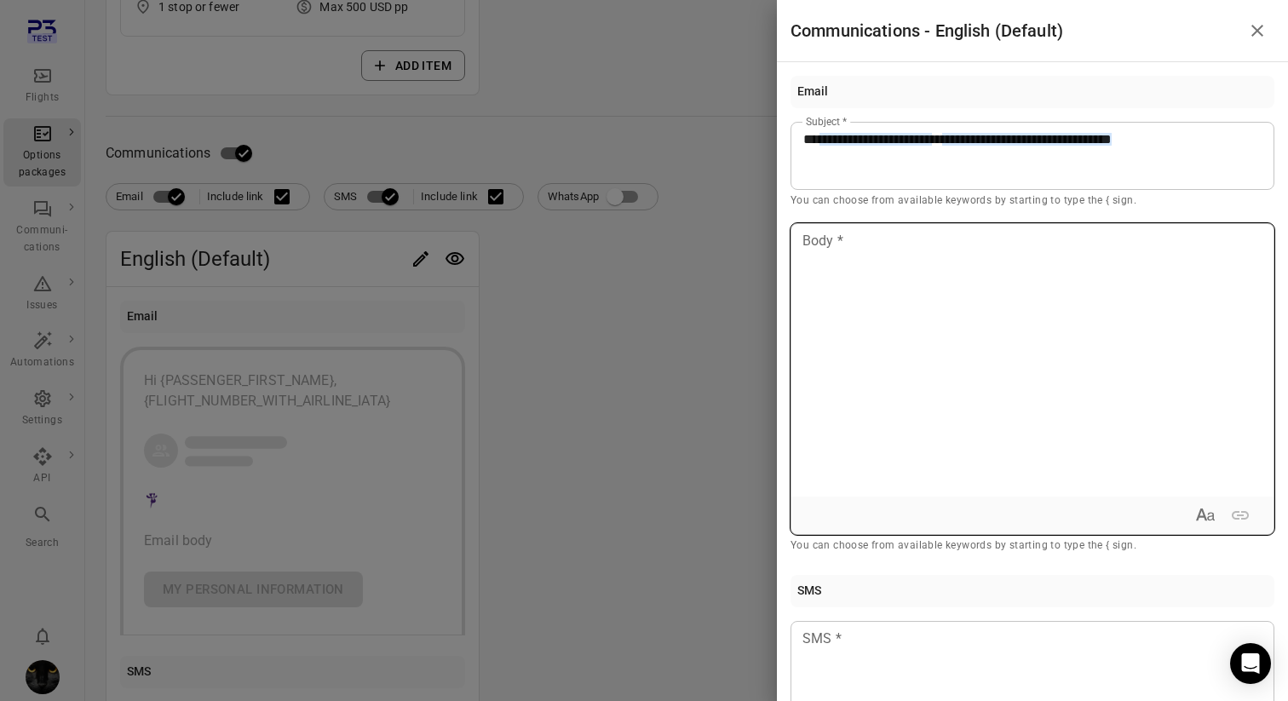
click at [957, 302] on div at bounding box center [1032, 360] width 482 height 273
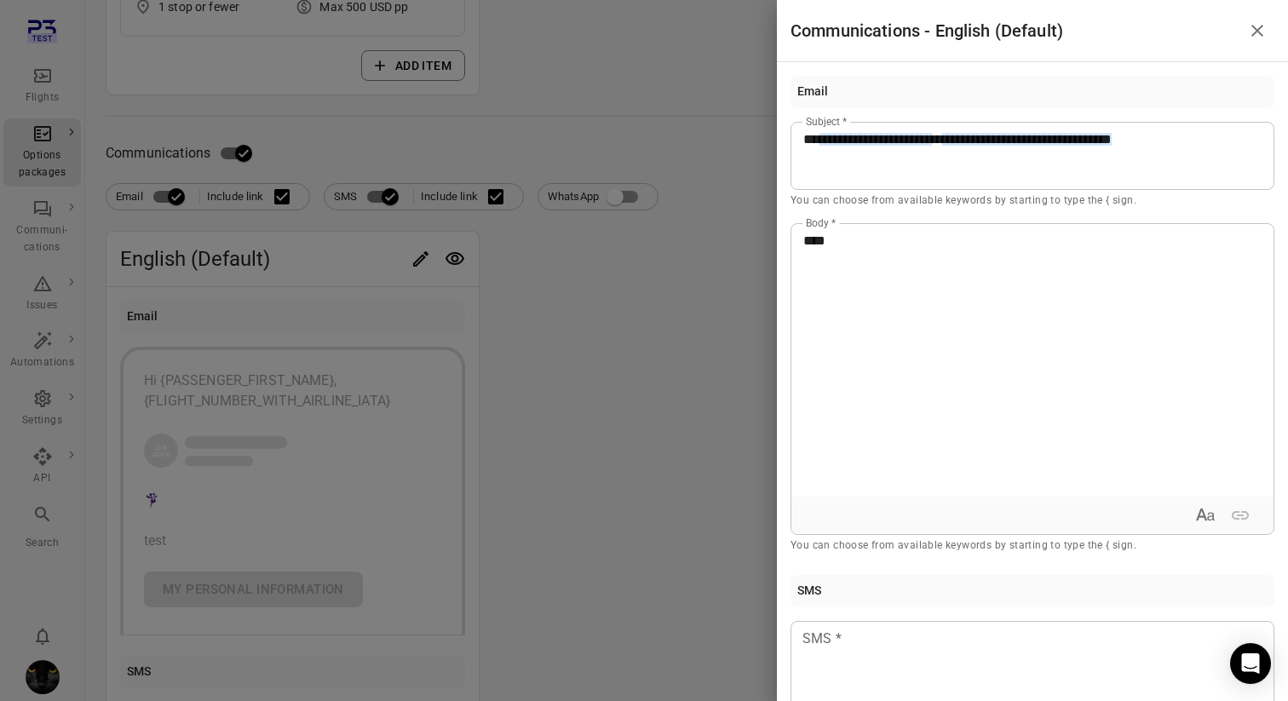
click at [623, 422] on div at bounding box center [644, 350] width 1288 height 701
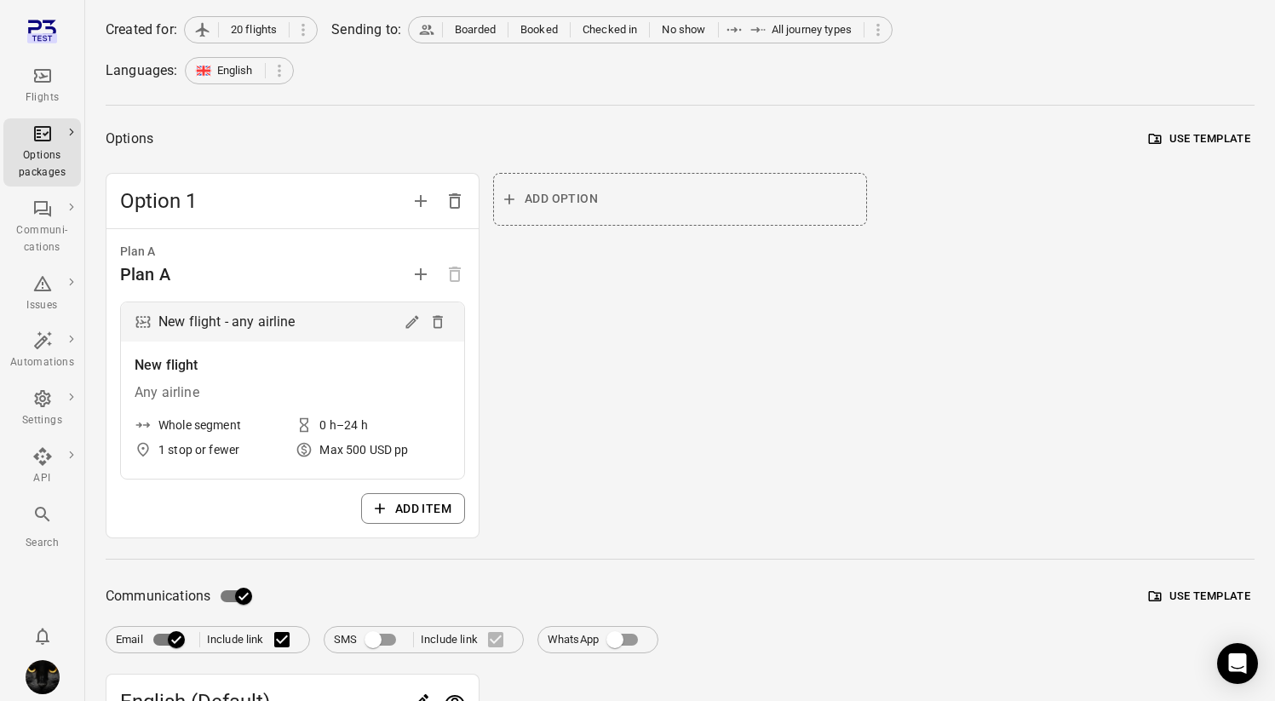
scroll to position [0, 0]
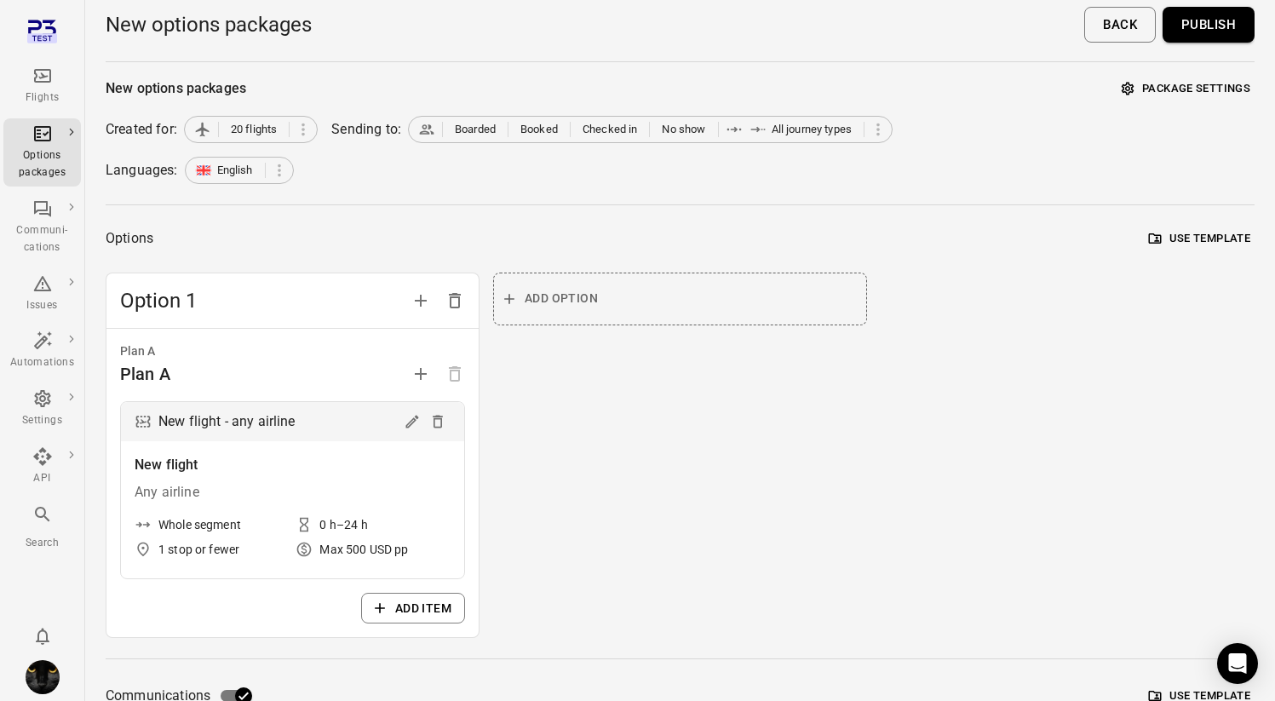
click at [1205, 24] on button "Publish" at bounding box center [1209, 25] width 92 height 36
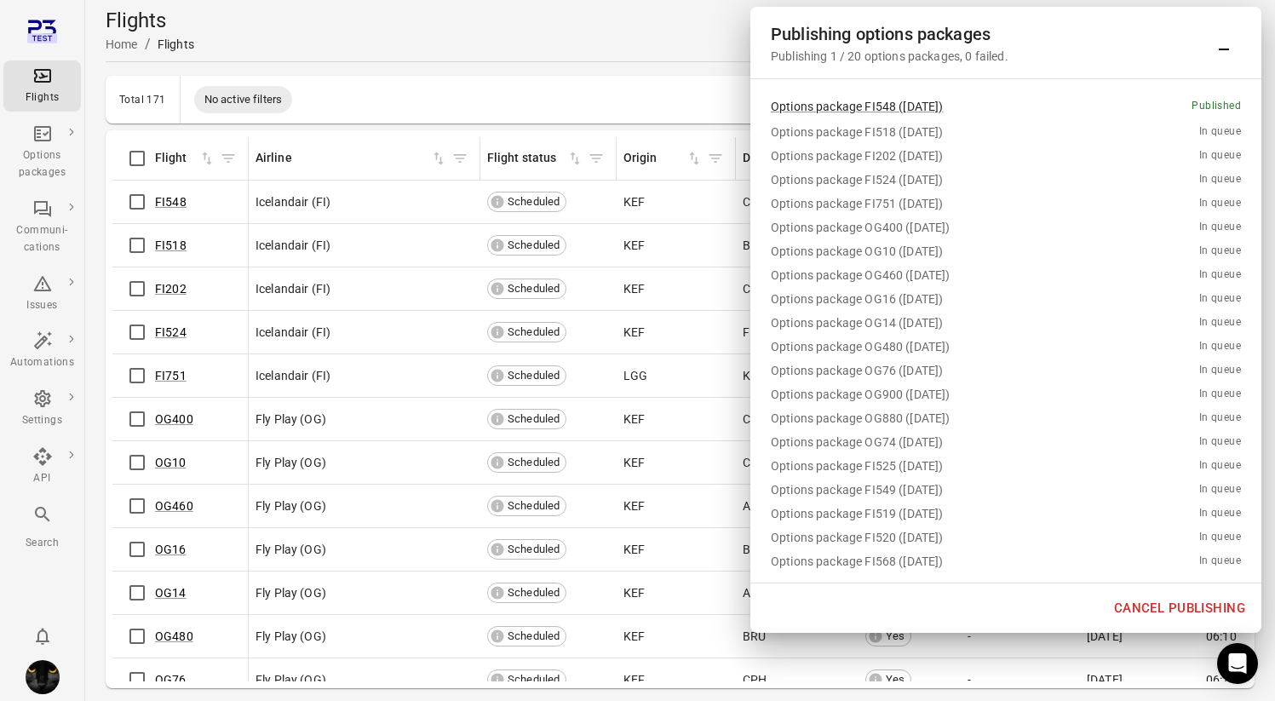
click at [1053, 605] on div "Cancel publishing" at bounding box center [1005, 607] width 511 height 49
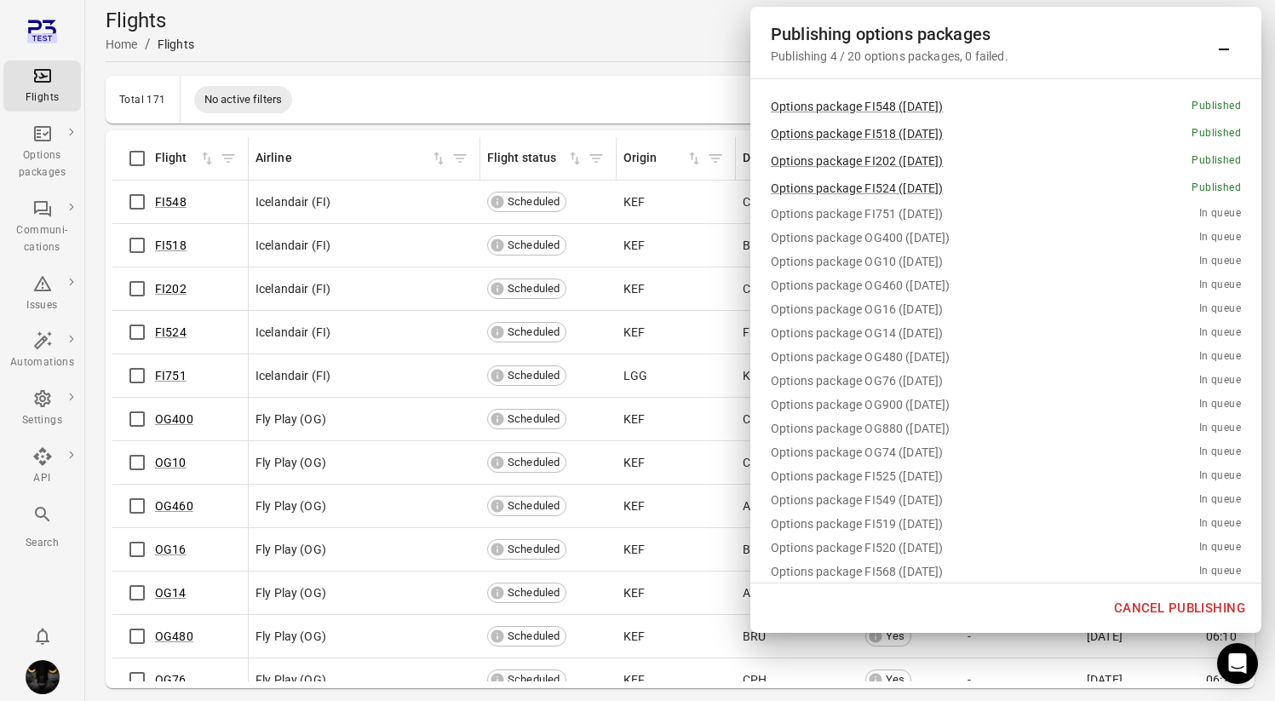
click at [1151, 608] on button "Cancel publishing" at bounding box center [1180, 608] width 150 height 36
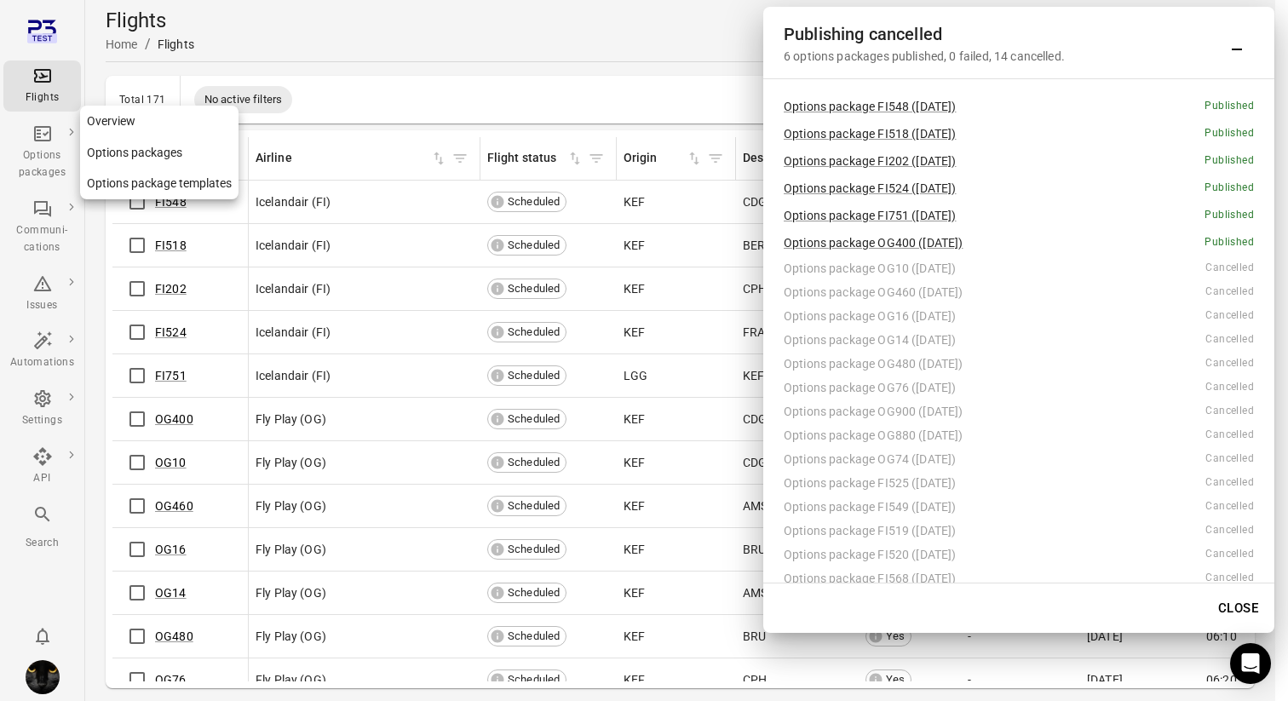
click at [42, 140] on icon "Main navigation" at bounding box center [42, 133] width 17 height 15
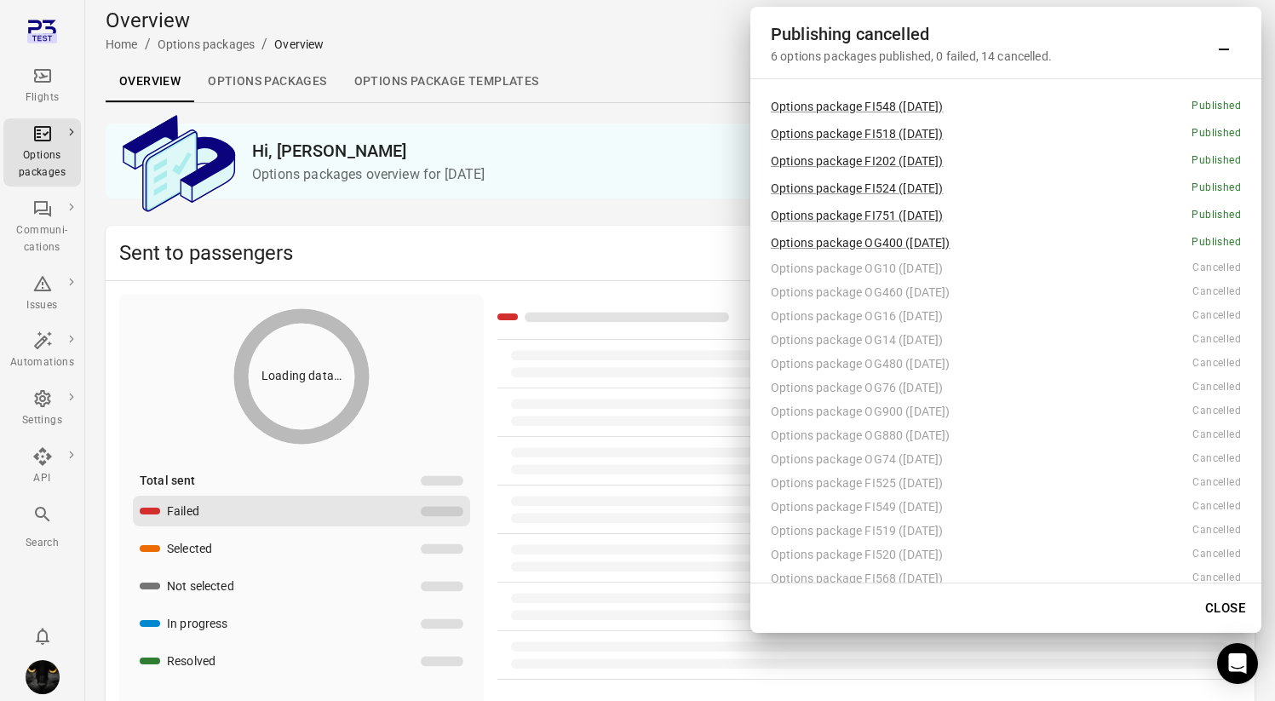
click at [308, 84] on link "Options packages" at bounding box center [267, 81] width 146 height 41
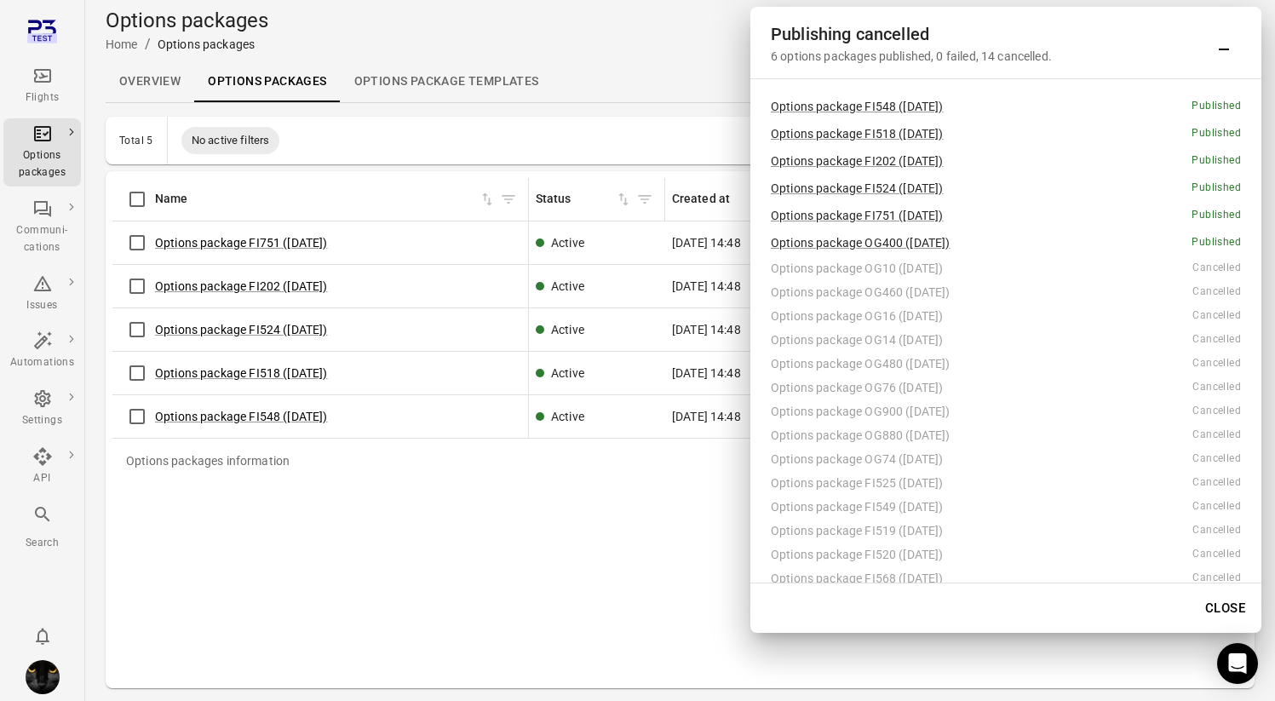
click at [1222, 41] on icon "Minimize" at bounding box center [1224, 42] width 20 height 20
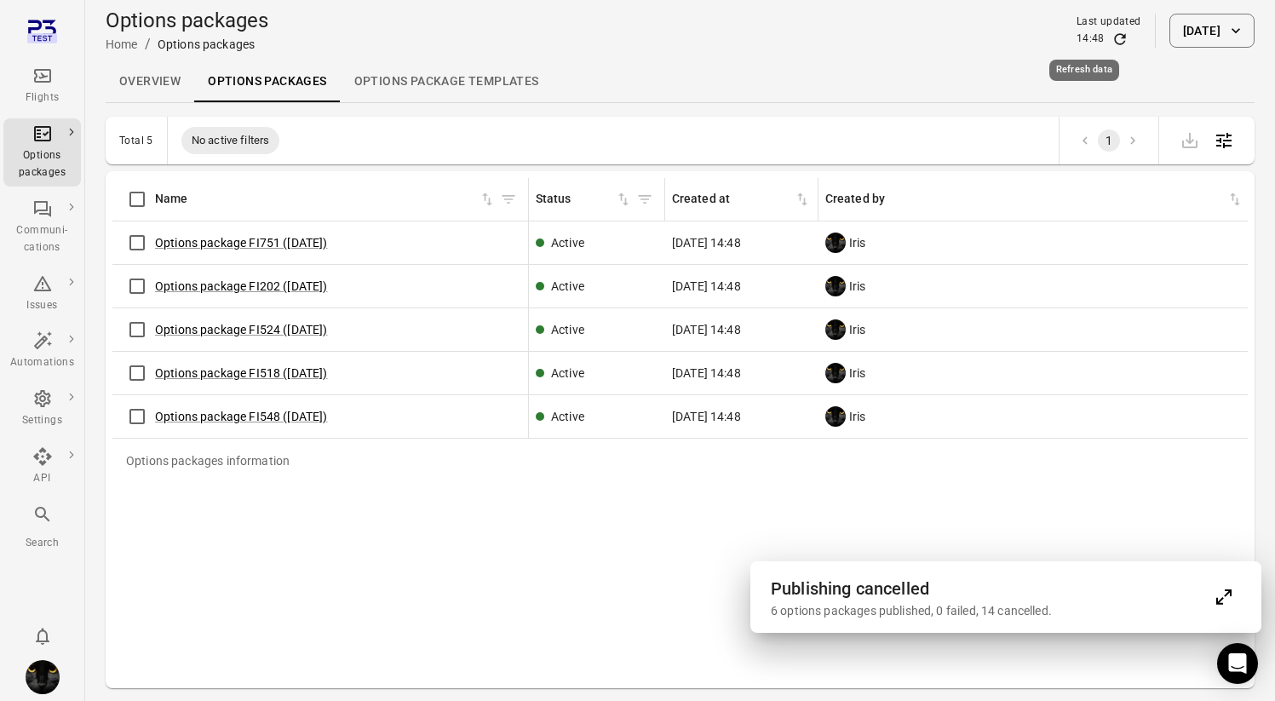
click at [1114, 42] on icon "Refresh data" at bounding box center [1119, 38] width 11 height 11
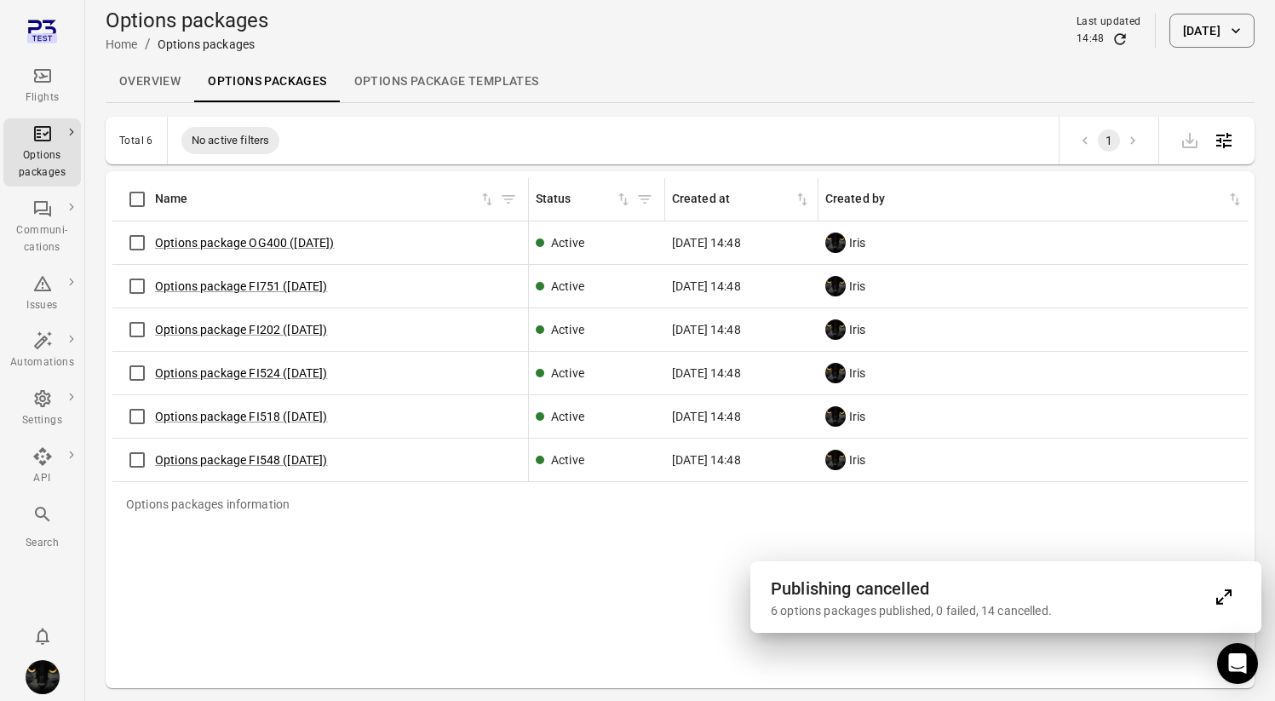
click at [1086, 30] on div "Last updated" at bounding box center [1109, 22] width 65 height 17
click at [1114, 43] on icon "Refresh data" at bounding box center [1119, 38] width 11 height 11
click at [1220, 607] on button "Expand" at bounding box center [1224, 597] width 34 height 34
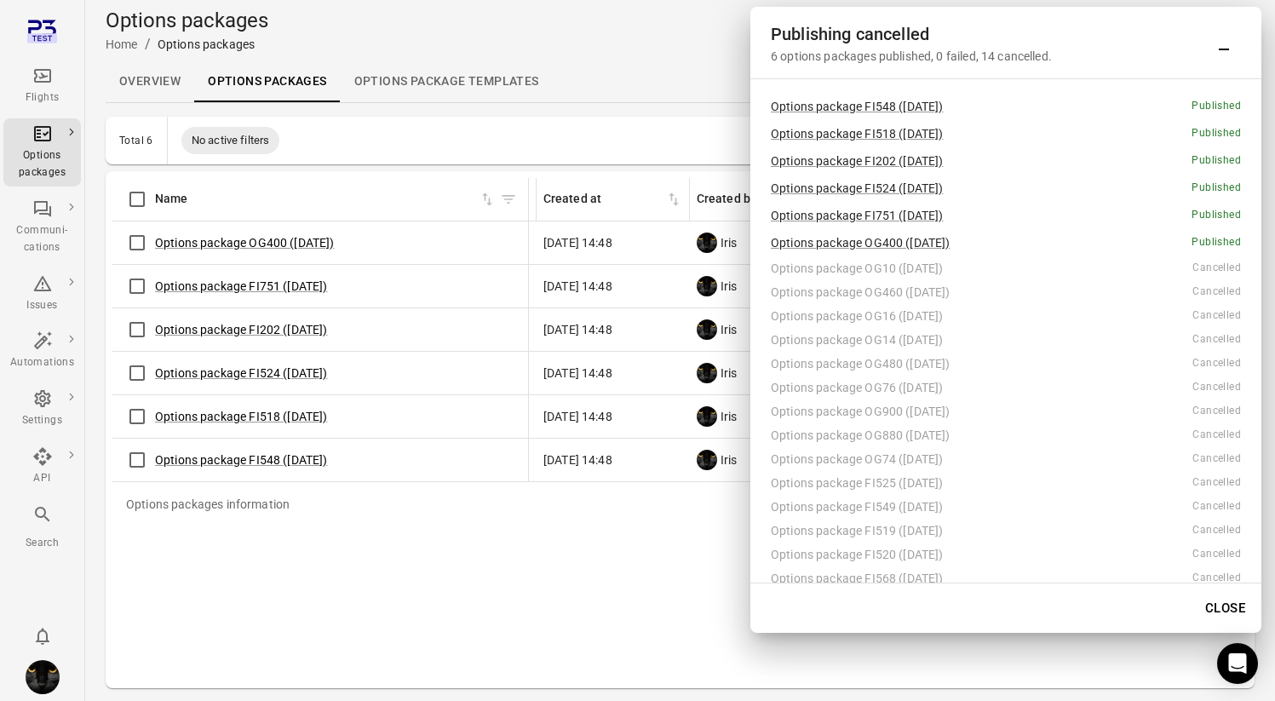
scroll to position [0, 123]
click at [1216, 602] on button "Close" at bounding box center [1225, 608] width 59 height 36
click at [1216, 602] on div "Options packages information Name Status Created at Created by Published by Fli…" at bounding box center [679, 429] width 1135 height 503
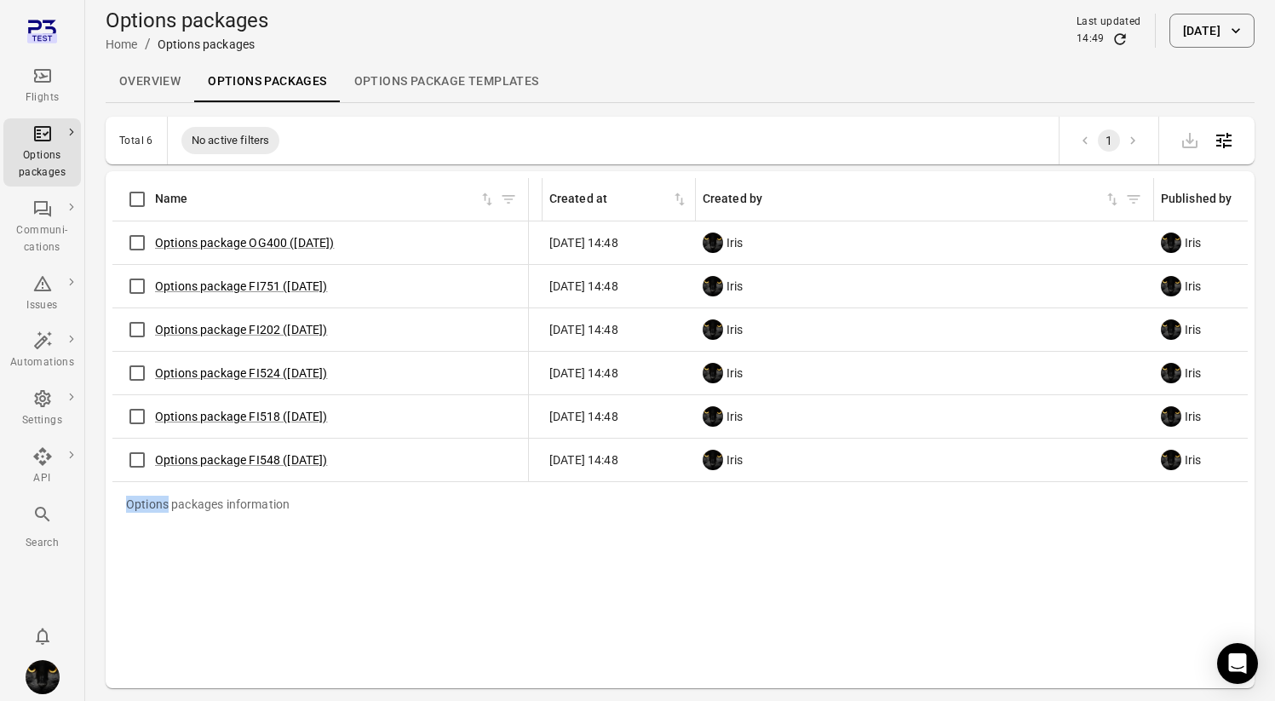
click at [38, 78] on icon "Main navigation" at bounding box center [42, 76] width 20 height 20
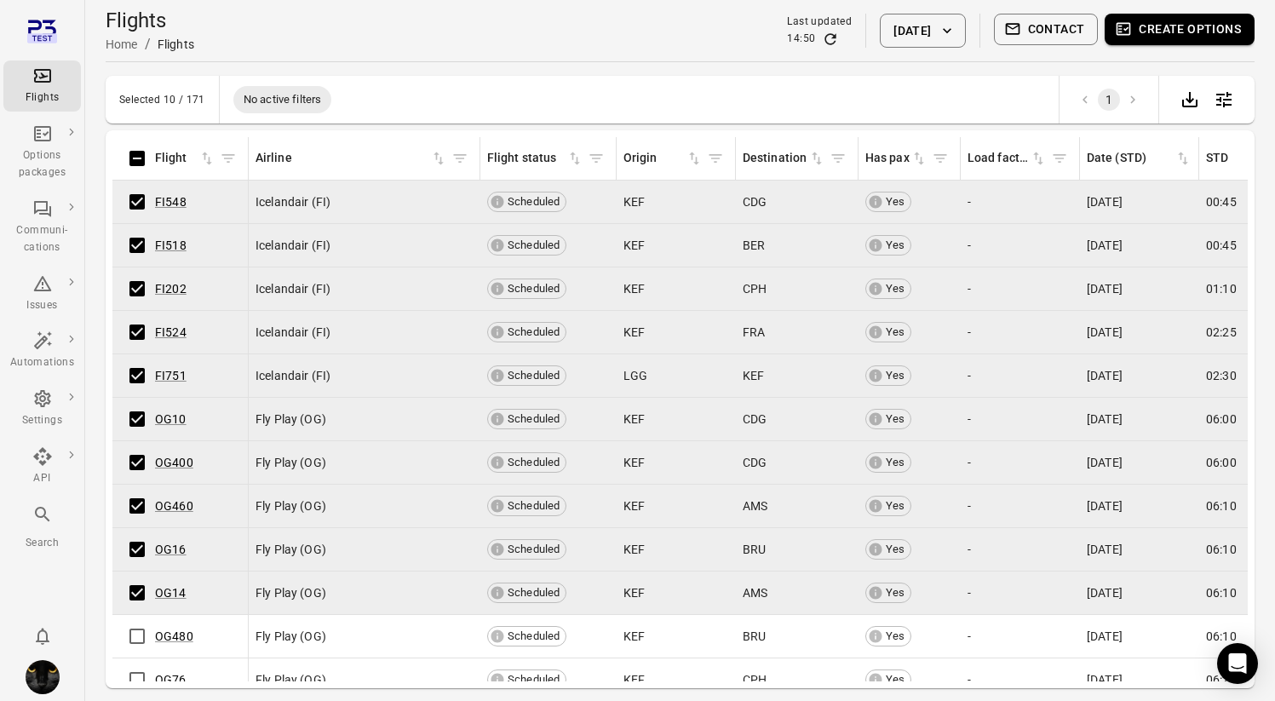
click at [1174, 30] on button "Create options" at bounding box center [1180, 30] width 150 height 32
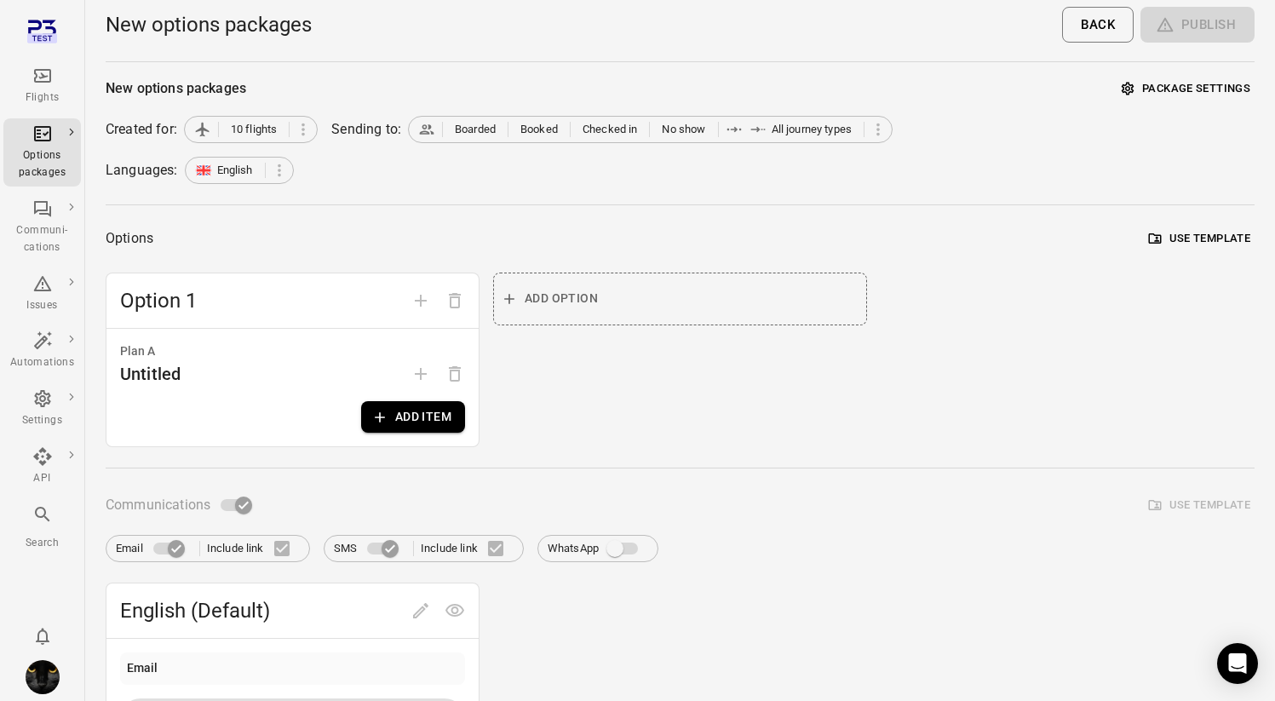
click at [1153, 229] on button "Use template" at bounding box center [1200, 239] width 110 height 26
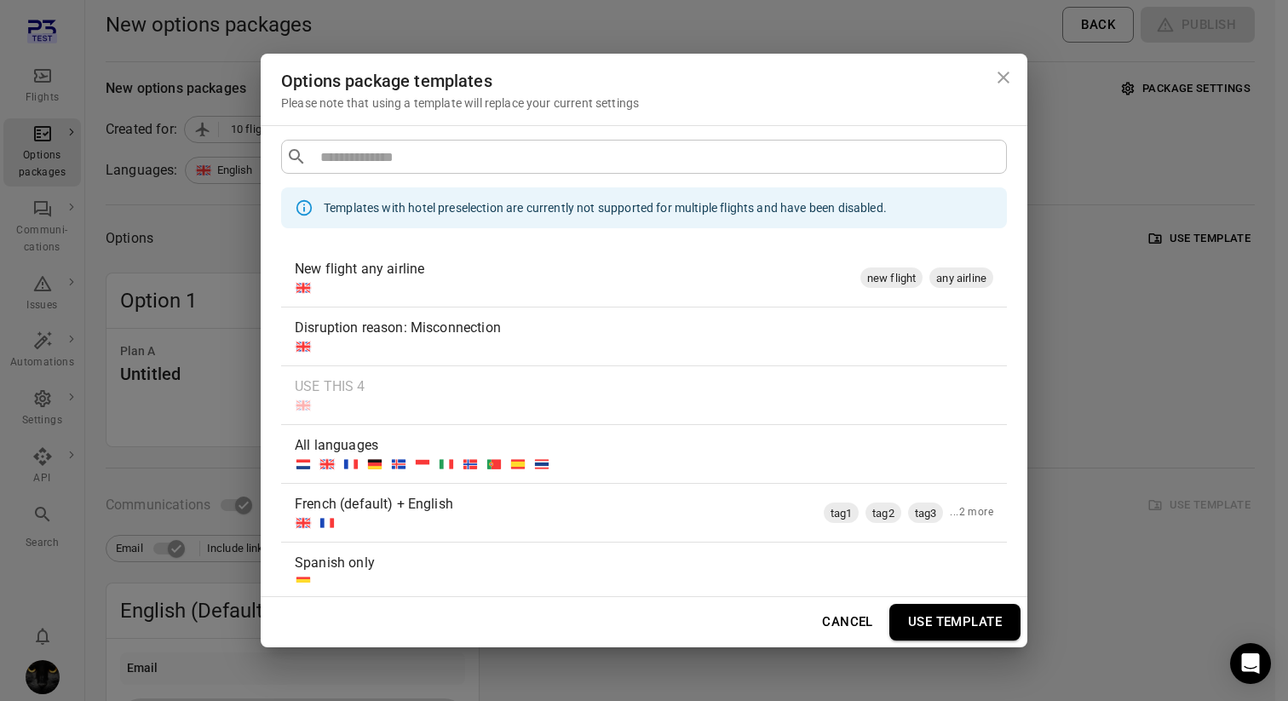
click at [658, 269] on div "New flight any airline" at bounding box center [574, 269] width 559 height 20
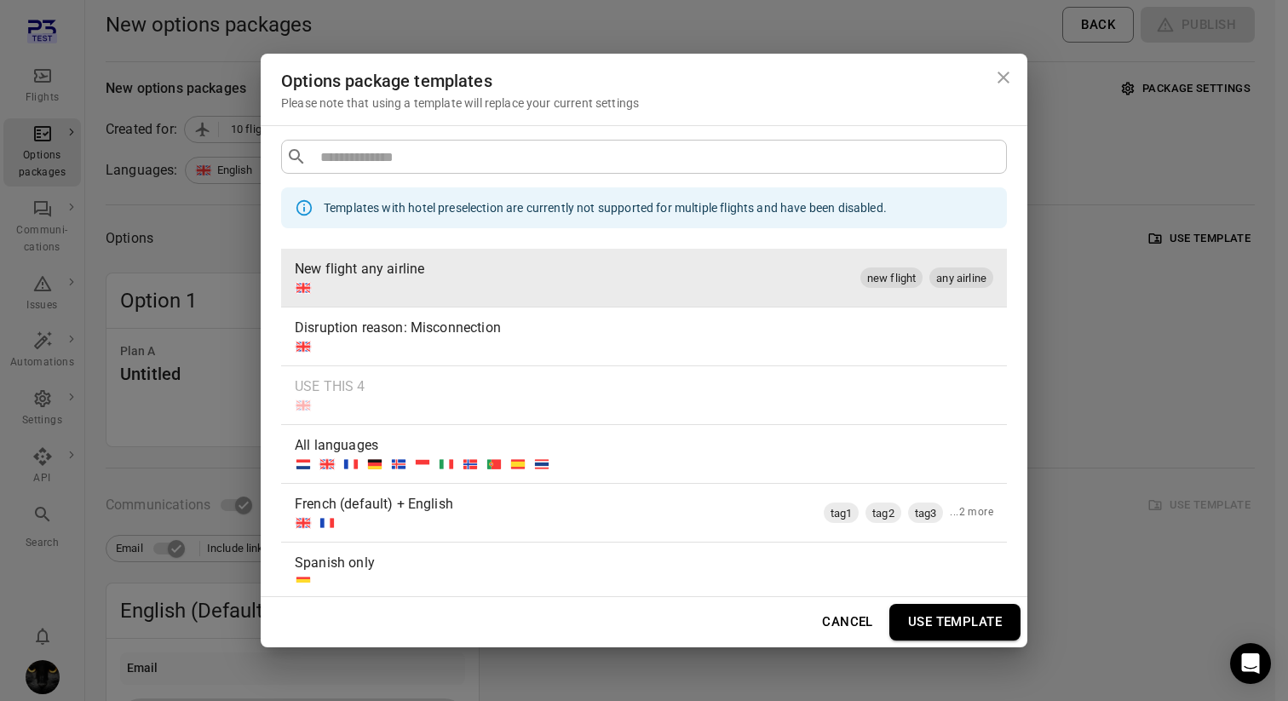
click at [920, 617] on button "Use template" at bounding box center [954, 622] width 131 height 36
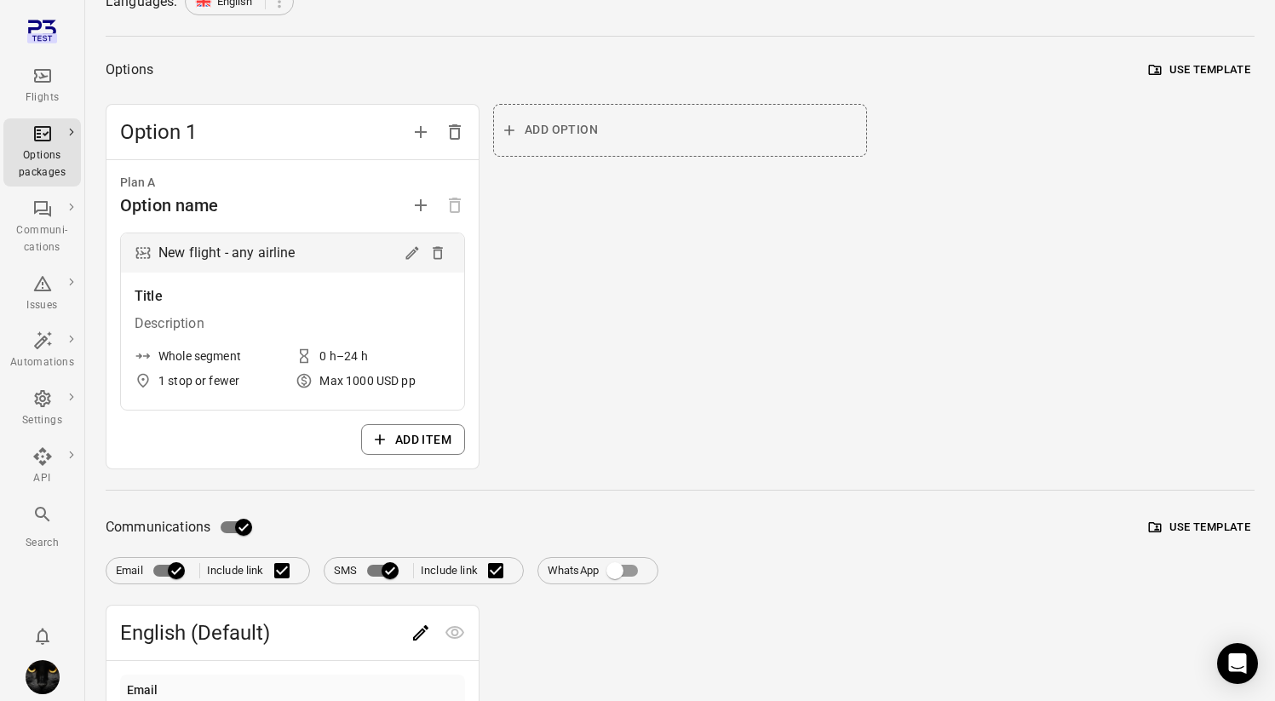
scroll to position [219, 0]
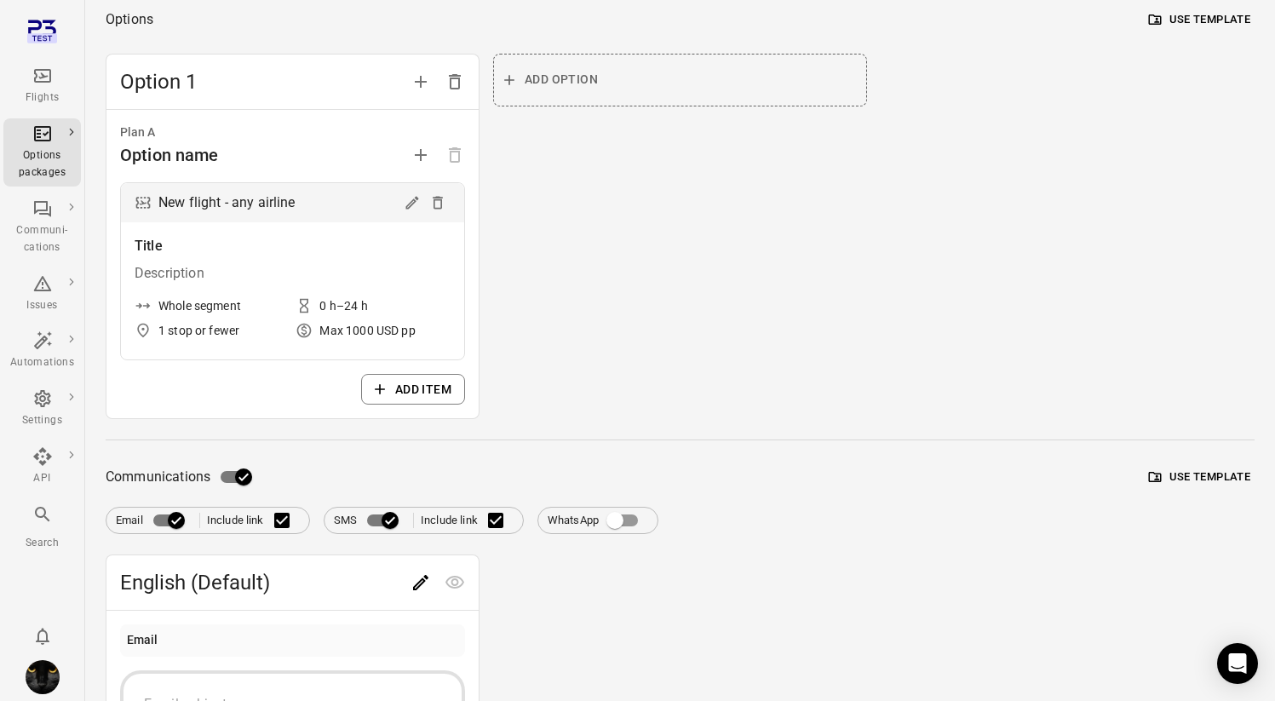
click at [1203, 468] on button "Use template" at bounding box center [1200, 477] width 110 height 26
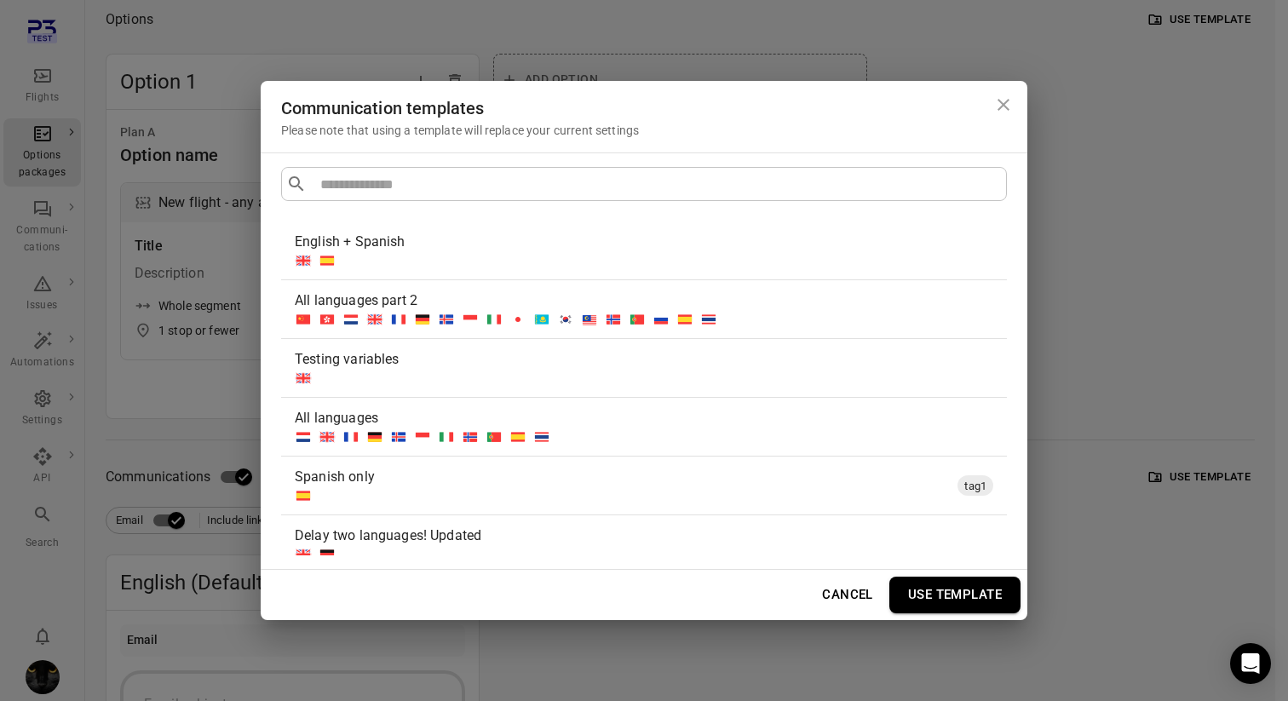
click at [189, 468] on div "Communication templates Please note that using a template will replace your cur…" at bounding box center [644, 350] width 1288 height 701
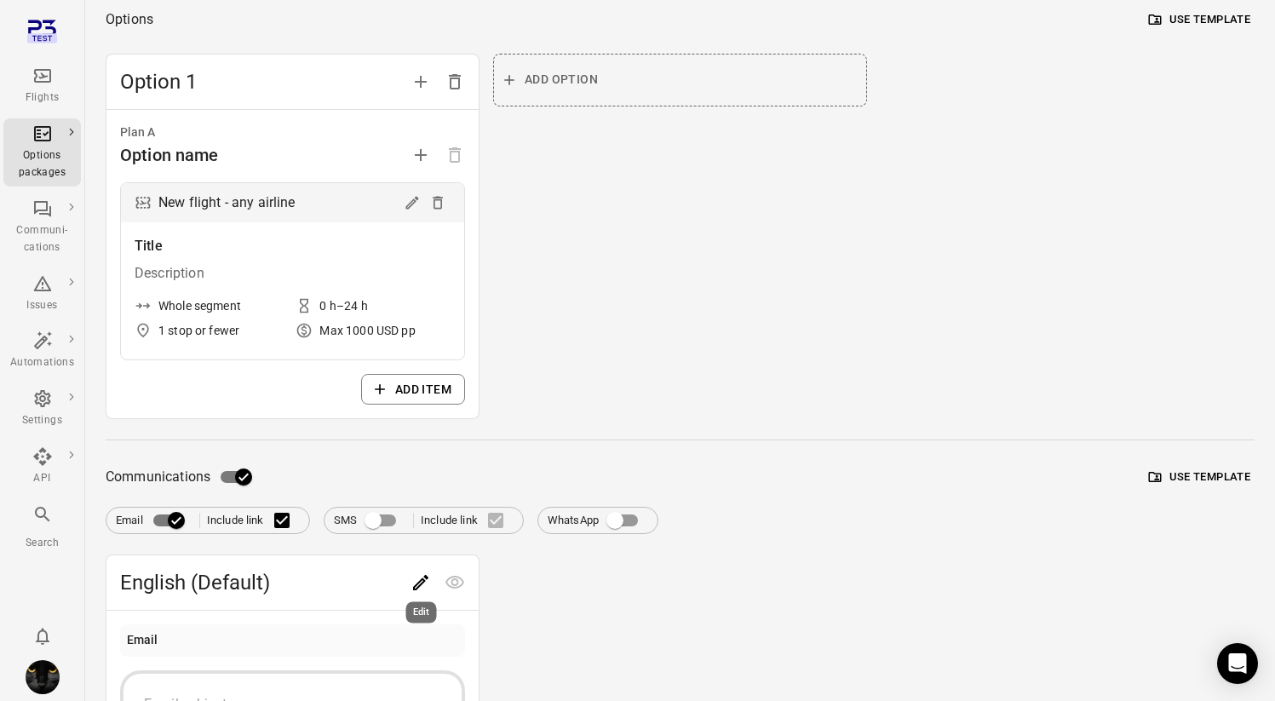
click at [426, 579] on icon "Edit" at bounding box center [420, 582] width 15 height 15
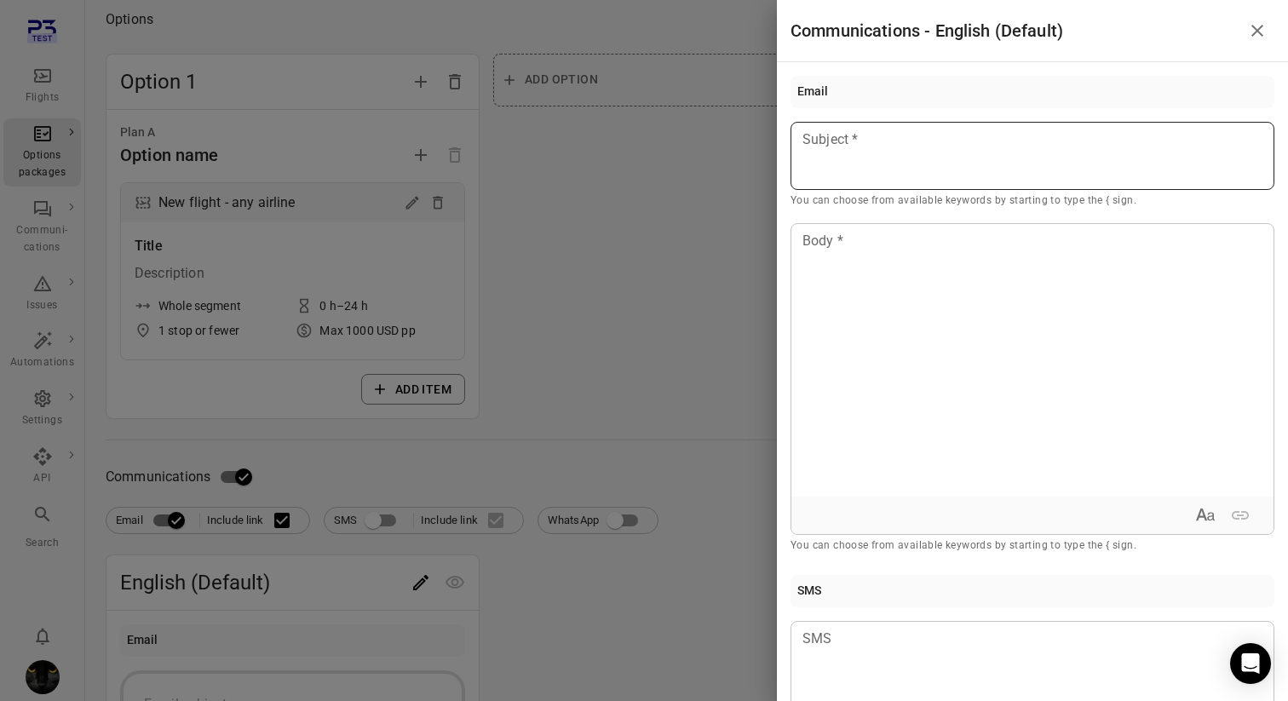
click at [995, 127] on div at bounding box center [1032, 156] width 484 height 68
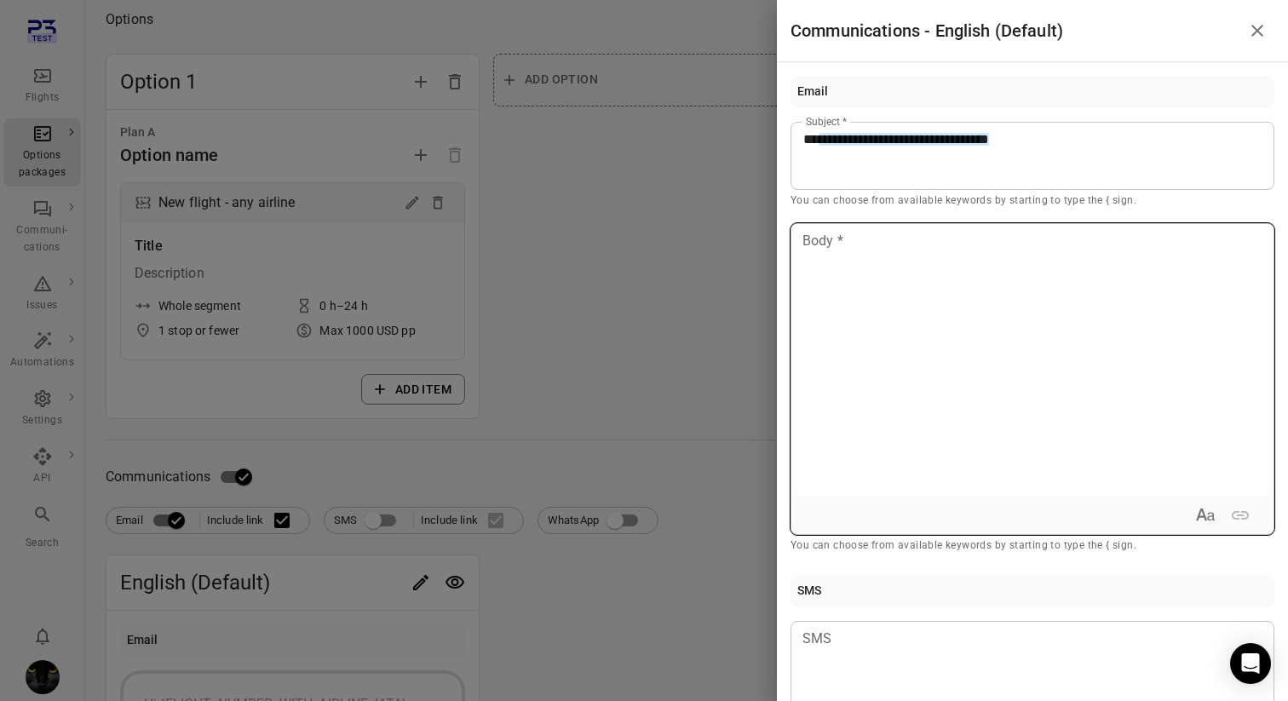
click at [1019, 356] on div at bounding box center [1032, 360] width 482 height 273
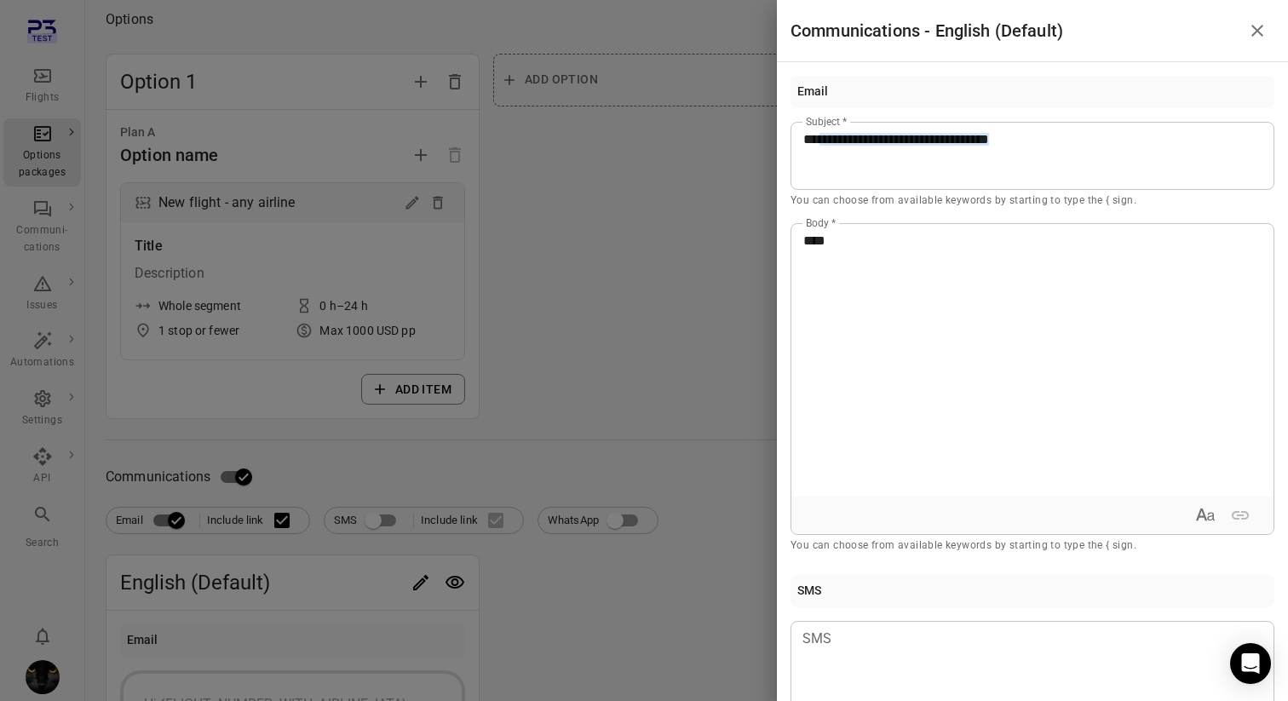
click at [692, 277] on div at bounding box center [644, 350] width 1288 height 701
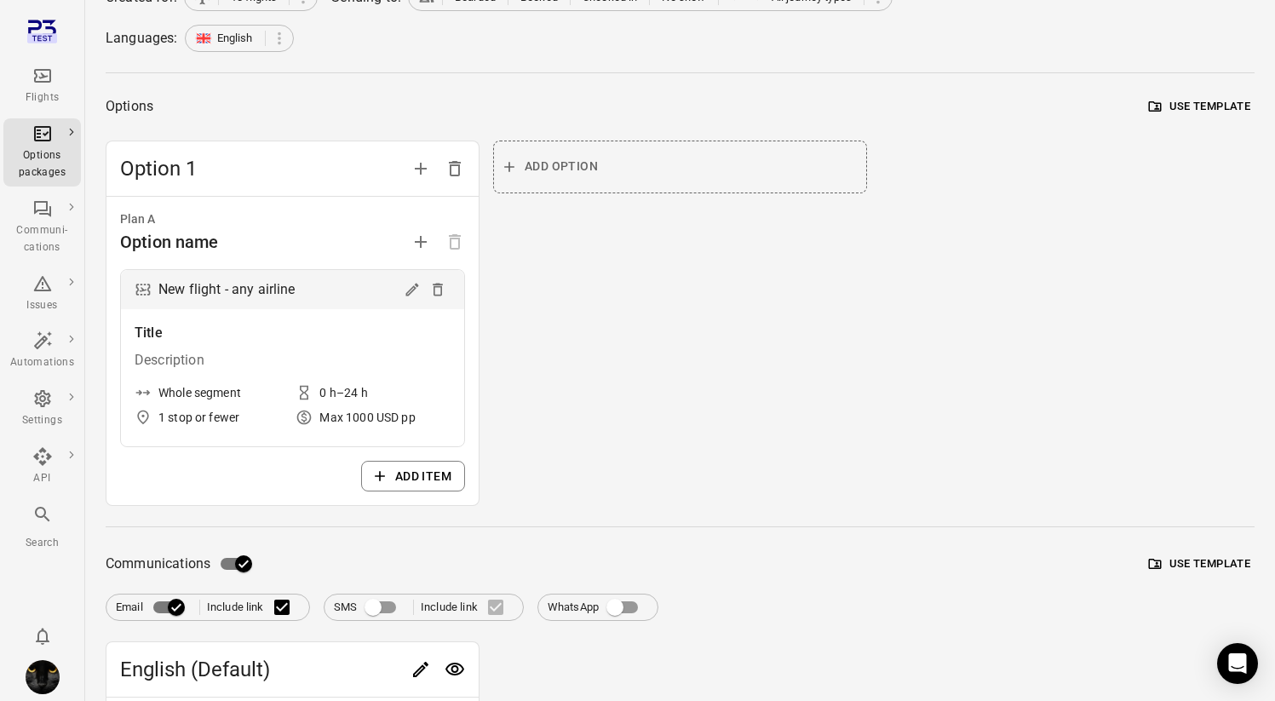
scroll to position [0, 0]
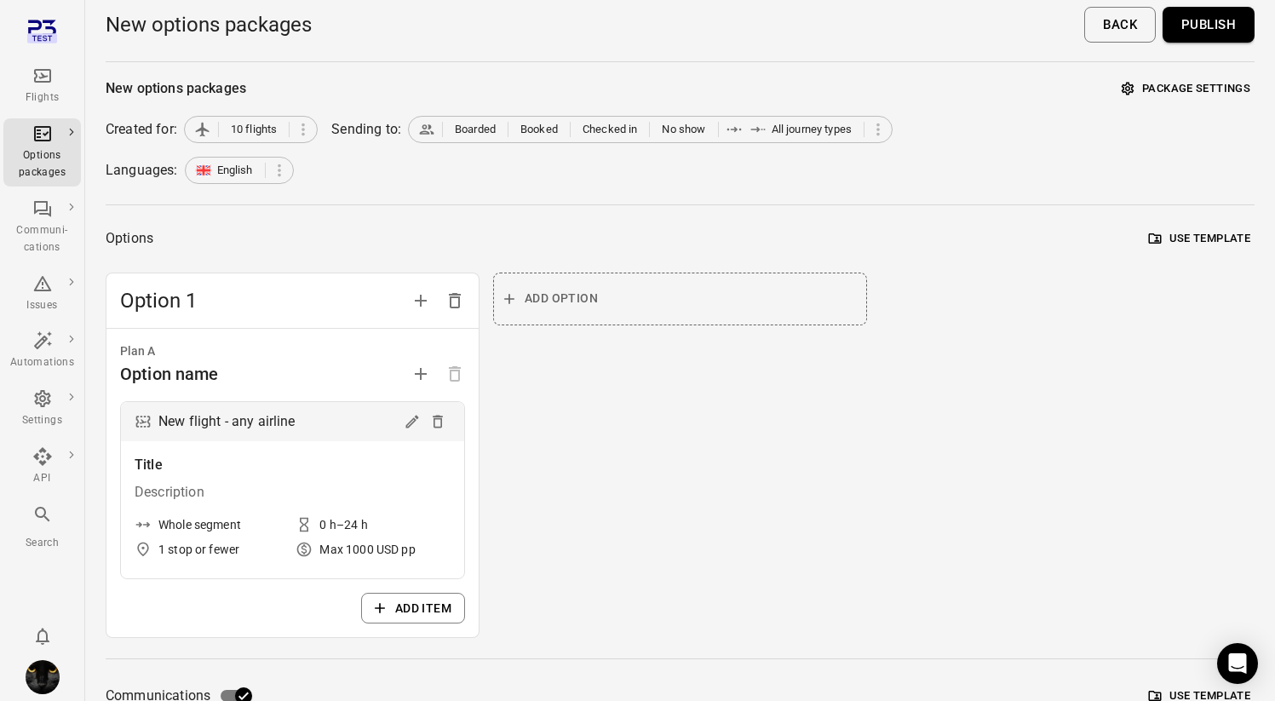
click at [1193, 27] on button "Publish" at bounding box center [1209, 25] width 92 height 36
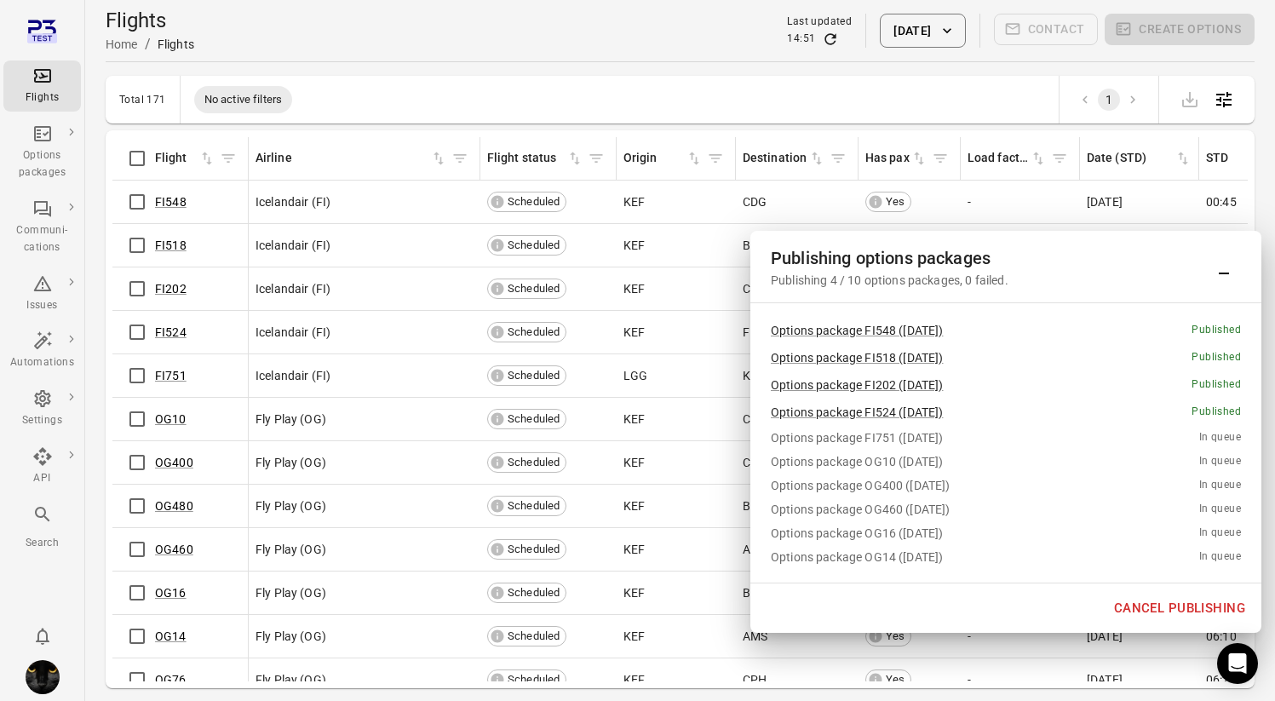
click at [1162, 606] on button "Cancel publishing" at bounding box center [1180, 608] width 150 height 36
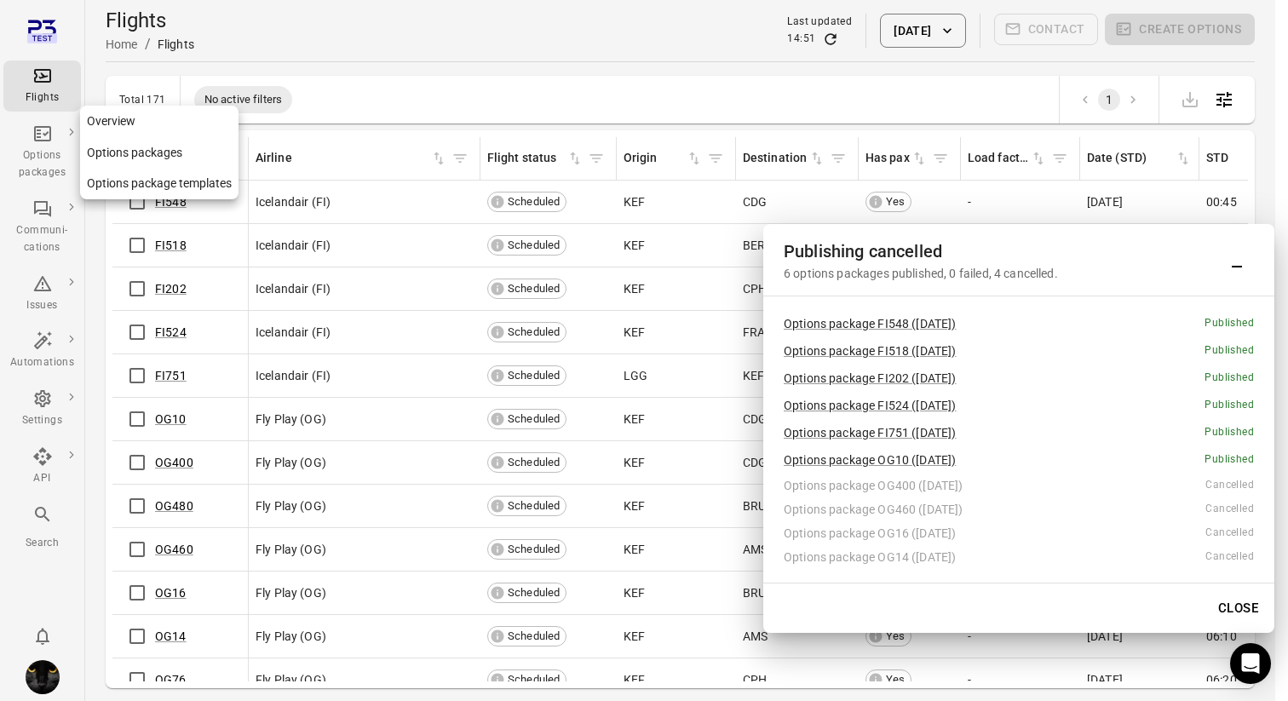
click at [47, 155] on div "Options packages" at bounding box center [42, 164] width 64 height 34
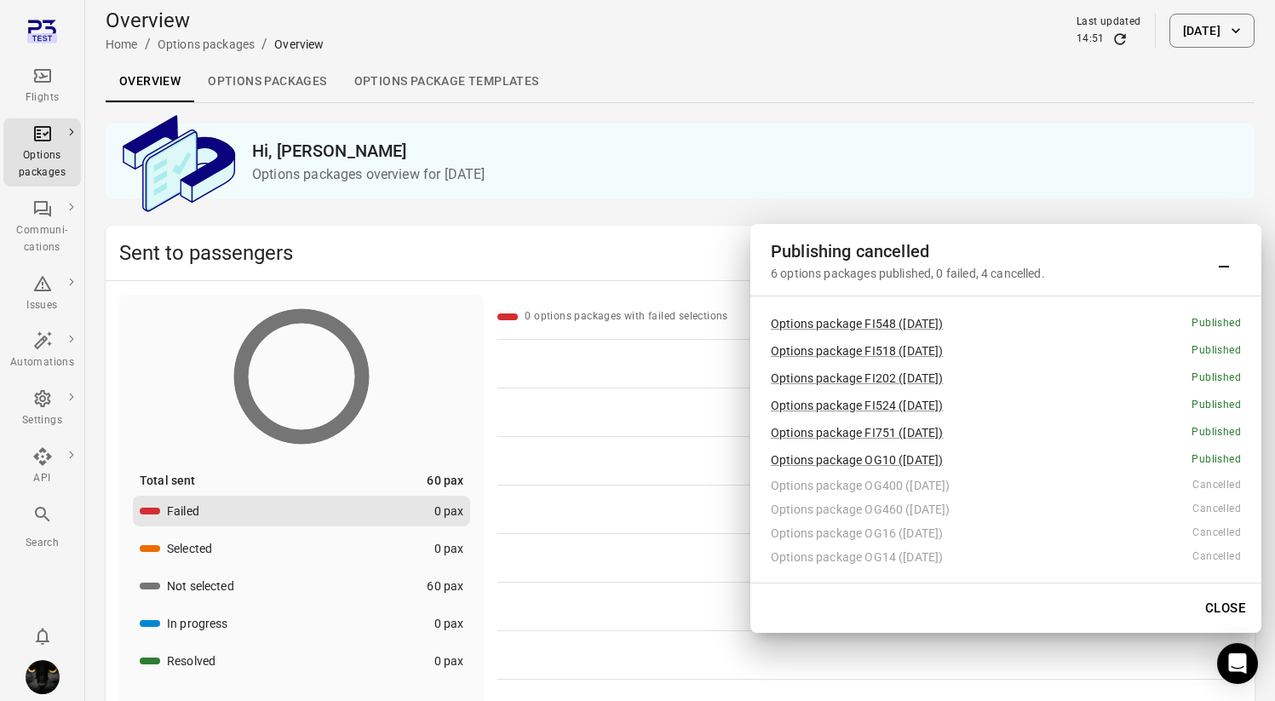
click at [285, 85] on link "Options packages" at bounding box center [267, 81] width 146 height 41
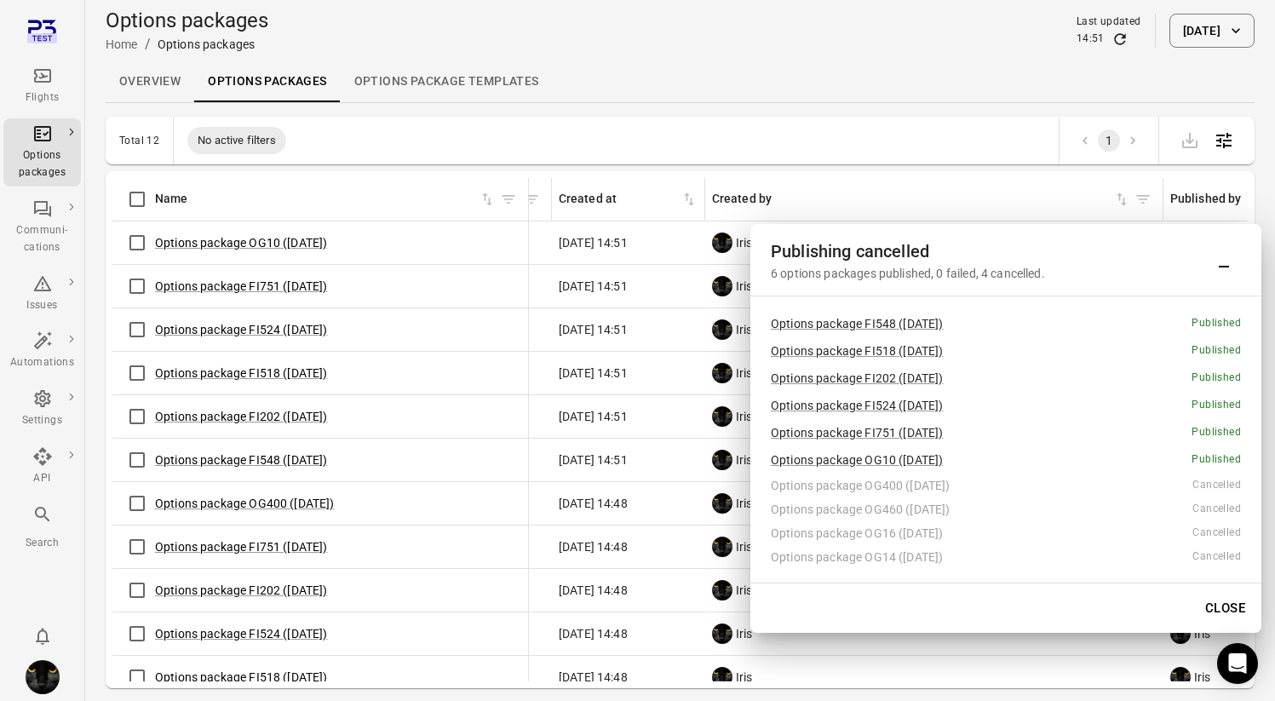
scroll to position [0, 215]
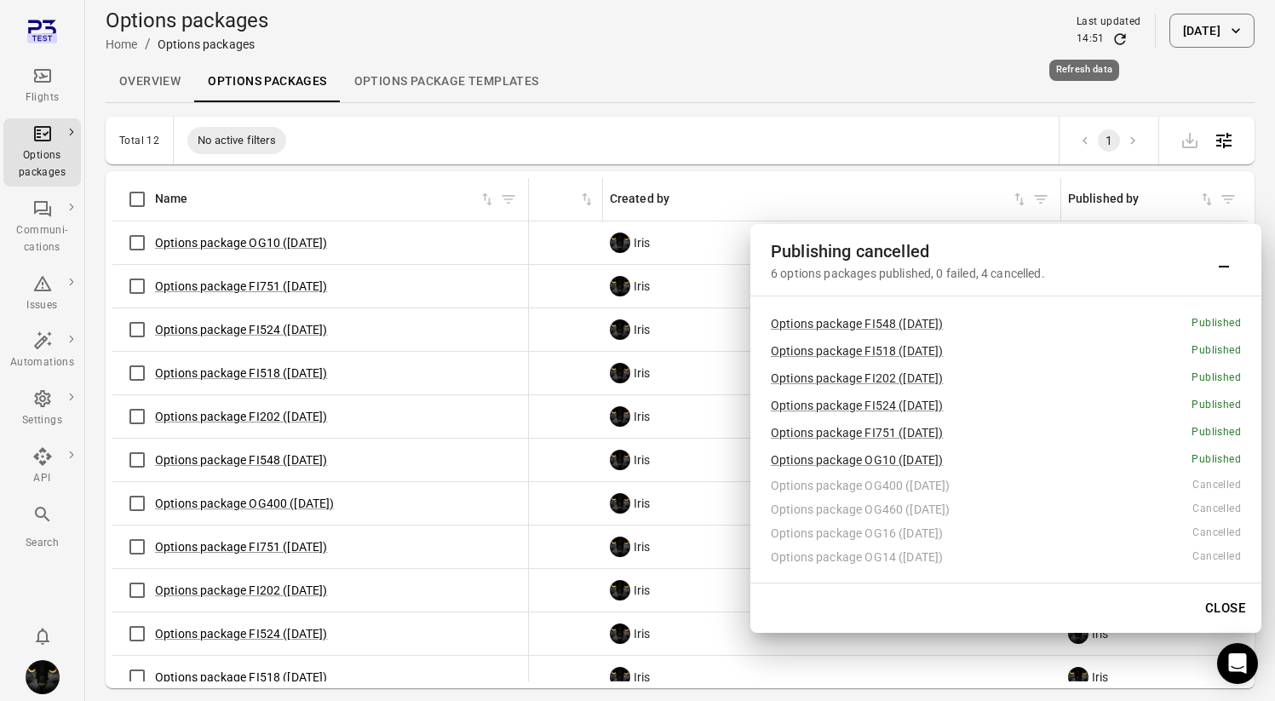
click at [1111, 38] on icon "Refresh data" at bounding box center [1119, 39] width 17 height 17
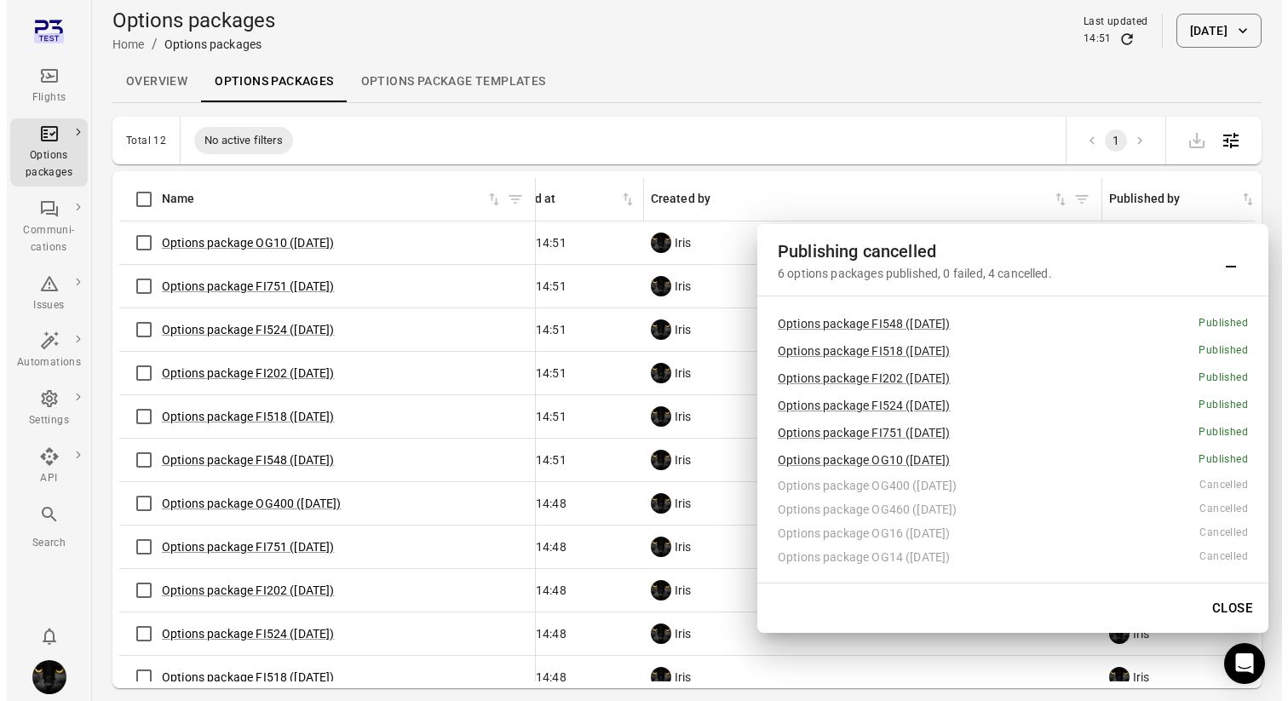
scroll to position [0, 146]
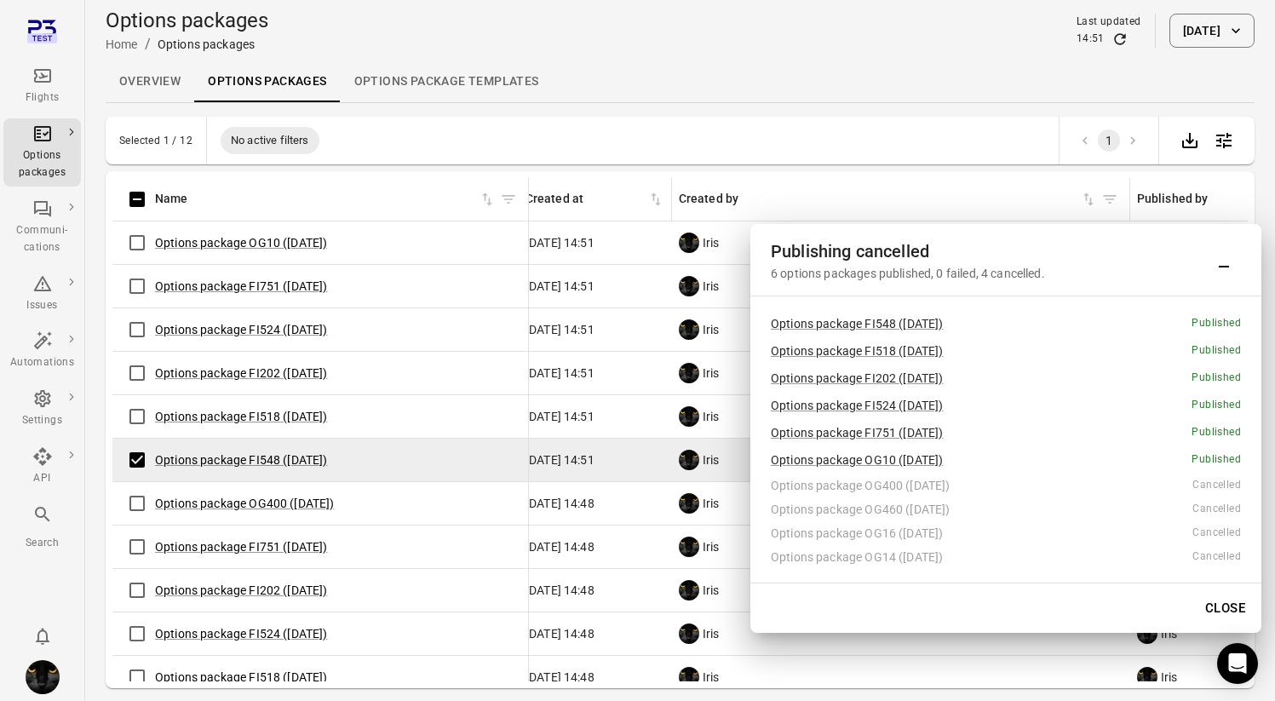
click at [135, 397] on td "Options package FI518 ([DATE])" at bounding box center [320, 416] width 416 height 43
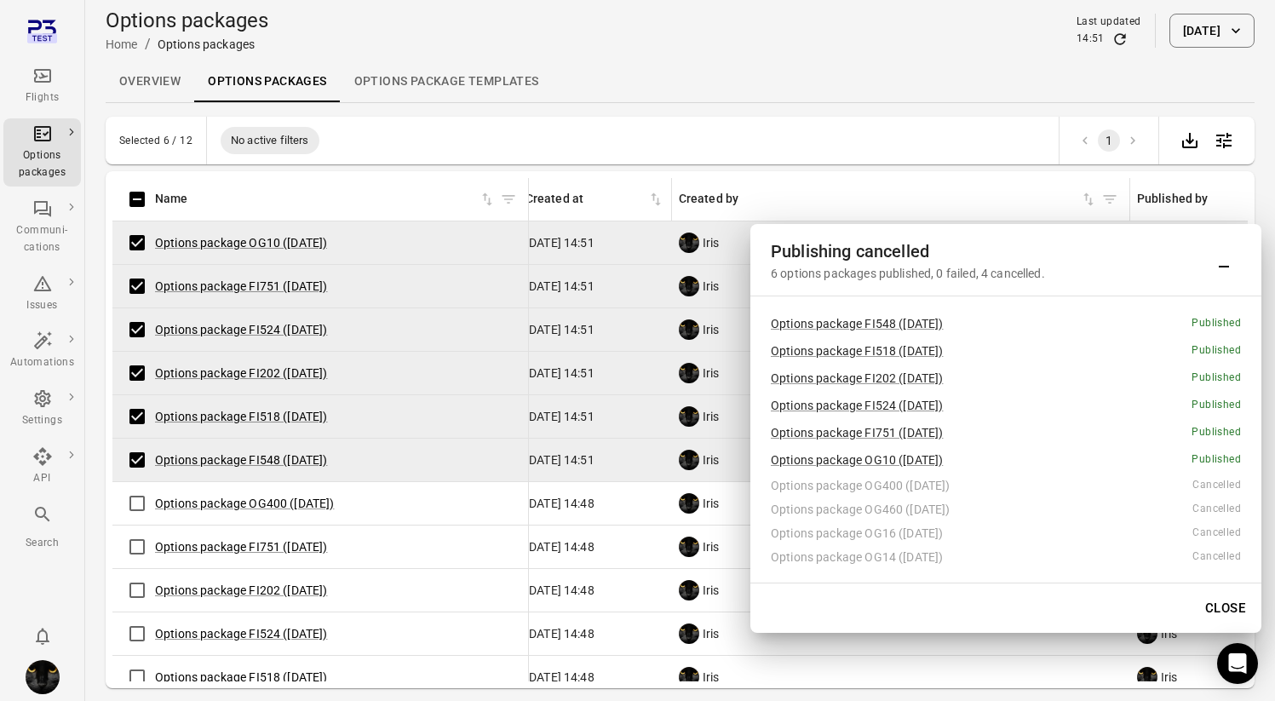
click at [49, 102] on div "Flights" at bounding box center [42, 97] width 64 height 17
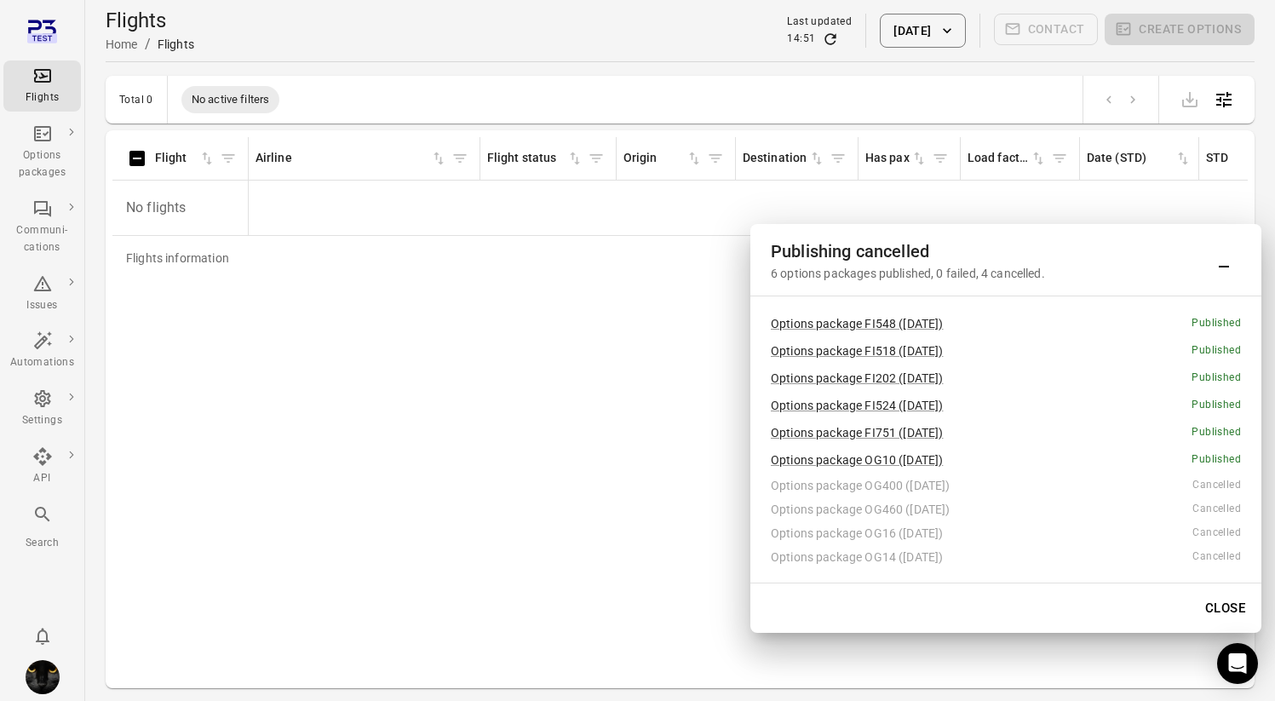
click at [49, 102] on div "Flights" at bounding box center [42, 97] width 64 height 17
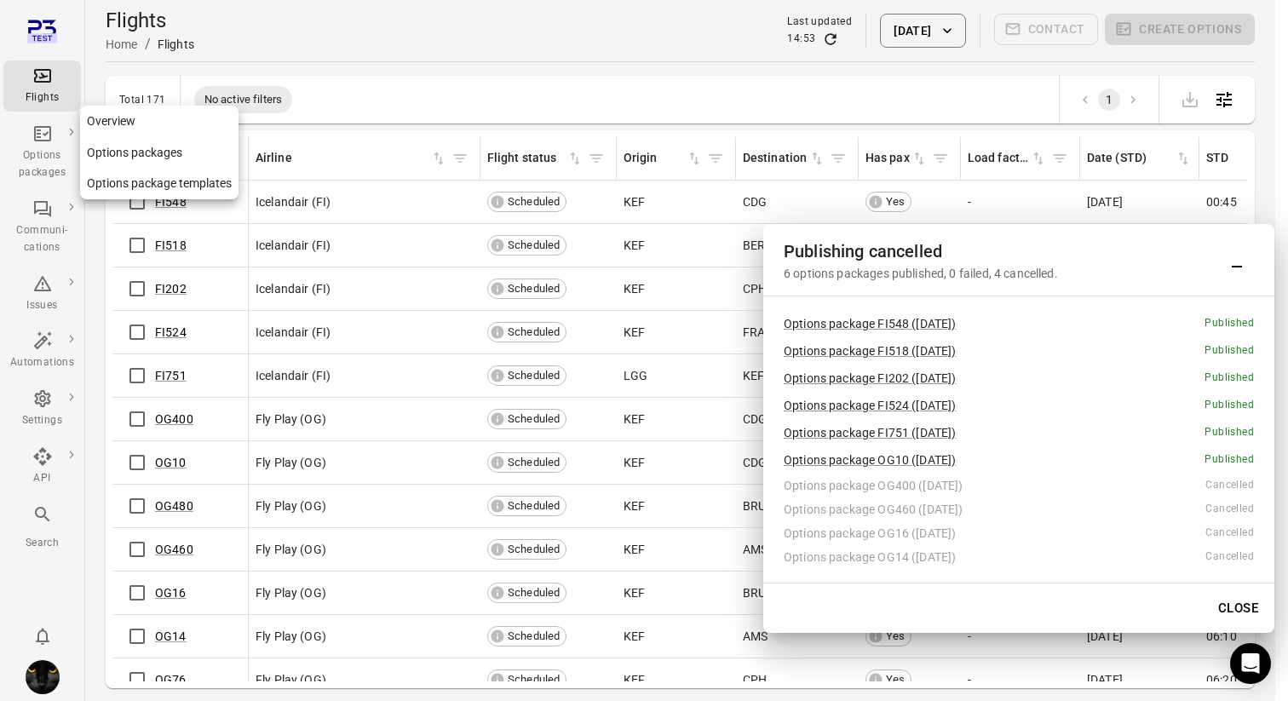
click at [54, 136] on div "Options packages" at bounding box center [42, 152] width 64 height 58
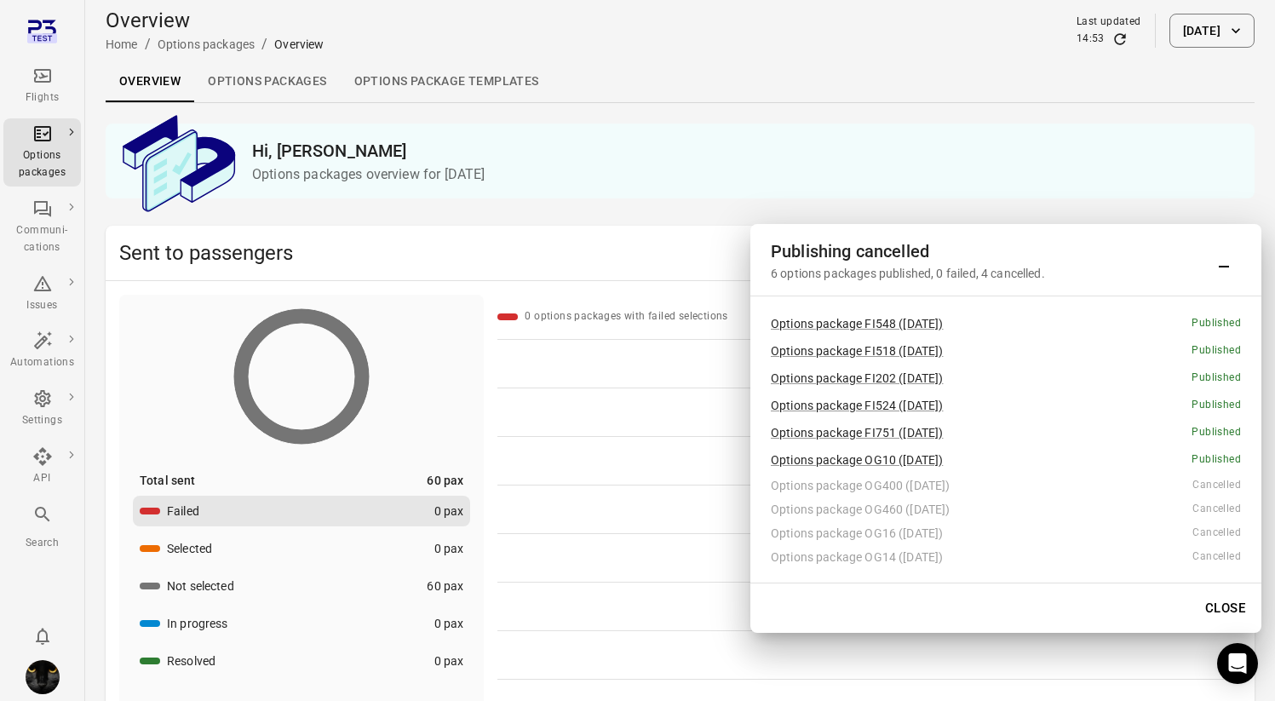
click at [51, 81] on icon "Main navigation" at bounding box center [42, 76] width 20 height 20
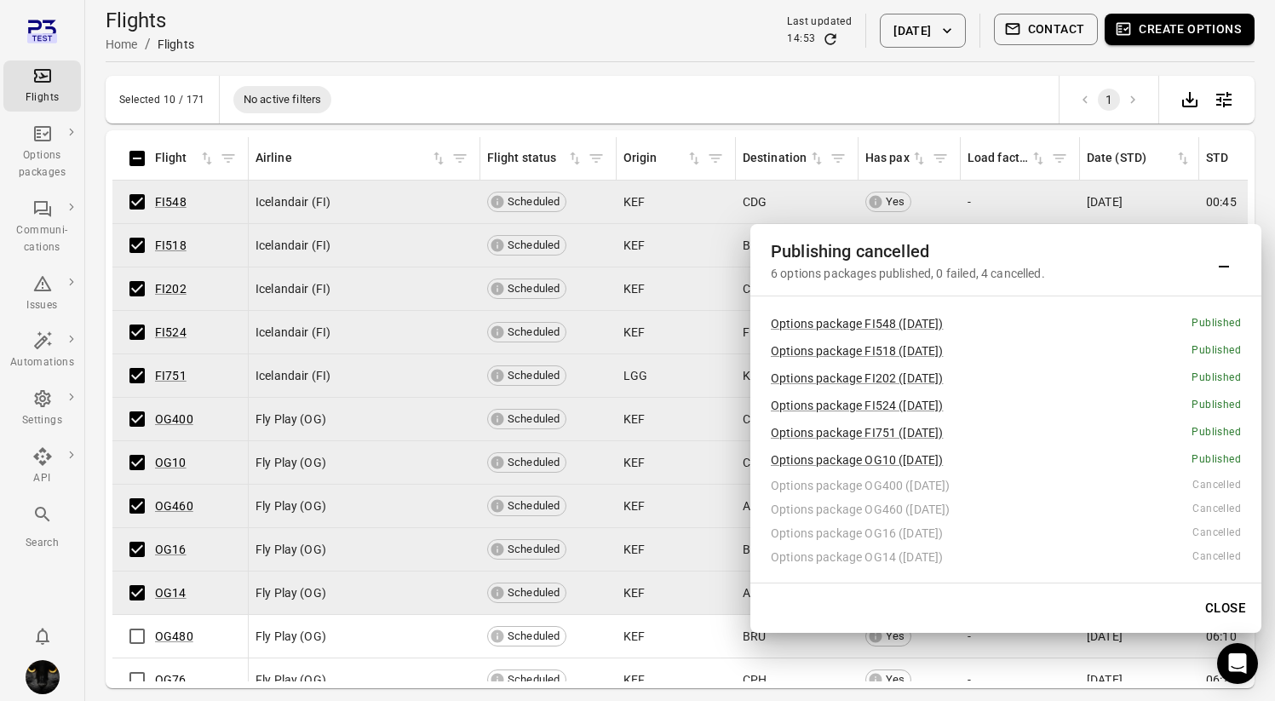
click at [1163, 31] on button "Create options" at bounding box center [1180, 30] width 150 height 32
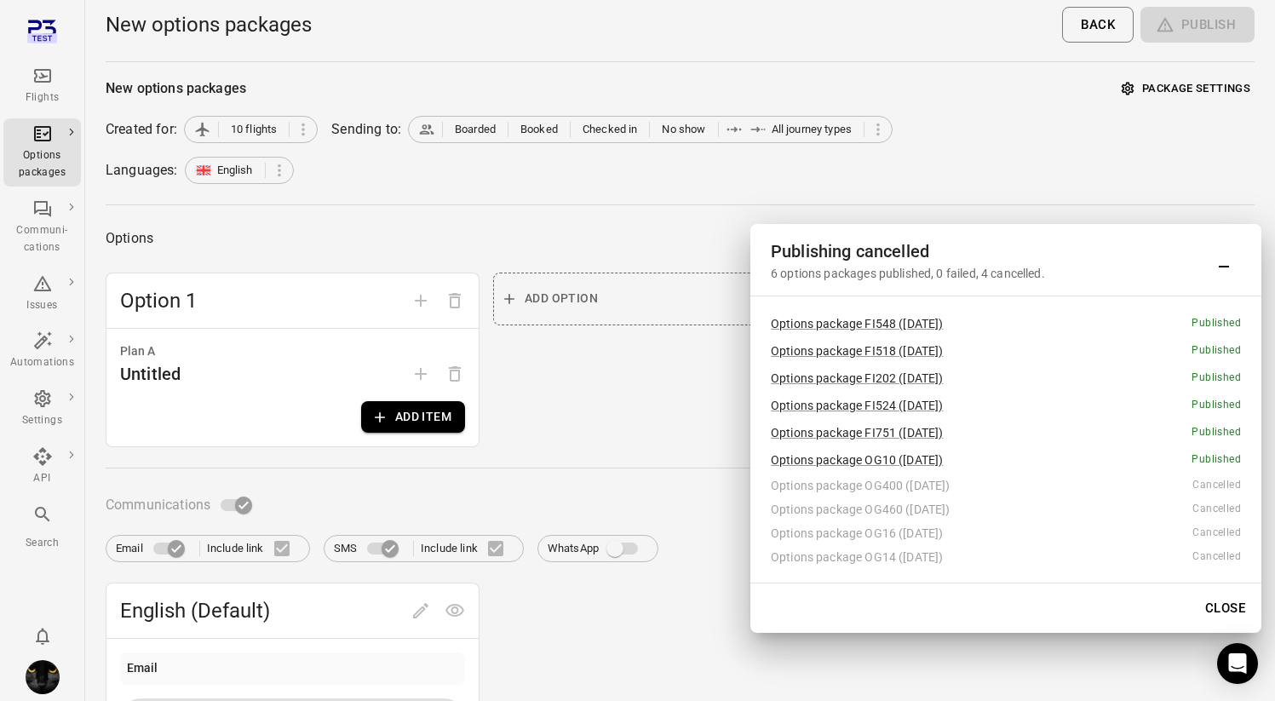
click at [392, 412] on button "Add item" at bounding box center [413, 417] width 104 height 32
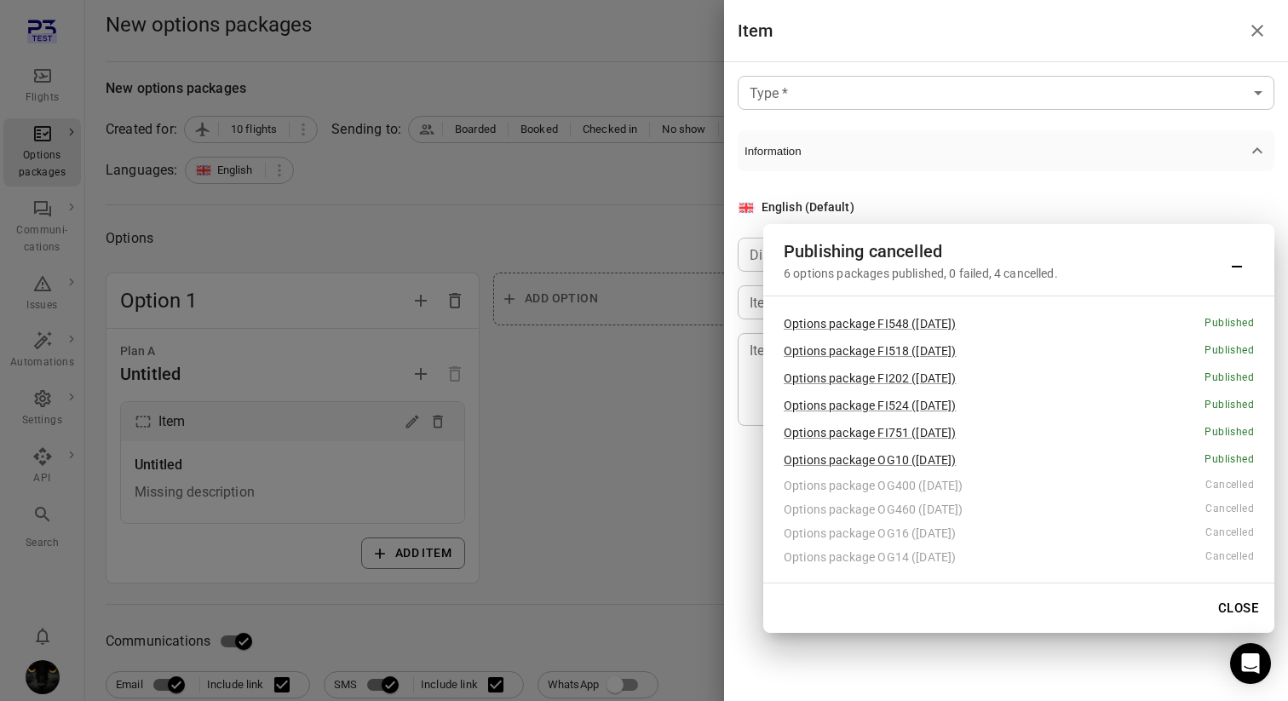
click at [1235, 263] on icon "Minimize" at bounding box center [1236, 260] width 20 height 20
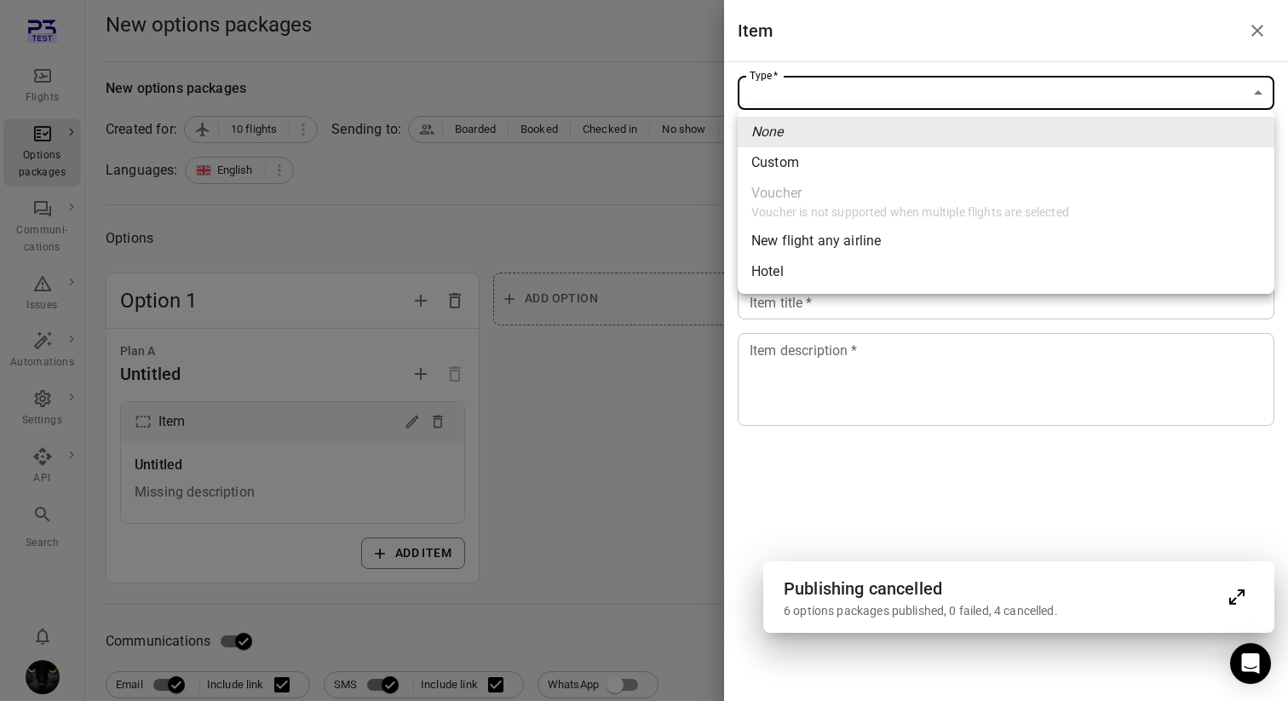
click at [1045, 246] on span "New flight any airline" at bounding box center [1005, 241] width 509 height 20
type input "**********"
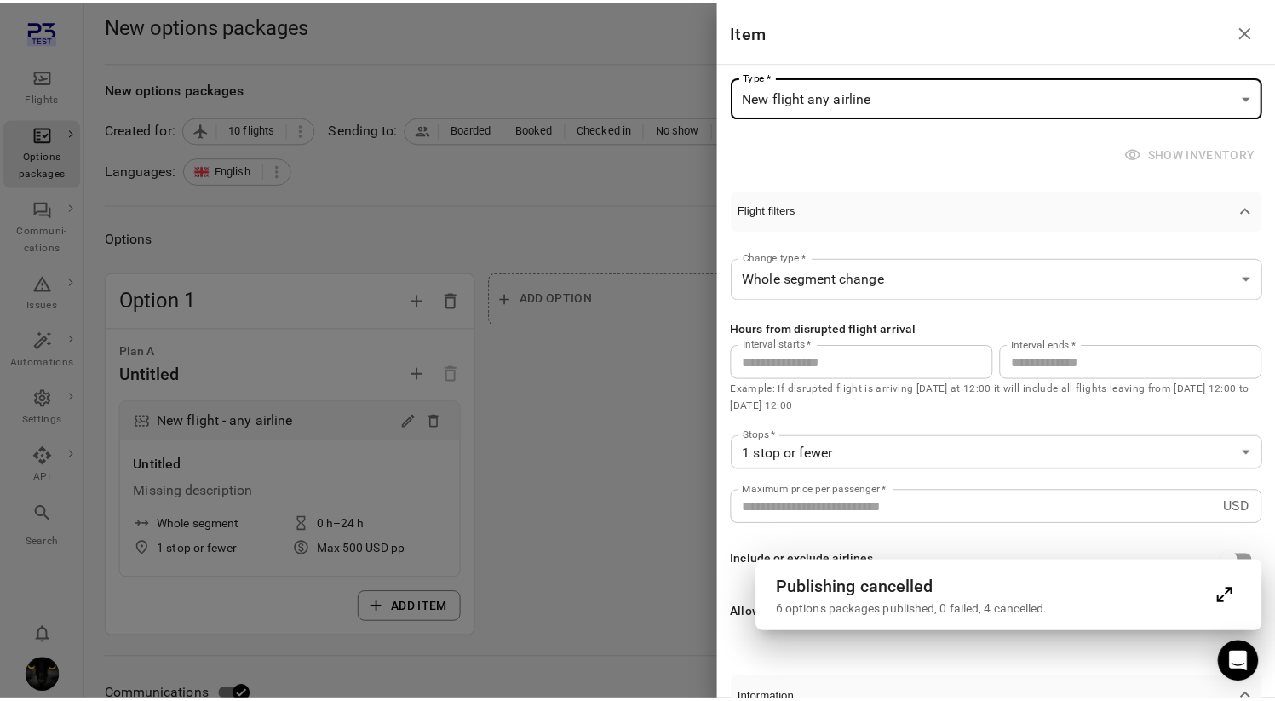
scroll to position [313, 0]
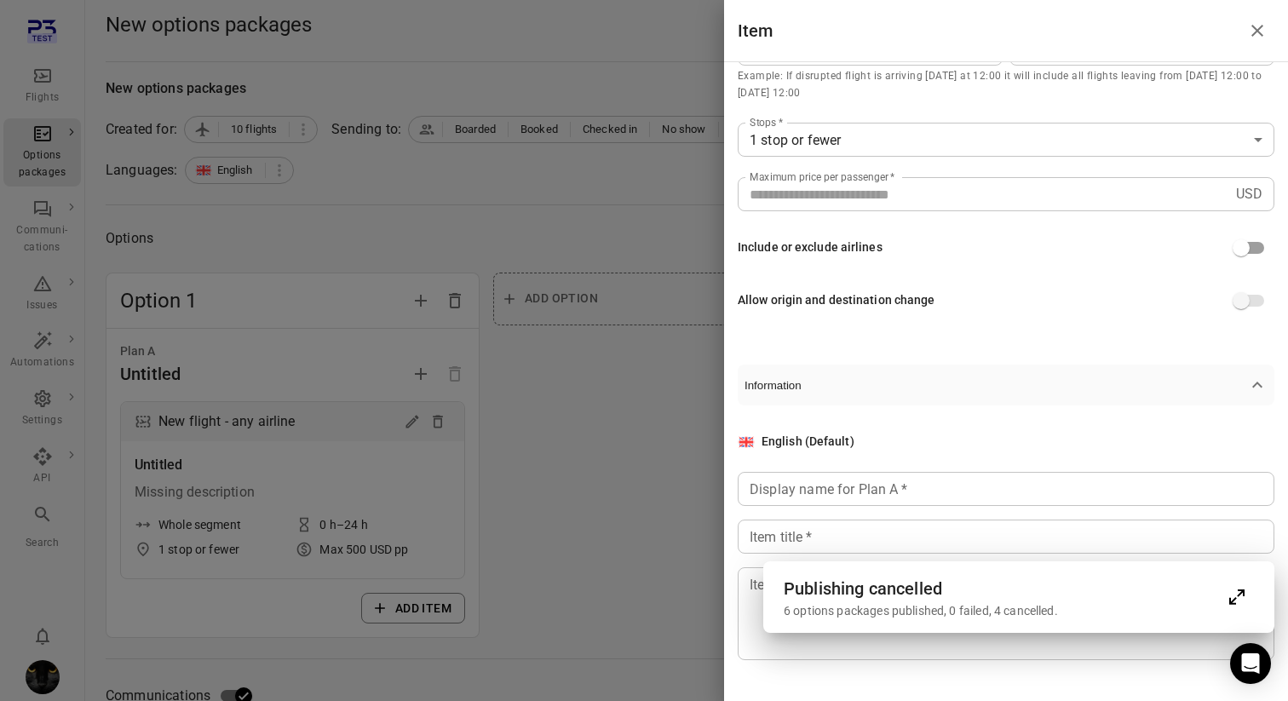
click at [638, 486] on div at bounding box center [644, 350] width 1288 height 701
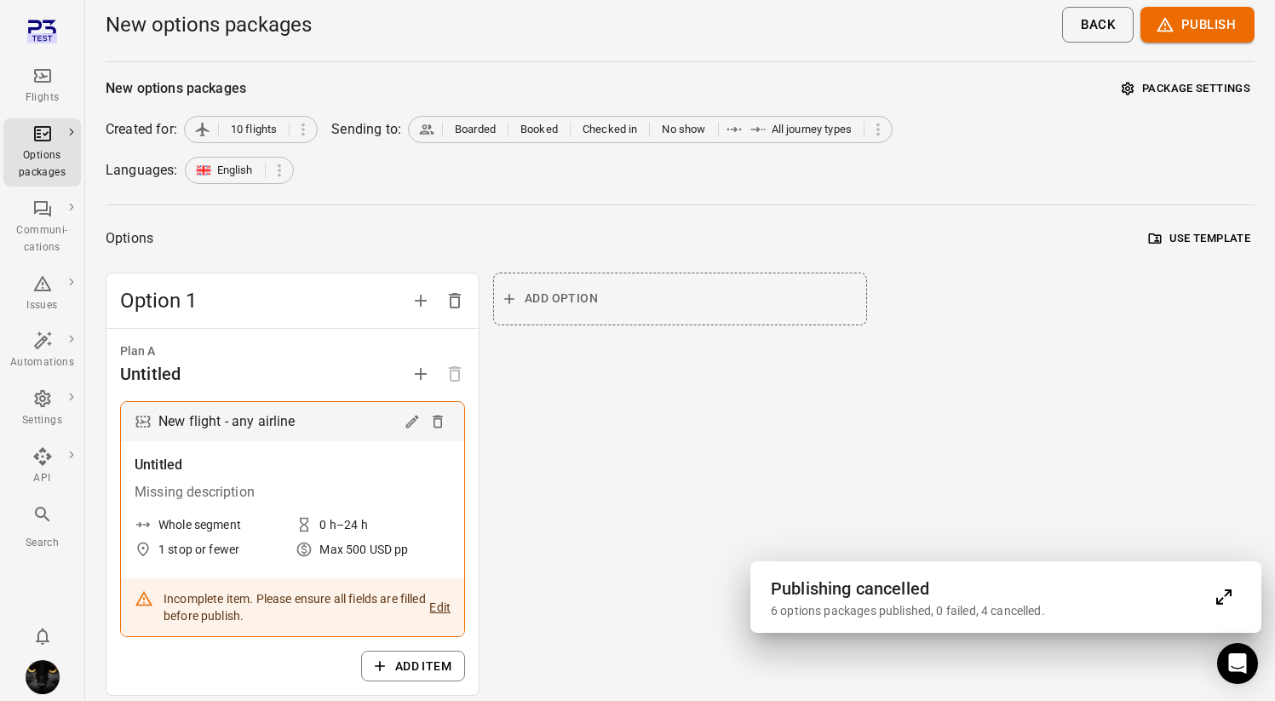
click at [1197, 231] on button "Use template" at bounding box center [1200, 239] width 110 height 26
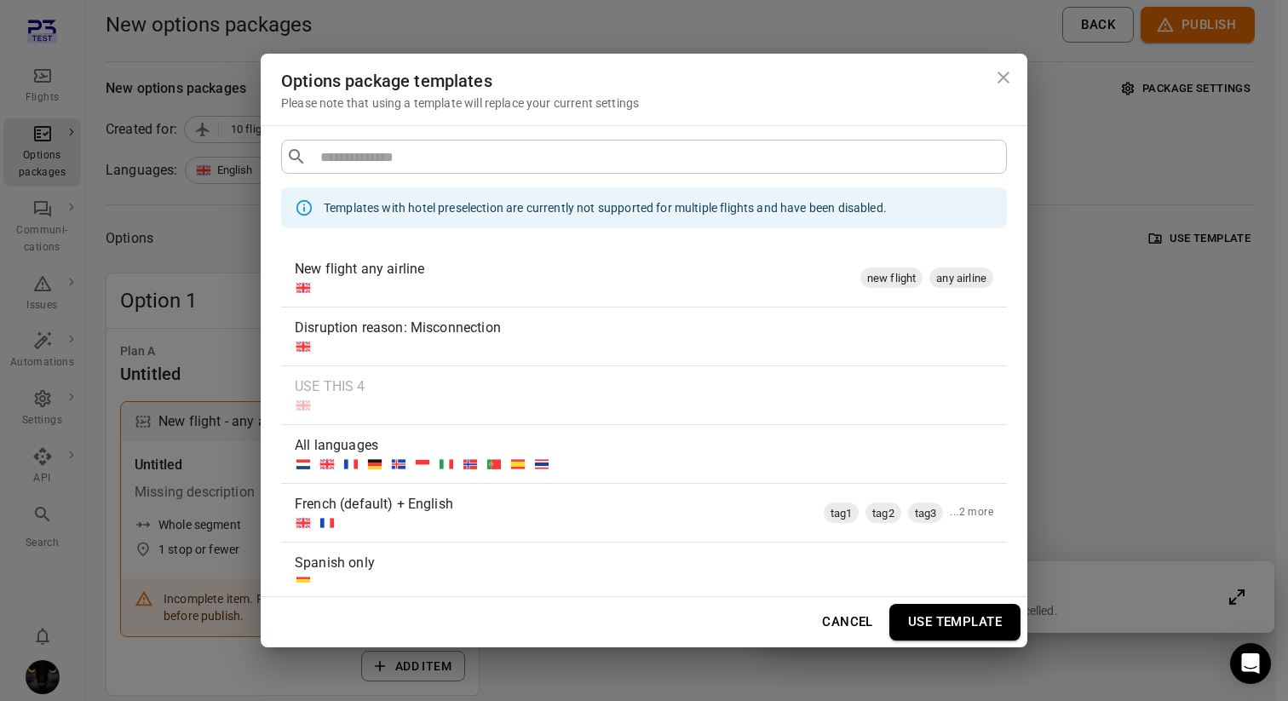
click at [500, 278] on div "New flight any airline" at bounding box center [574, 269] width 559 height 20
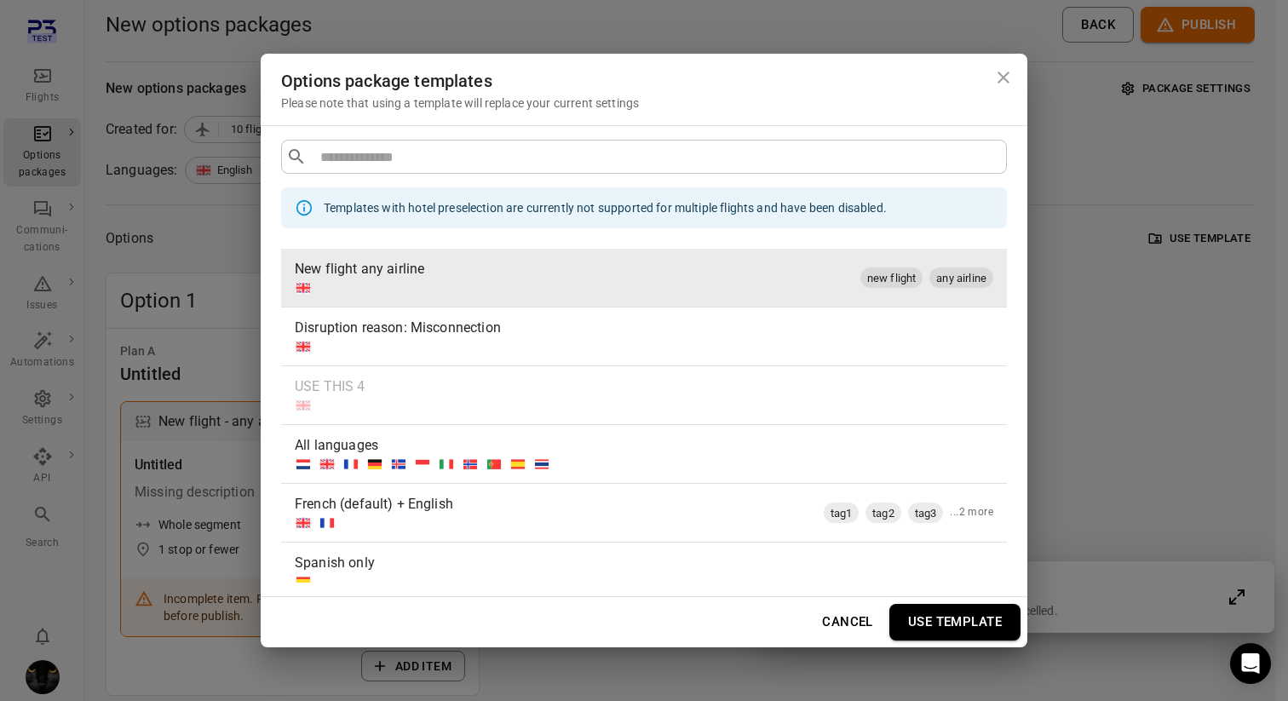
click at [937, 614] on button "Use template" at bounding box center [954, 622] width 131 height 36
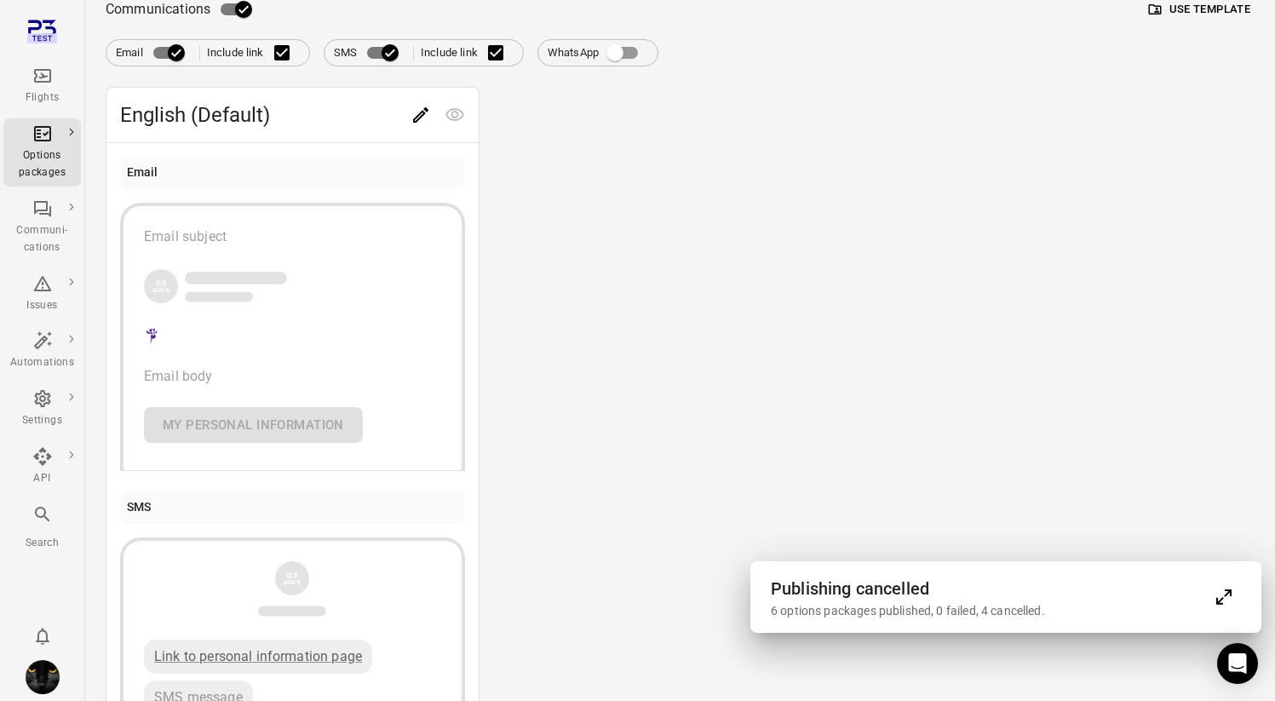
scroll to position [632, 0]
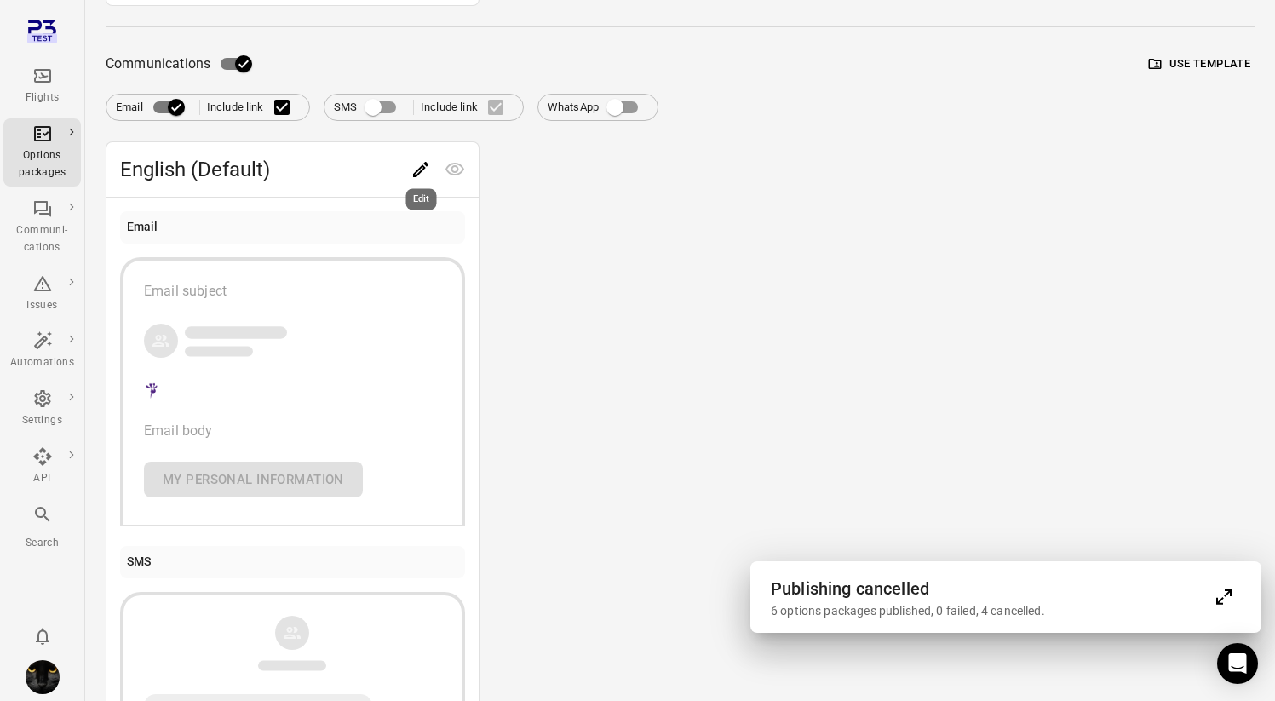
click at [414, 162] on icon "Edit" at bounding box center [421, 169] width 20 height 20
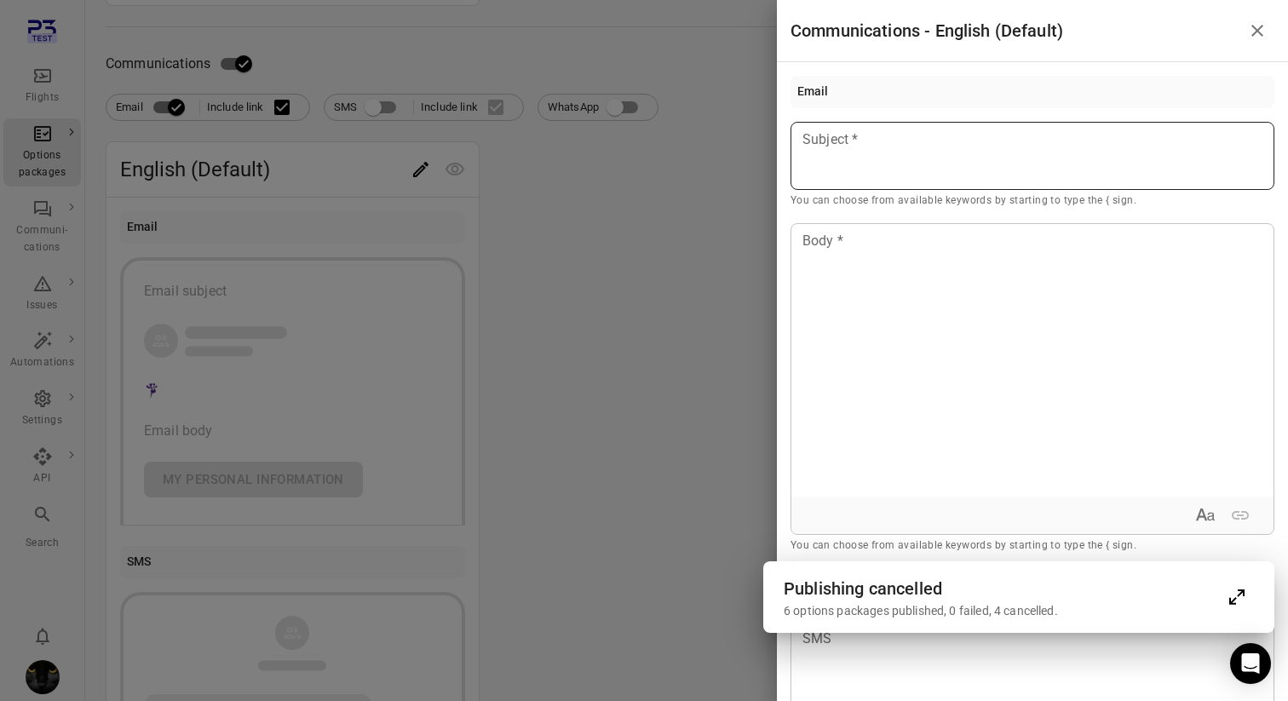
click at [850, 154] on div at bounding box center [1032, 156] width 484 height 68
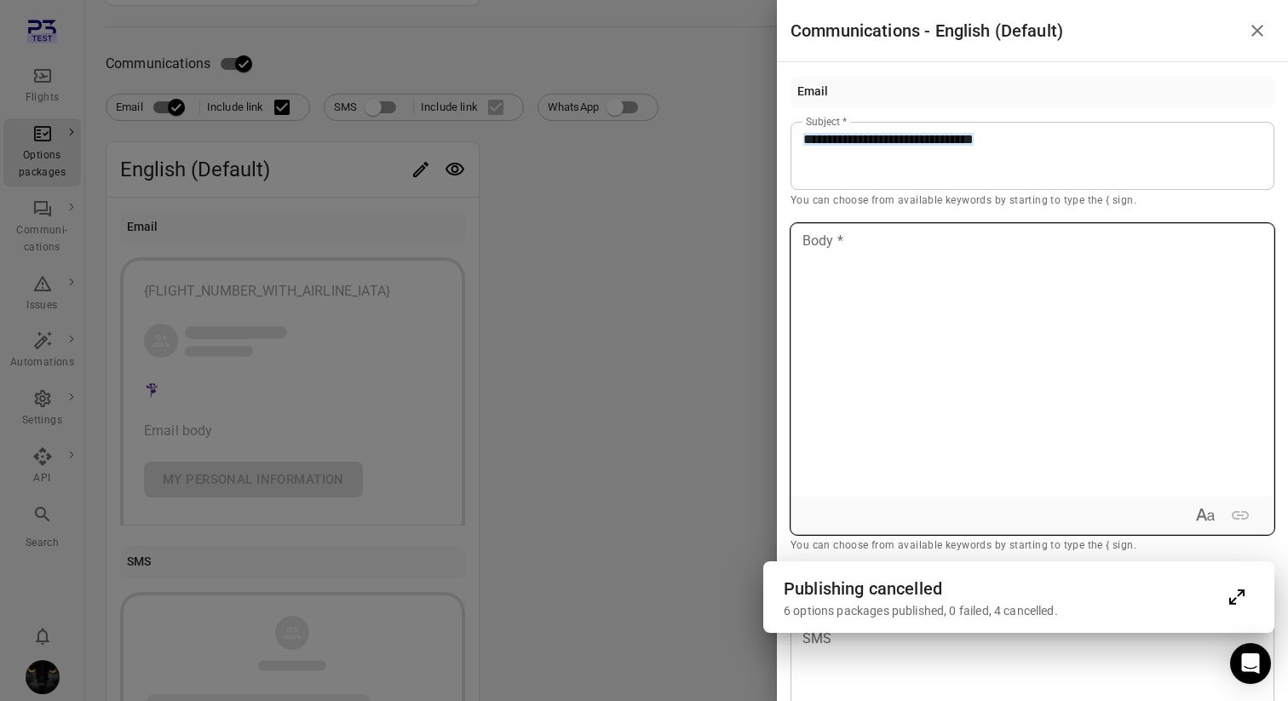
click at [911, 297] on div at bounding box center [1032, 360] width 482 height 273
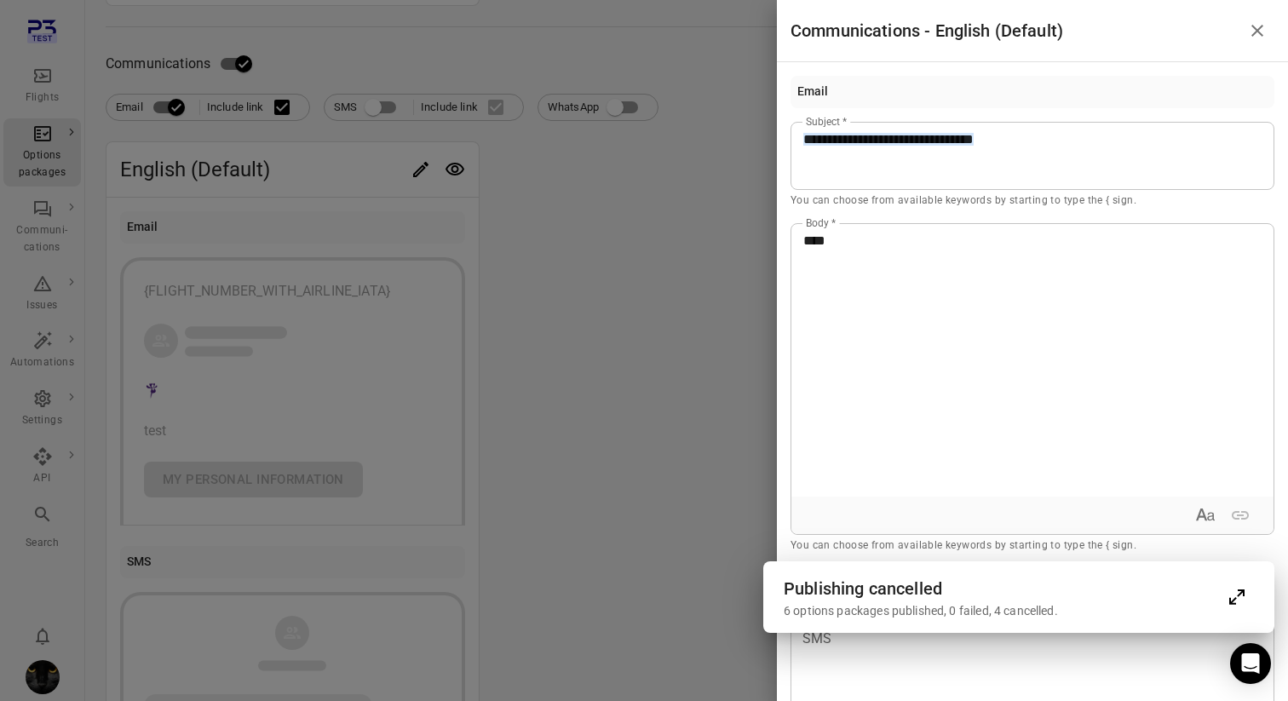
click at [667, 347] on div at bounding box center [644, 350] width 1288 height 701
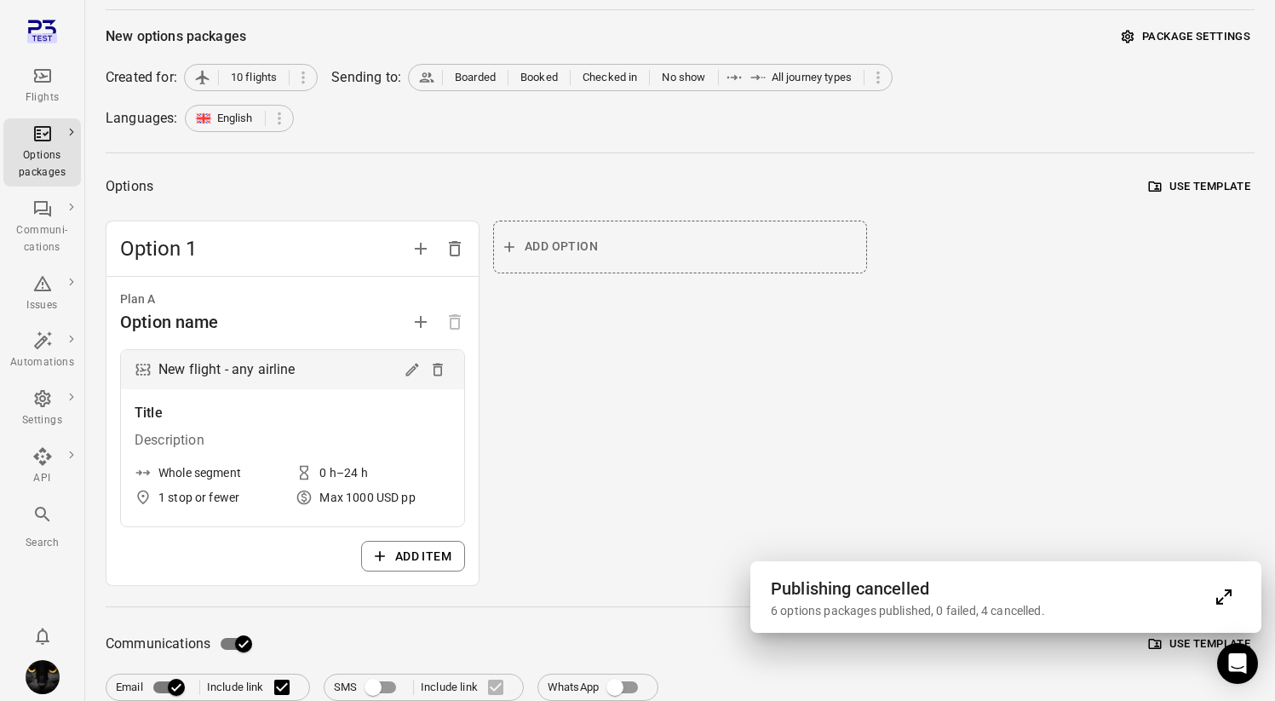
scroll to position [0, 0]
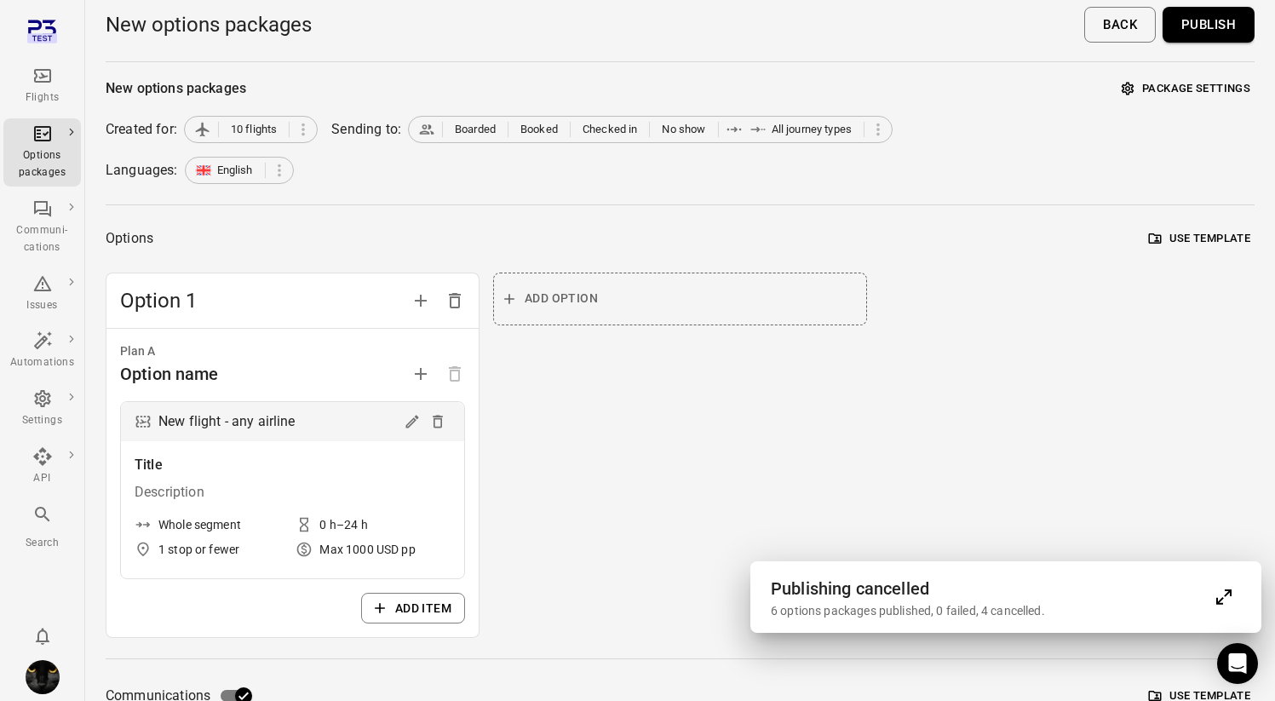
click at [1195, 25] on button "Publish" at bounding box center [1209, 25] width 92 height 36
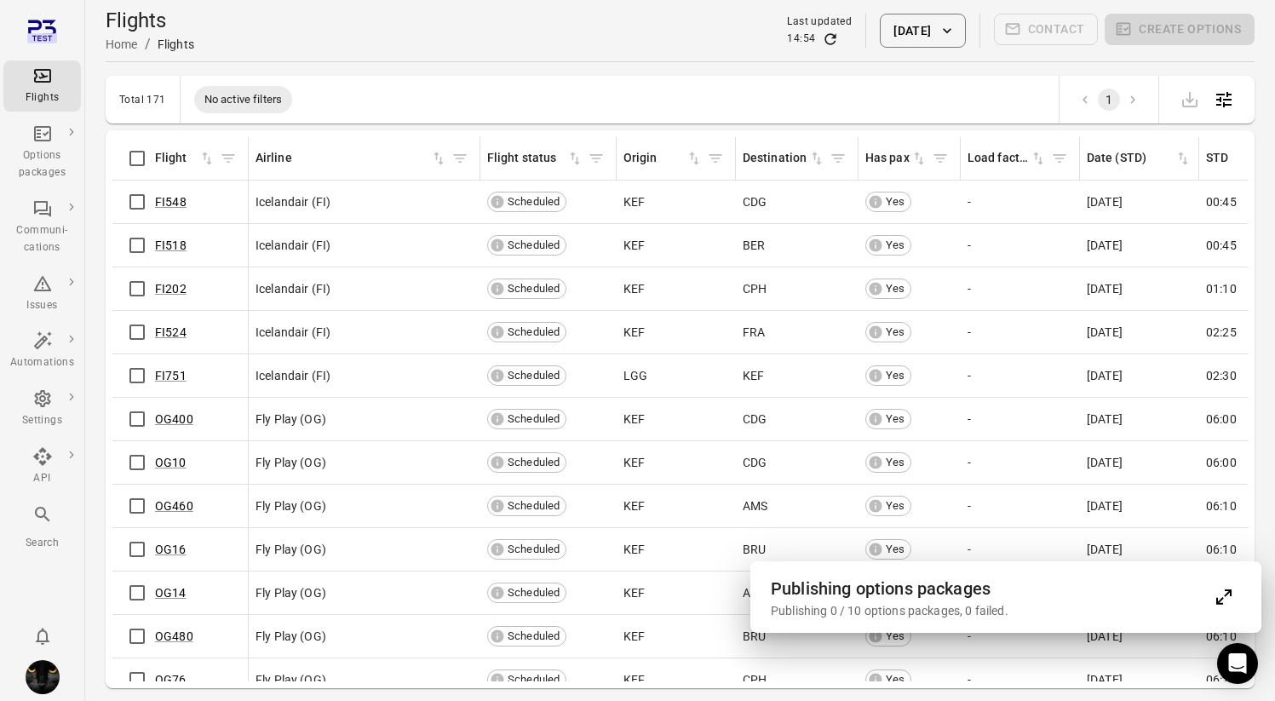
click at [1086, 586] on h2 "Publishing options packages" at bounding box center [989, 588] width 436 height 27
click at [1214, 601] on icon "Expand" at bounding box center [1224, 597] width 20 height 20
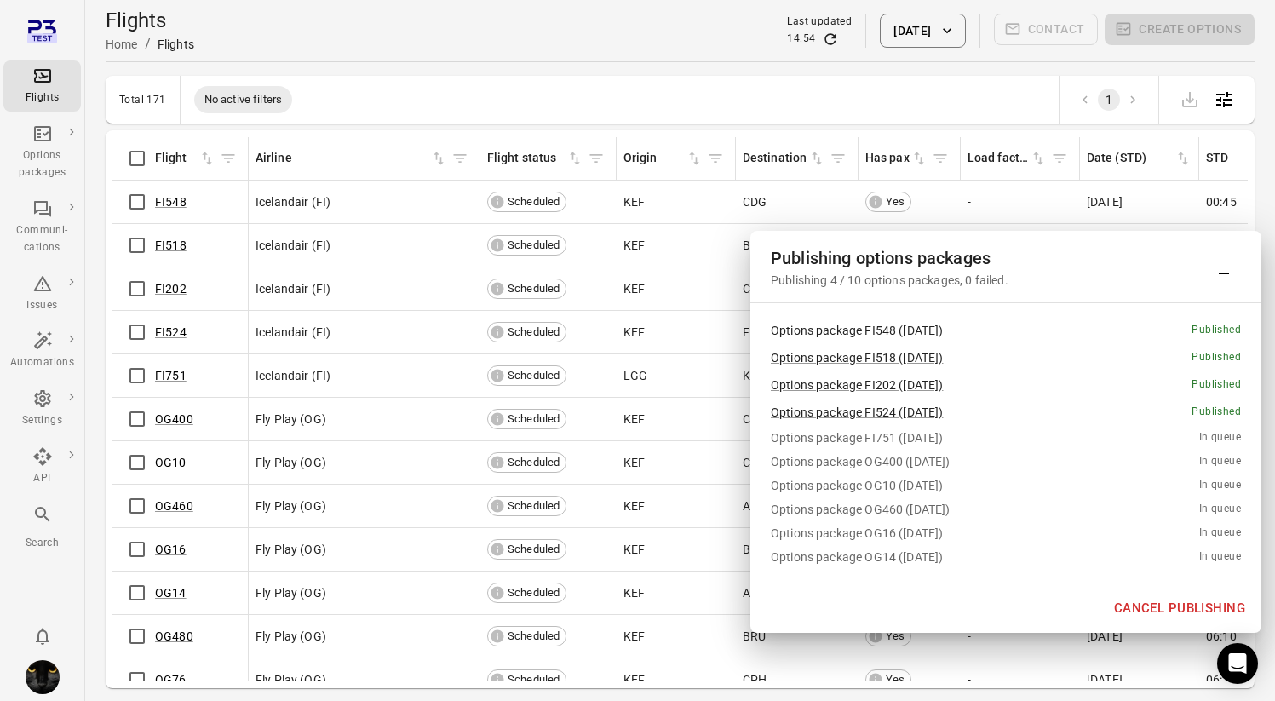
click at [1154, 608] on button "Cancel publishing" at bounding box center [1180, 608] width 150 height 36
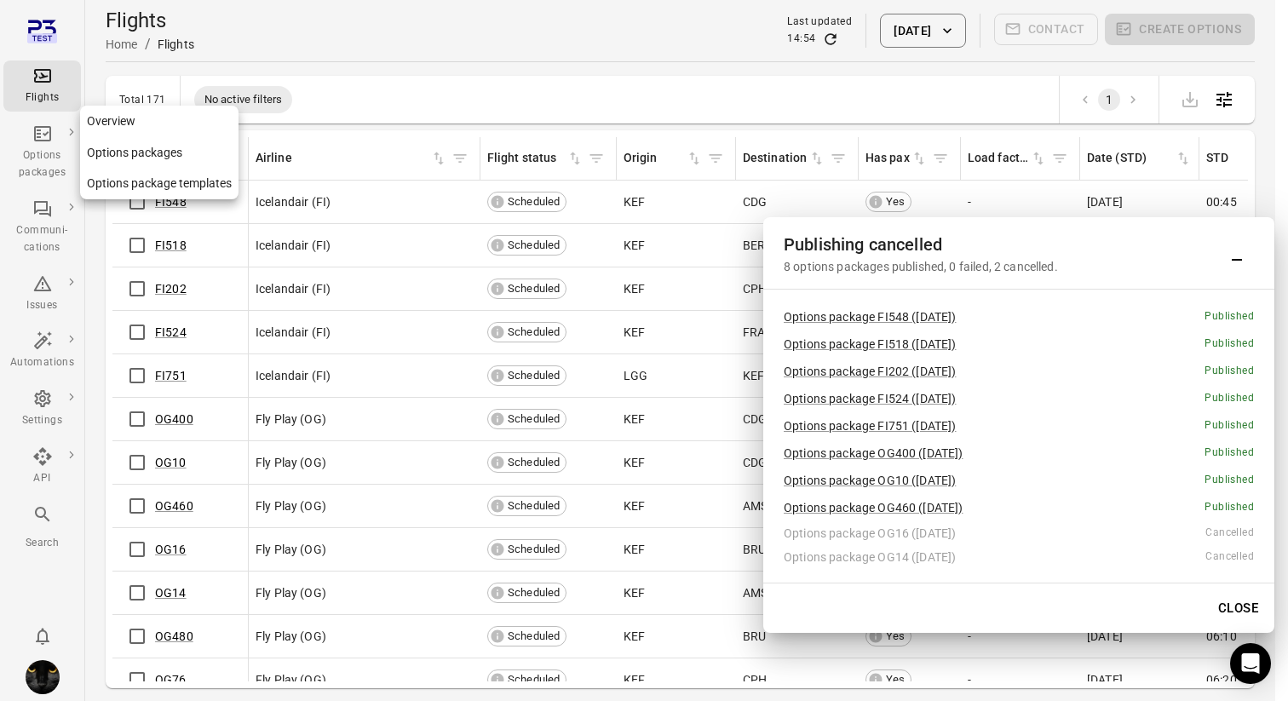
click at [53, 146] on div "Options packages" at bounding box center [42, 152] width 64 height 58
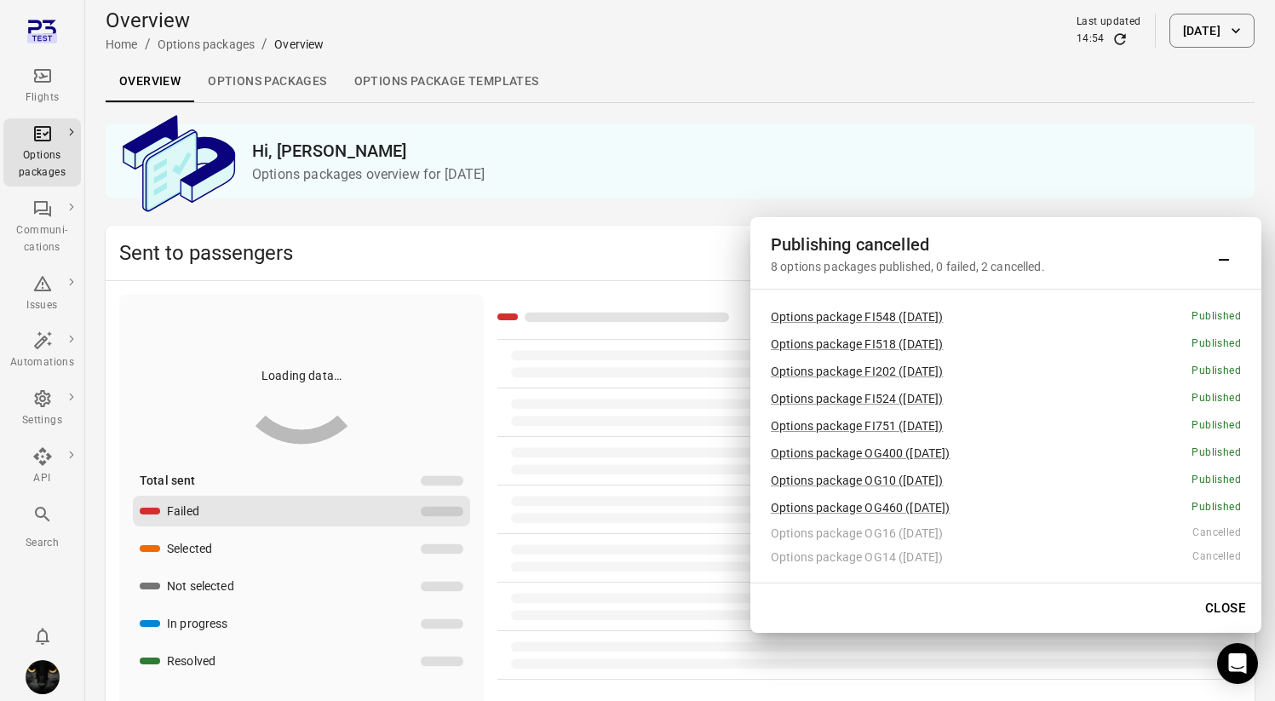
click at [53, 146] on div "Options packages" at bounding box center [42, 152] width 64 height 58
click at [242, 87] on link "Options packages" at bounding box center [267, 81] width 146 height 41
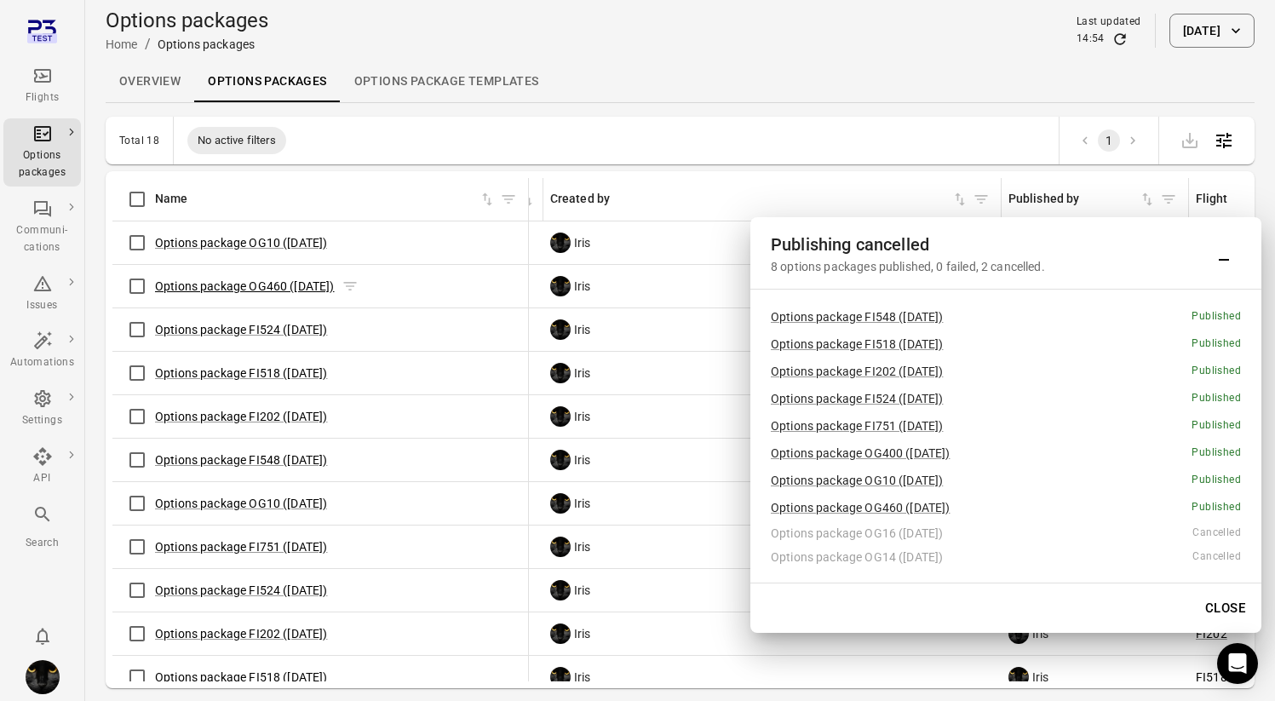
scroll to position [0, 284]
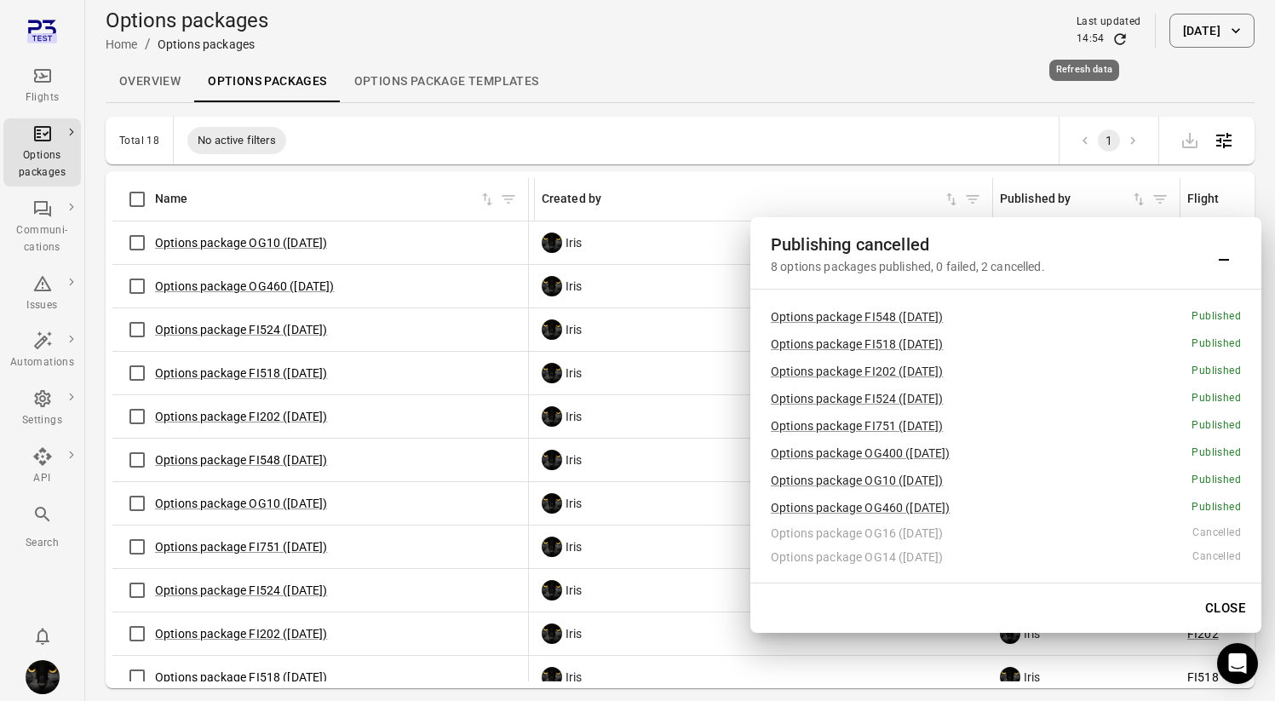
click at [1111, 35] on icon "Refresh data" at bounding box center [1119, 39] width 17 height 17
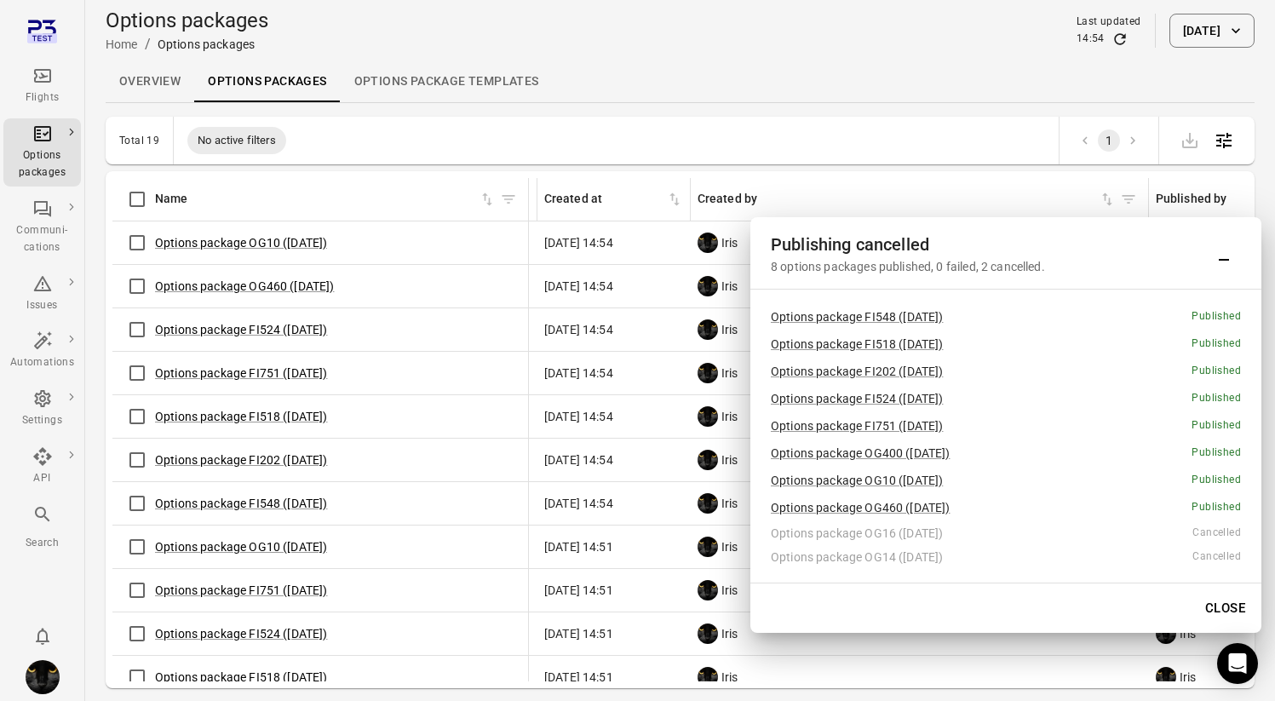
scroll to position [0, 153]
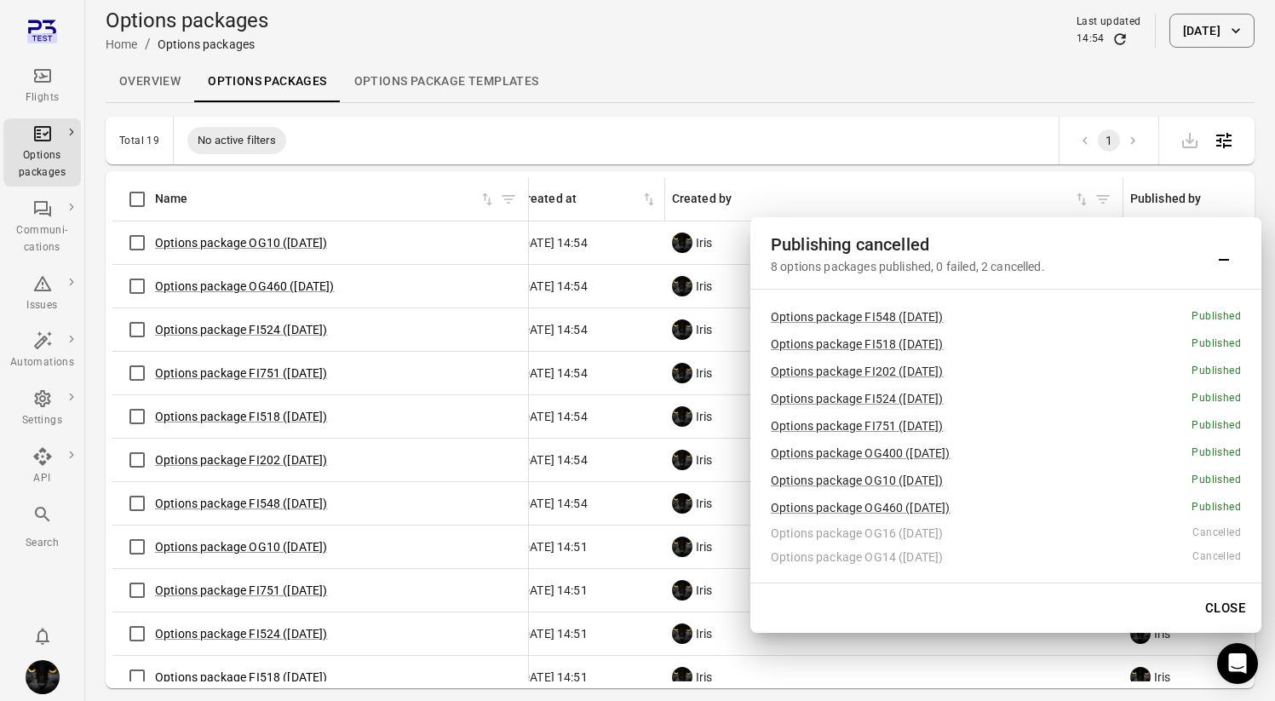
click at [1111, 43] on icon "Refresh data" at bounding box center [1119, 39] width 17 height 17
click at [627, 67] on div "Overview Options packages Options package Templates" at bounding box center [680, 81] width 1149 height 41
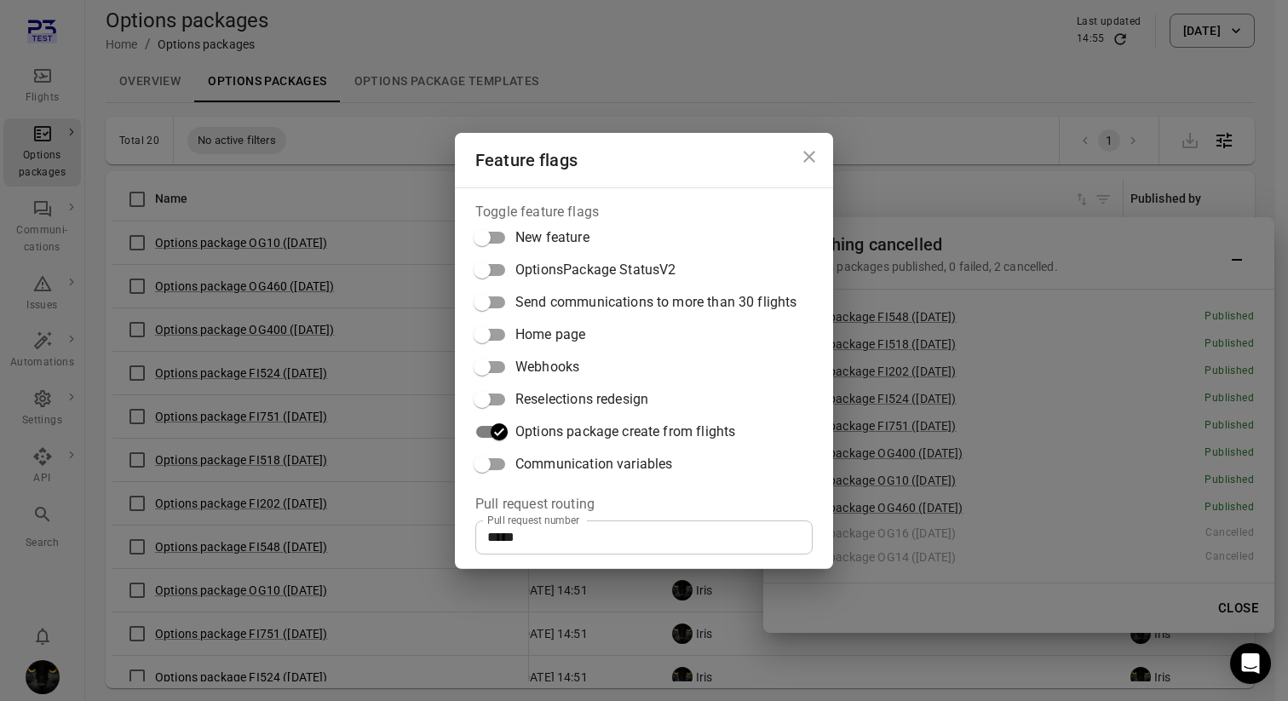
click at [807, 150] on icon "Close dialog" at bounding box center [809, 156] width 20 height 20
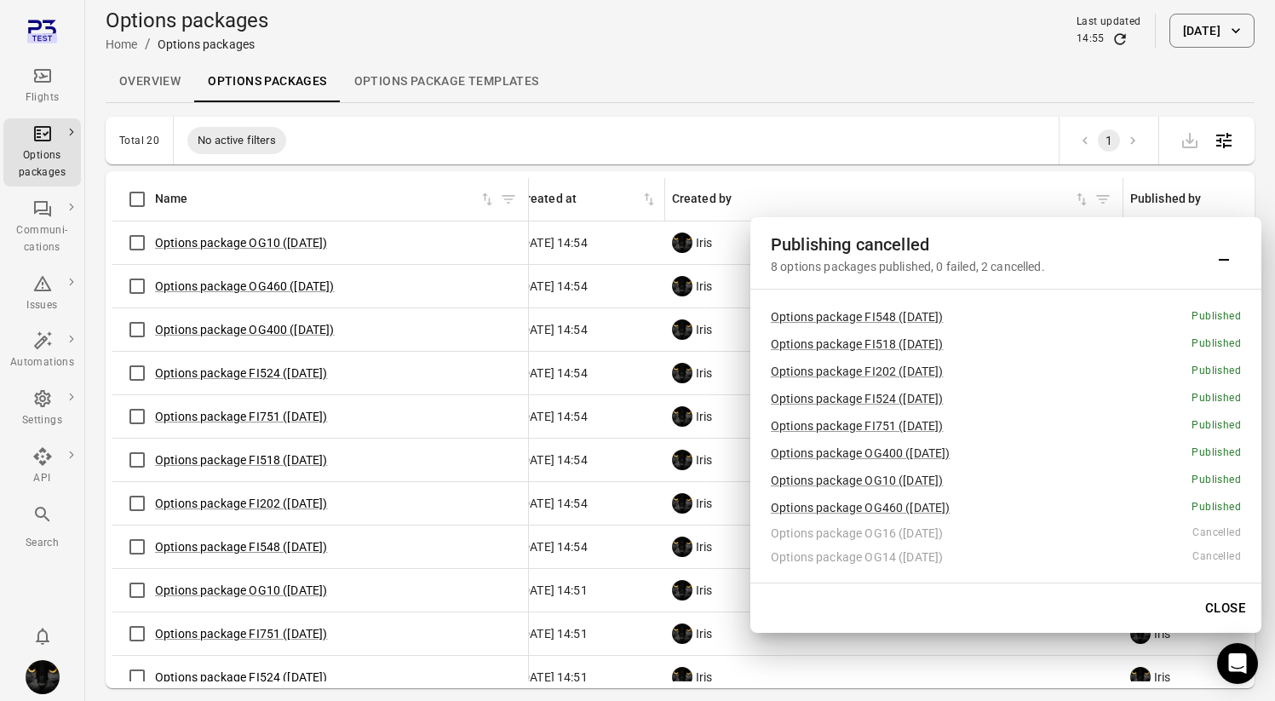
click at [33, 92] on div "Flights" at bounding box center [42, 97] width 64 height 17
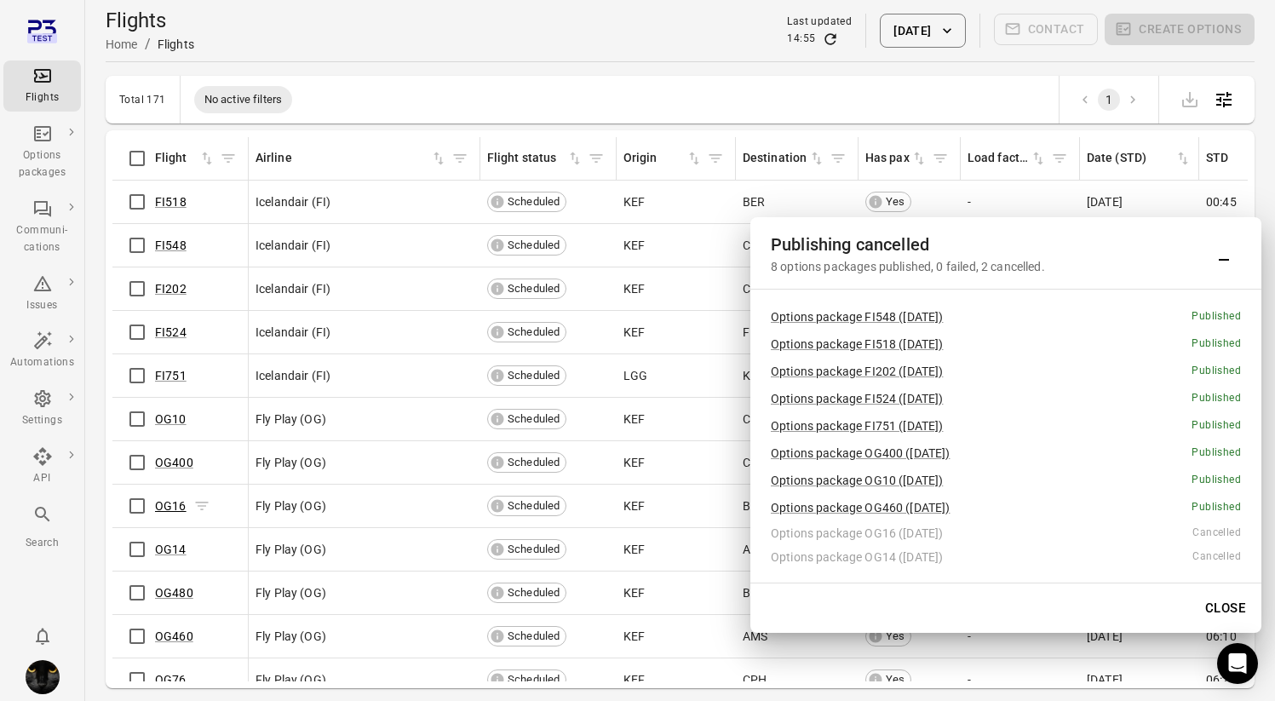
click at [171, 511] on link "OG16" at bounding box center [171, 506] width 32 height 14
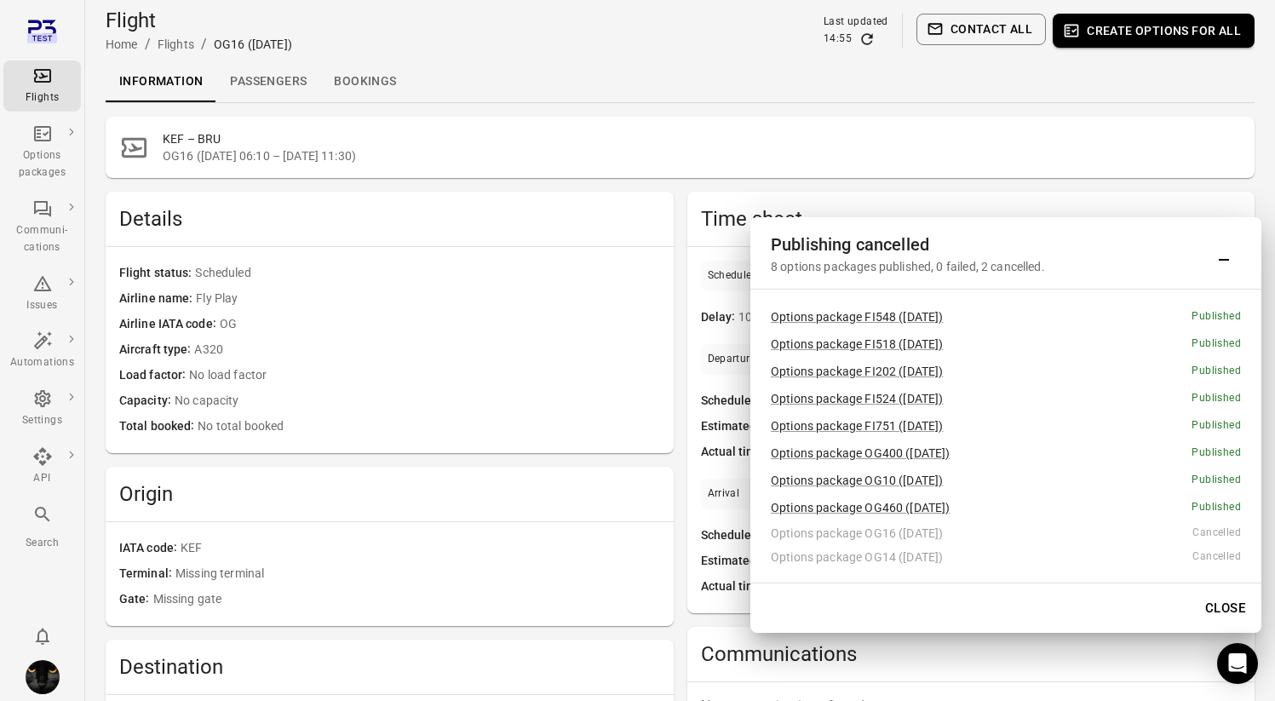
click at [256, 86] on link "Passengers" at bounding box center [268, 81] width 104 height 41
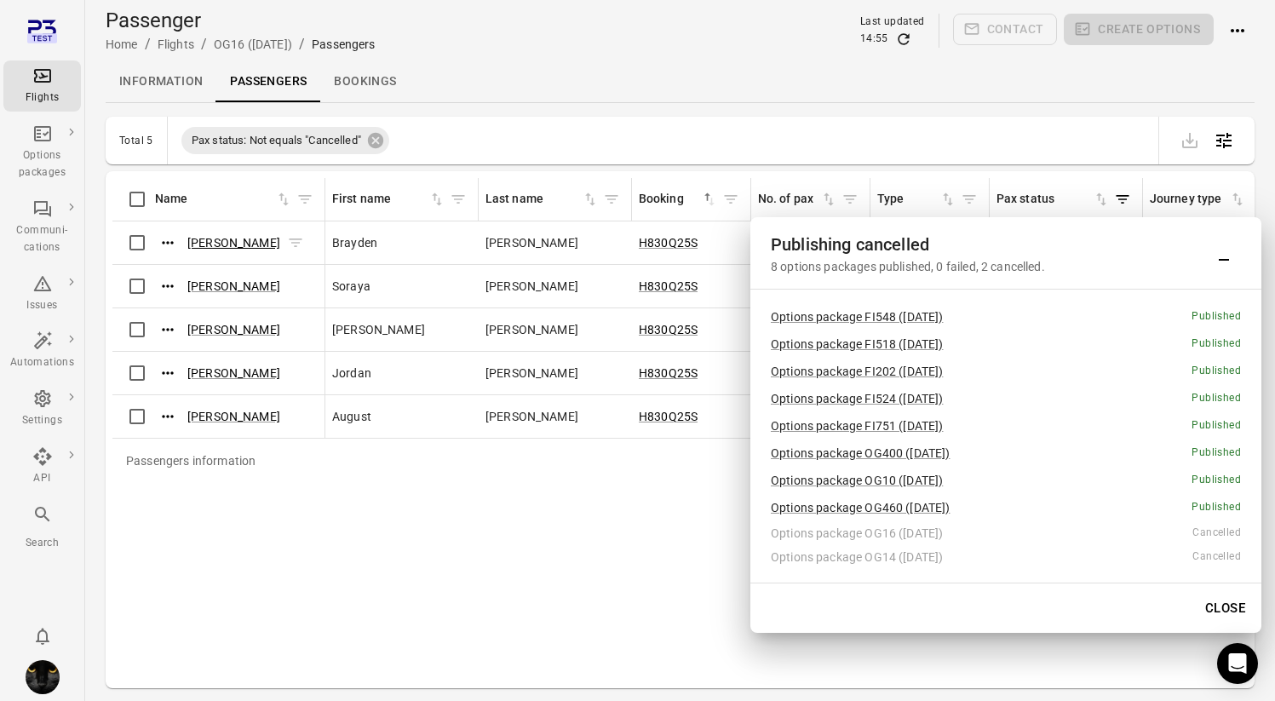
click at [210, 244] on link "Brayden Silva" at bounding box center [233, 243] width 93 height 14
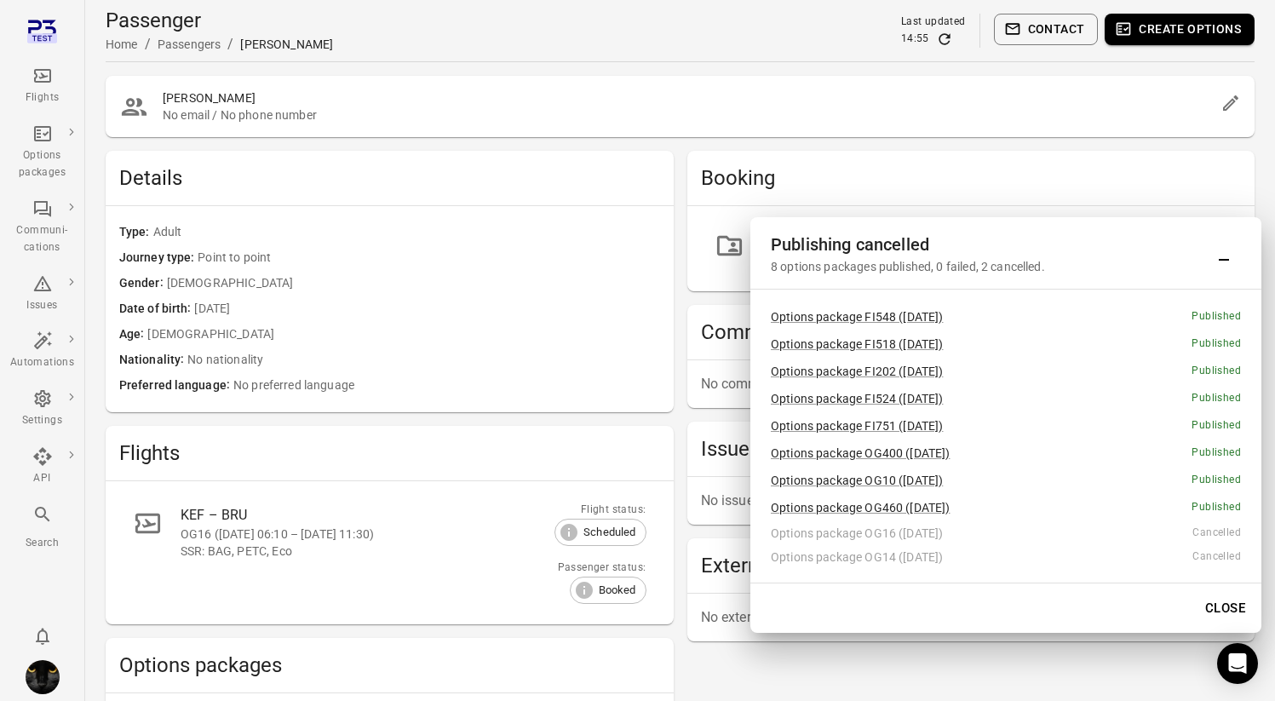
click at [49, 80] on icon "Main navigation" at bounding box center [42, 76] width 17 height 14
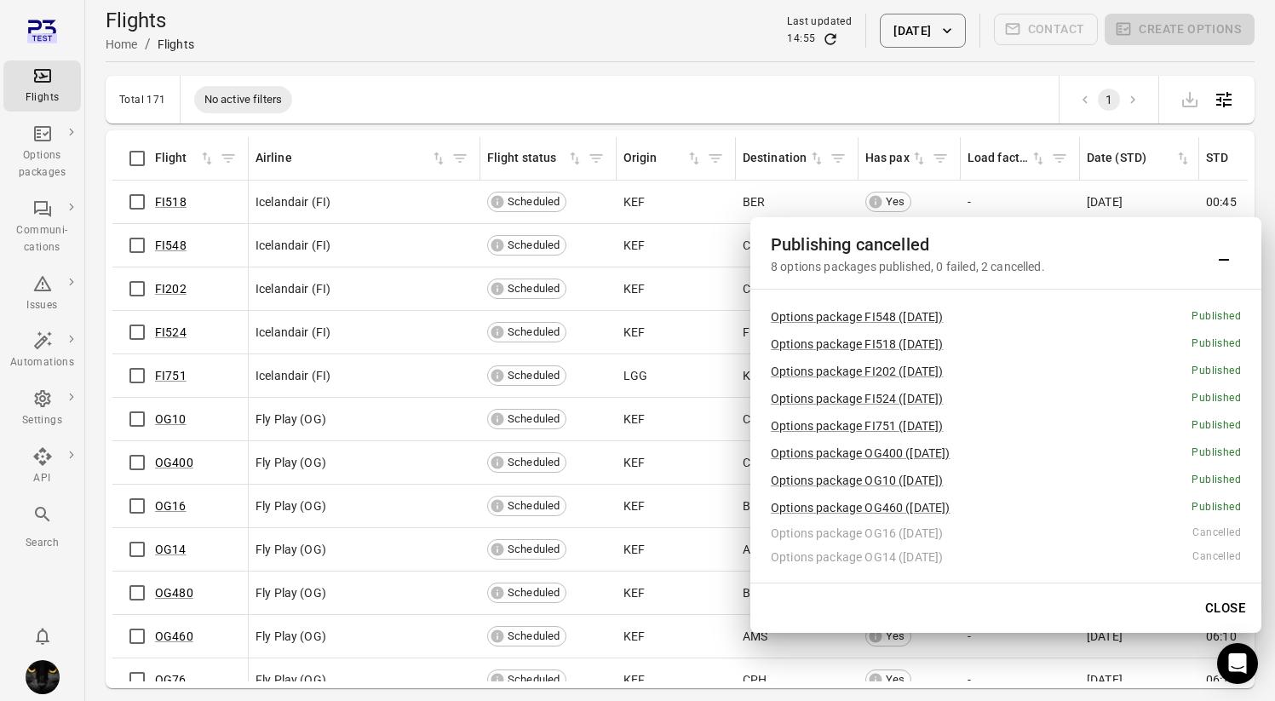
click at [1231, 603] on button "Close" at bounding box center [1225, 608] width 59 height 36
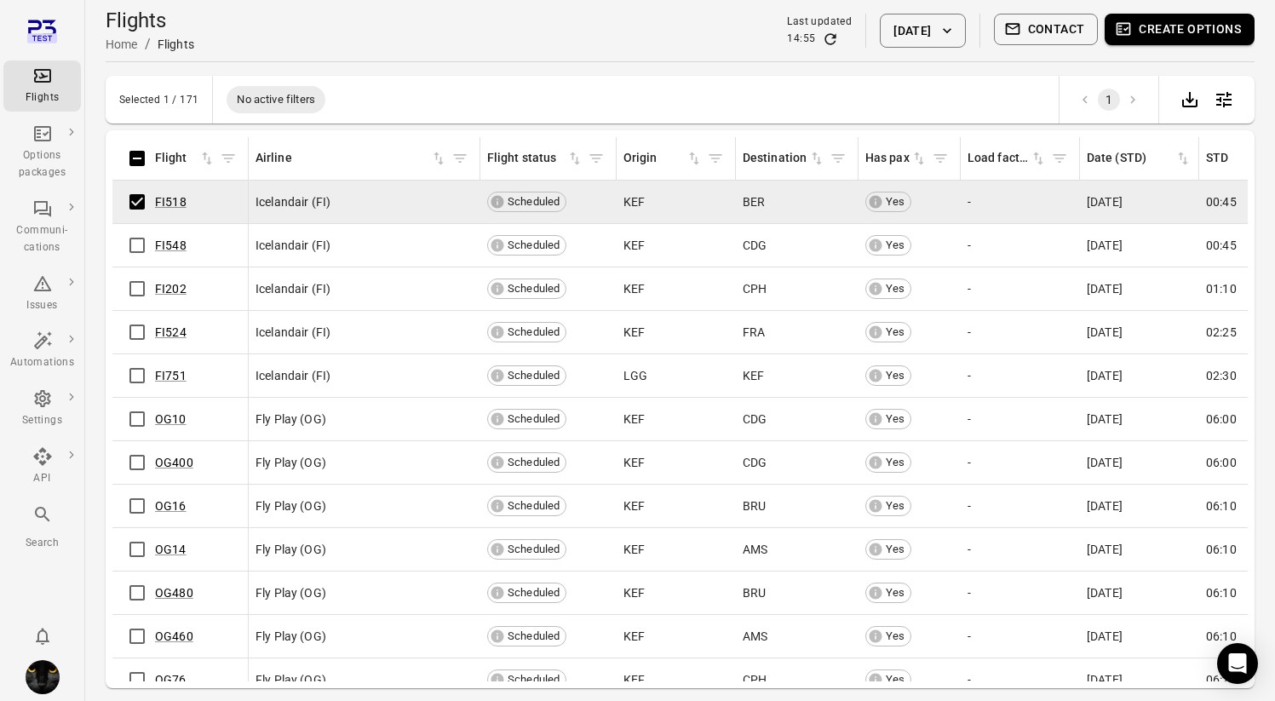
click at [425, 61] on hr at bounding box center [680, 61] width 1149 height 1
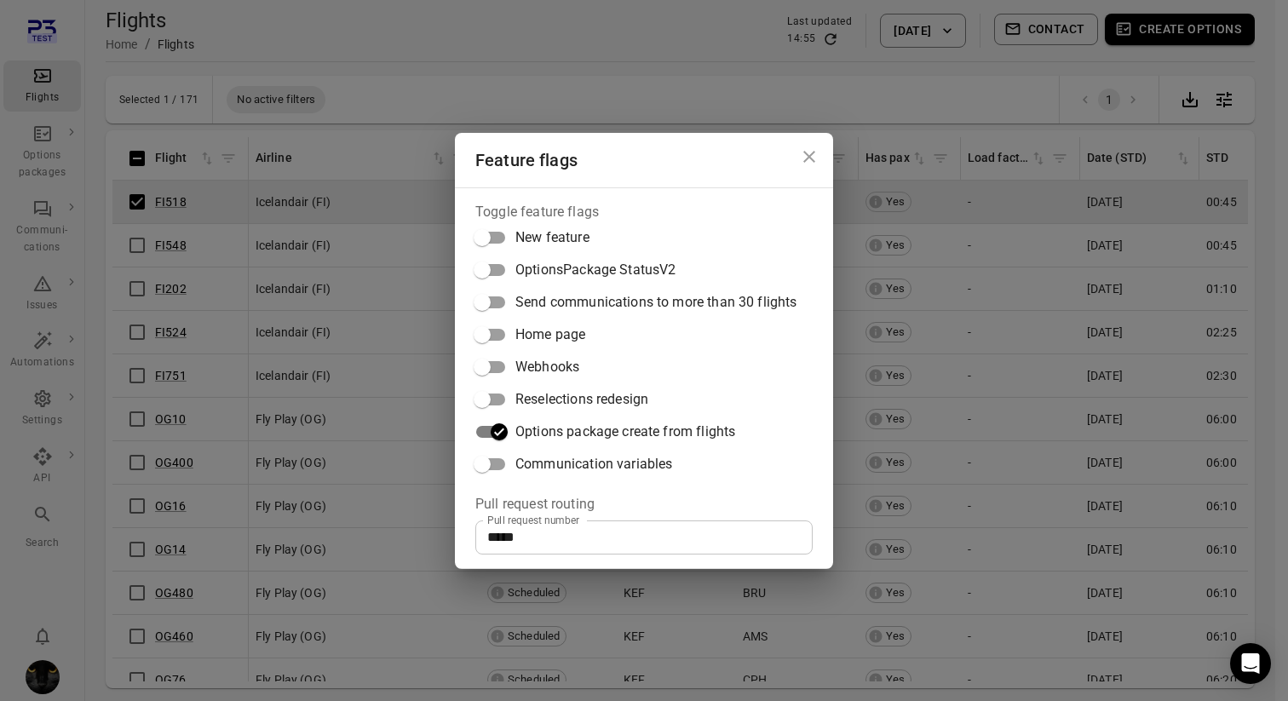
click at [444, 14] on div "Feature flags Toggle feature flags New feature OptionsPackage StatusV2 Send com…" at bounding box center [644, 350] width 1288 height 701
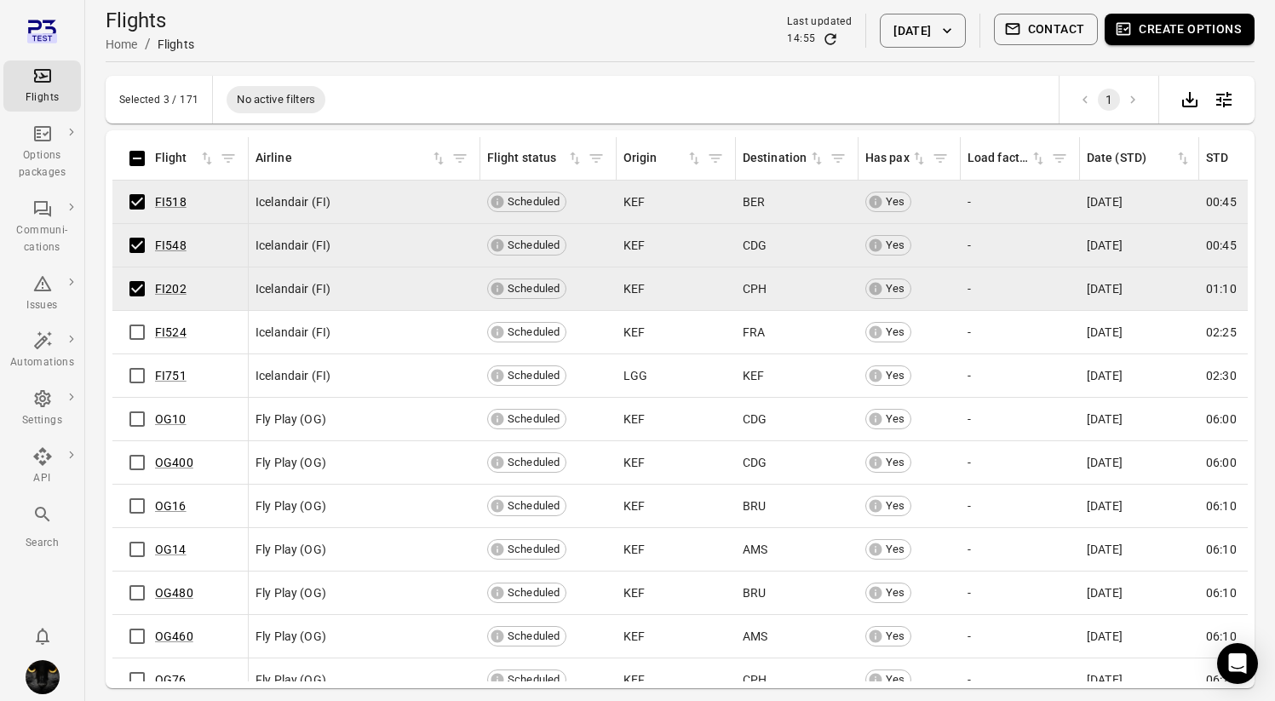
click at [143, 355] on td "FI751" at bounding box center [180, 375] width 136 height 43
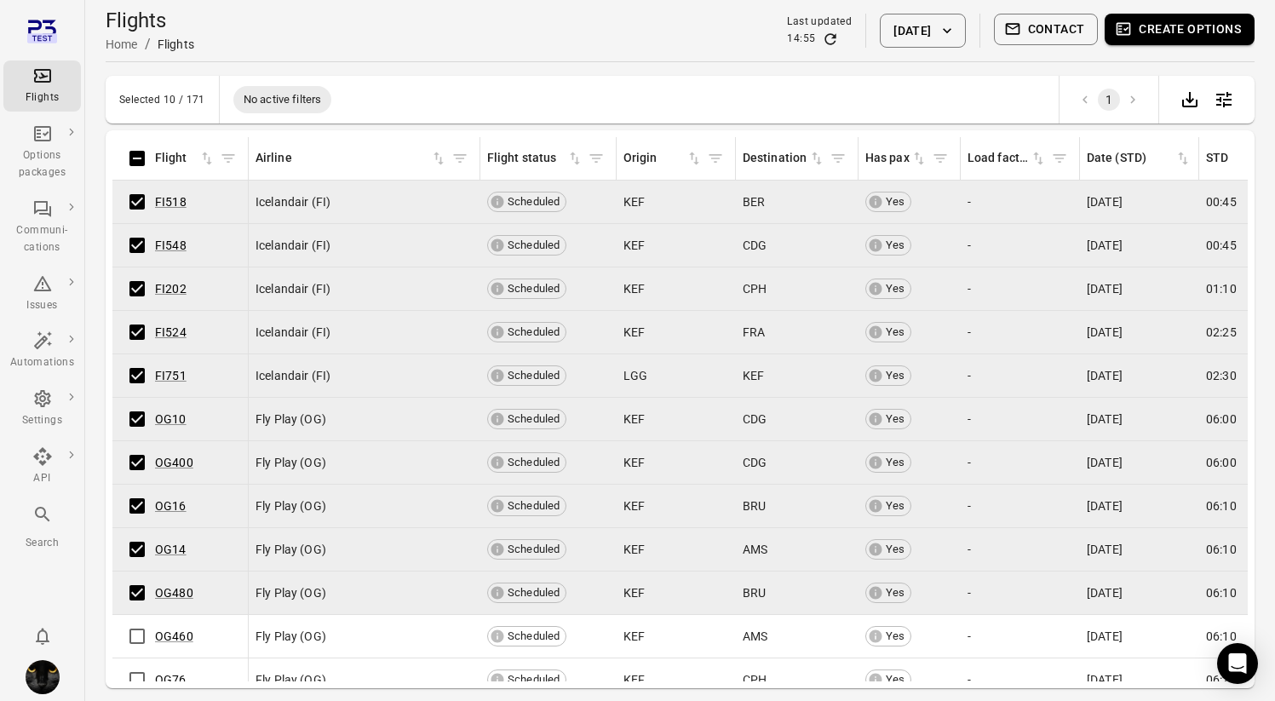
click at [1126, 37] on icon "button" at bounding box center [1123, 28] width 17 height 17
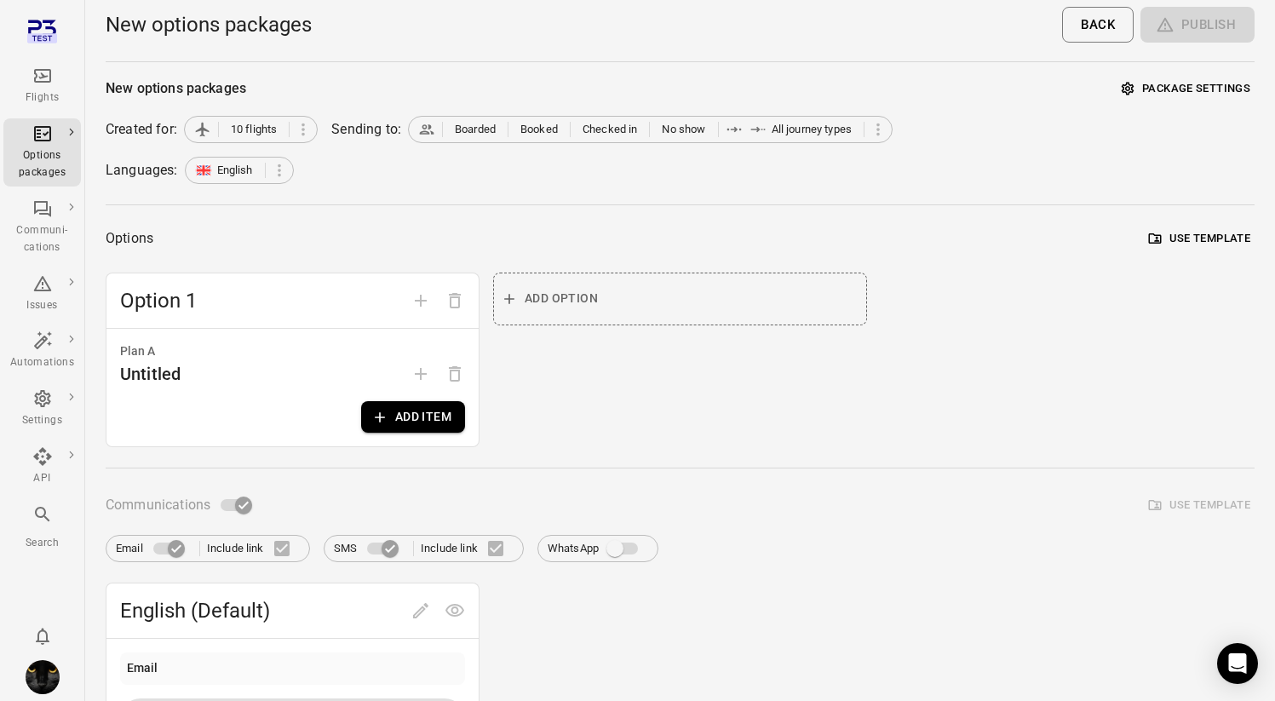
click at [1174, 232] on button "Use template" at bounding box center [1200, 239] width 110 height 26
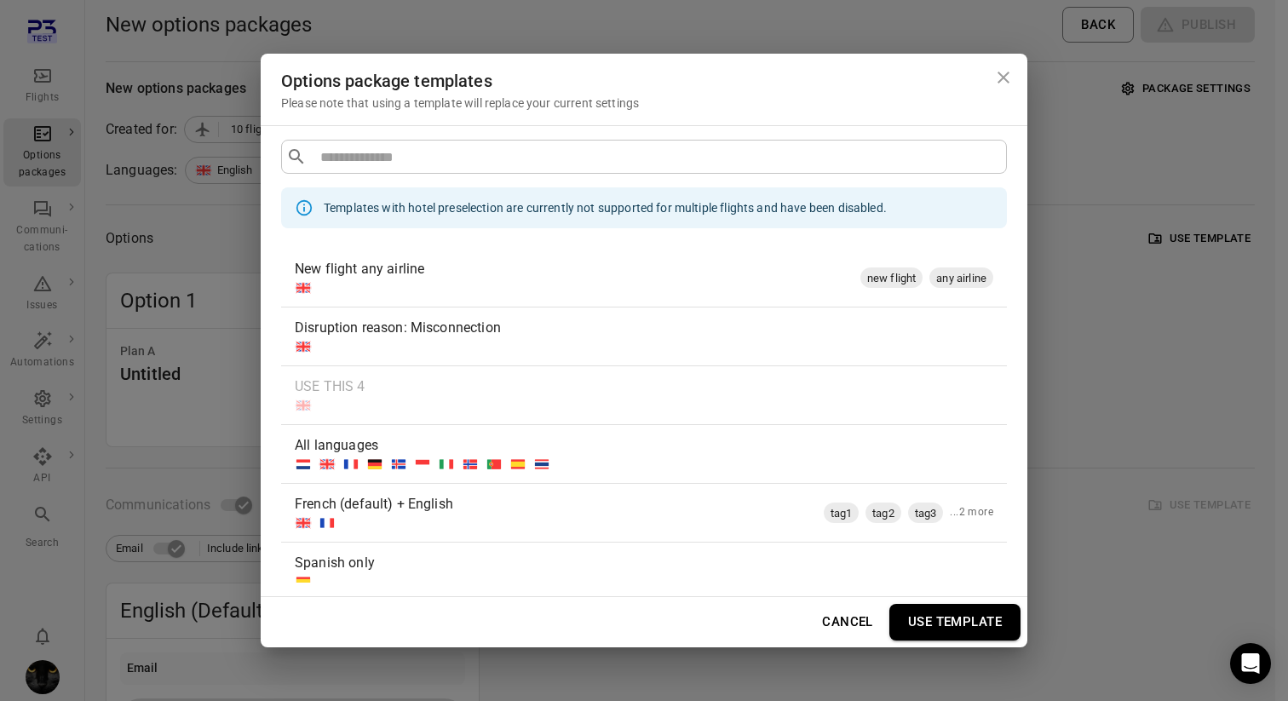
click at [532, 279] on div at bounding box center [574, 287] width 559 height 17
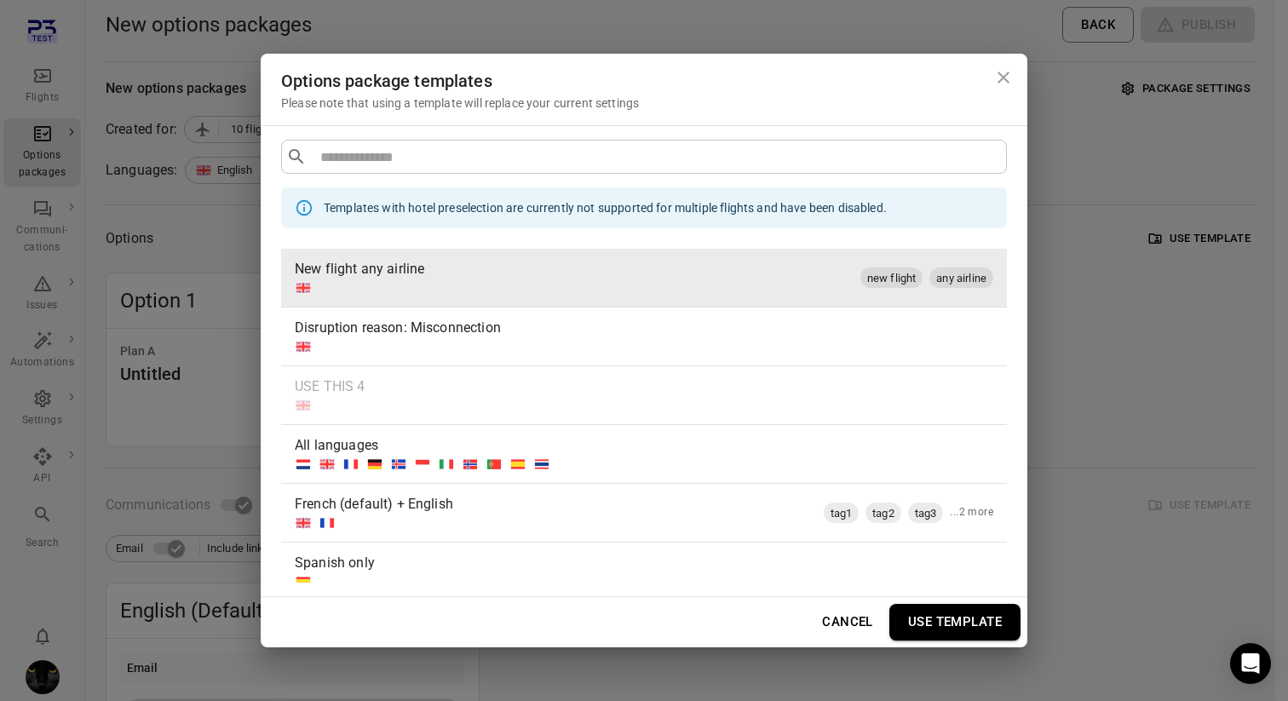
click at [974, 615] on button "Use template" at bounding box center [954, 622] width 131 height 36
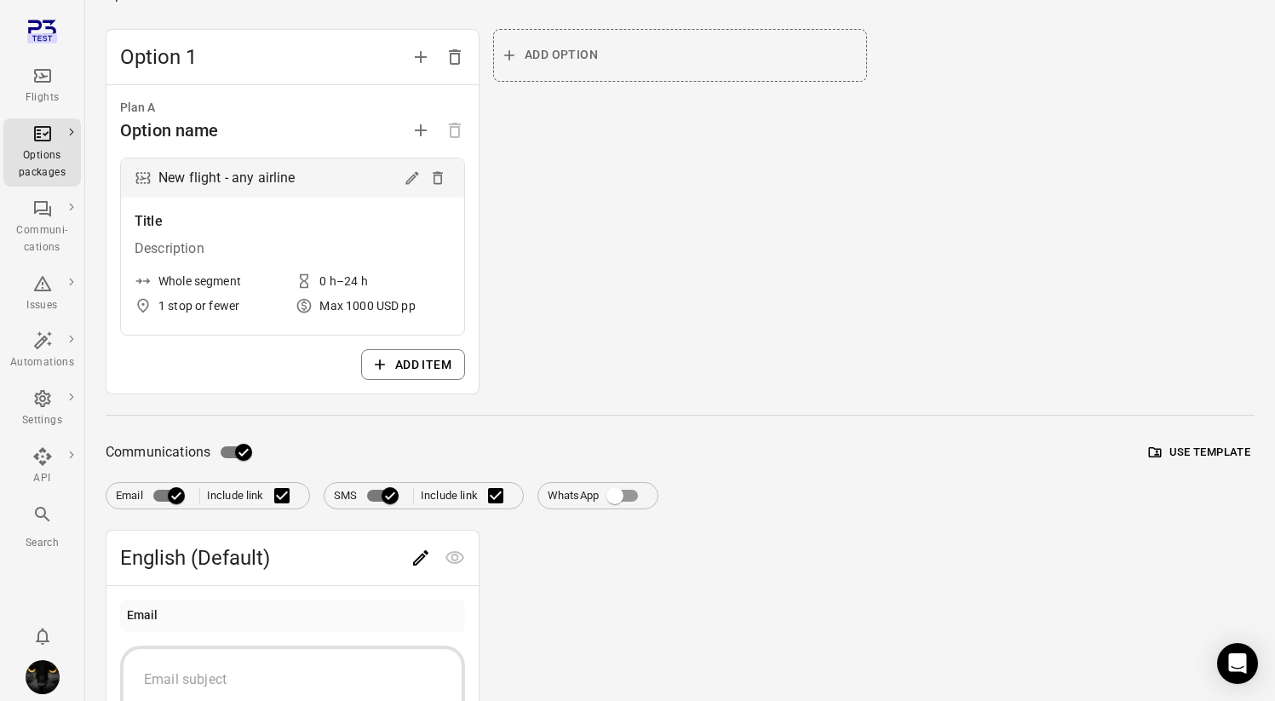
scroll to position [450, 0]
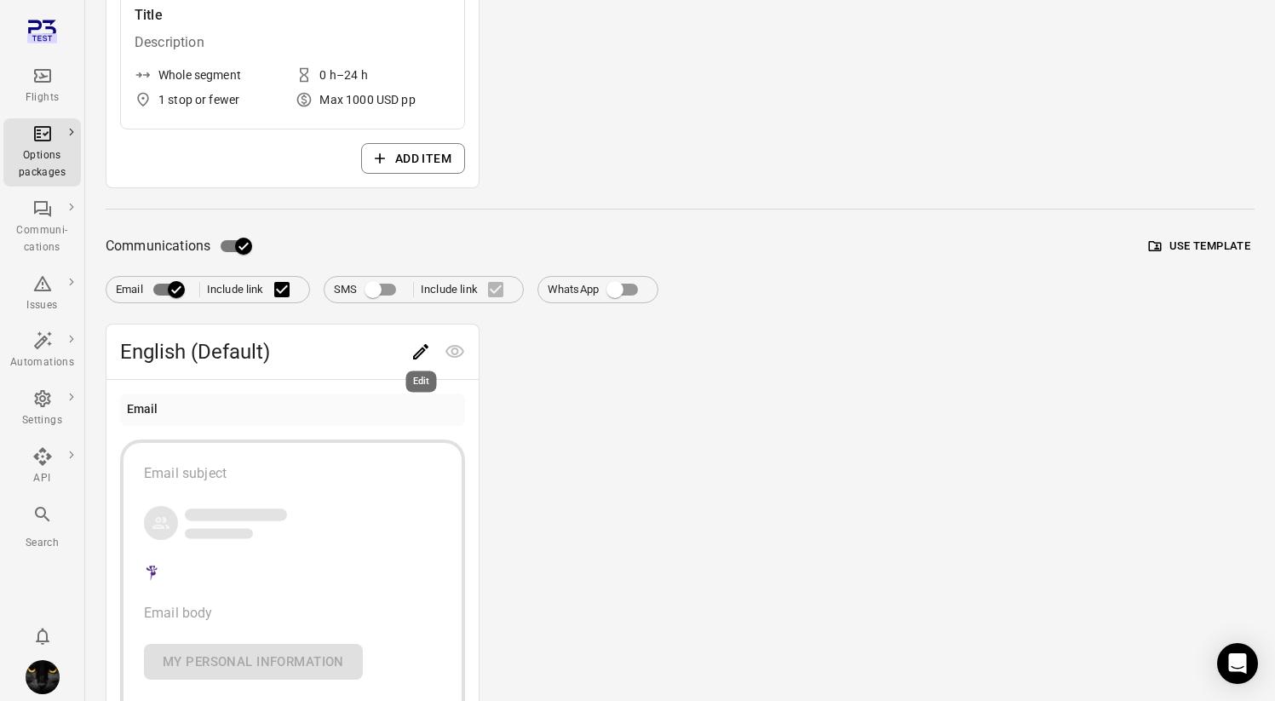
click at [433, 355] on button "Edit" at bounding box center [421, 352] width 34 height 34
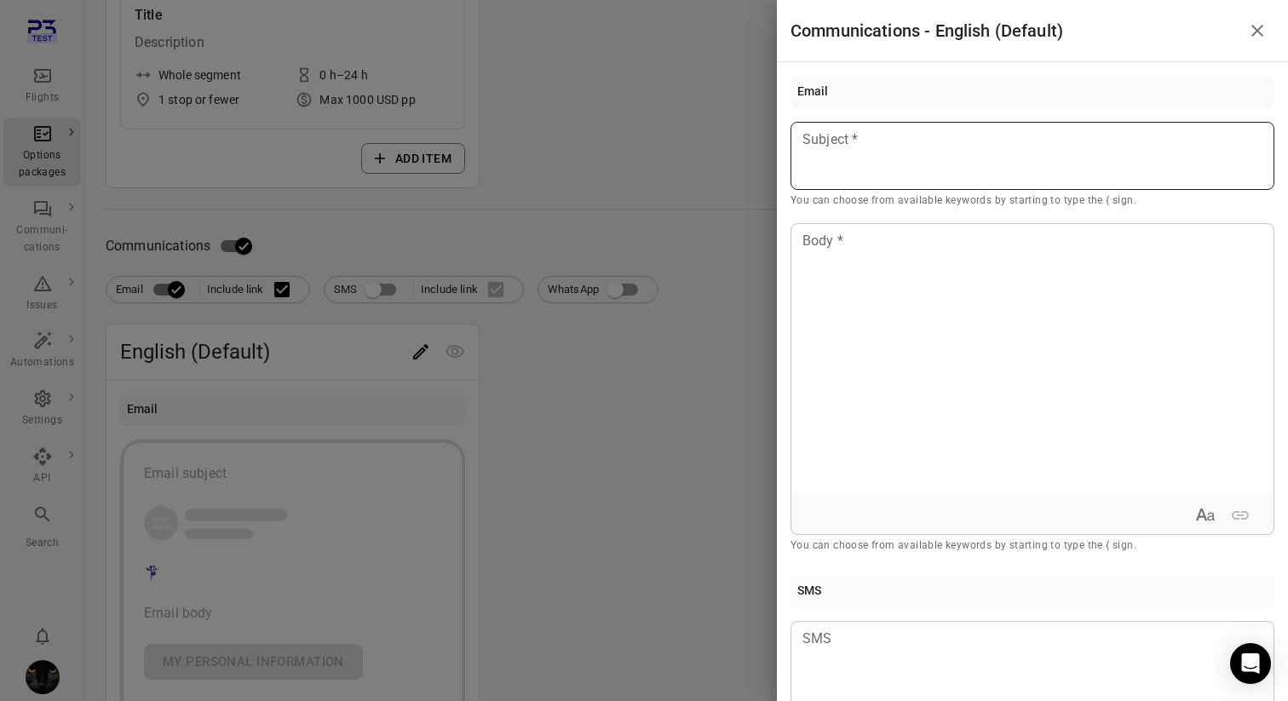
click at [884, 159] on div at bounding box center [1032, 156] width 484 height 68
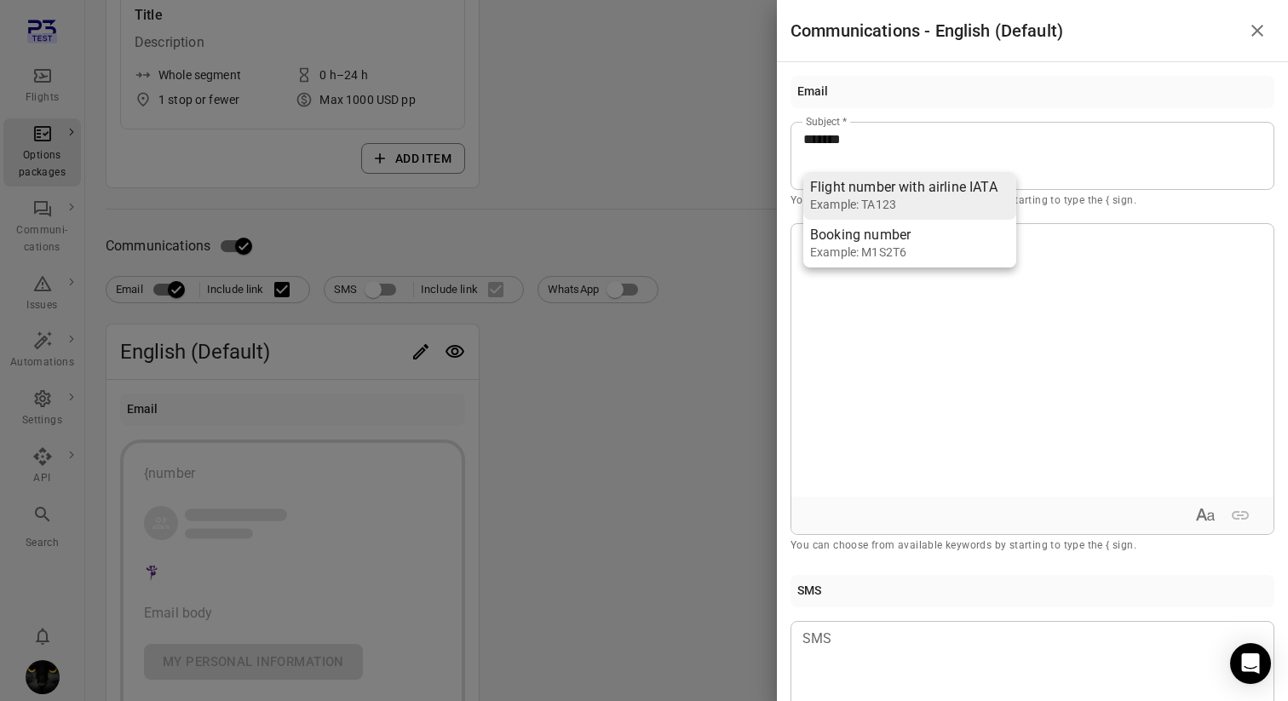
click at [894, 174] on li "Flight number with airline IATA Example: TA123" at bounding box center [909, 196] width 213 height 48
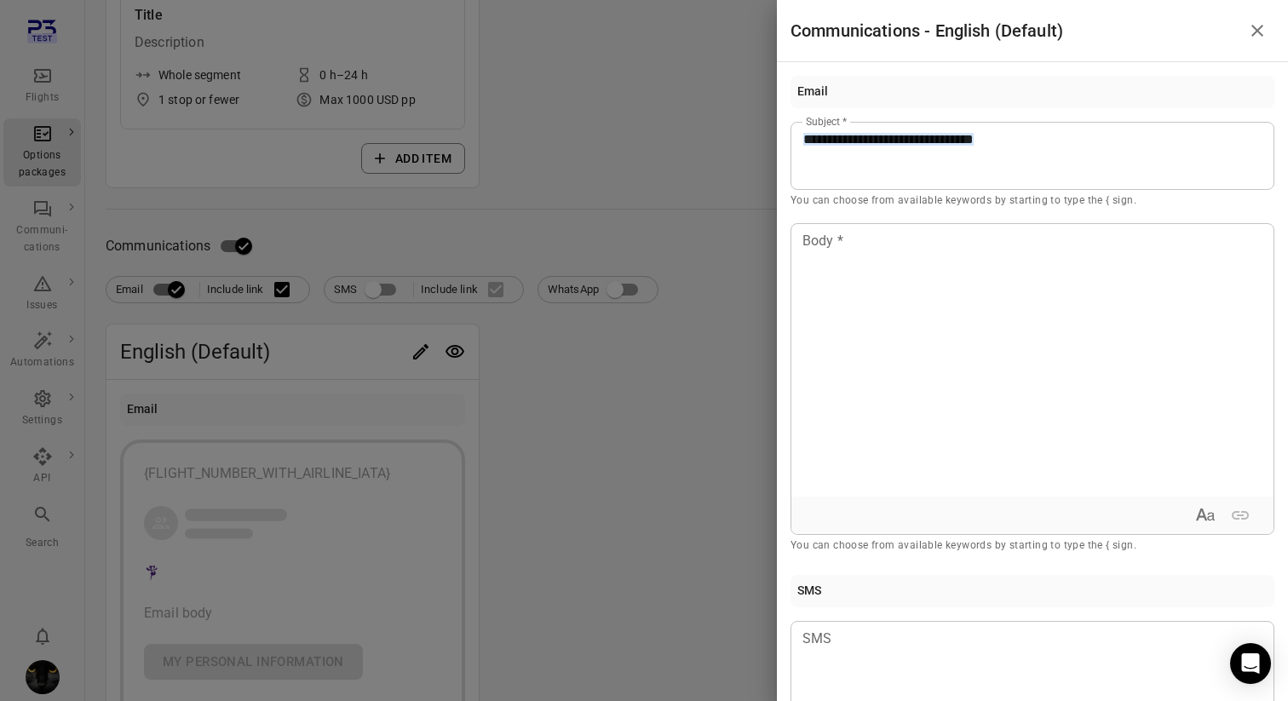
click at [698, 208] on div at bounding box center [644, 350] width 1288 height 701
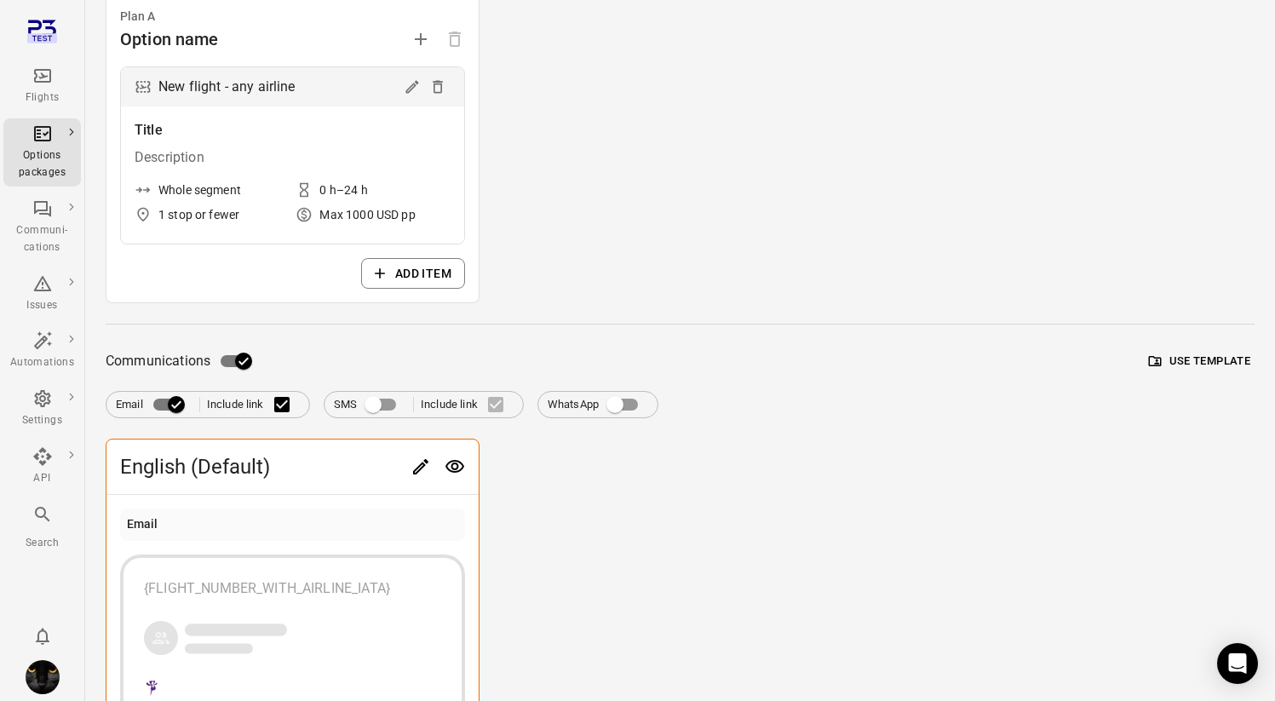
scroll to position [435, 0]
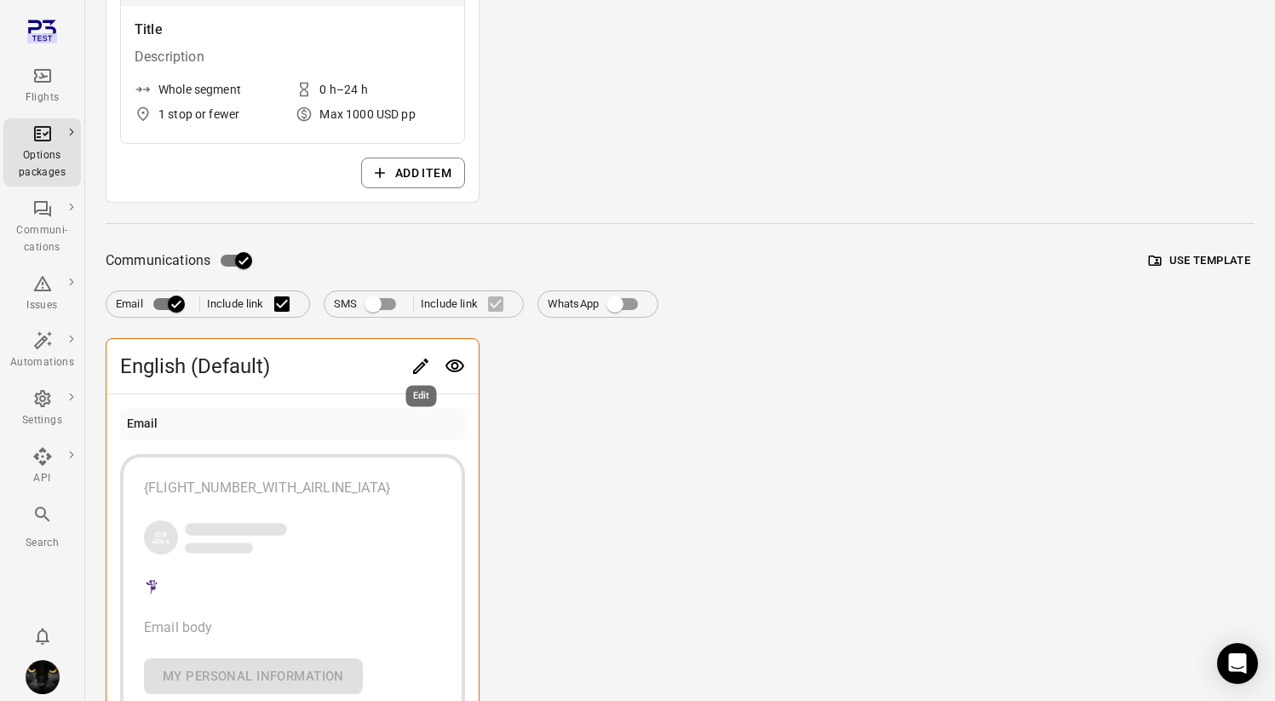
click at [412, 362] on icon "Edit" at bounding box center [421, 366] width 20 height 20
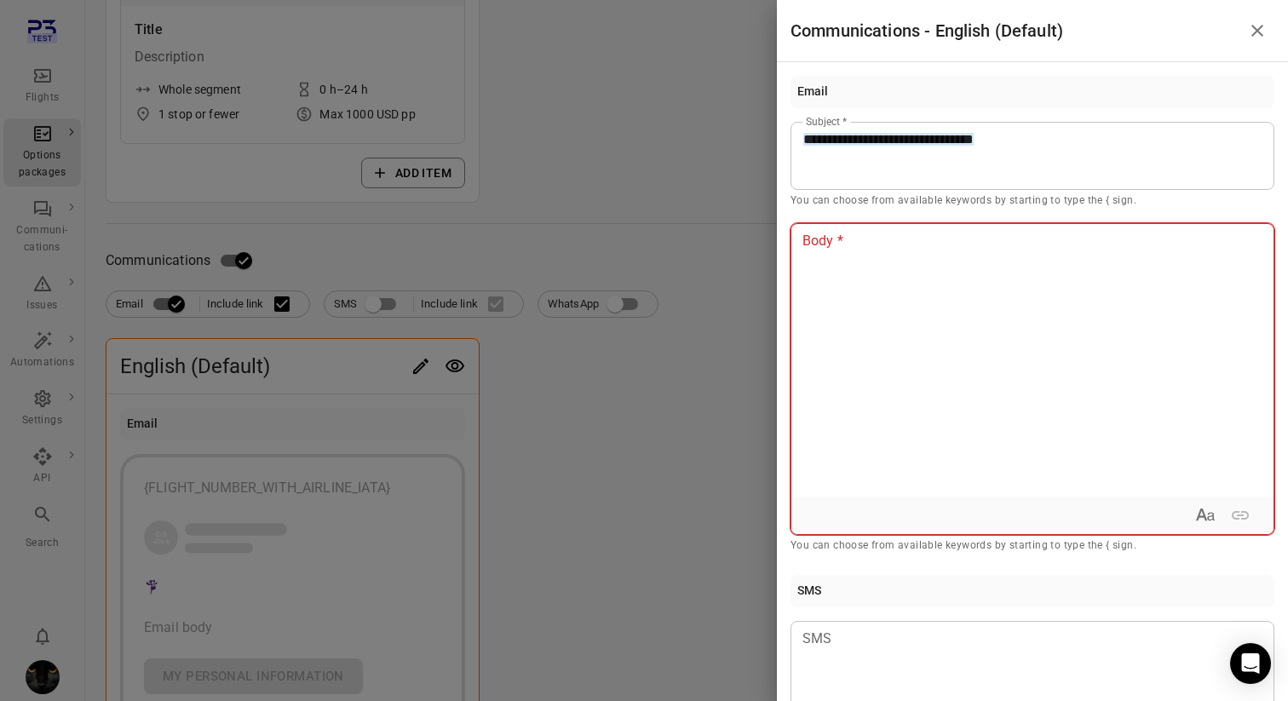
click at [884, 319] on div at bounding box center [1032, 360] width 482 height 273
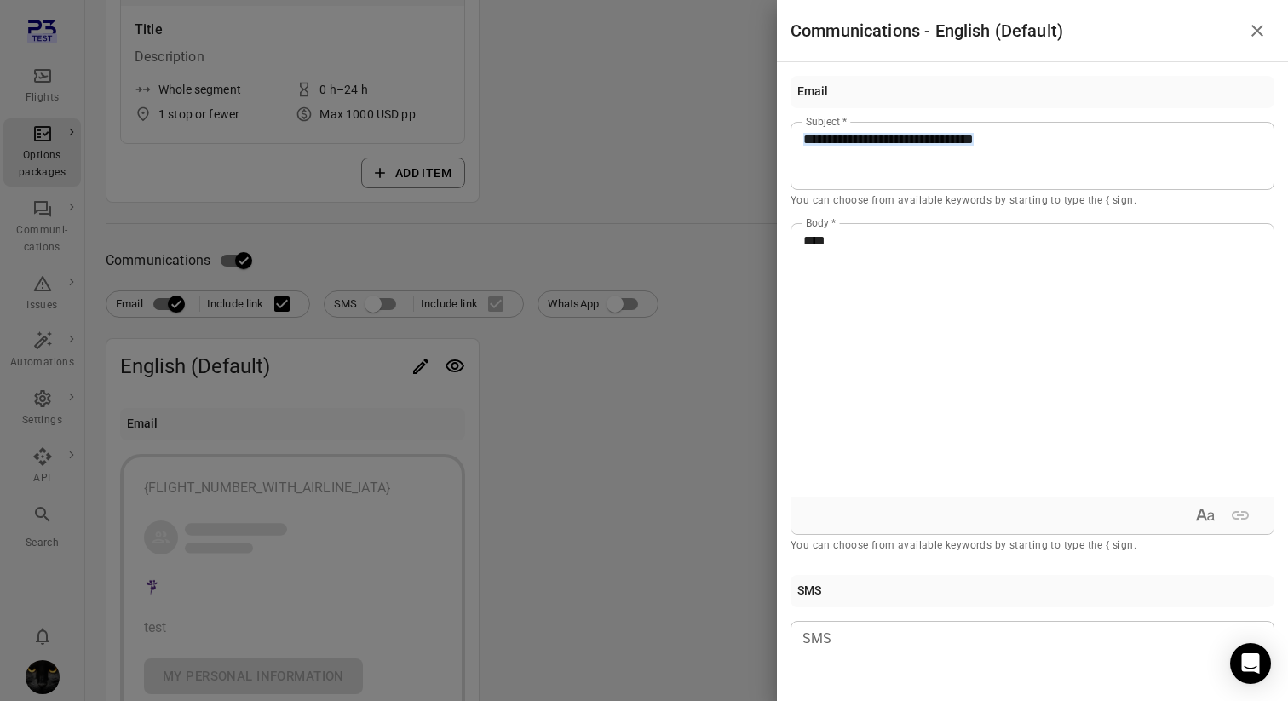
click at [709, 314] on div at bounding box center [644, 350] width 1288 height 701
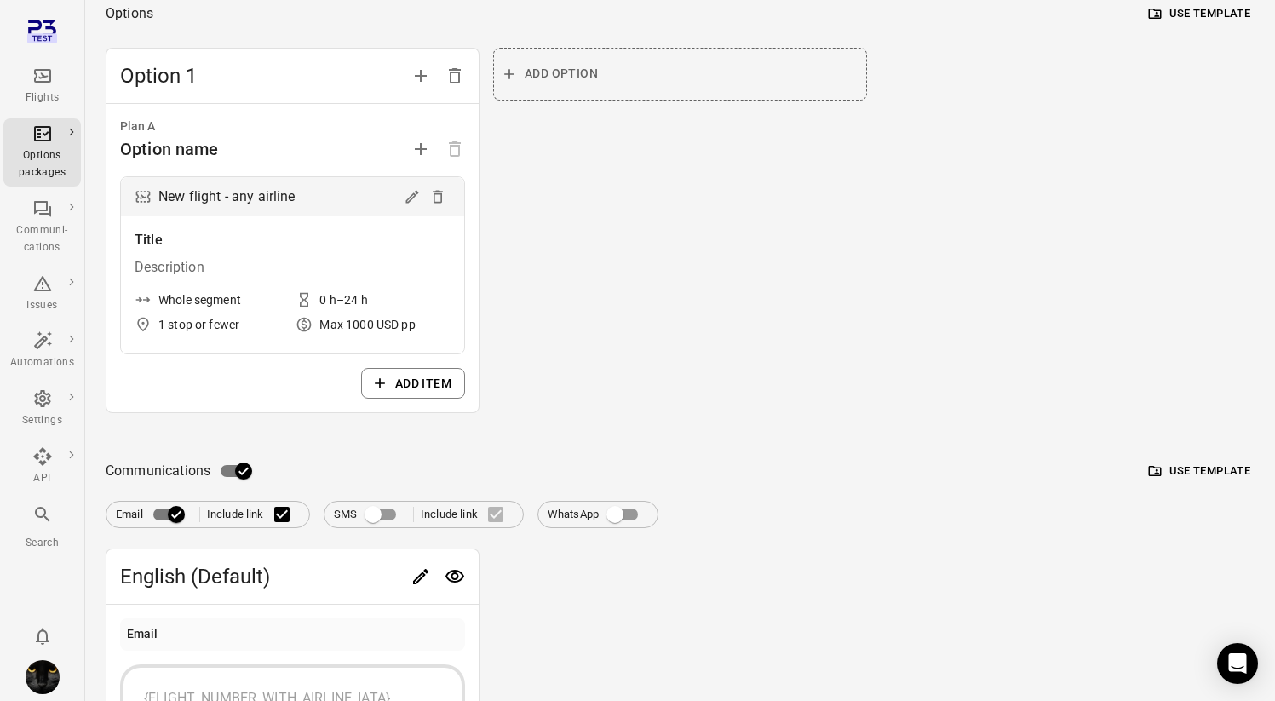
scroll to position [0, 0]
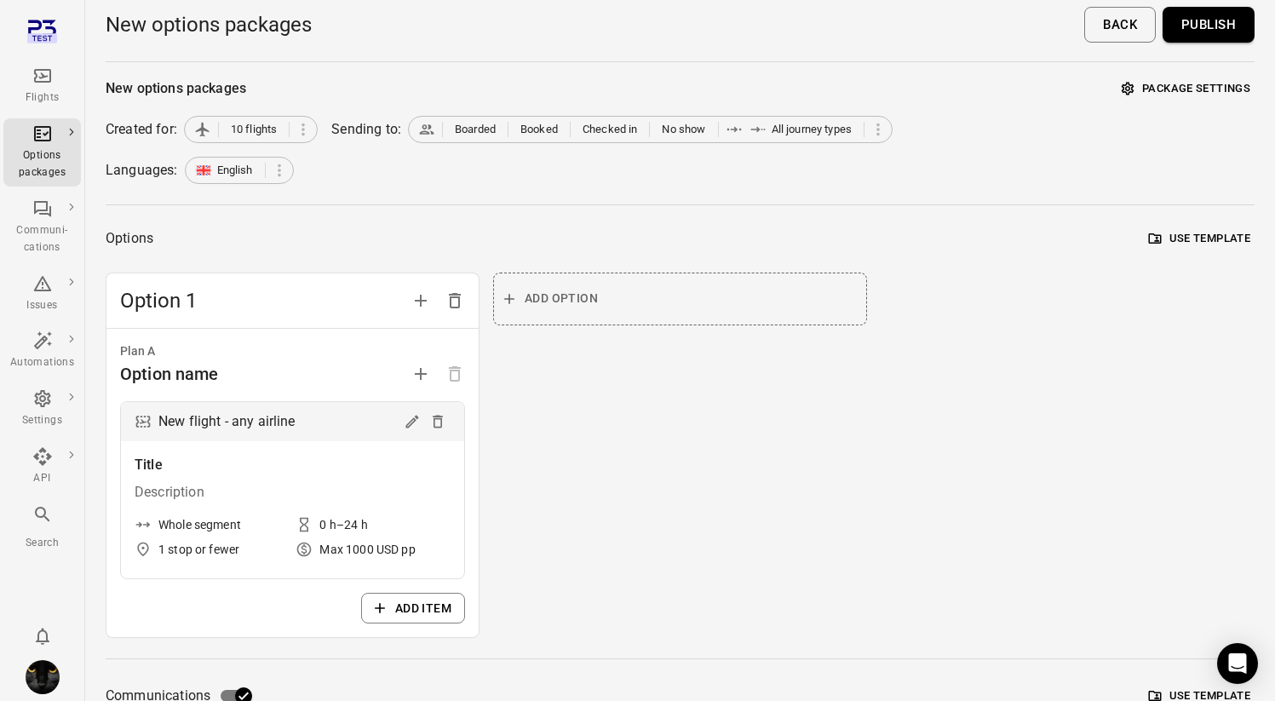
click at [1210, 26] on button "Publish" at bounding box center [1209, 25] width 92 height 36
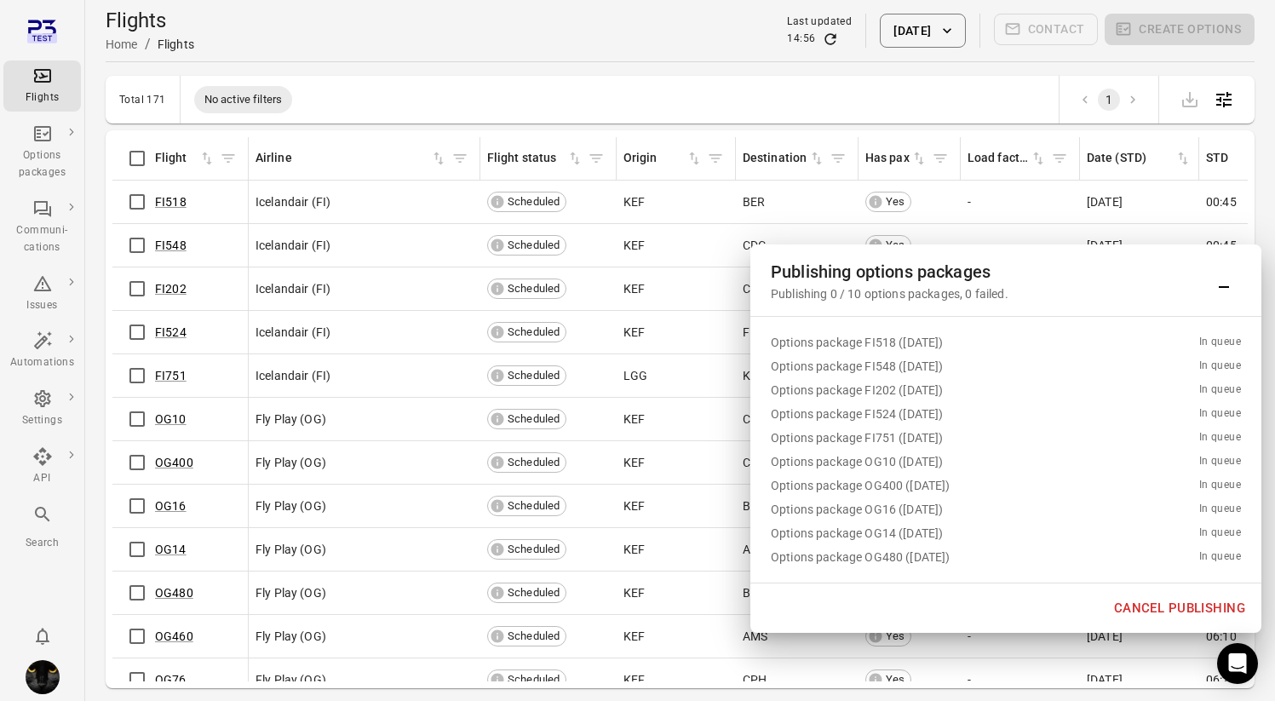
click at [1151, 611] on button "Cancel publishing" at bounding box center [1180, 608] width 150 height 36
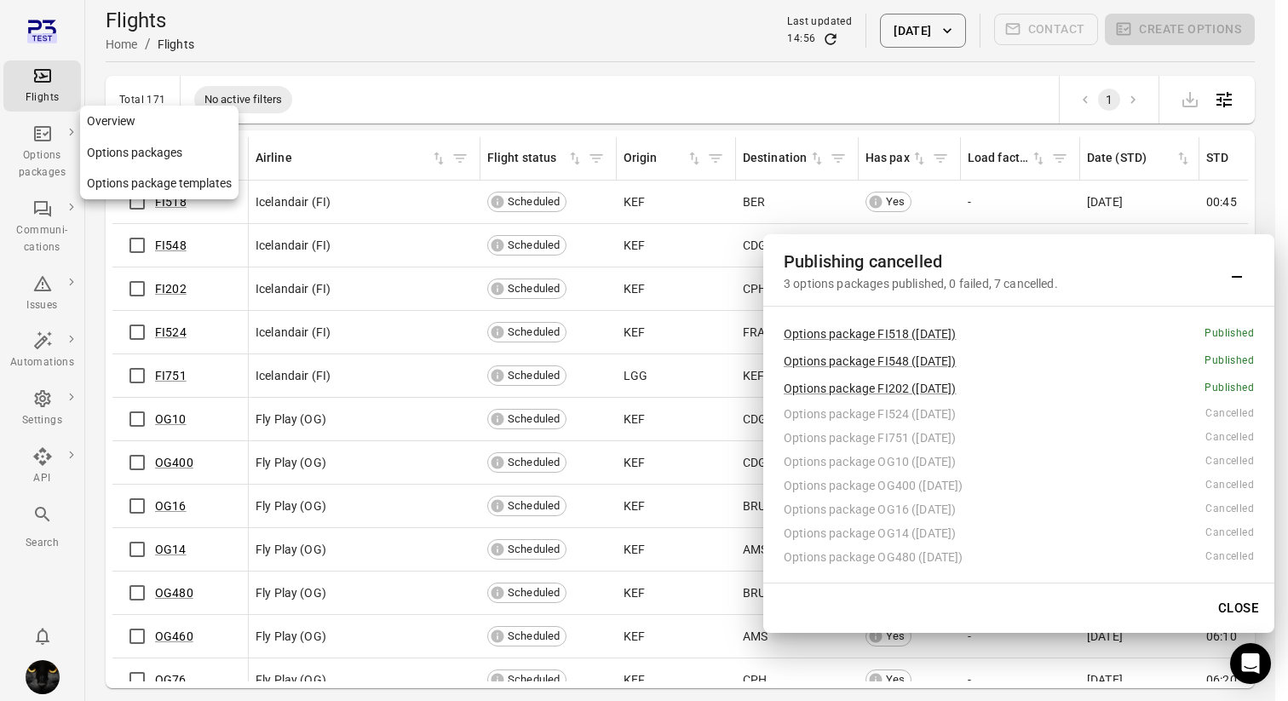
click at [35, 144] on div "Options packages" at bounding box center [42, 152] width 64 height 58
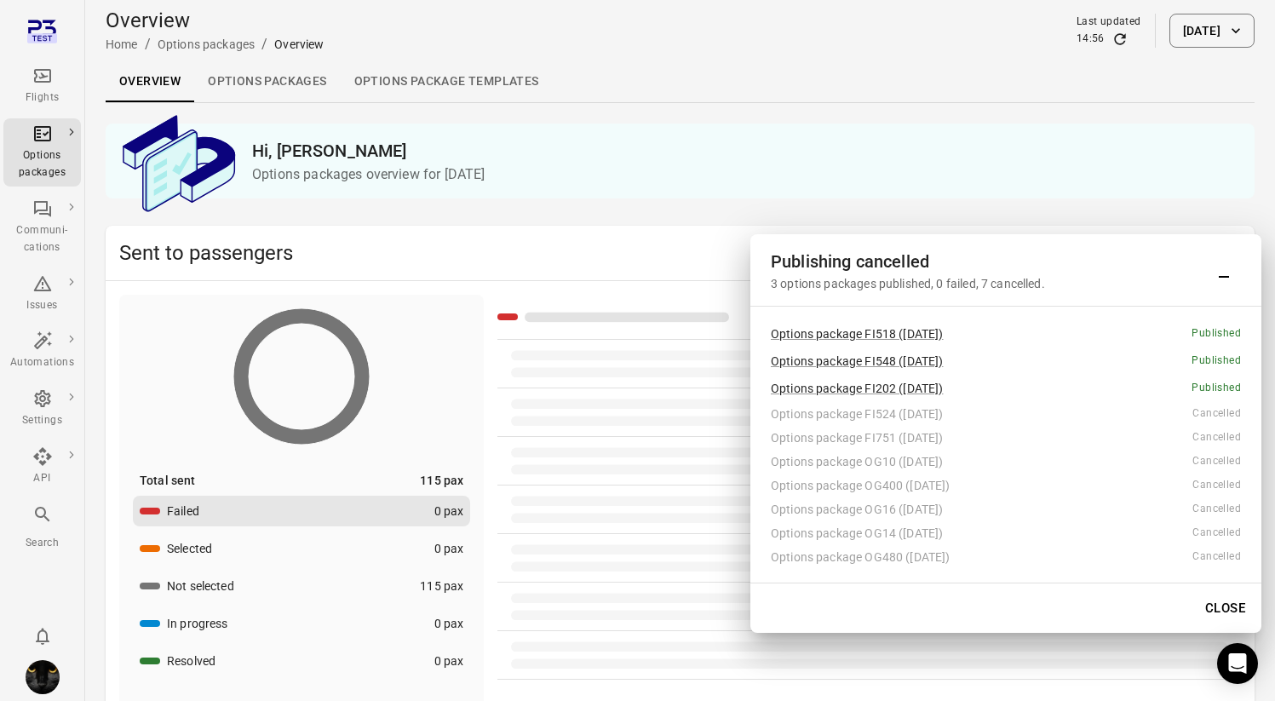
click at [255, 87] on link "Options packages" at bounding box center [267, 81] width 146 height 41
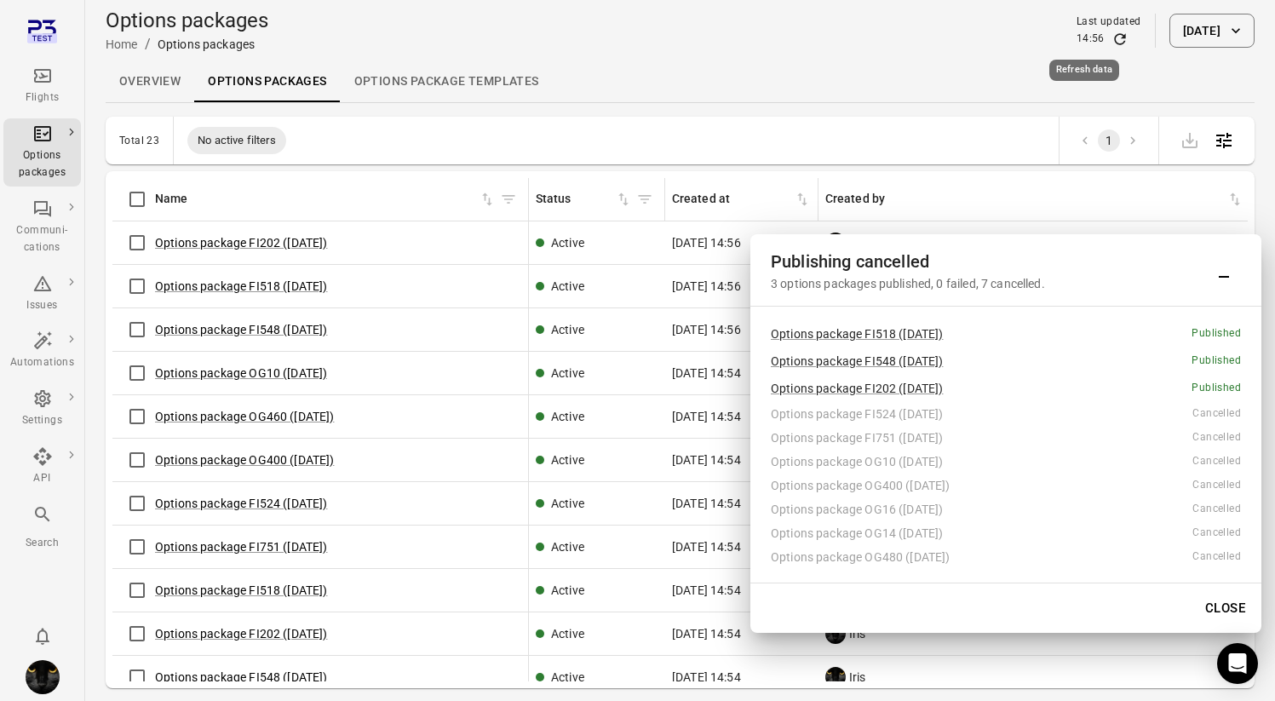
click at [1114, 43] on icon "Refresh data" at bounding box center [1119, 38] width 11 height 11
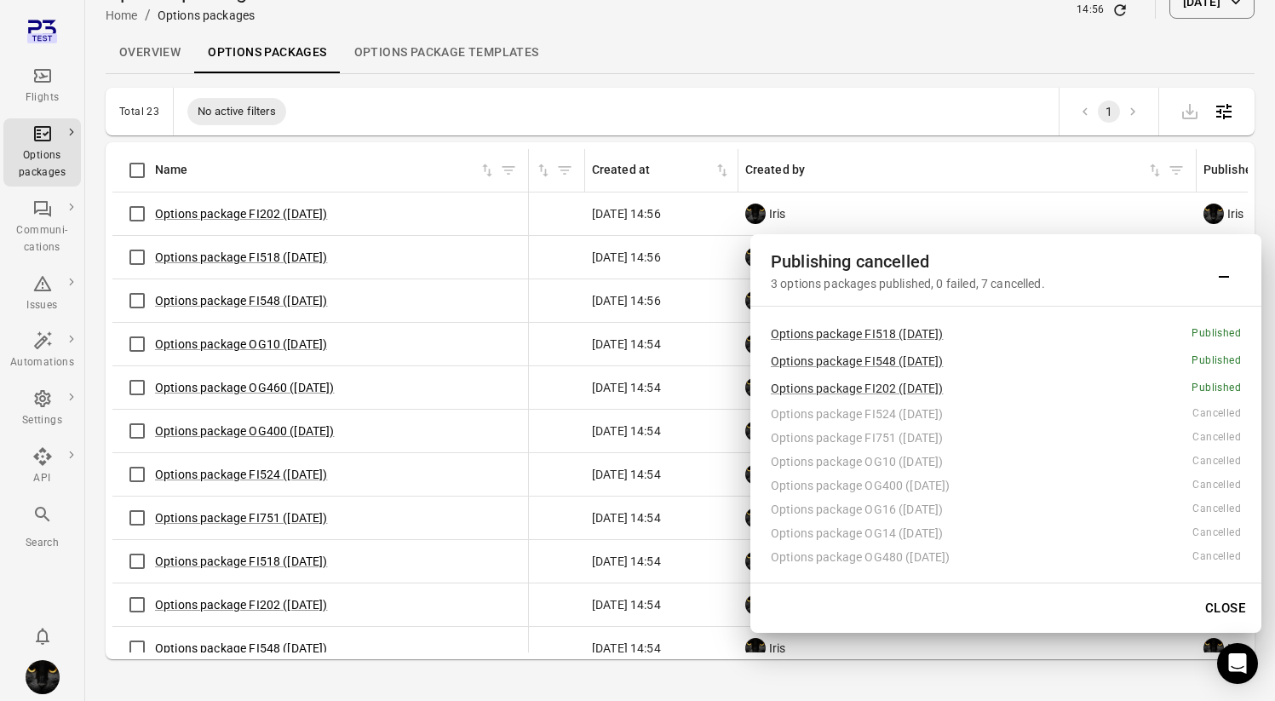
scroll to position [49, 0]
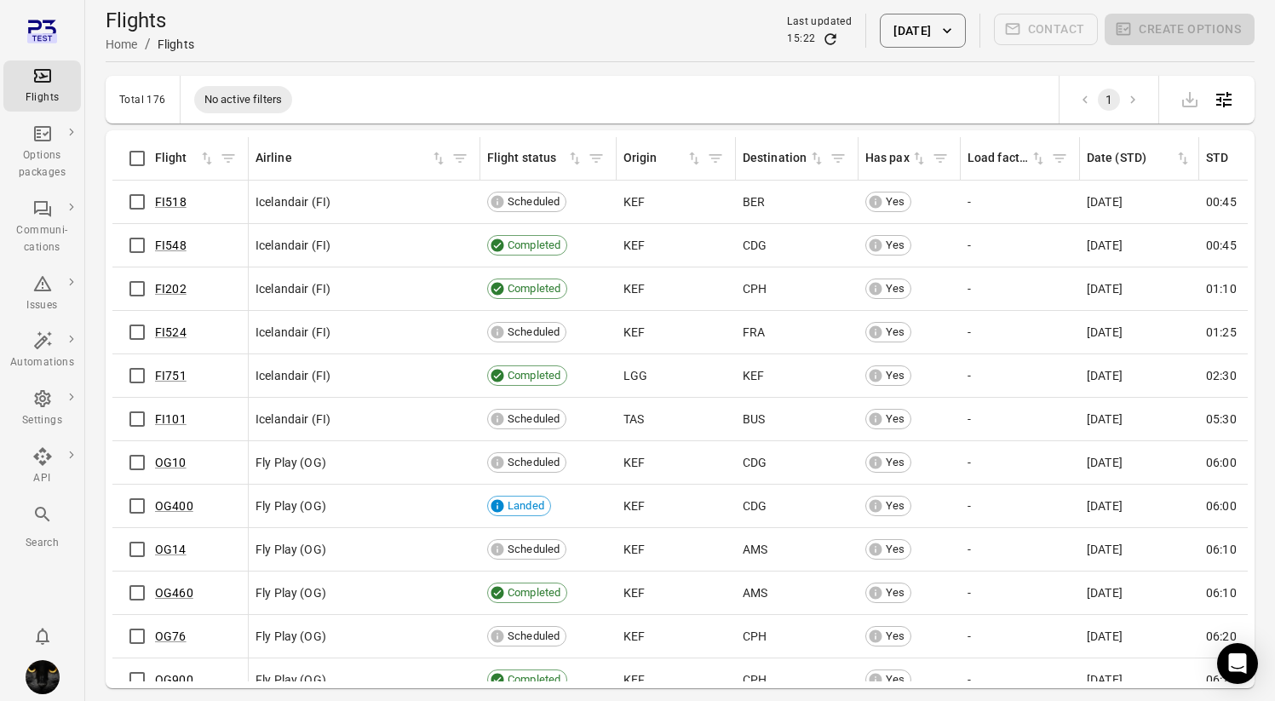
click at [107, 347] on div "Flights information Flight Airline Flight status Origin Destination Has pax Loa…" at bounding box center [680, 409] width 1149 height 558
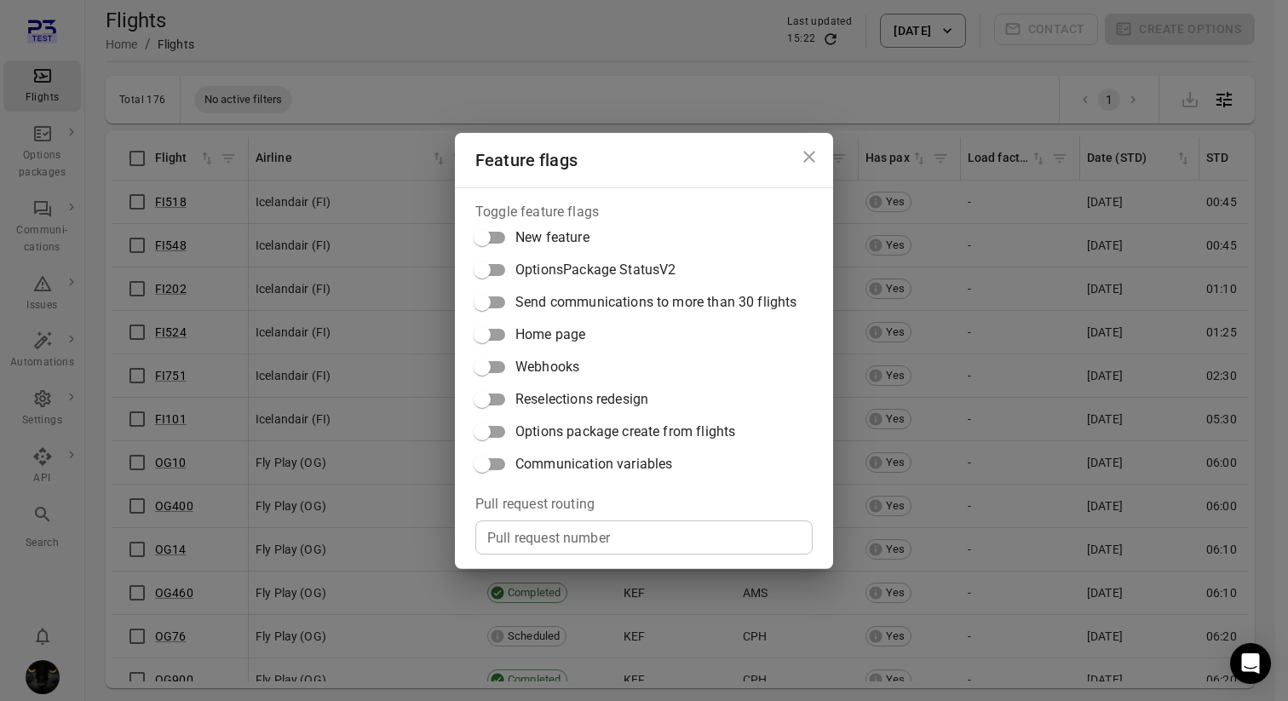
click at [553, 457] on span "Communication variables" at bounding box center [593, 464] width 157 height 20
click at [62, 409] on div "Feature flags Toggle feature flags New feature OptionsPackage StatusV2 Send com…" at bounding box center [644, 350] width 1288 height 701
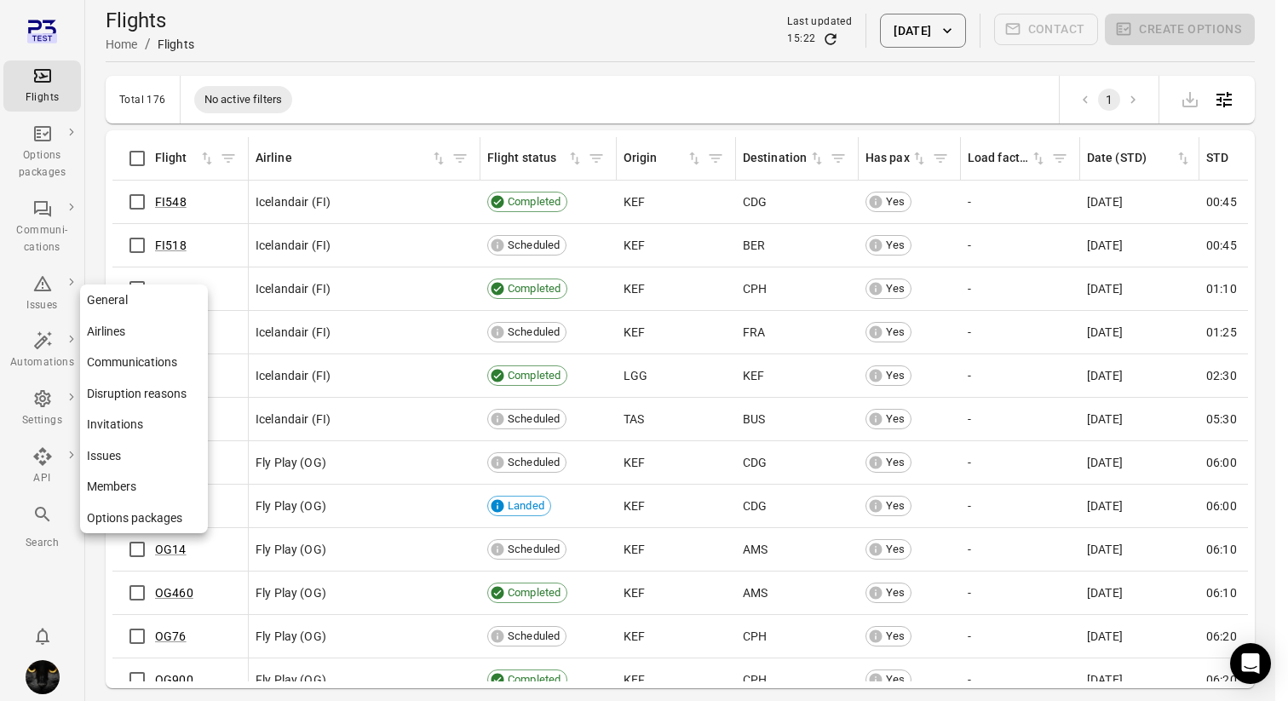
click at [43, 404] on icon "Main navigation" at bounding box center [42, 398] width 16 height 17
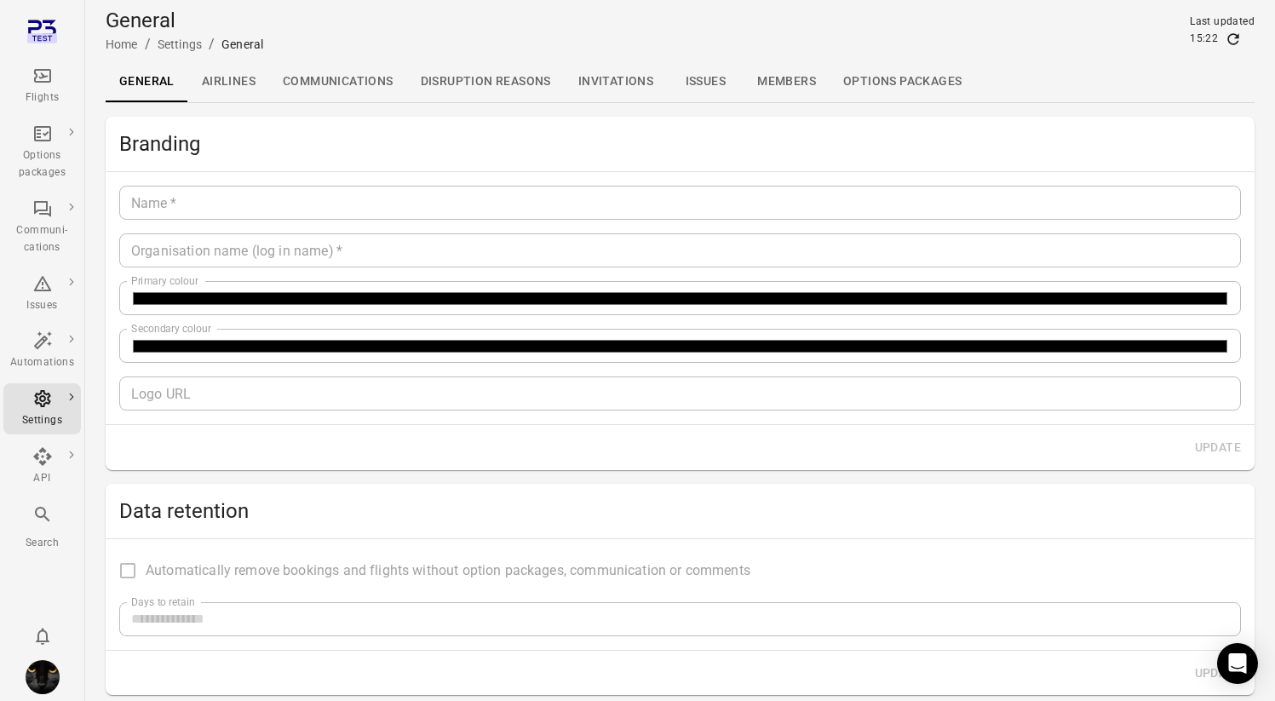
type input "*******"
type input "**********"
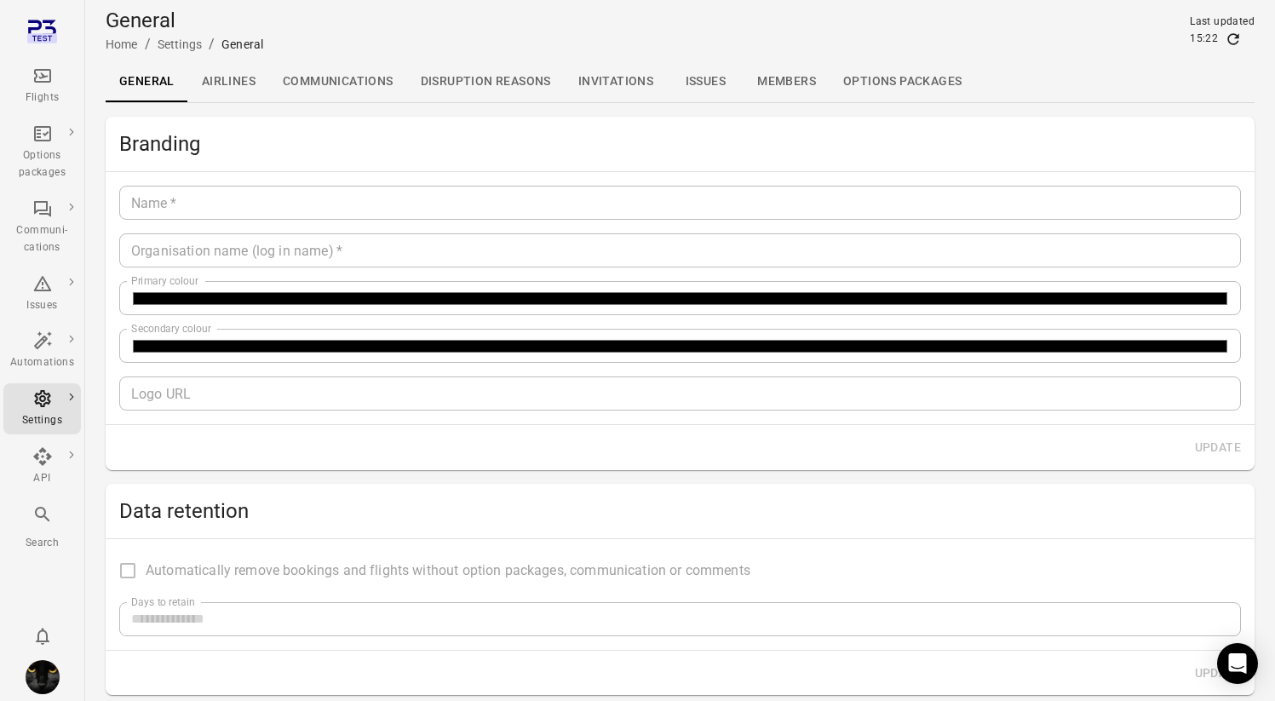
type input "**"
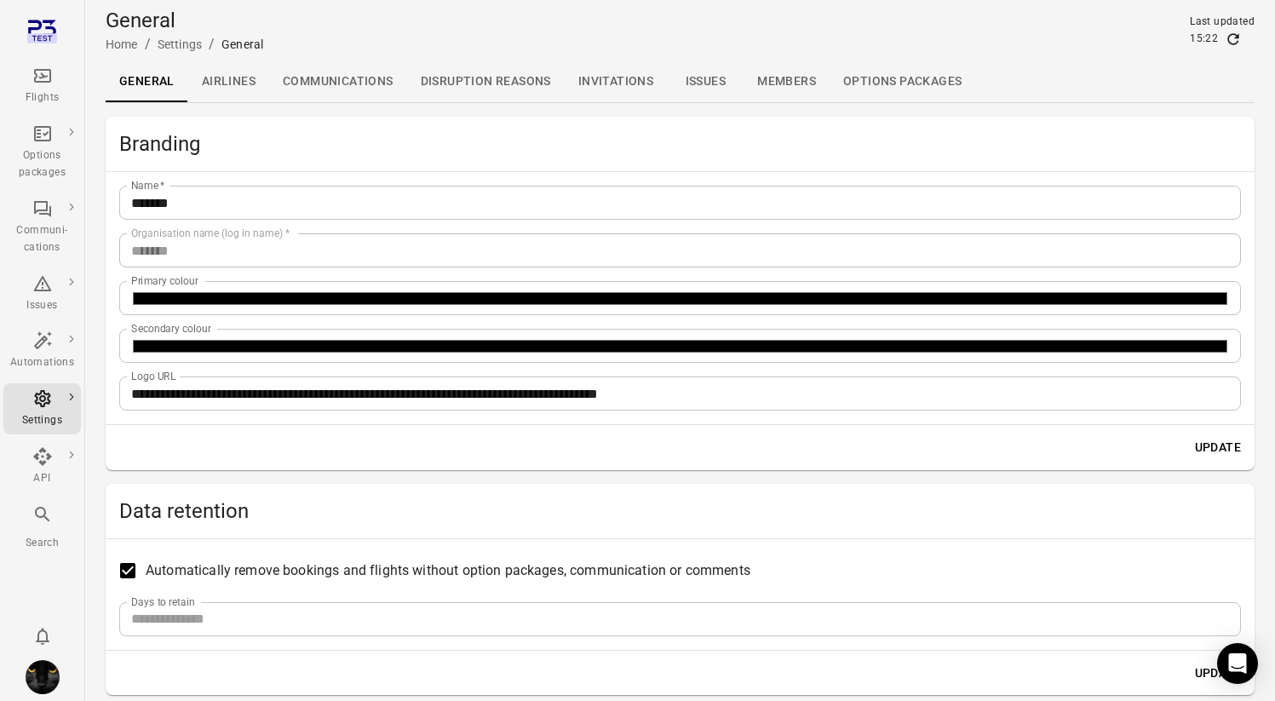
click at [361, 75] on link "Communications" at bounding box center [338, 81] width 138 height 41
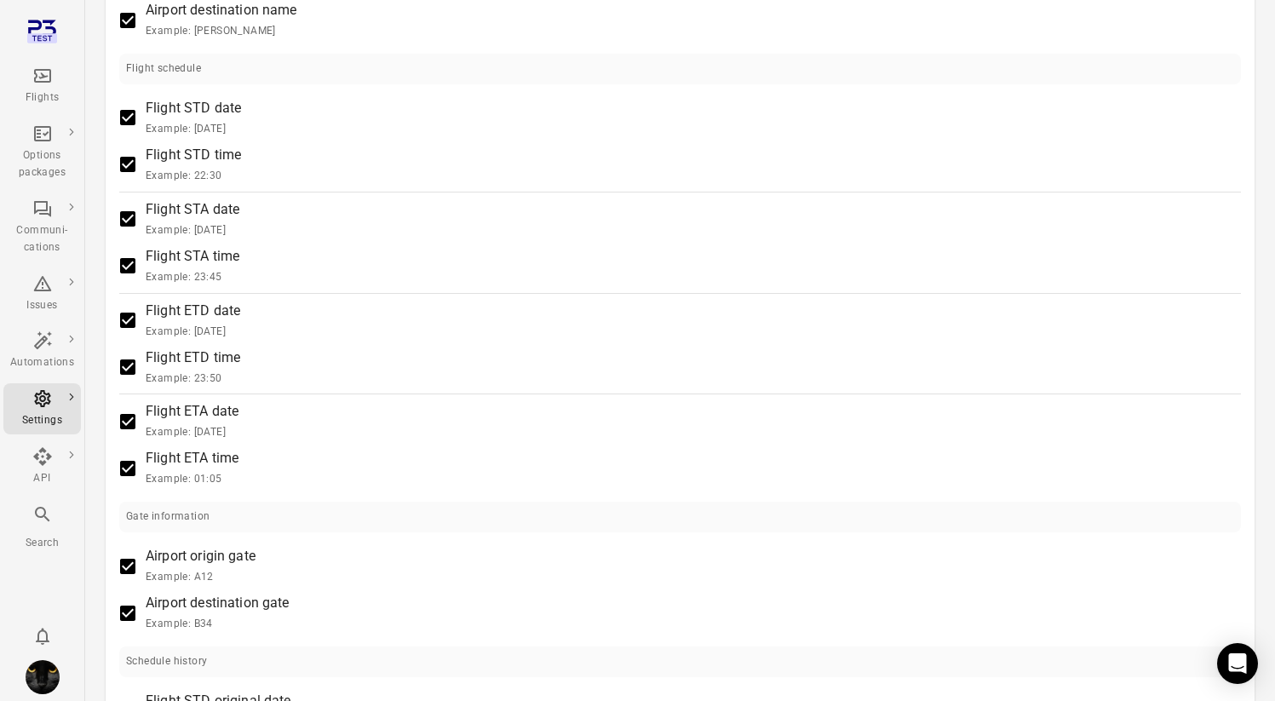
scroll to position [1191, 0]
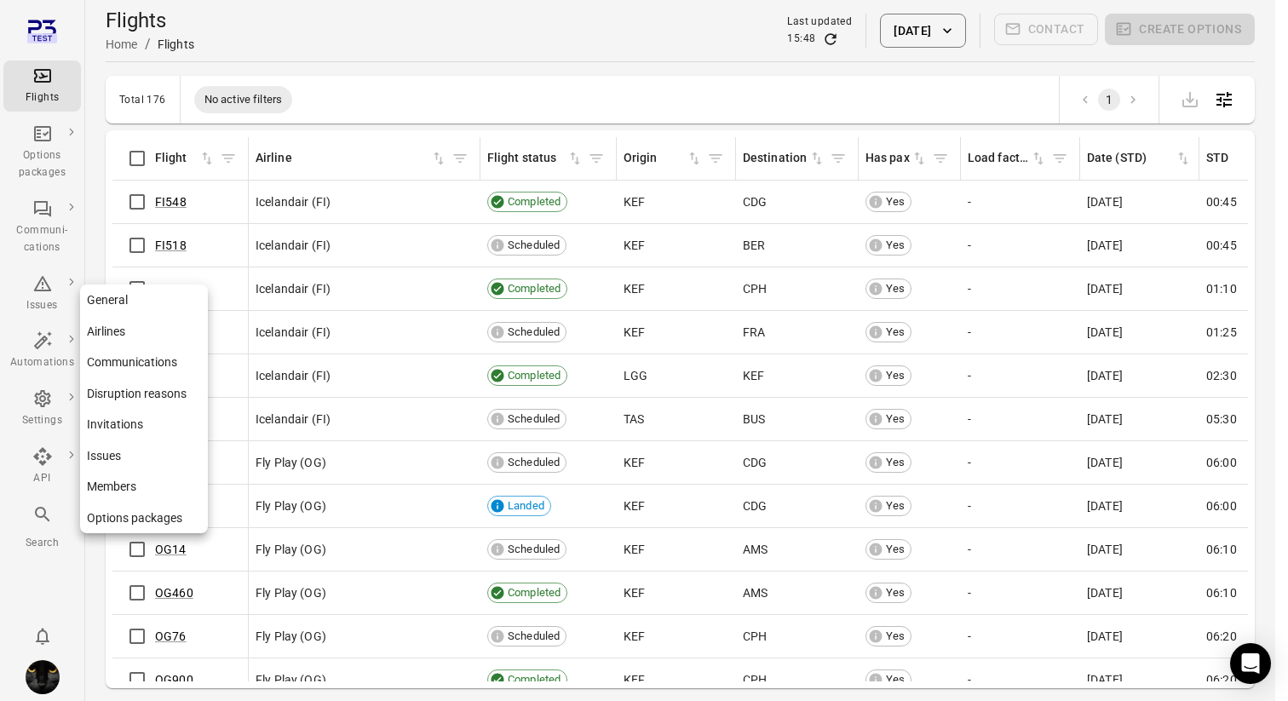
click at [33, 405] on icon "Main navigation" at bounding box center [42, 398] width 20 height 20
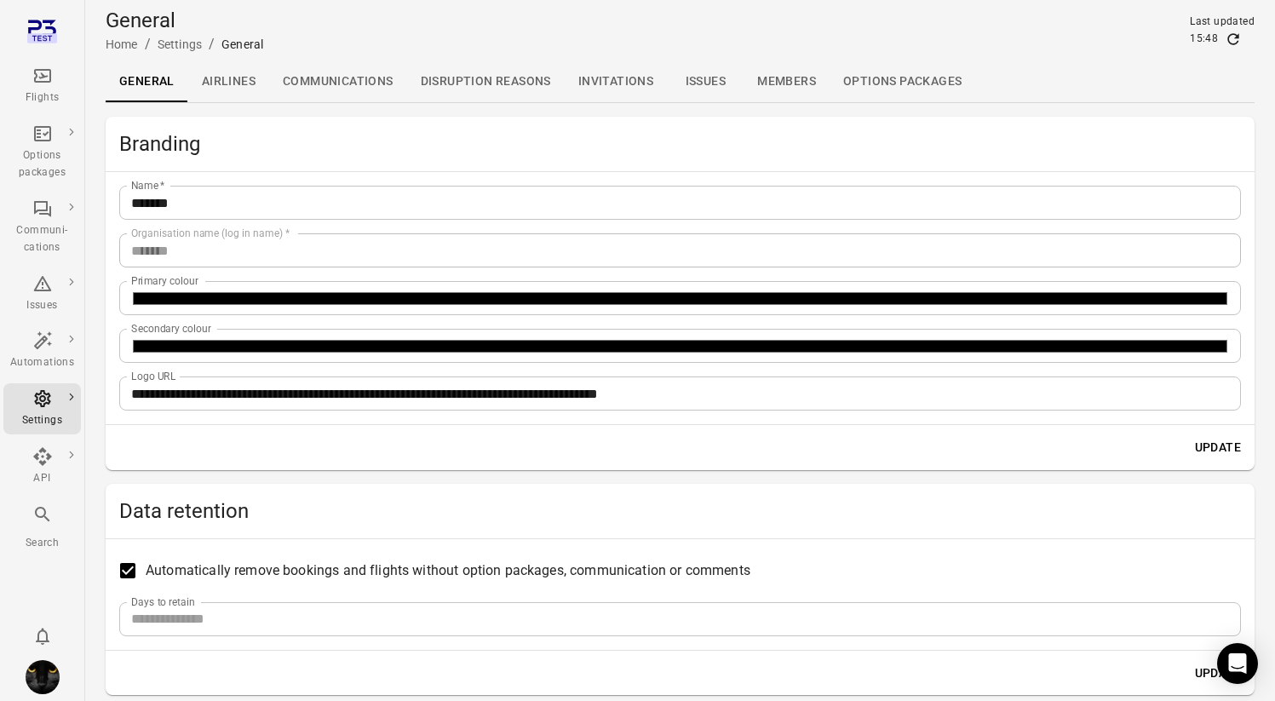
click at [351, 83] on link "Communications" at bounding box center [338, 81] width 138 height 41
